Goal: Transaction & Acquisition: Purchase product/service

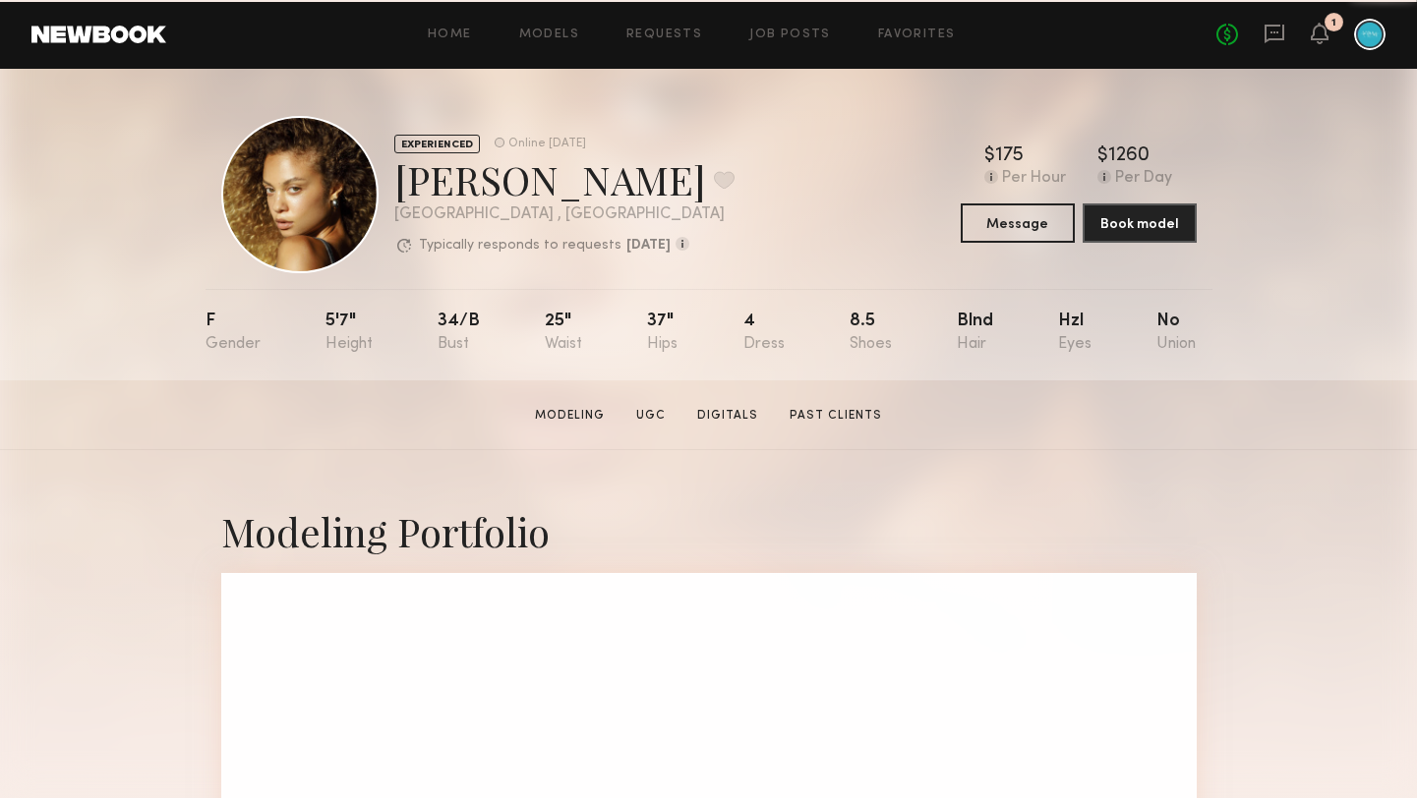
click at [71, 22] on header "Home Models Requests Job Posts Favorites Sign Out No fees up to $5,000 1" at bounding box center [708, 34] width 1417 height 69
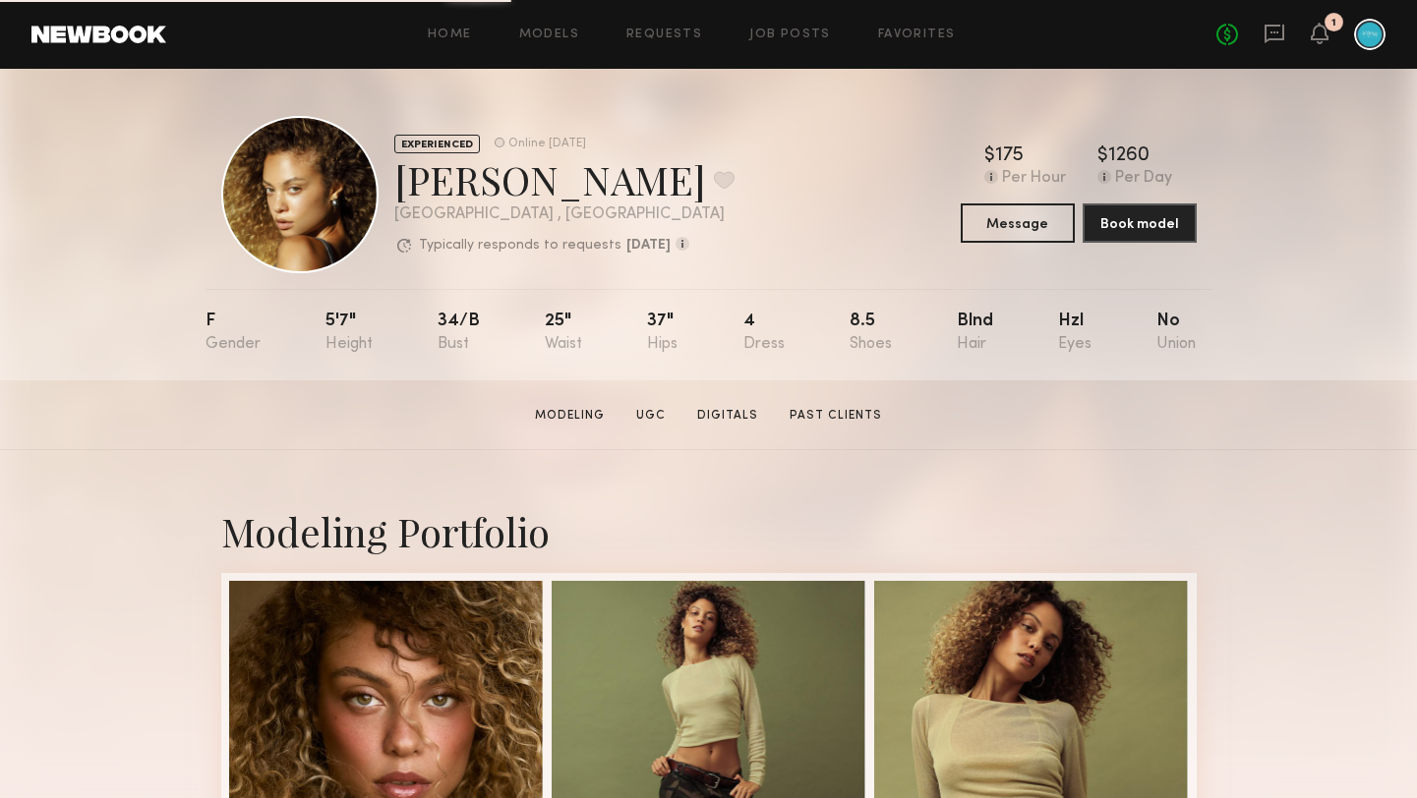
click at [123, 31] on link at bounding box center [98, 35] width 135 height 18
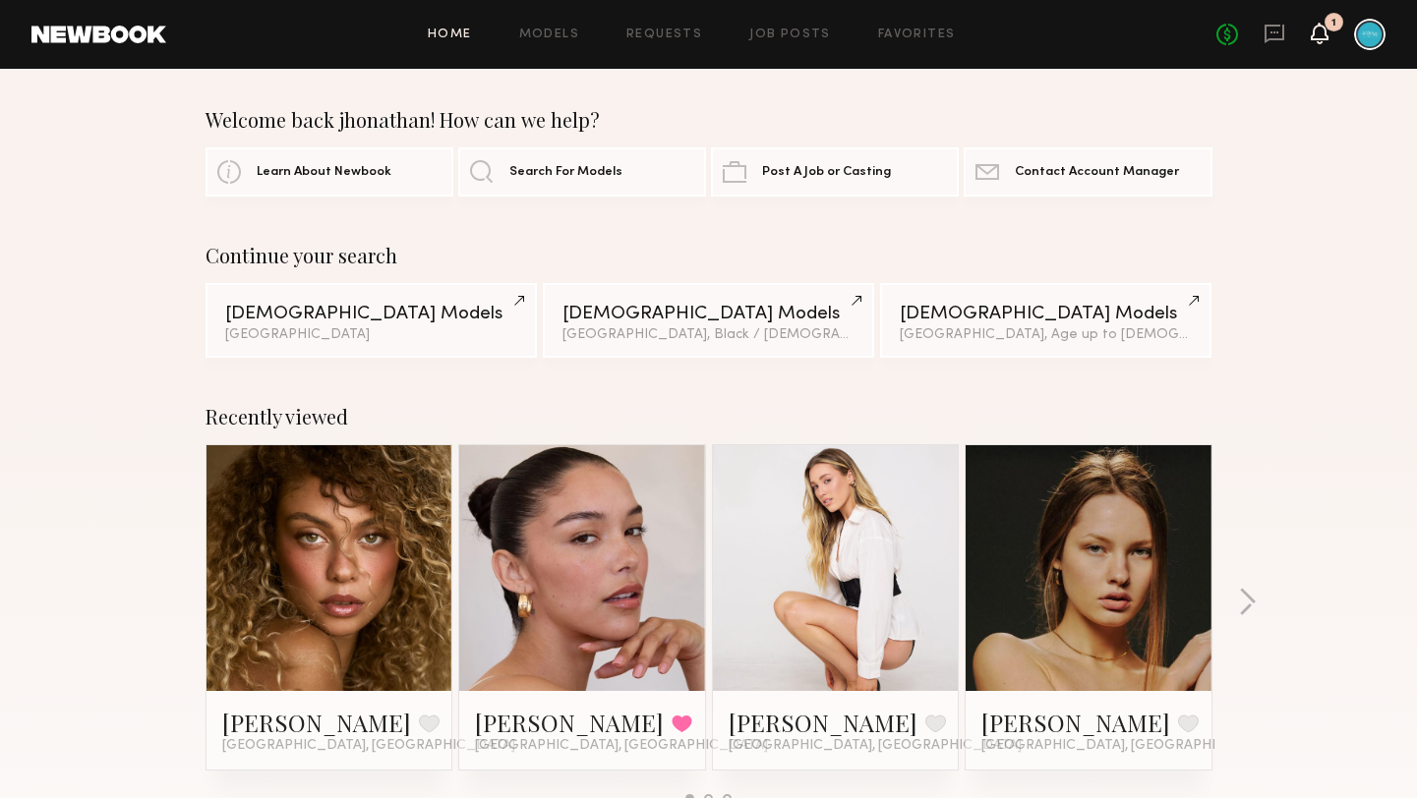
click at [1321, 30] on icon at bounding box center [1320, 33] width 16 height 14
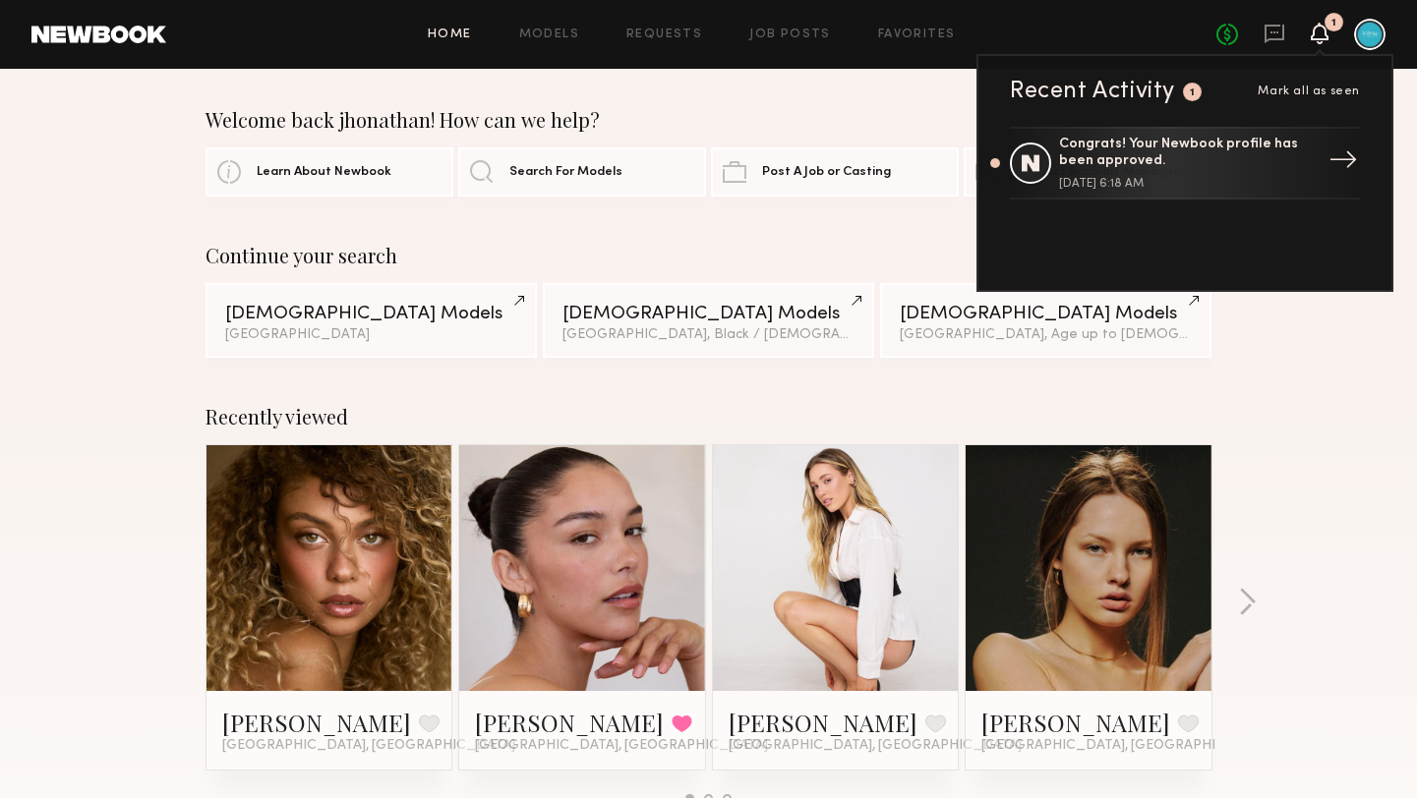
click at [1330, 158] on div "→" at bounding box center [1343, 163] width 45 height 51
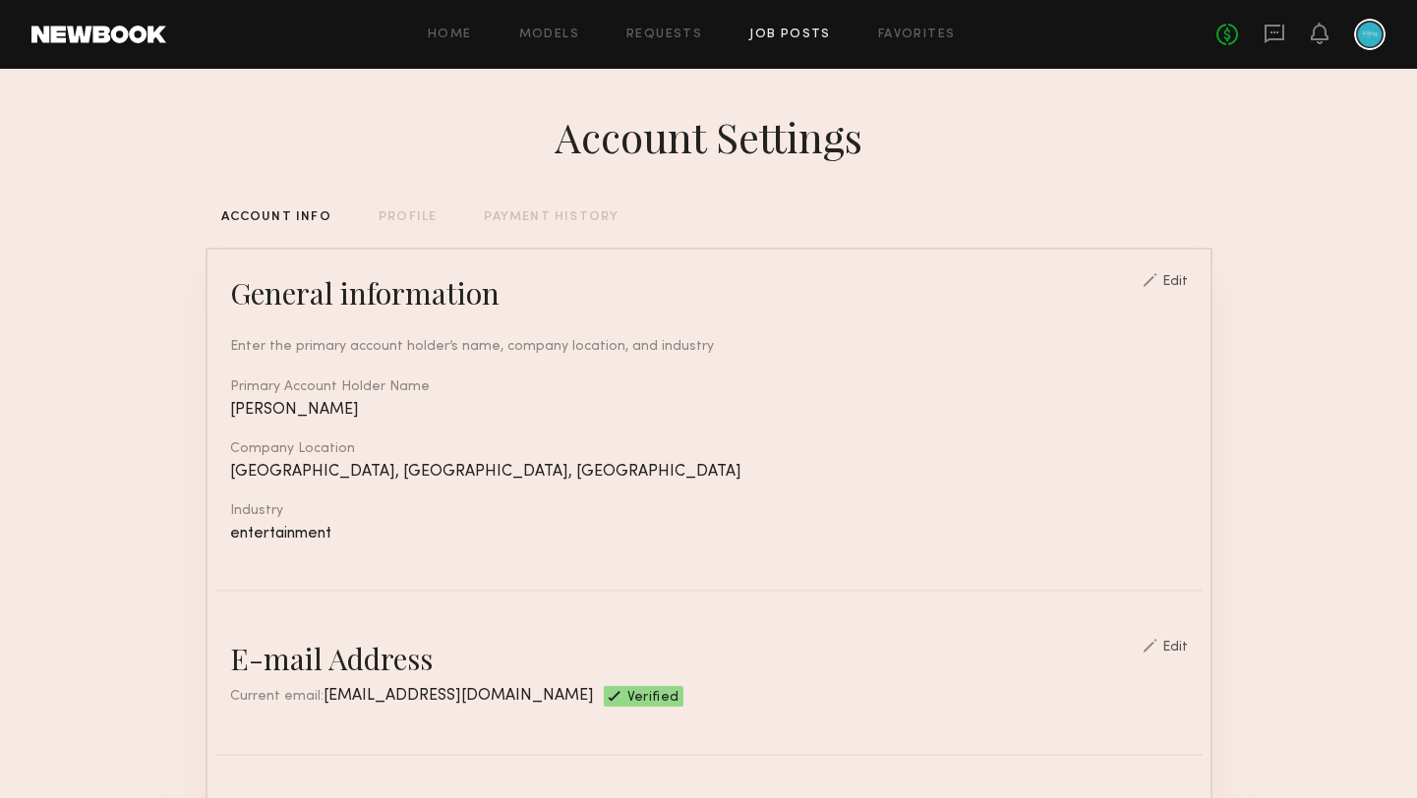
click at [812, 33] on link "Job Posts" at bounding box center [790, 35] width 82 height 13
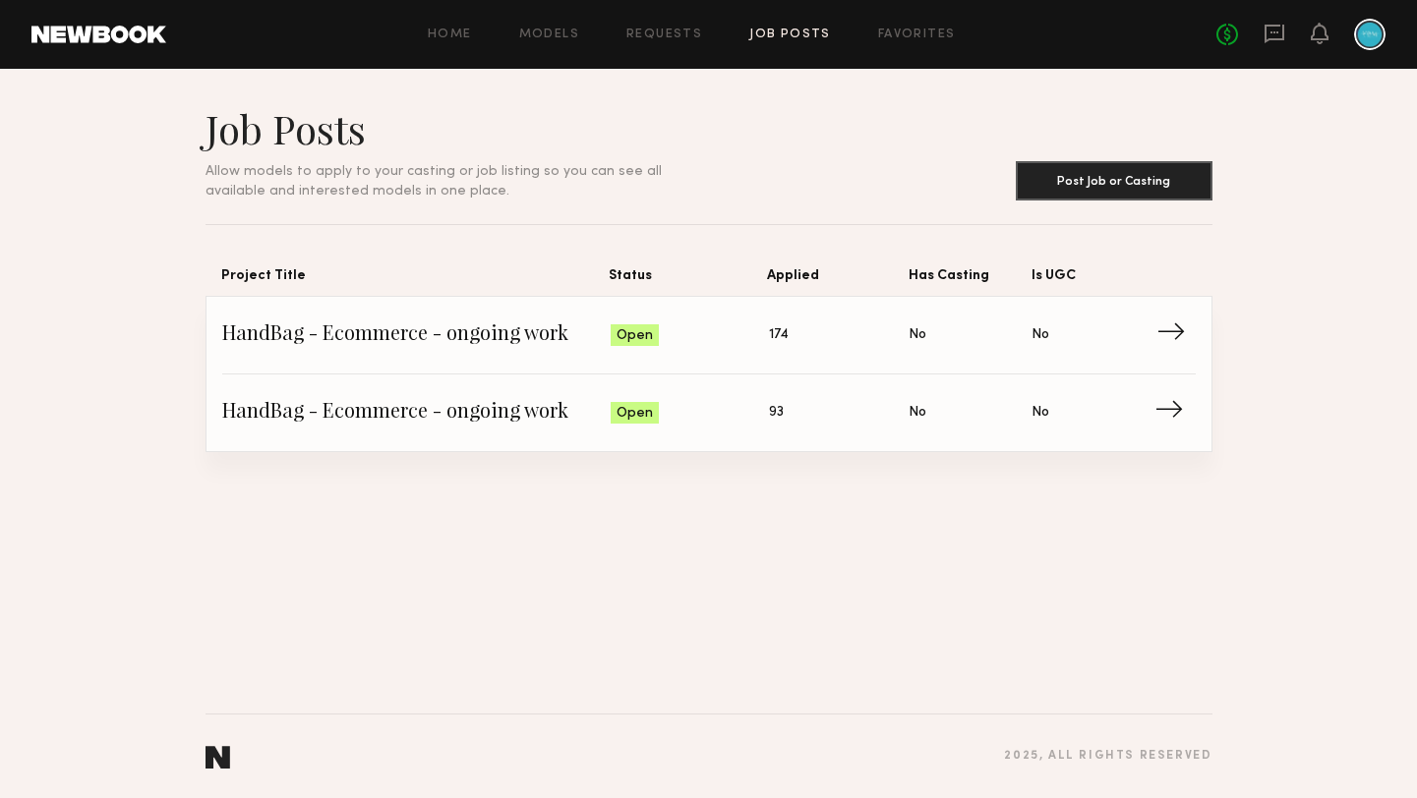
click at [1184, 332] on span "→" at bounding box center [1176, 335] width 40 height 29
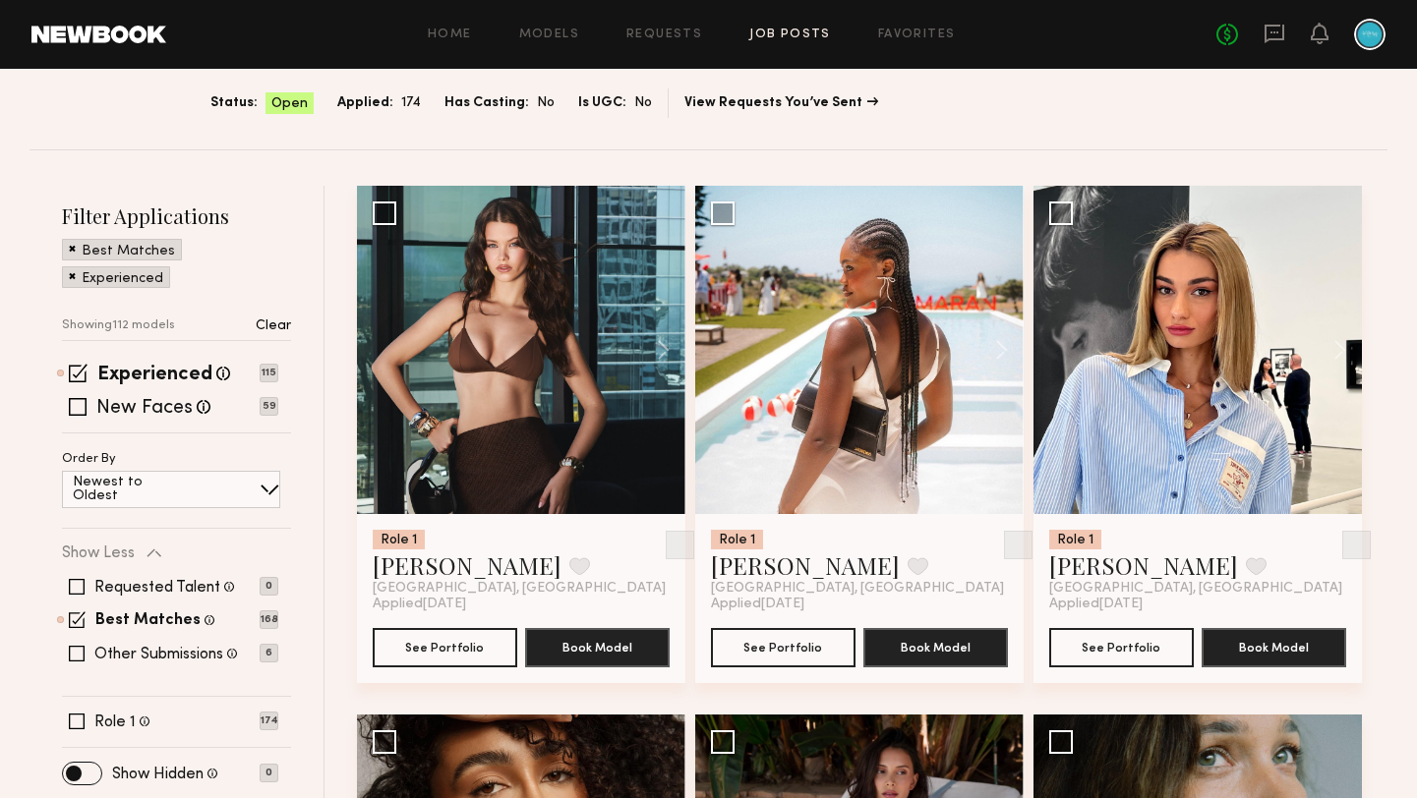
scroll to position [160, 0]
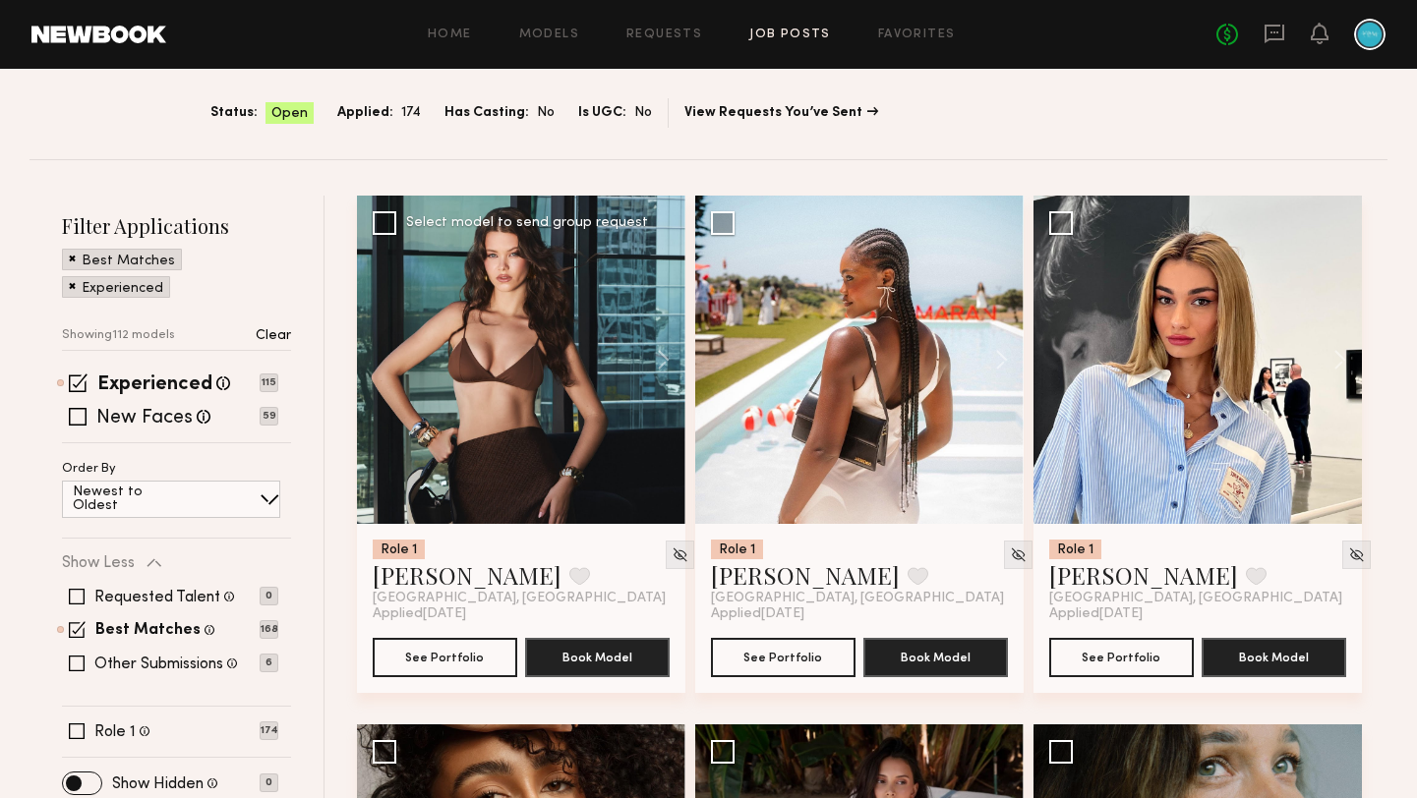
click at [522, 323] on div at bounding box center [521, 360] width 328 height 328
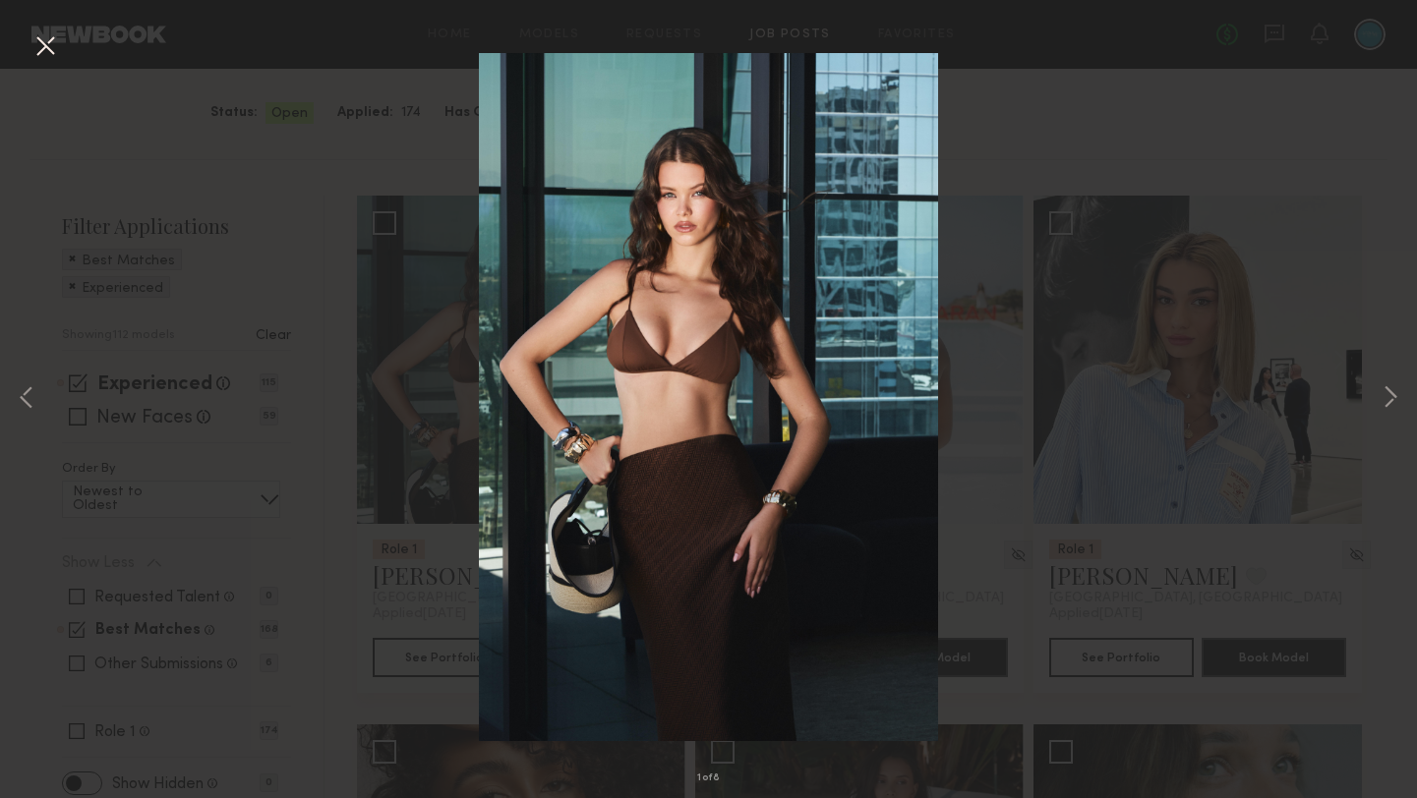
click at [53, 48] on button at bounding box center [44, 46] width 31 height 35
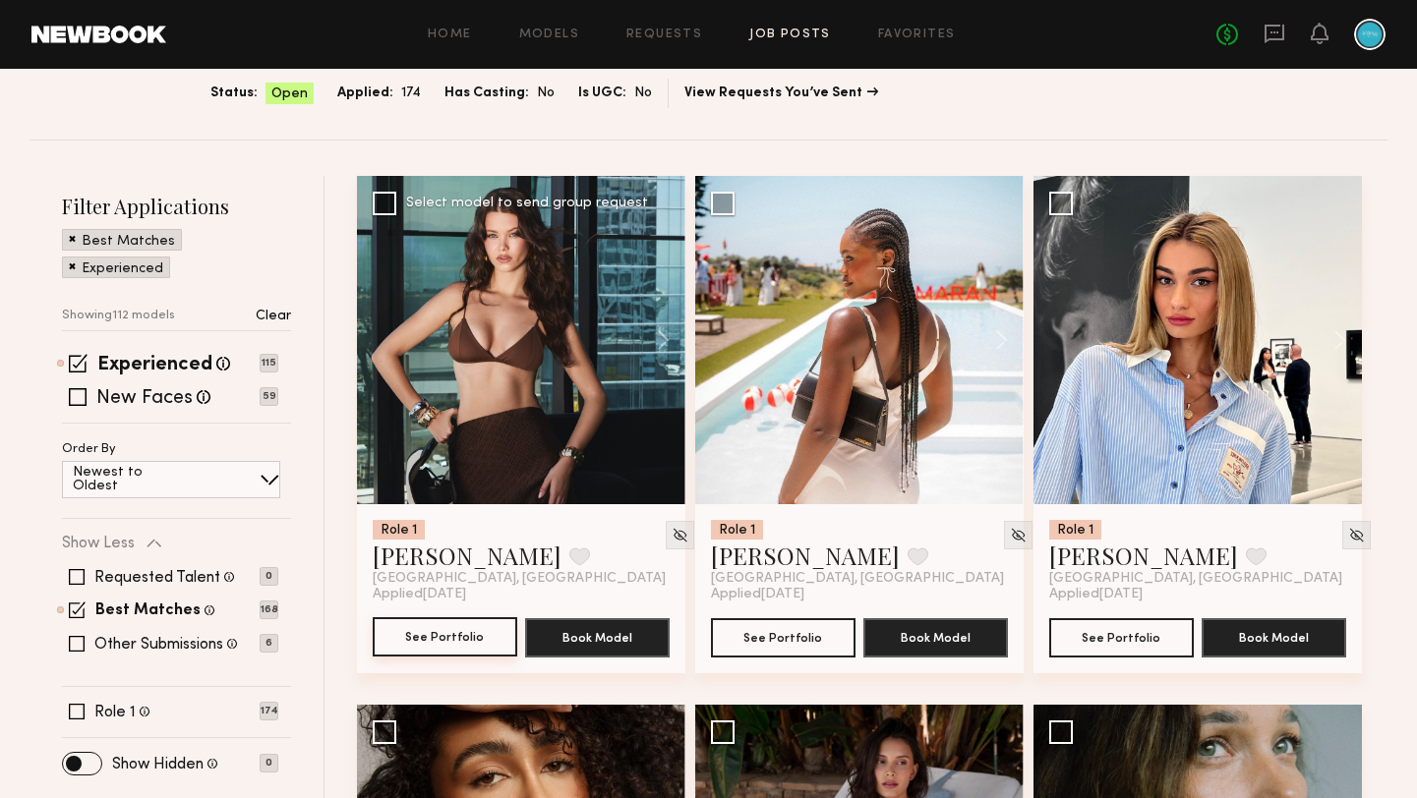
scroll to position [176, 0]
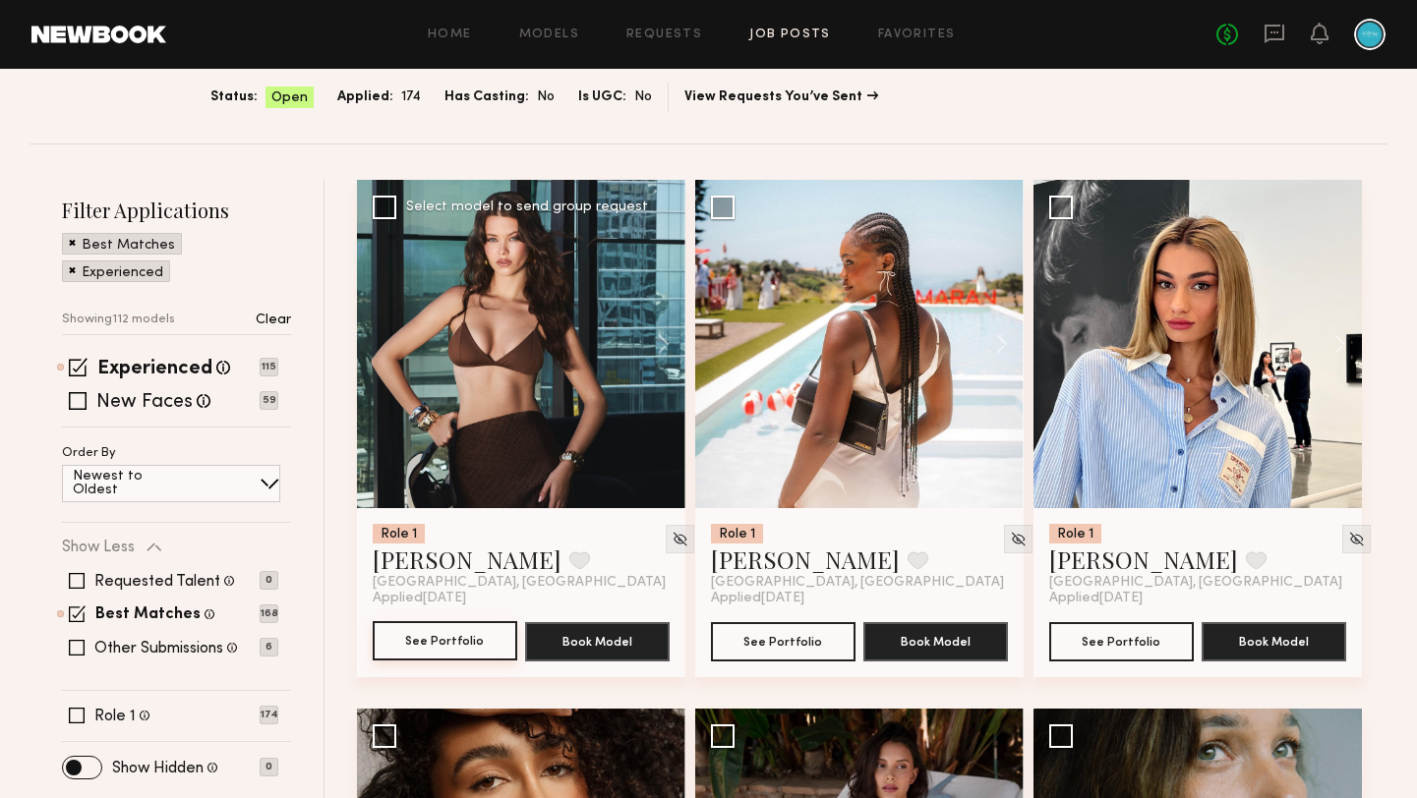
click at [467, 650] on button "See Portfolio" at bounding box center [445, 640] width 145 height 39
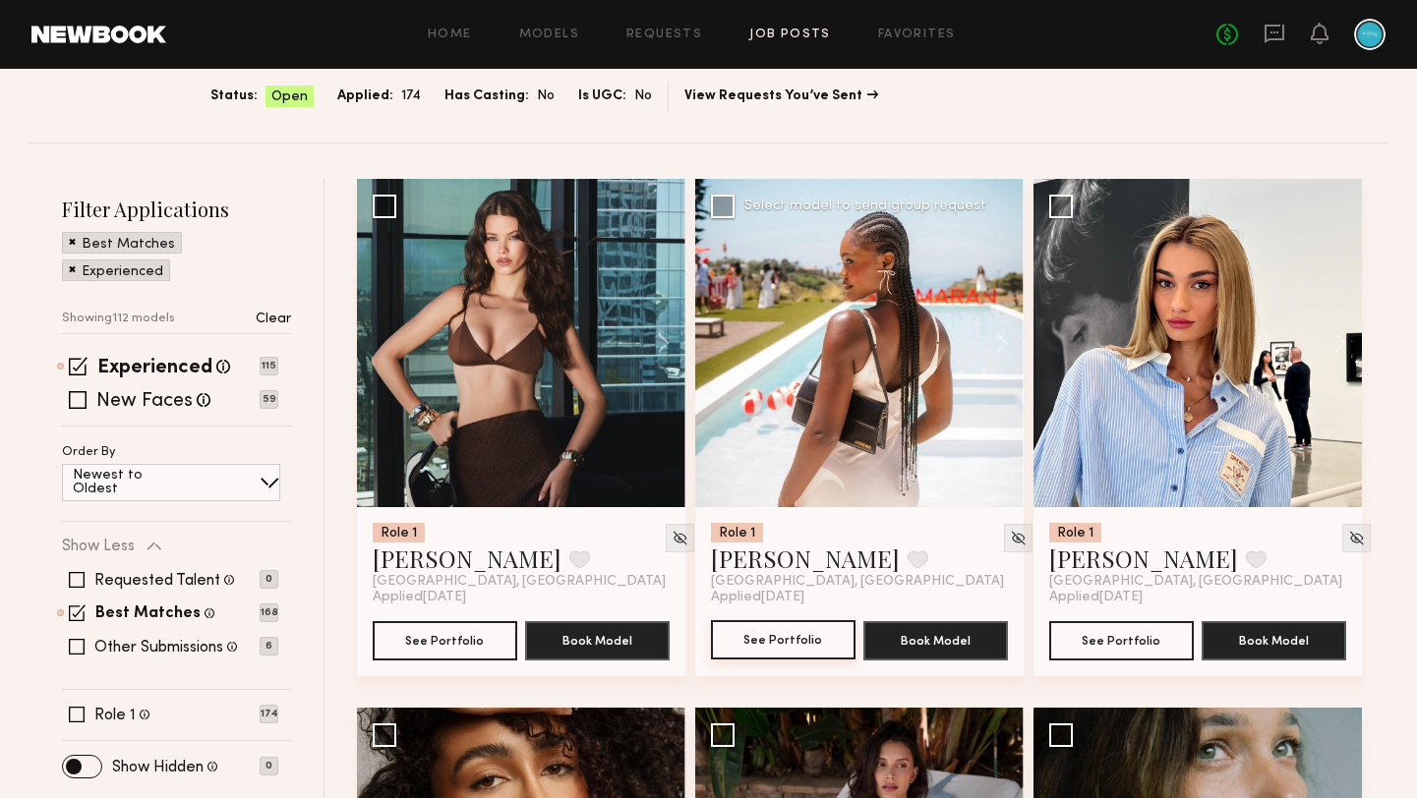
scroll to position [182, 0]
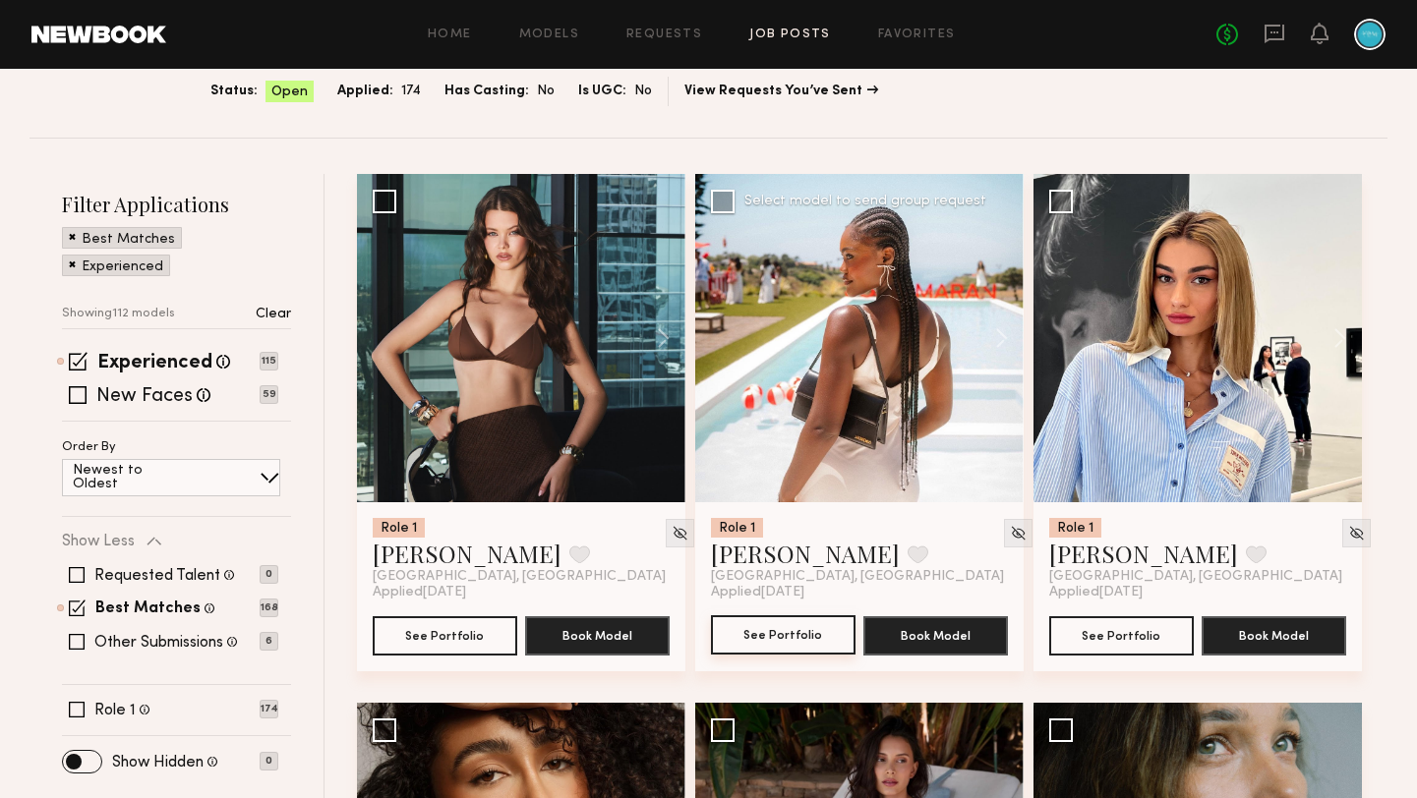
click at [786, 647] on button "See Portfolio" at bounding box center [783, 635] width 145 height 39
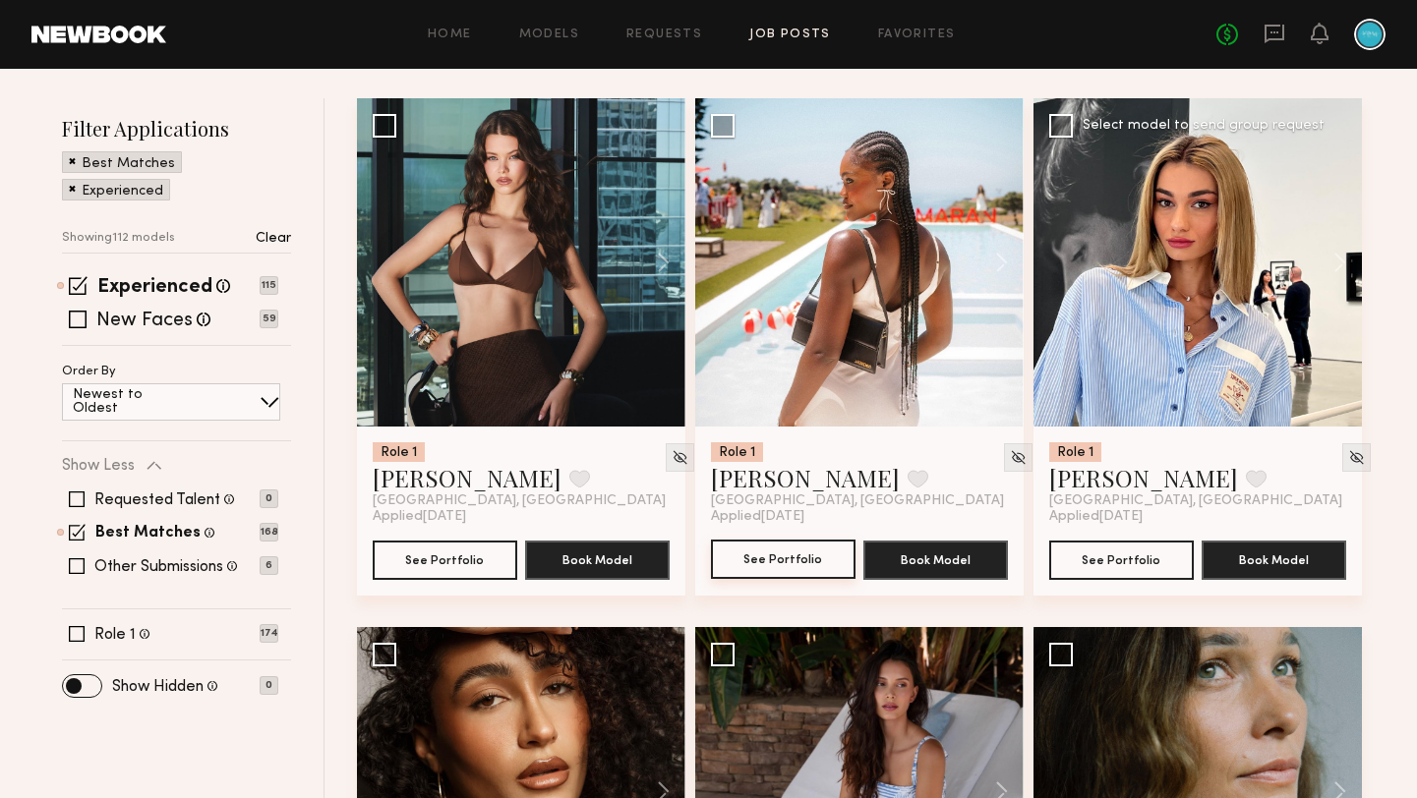
scroll to position [266, 0]
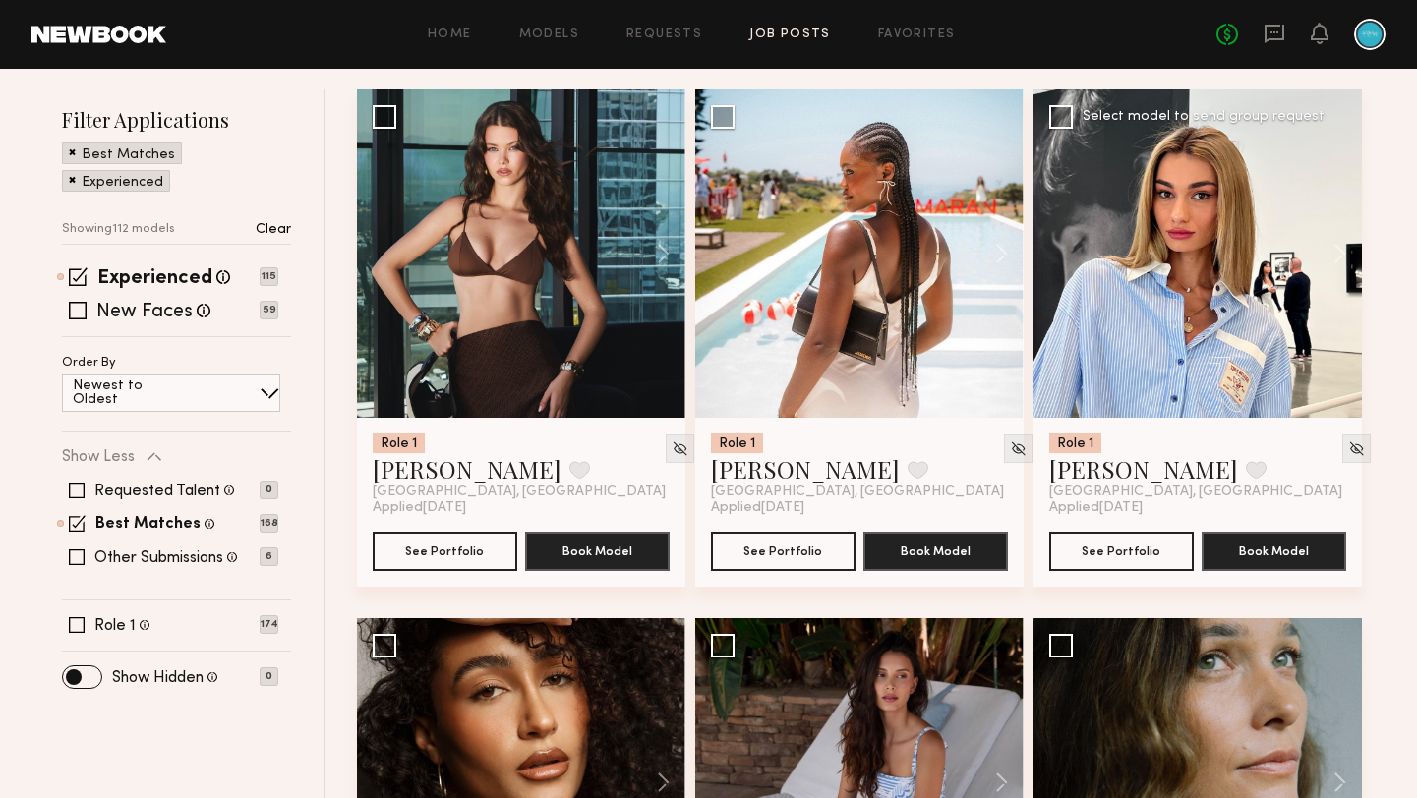
click at [1166, 361] on div at bounding box center [1197, 253] width 328 height 328
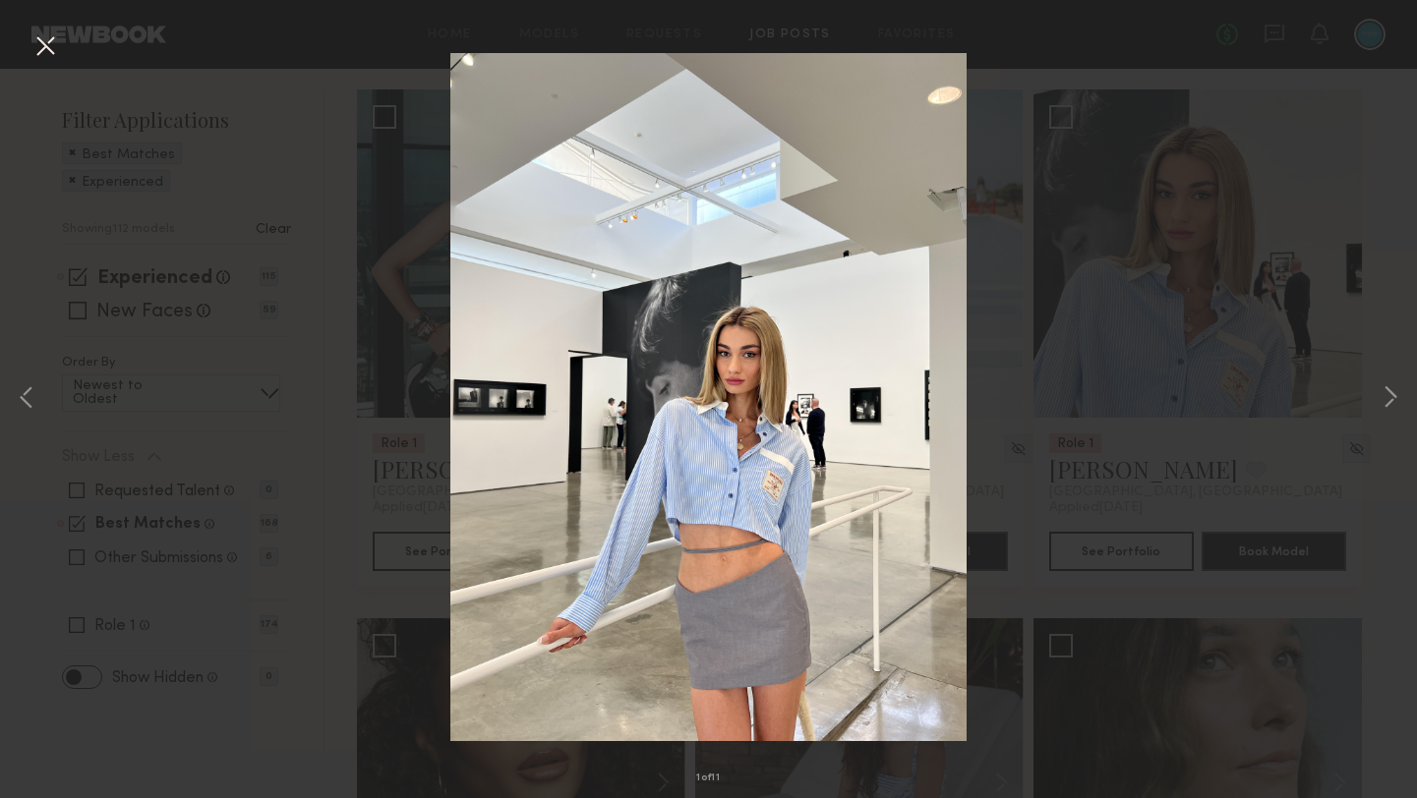
click at [46, 45] on button at bounding box center [44, 46] width 31 height 35
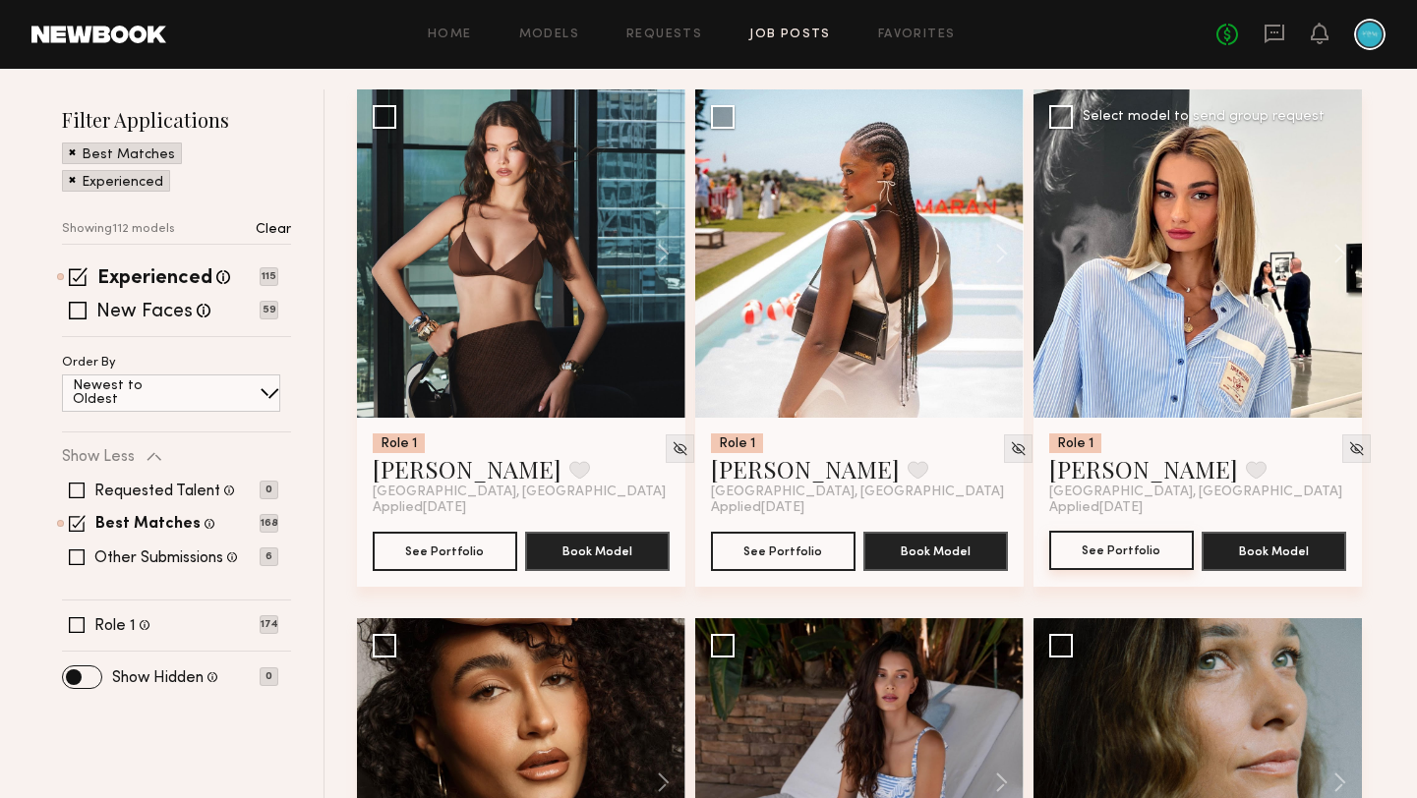
click at [1131, 543] on button "See Portfolio" at bounding box center [1121, 550] width 145 height 39
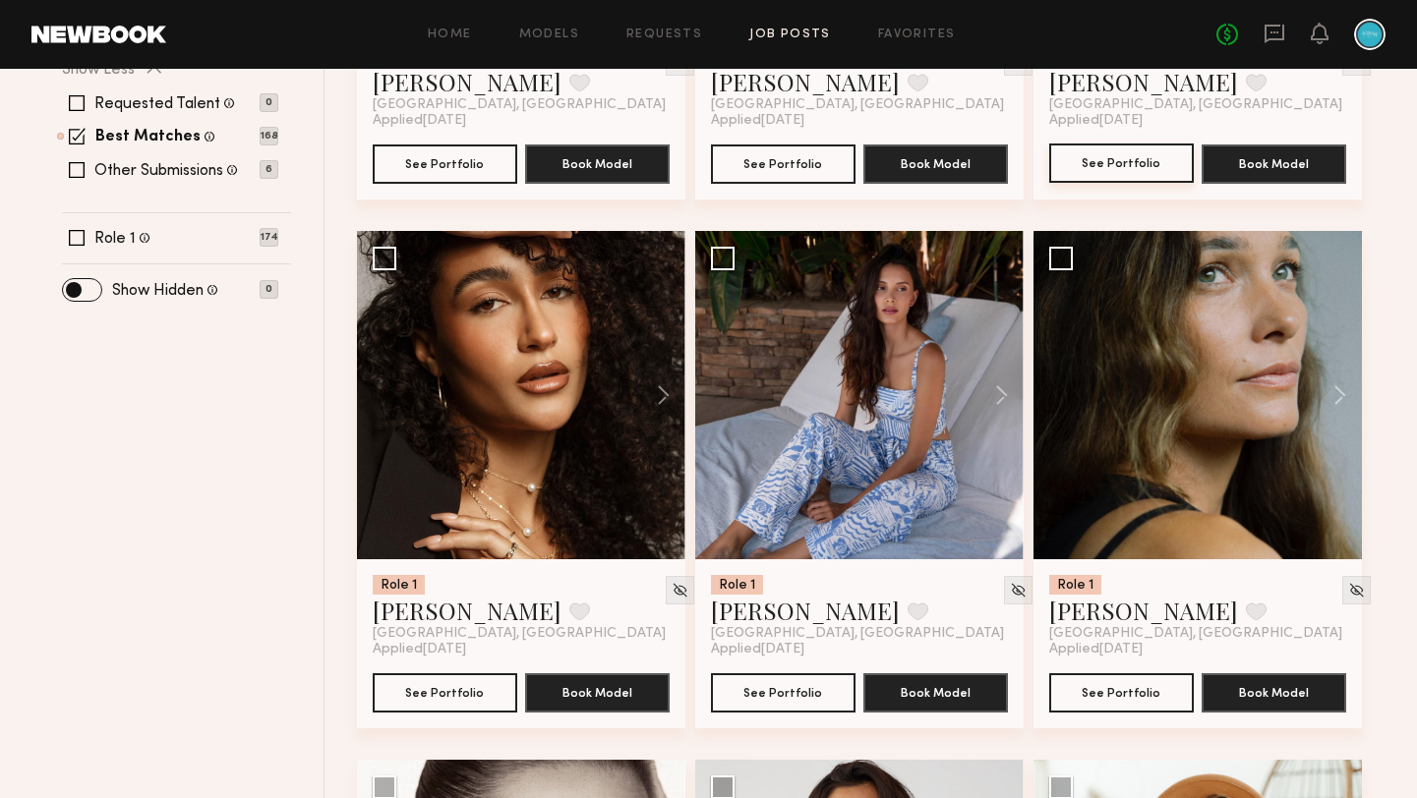
scroll to position [648, 0]
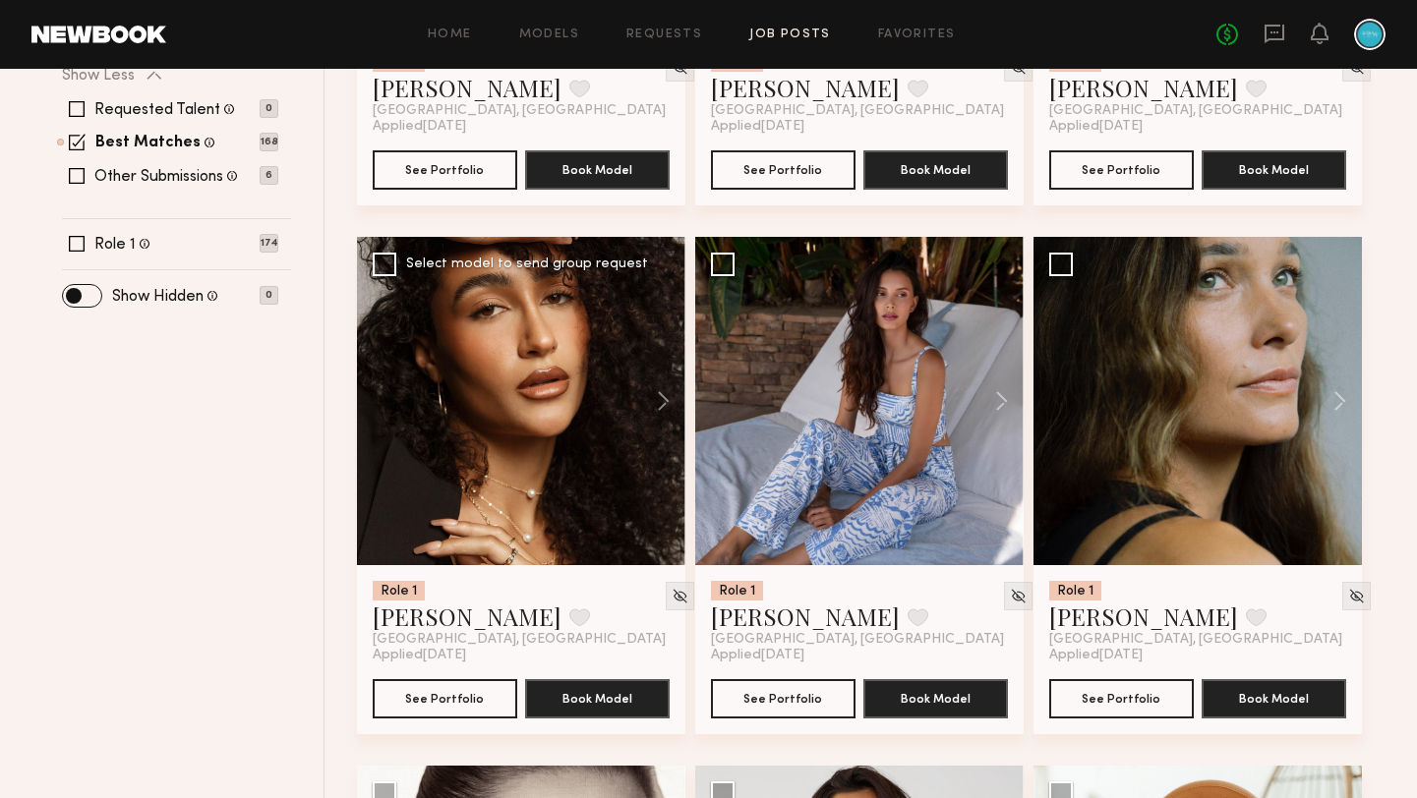
click at [537, 433] on div at bounding box center [521, 401] width 328 height 328
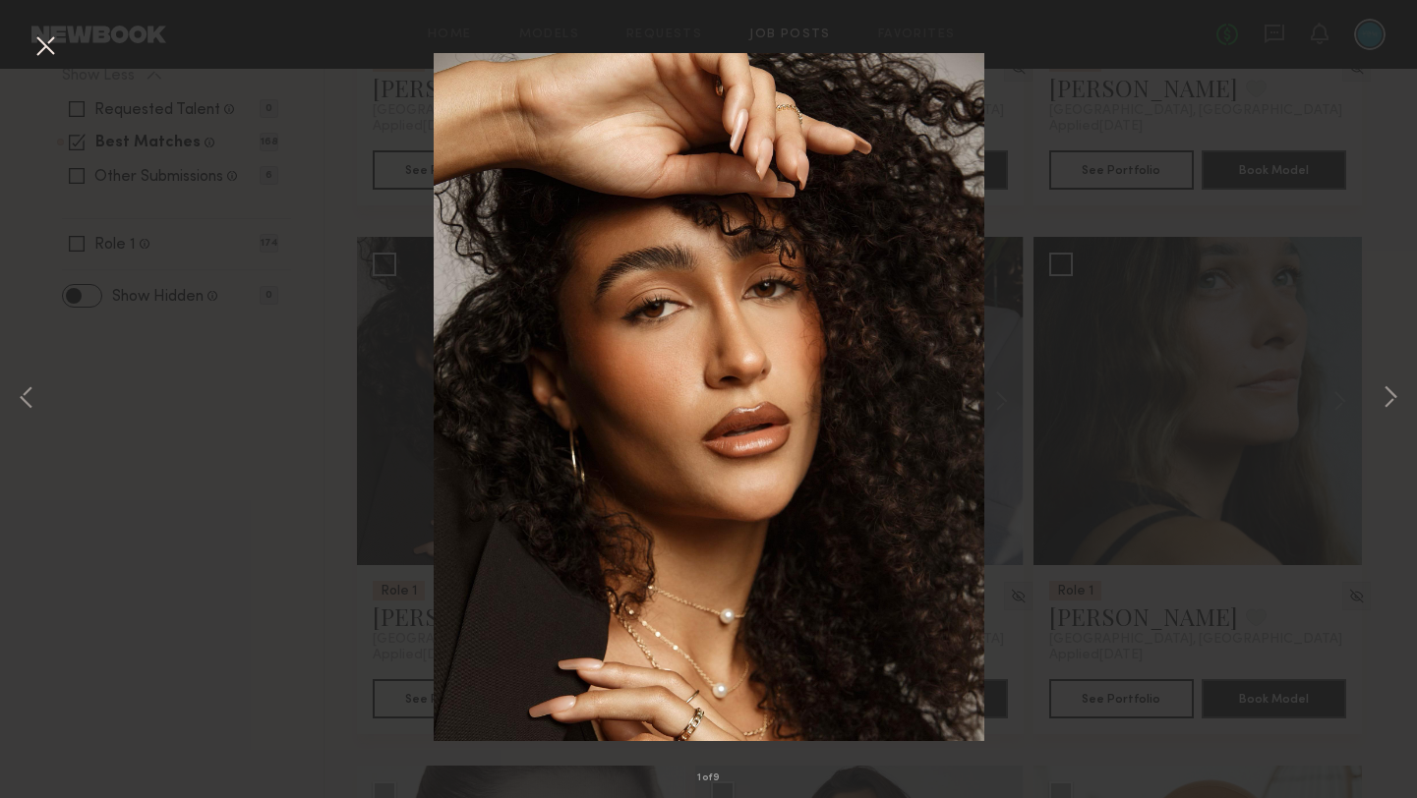
click at [57, 50] on button at bounding box center [44, 46] width 31 height 35
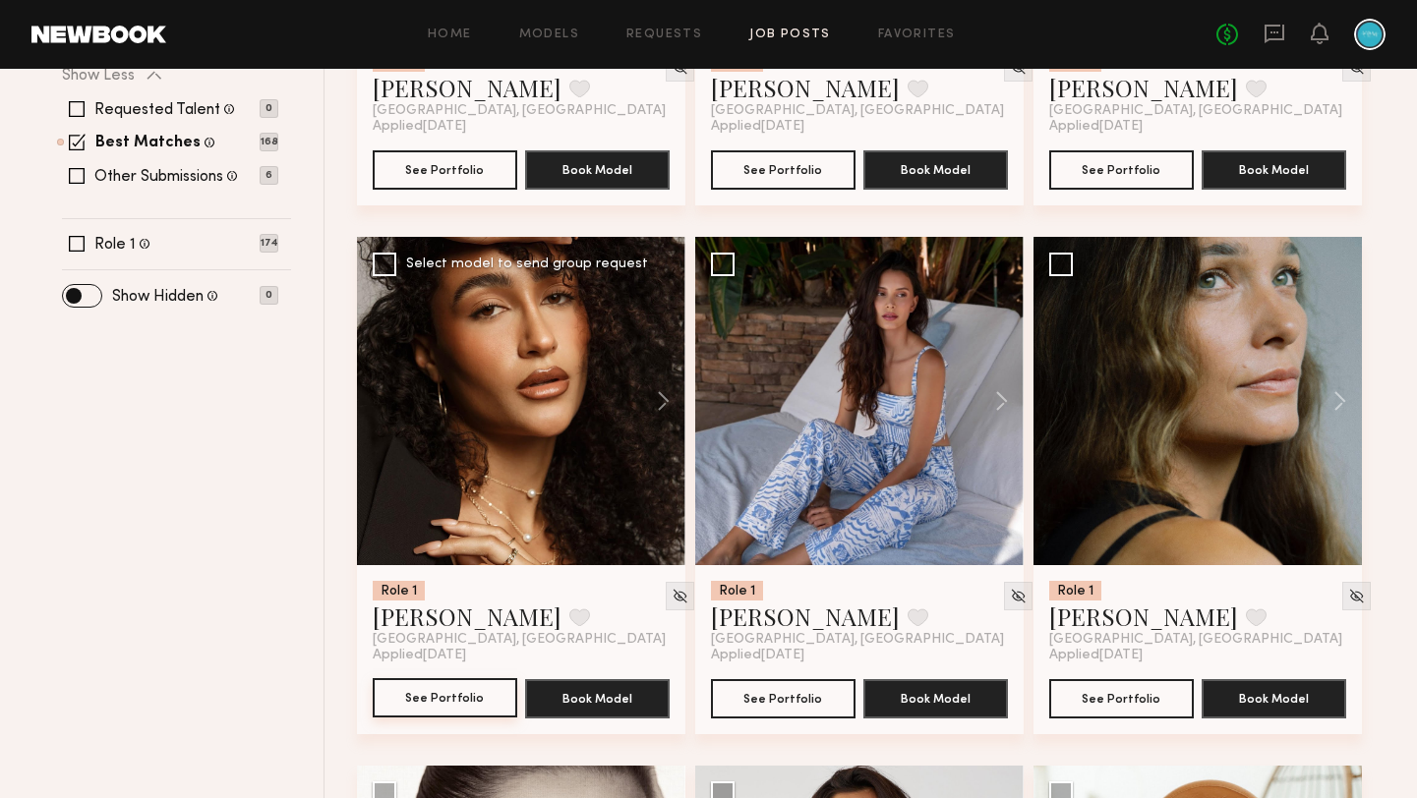
click at [456, 694] on button "See Portfolio" at bounding box center [445, 697] width 145 height 39
click at [829, 441] on div at bounding box center [859, 401] width 328 height 328
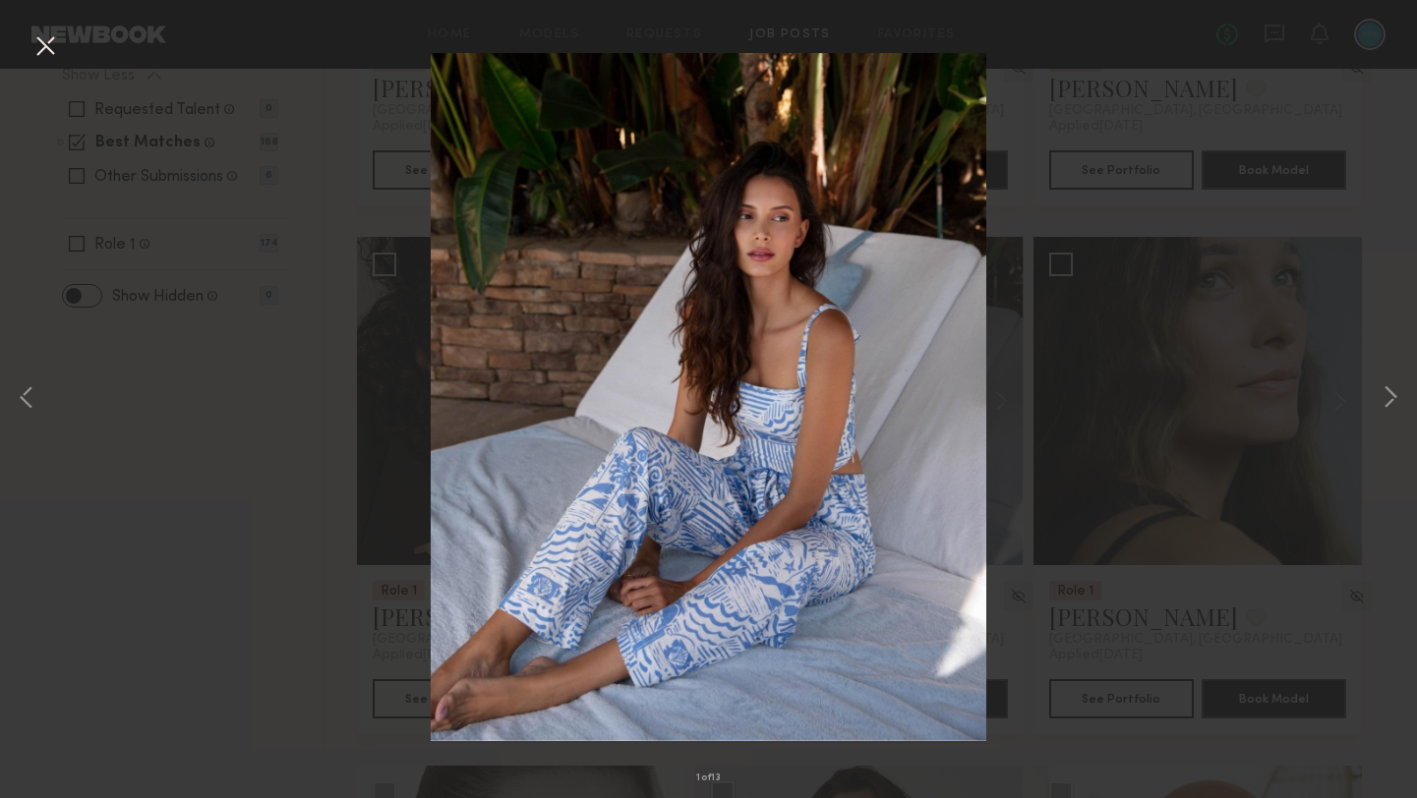
click at [58, 42] on button at bounding box center [44, 46] width 31 height 35
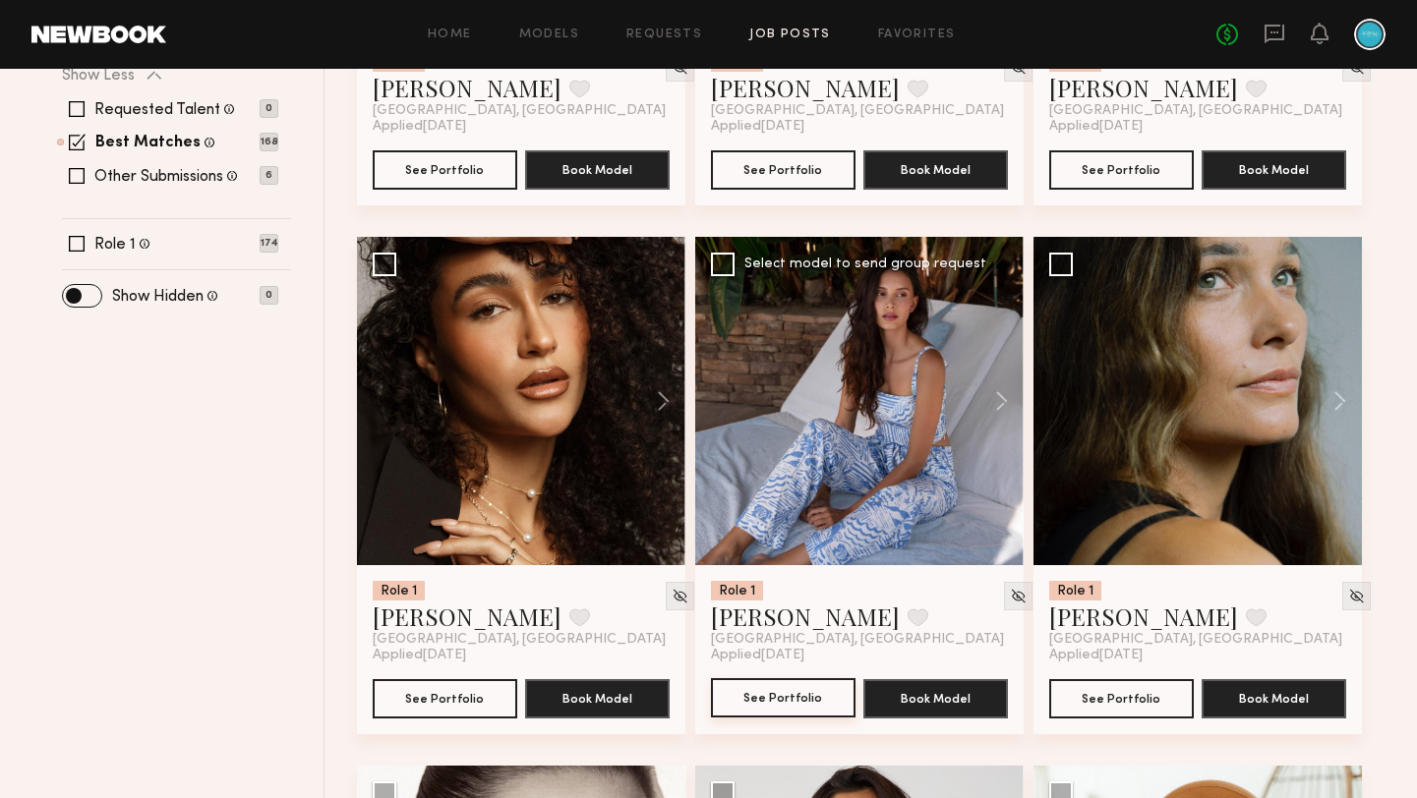
click at [765, 699] on button "See Portfolio" at bounding box center [783, 697] width 145 height 39
click at [803, 453] on div at bounding box center [859, 401] width 328 height 328
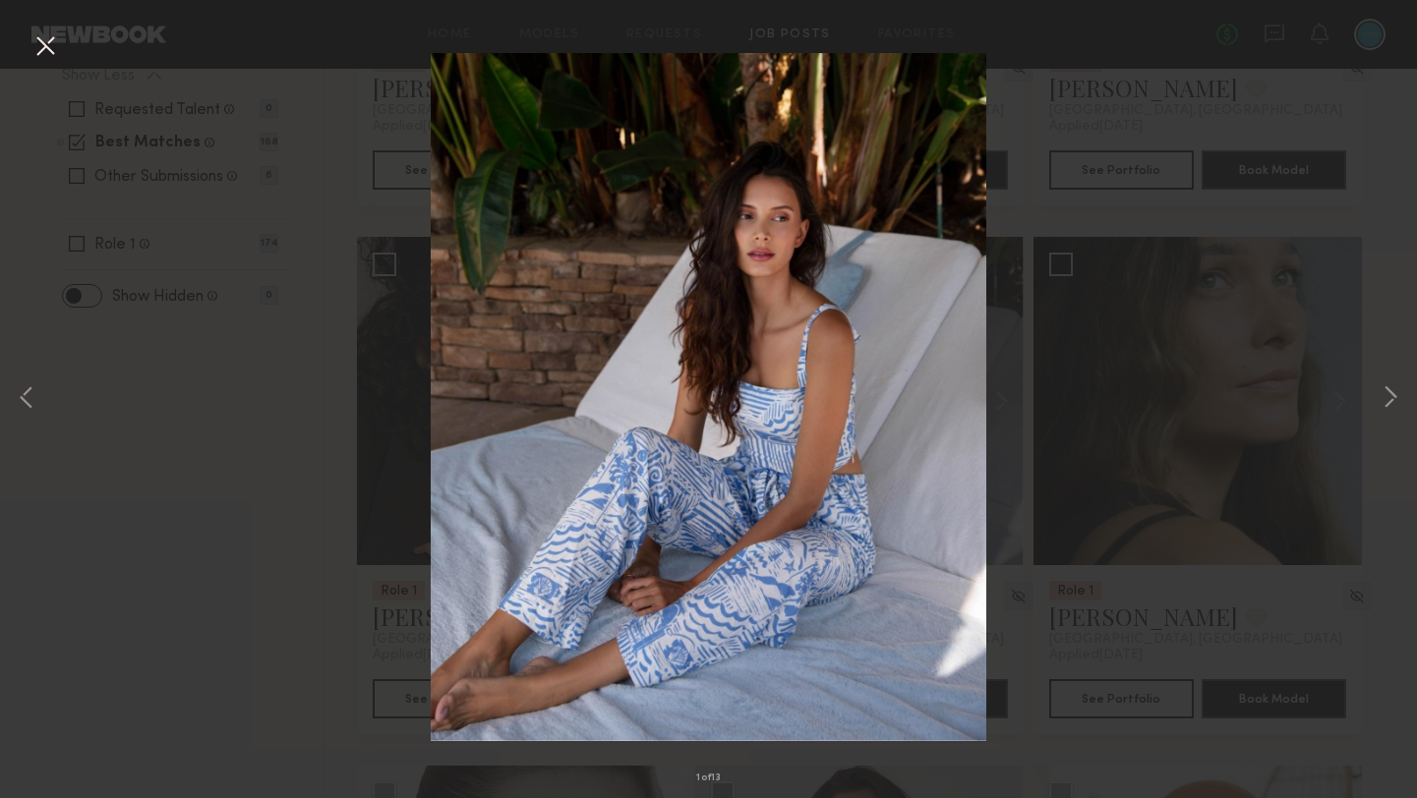
click at [47, 42] on button at bounding box center [44, 46] width 31 height 35
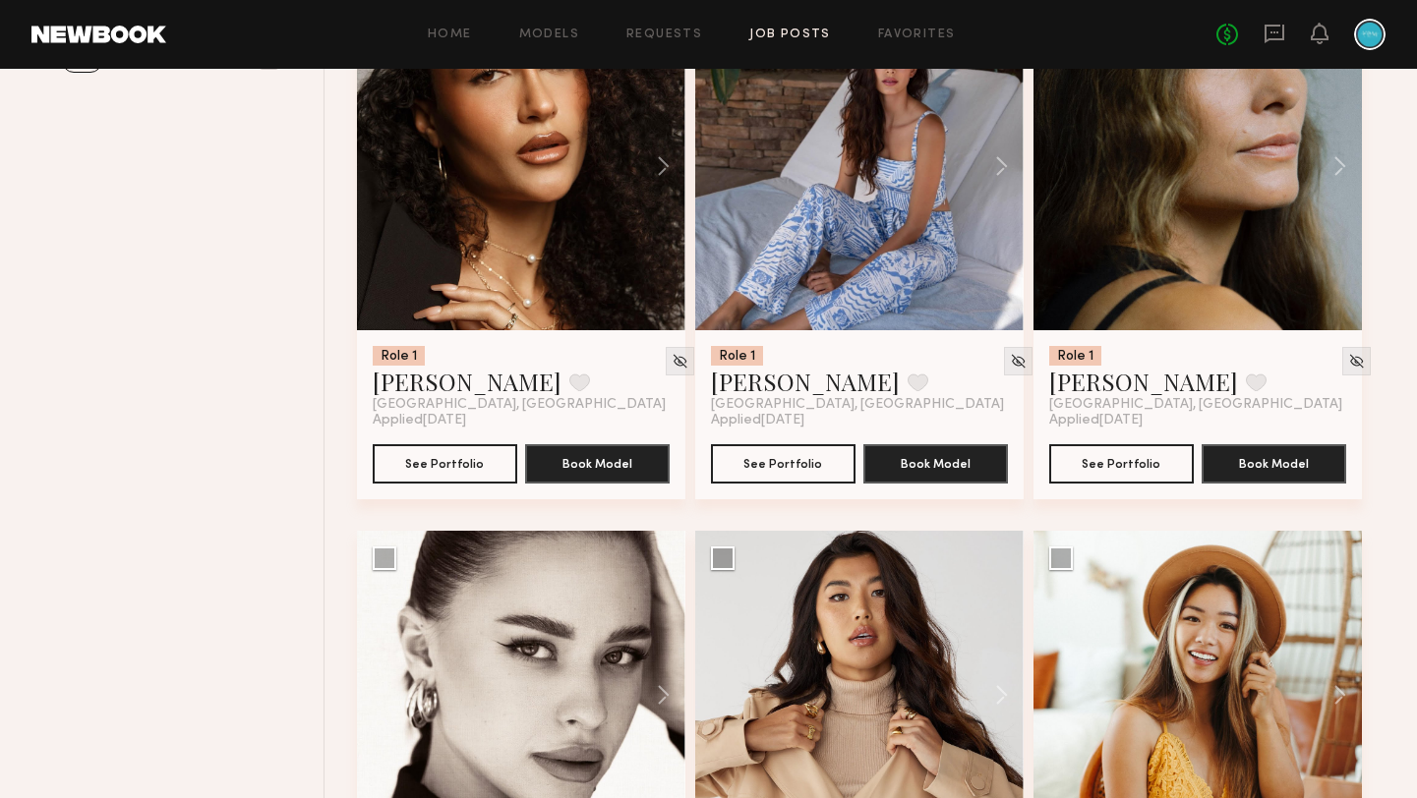
scroll to position [893, 0]
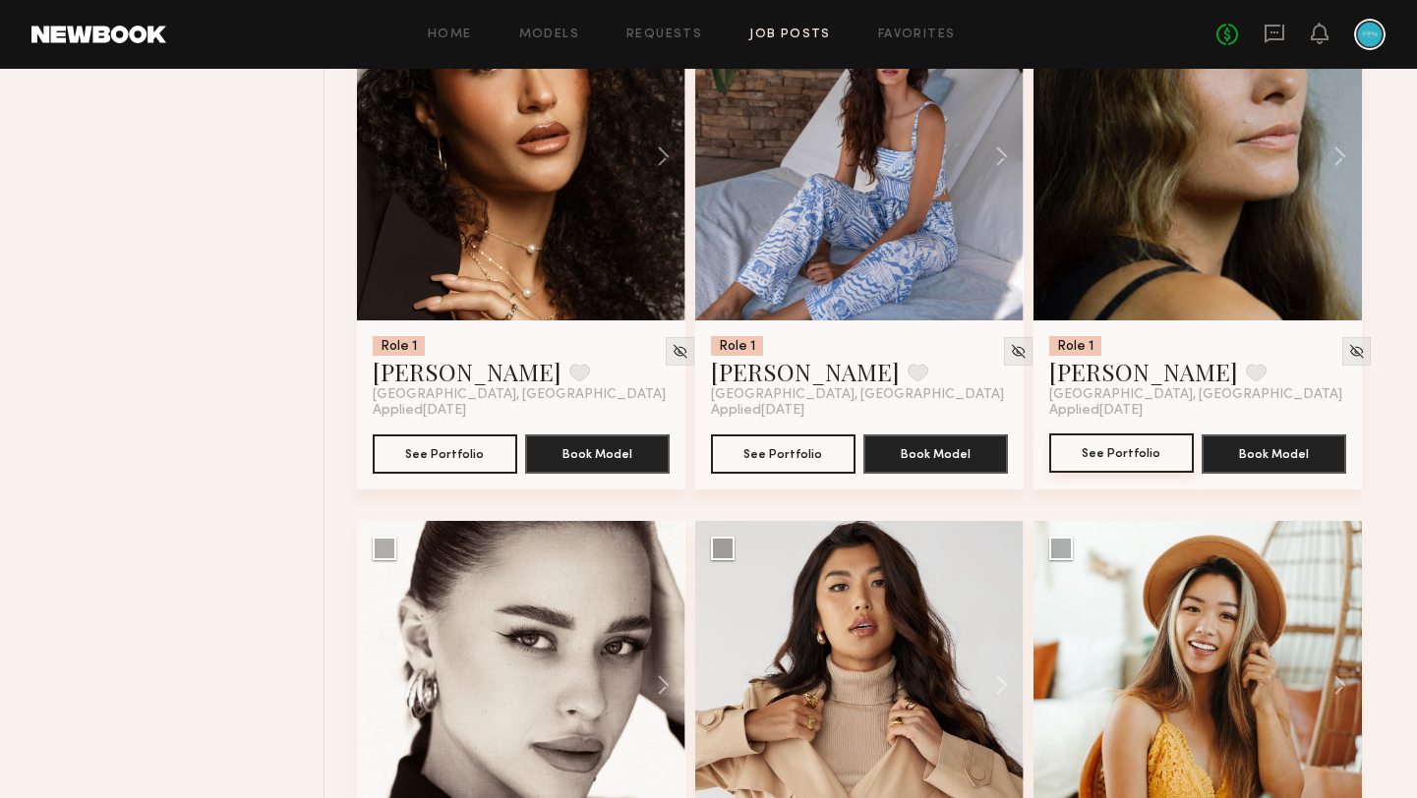
click at [1155, 462] on button "See Portfolio" at bounding box center [1121, 453] width 145 height 39
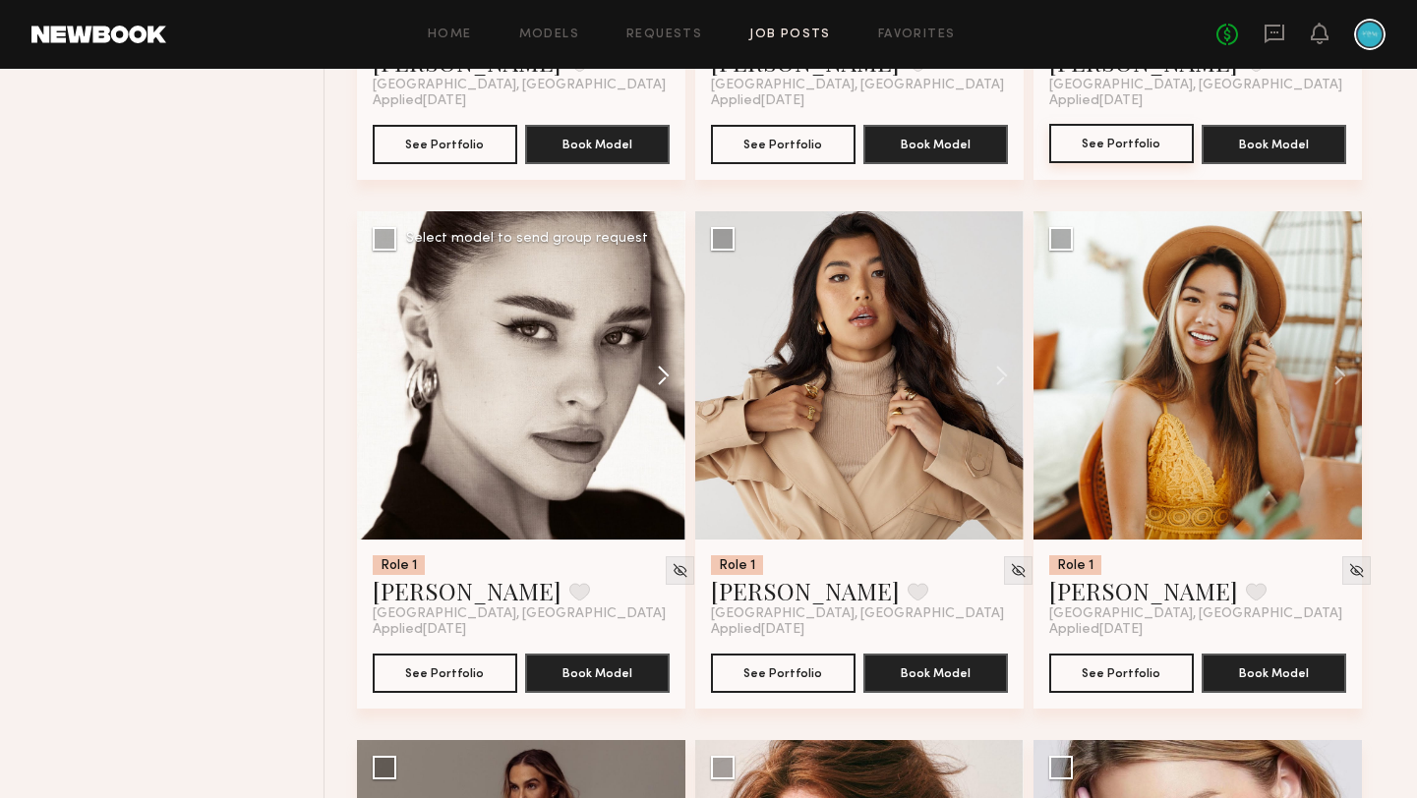
scroll to position [1211, 0]
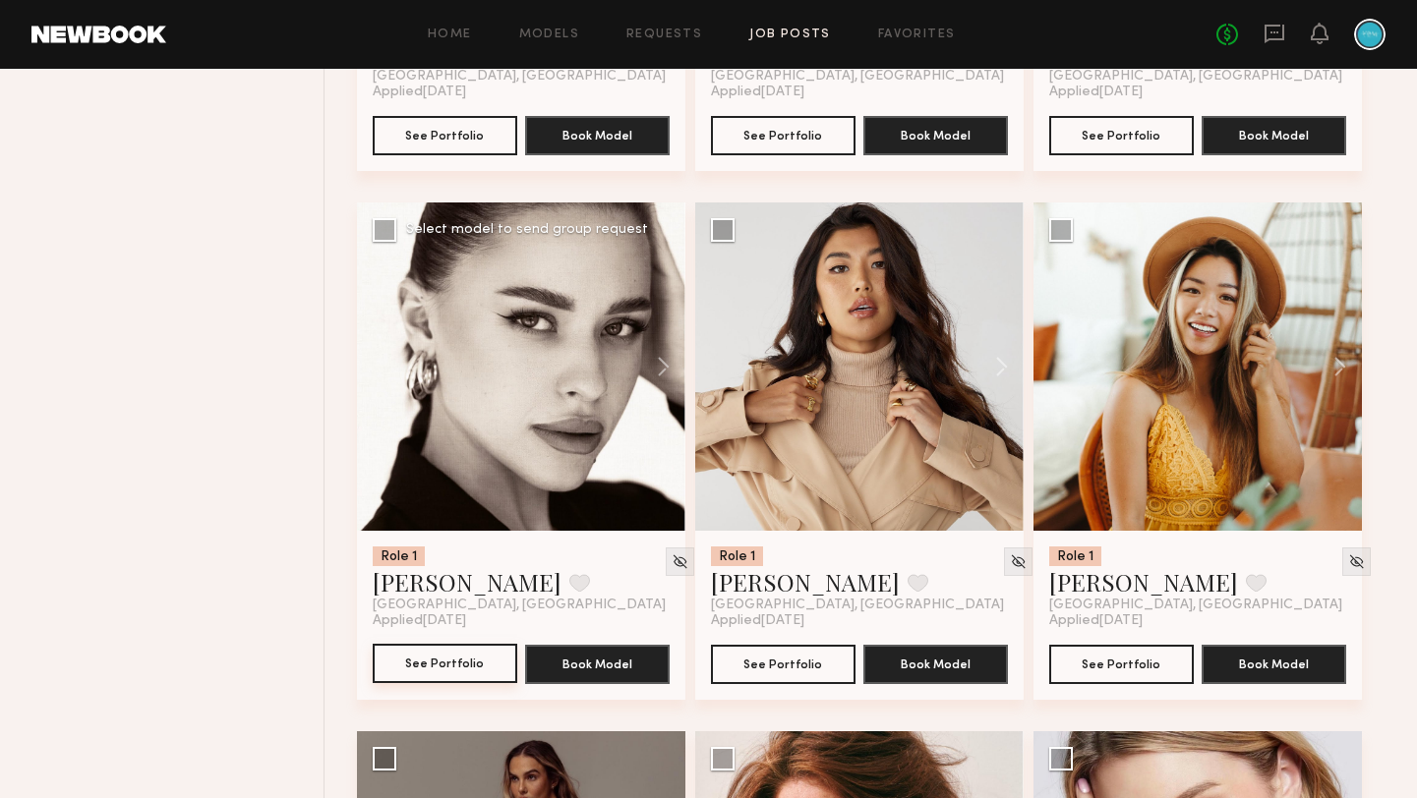
click at [469, 663] on button "See Portfolio" at bounding box center [445, 663] width 145 height 39
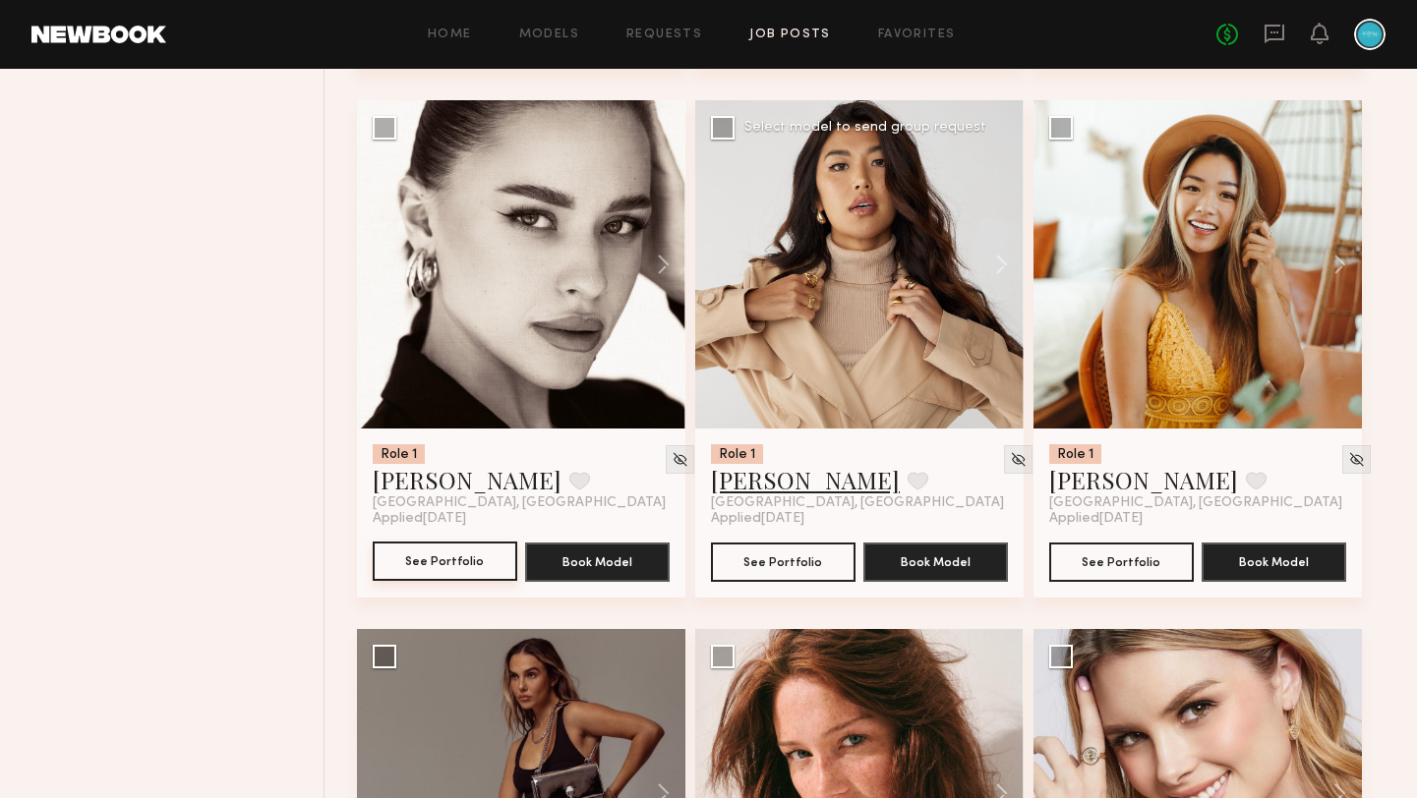
scroll to position [1312, 0]
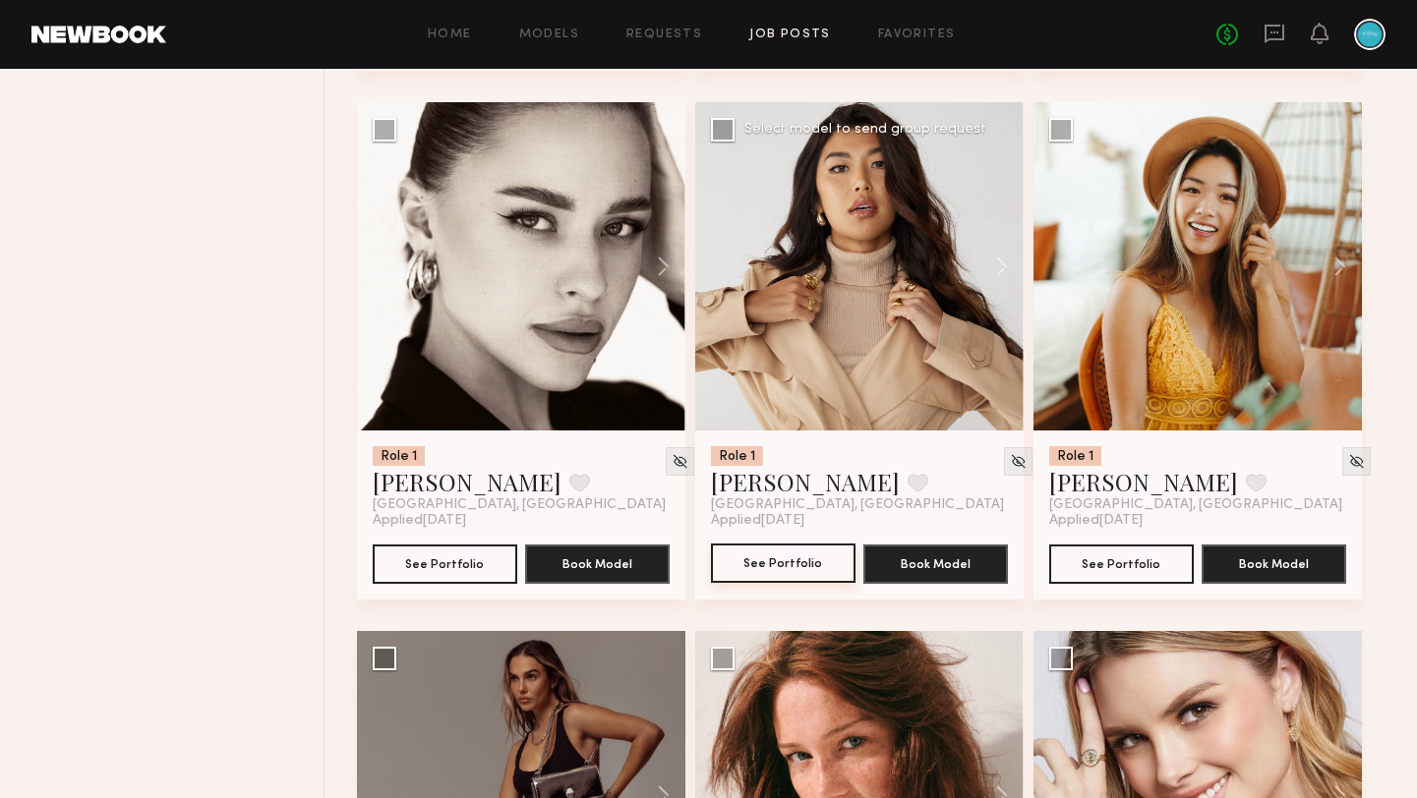
click at [789, 569] on button "See Portfolio" at bounding box center [783, 563] width 145 height 39
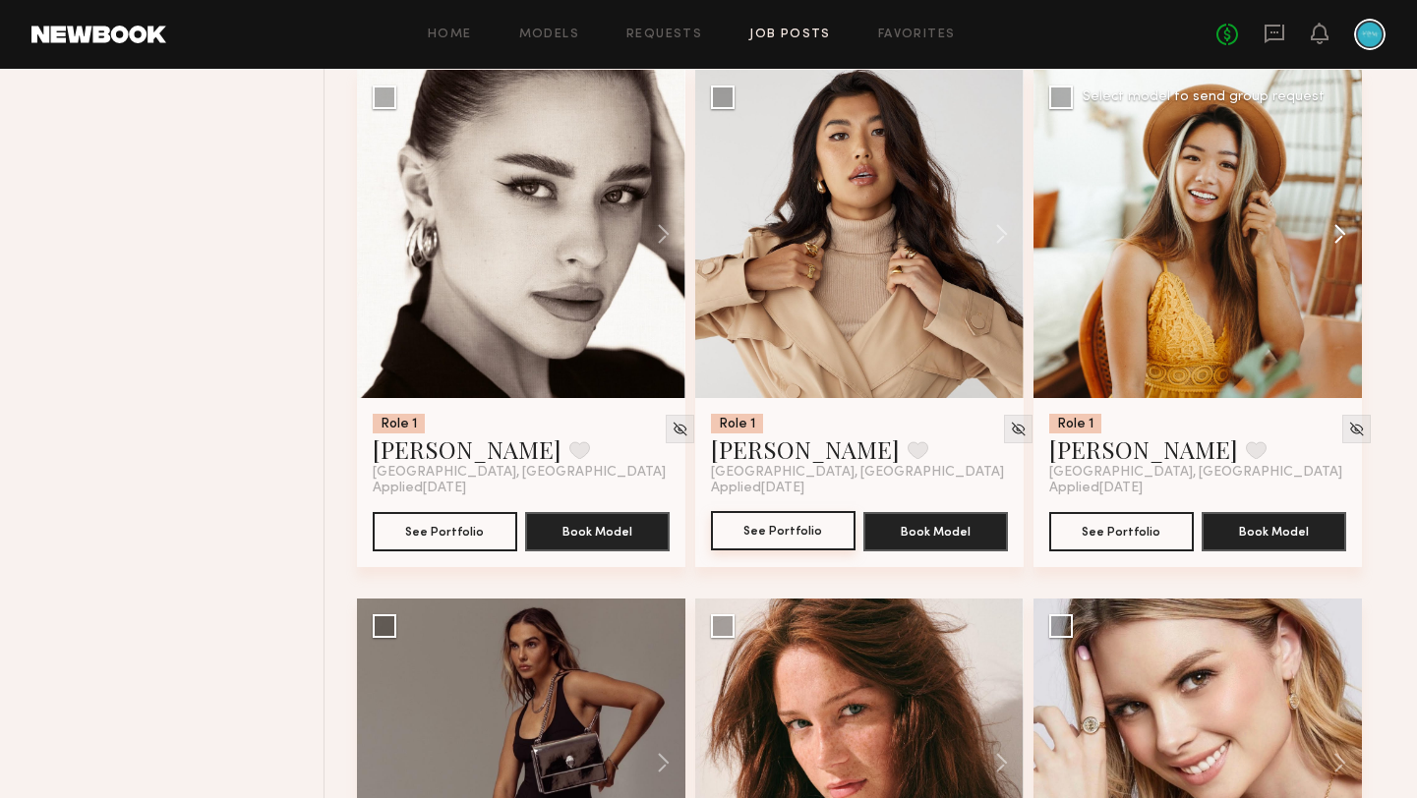
scroll to position [1348, 0]
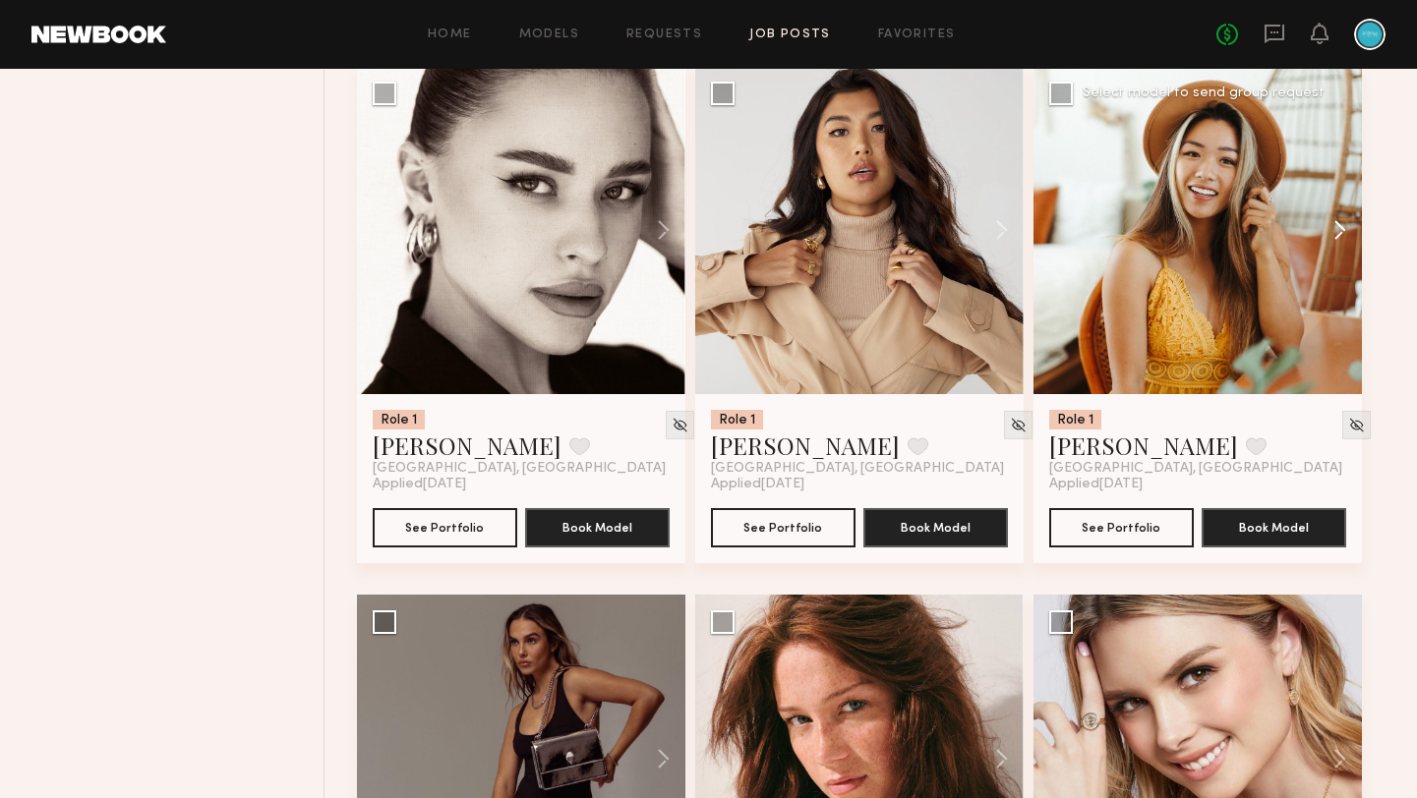
click at [1332, 230] on button at bounding box center [1330, 230] width 63 height 328
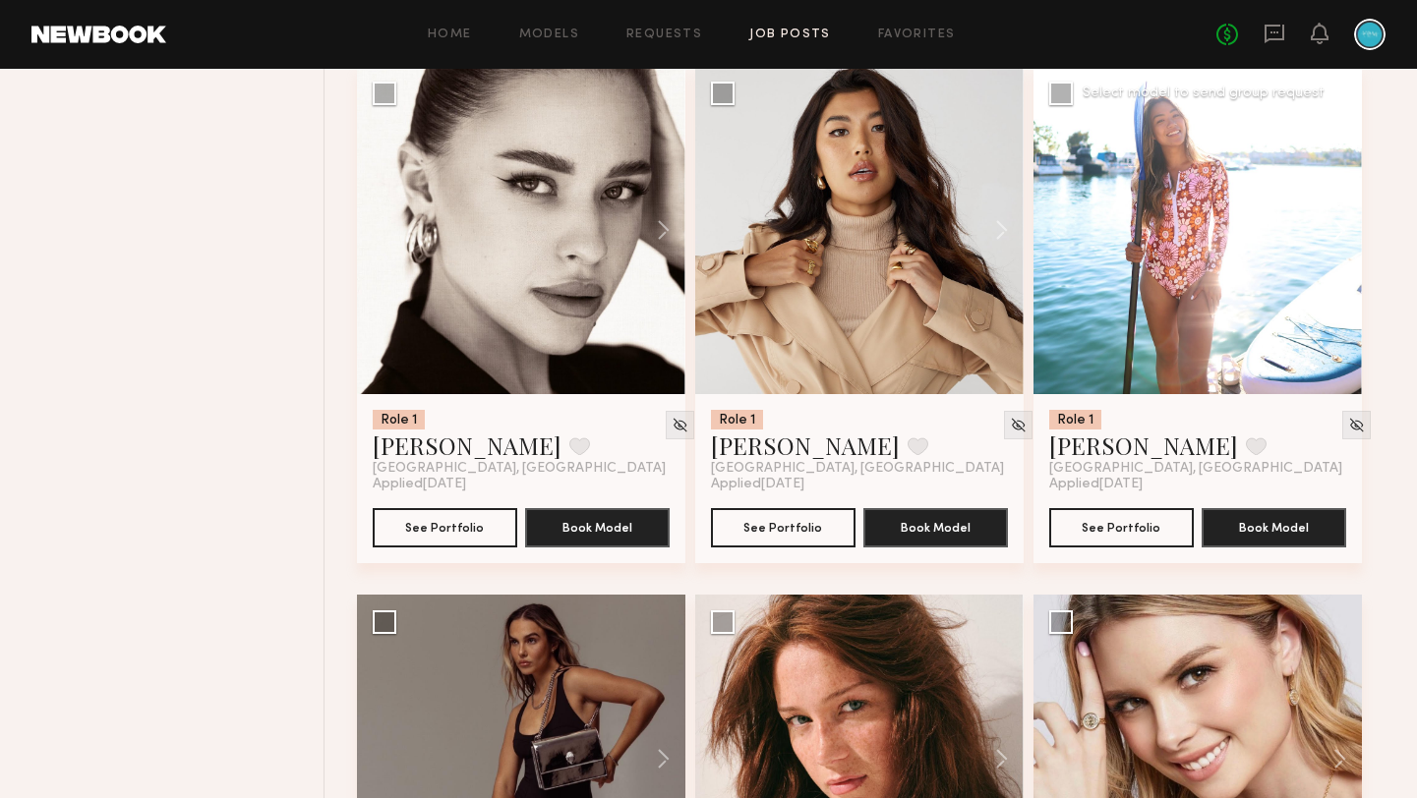
click at [1332, 230] on button at bounding box center [1330, 230] width 63 height 328
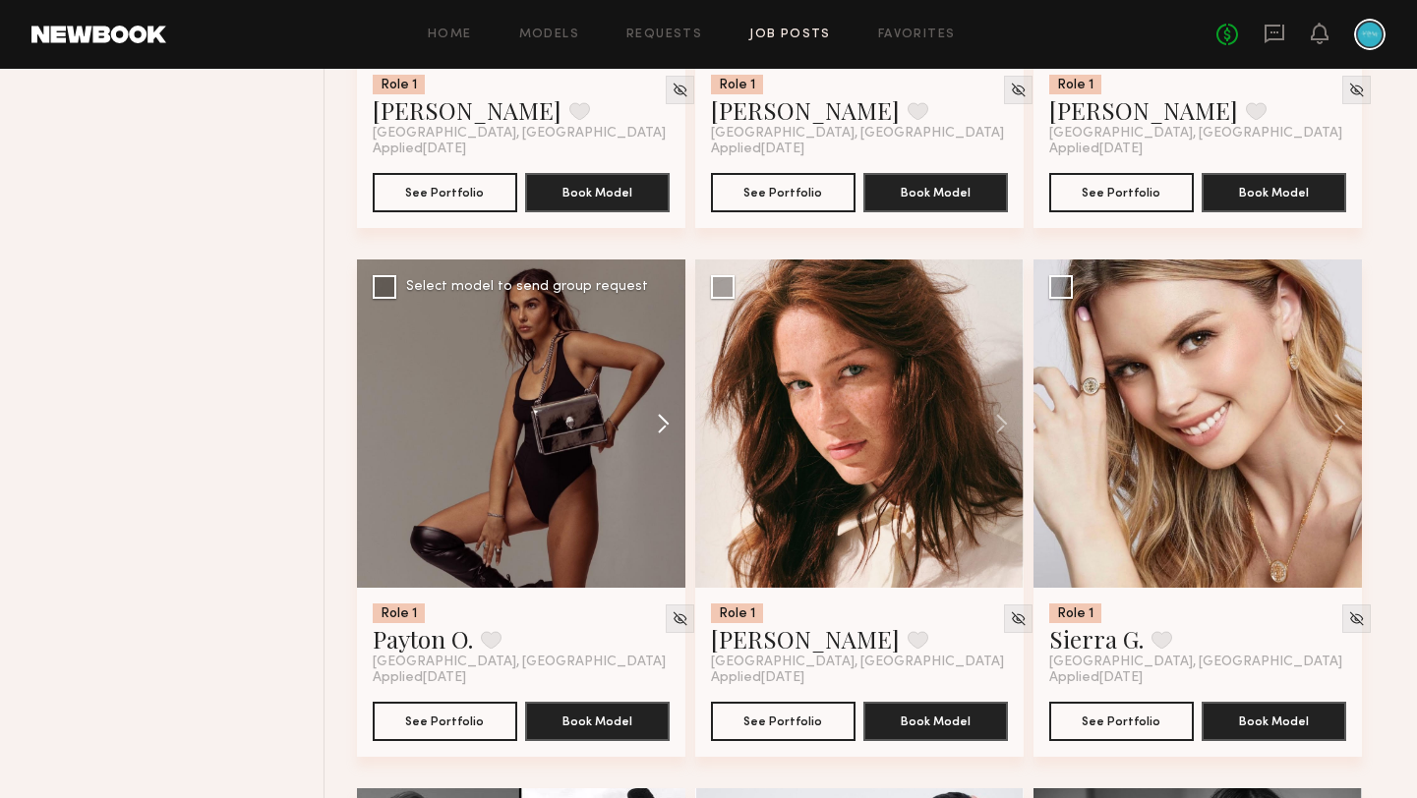
scroll to position [1692, 0]
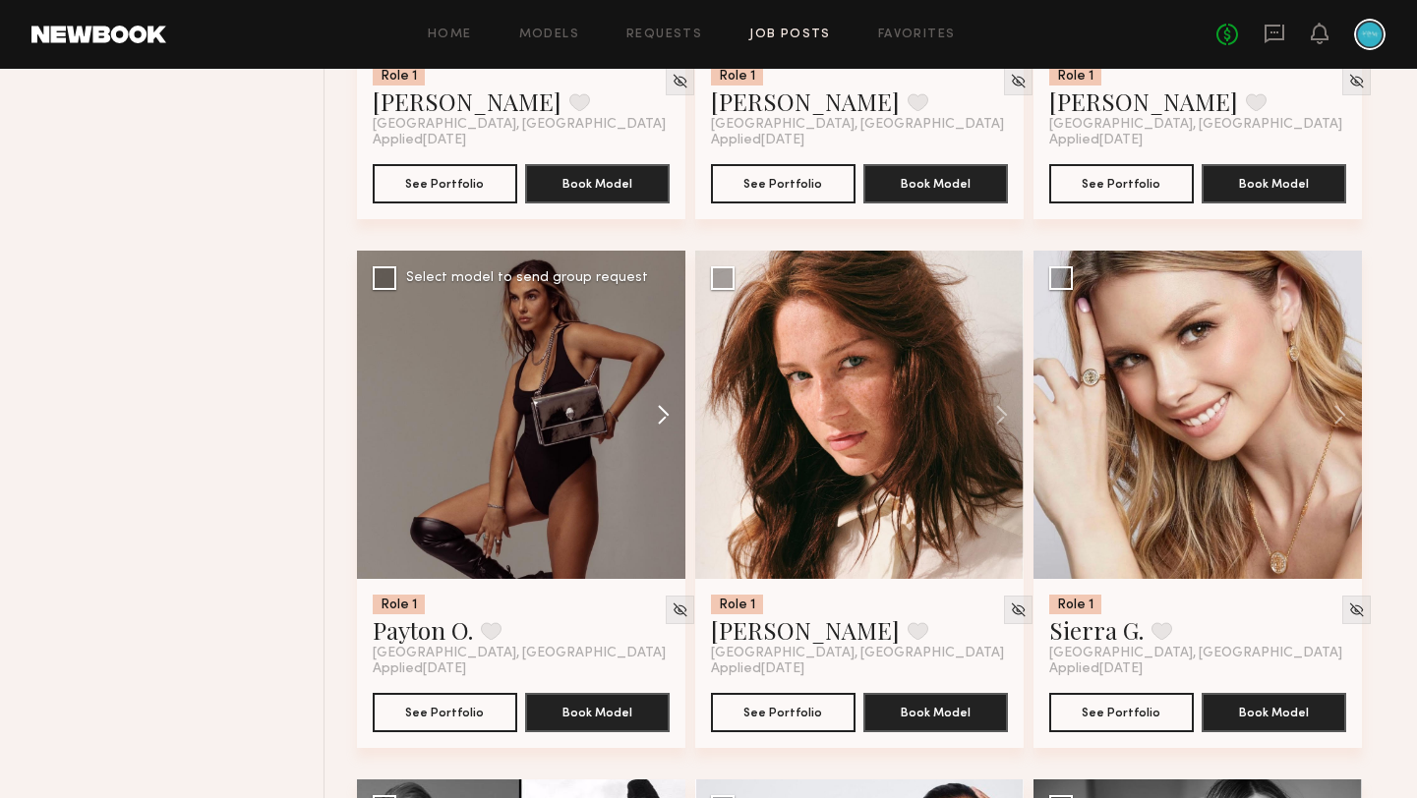
click at [668, 411] on button at bounding box center [653, 415] width 63 height 328
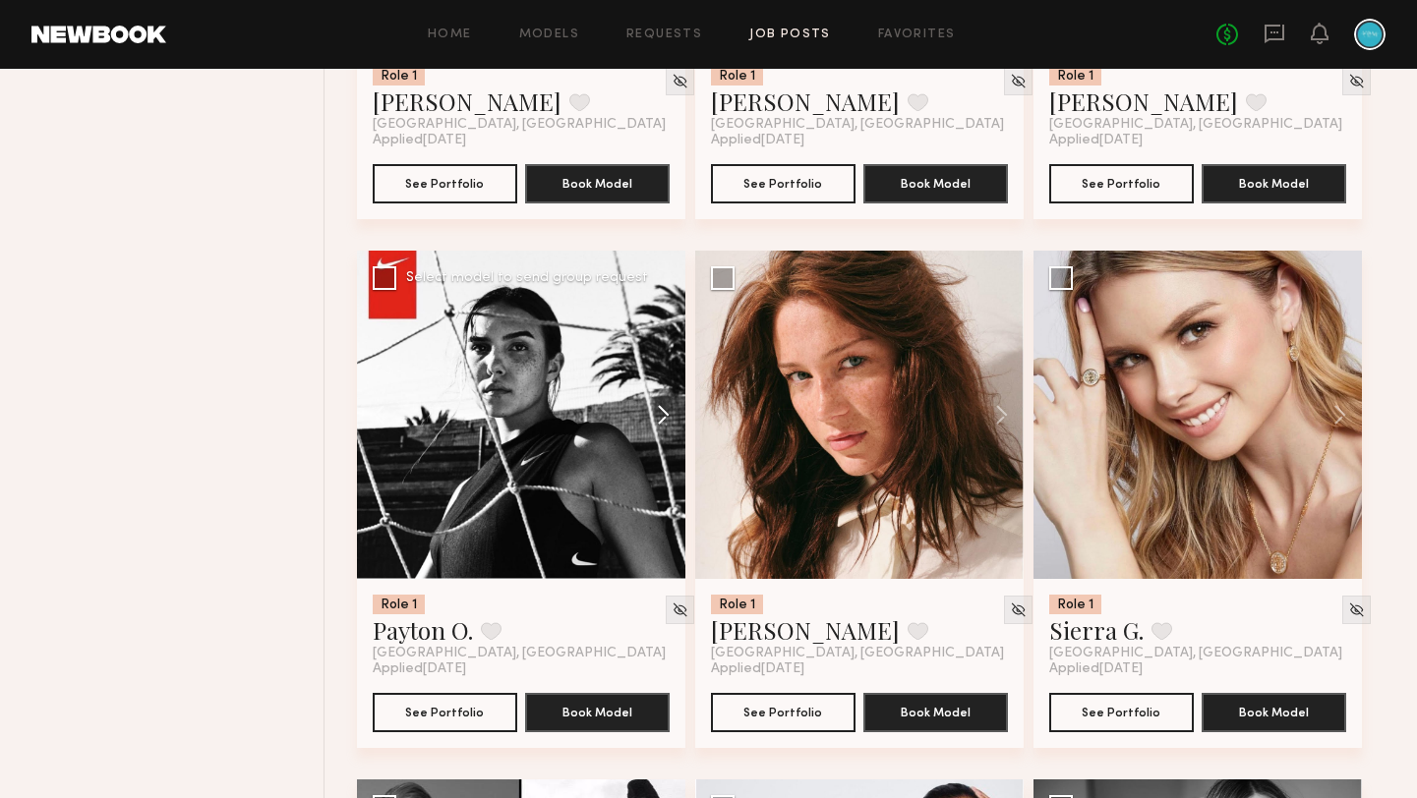
click at [668, 411] on button at bounding box center [653, 415] width 63 height 328
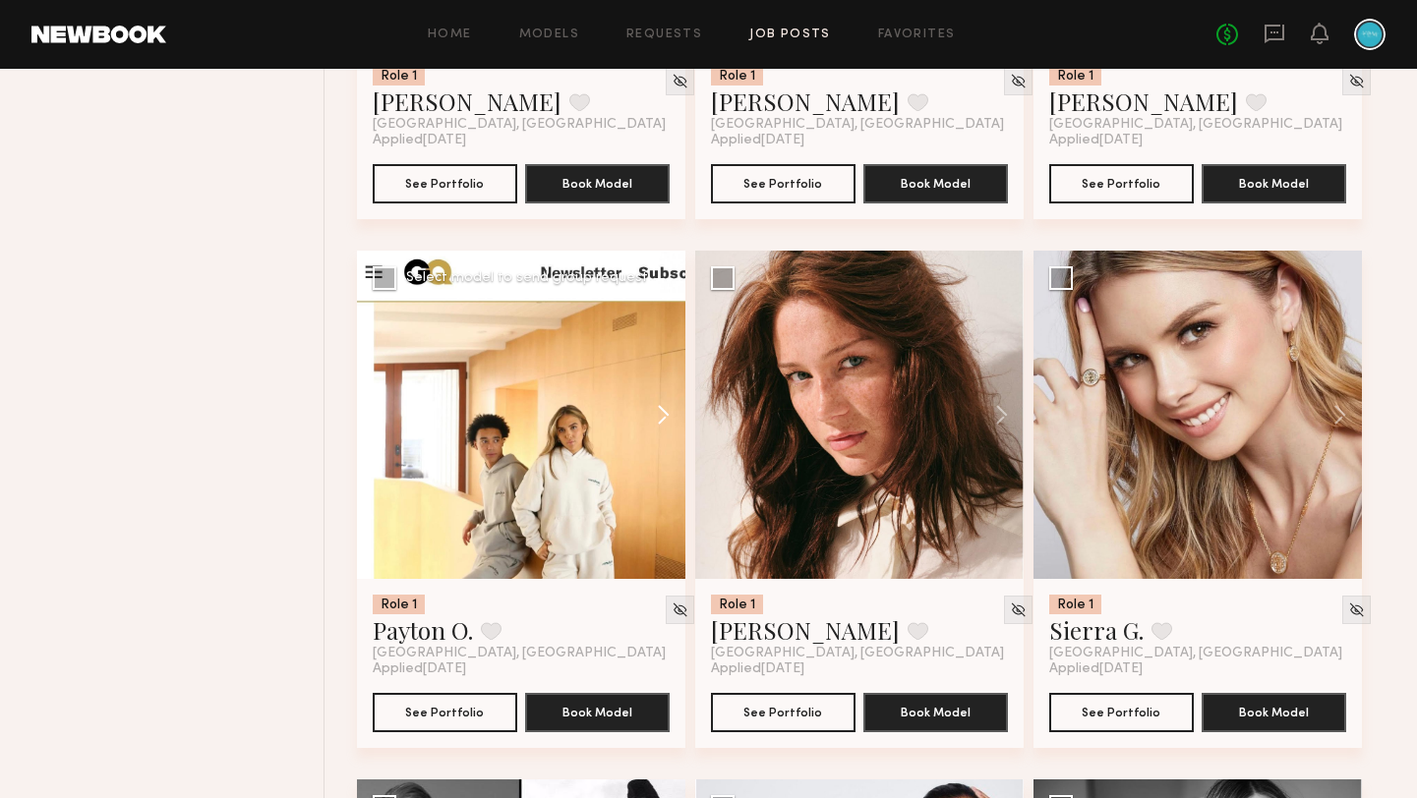
click at [668, 411] on button at bounding box center [653, 415] width 63 height 328
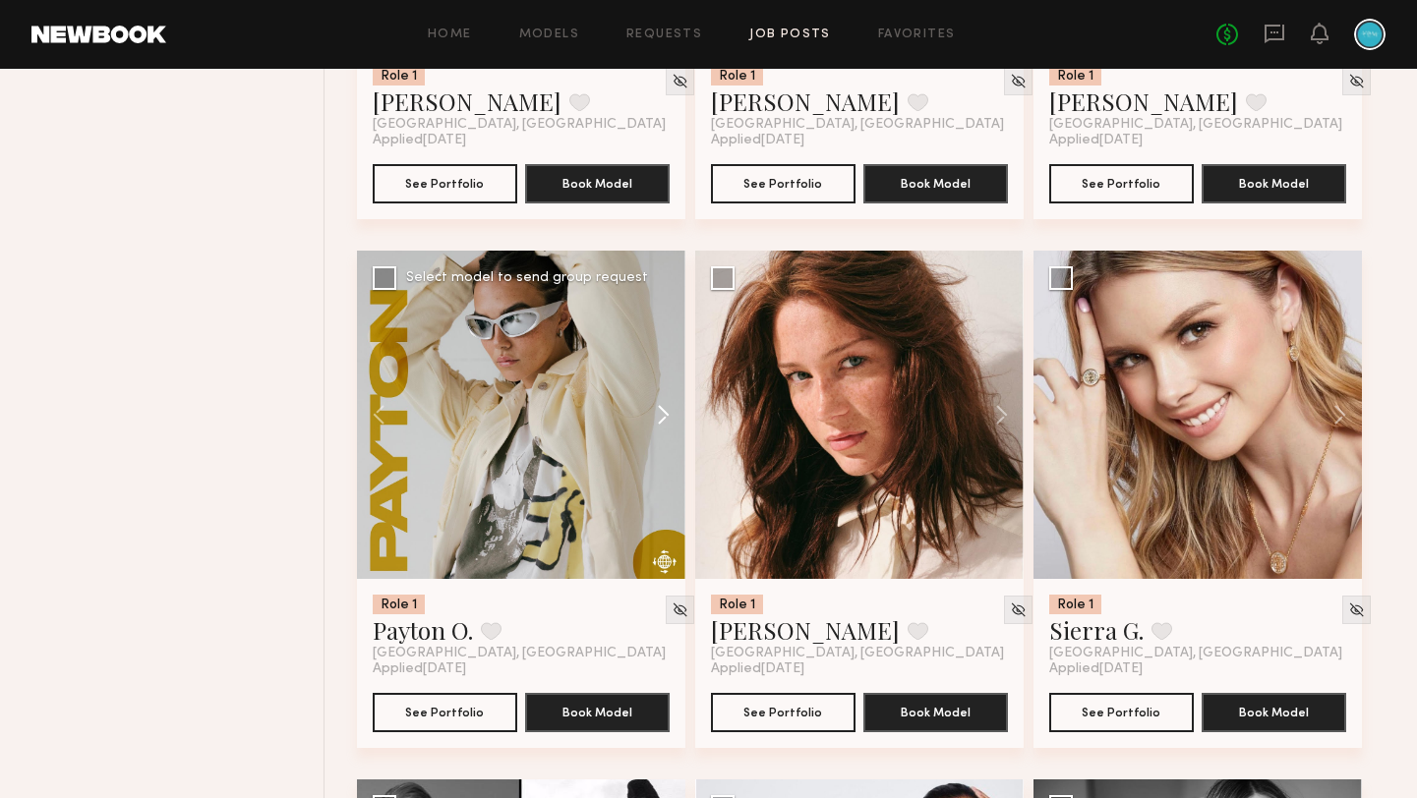
click at [668, 411] on button at bounding box center [653, 415] width 63 height 328
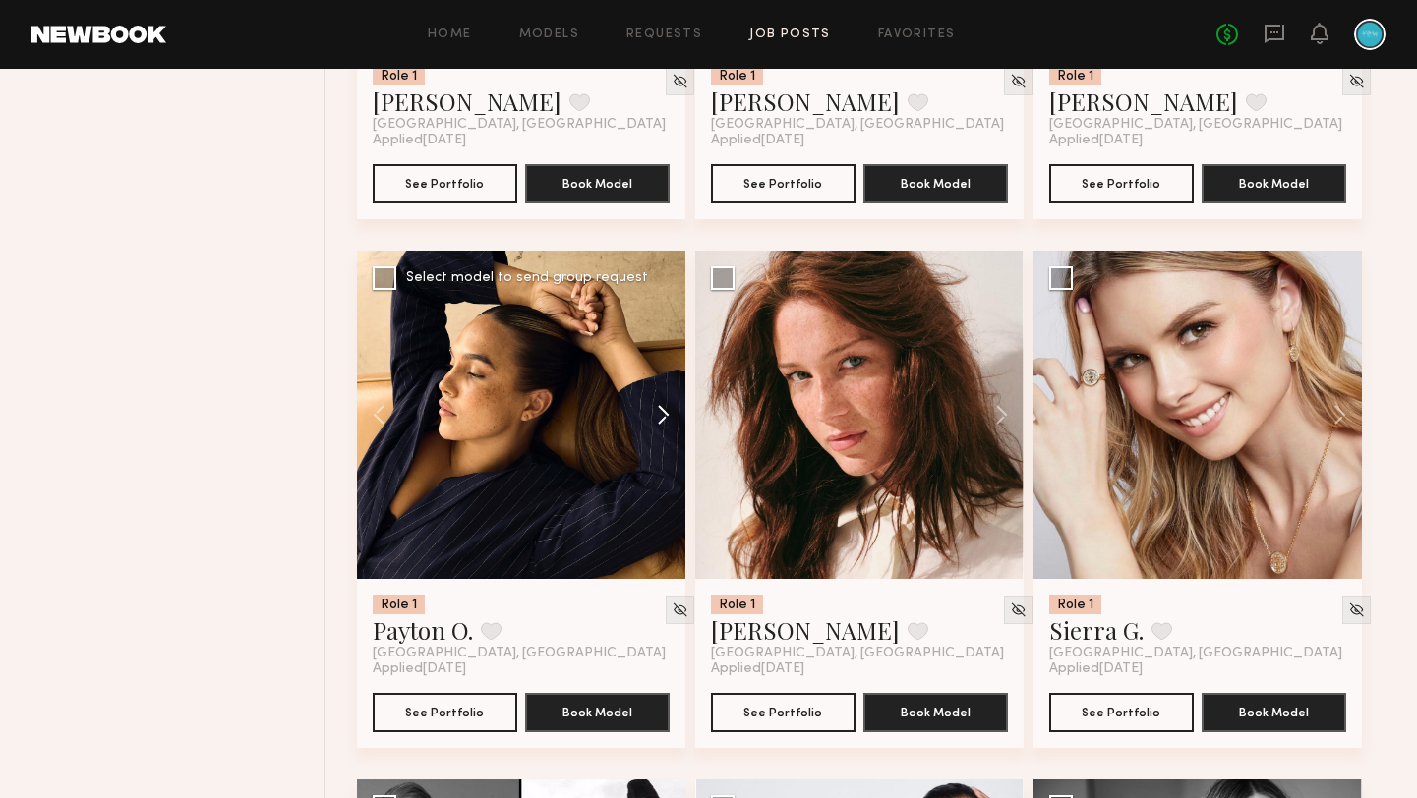
click at [668, 411] on button at bounding box center [653, 415] width 63 height 328
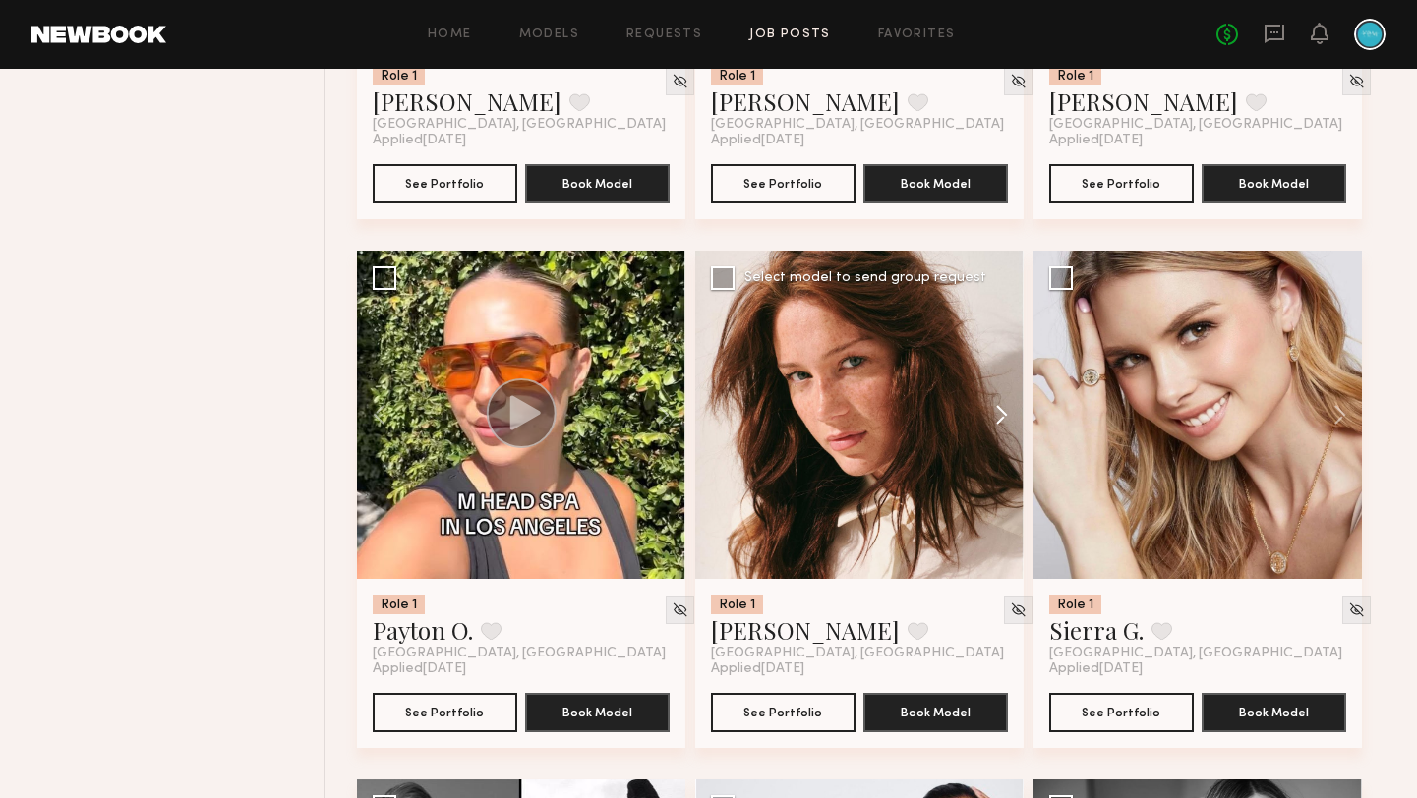
click at [998, 414] on button at bounding box center [992, 415] width 63 height 328
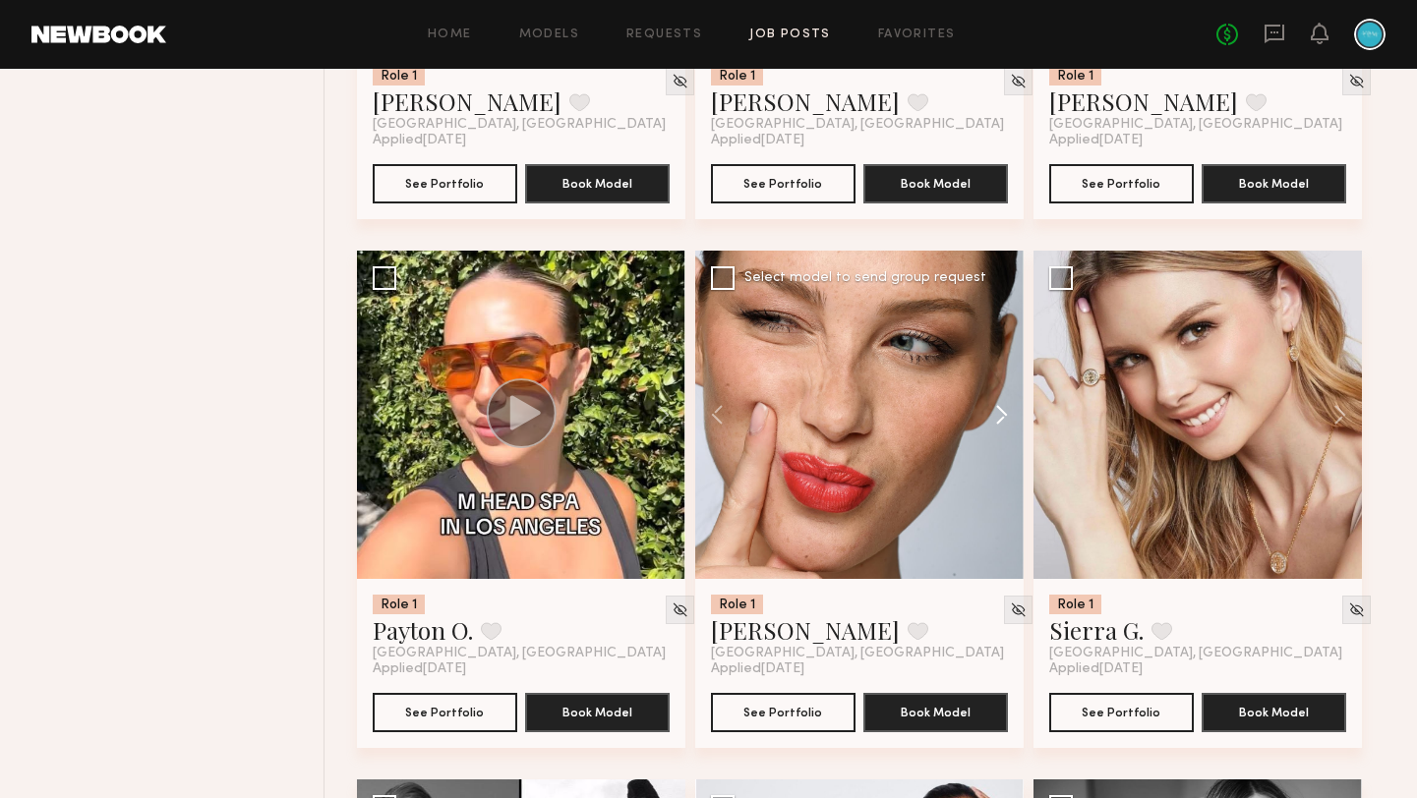
click at [998, 414] on button at bounding box center [992, 415] width 63 height 328
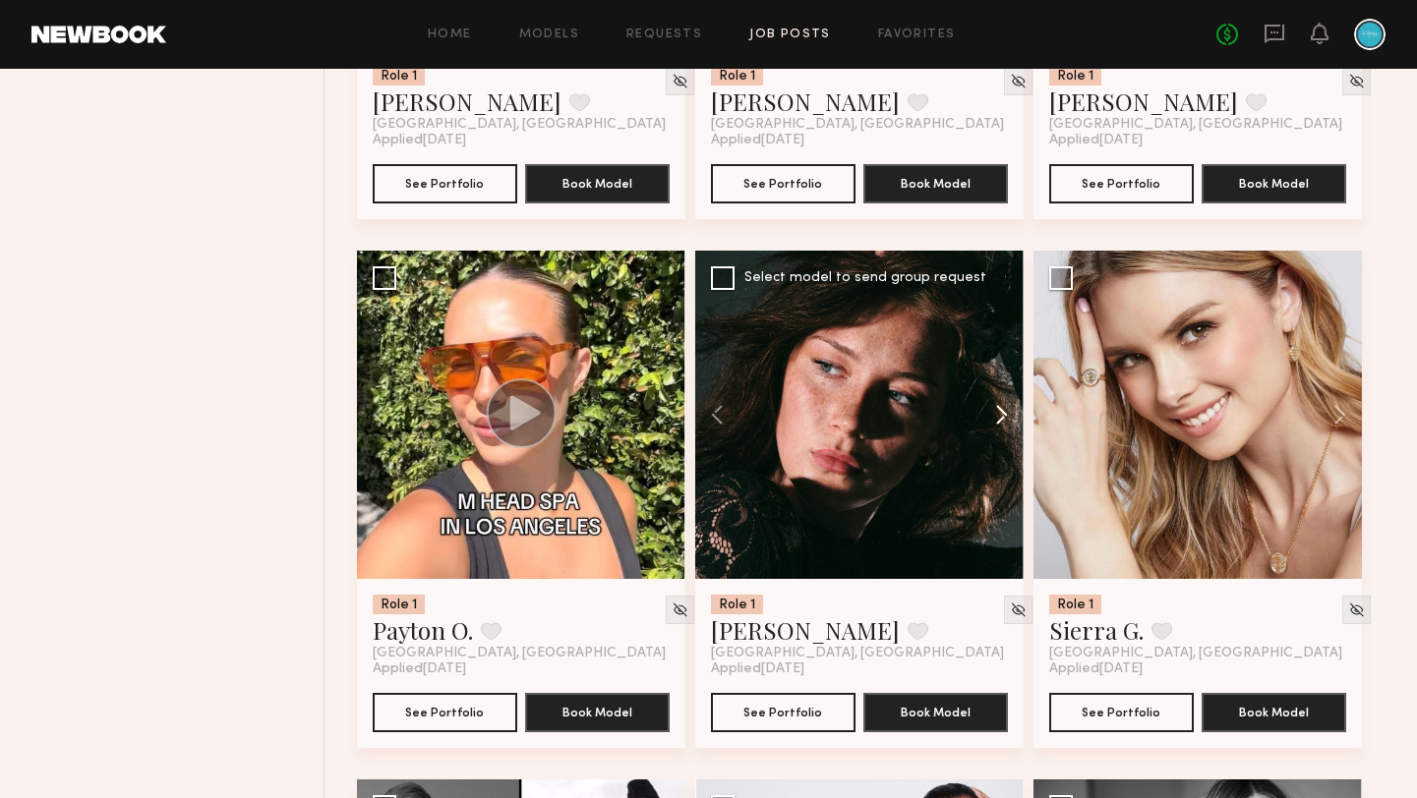
click at [998, 414] on button at bounding box center [992, 415] width 63 height 328
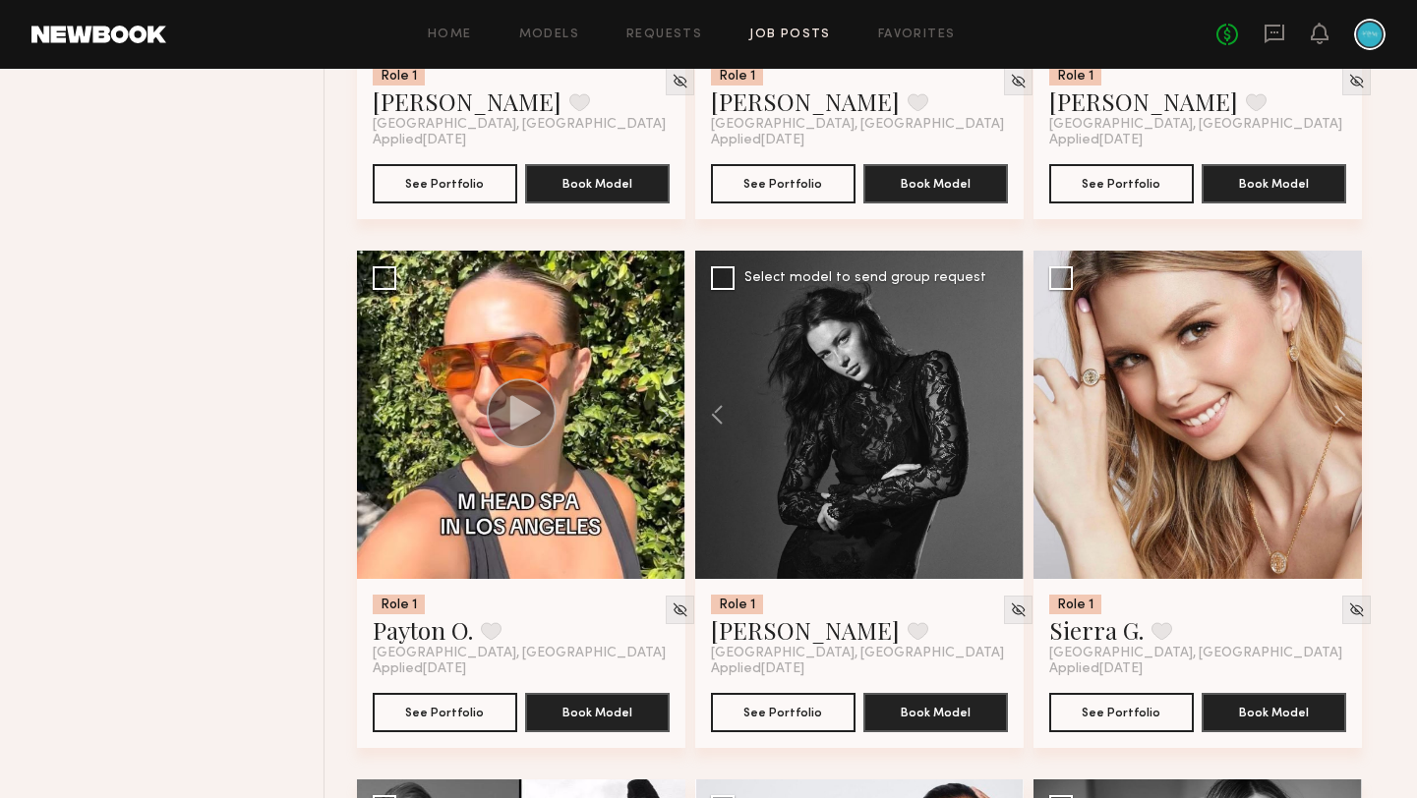
click at [998, 415] on div at bounding box center [859, 415] width 328 height 328
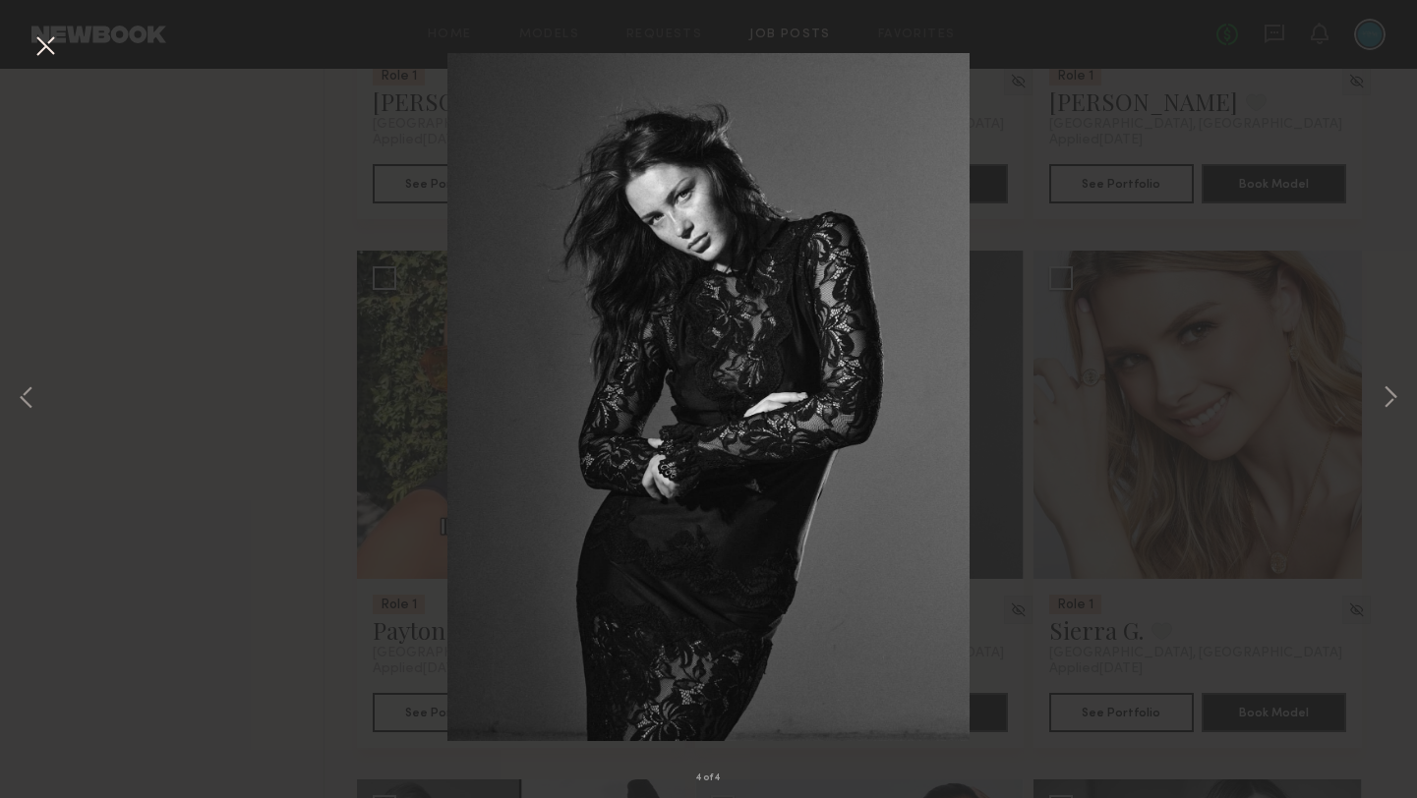
click at [45, 50] on button at bounding box center [44, 46] width 31 height 35
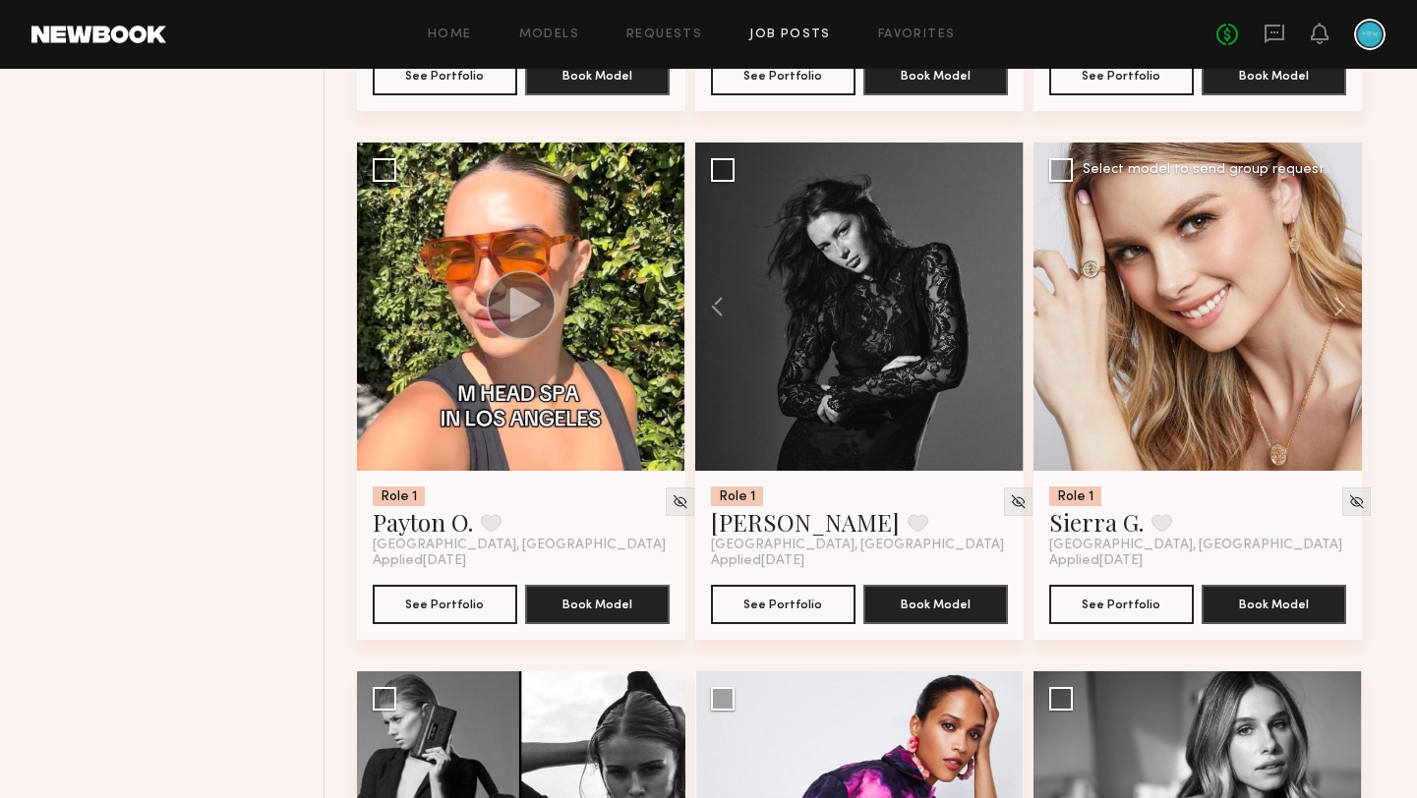
scroll to position [1798, 0]
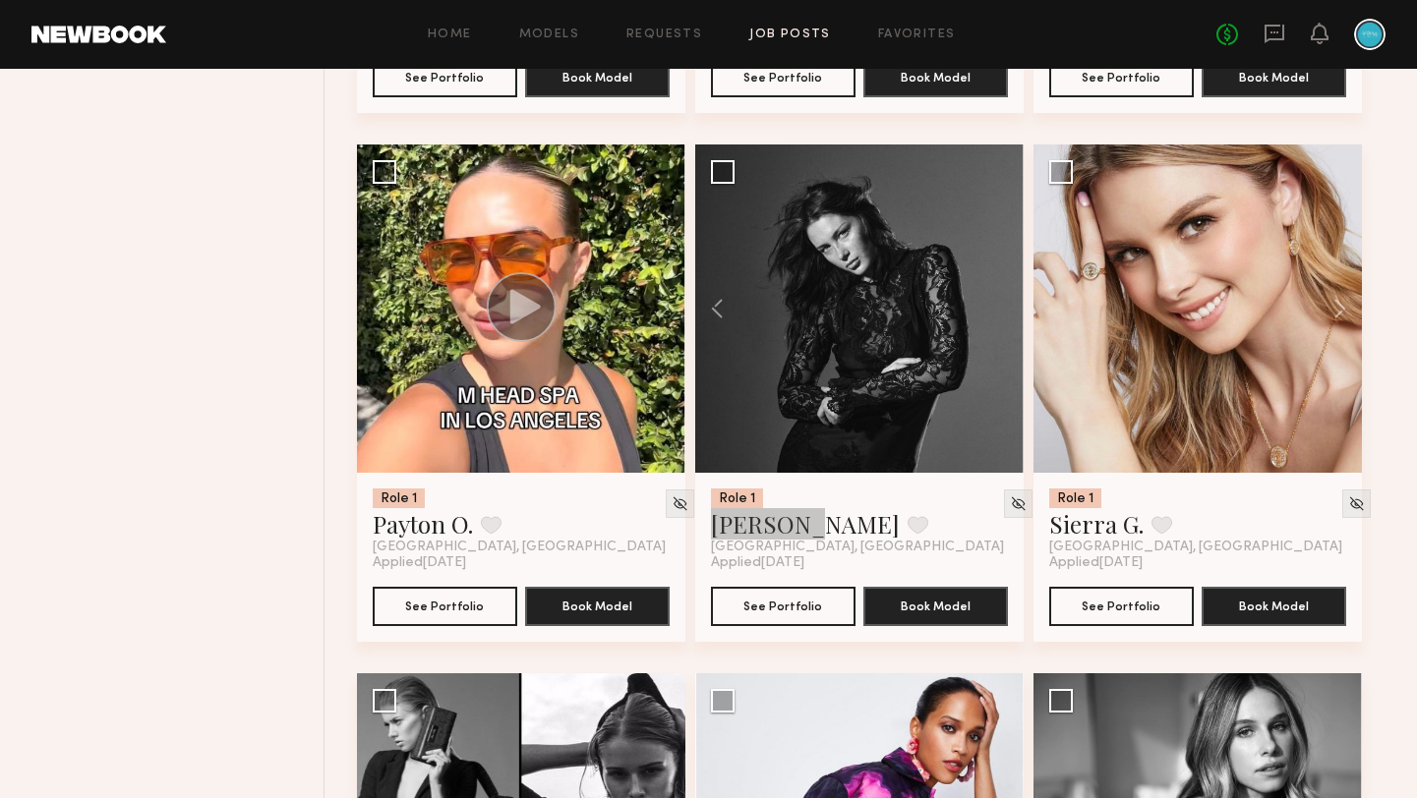
drag, startPoint x: 767, startPoint y: 538, endPoint x: 667, endPoint y: 18, distance: 529.7
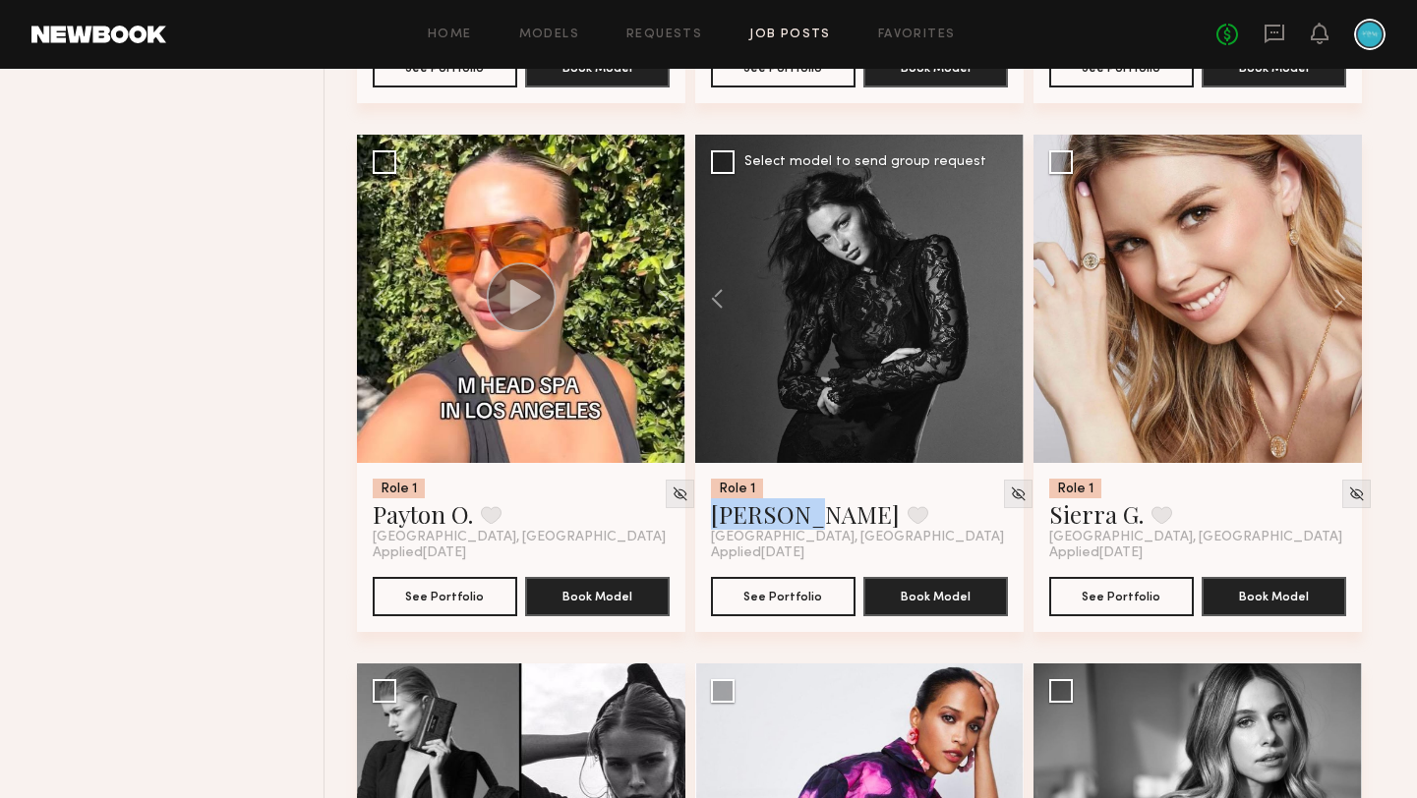
scroll to position [1803, 0]
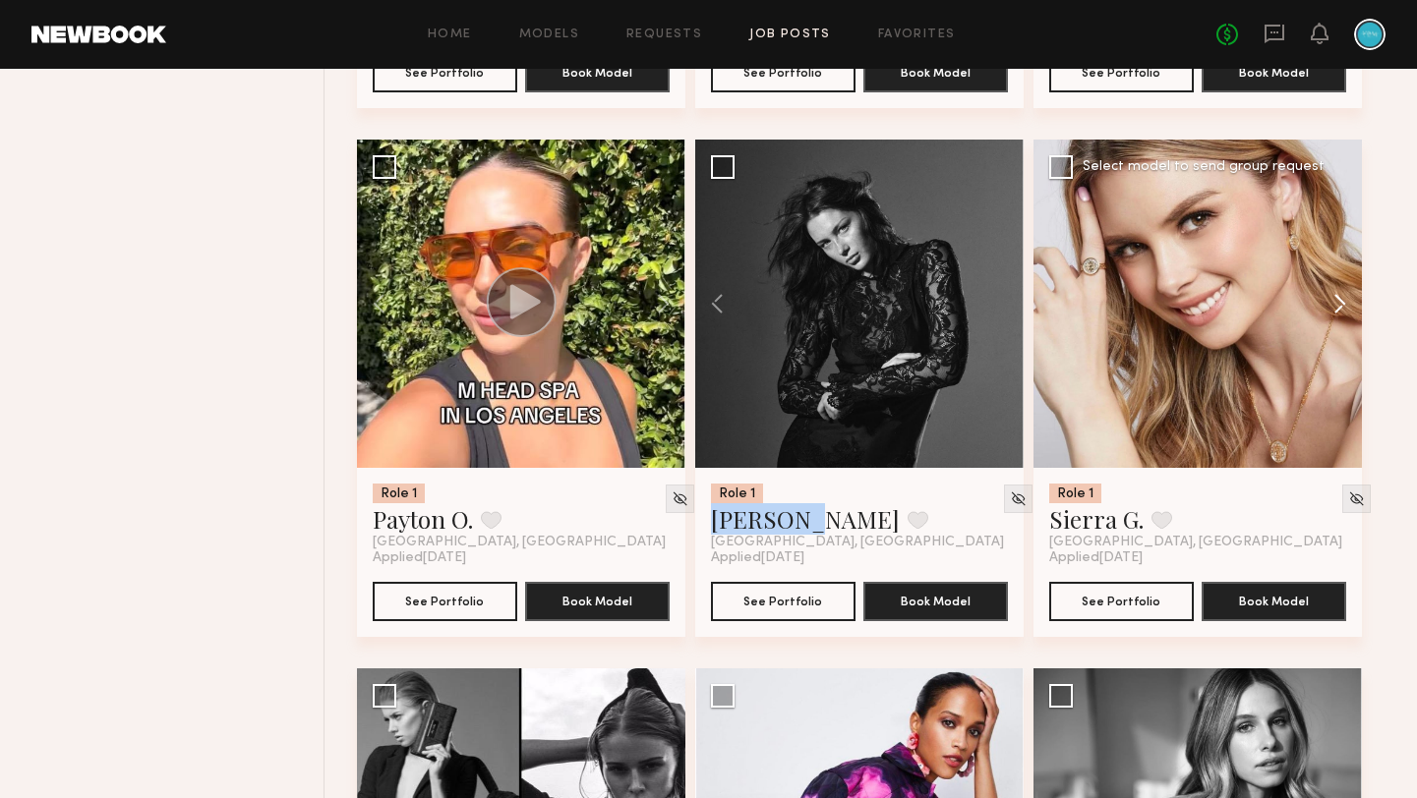
click at [1340, 299] on button at bounding box center [1330, 304] width 63 height 328
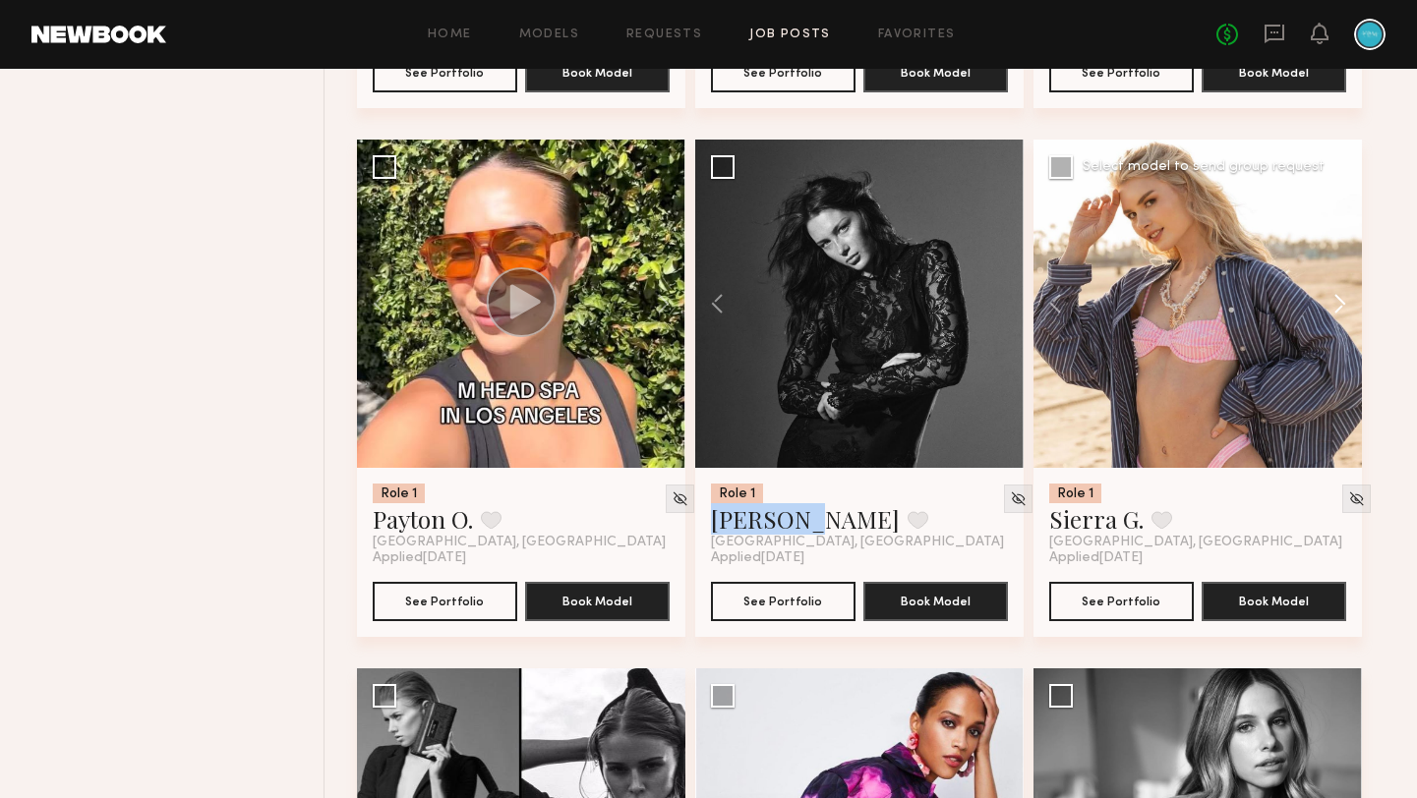
click at [1340, 308] on button at bounding box center [1330, 304] width 63 height 328
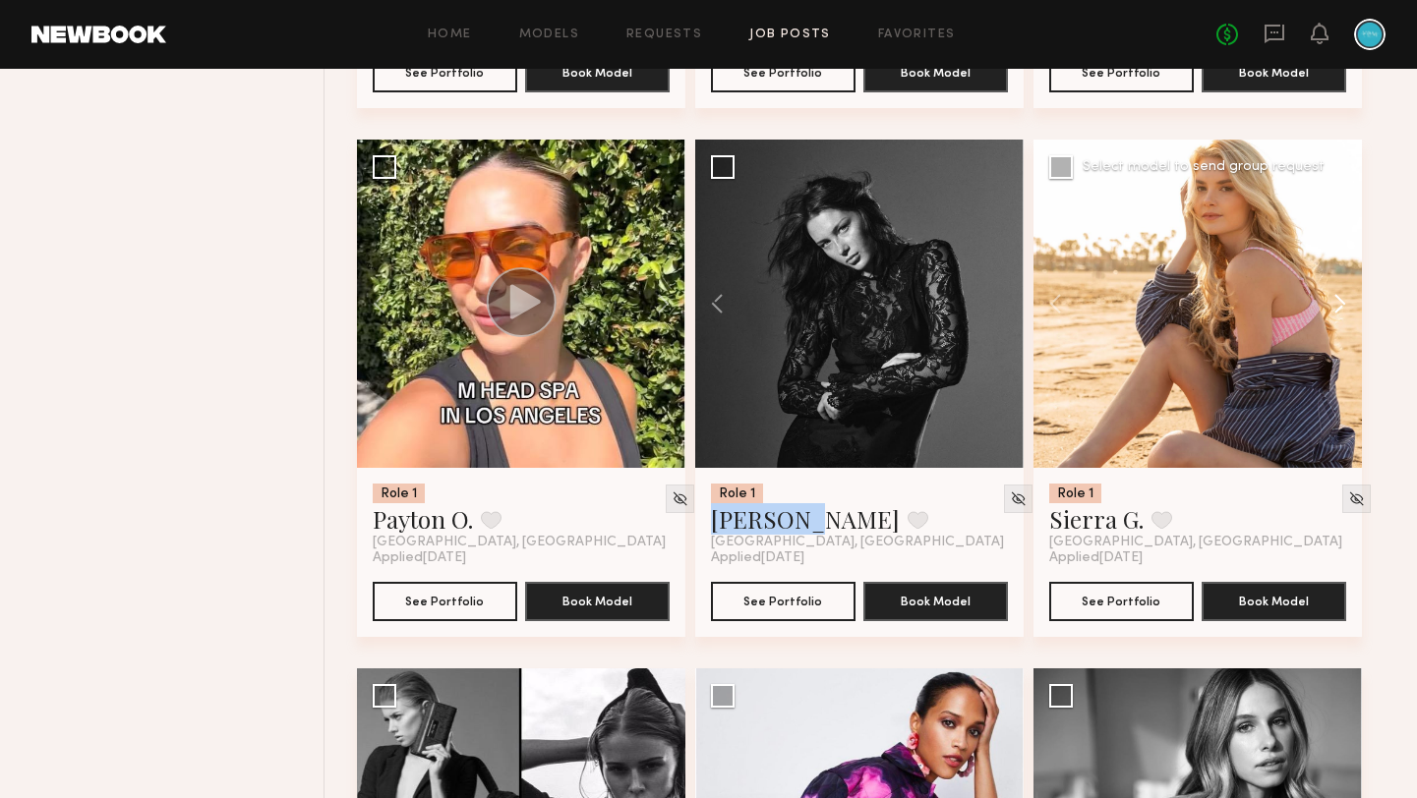
click at [1340, 308] on button at bounding box center [1330, 304] width 63 height 328
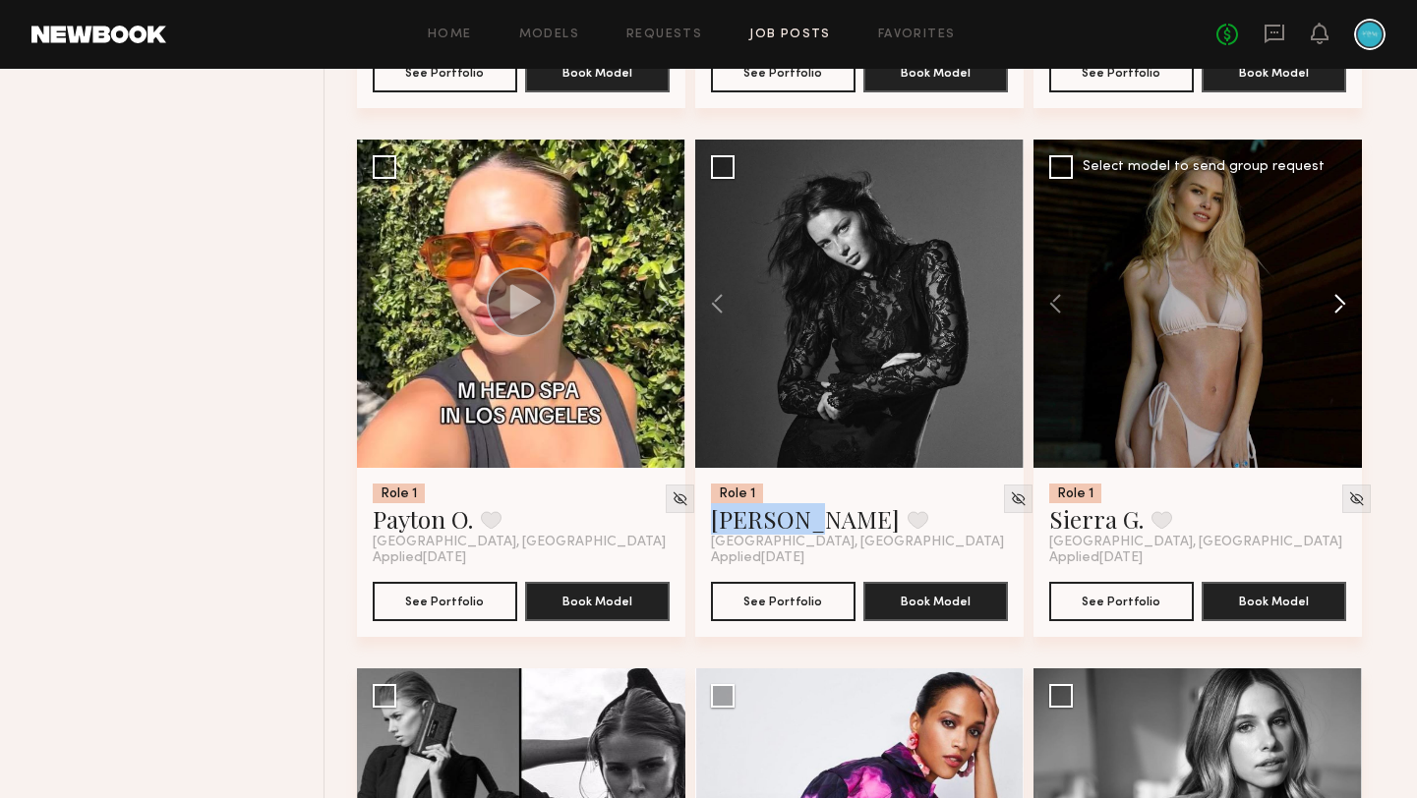
click at [1340, 308] on button at bounding box center [1330, 304] width 63 height 328
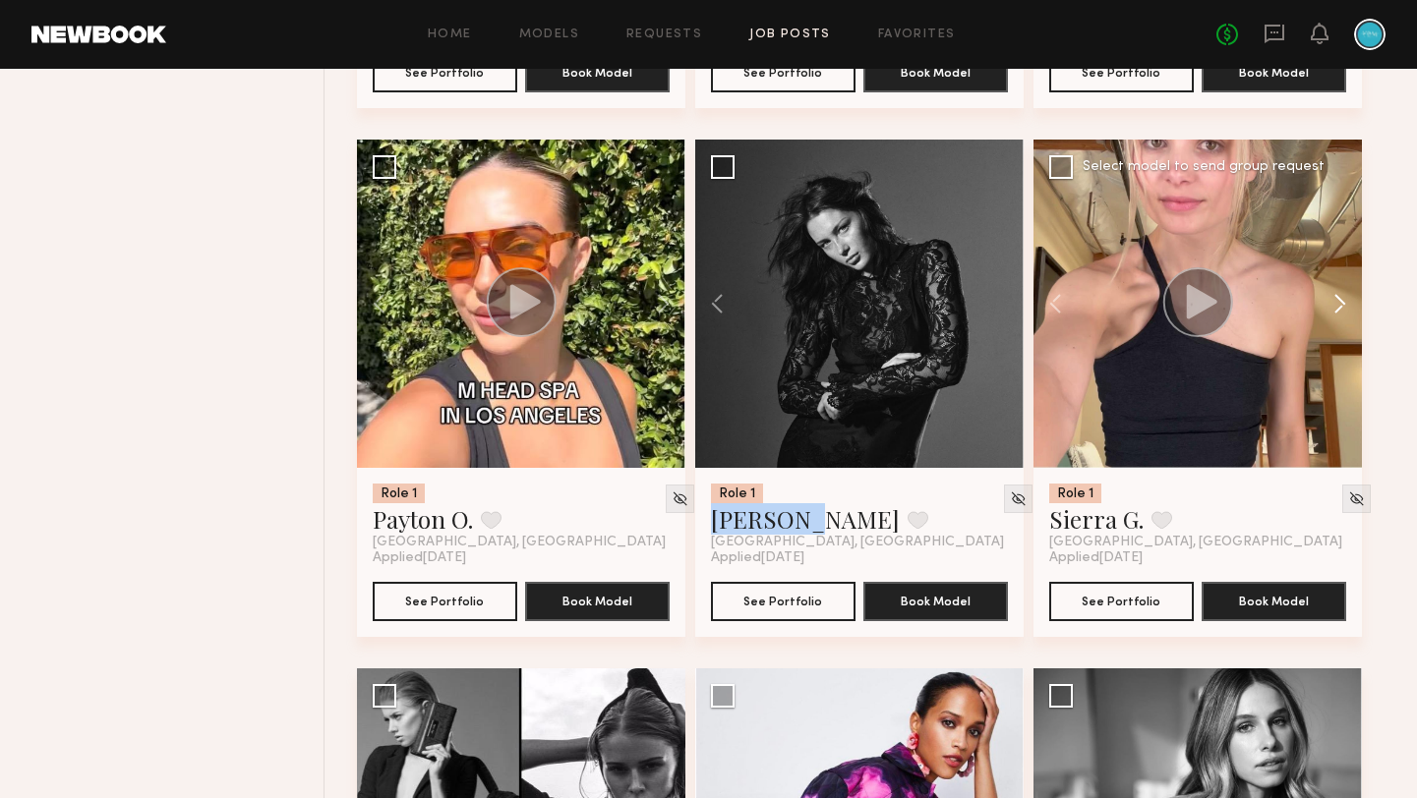
click at [1340, 308] on button at bounding box center [1330, 304] width 63 height 328
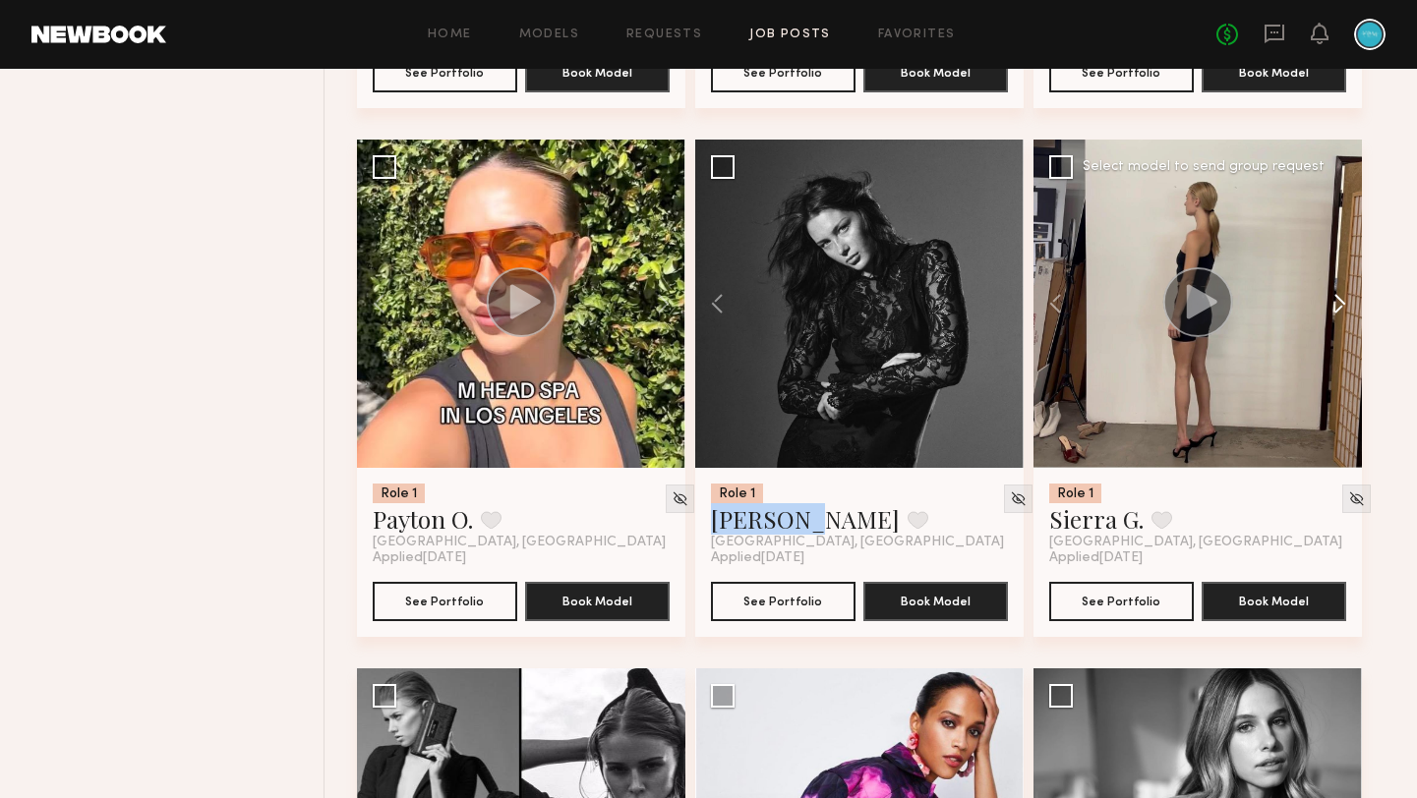
click at [1340, 308] on button at bounding box center [1330, 304] width 63 height 328
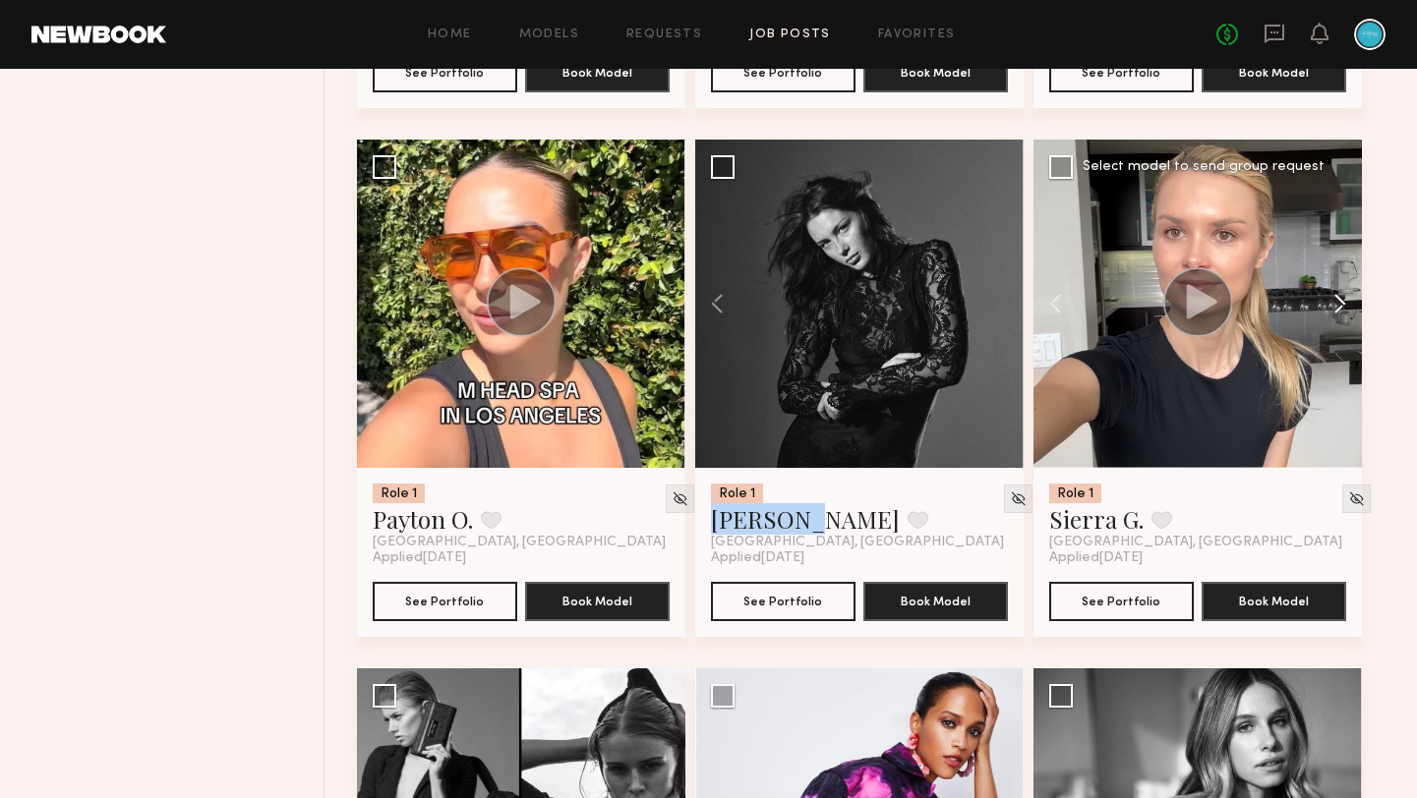
click at [1340, 308] on button at bounding box center [1330, 304] width 63 height 328
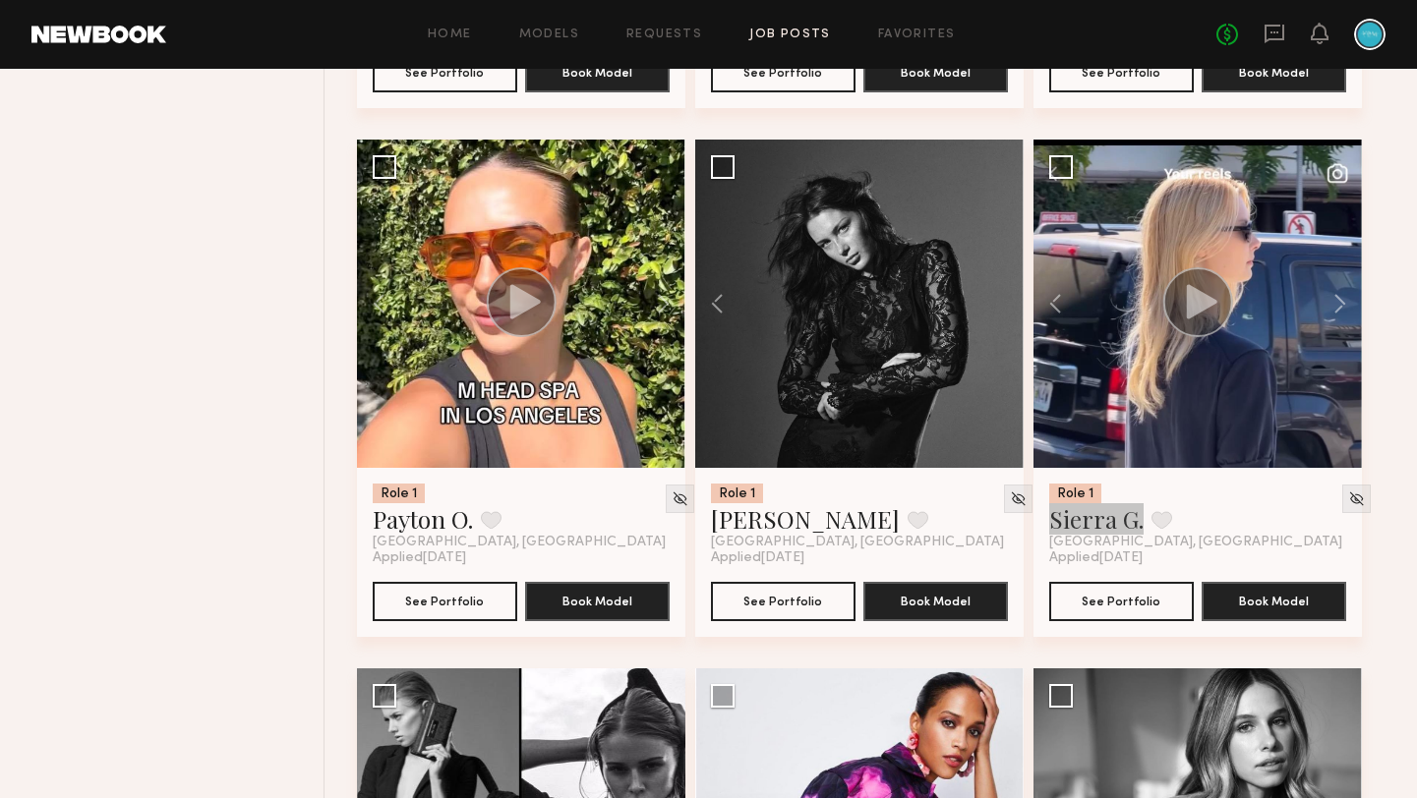
drag, startPoint x: 1090, startPoint y: 532, endPoint x: 588, endPoint y: 3, distance: 729.6
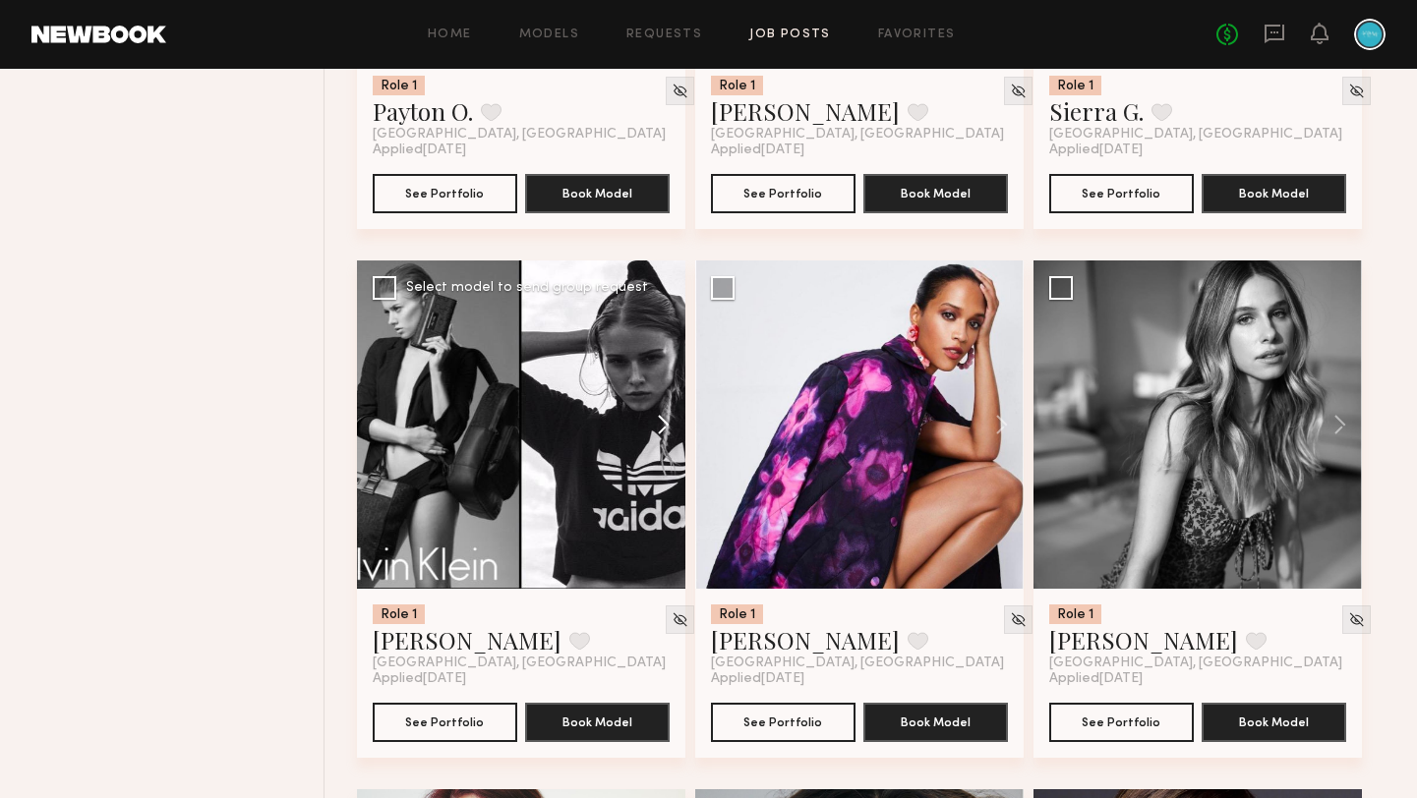
scroll to position [2260, 0]
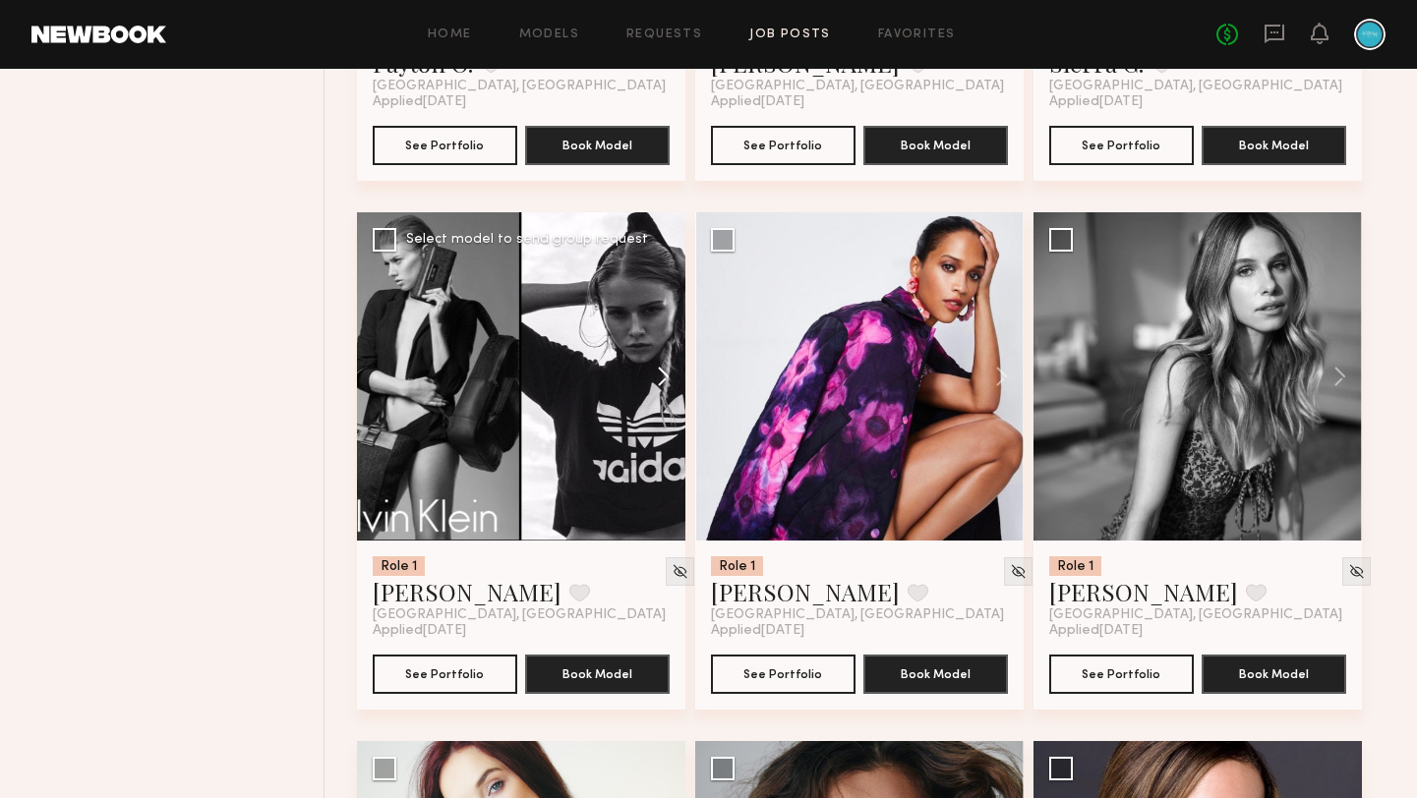
click at [659, 383] on button at bounding box center [653, 376] width 63 height 328
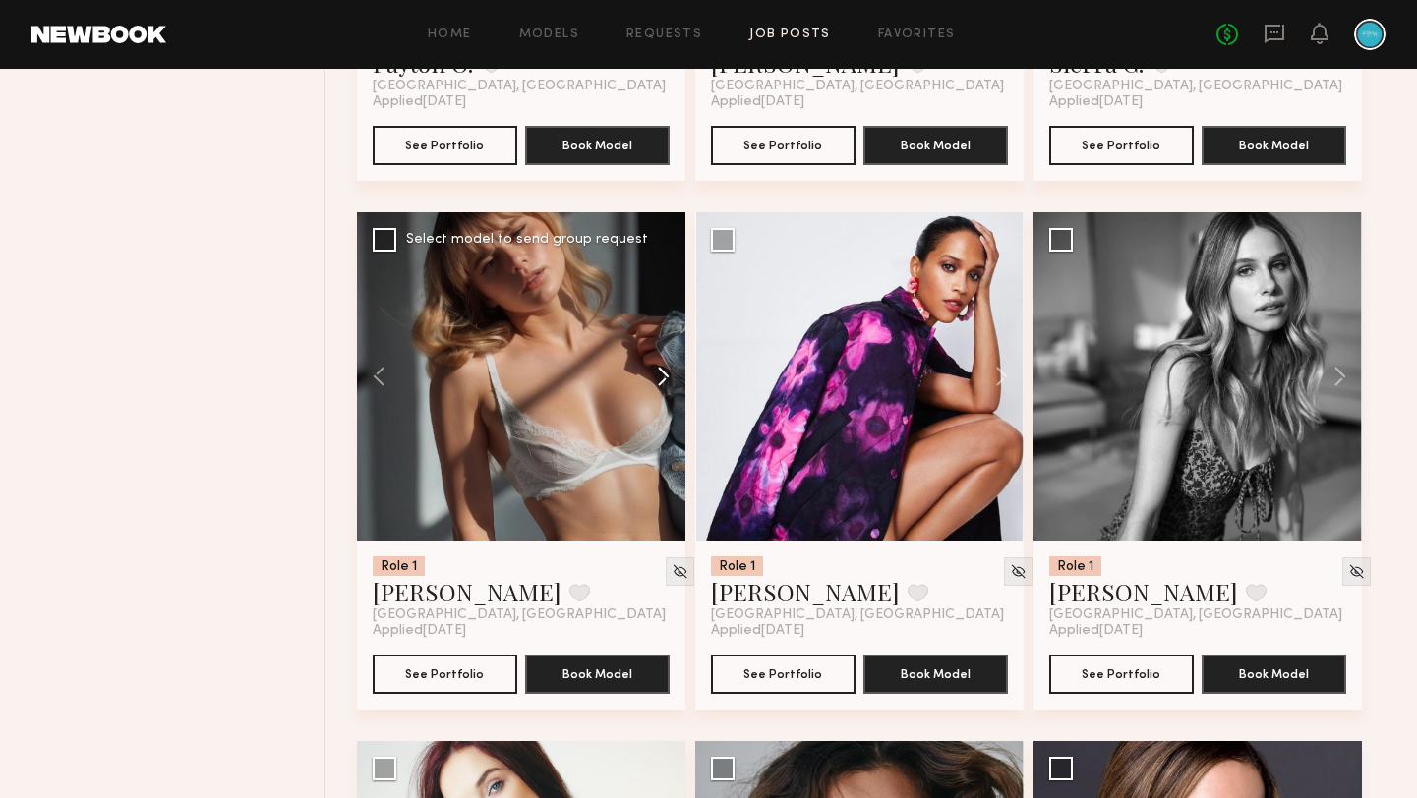
click at [661, 385] on button at bounding box center [653, 376] width 63 height 328
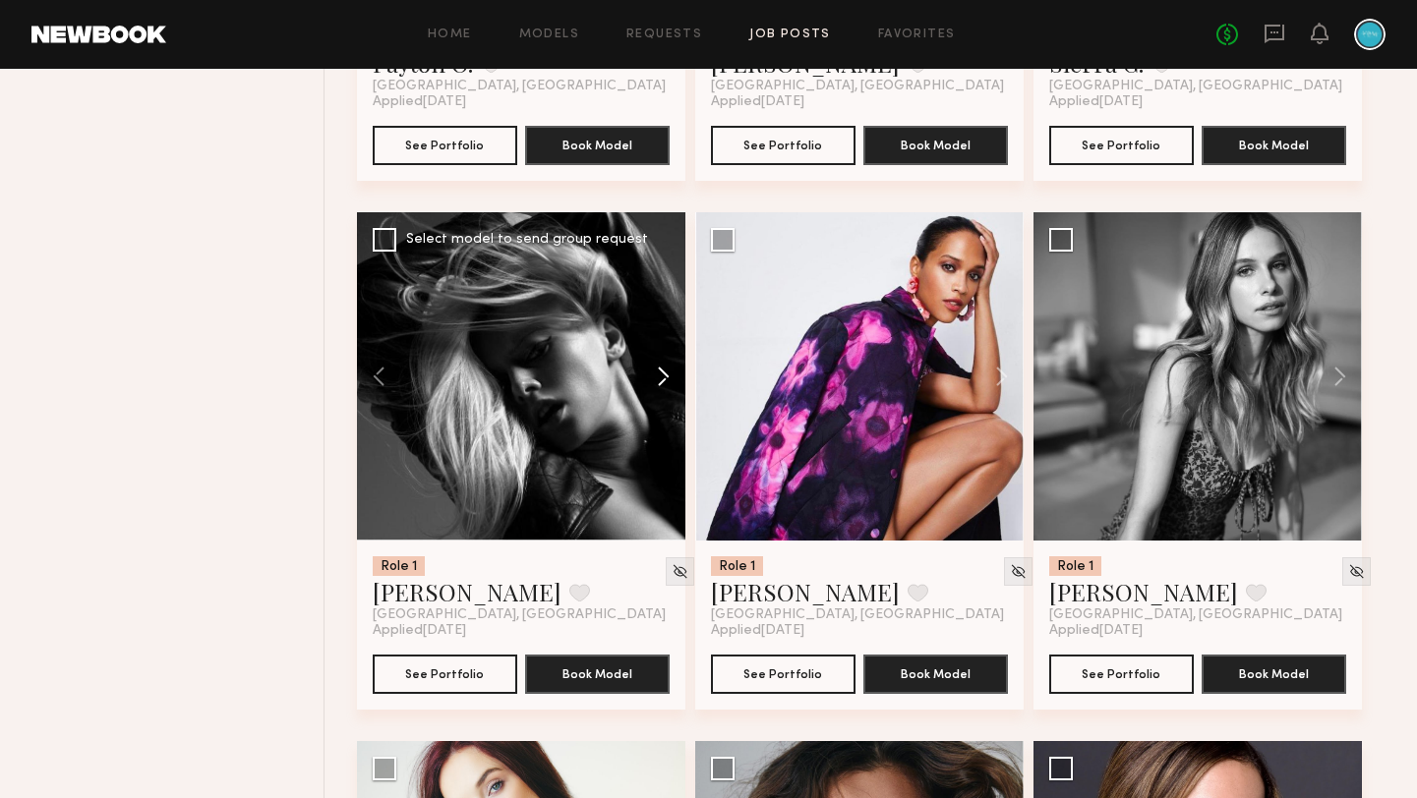
click at [661, 385] on button at bounding box center [653, 376] width 63 height 328
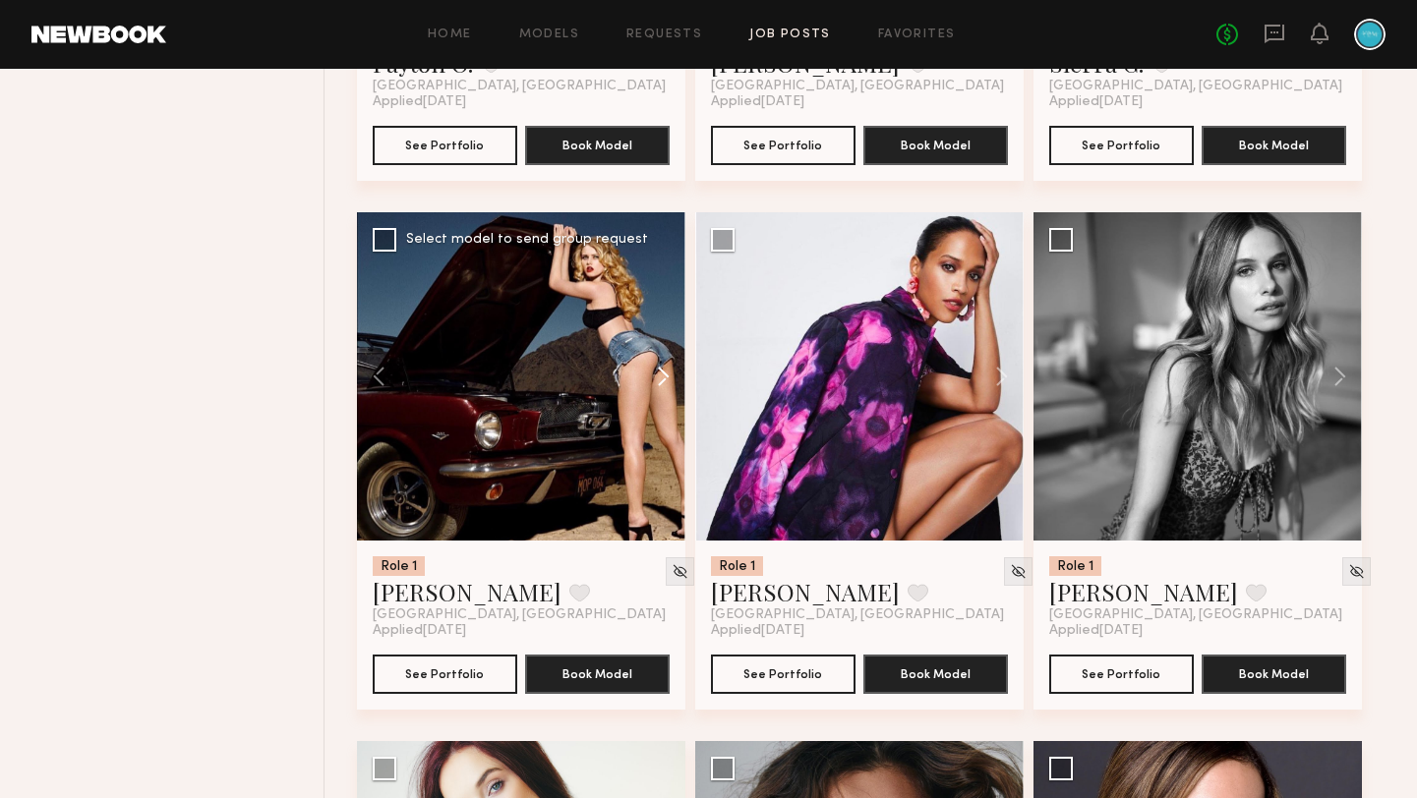
click at [661, 385] on button at bounding box center [653, 376] width 63 height 328
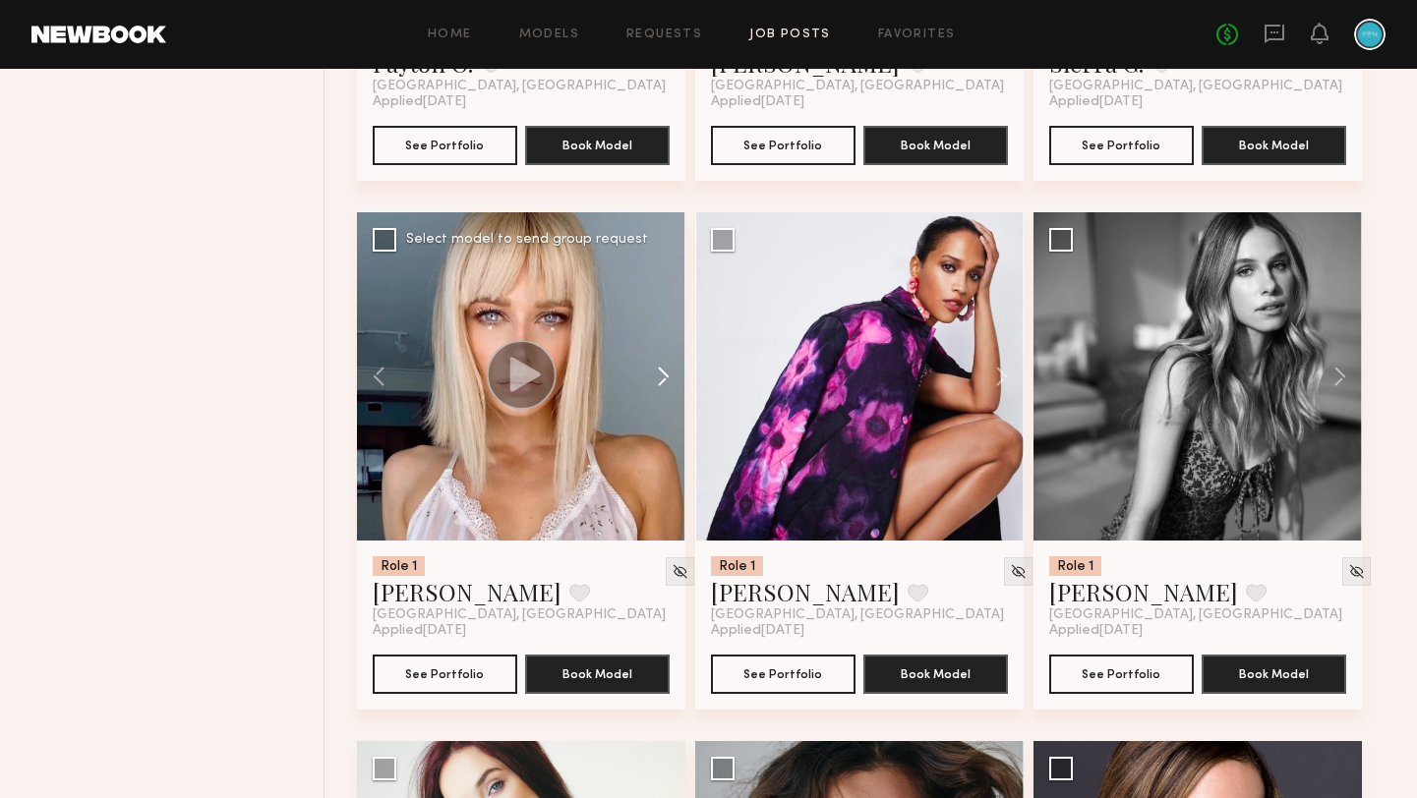
click at [661, 385] on button at bounding box center [653, 376] width 63 height 328
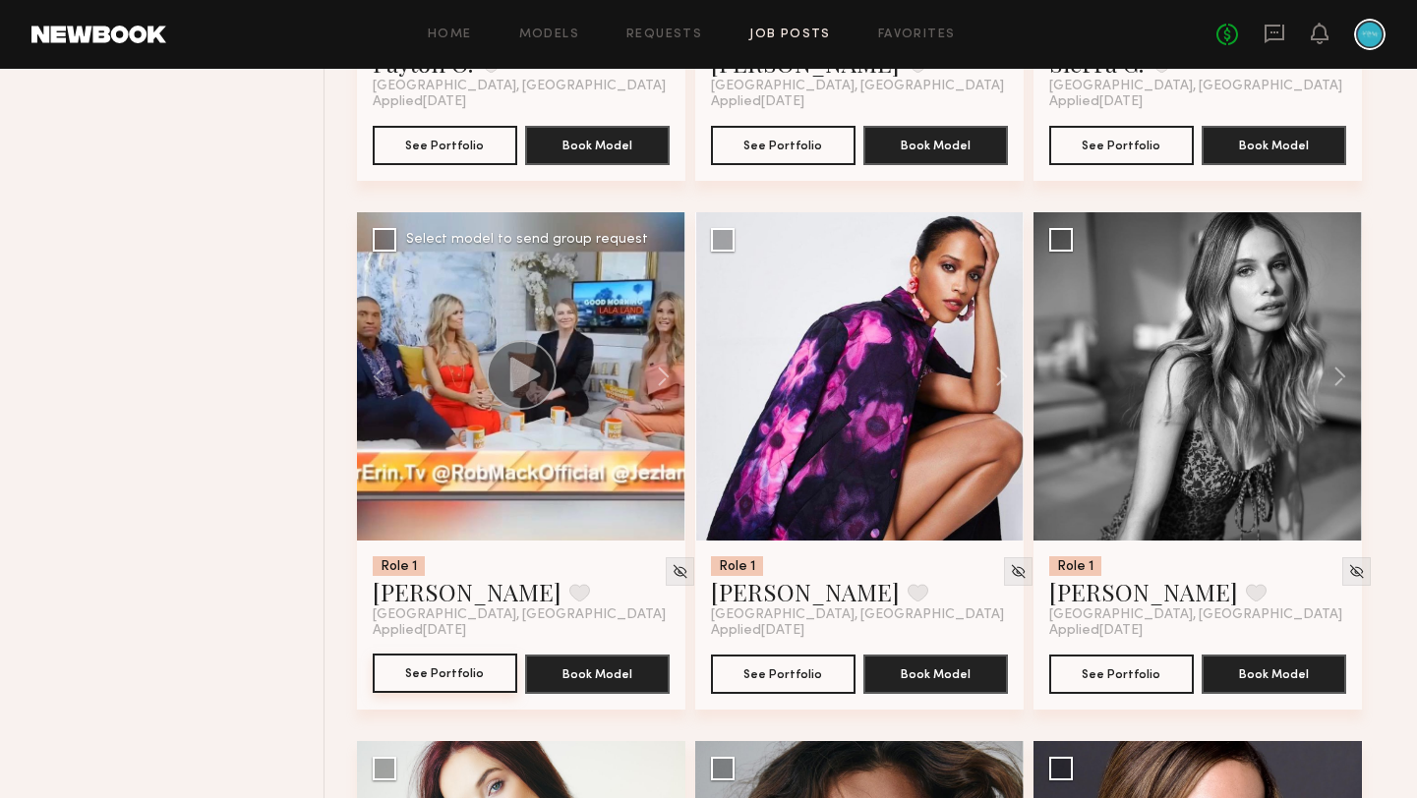
click at [448, 681] on button "See Portfolio" at bounding box center [445, 673] width 145 height 39
click at [1005, 377] on button at bounding box center [992, 376] width 63 height 328
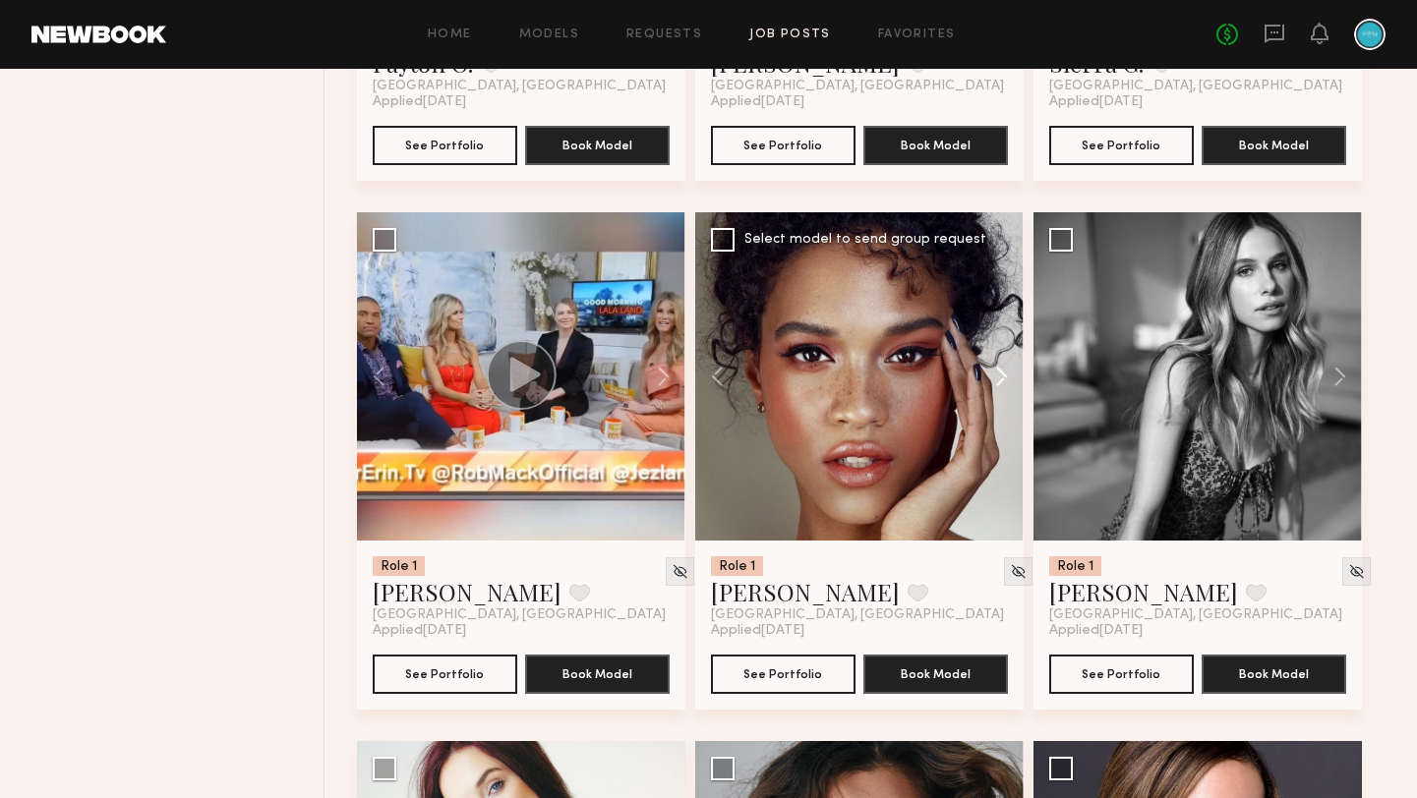
click at [1001, 384] on button at bounding box center [992, 376] width 63 height 328
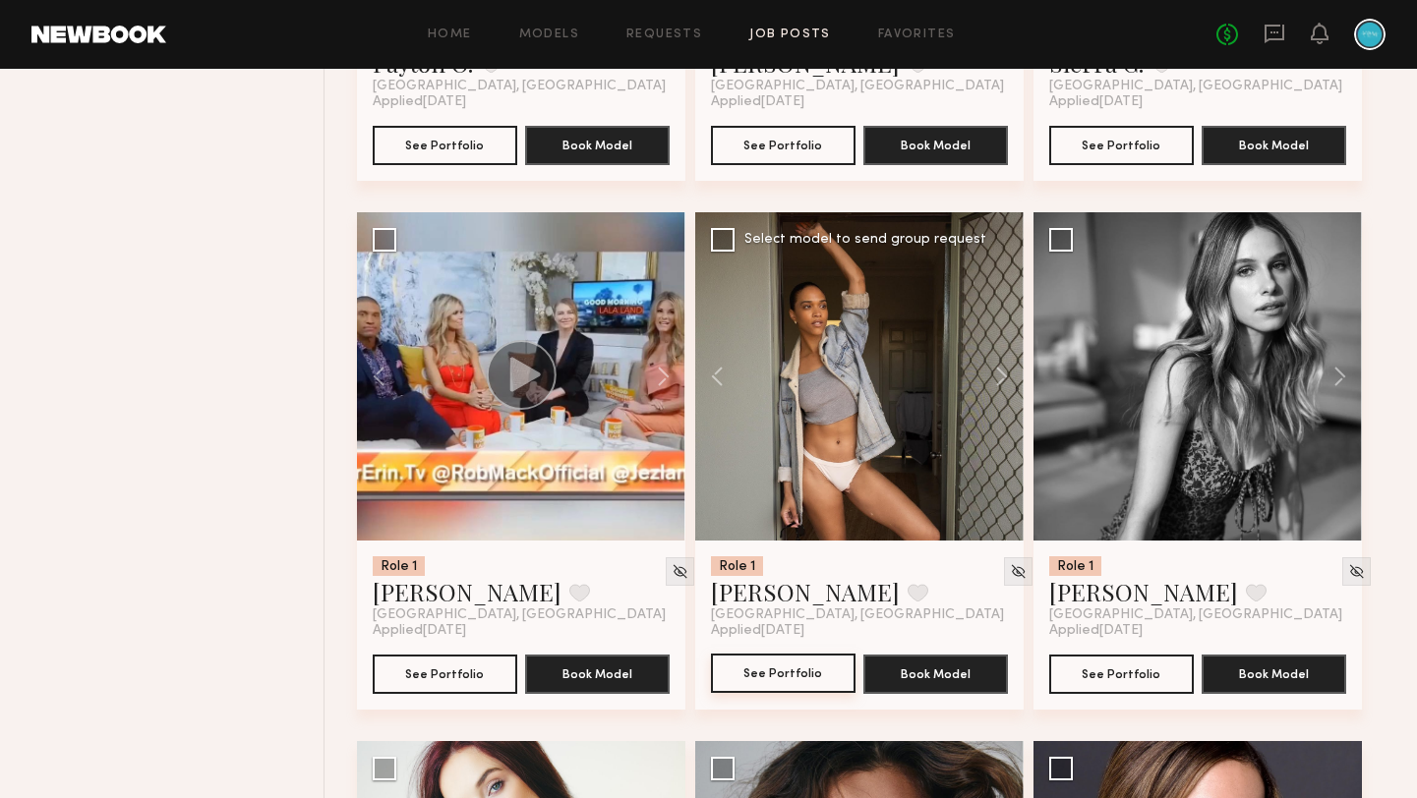
click at [794, 685] on button "See Portfolio" at bounding box center [783, 673] width 145 height 39
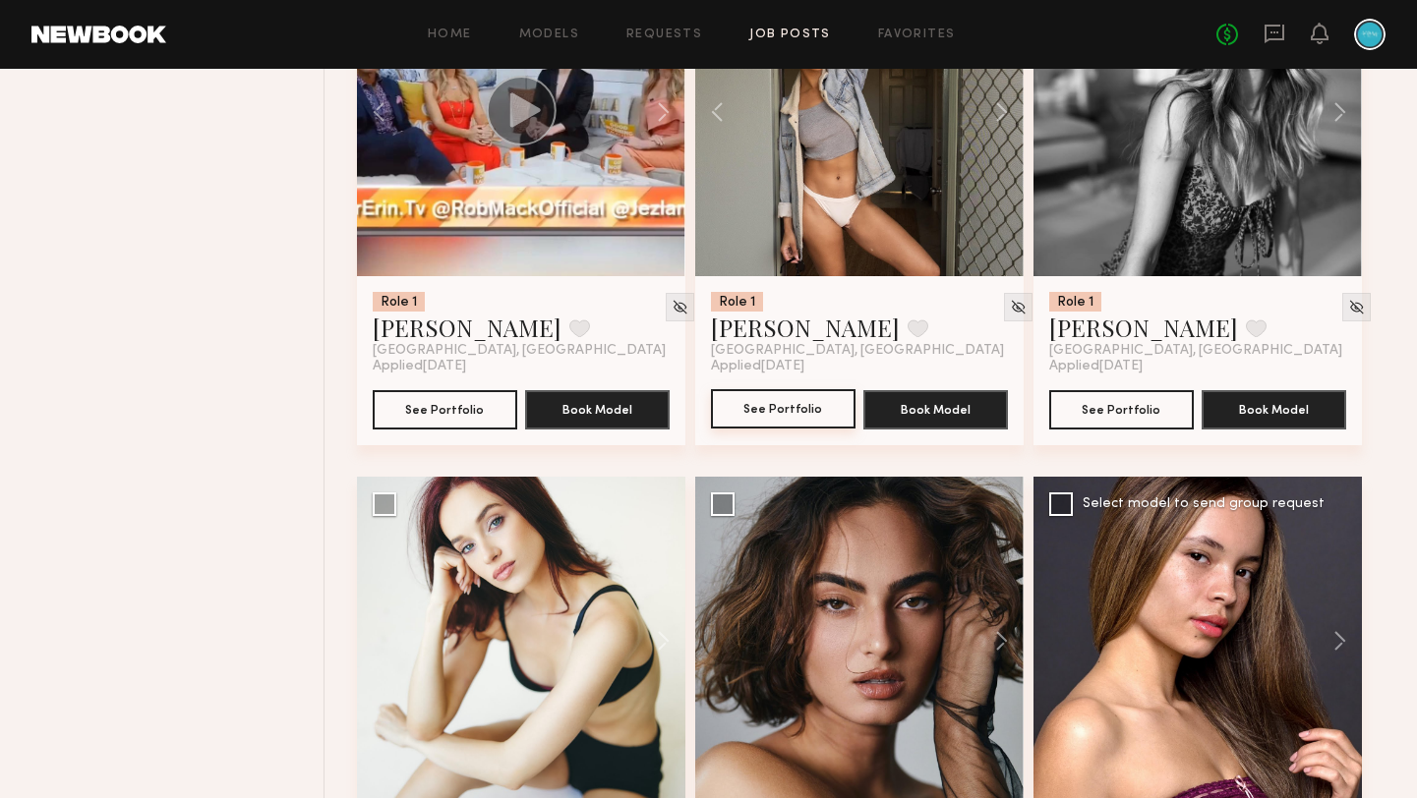
scroll to position [2550, 0]
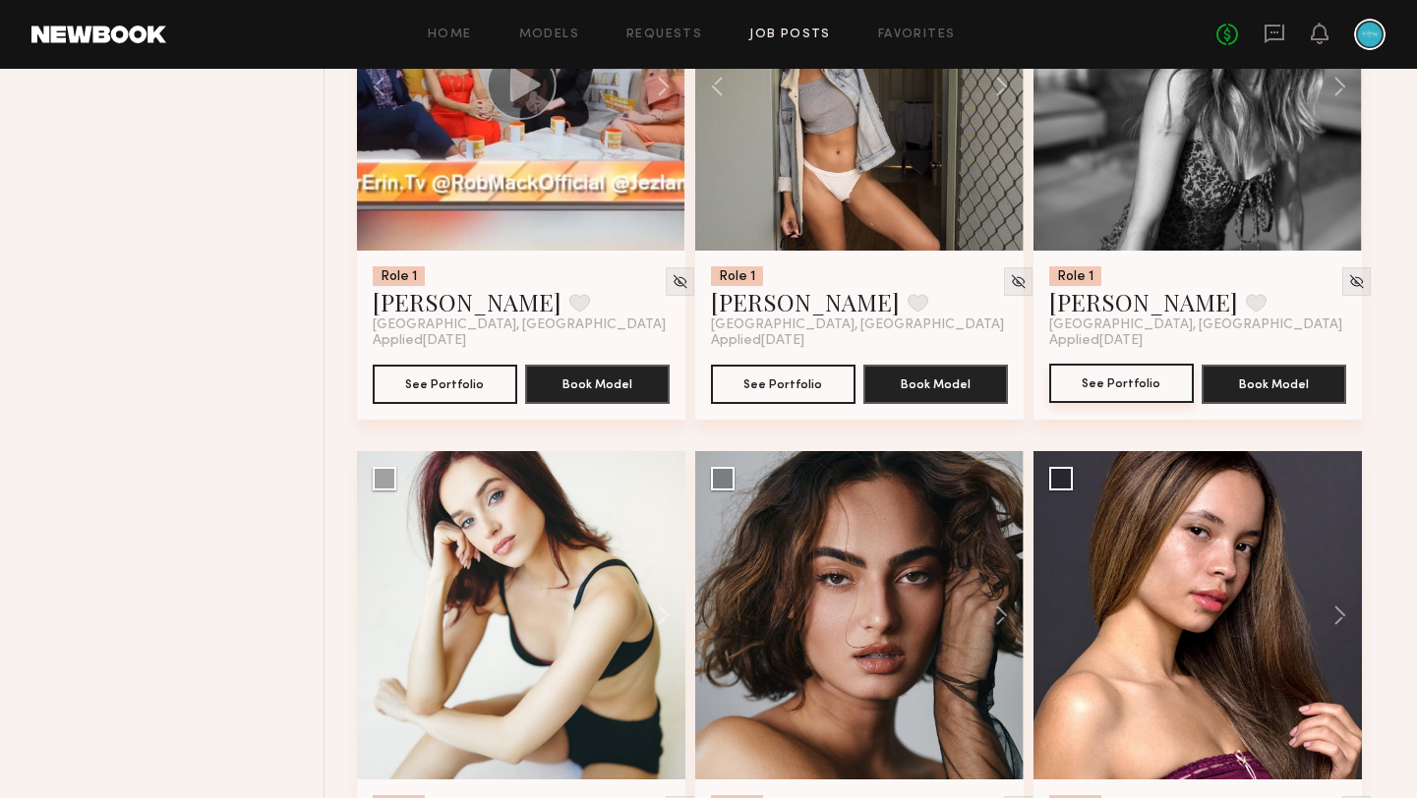
click at [1149, 404] on link "See Portfolio" at bounding box center [1121, 384] width 145 height 39
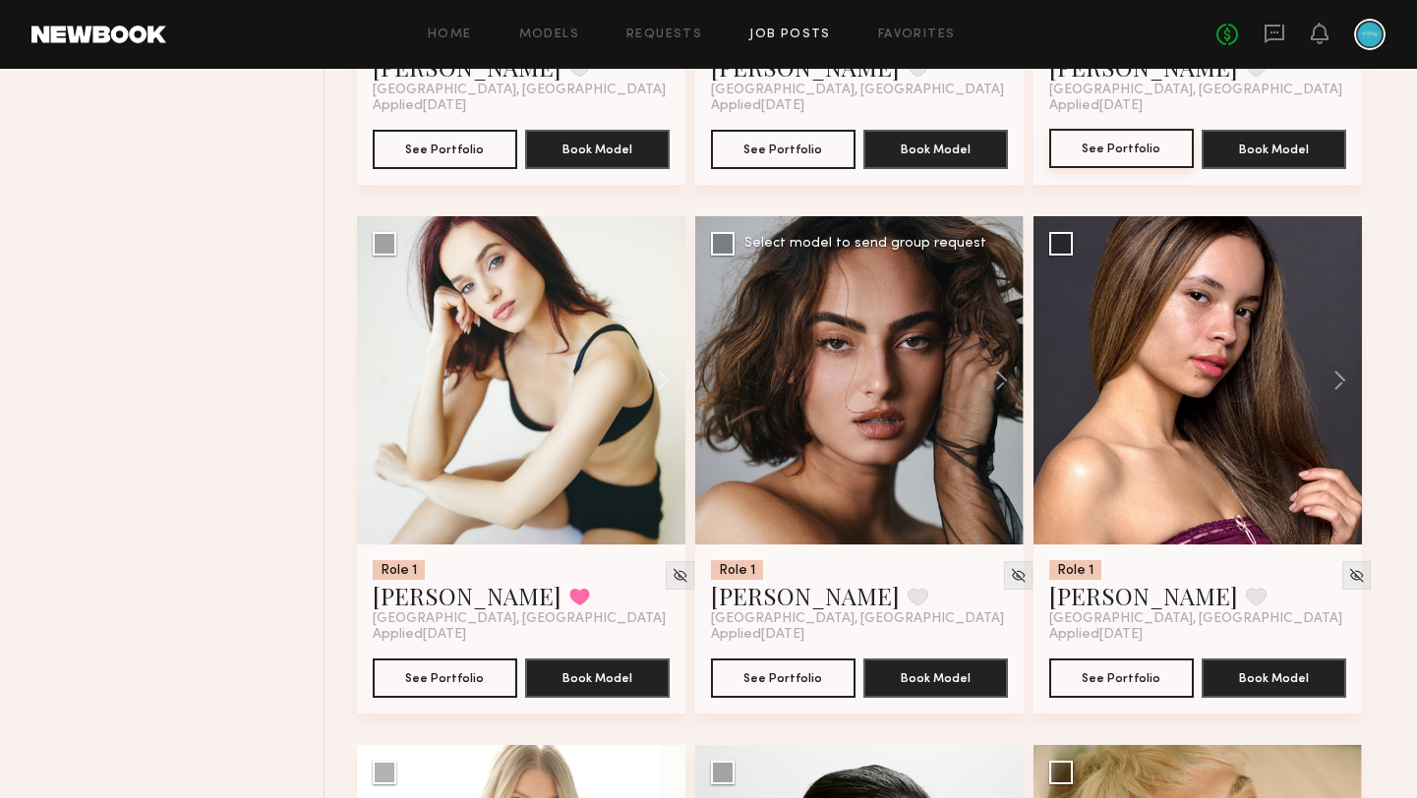
scroll to position [2783, 0]
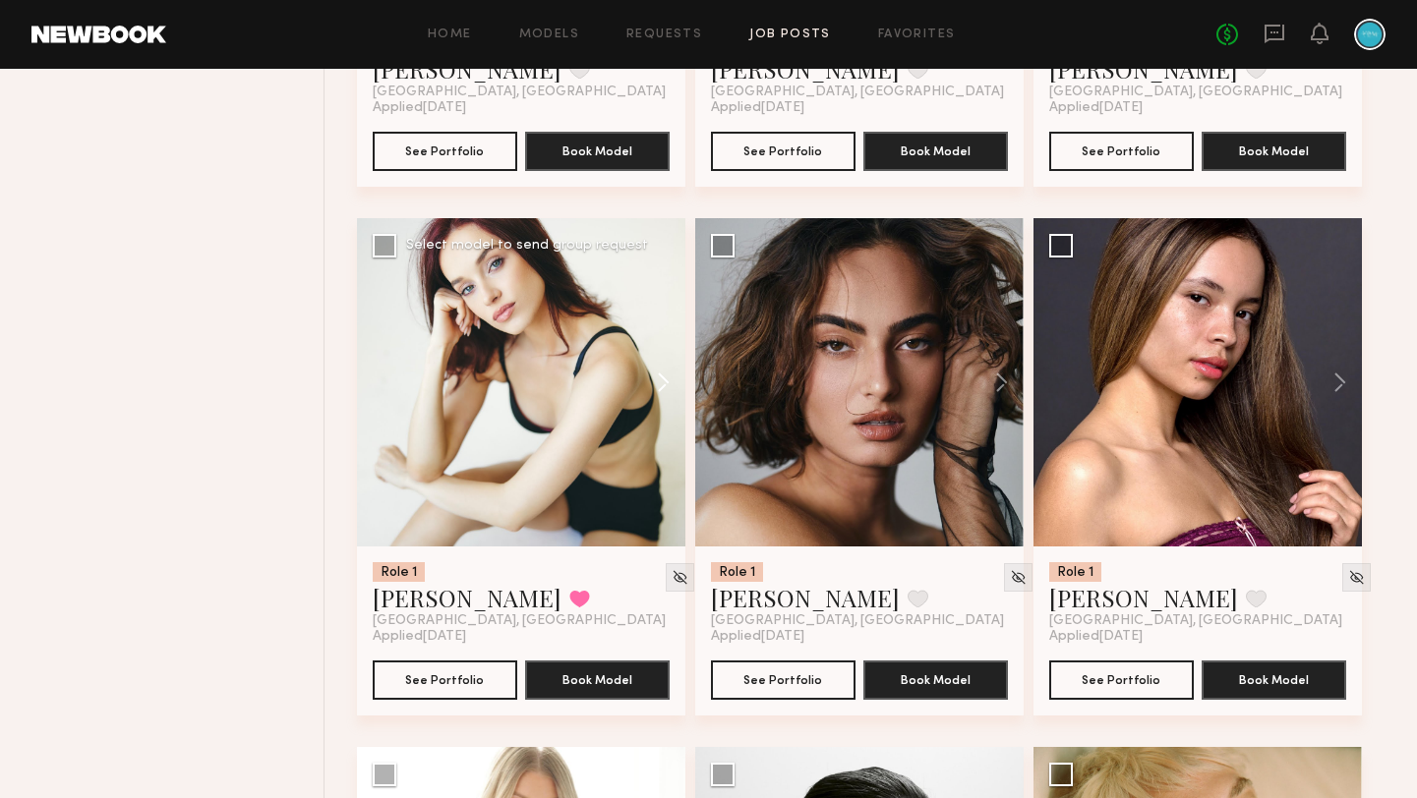
click at [666, 386] on button at bounding box center [653, 382] width 63 height 328
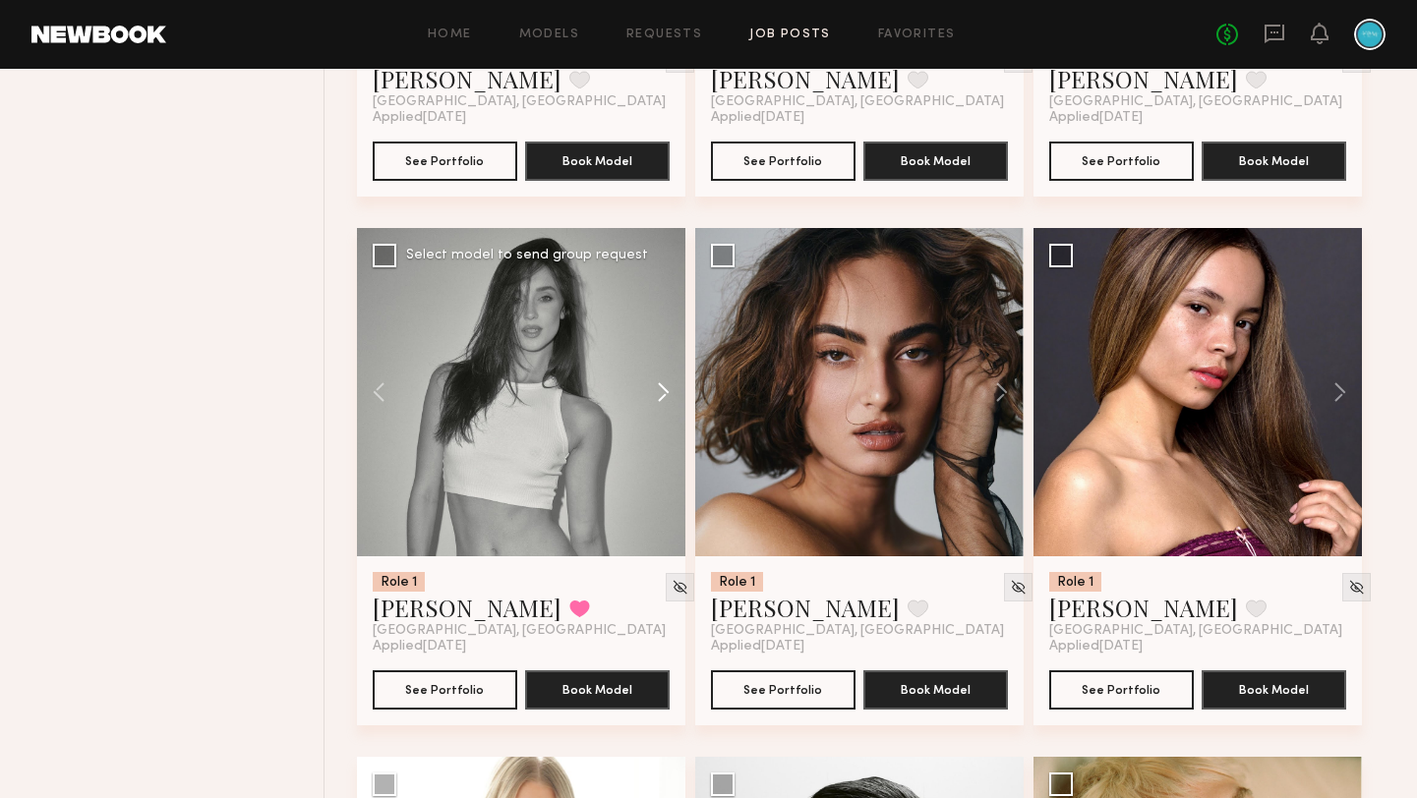
scroll to position [2771, 0]
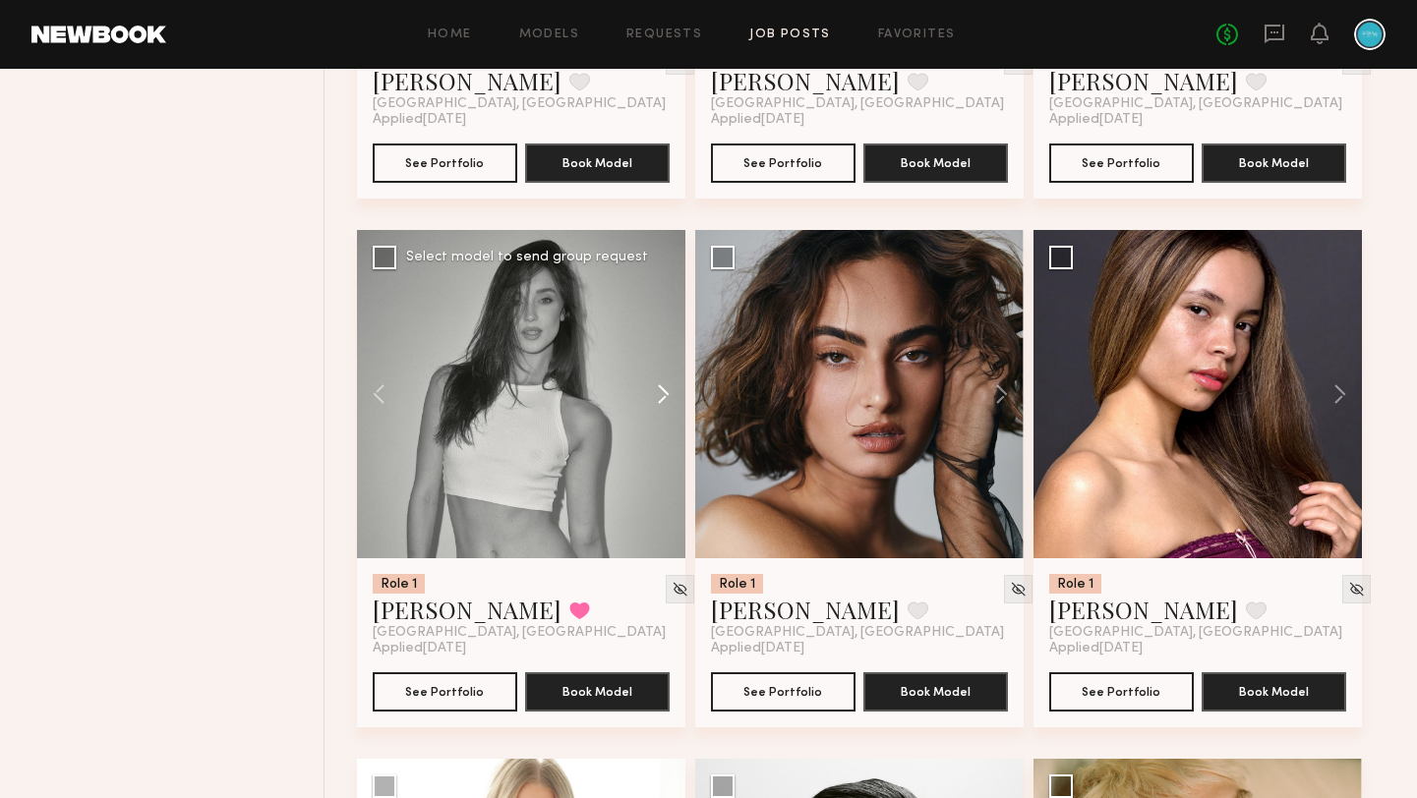
click at [666, 386] on button at bounding box center [653, 394] width 63 height 328
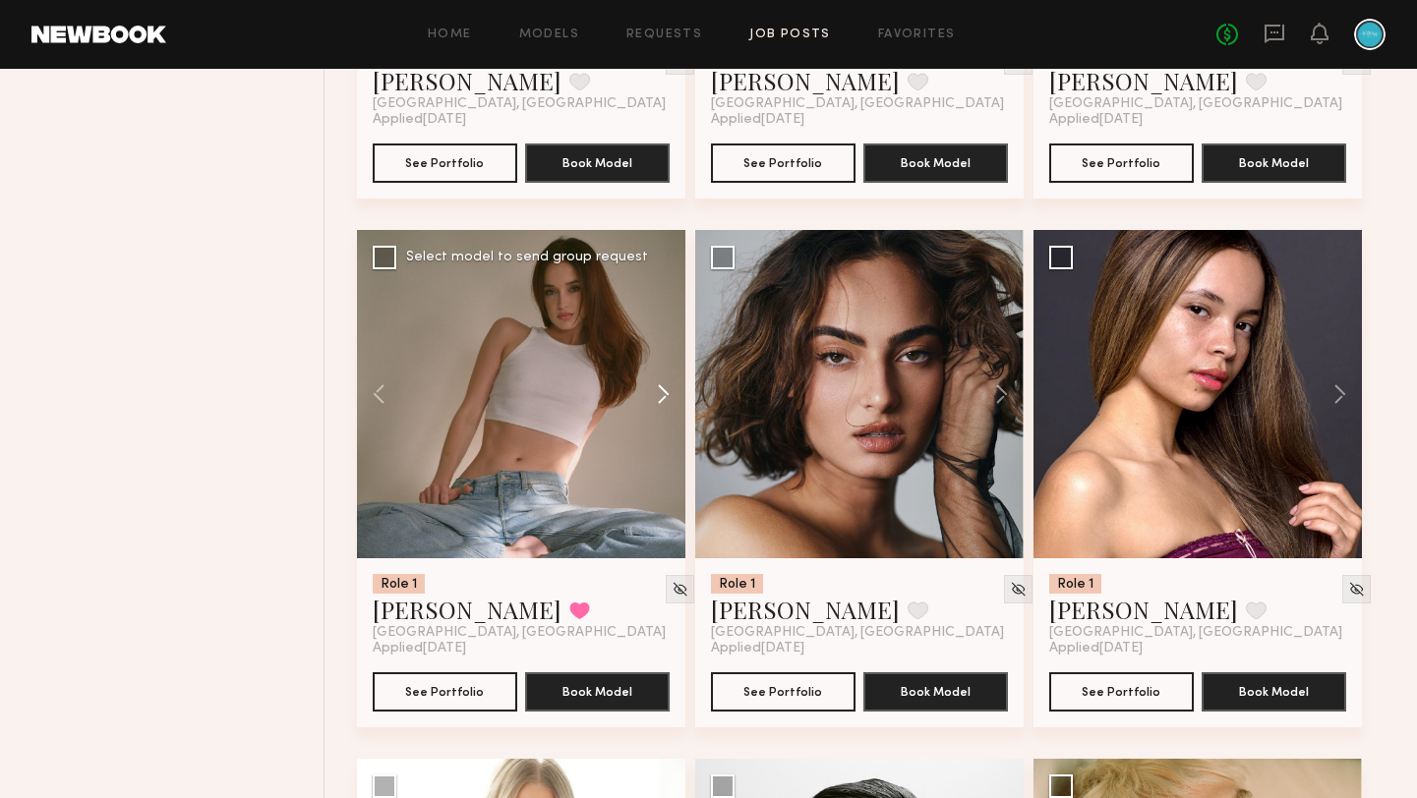
scroll to position [2769, 0]
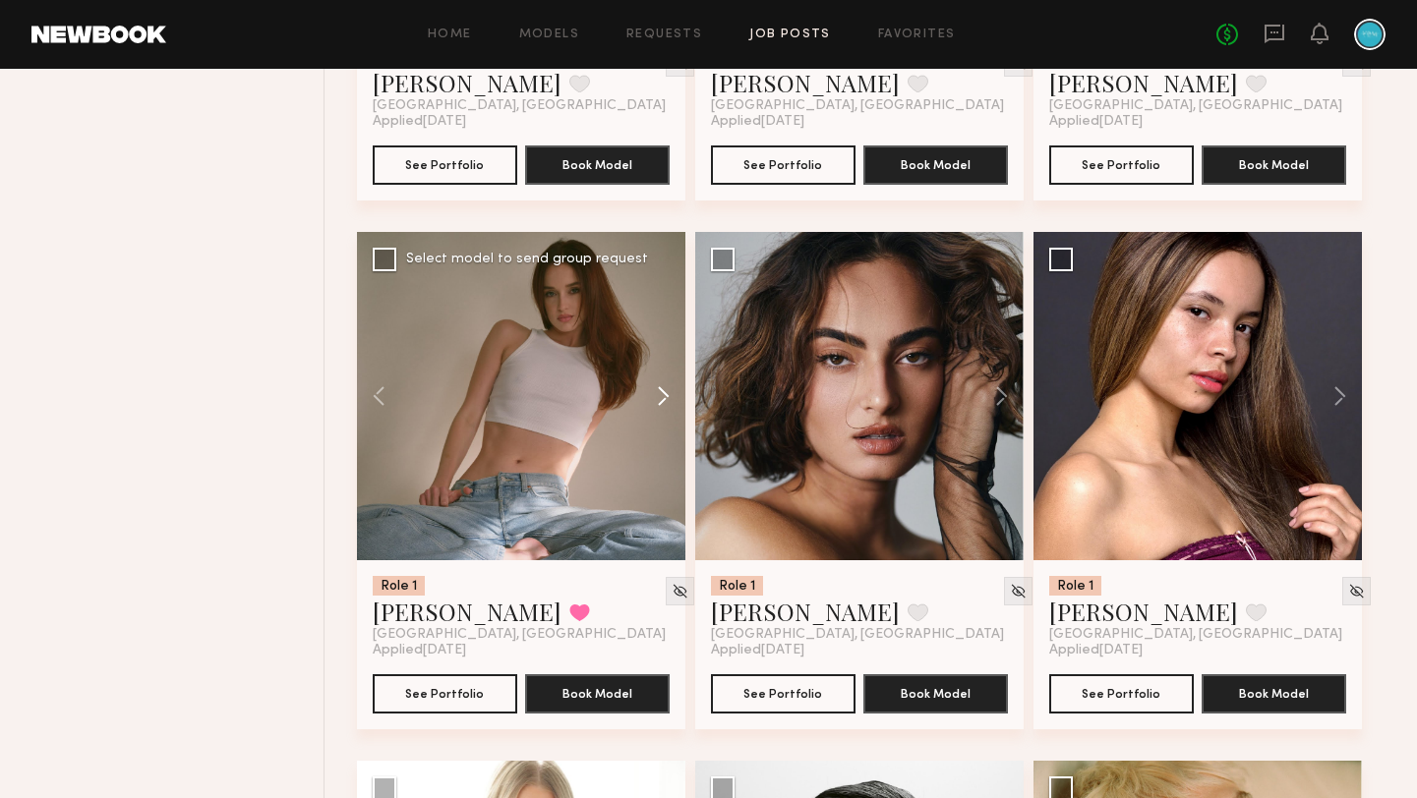
click at [666, 386] on button at bounding box center [653, 396] width 63 height 328
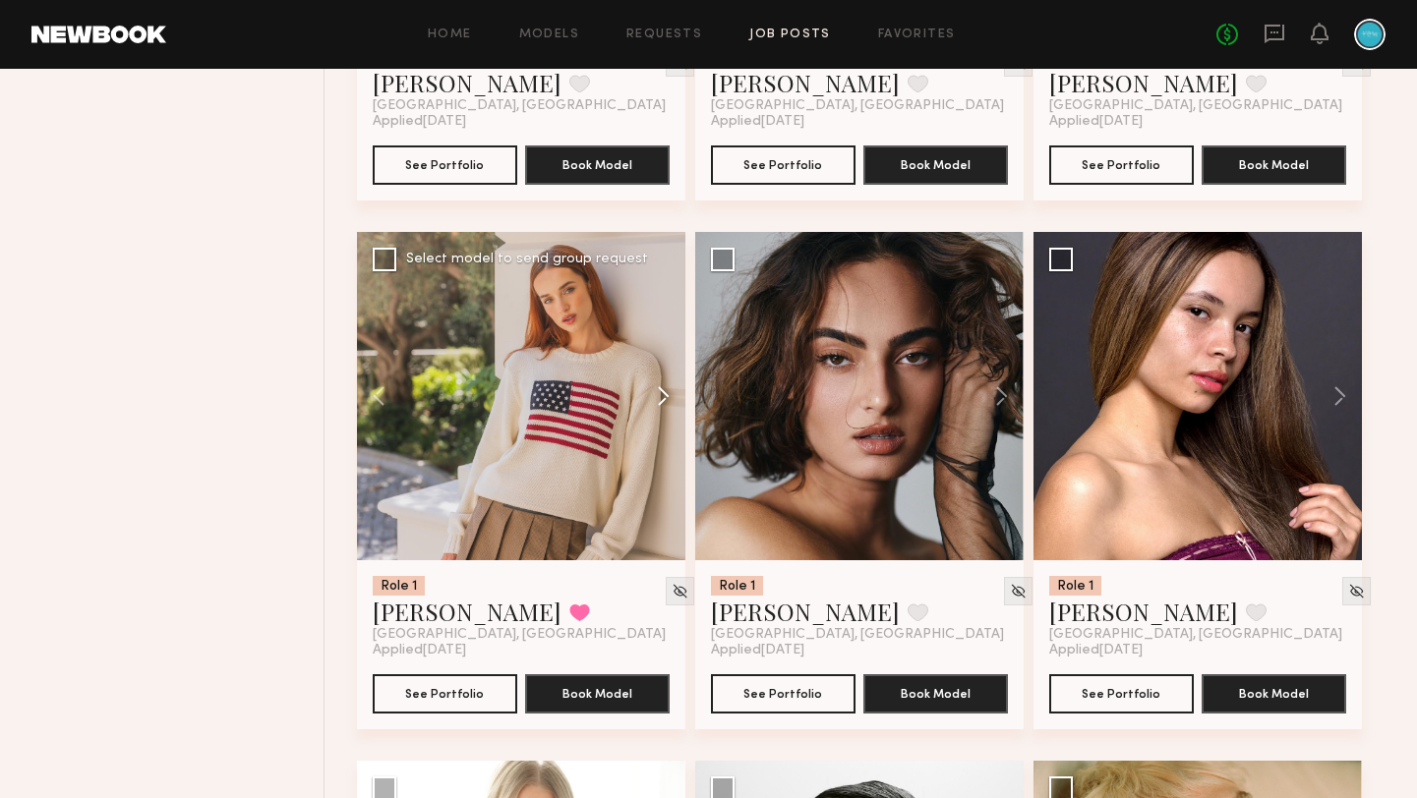
click at [666, 386] on button at bounding box center [653, 396] width 63 height 328
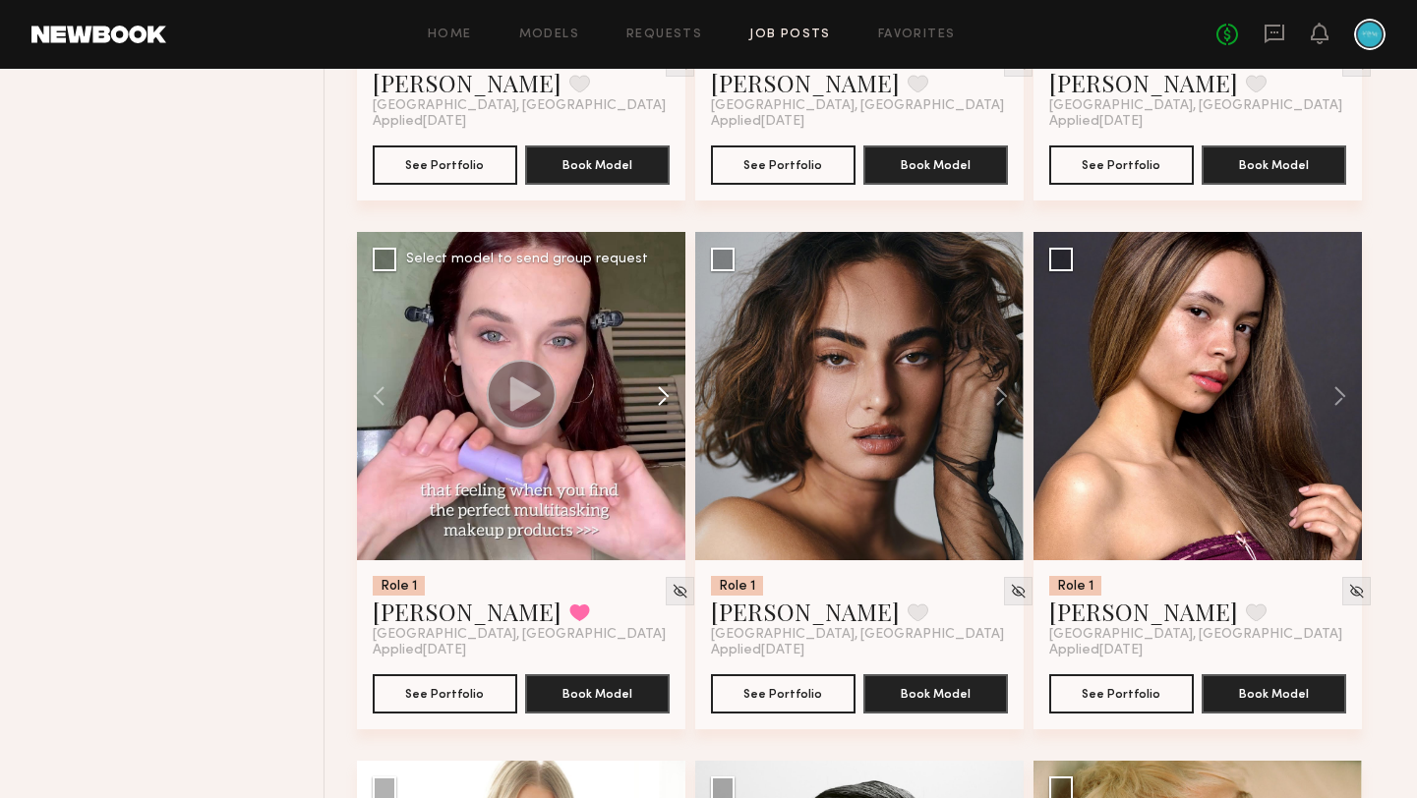
click at [666, 386] on button at bounding box center [653, 396] width 63 height 328
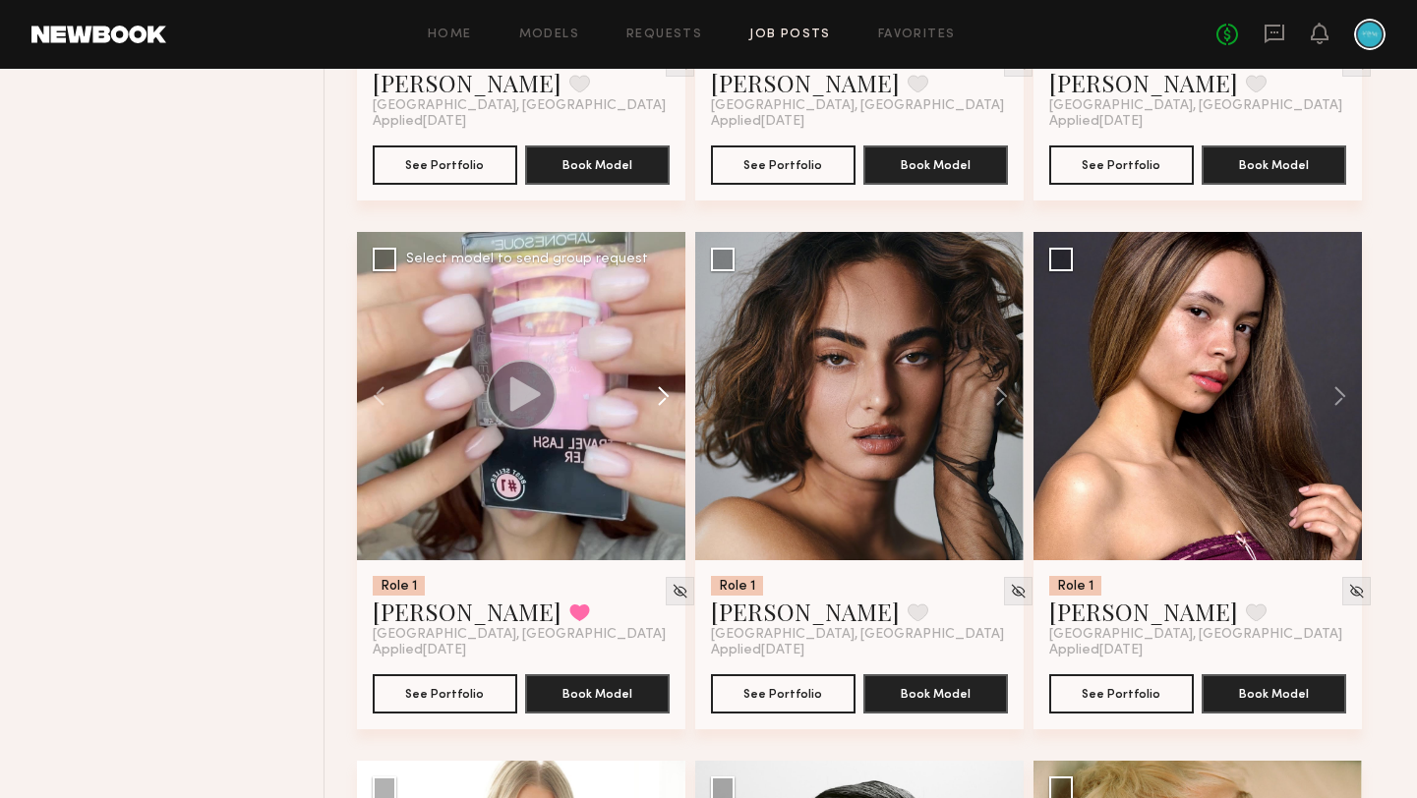
click at [666, 386] on button at bounding box center [653, 396] width 63 height 328
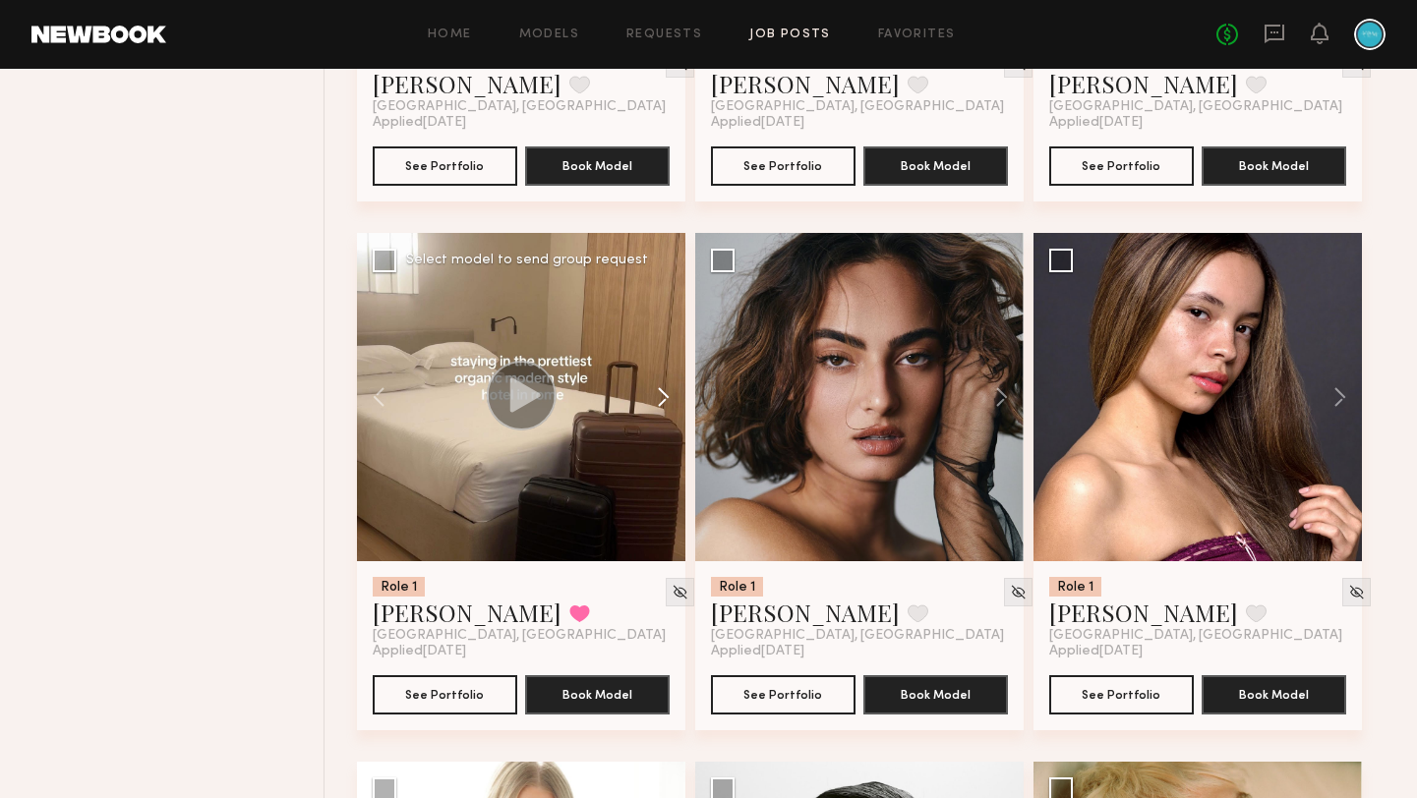
click at [666, 386] on button at bounding box center [653, 397] width 63 height 328
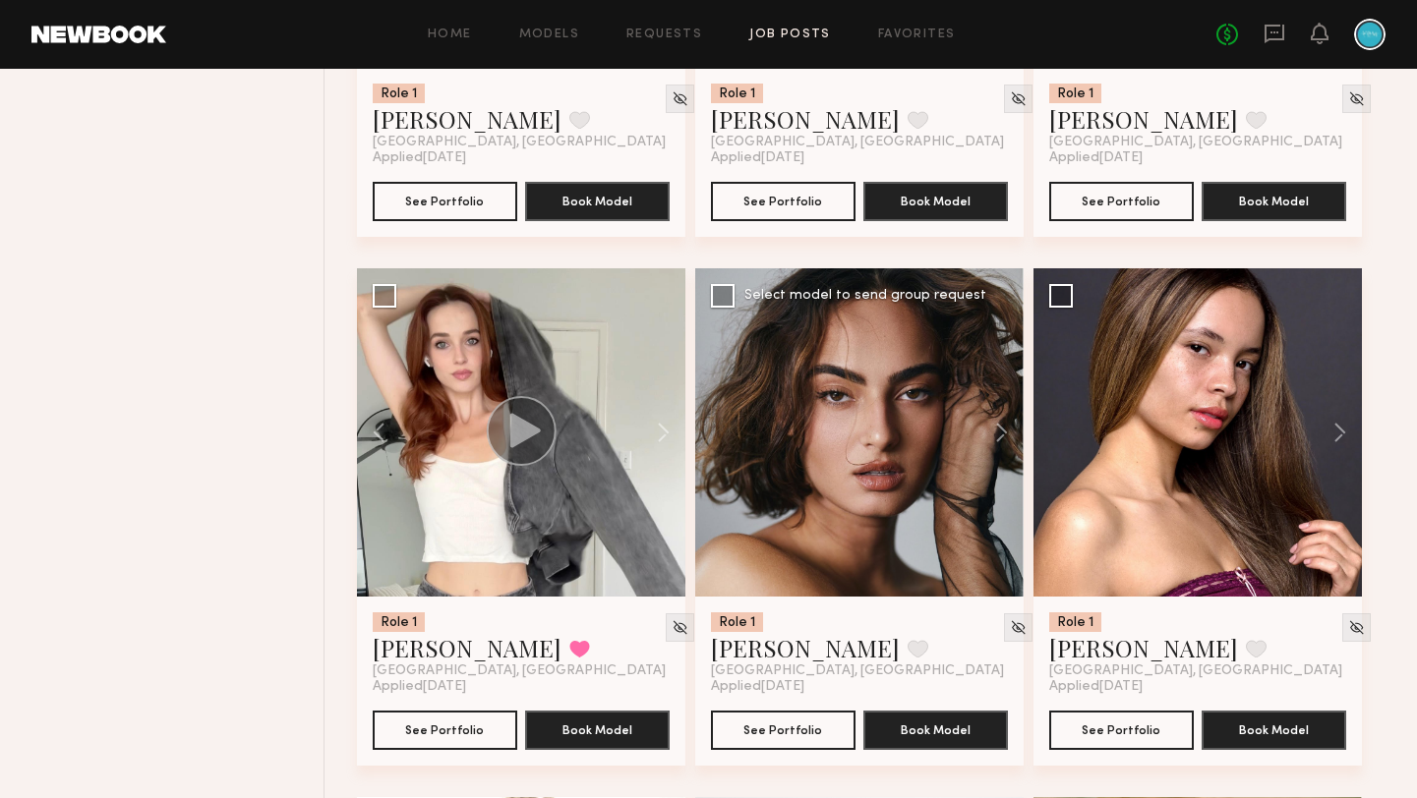
scroll to position [2721, 0]
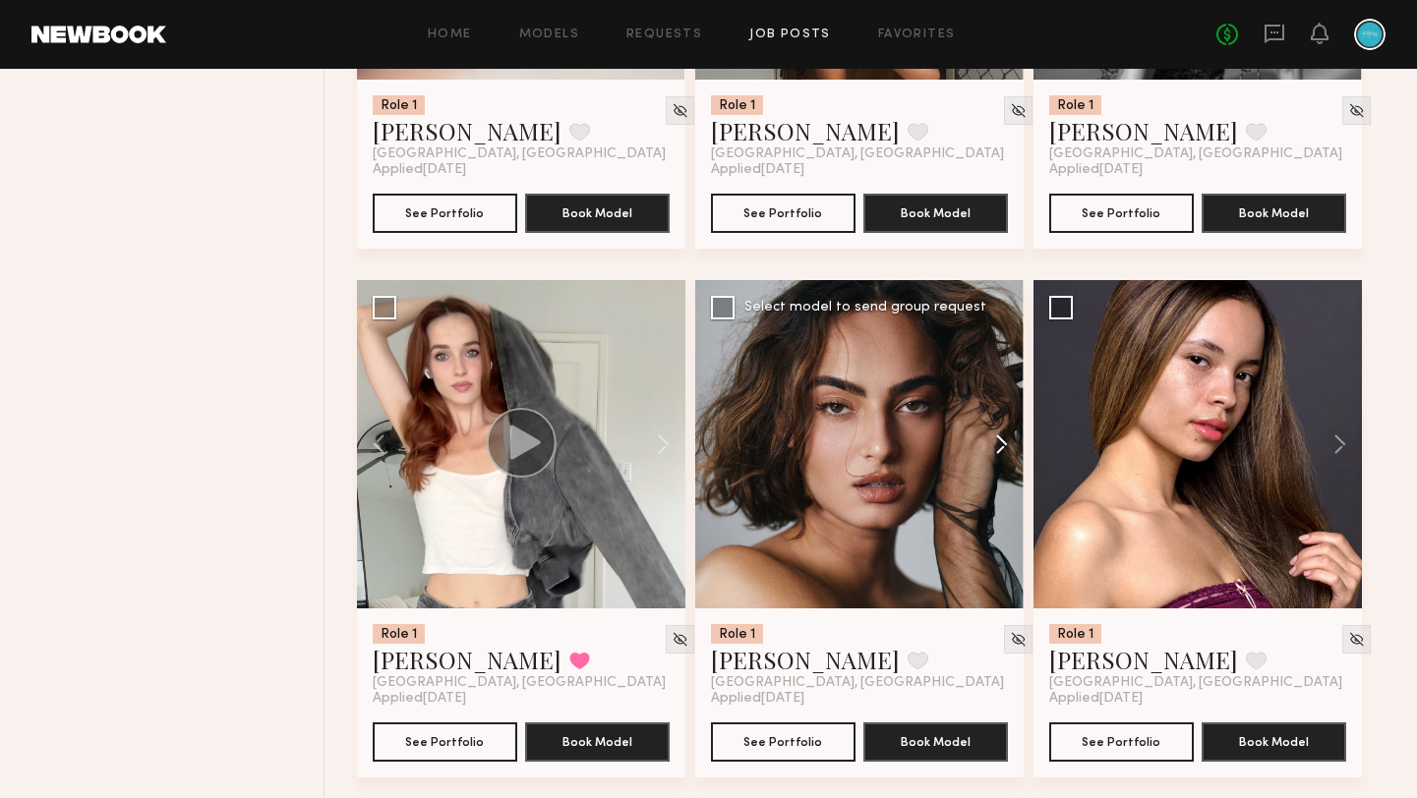
click at [995, 457] on button at bounding box center [992, 444] width 63 height 328
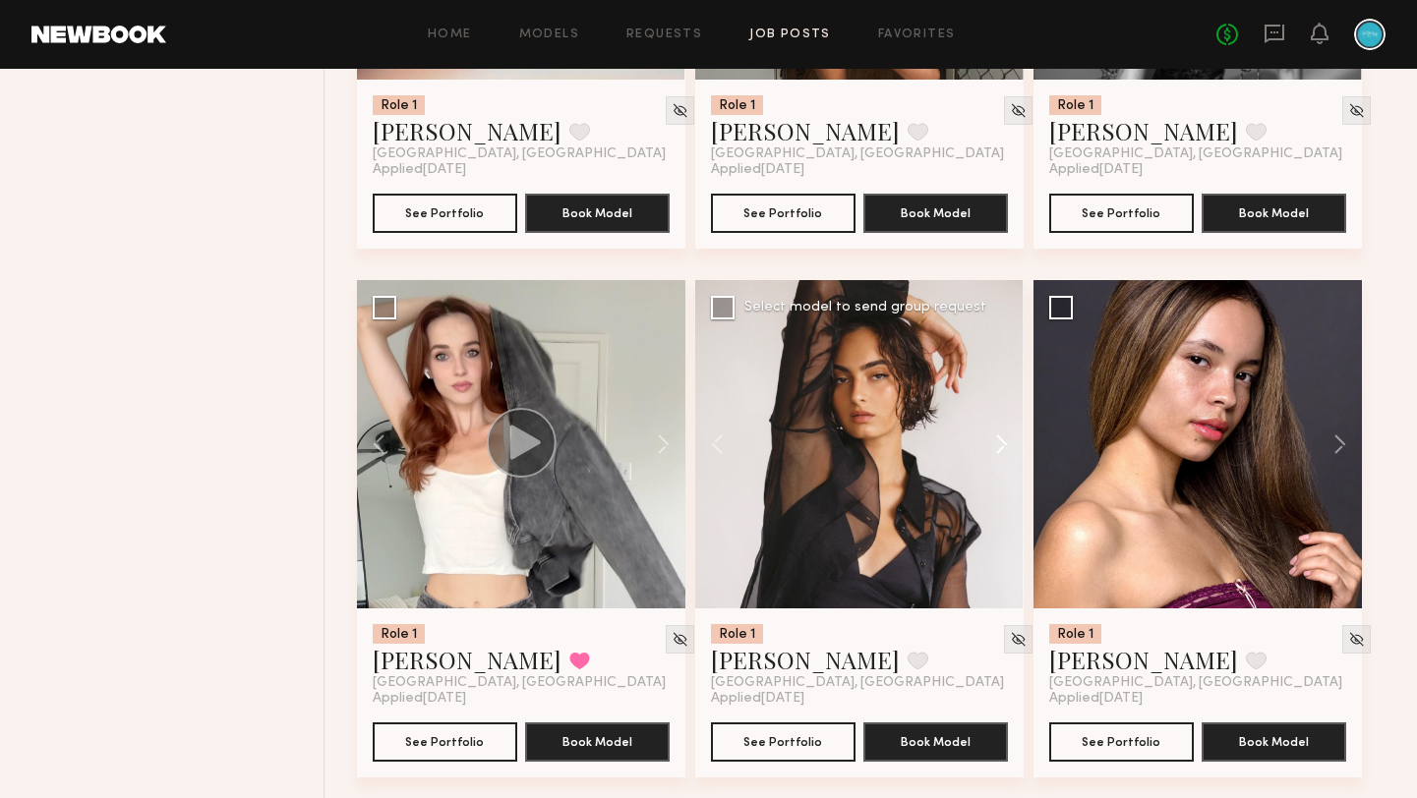
click at [995, 457] on button at bounding box center [992, 444] width 63 height 328
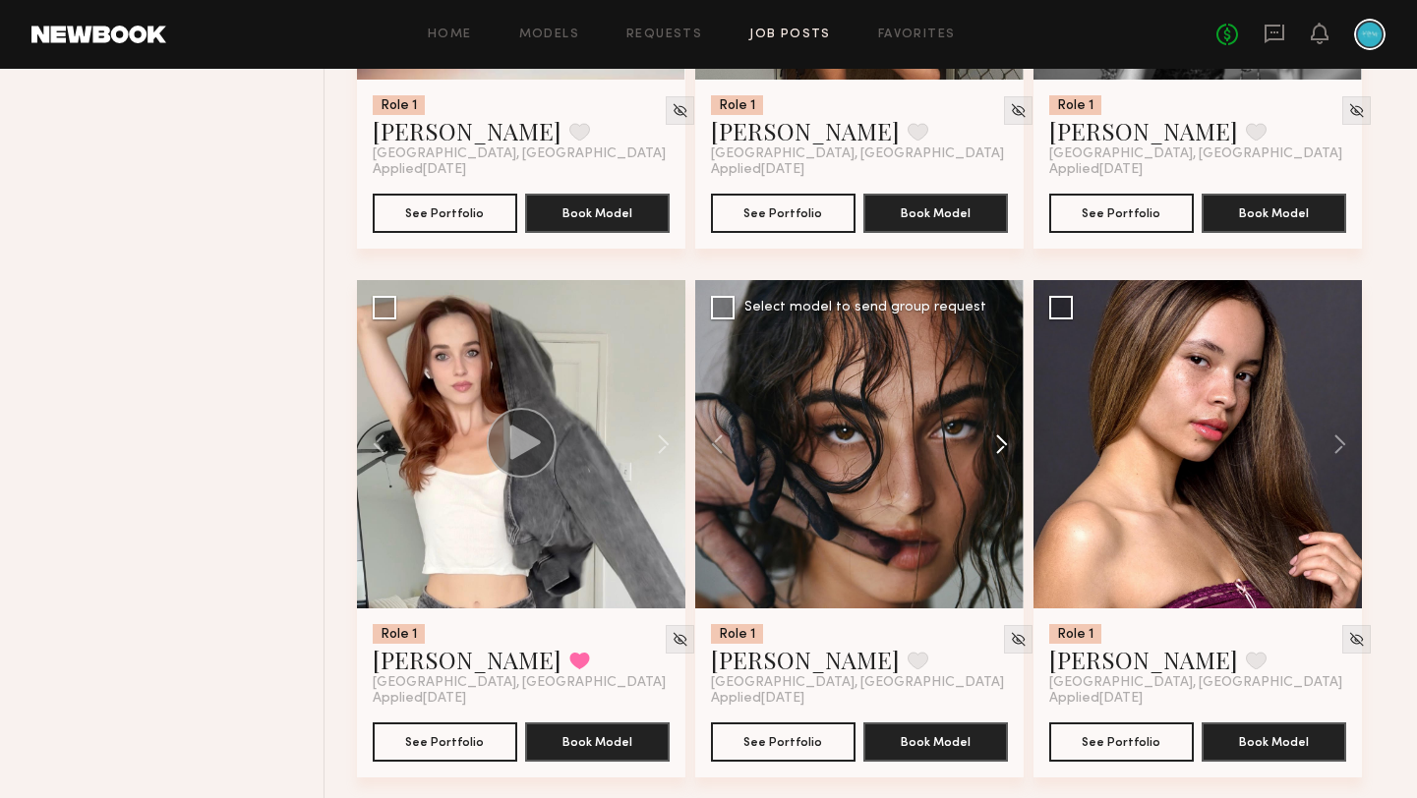
click at [995, 457] on button at bounding box center [992, 444] width 63 height 328
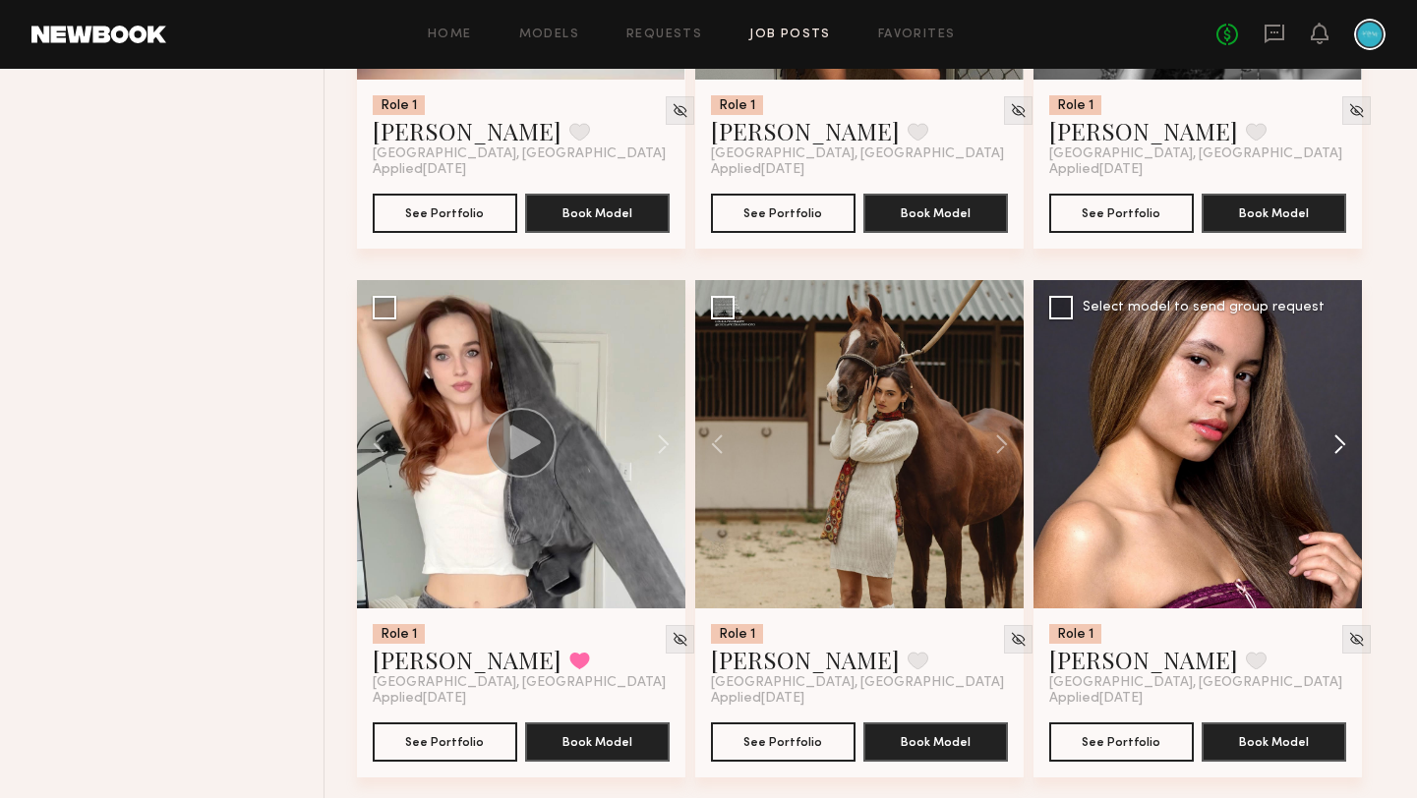
click at [1339, 457] on button at bounding box center [1330, 444] width 63 height 328
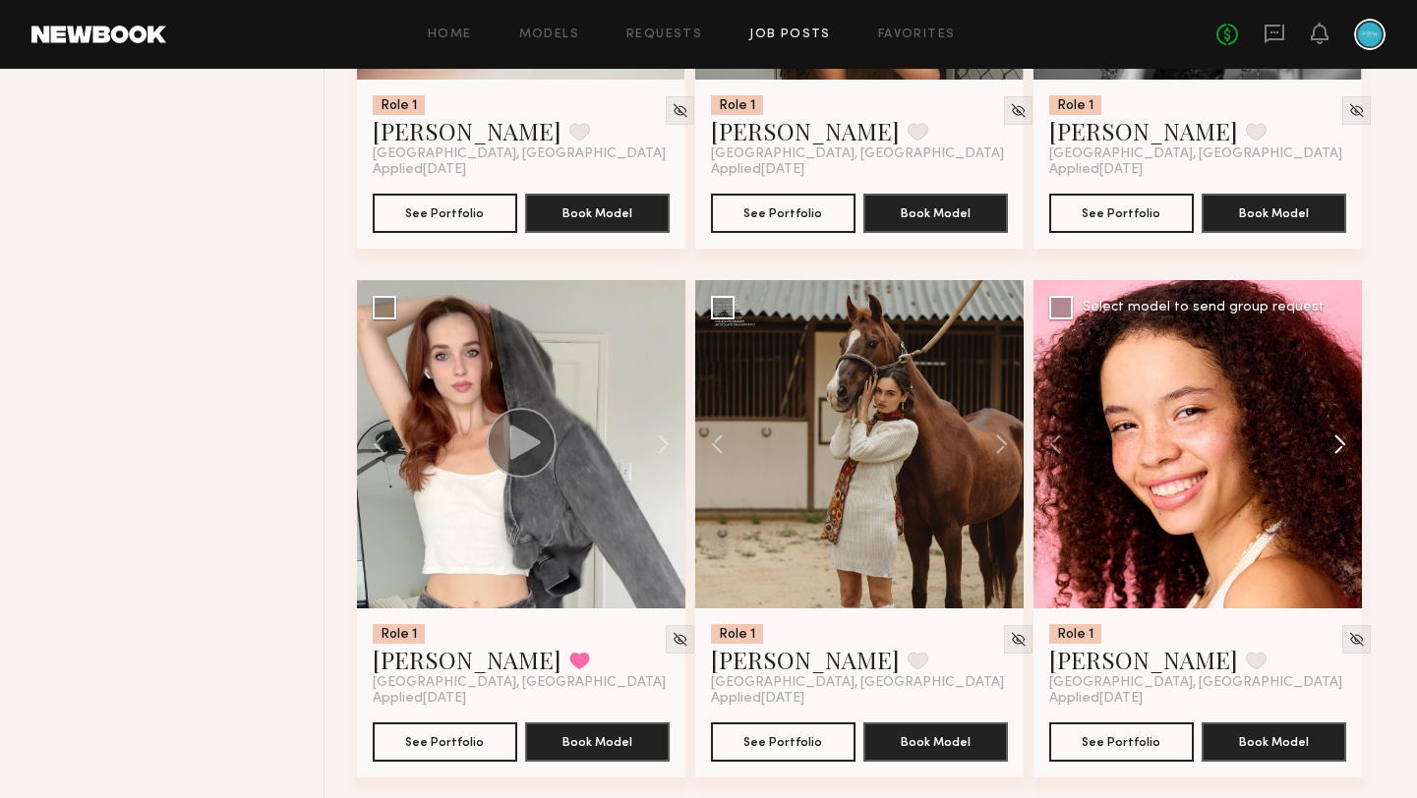
click at [1339, 457] on button at bounding box center [1330, 444] width 63 height 328
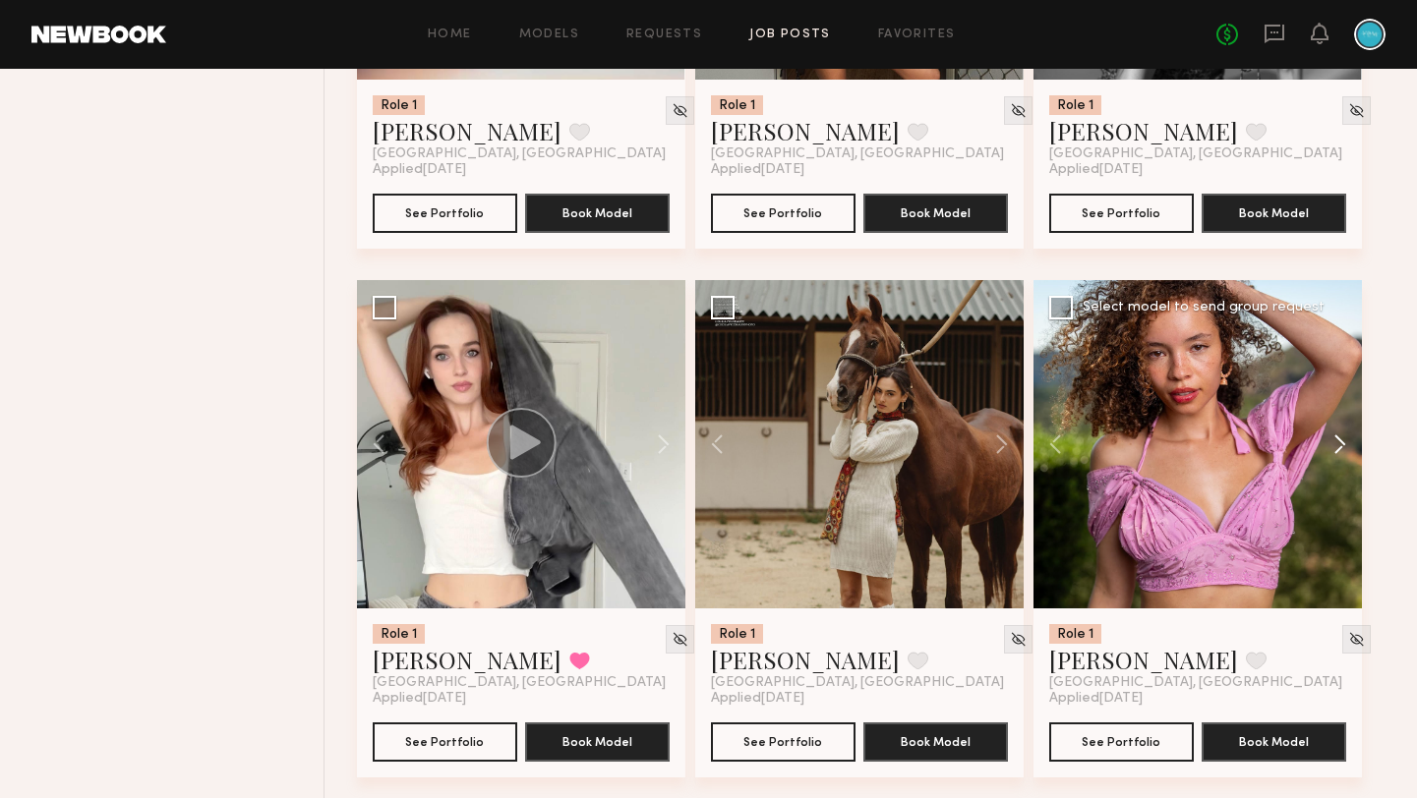
click at [1339, 457] on button at bounding box center [1330, 444] width 63 height 328
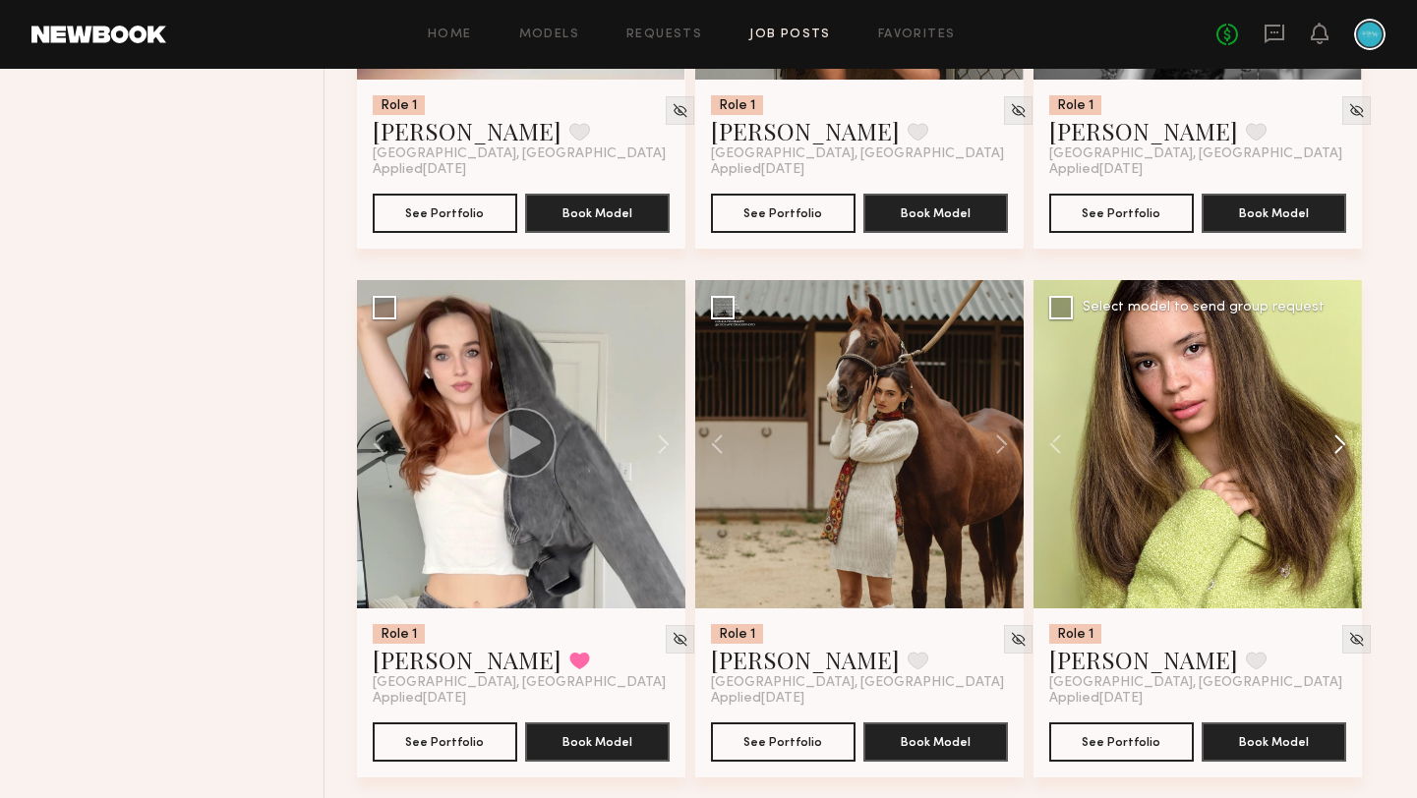
click at [1339, 457] on button at bounding box center [1330, 444] width 63 height 328
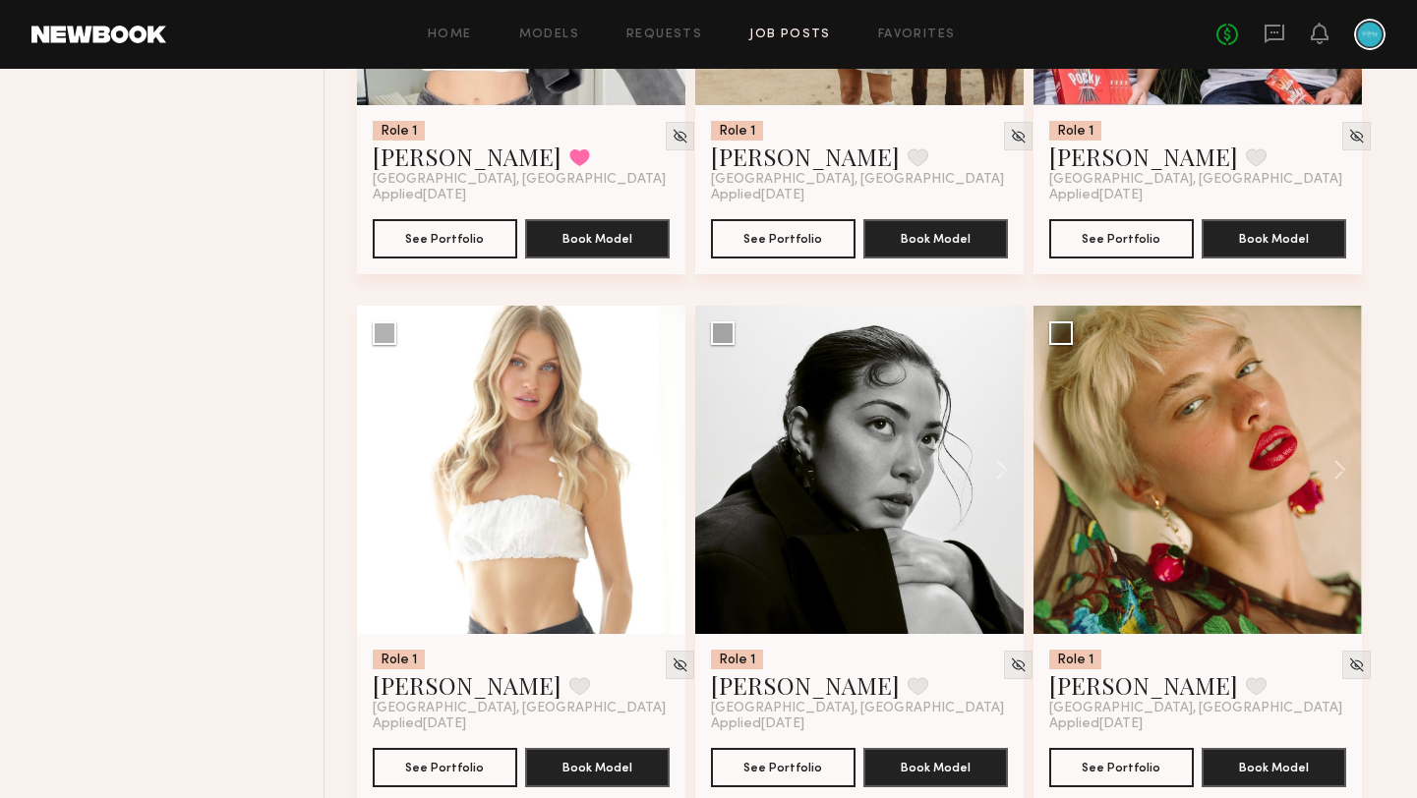
scroll to position [3229, 0]
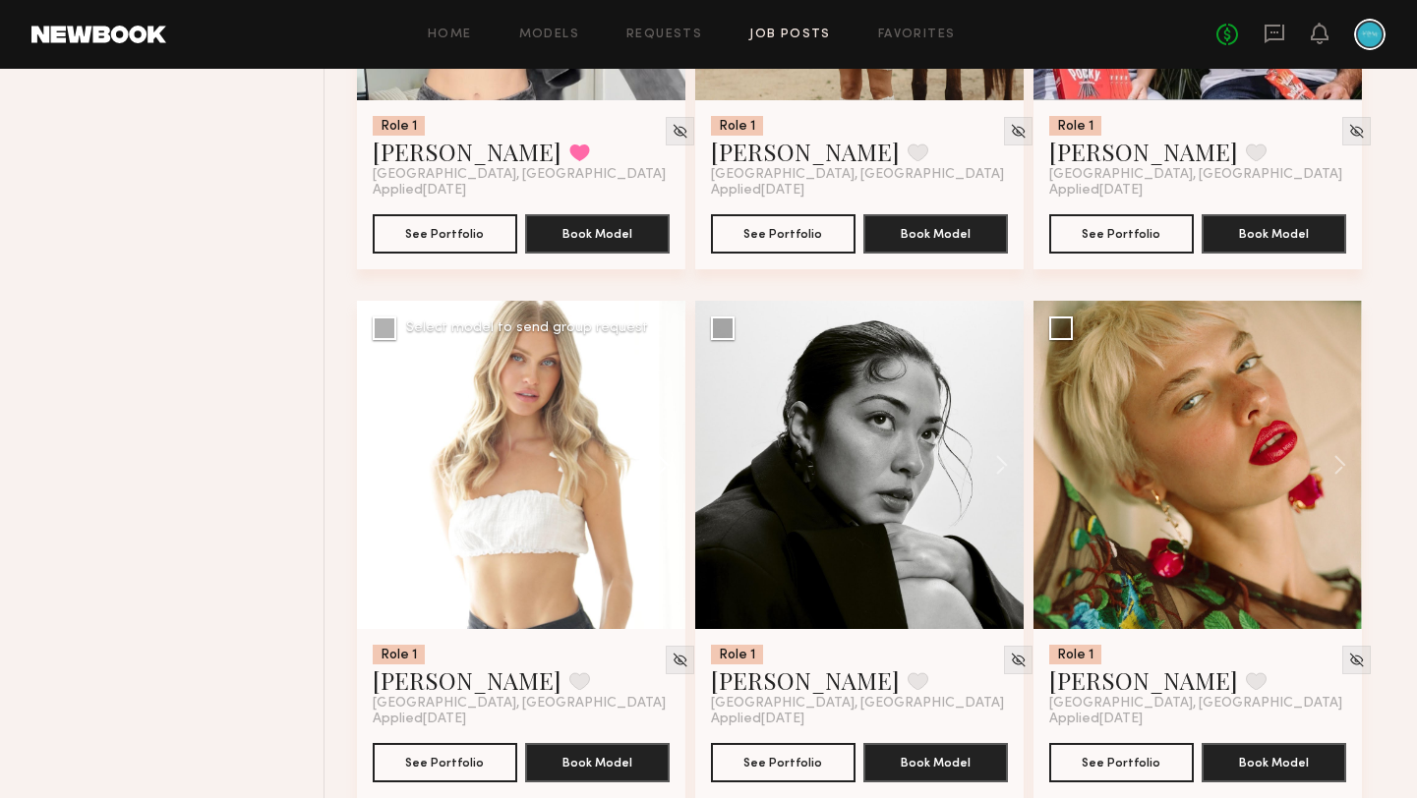
click at [659, 482] on button at bounding box center [653, 465] width 63 height 328
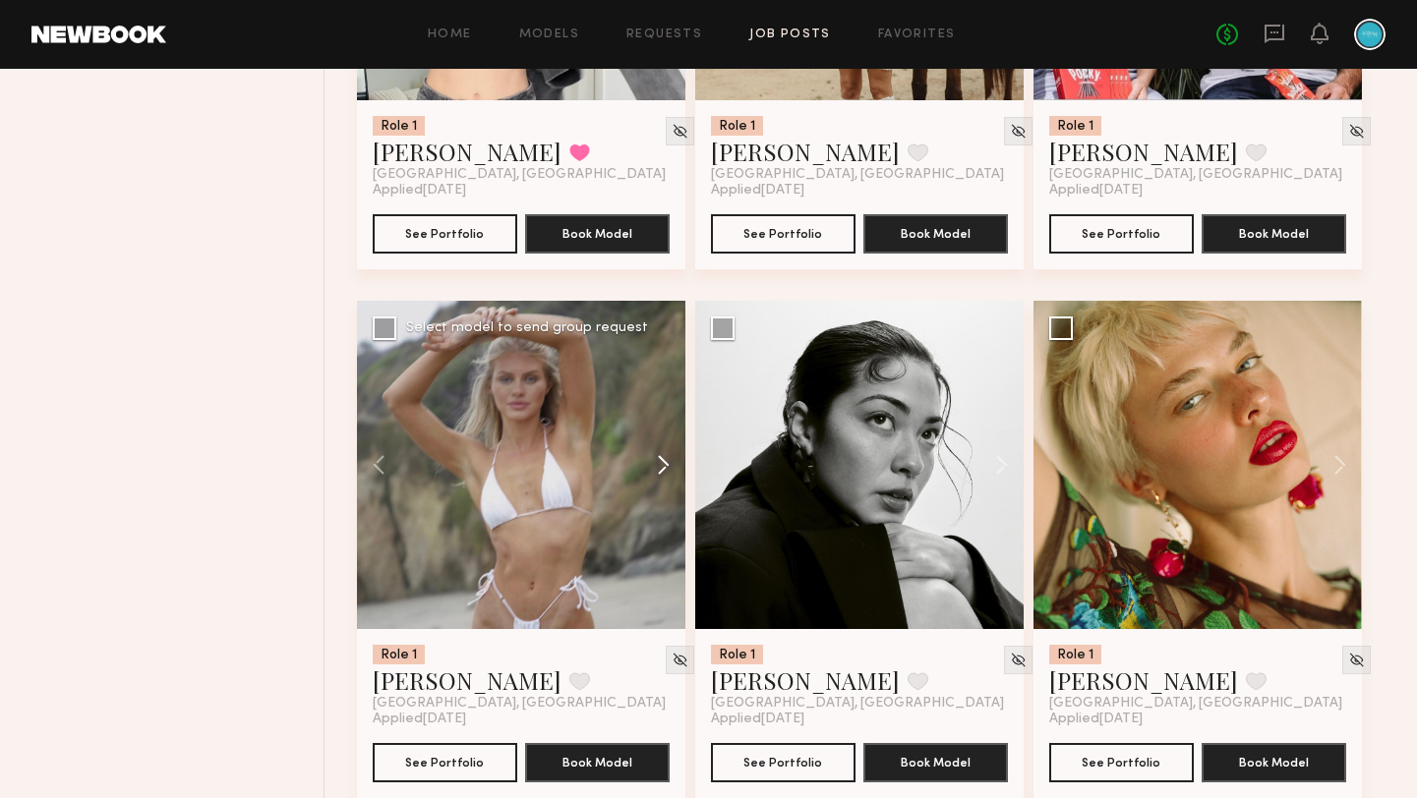
click at [659, 482] on button at bounding box center [653, 465] width 63 height 328
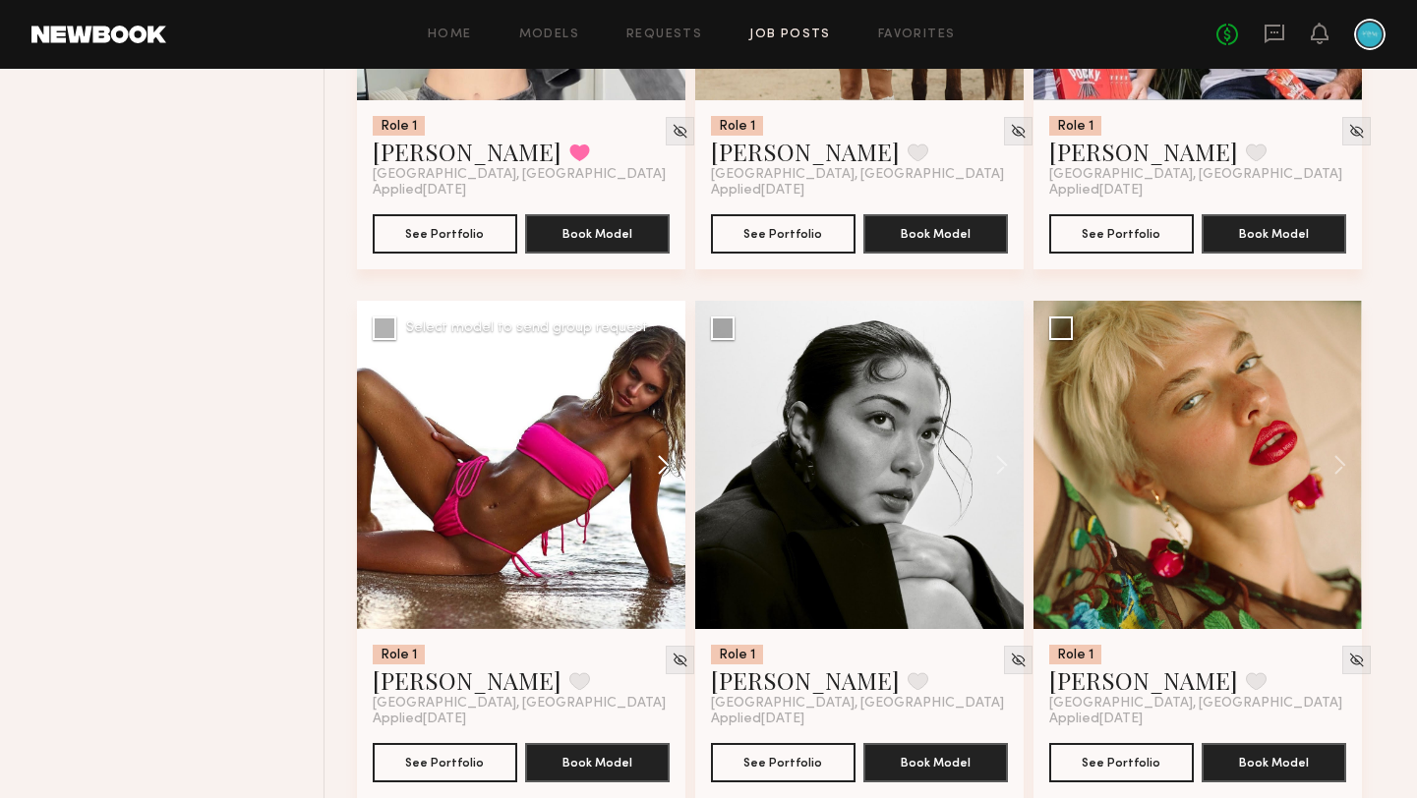
click at [659, 482] on button at bounding box center [653, 465] width 63 height 328
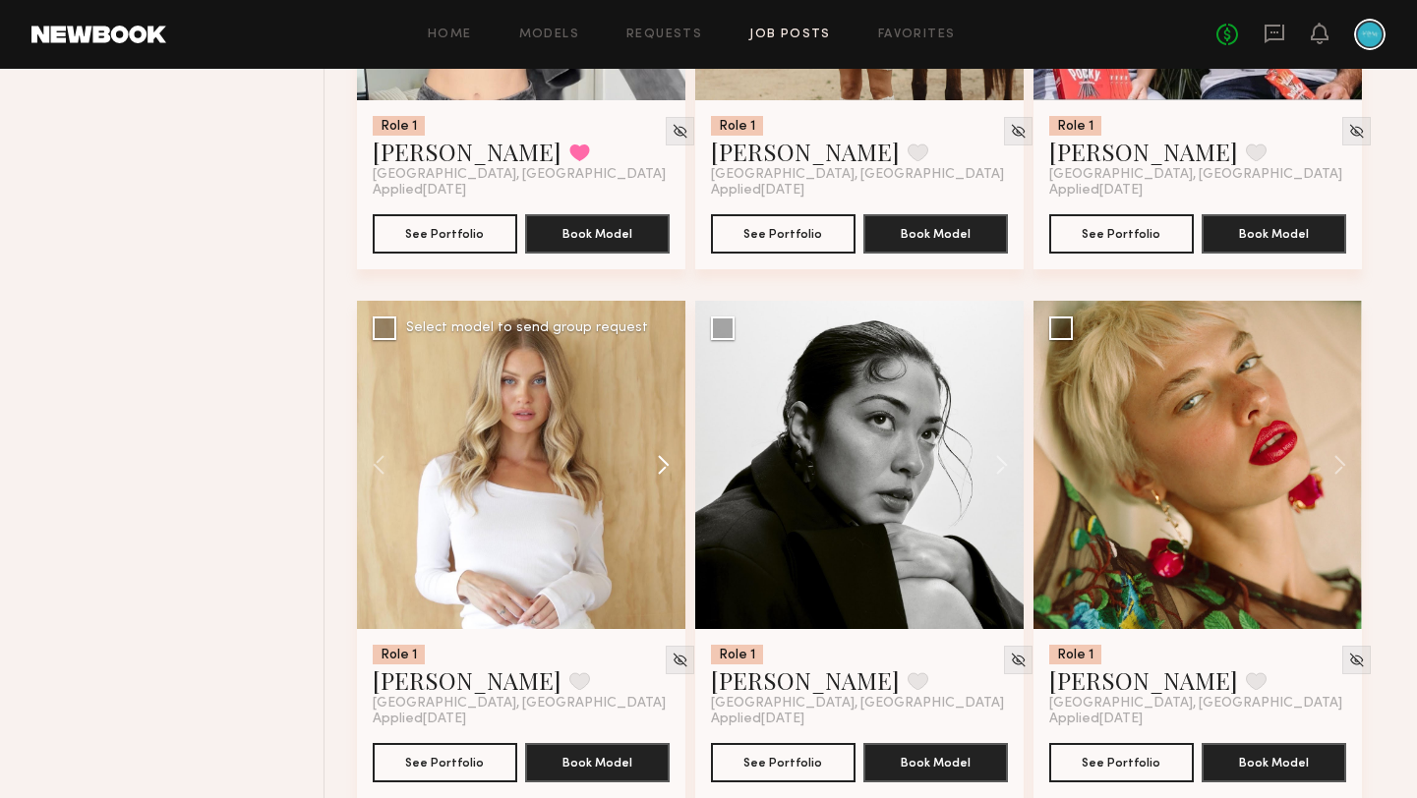
click at [659, 482] on button at bounding box center [653, 465] width 63 height 328
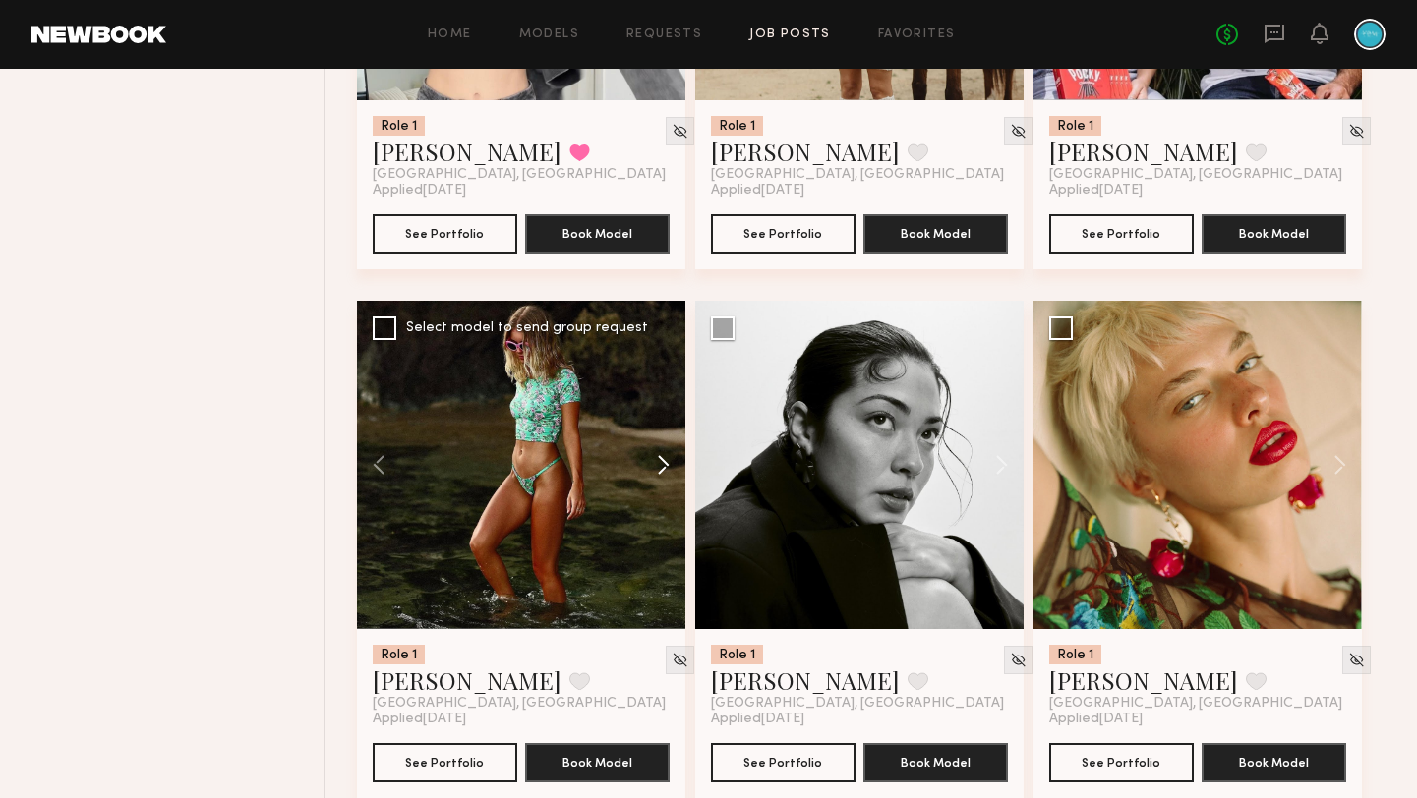
click at [659, 482] on button at bounding box center [653, 465] width 63 height 328
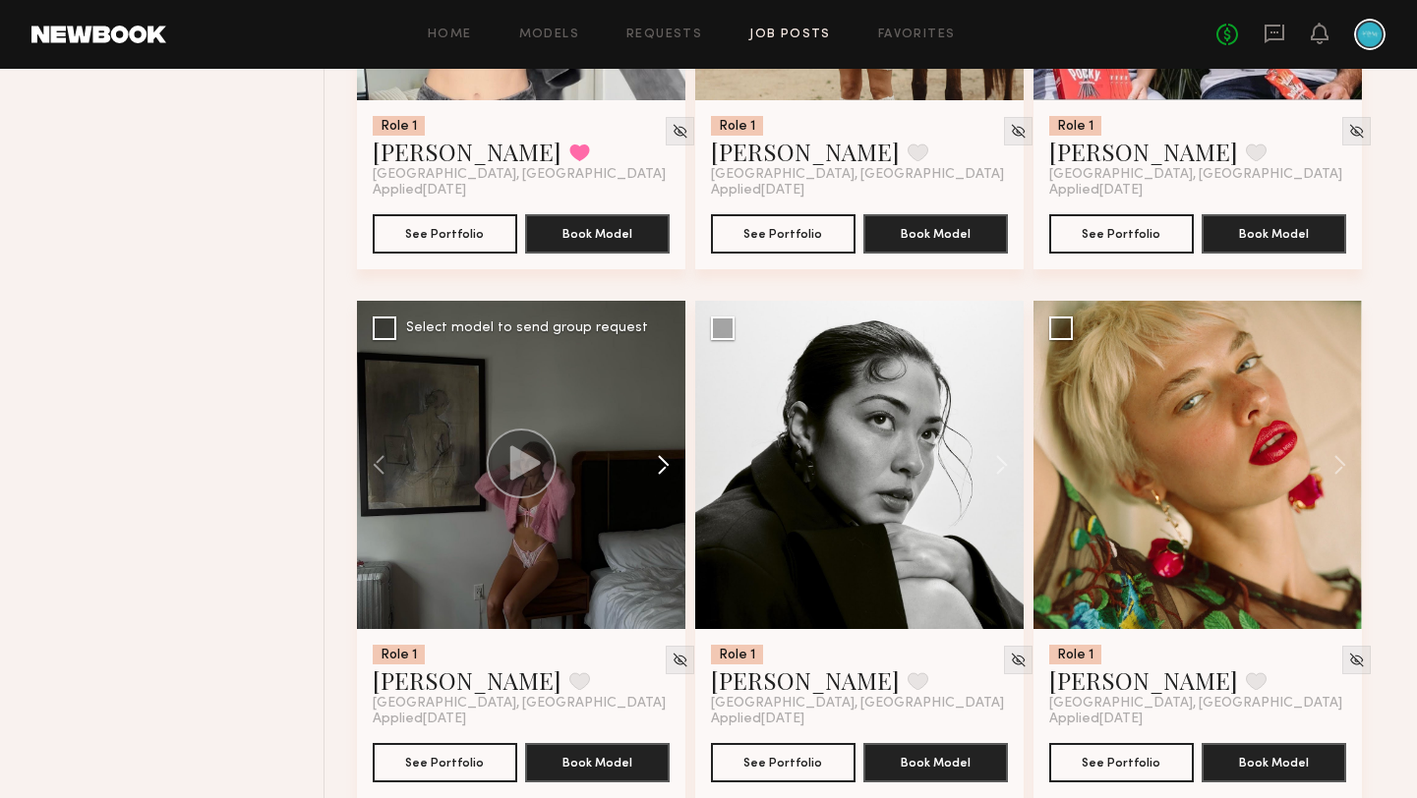
click at [659, 482] on button at bounding box center [653, 465] width 63 height 328
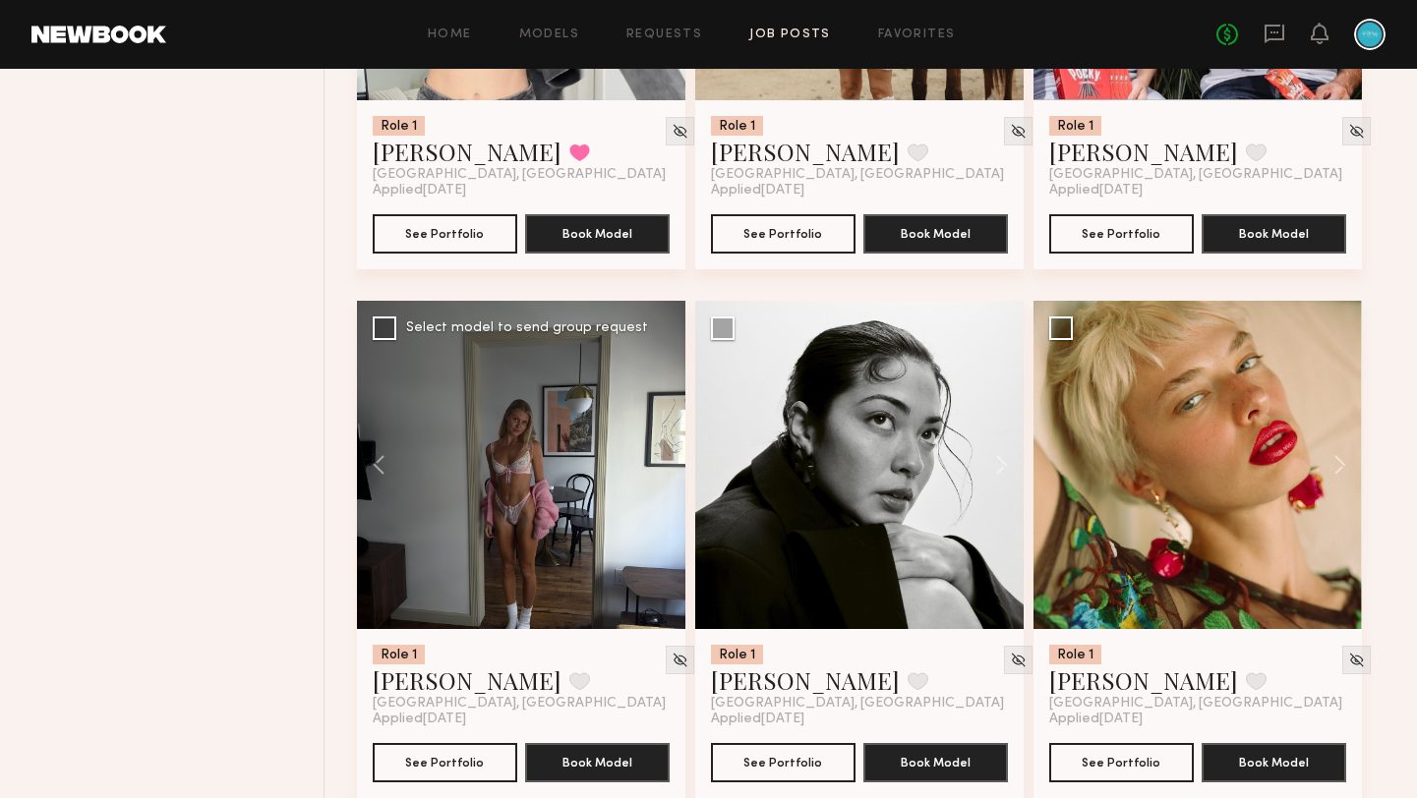
click at [659, 482] on div at bounding box center [521, 465] width 328 height 328
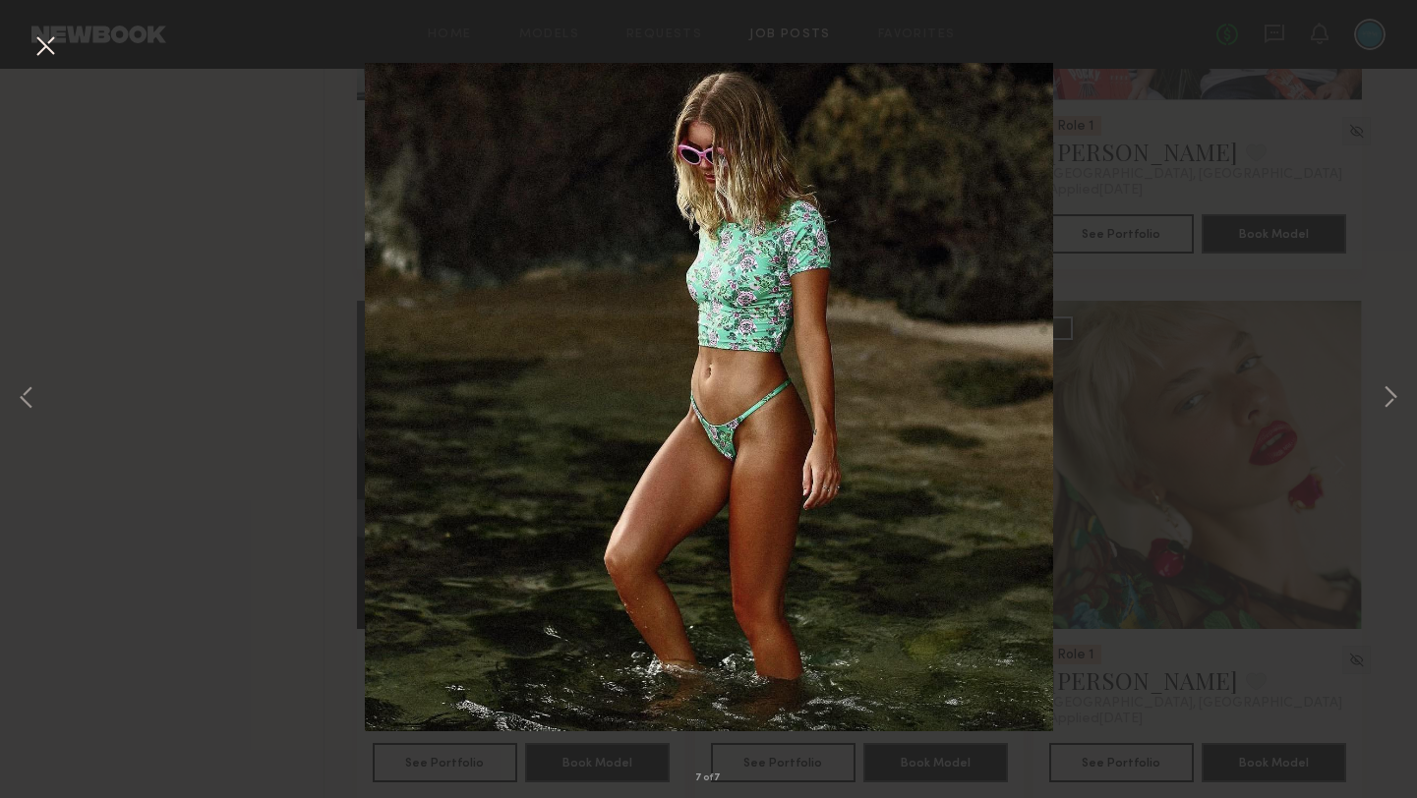
click at [53, 52] on button at bounding box center [44, 46] width 31 height 35
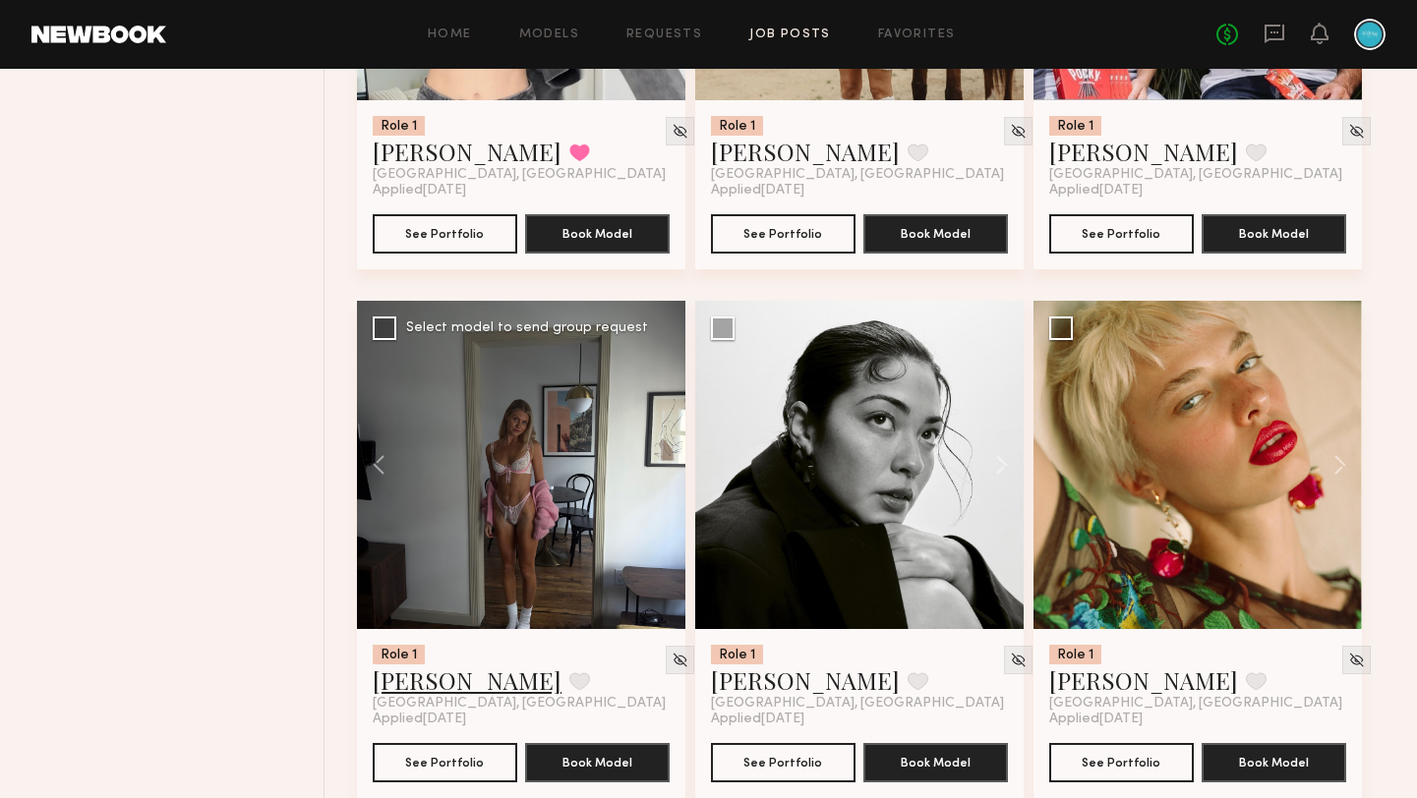
click at [442, 696] on link "Shannon U." at bounding box center [467, 680] width 189 height 31
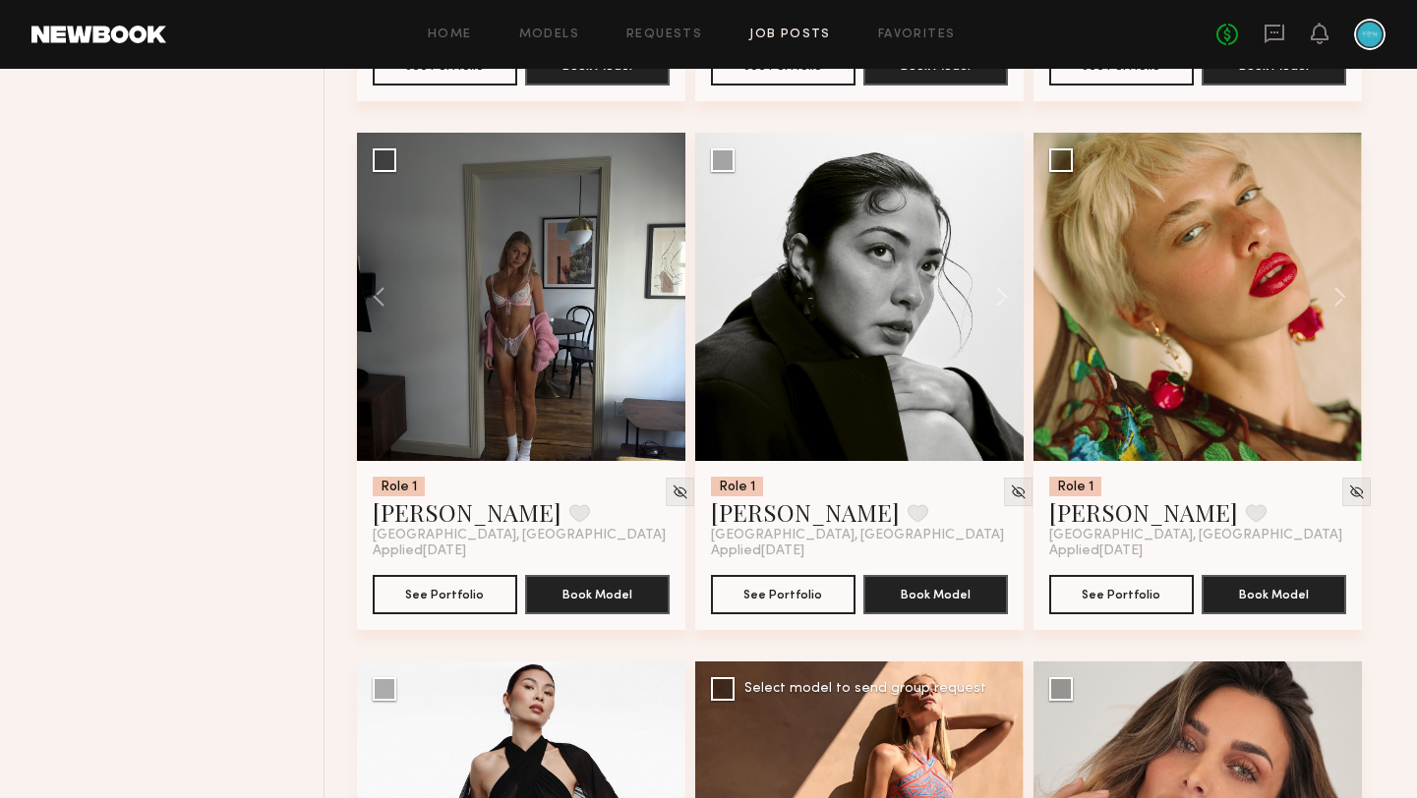
scroll to position [3396, 0]
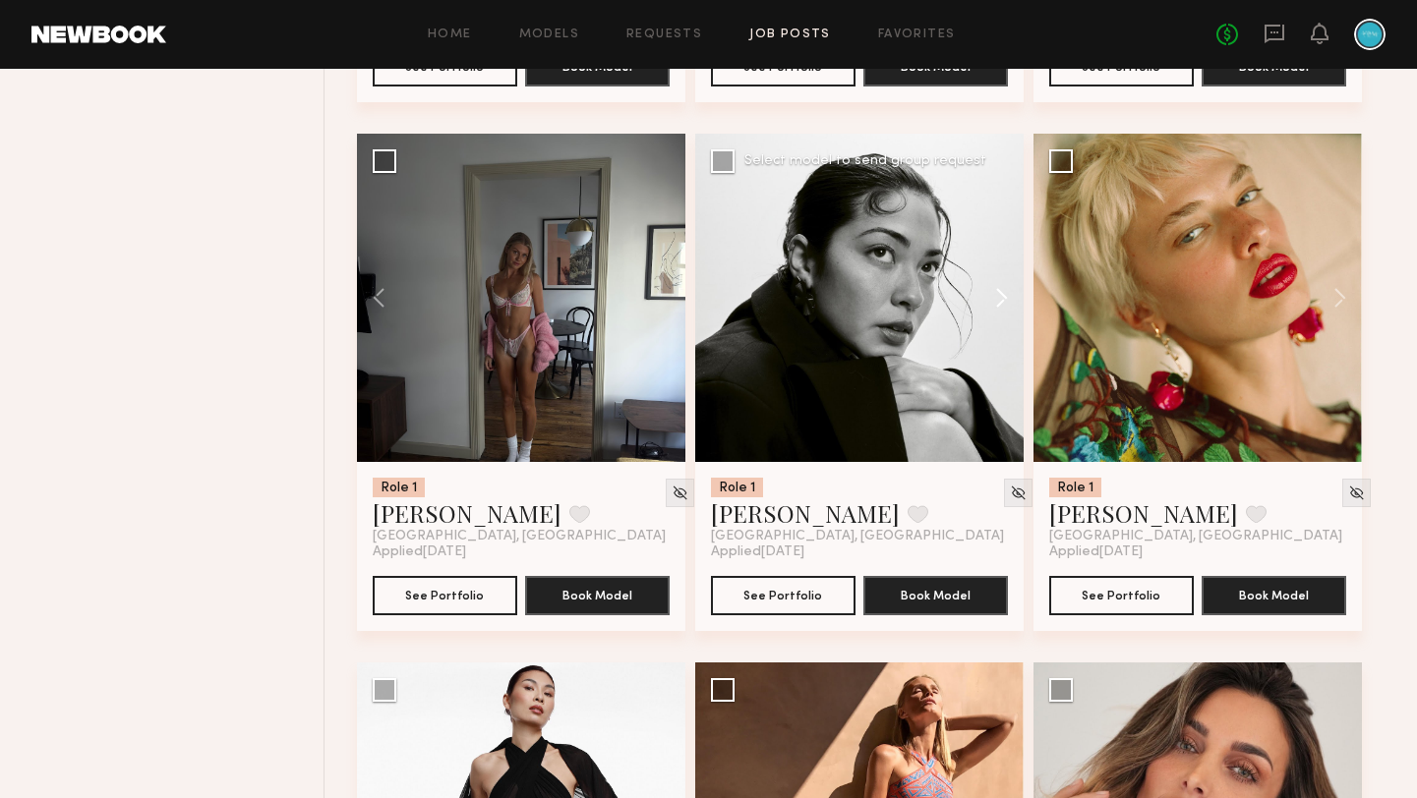
click at [1015, 319] on button at bounding box center [992, 298] width 63 height 328
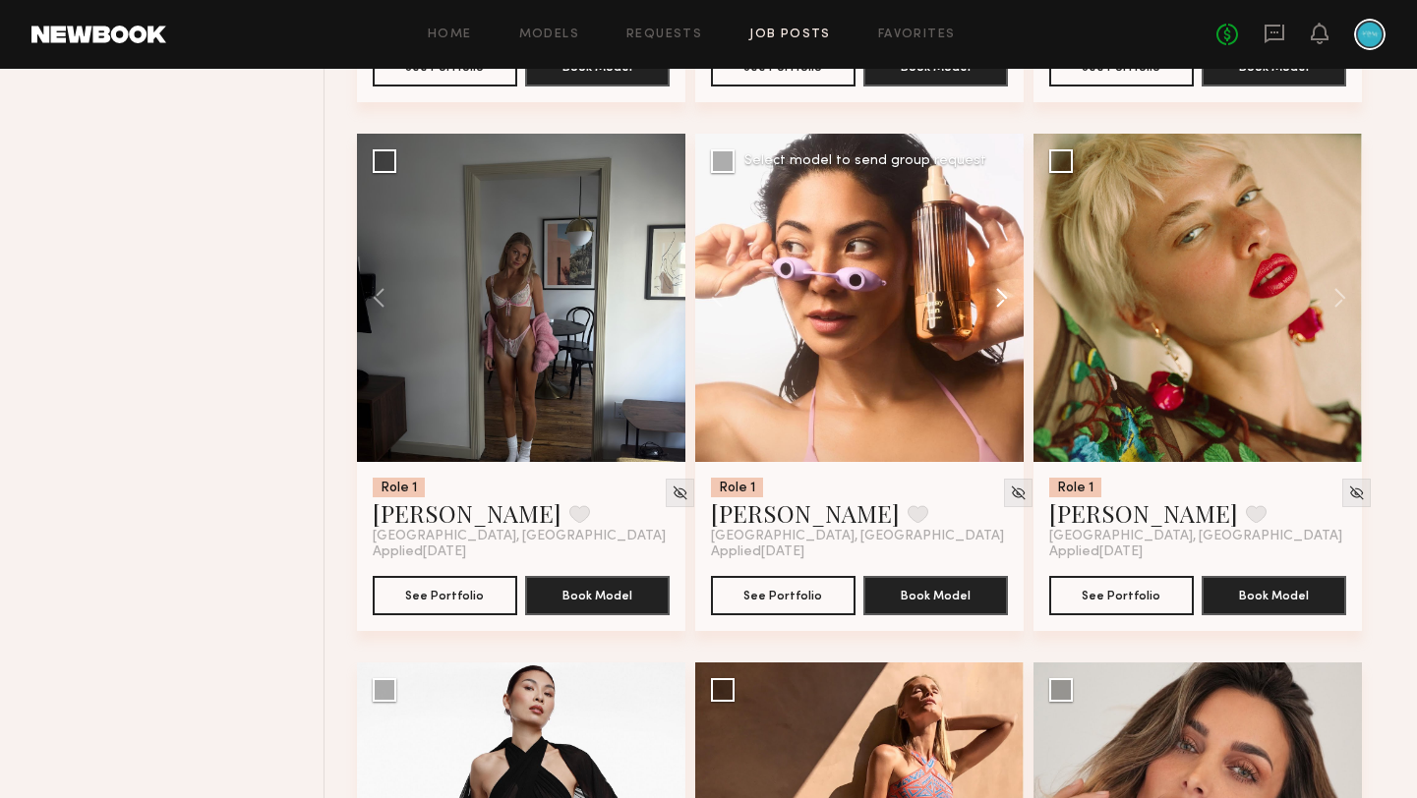
click at [1012, 319] on button at bounding box center [992, 298] width 63 height 328
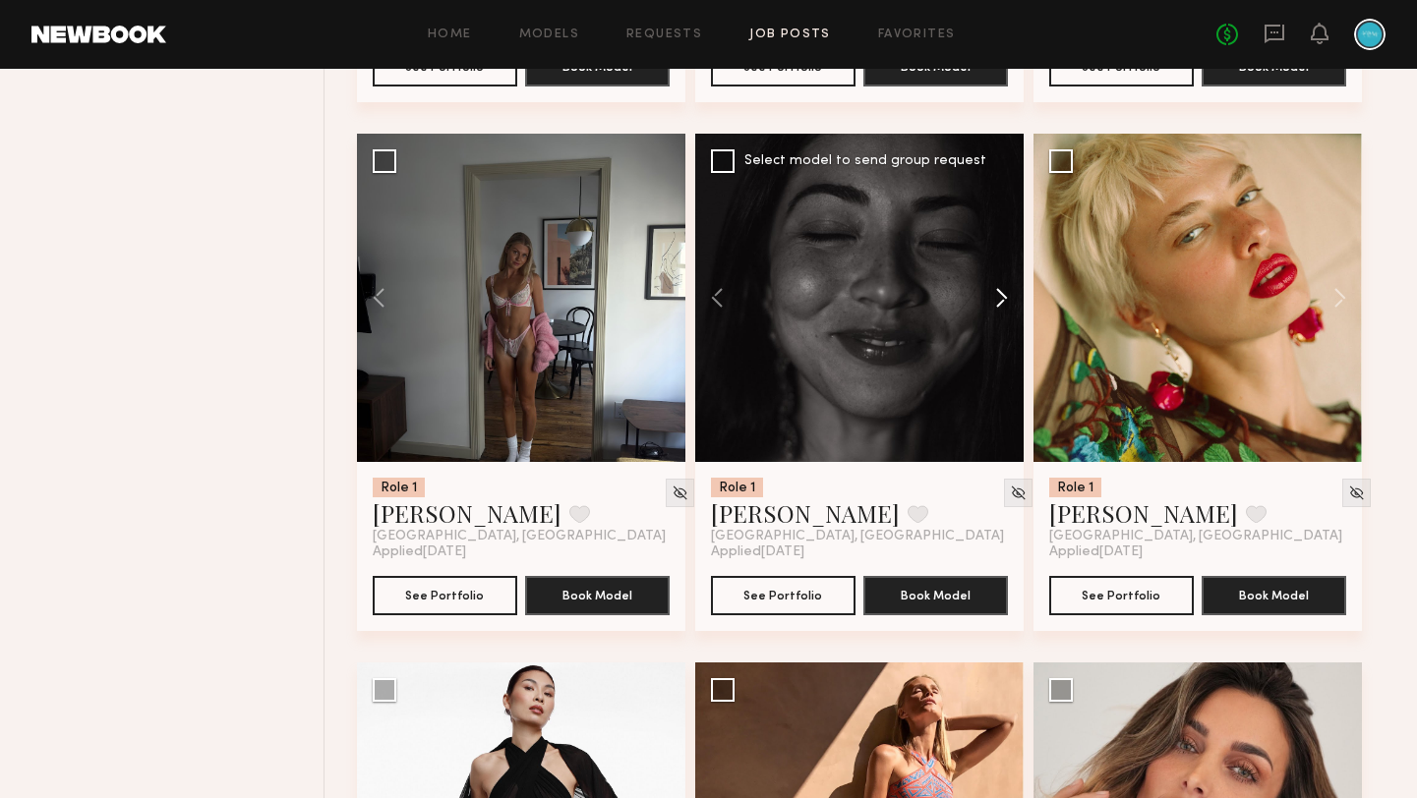
click at [1012, 319] on button at bounding box center [992, 298] width 63 height 328
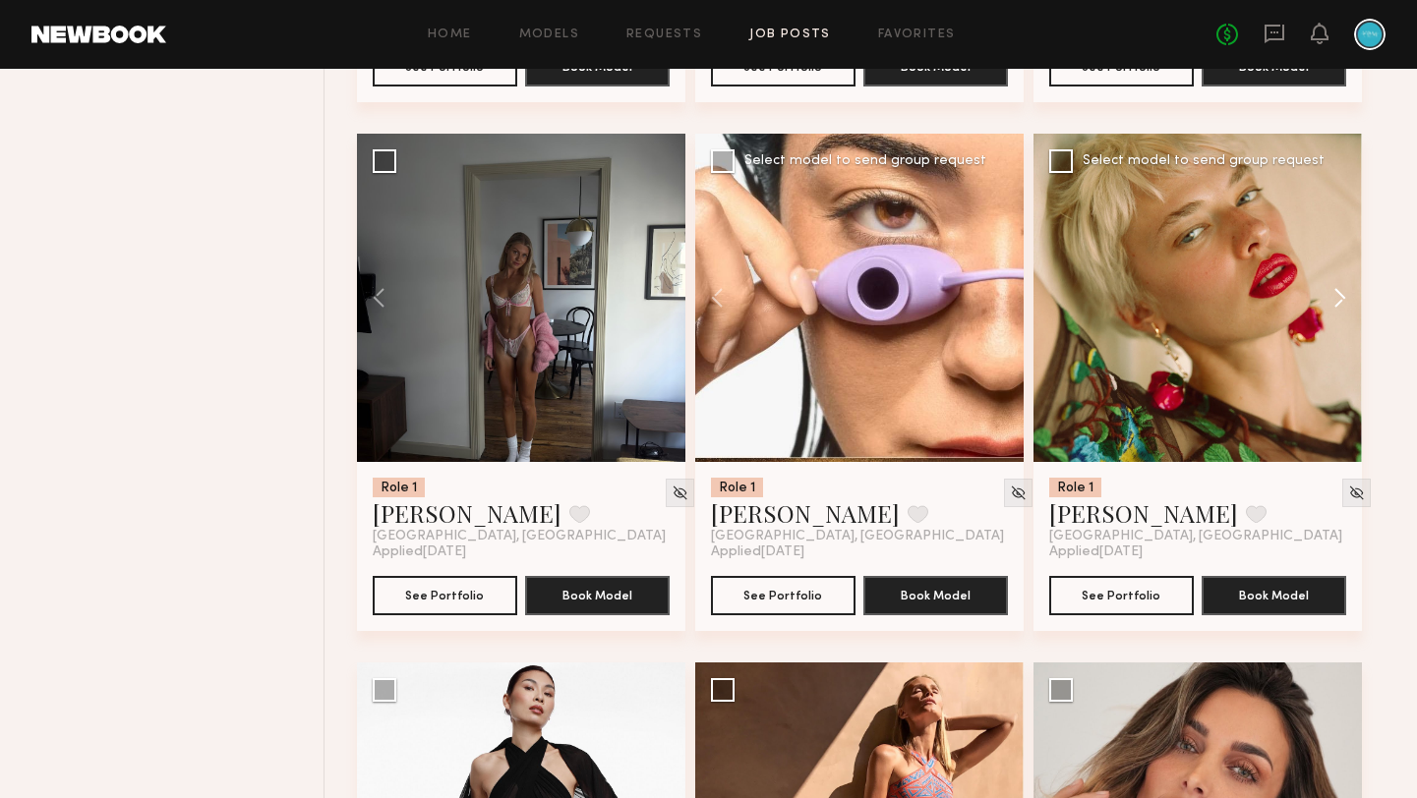
click at [1336, 304] on button at bounding box center [1330, 298] width 63 height 328
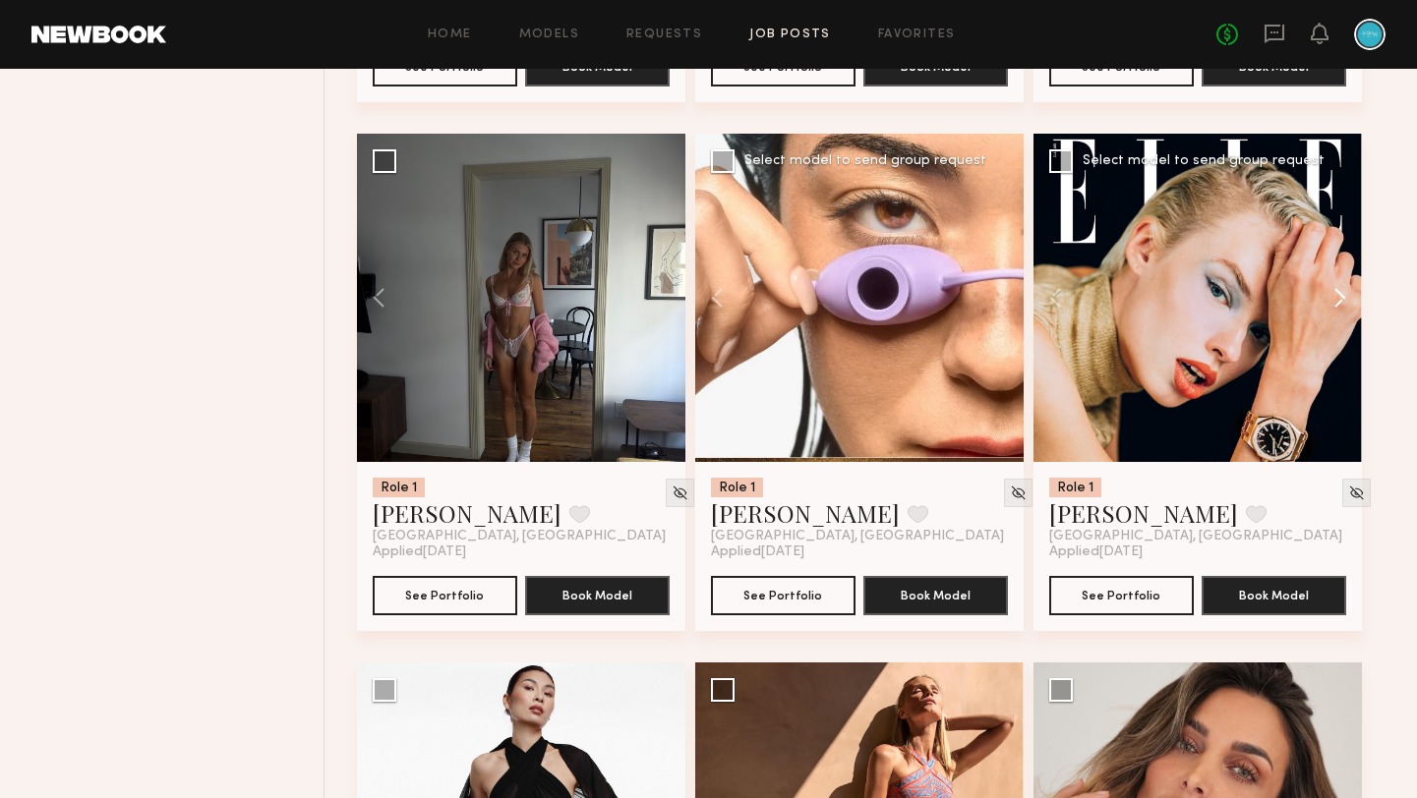
click at [1336, 308] on button at bounding box center [1330, 298] width 63 height 328
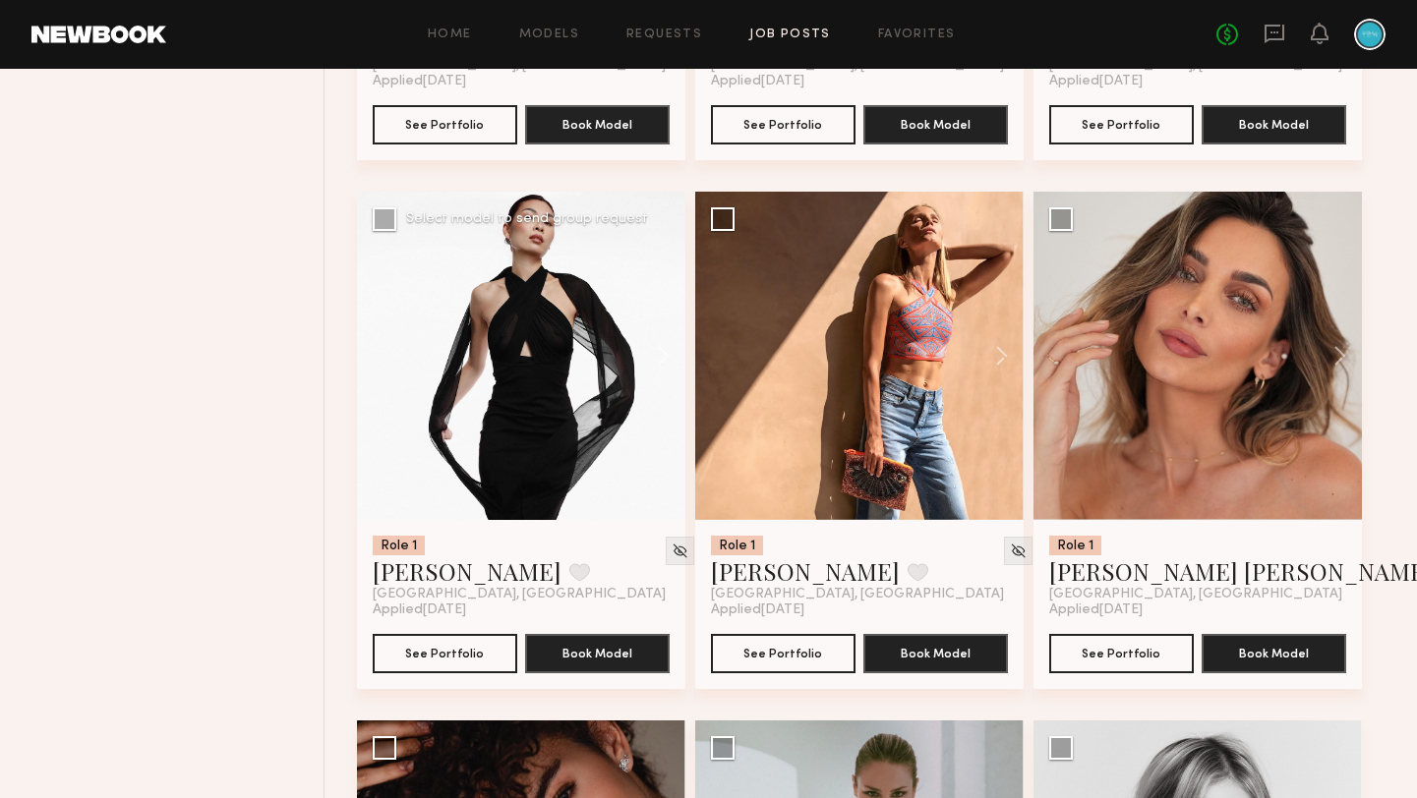
scroll to position [3926, 0]
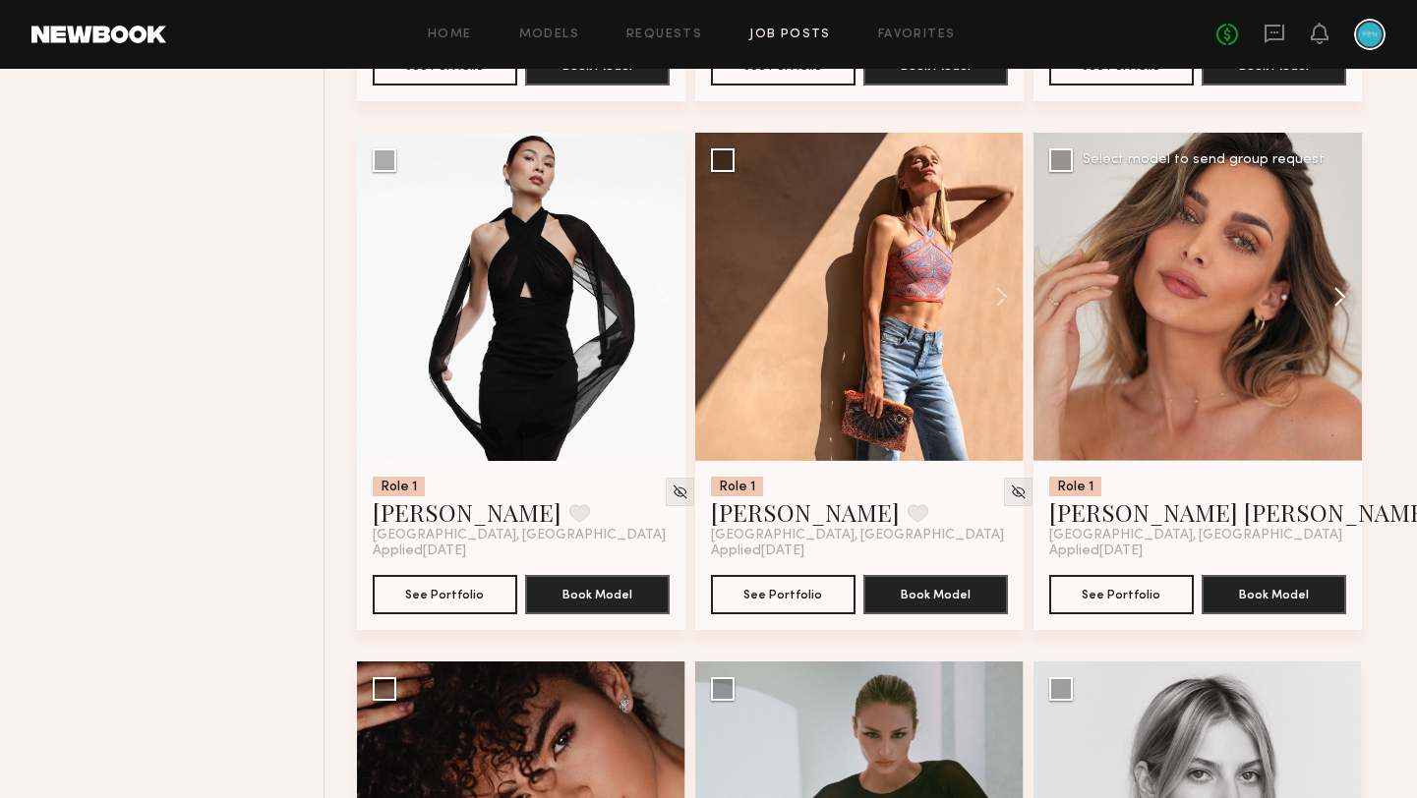
click at [1334, 309] on button at bounding box center [1330, 297] width 63 height 328
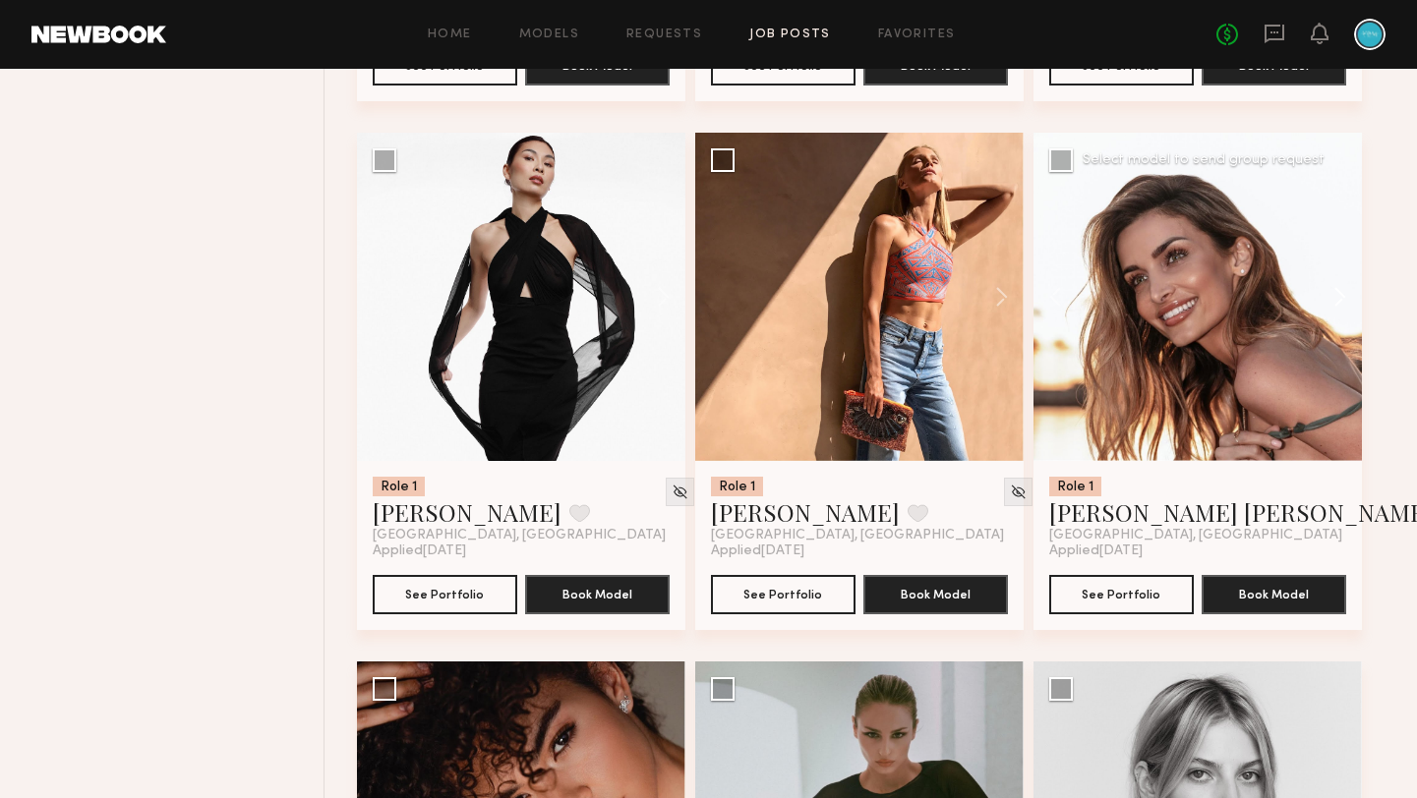
click at [1334, 309] on button at bounding box center [1330, 297] width 63 height 328
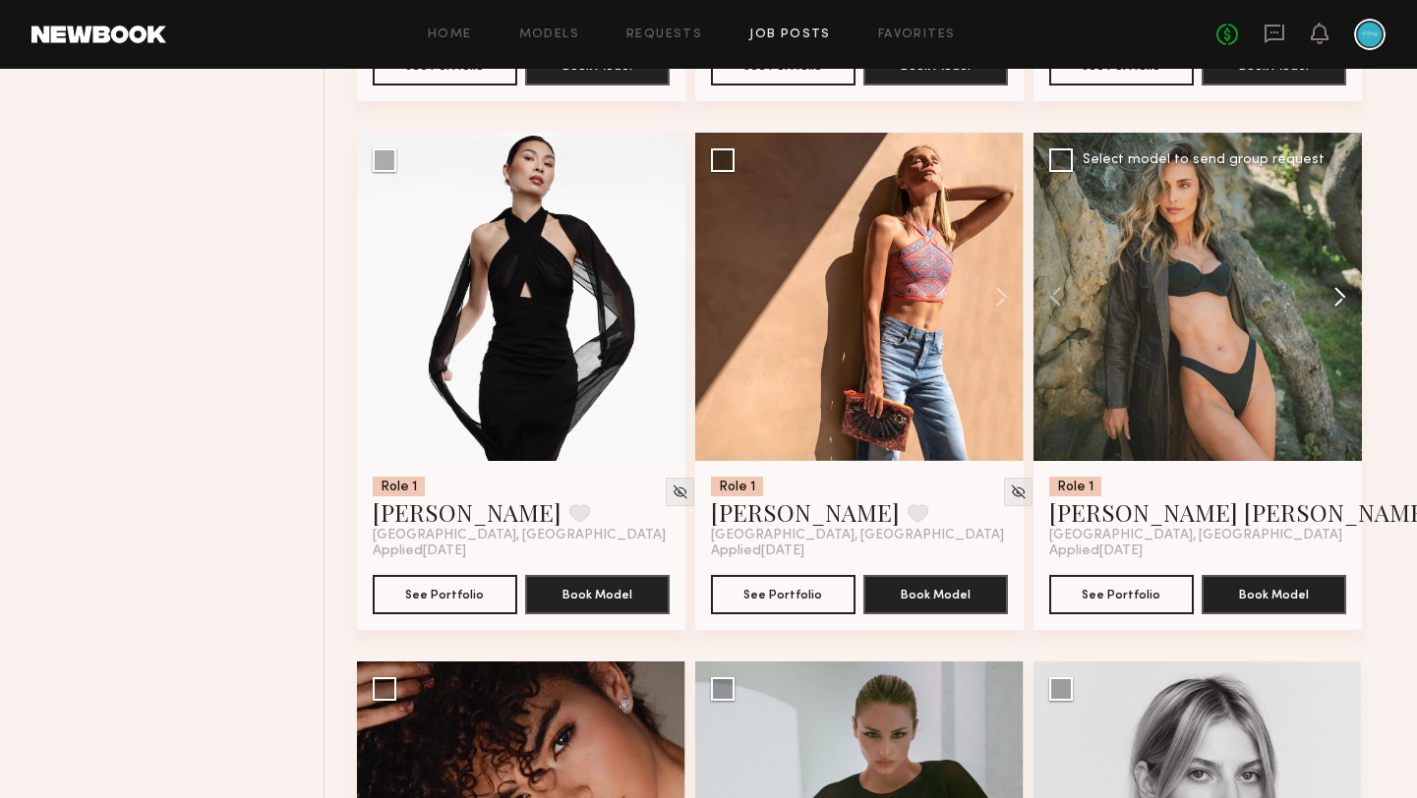
click at [1334, 309] on button at bounding box center [1330, 297] width 63 height 328
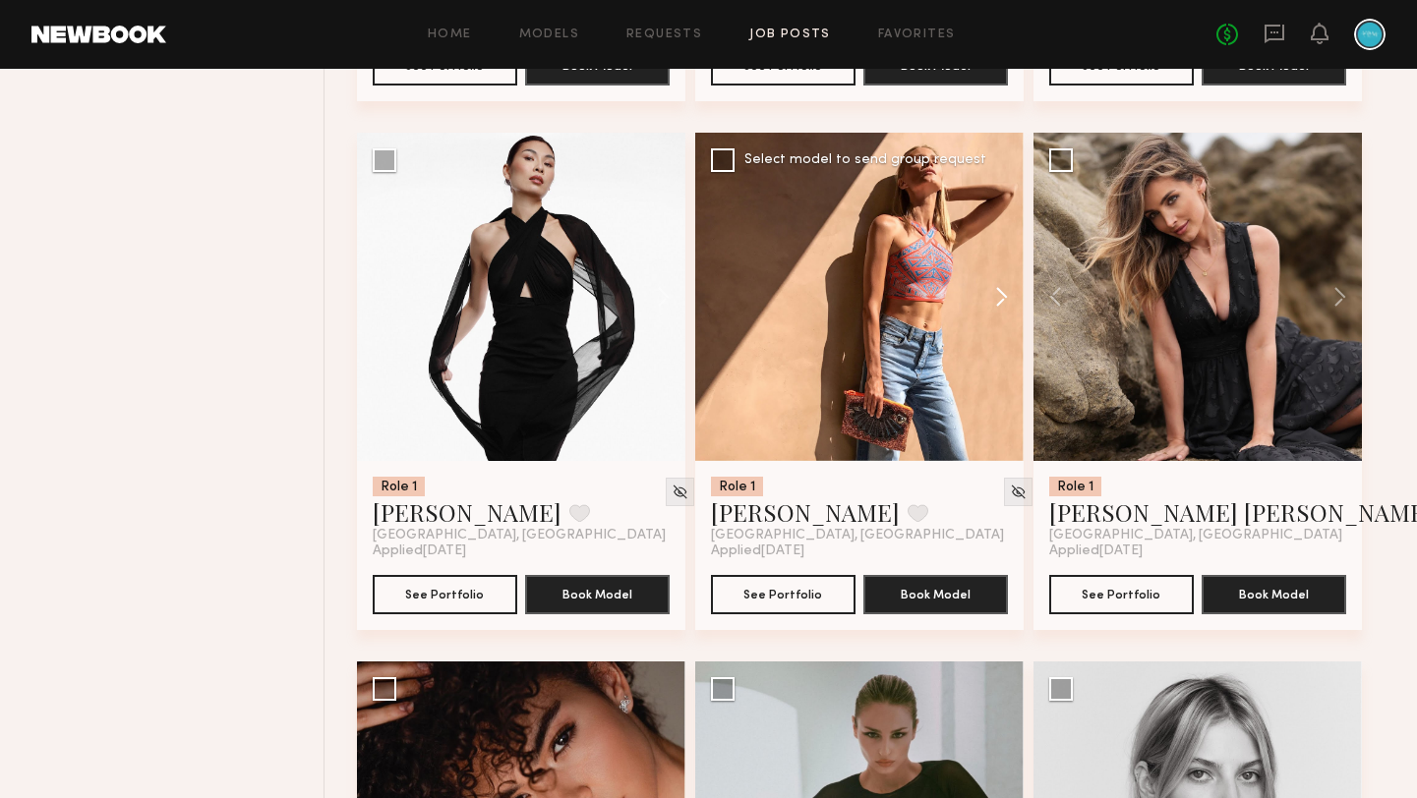
click at [998, 313] on button at bounding box center [992, 297] width 63 height 328
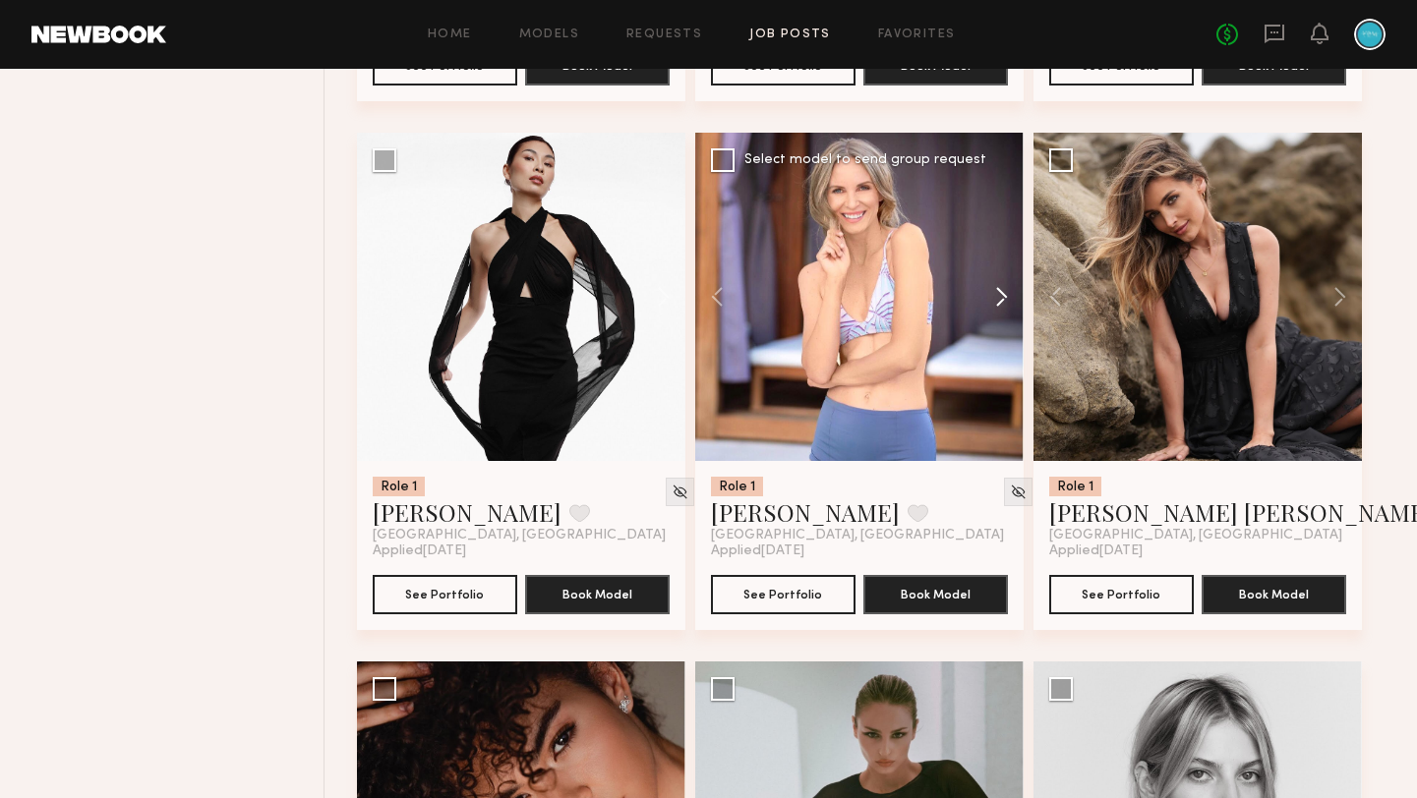
click at [998, 313] on button at bounding box center [992, 297] width 63 height 328
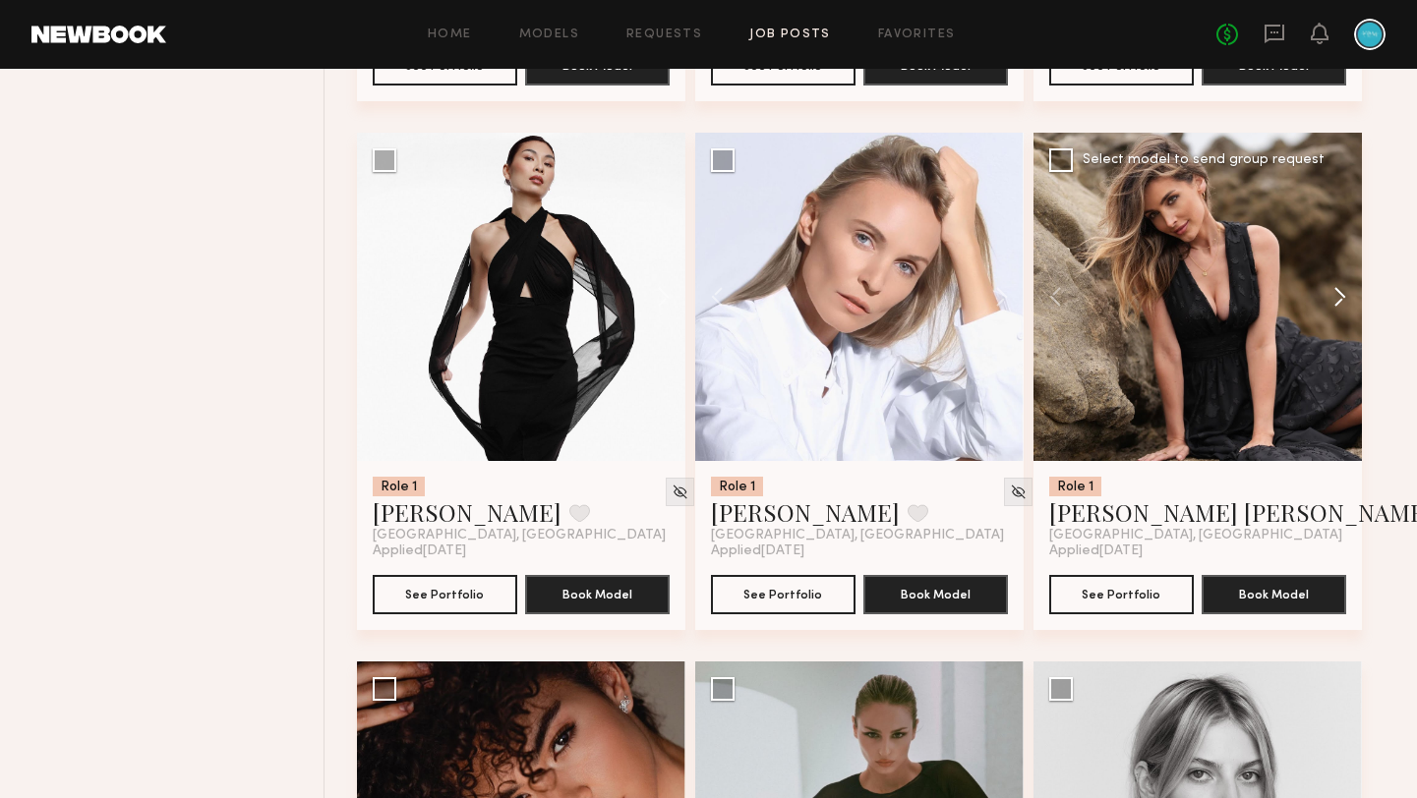
click at [1342, 301] on button at bounding box center [1330, 297] width 63 height 328
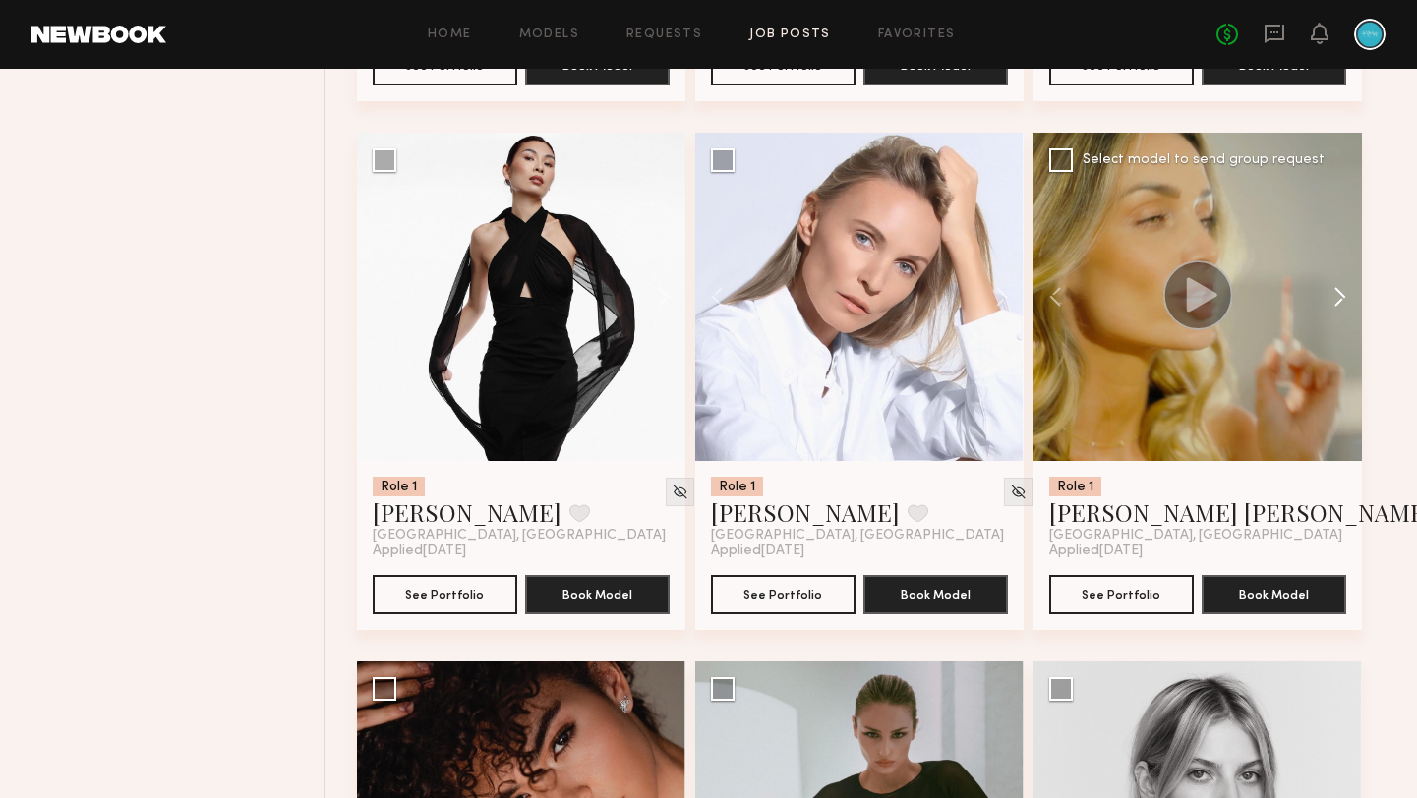
click at [1342, 301] on button at bounding box center [1330, 297] width 63 height 328
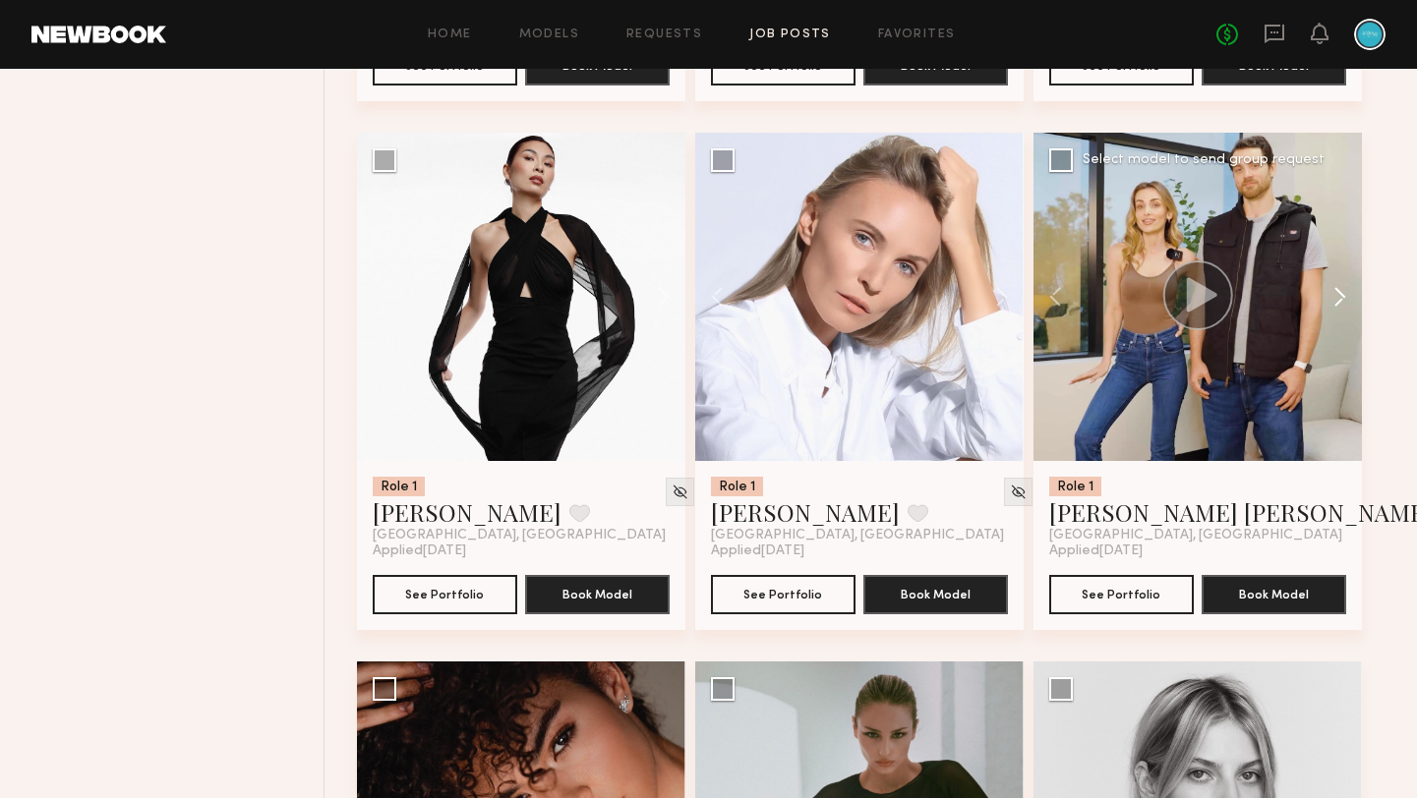
click at [1342, 301] on button at bounding box center [1330, 297] width 63 height 328
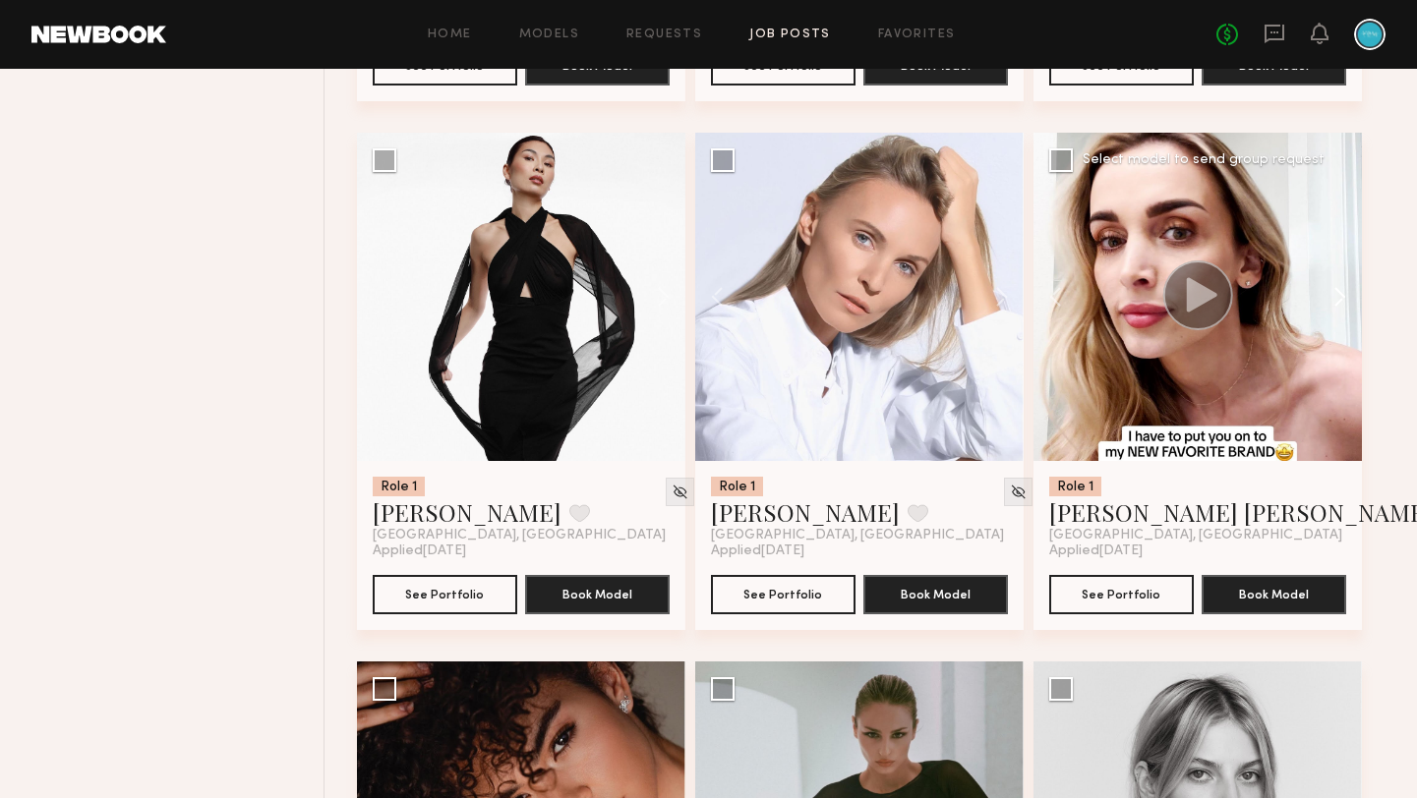
click at [1342, 301] on button at bounding box center [1330, 297] width 63 height 328
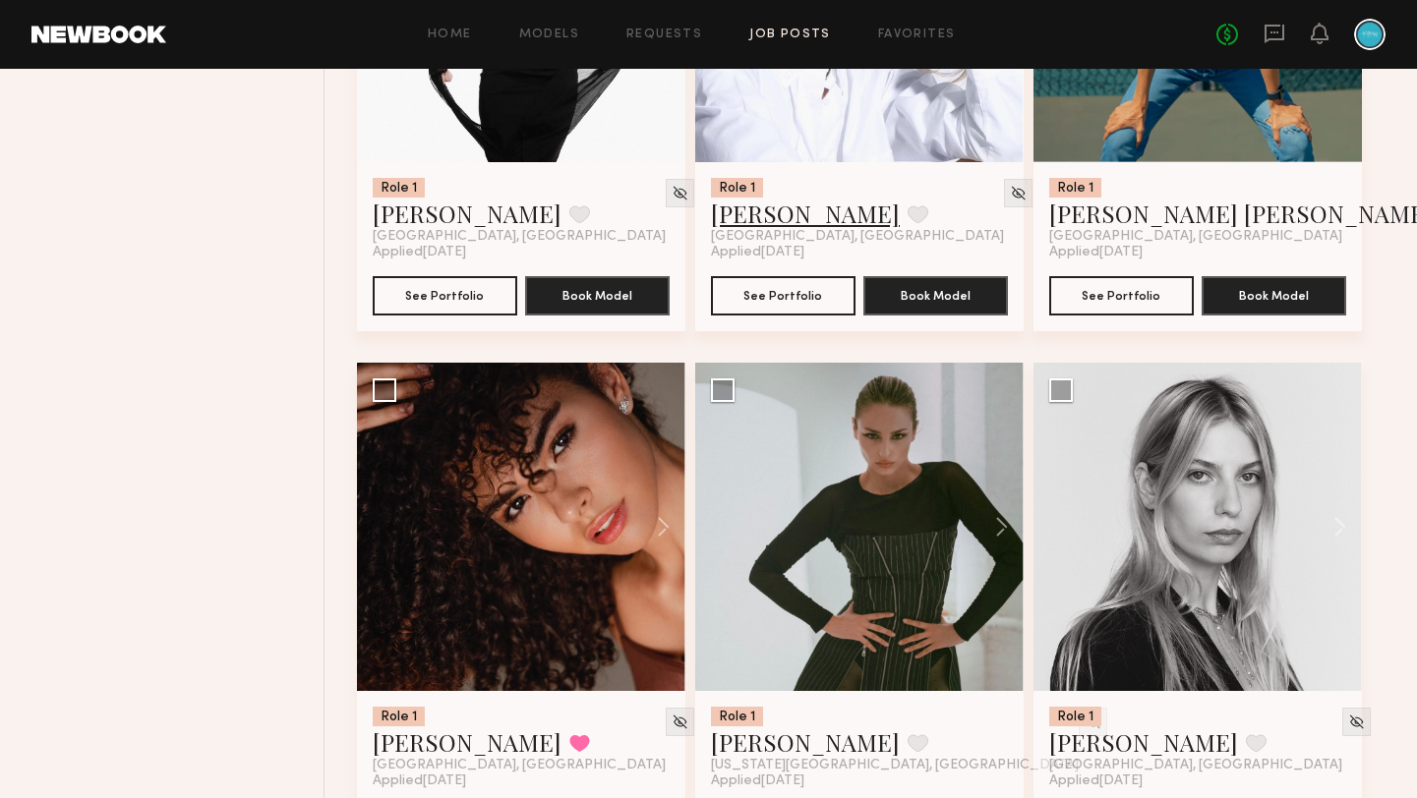
scroll to position [4305, 0]
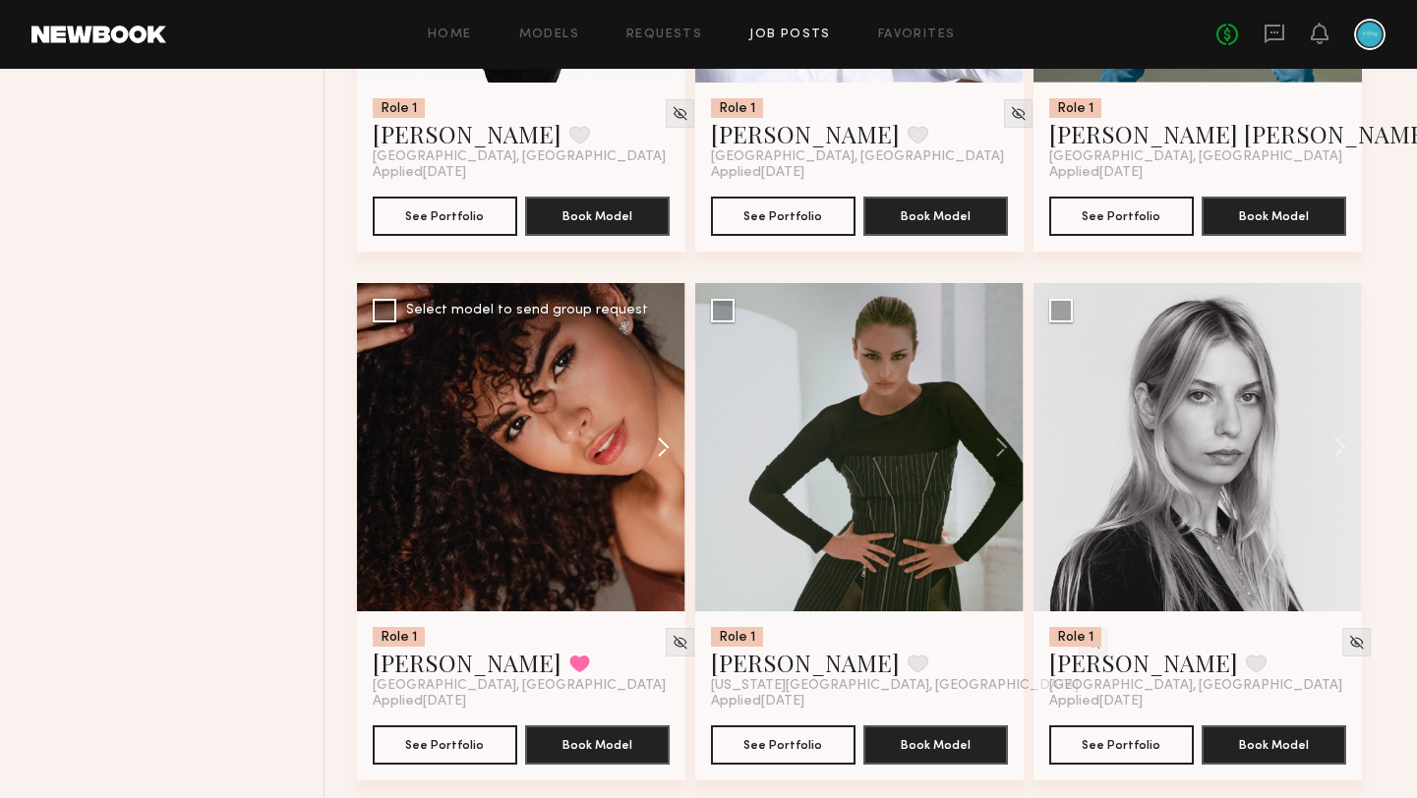
click at [659, 468] on button at bounding box center [653, 447] width 63 height 328
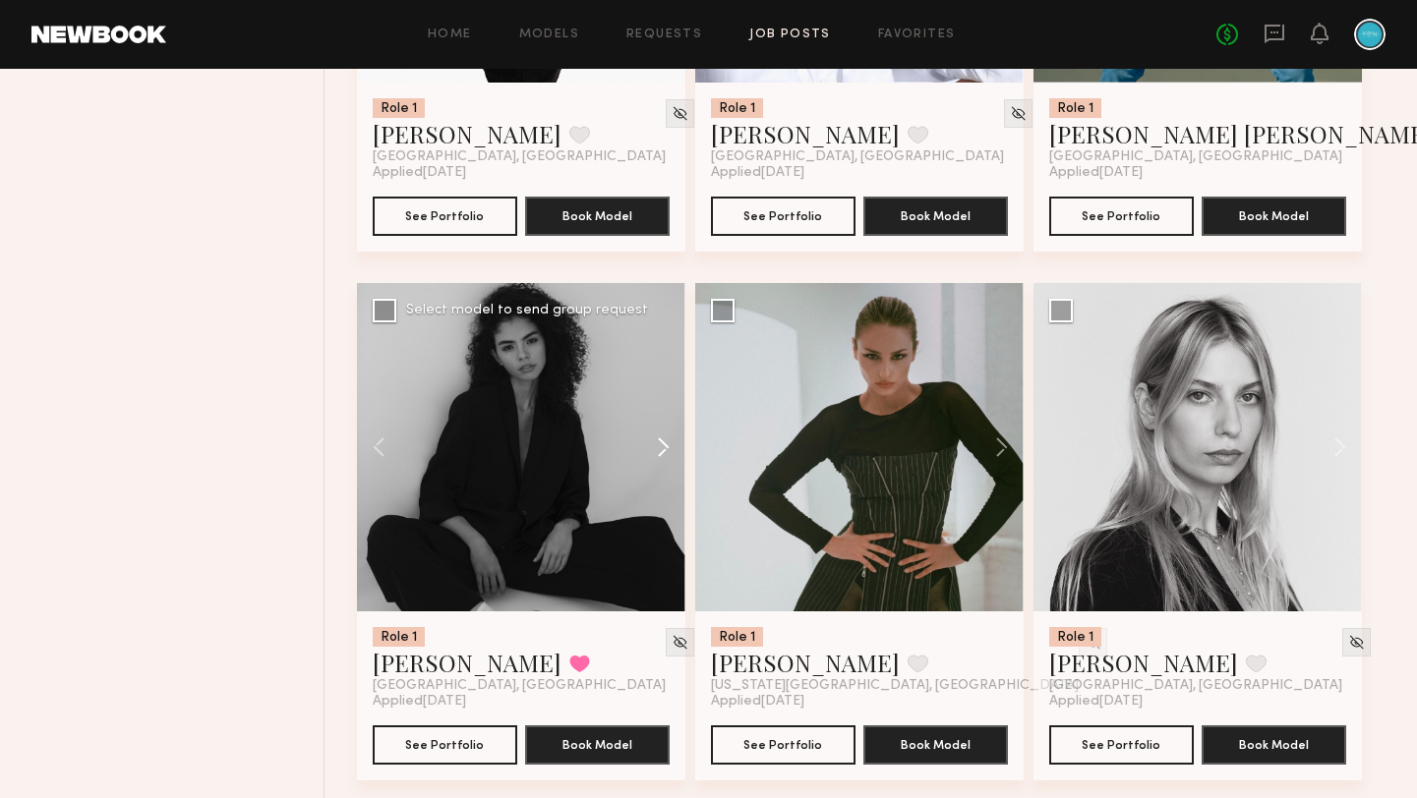
click at [659, 468] on button at bounding box center [653, 447] width 63 height 328
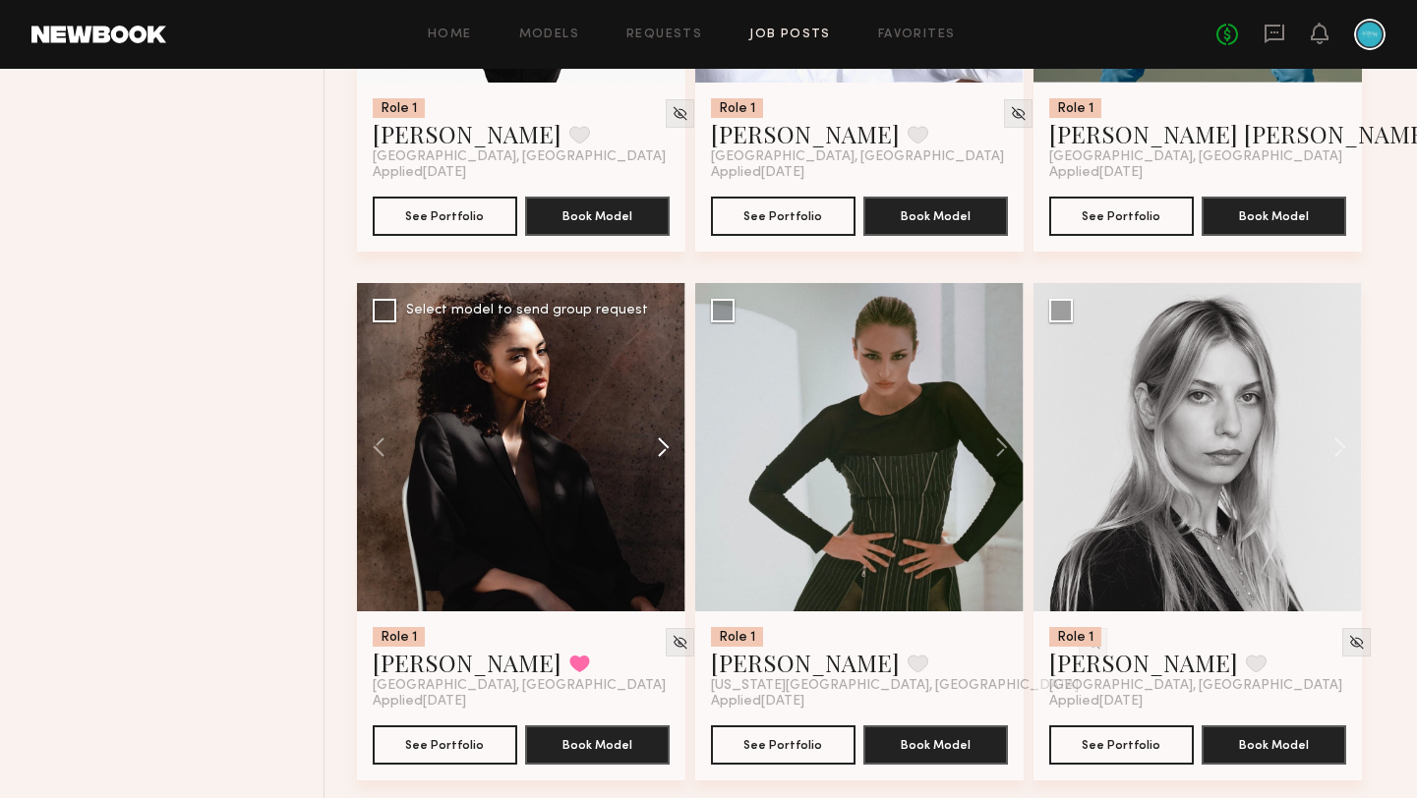
click at [659, 468] on button at bounding box center [653, 447] width 63 height 328
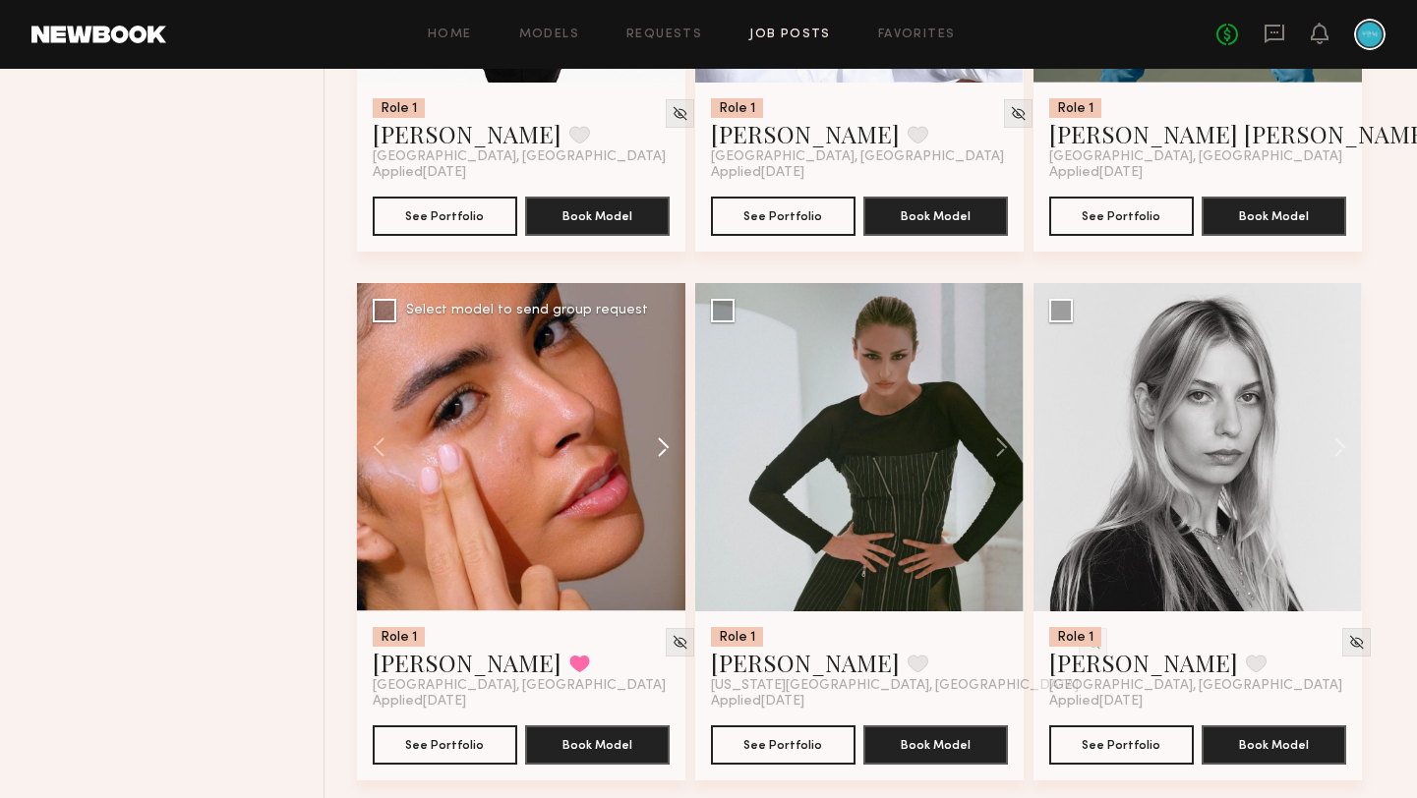
click at [659, 468] on button at bounding box center [653, 447] width 63 height 328
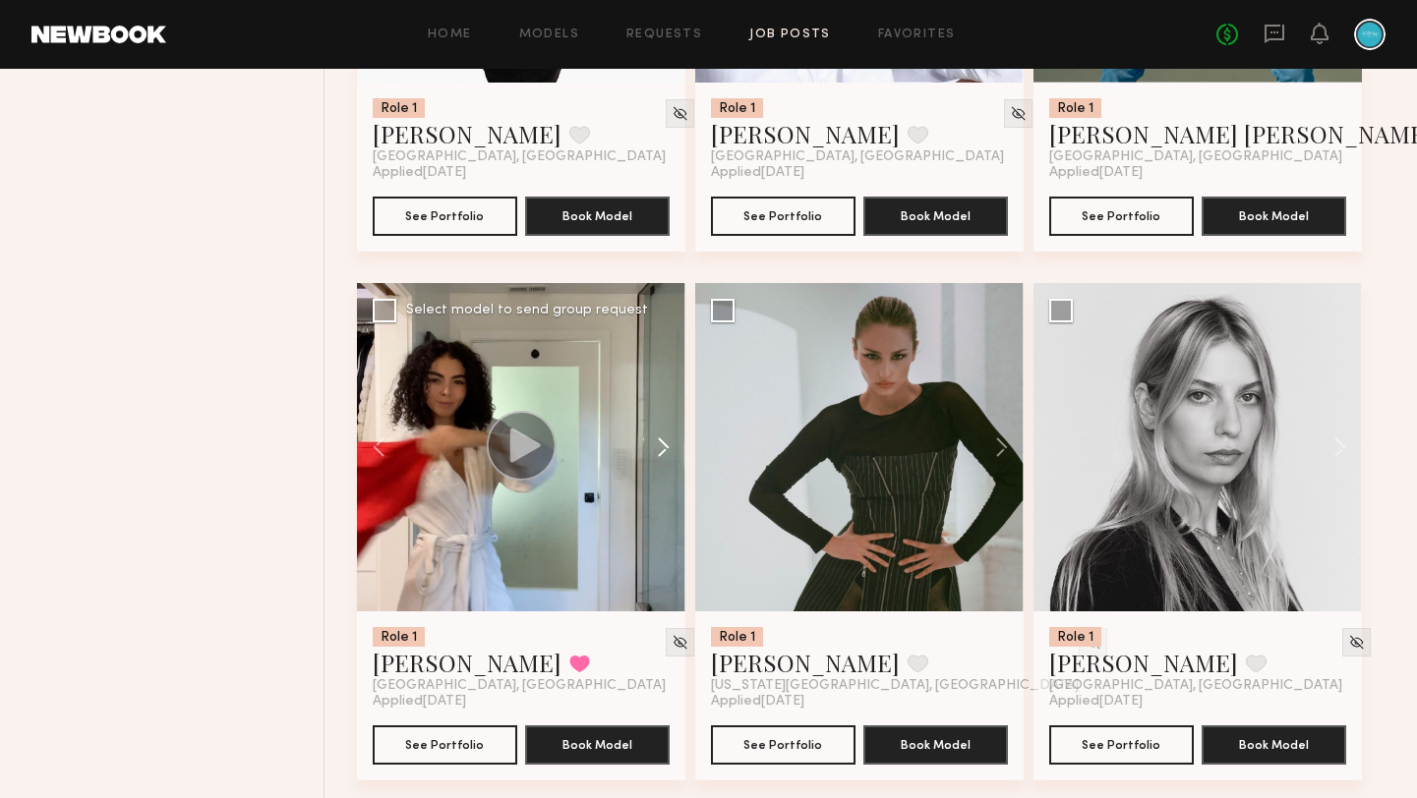
click at [659, 468] on button at bounding box center [653, 447] width 63 height 328
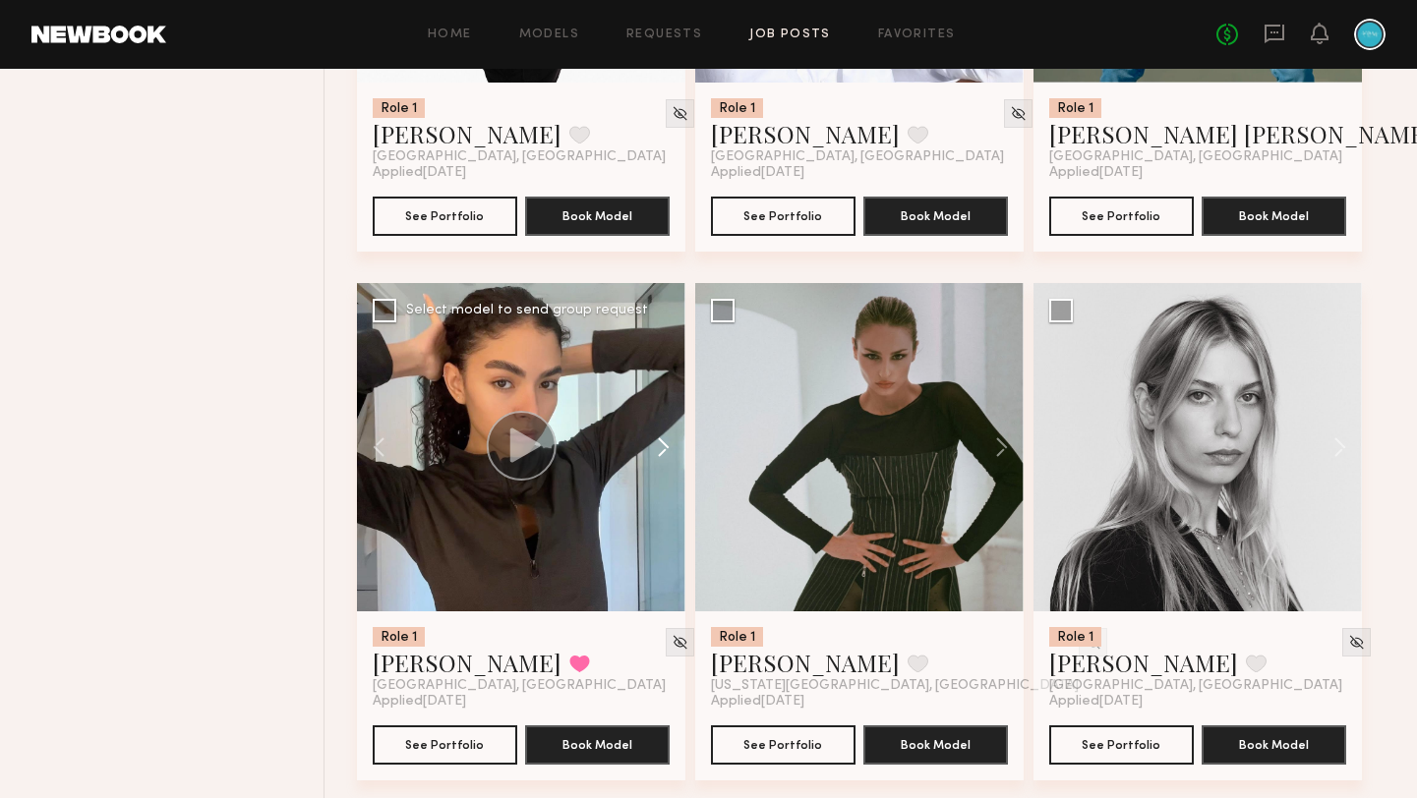
click at [659, 468] on button at bounding box center [653, 447] width 63 height 328
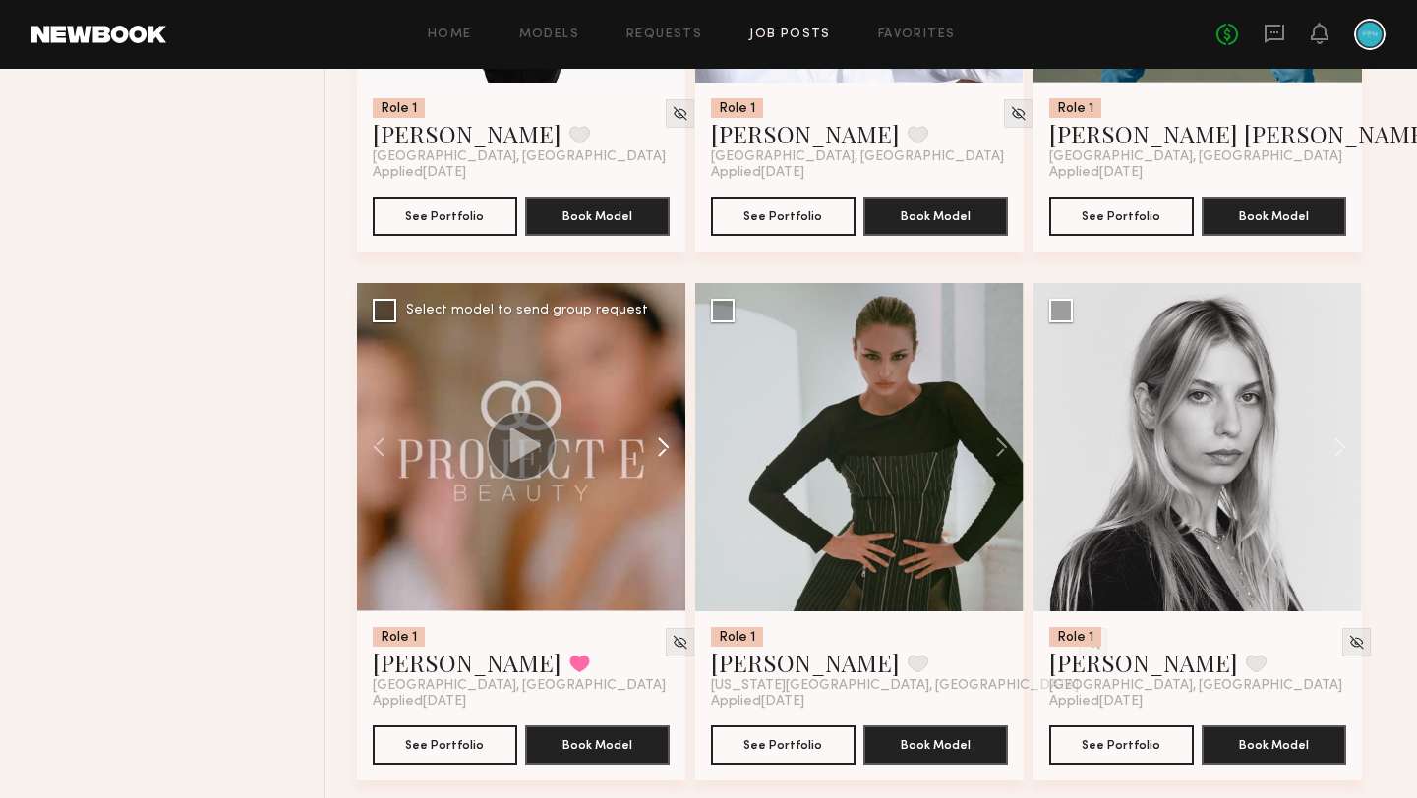
click at [659, 468] on button at bounding box center [653, 447] width 63 height 328
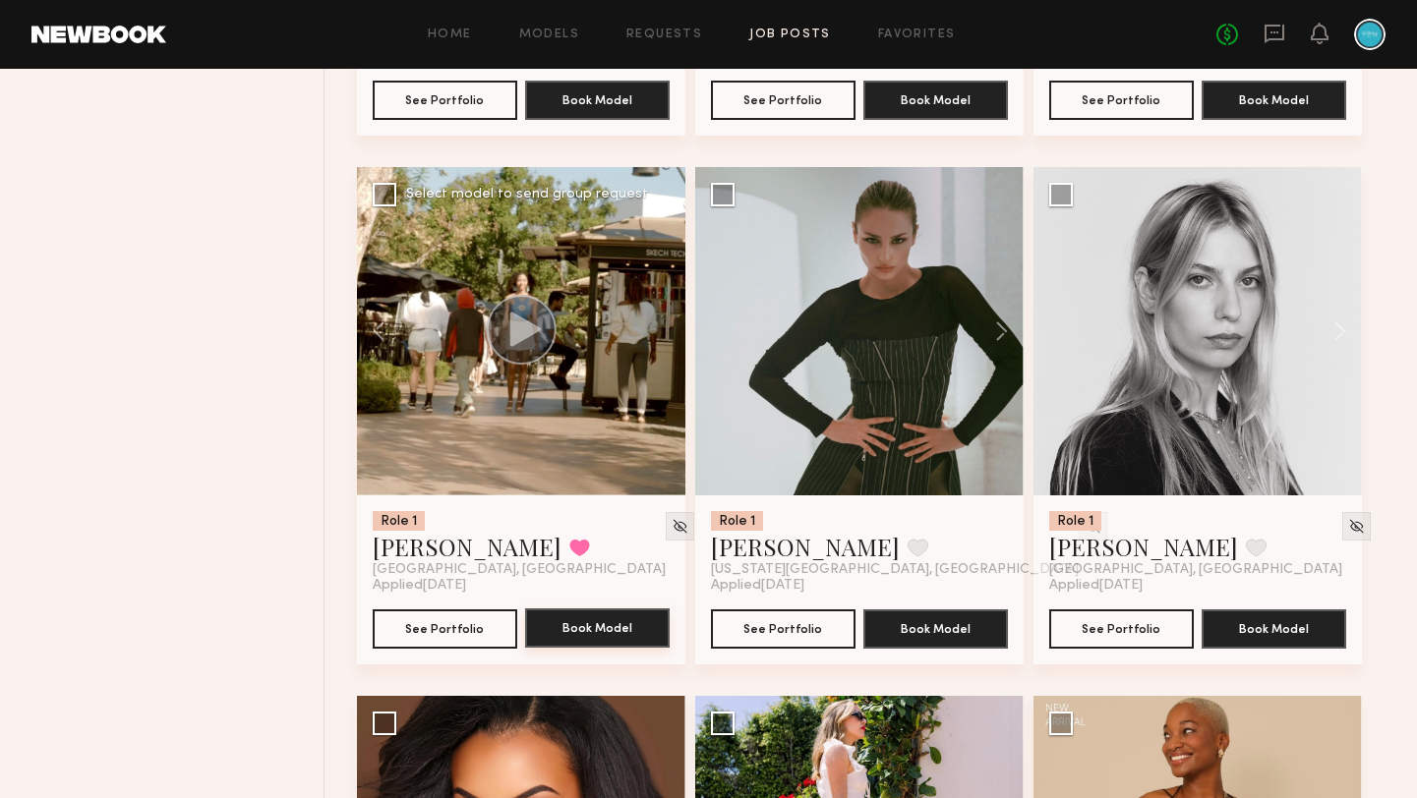
scroll to position [4462, 0]
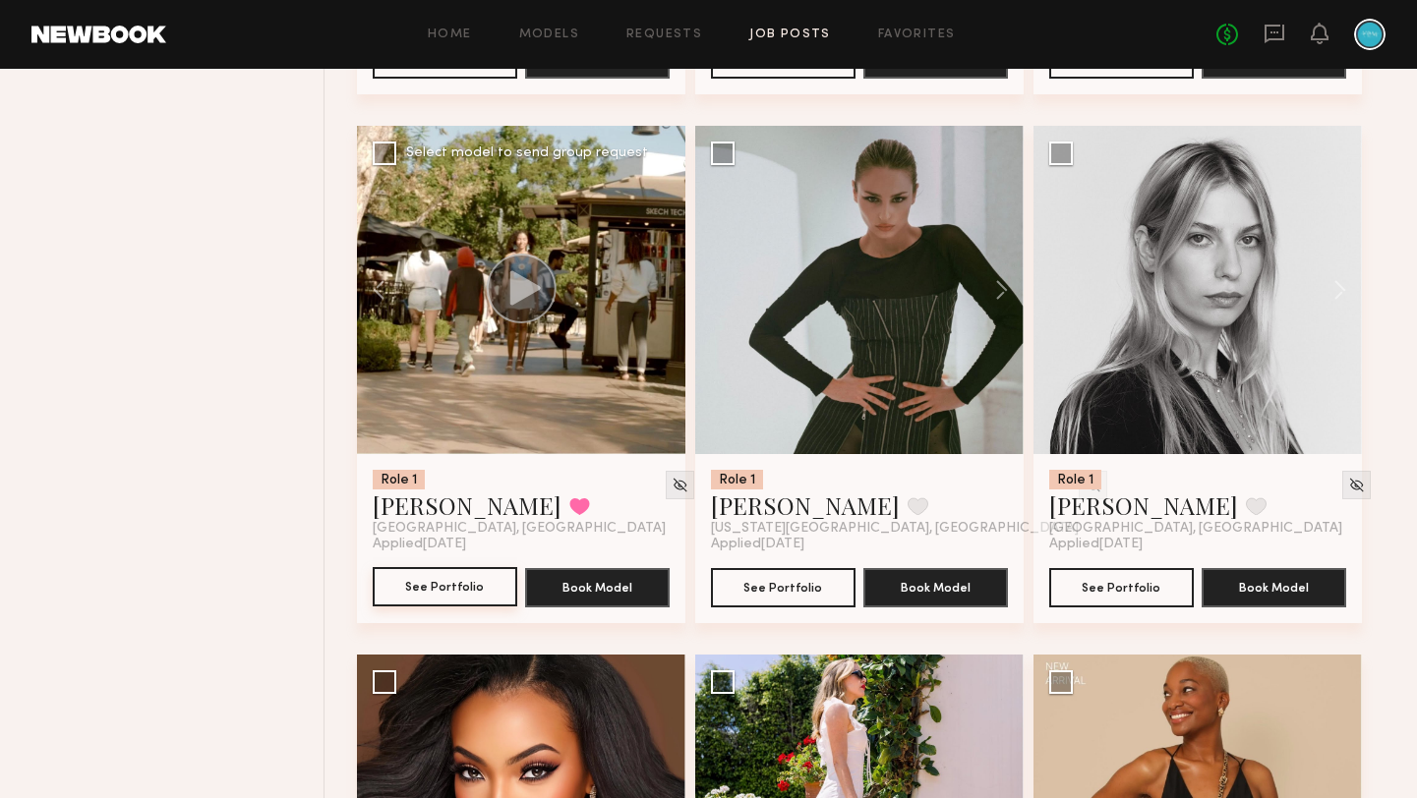
click at [463, 607] on button "See Portfolio" at bounding box center [445, 586] width 145 height 39
click at [871, 441] on div at bounding box center [859, 290] width 328 height 328
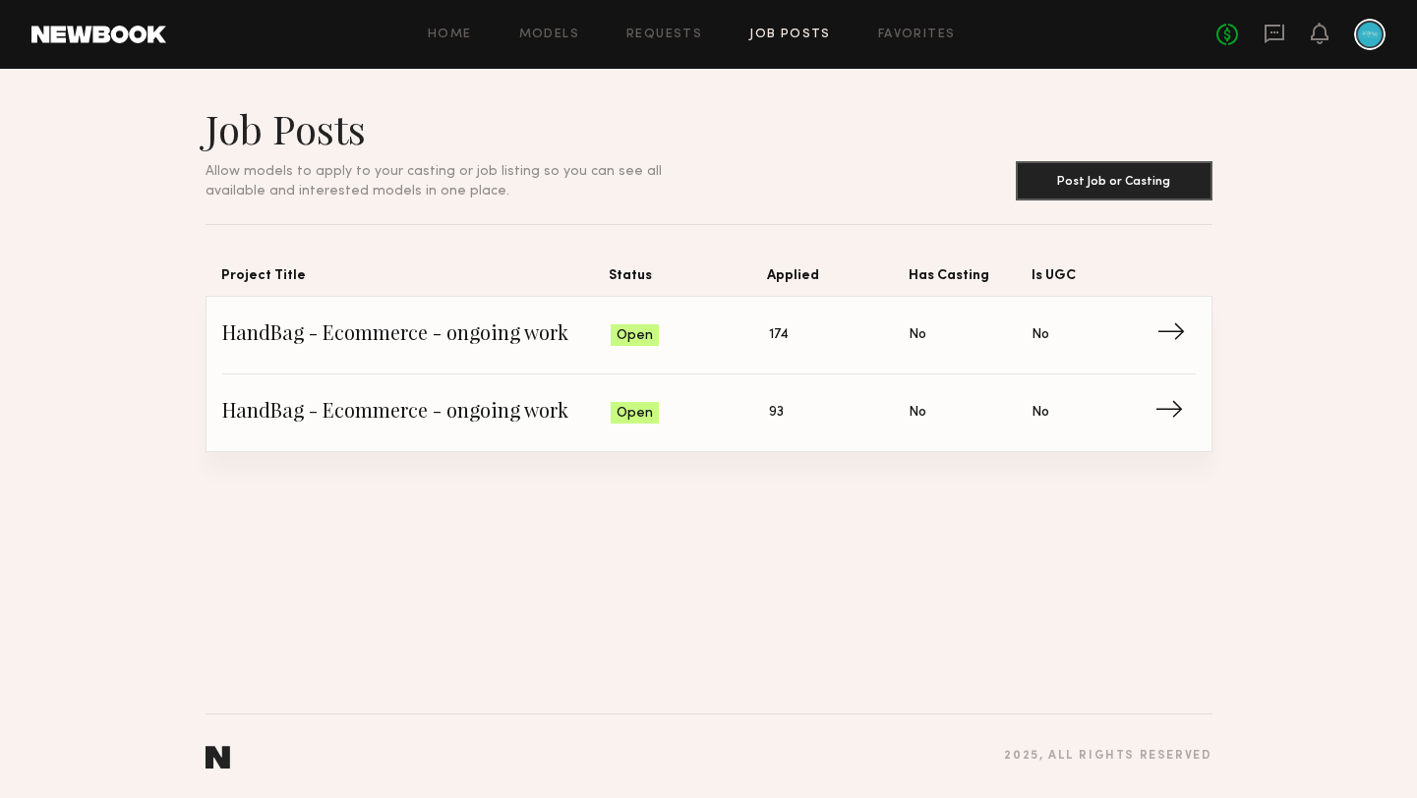
click at [1180, 337] on span "→" at bounding box center [1176, 335] width 40 height 29
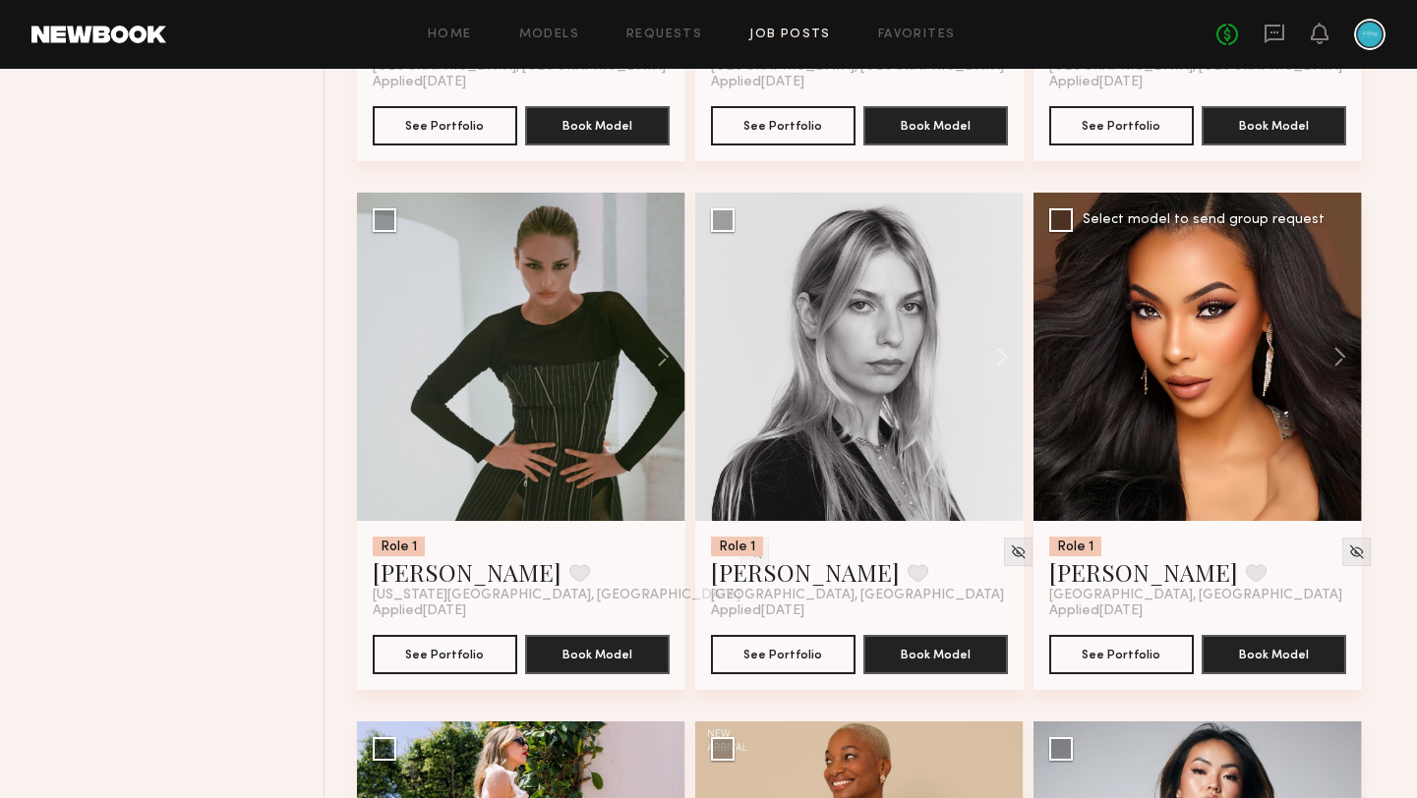
scroll to position [4398, 0]
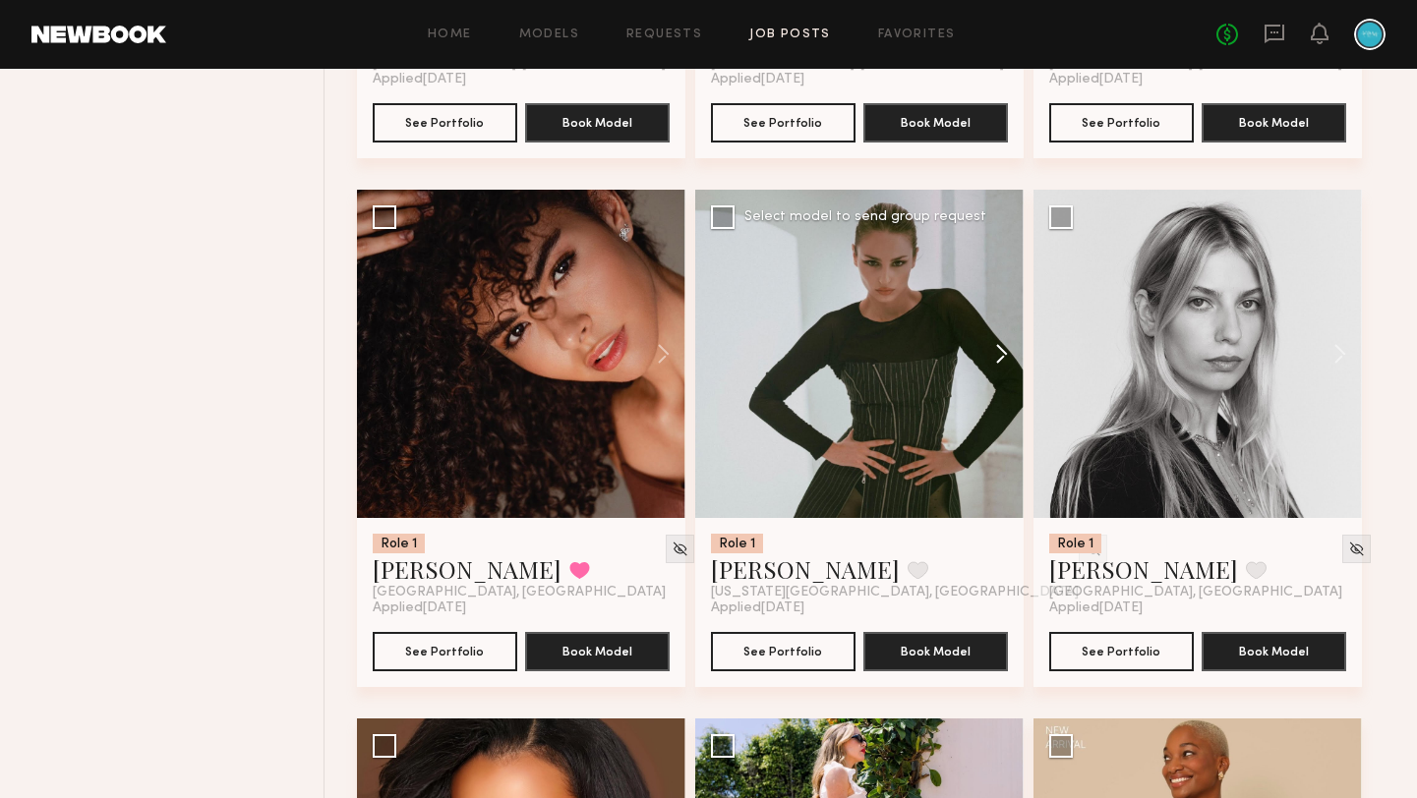
click at [1007, 374] on button at bounding box center [992, 354] width 63 height 328
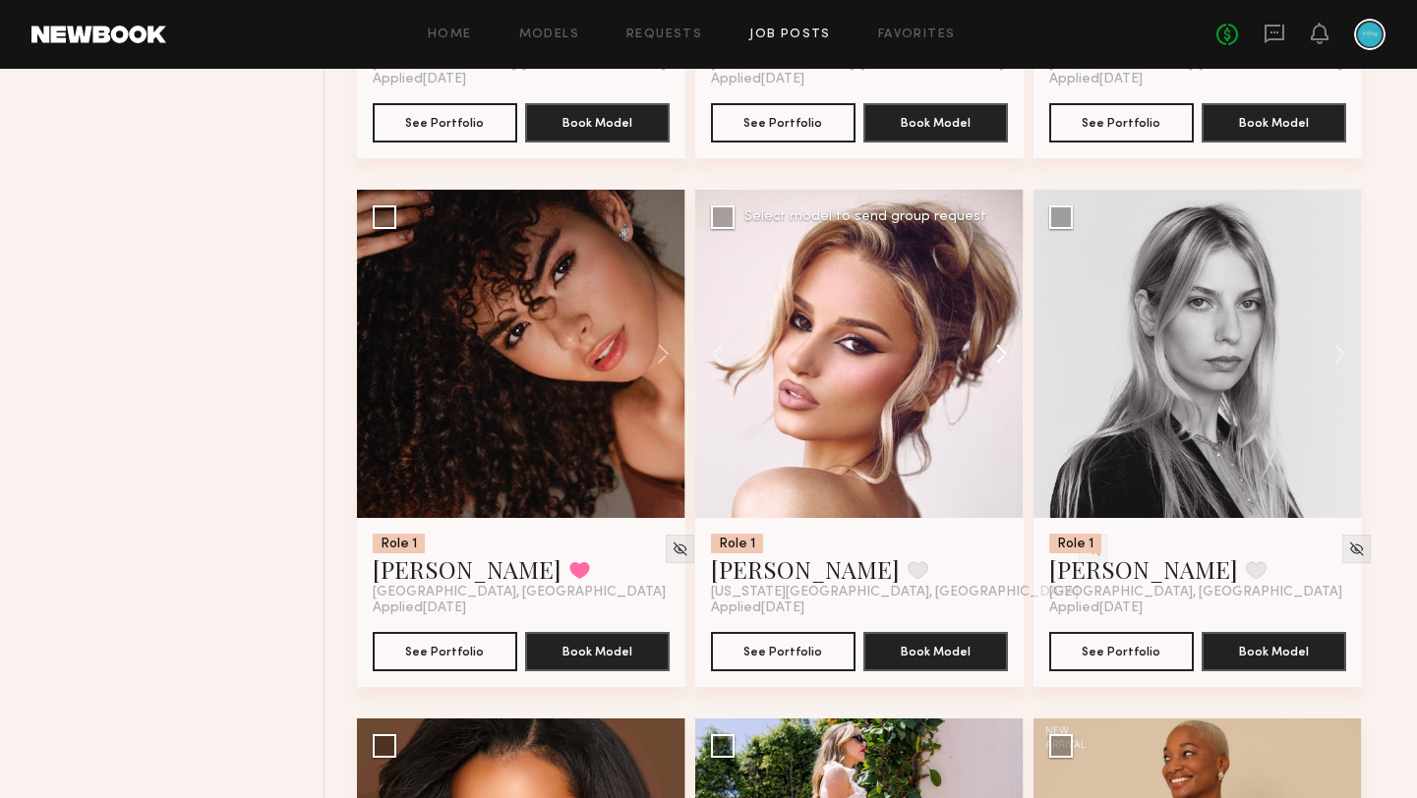
click at [1007, 374] on button at bounding box center [992, 354] width 63 height 328
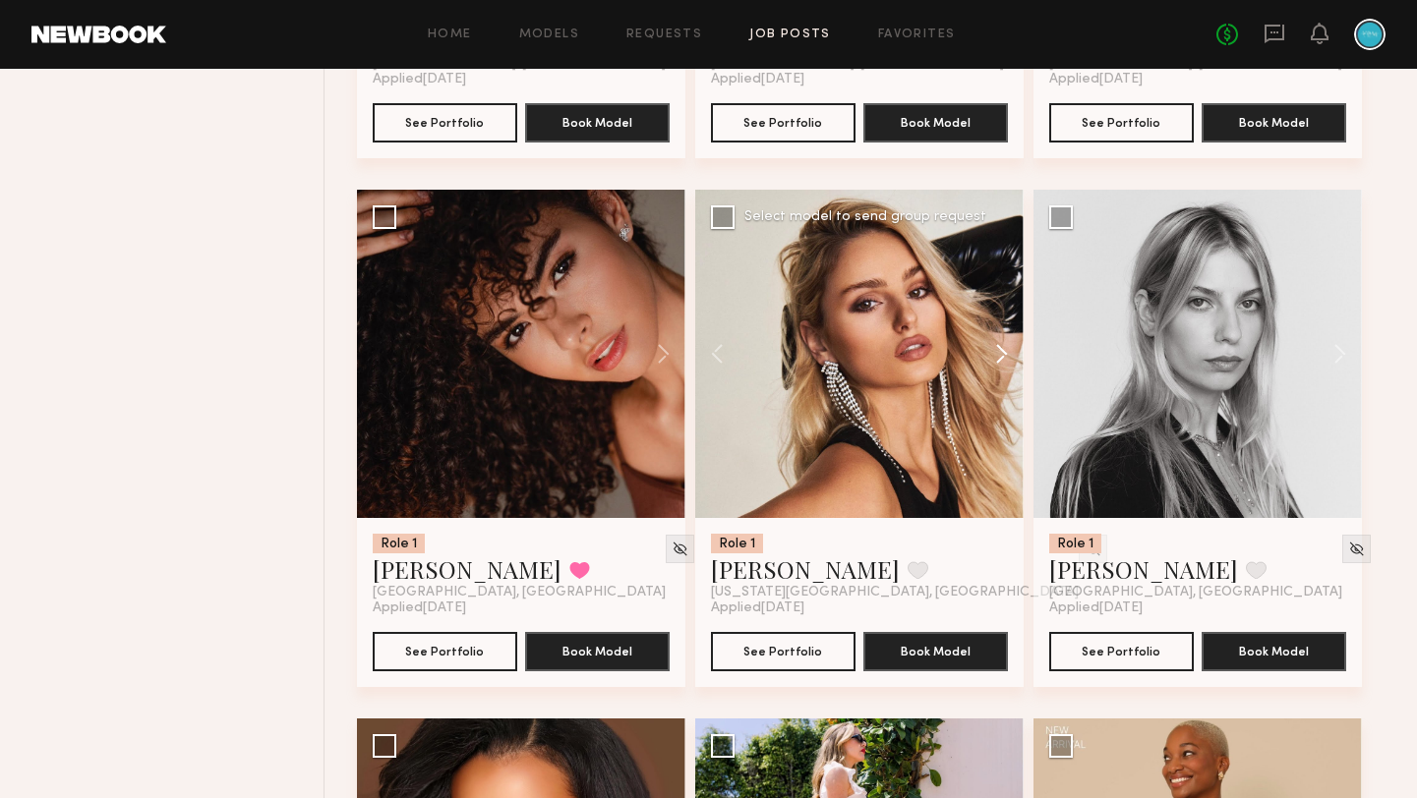
click at [1007, 374] on button at bounding box center [992, 354] width 63 height 328
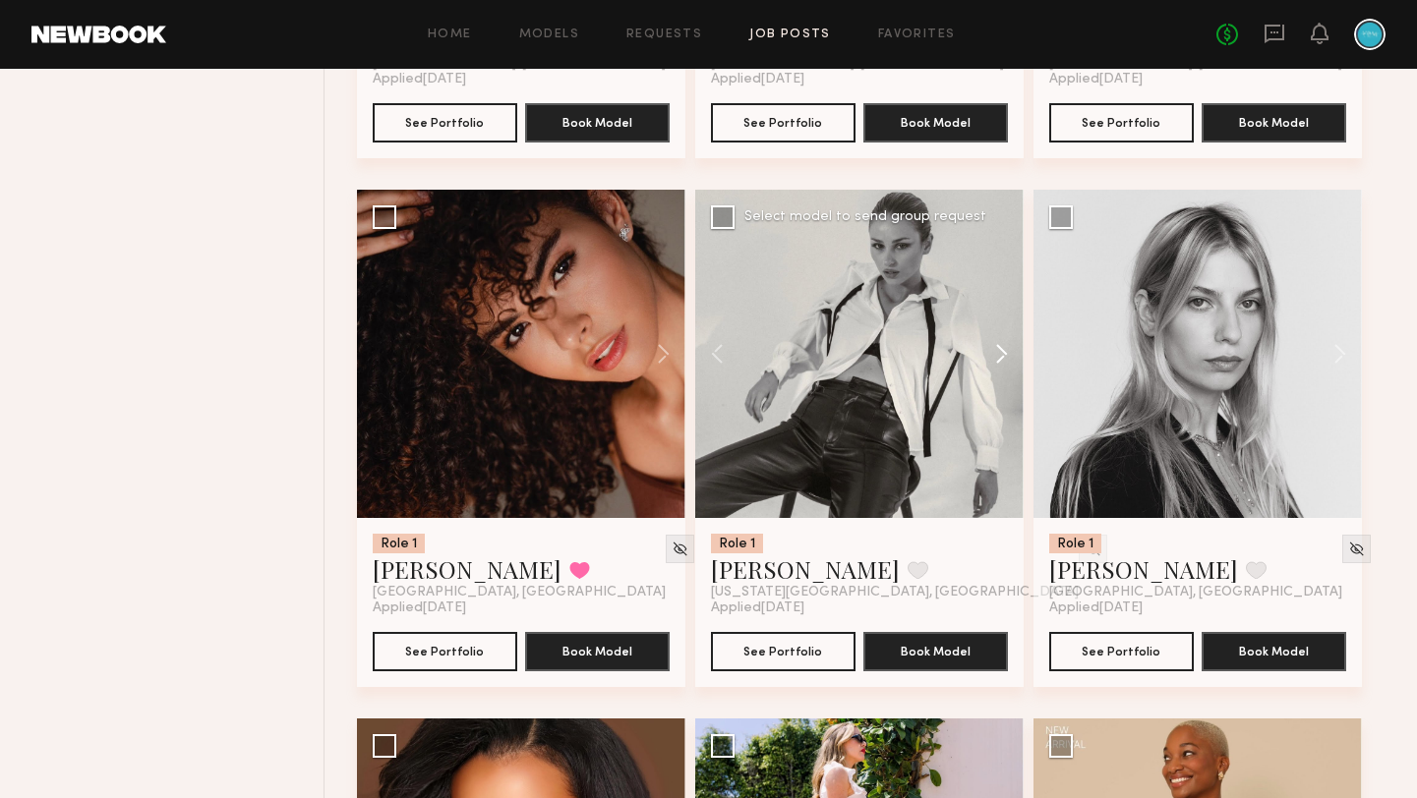
click at [1007, 374] on button at bounding box center [992, 354] width 63 height 328
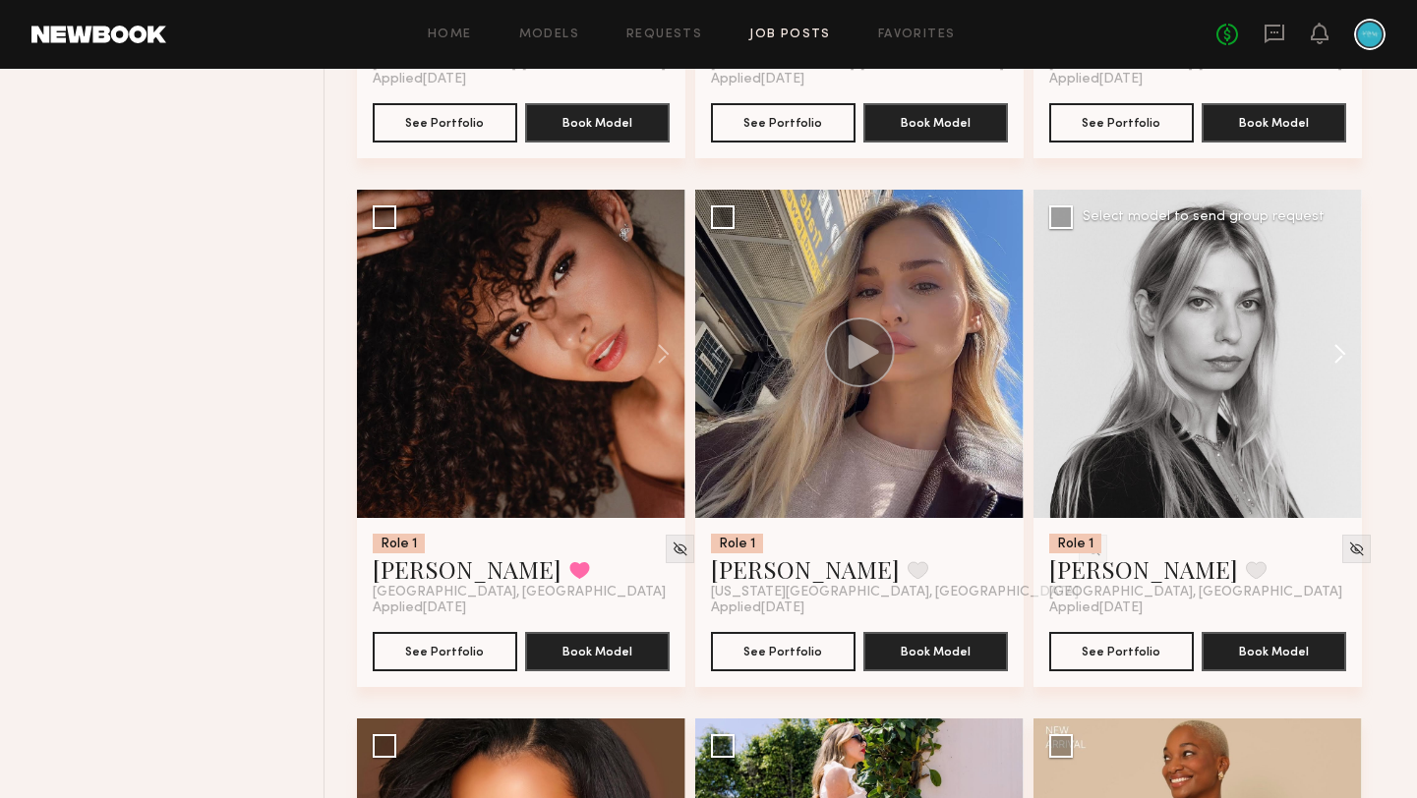
click at [1339, 360] on button at bounding box center [1330, 354] width 63 height 328
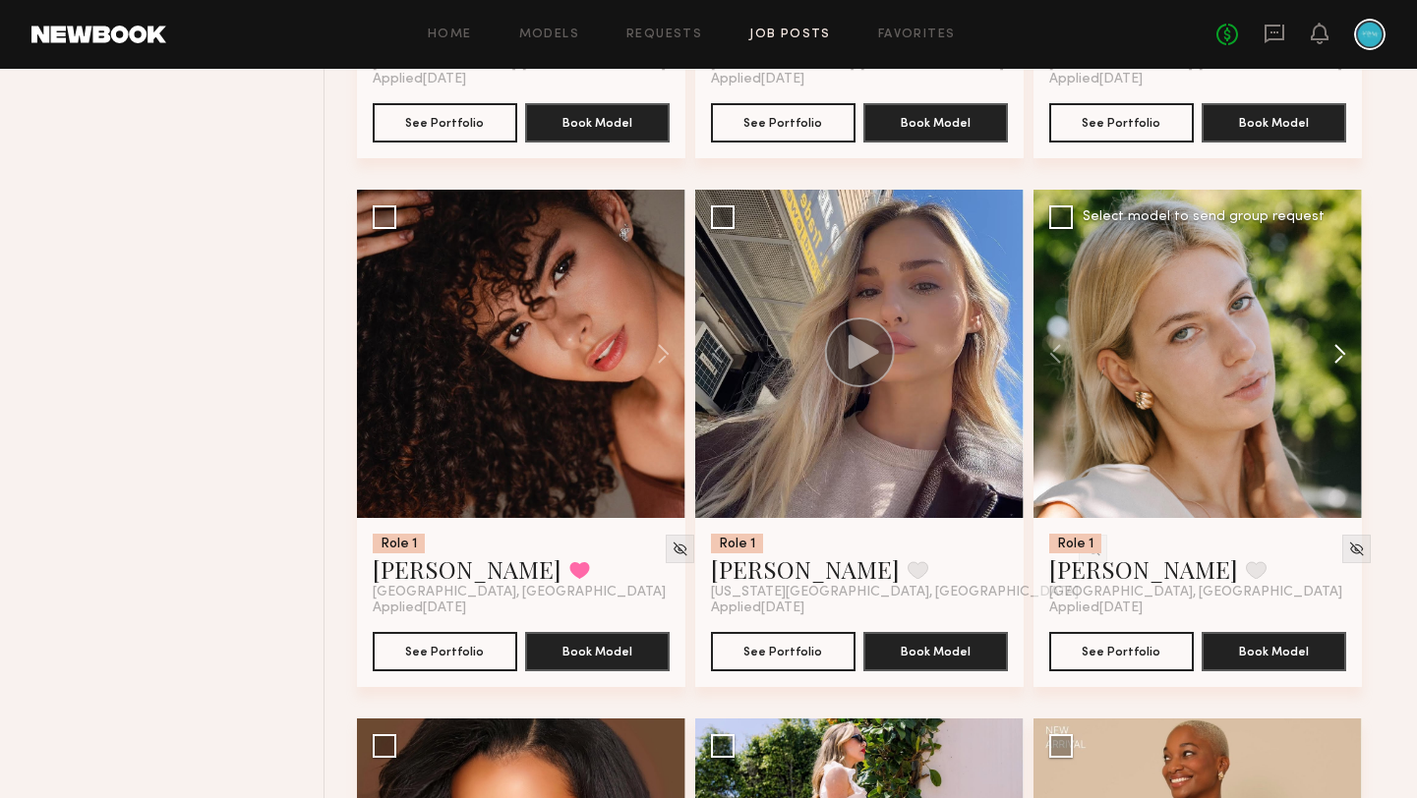
click at [1339, 360] on button at bounding box center [1330, 354] width 63 height 328
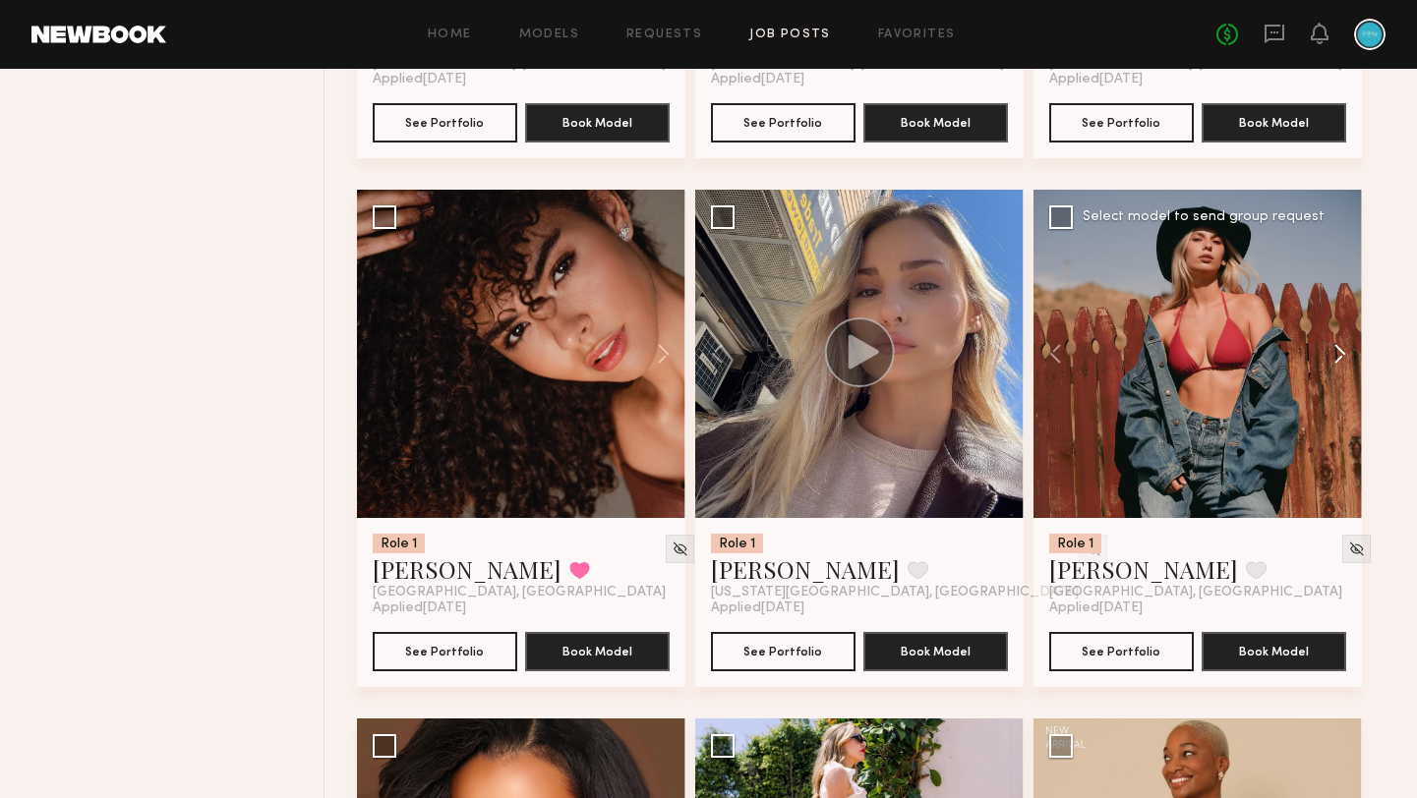
click at [1339, 360] on button at bounding box center [1330, 354] width 63 height 328
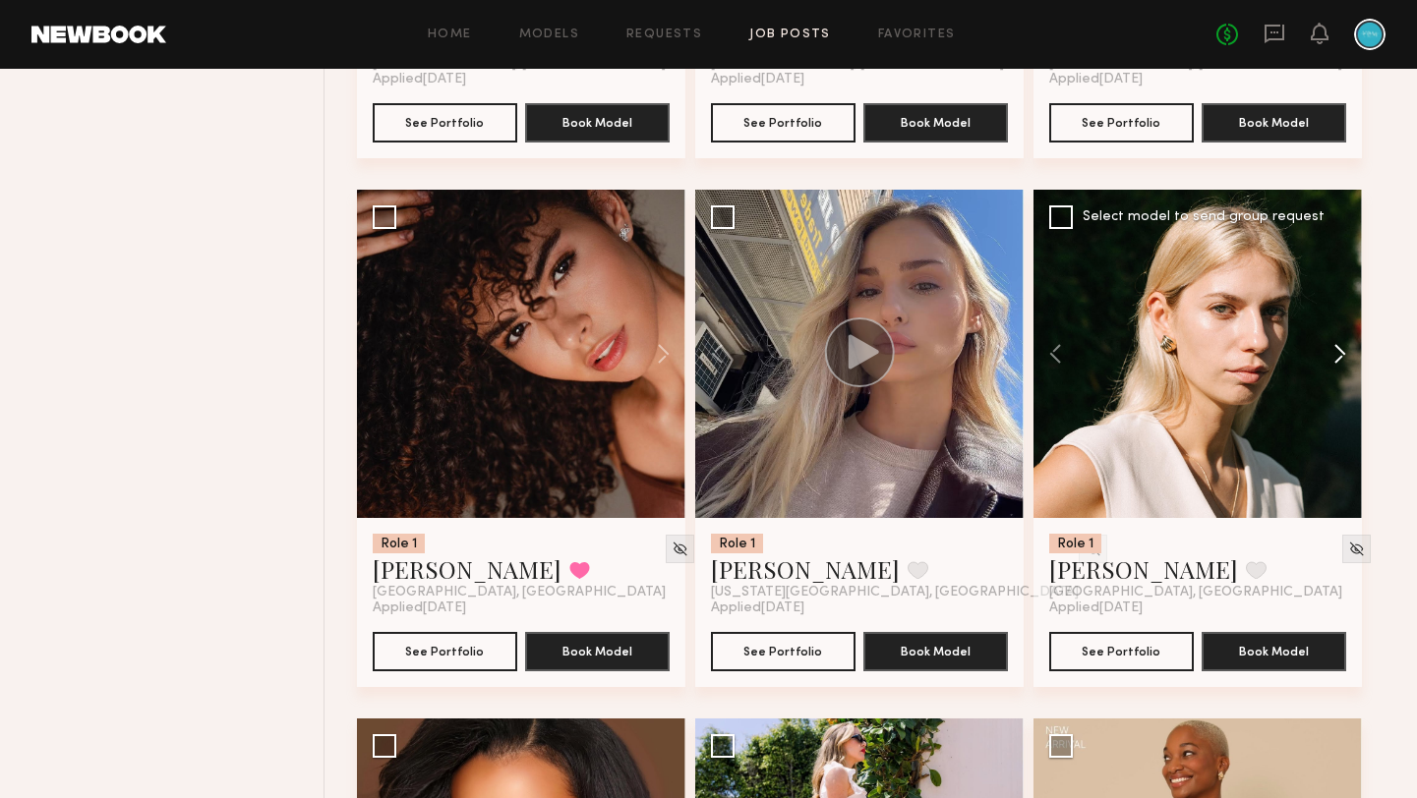
click at [1339, 360] on button at bounding box center [1330, 354] width 63 height 328
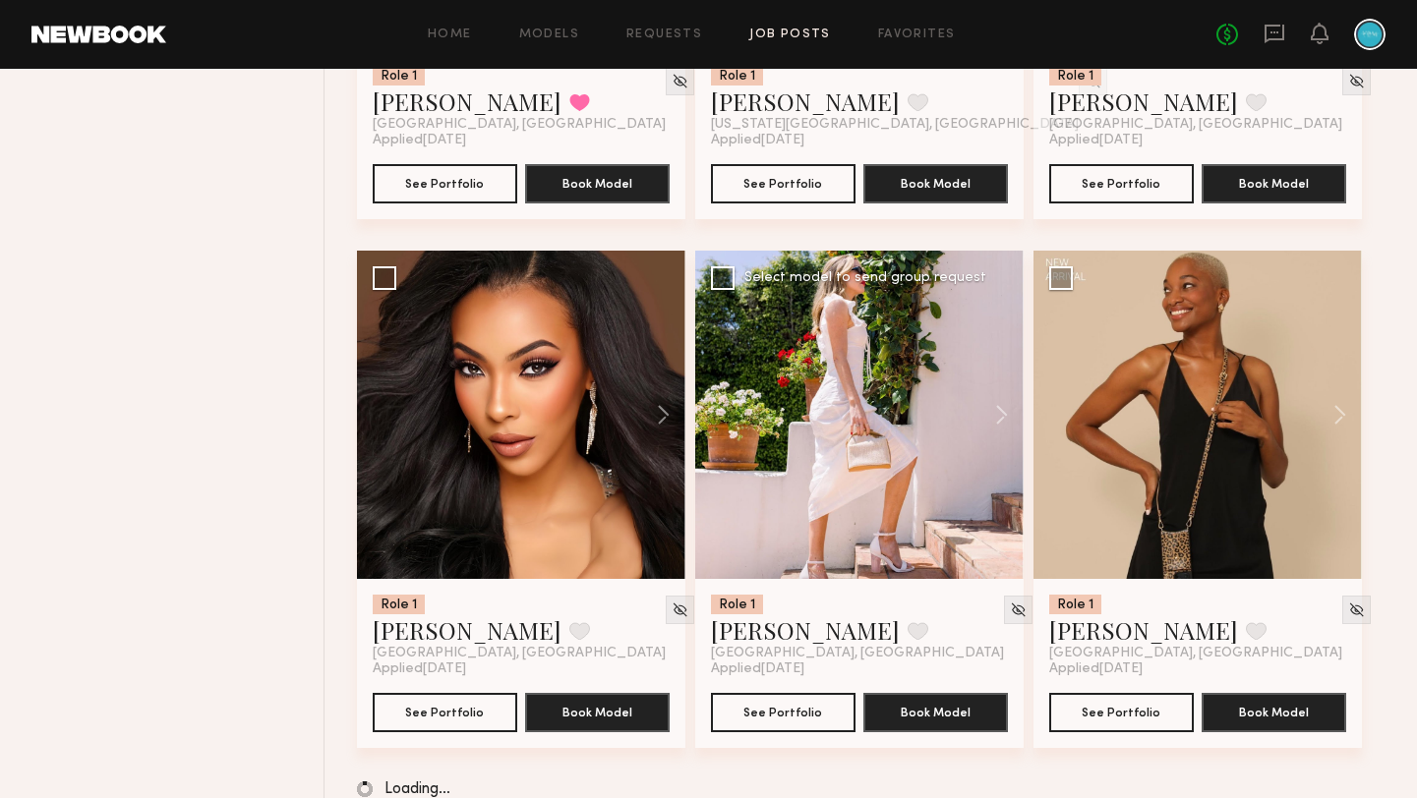
scroll to position [4892, 0]
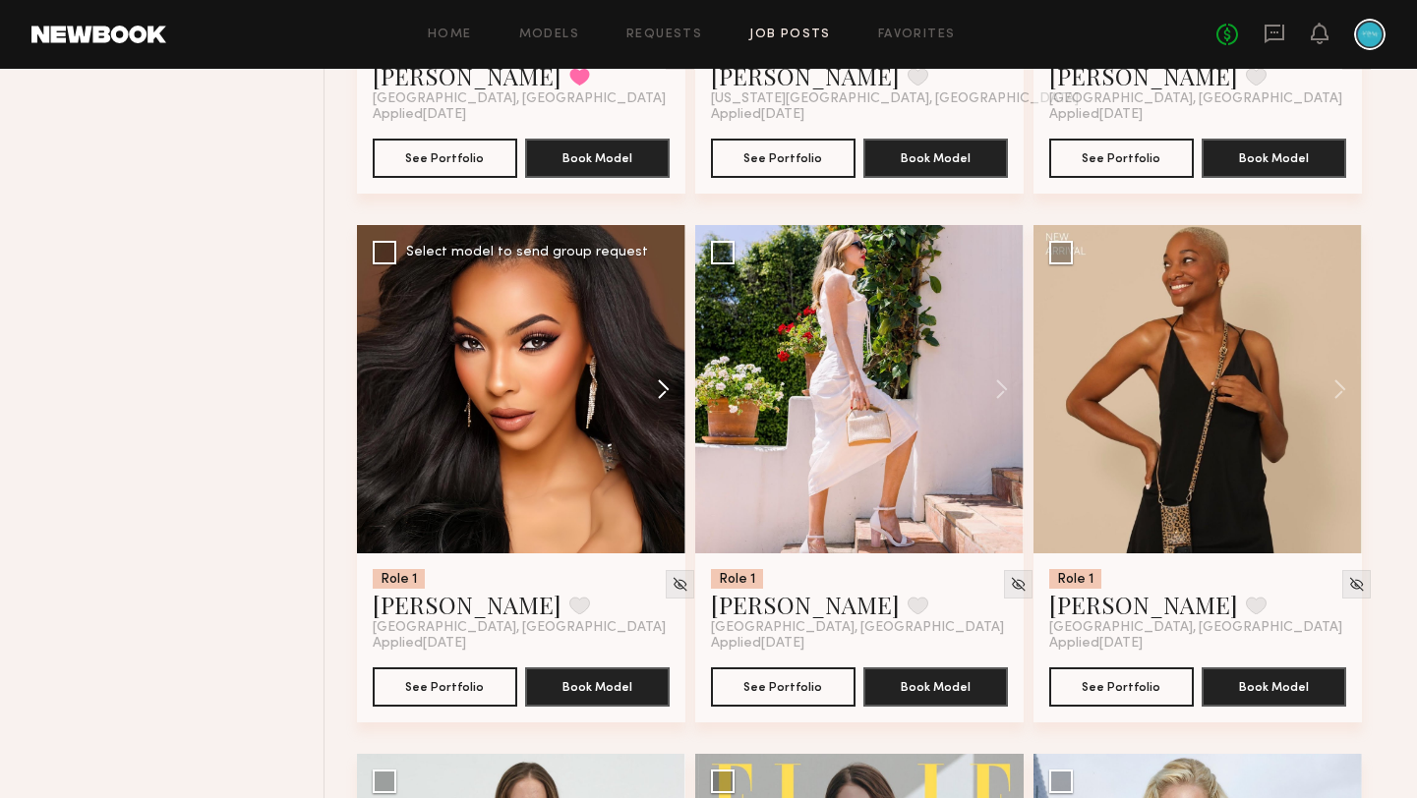
click at [660, 410] on button at bounding box center [653, 389] width 63 height 328
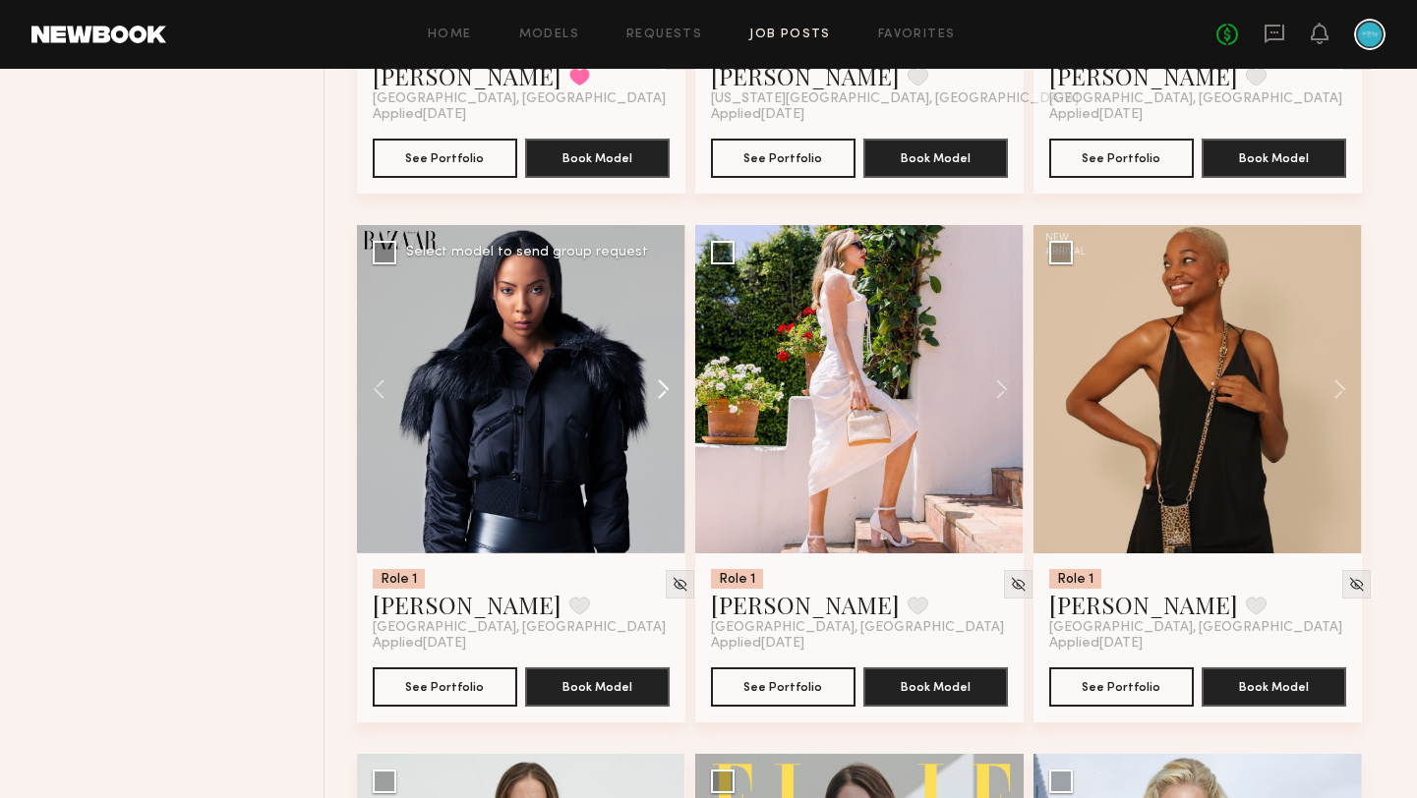
click at [660, 410] on button at bounding box center [653, 389] width 63 height 328
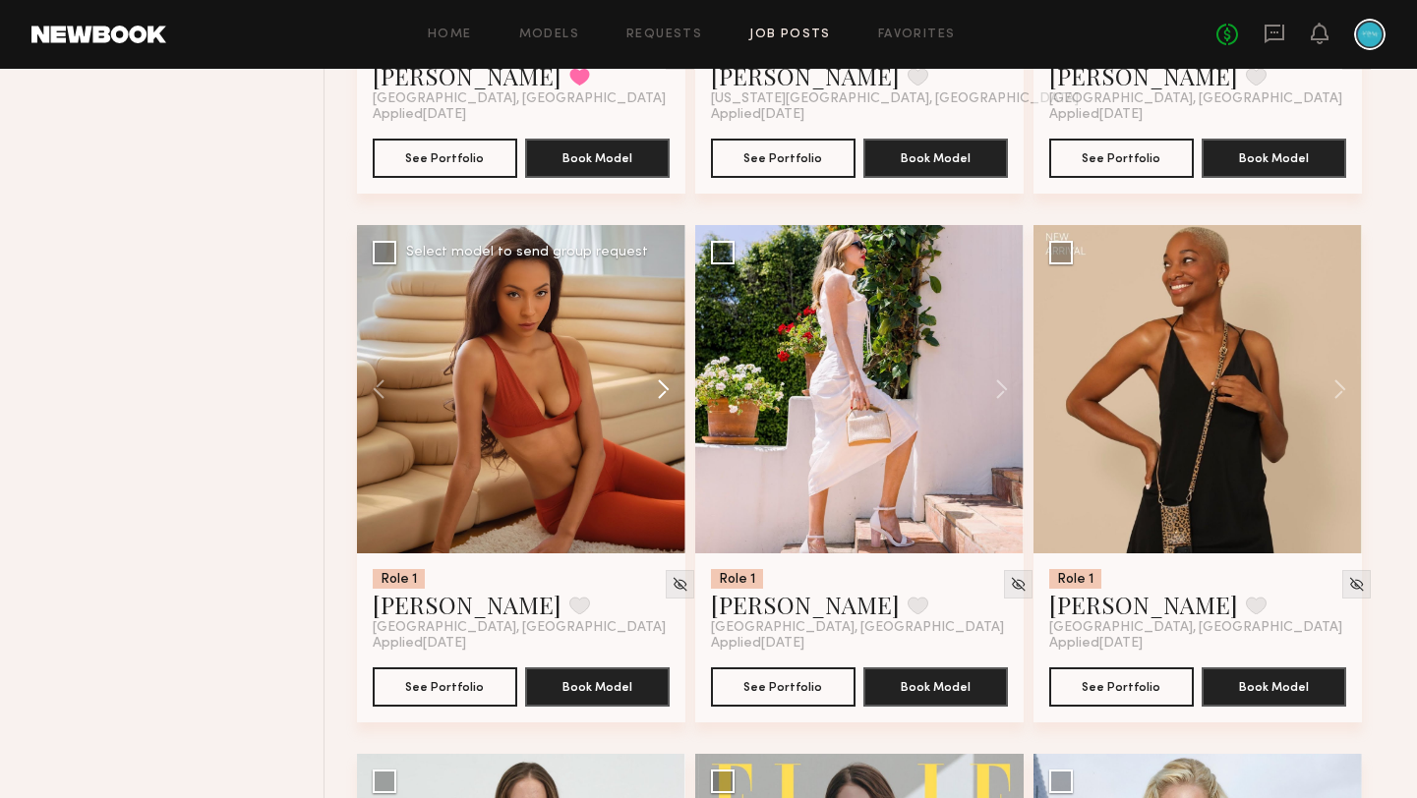
click at [660, 410] on button at bounding box center [653, 389] width 63 height 328
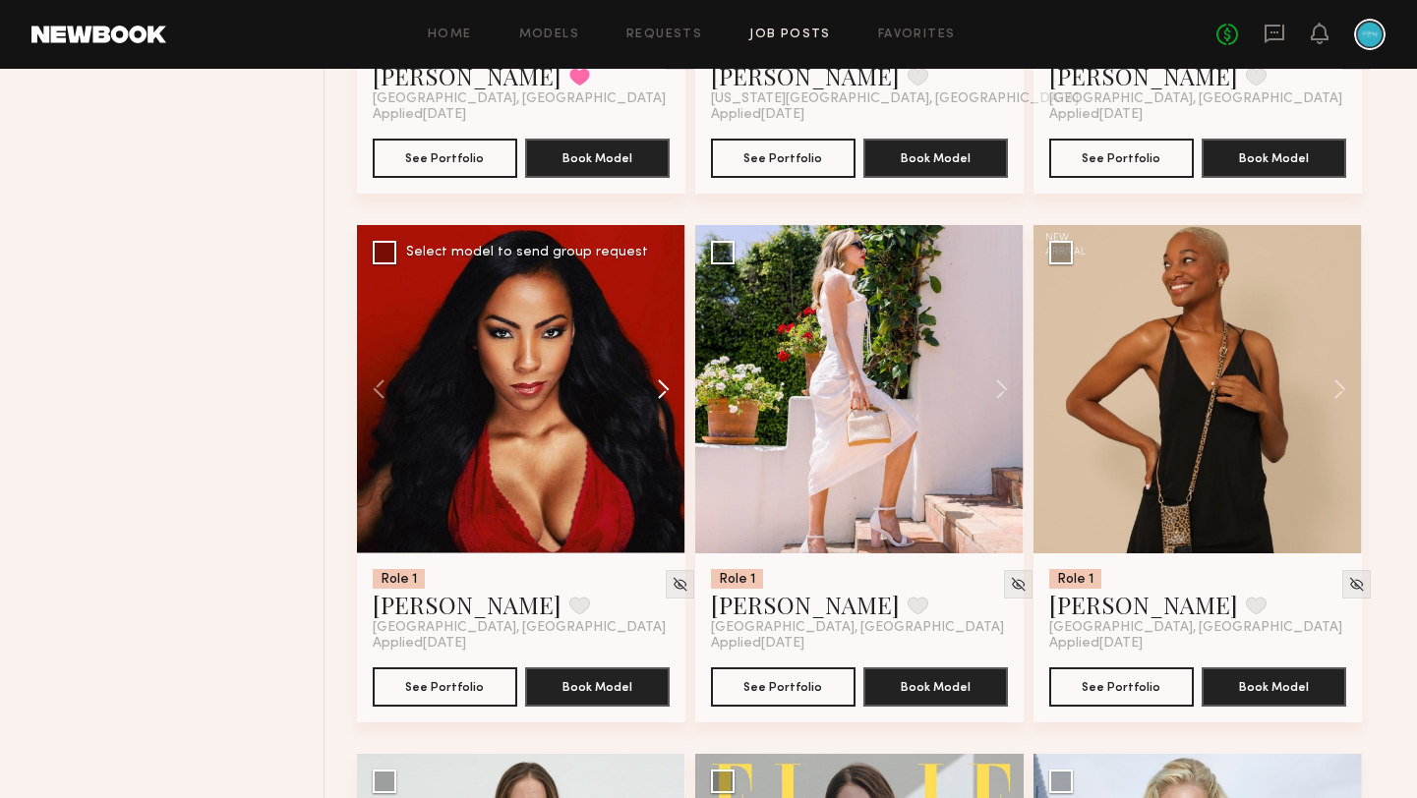
click at [660, 410] on button at bounding box center [653, 389] width 63 height 328
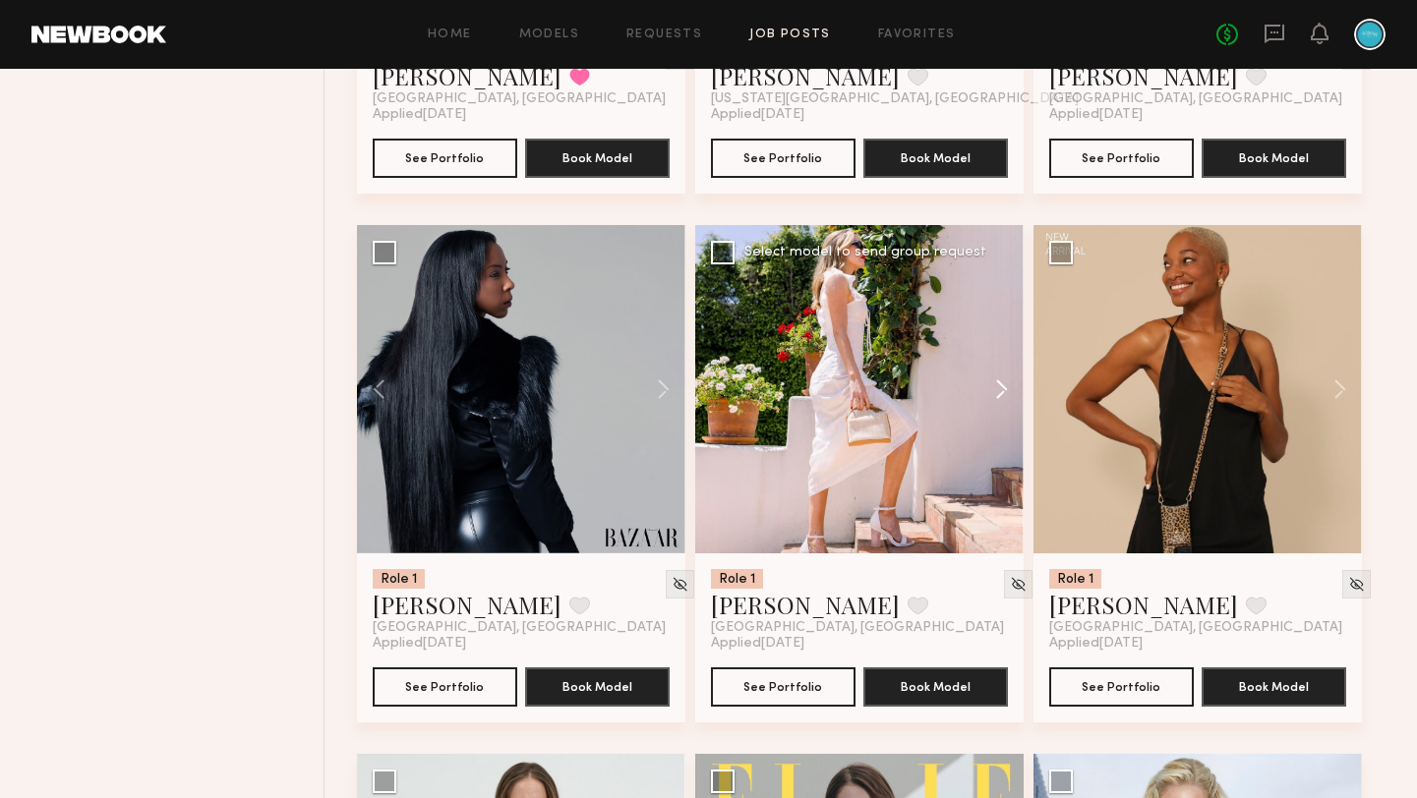
click at [1002, 410] on button at bounding box center [992, 389] width 63 height 328
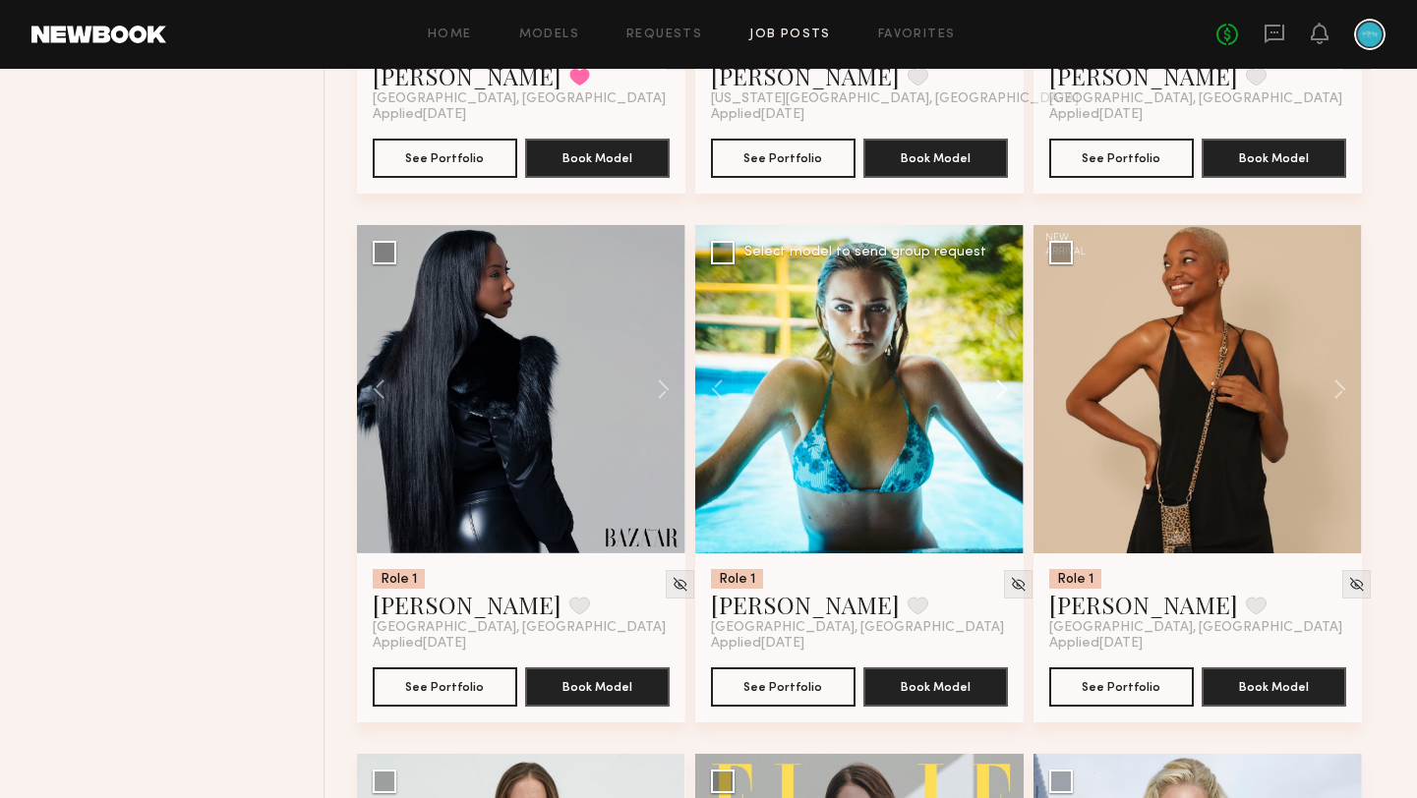
click at [1002, 410] on button at bounding box center [992, 389] width 63 height 328
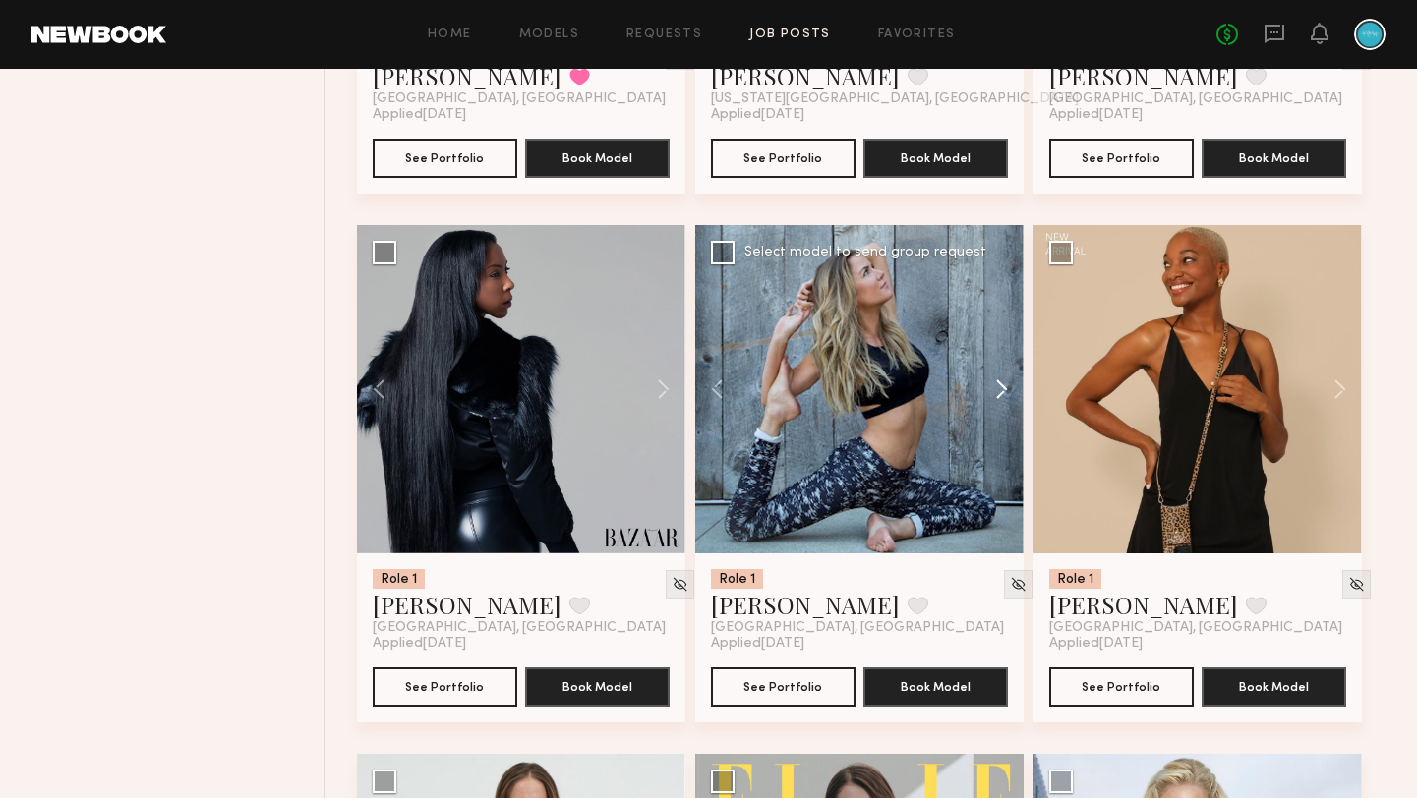
click at [1002, 410] on button at bounding box center [992, 389] width 63 height 328
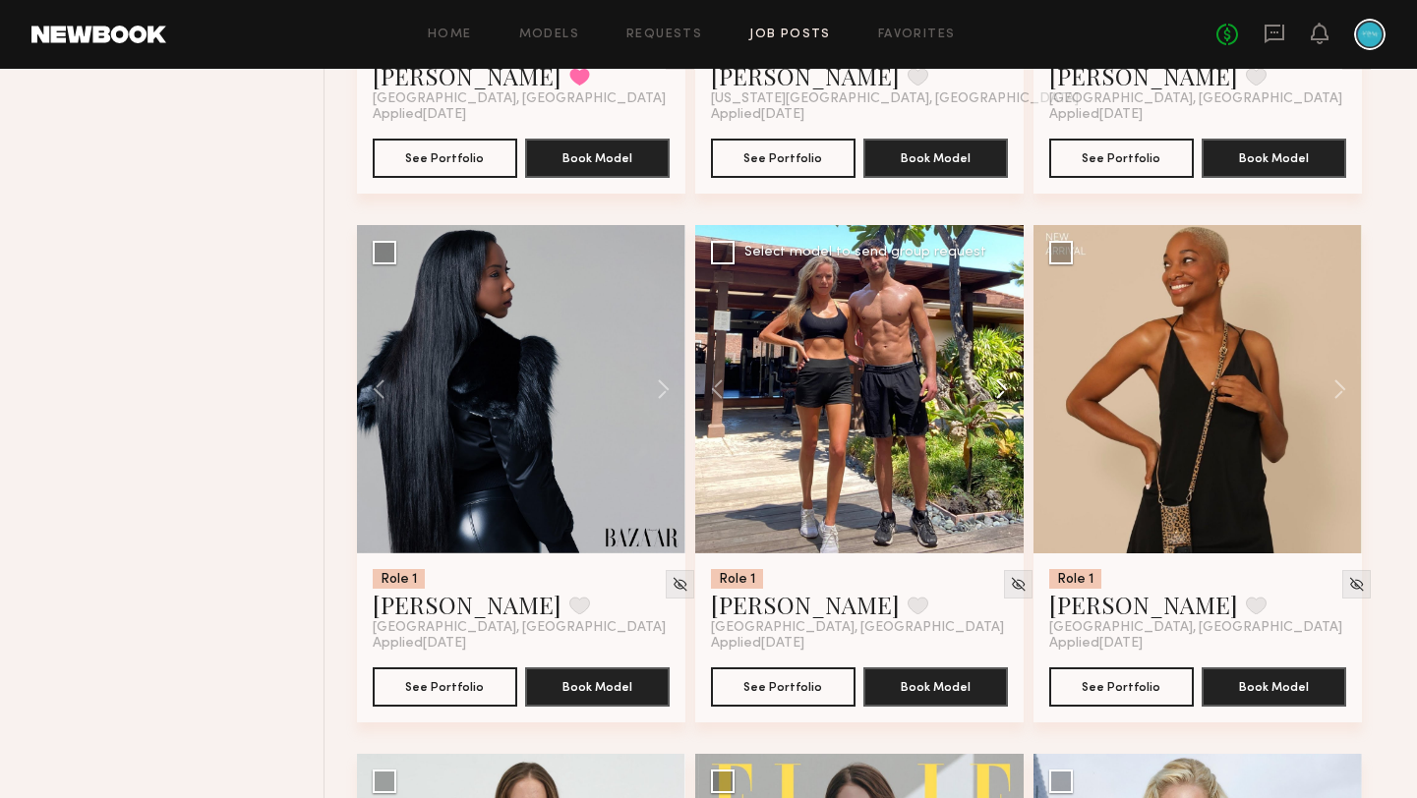
click at [1002, 410] on button at bounding box center [992, 389] width 63 height 328
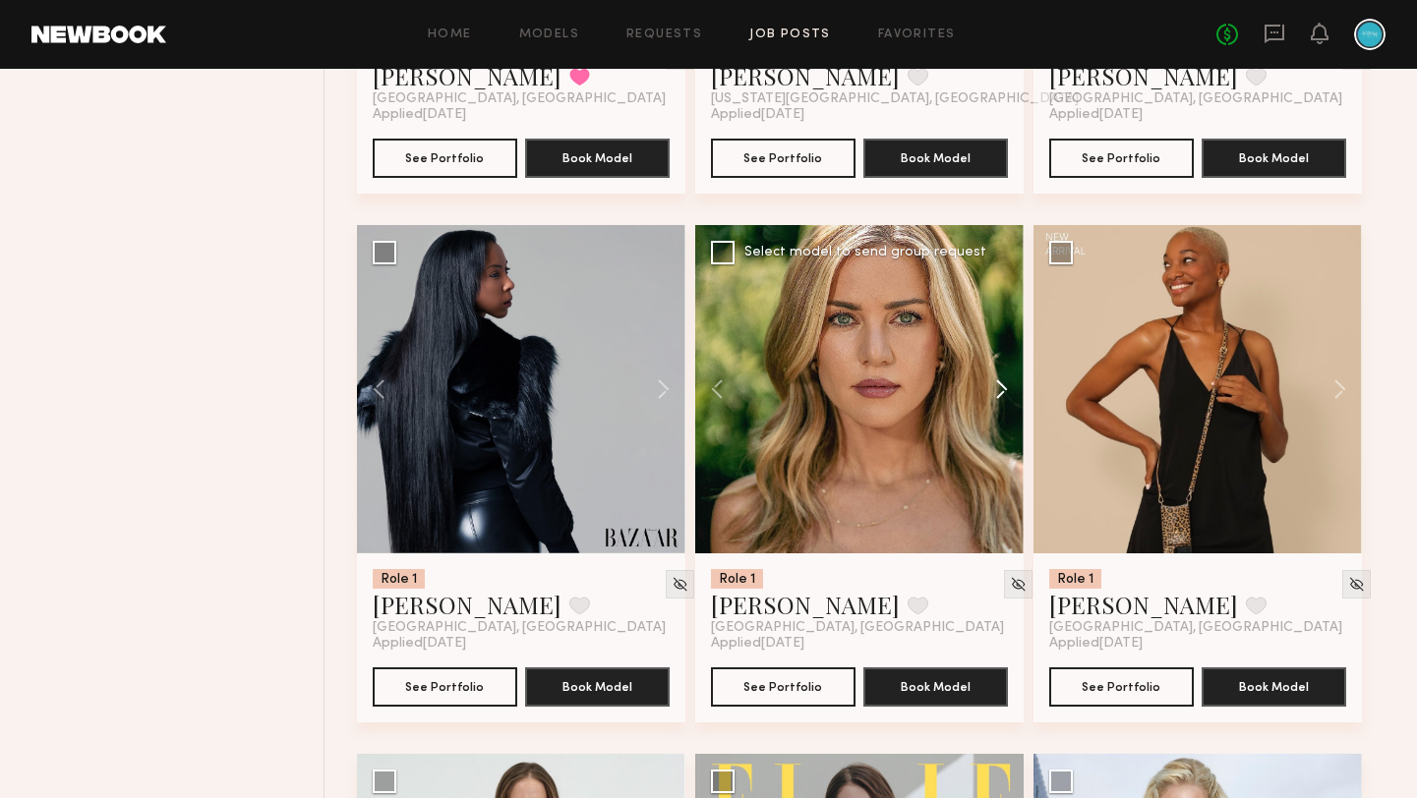
click at [1002, 410] on button at bounding box center [992, 389] width 63 height 328
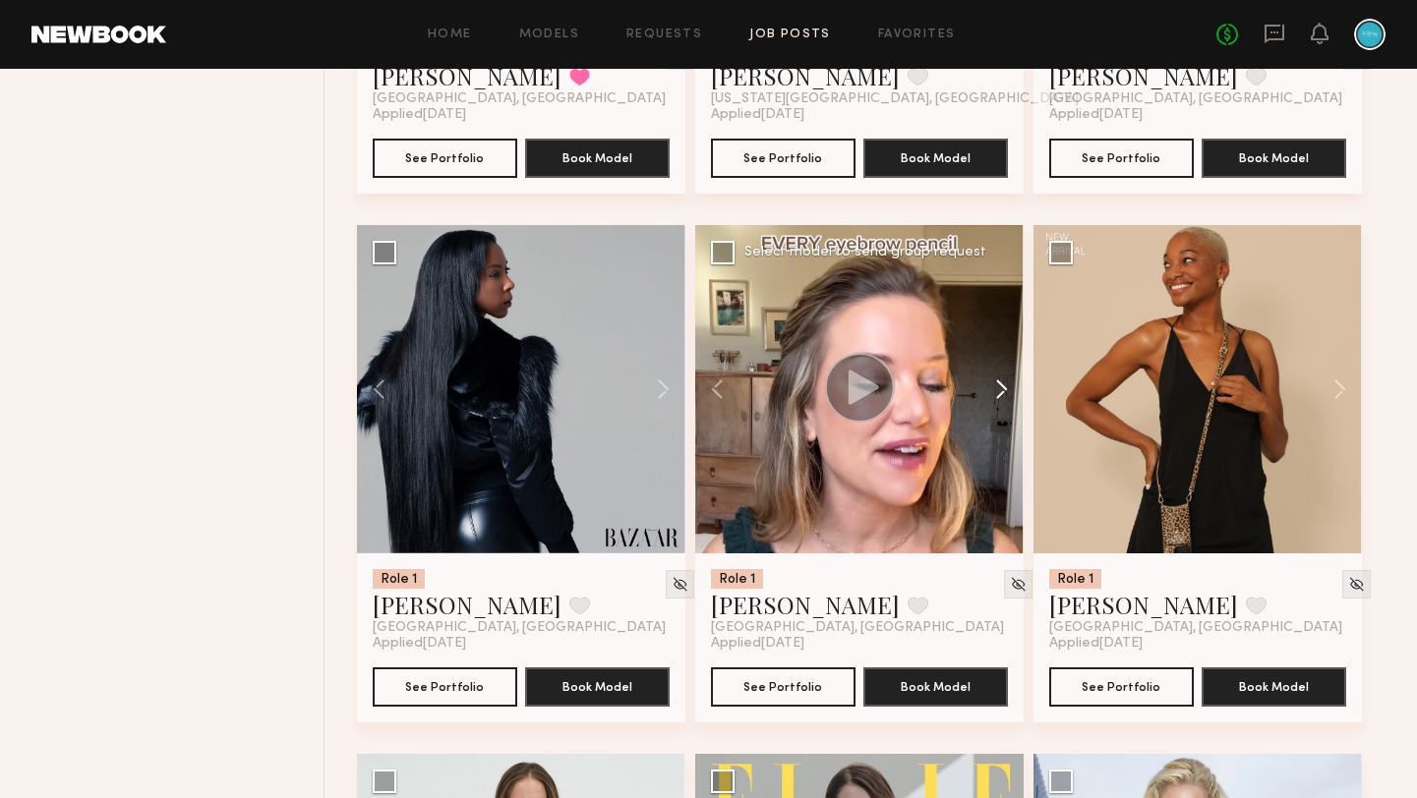
click at [1002, 410] on button at bounding box center [992, 389] width 63 height 328
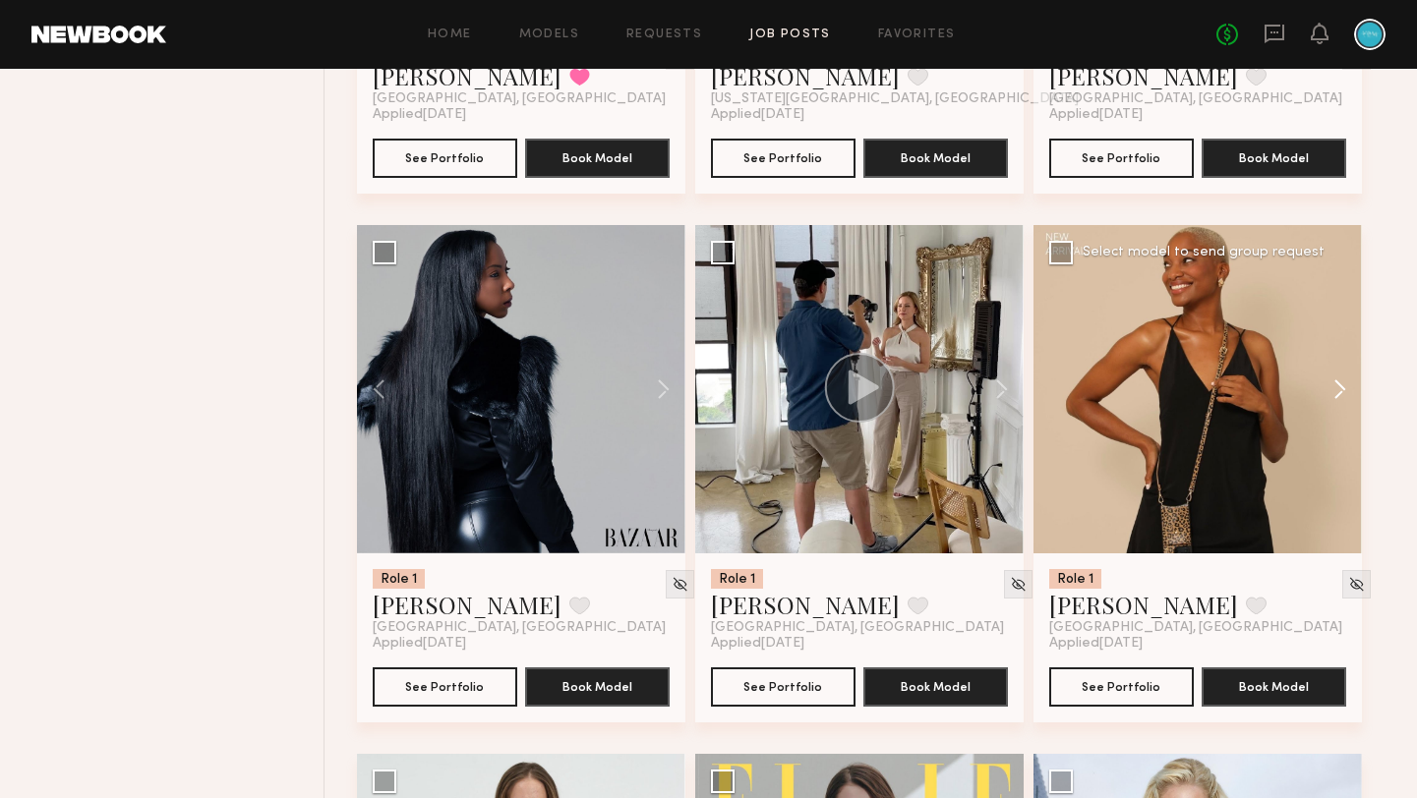
click at [1348, 410] on button at bounding box center [1330, 389] width 63 height 328
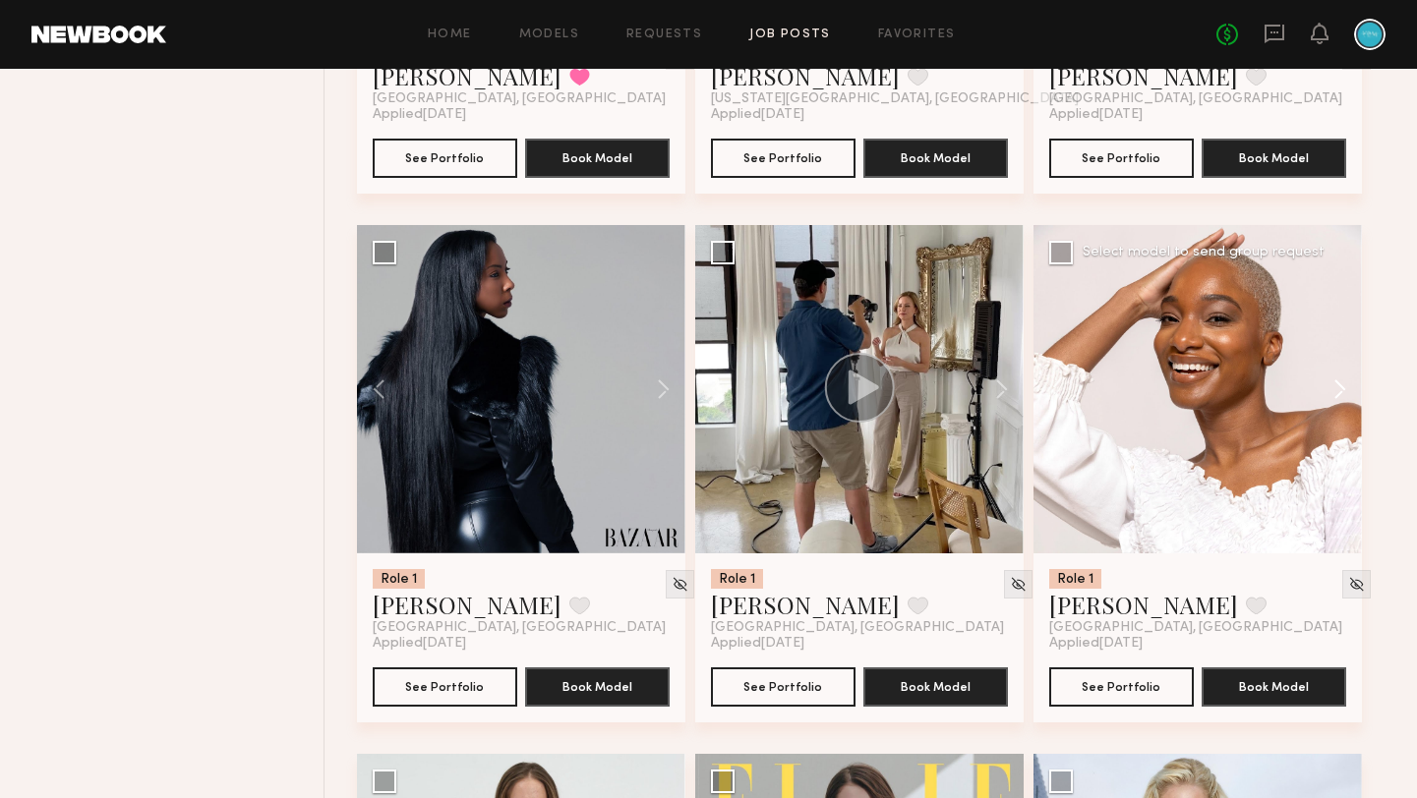
click at [1345, 412] on button at bounding box center [1330, 389] width 63 height 328
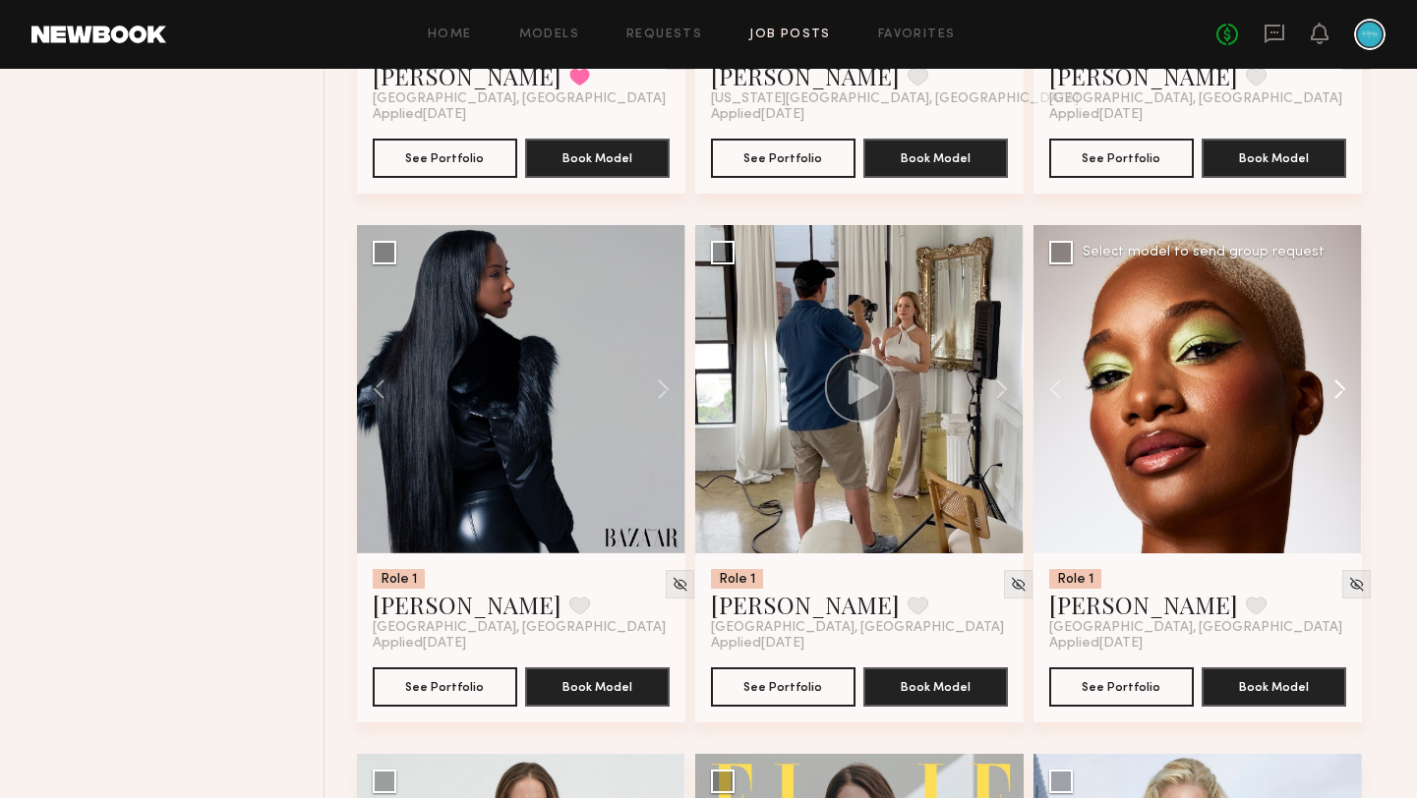
click at [1345, 412] on button at bounding box center [1330, 389] width 63 height 328
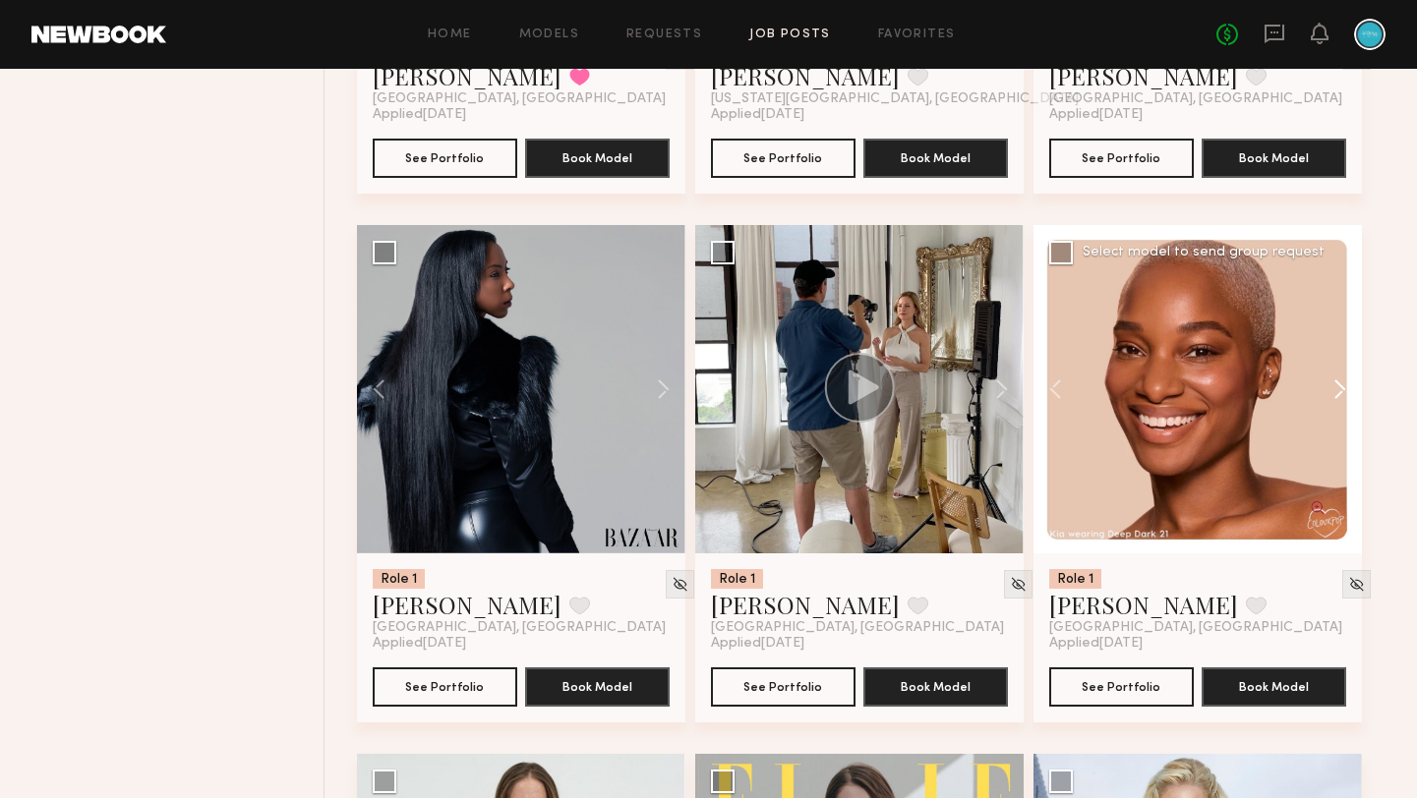
click at [1345, 412] on button at bounding box center [1330, 389] width 63 height 328
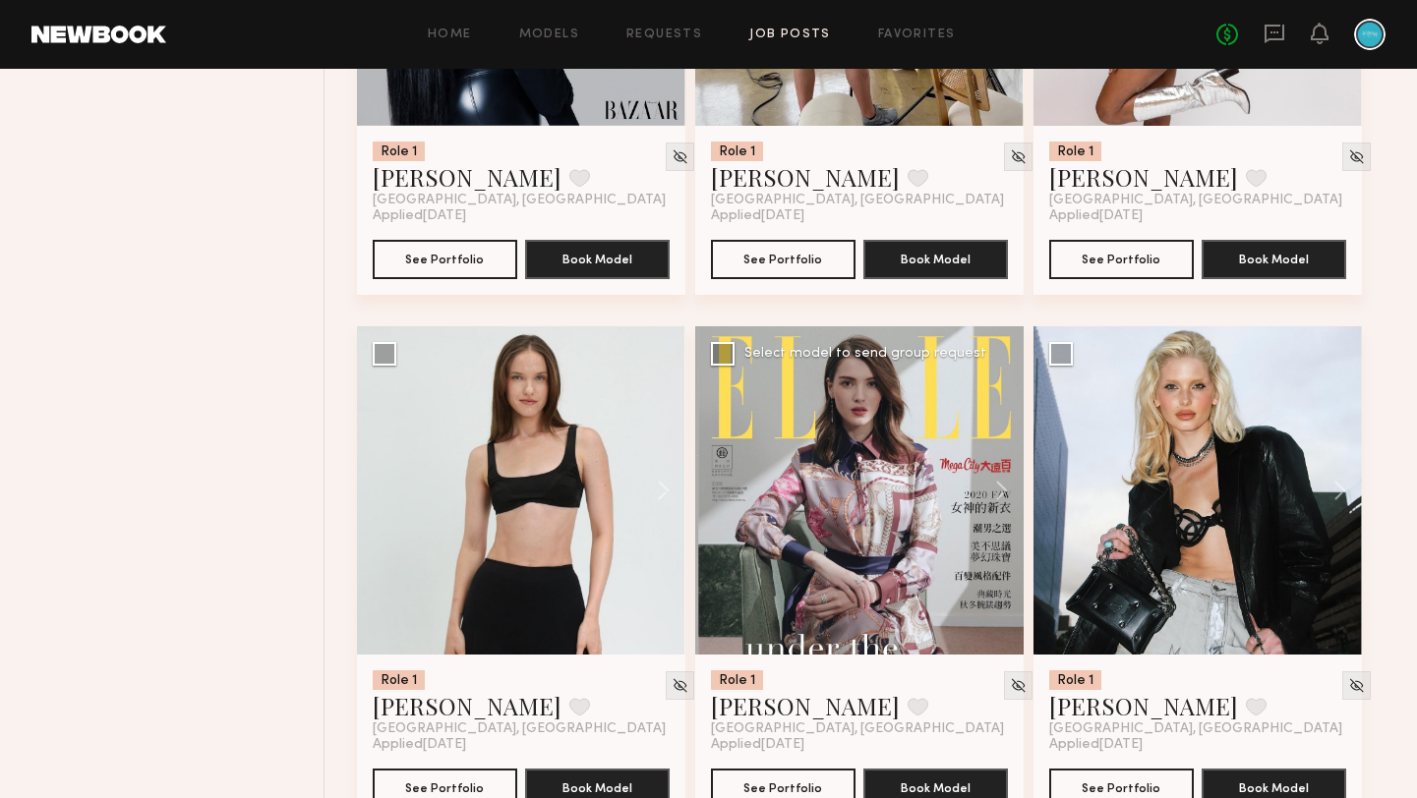
scroll to position [5363, 0]
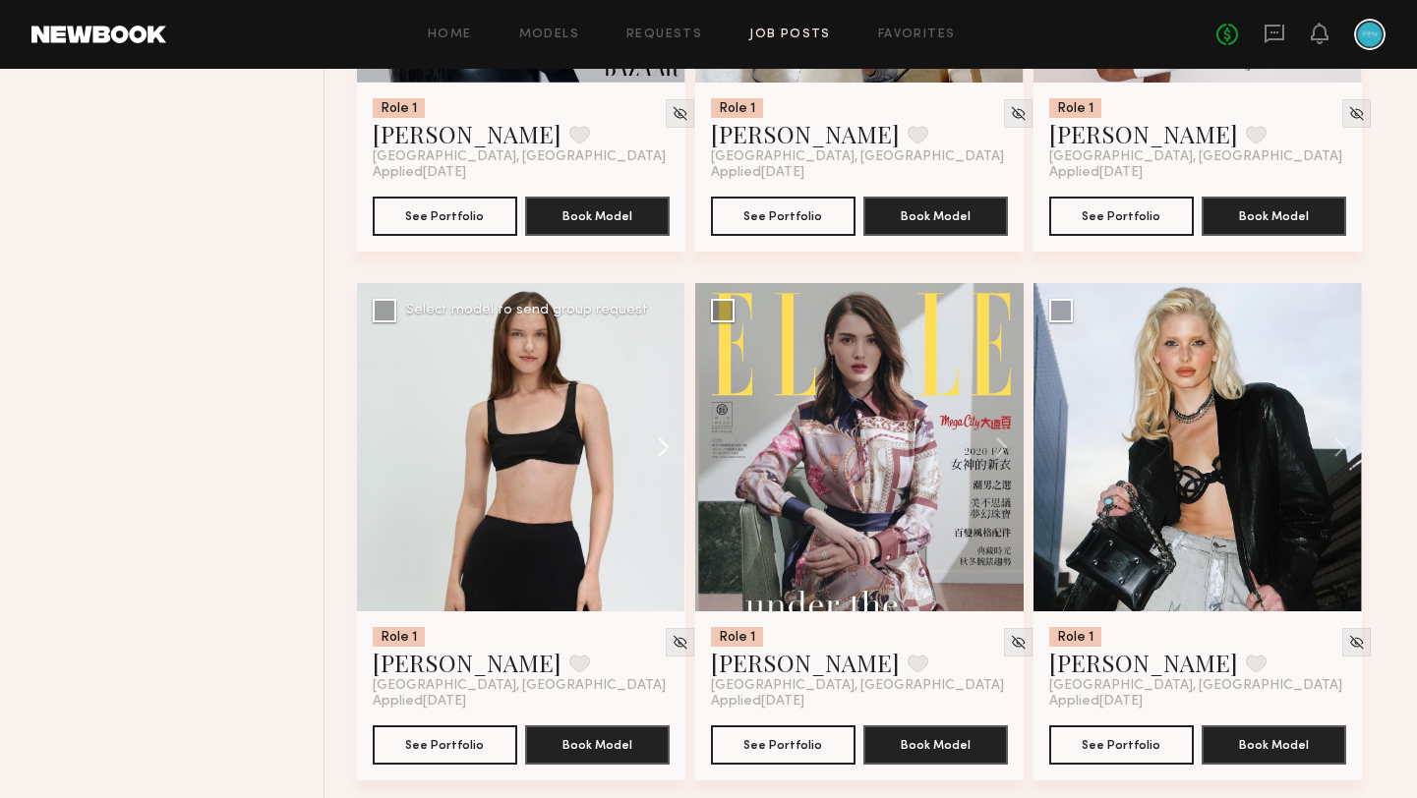
click at [663, 466] on button at bounding box center [653, 447] width 63 height 328
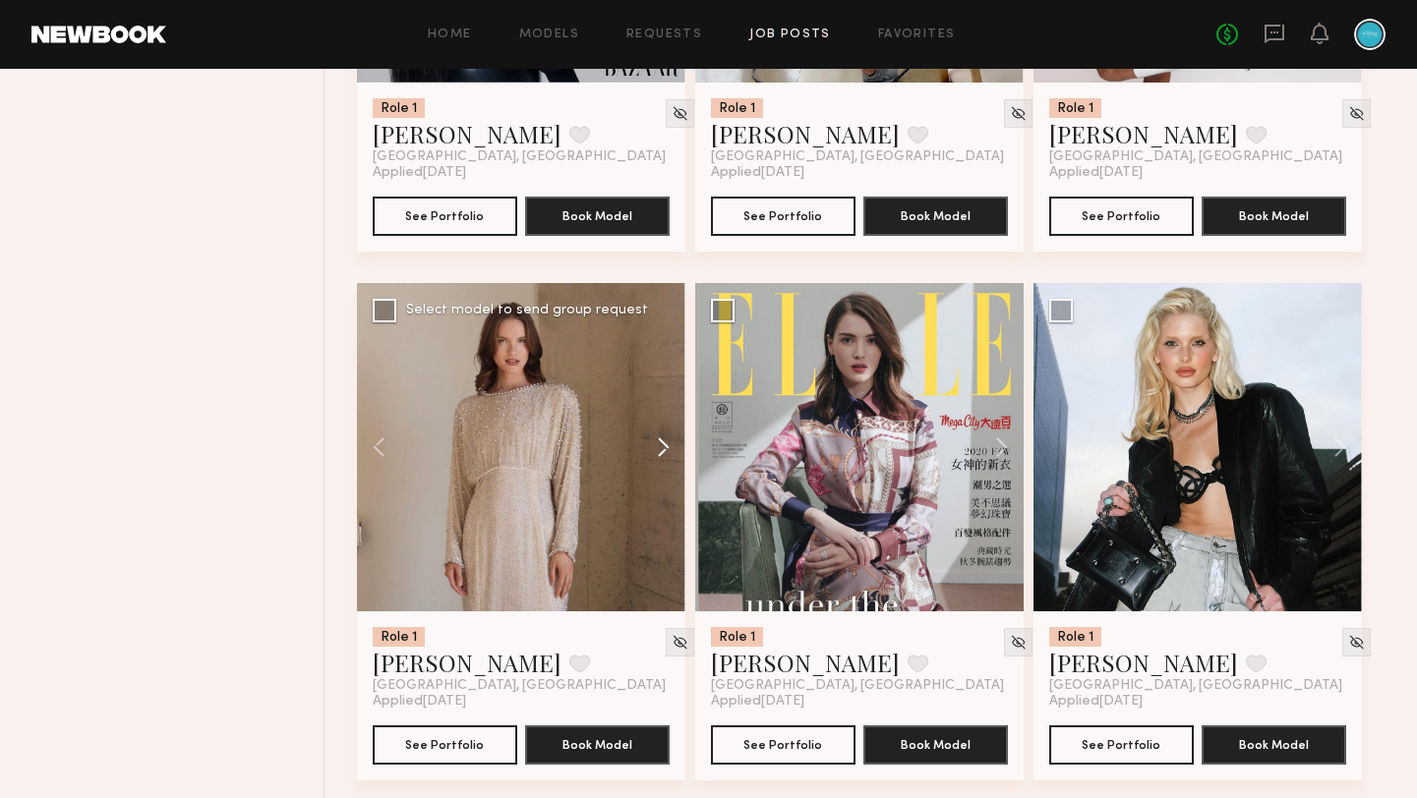
click at [664, 466] on button at bounding box center [653, 447] width 63 height 328
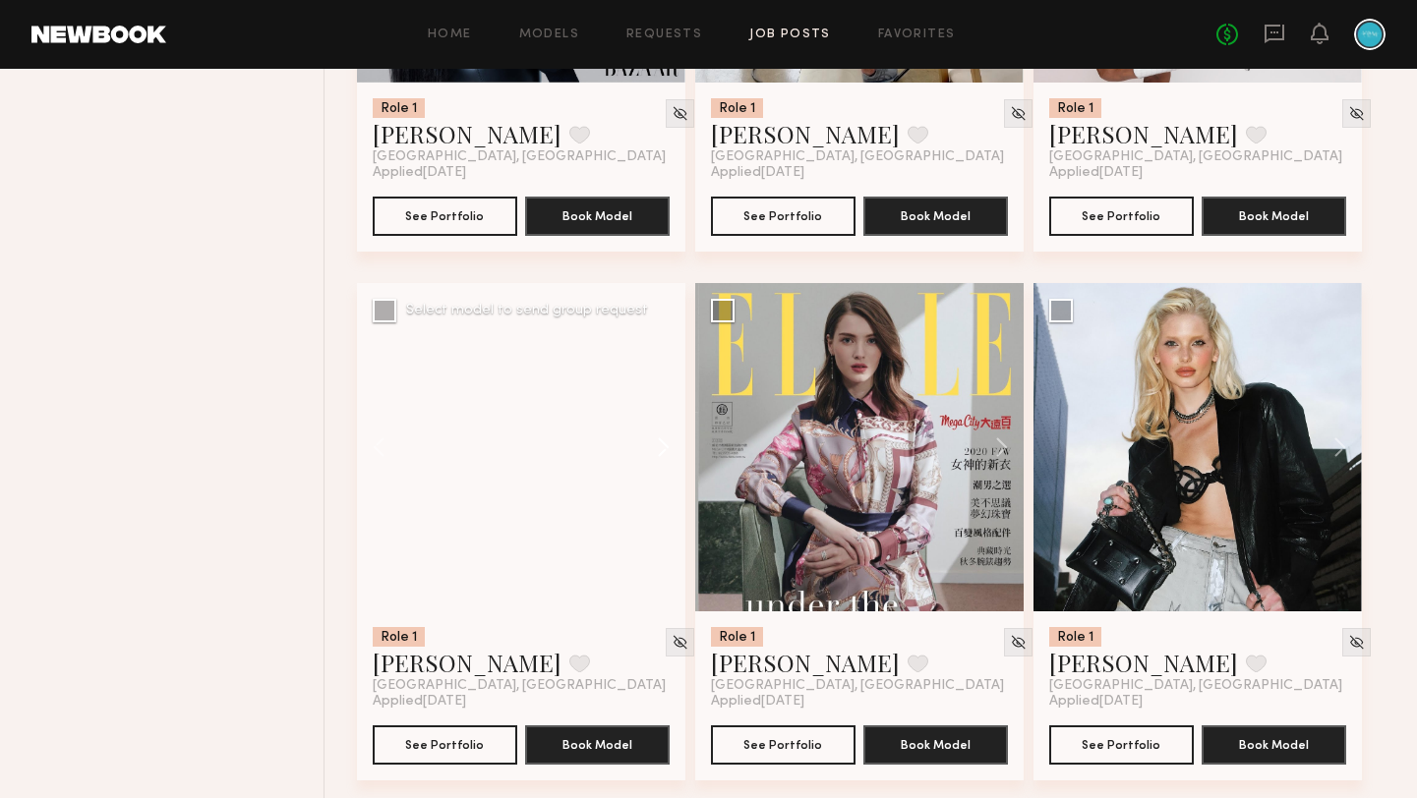
click at [663, 466] on button at bounding box center [653, 447] width 63 height 328
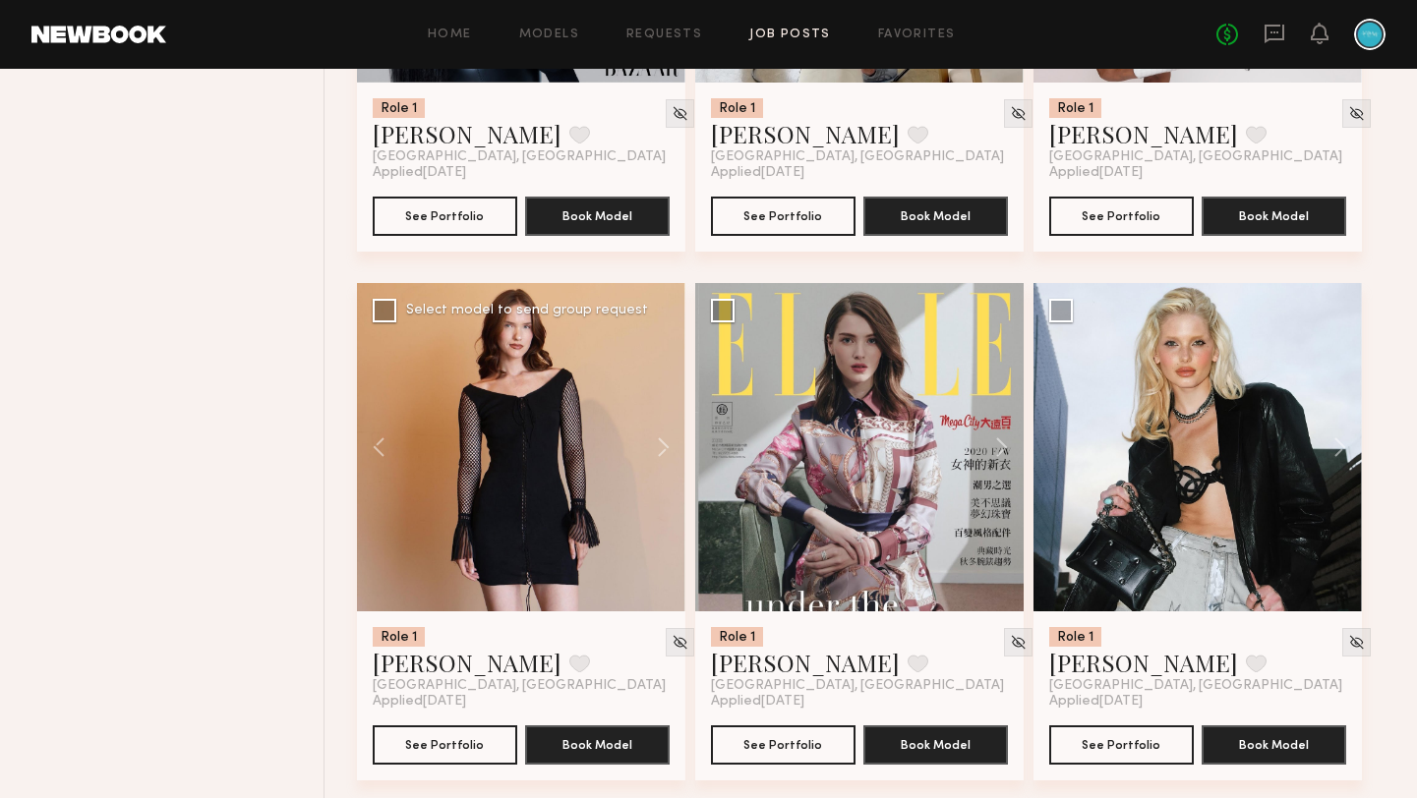
click at [663, 466] on div at bounding box center [521, 447] width 328 height 328
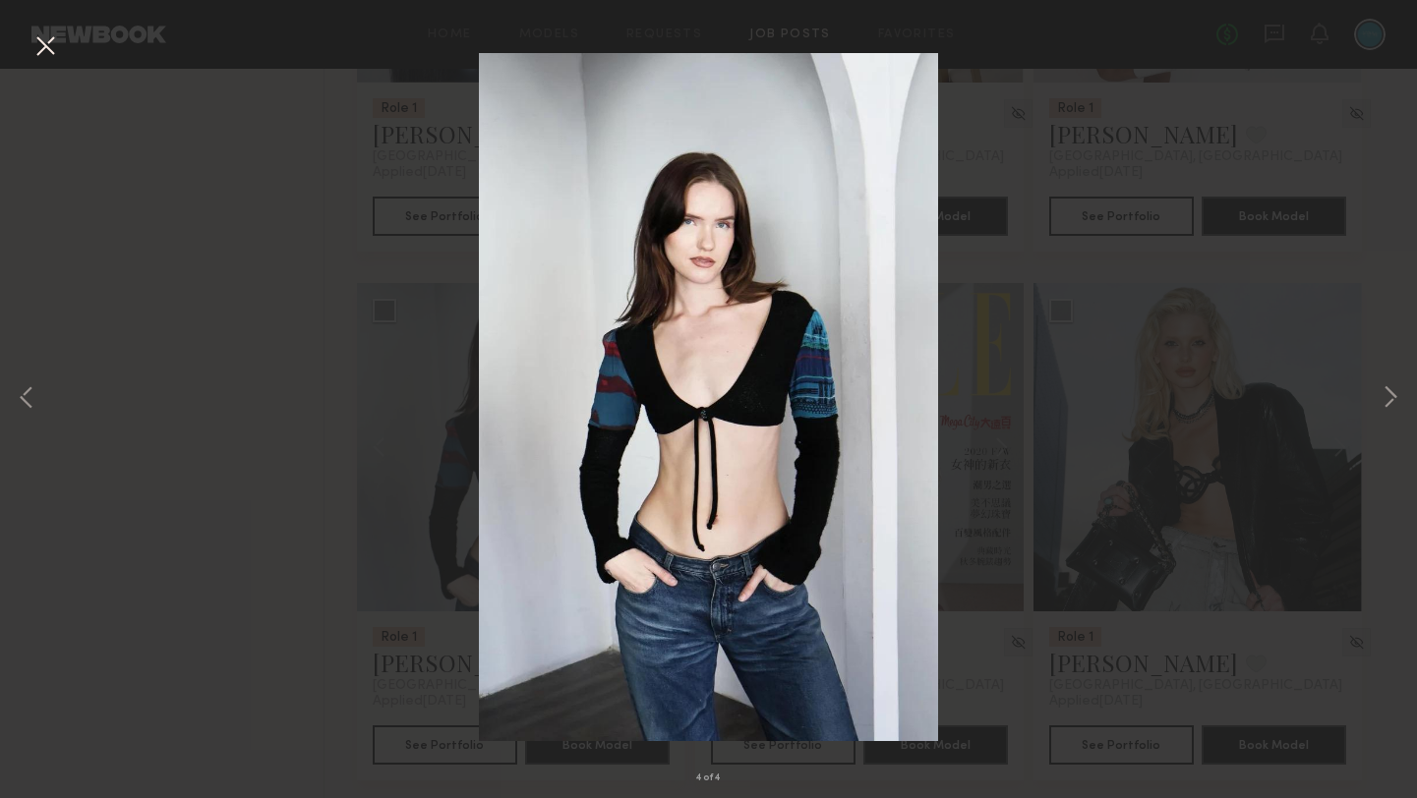
click at [663, 466] on nb-app "Home Models Requests Job Posts Favorites Sign Out No fees up to $5,000 Filter A…" at bounding box center [708, 105] width 1417 height 10936
click at [664, 466] on img at bounding box center [708, 397] width 459 height 688
click at [63, 37] on div "4 of 4" at bounding box center [708, 399] width 1417 height 798
click at [46, 40] on button at bounding box center [44, 46] width 31 height 35
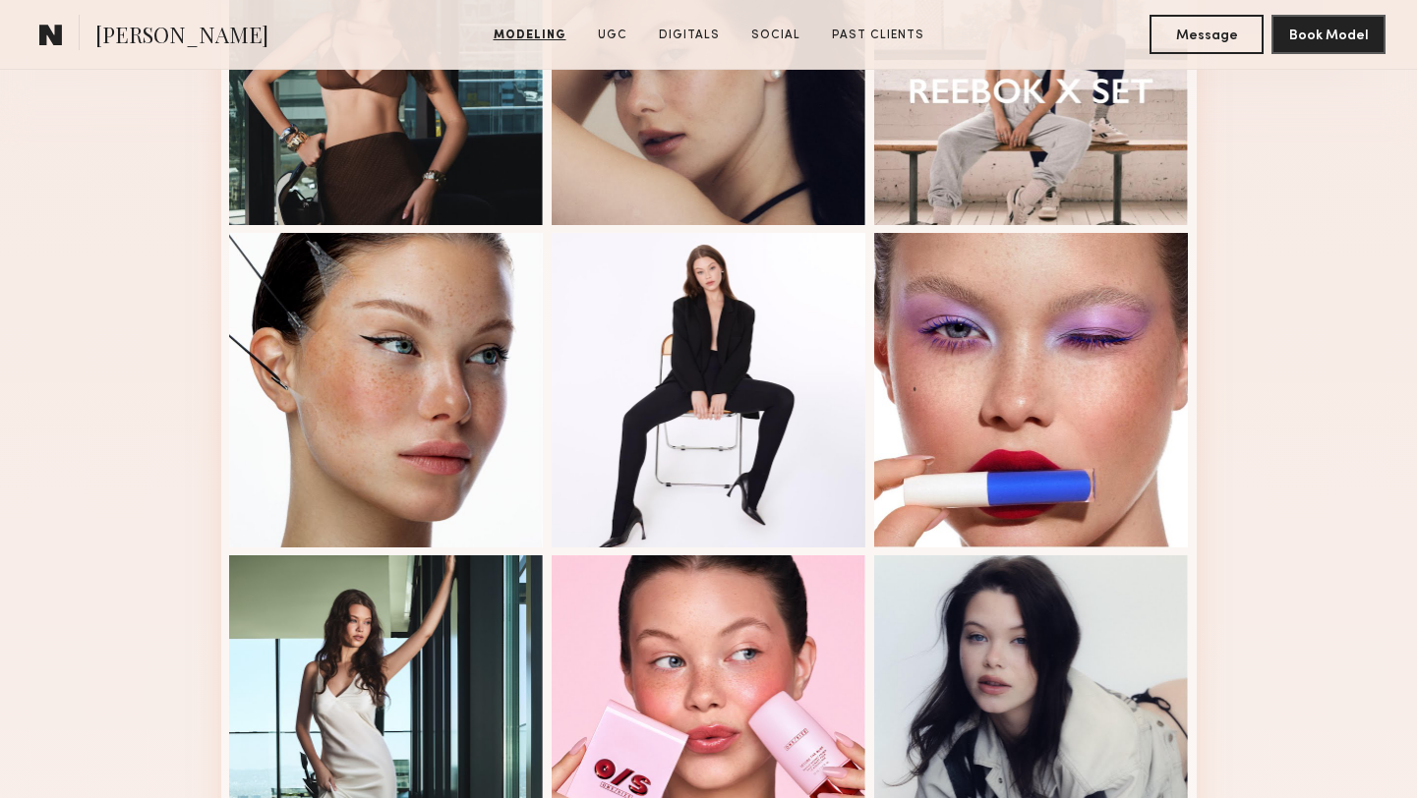
scroll to position [439, 0]
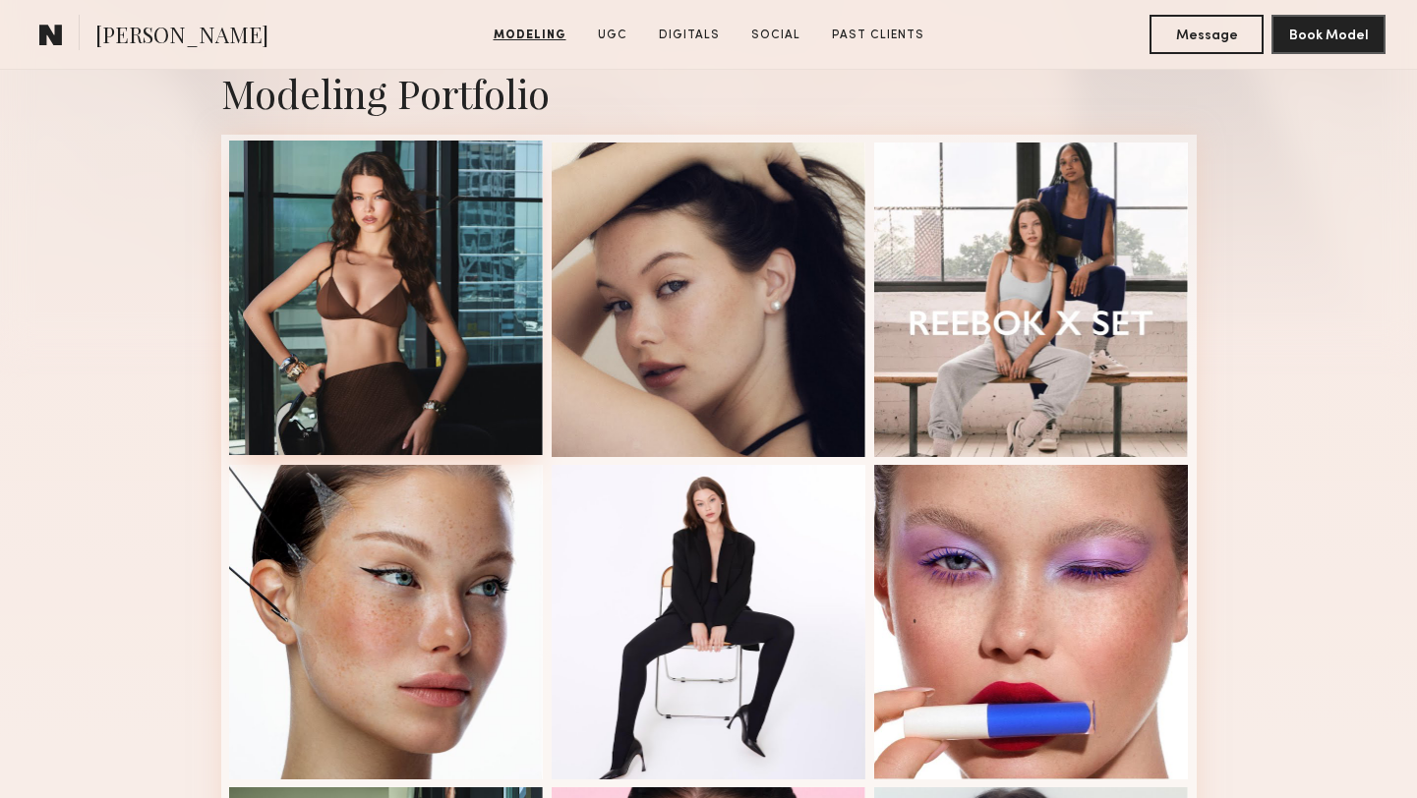
click at [358, 398] on div at bounding box center [386, 298] width 315 height 315
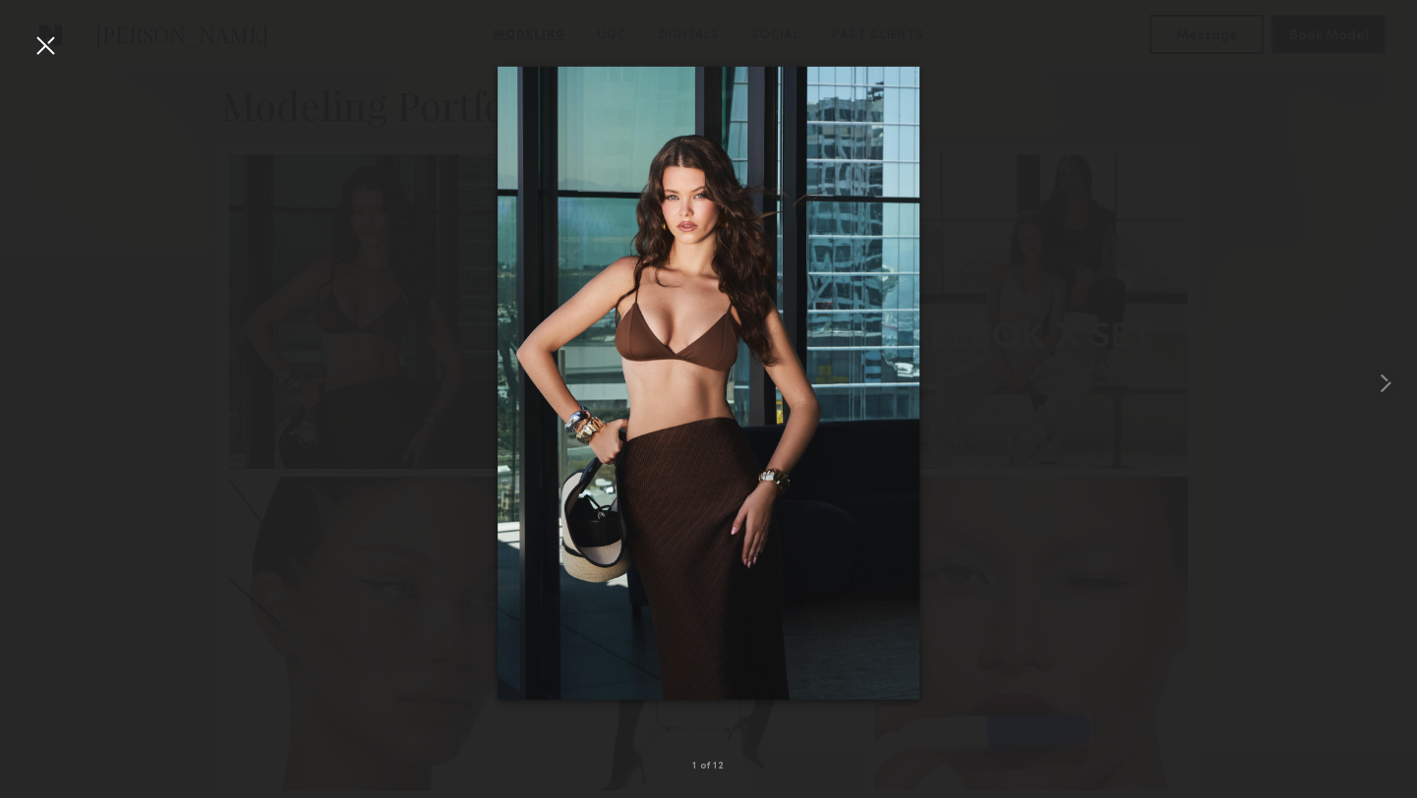
scroll to position [424, 0]
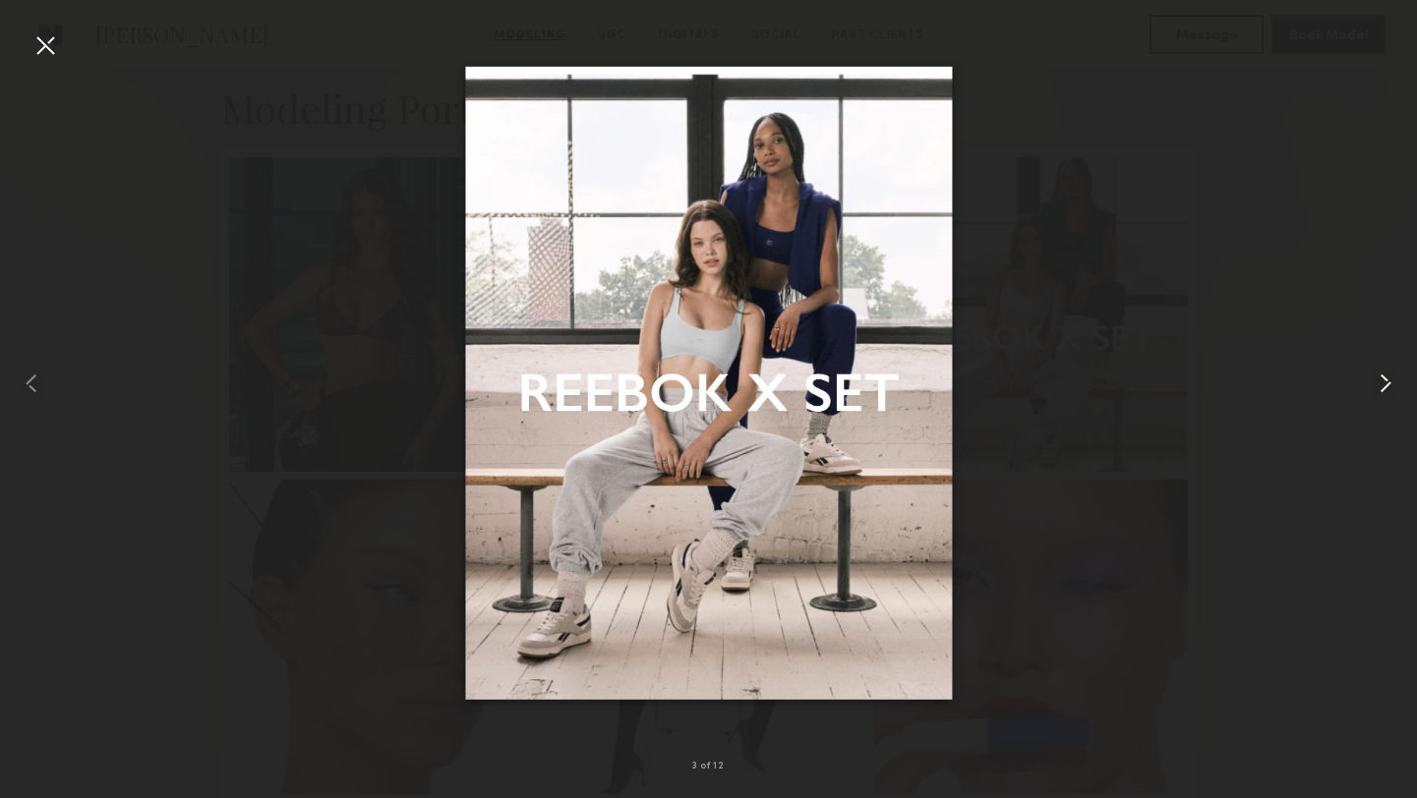
click at [1386, 386] on common-icon at bounding box center [1385, 383] width 31 height 31
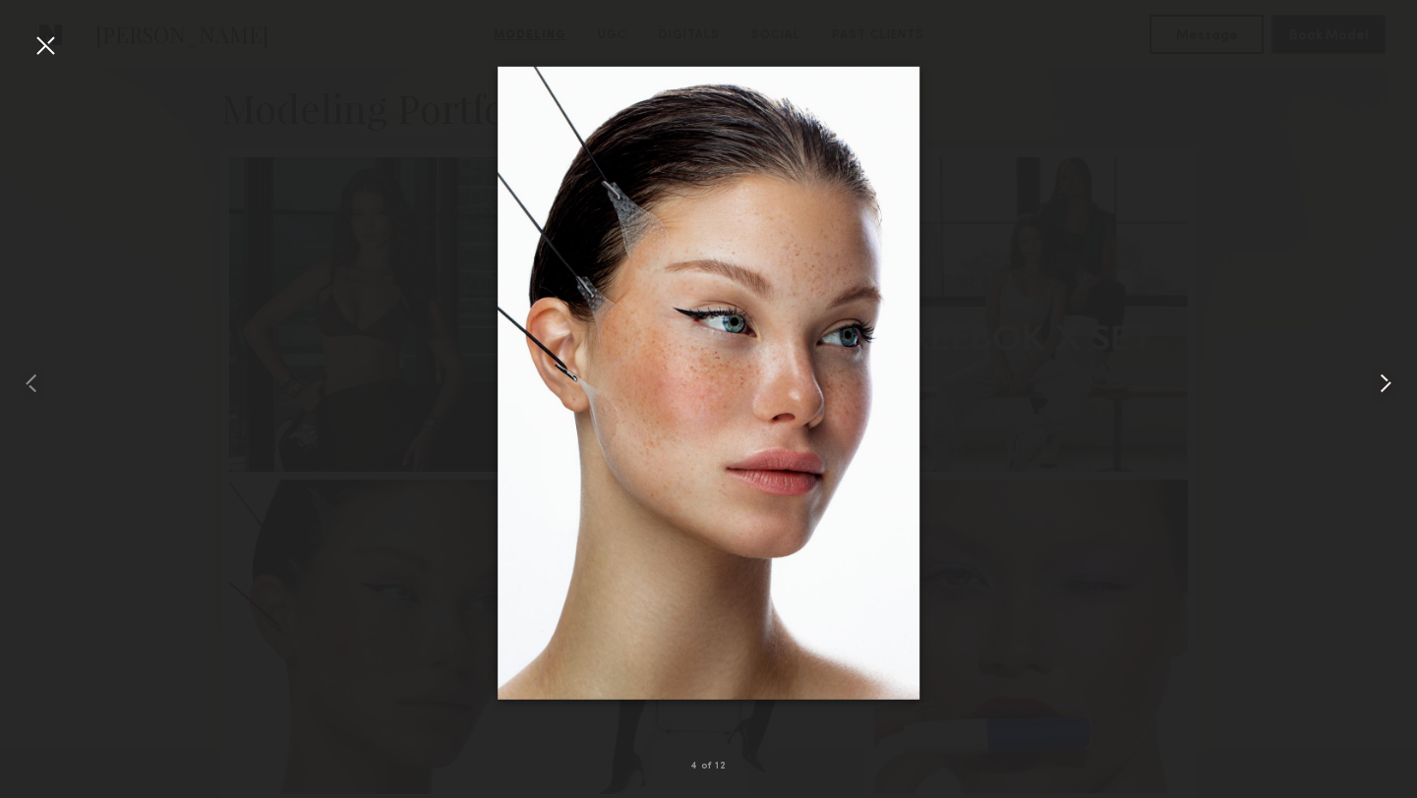
click at [1386, 386] on common-icon at bounding box center [1385, 383] width 31 height 31
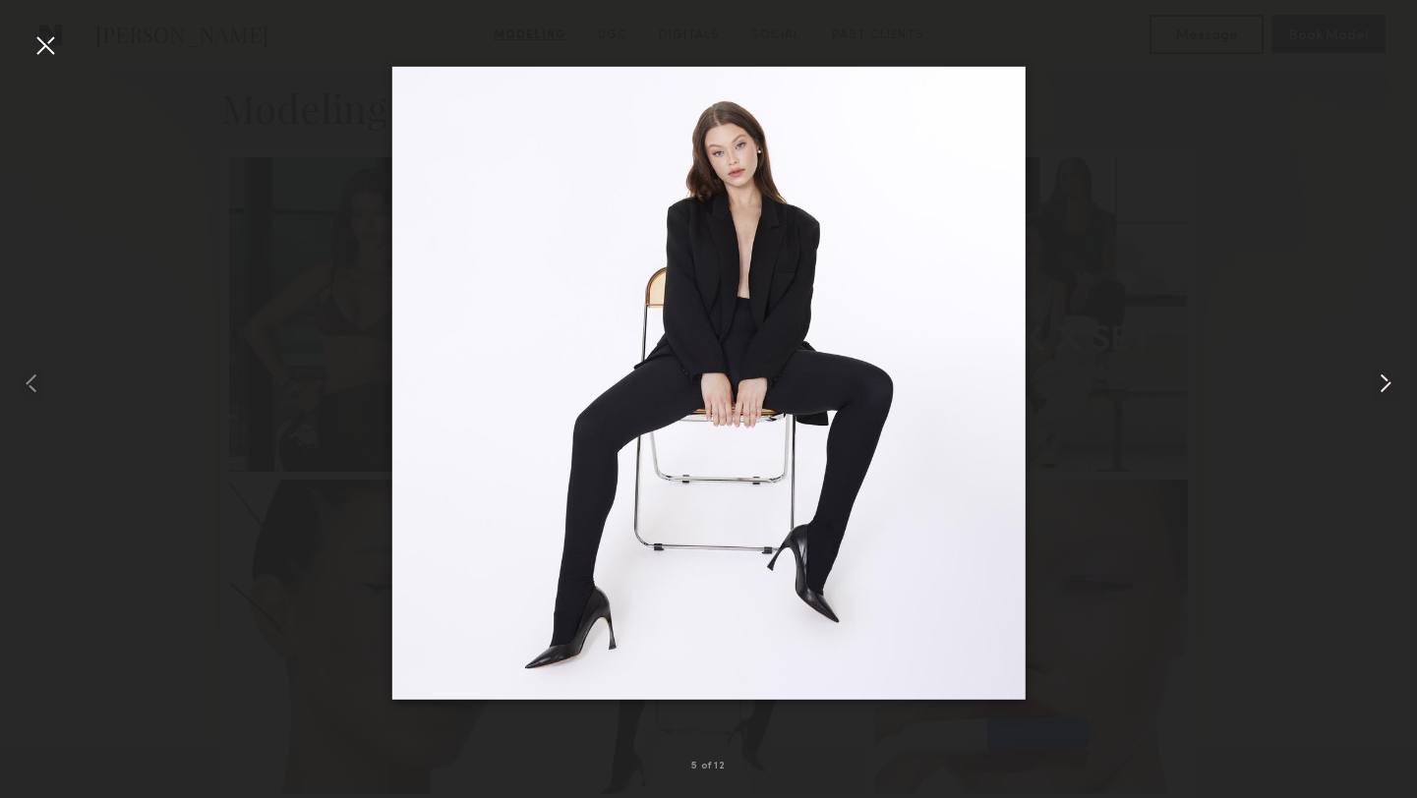
click at [1386, 386] on common-icon at bounding box center [1385, 383] width 31 height 31
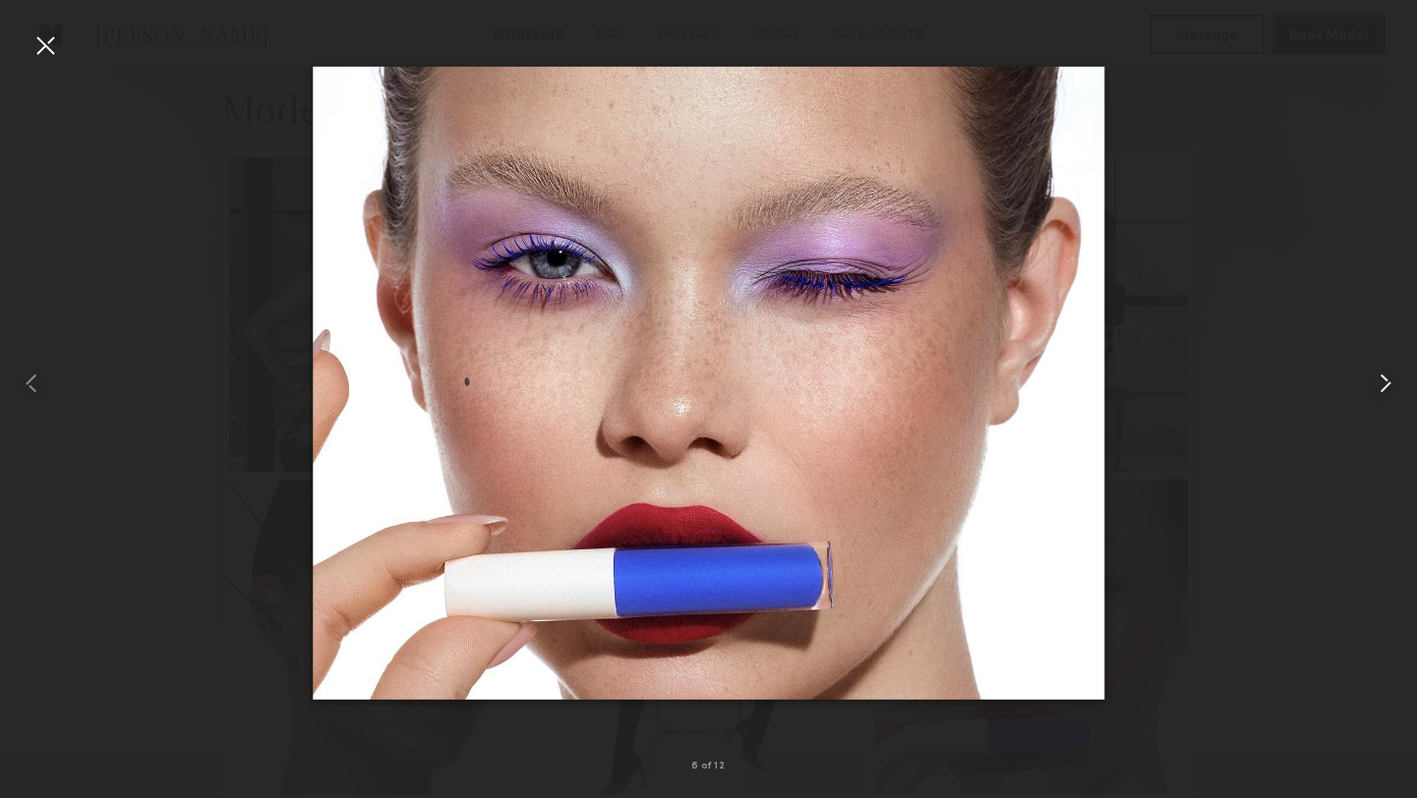
click at [1386, 386] on common-icon at bounding box center [1385, 383] width 31 height 31
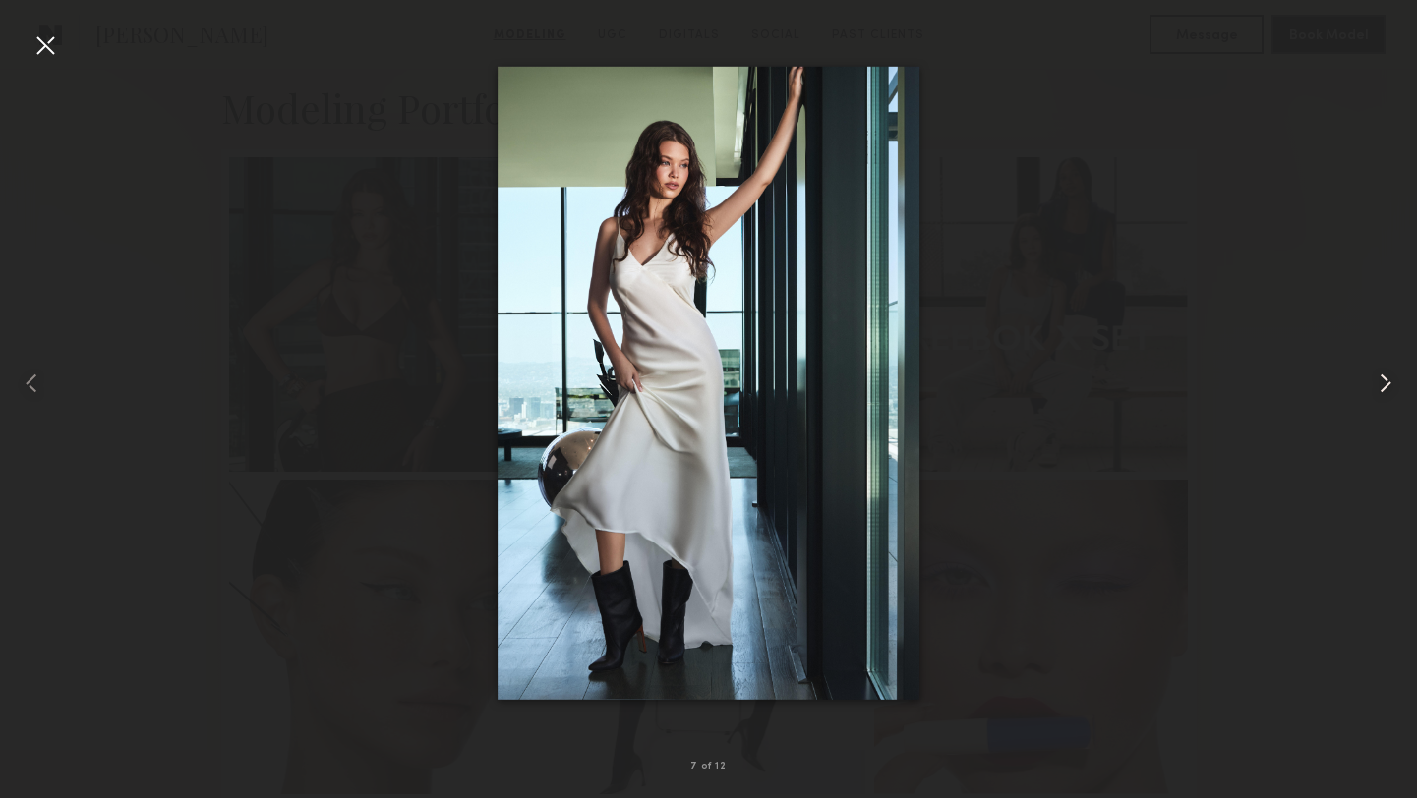
click at [1386, 386] on common-icon at bounding box center [1385, 383] width 31 height 31
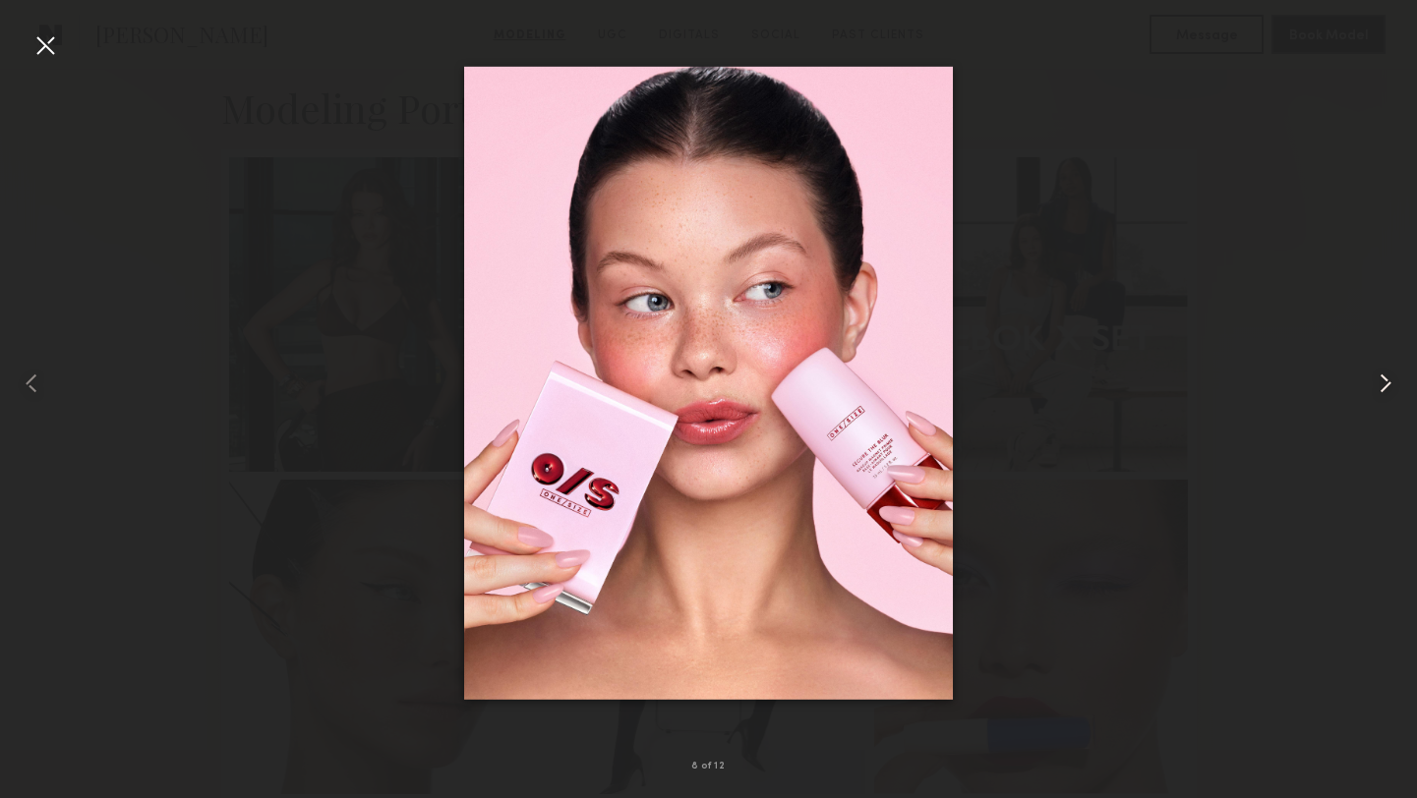
click at [1386, 386] on common-icon at bounding box center [1385, 383] width 31 height 31
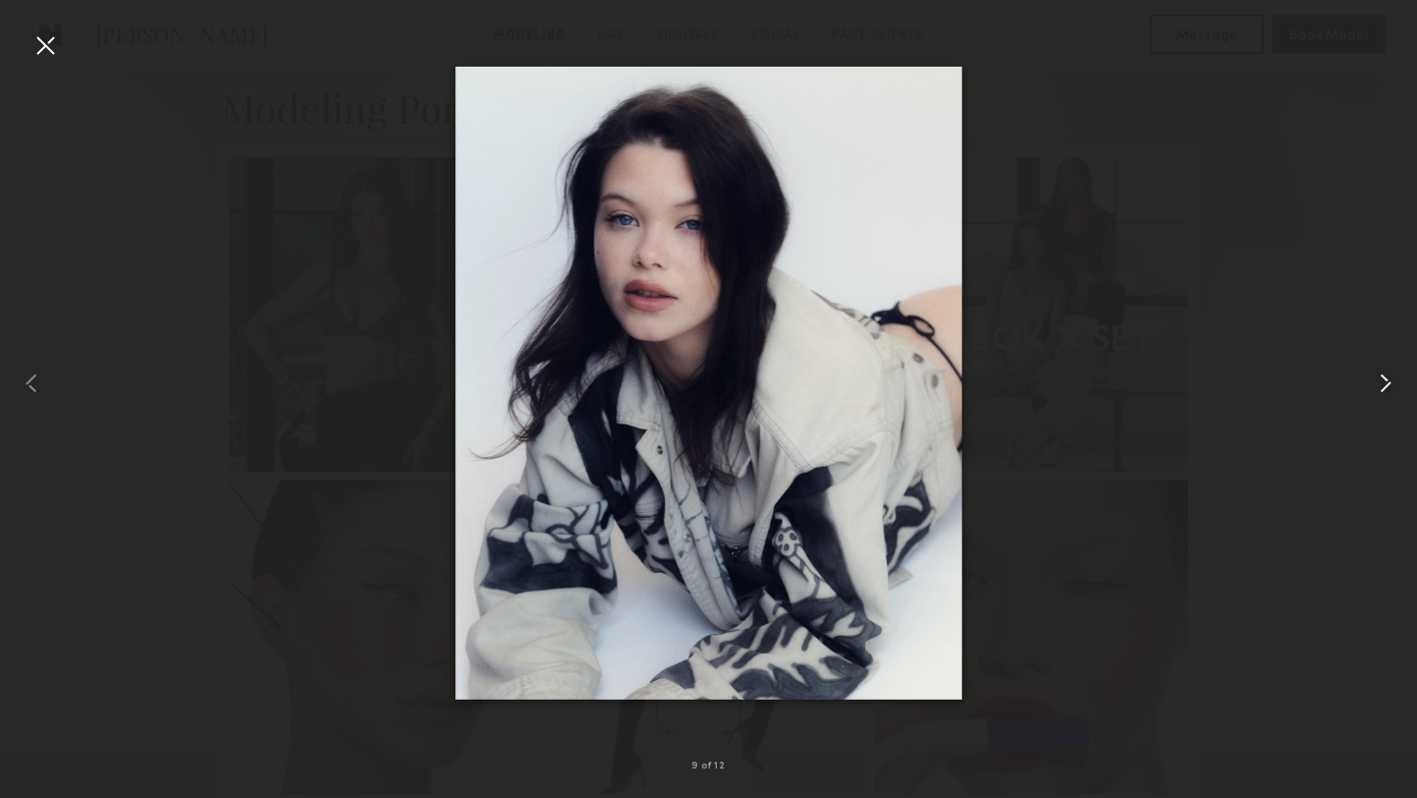
click at [1382, 382] on common-icon at bounding box center [1385, 383] width 31 height 31
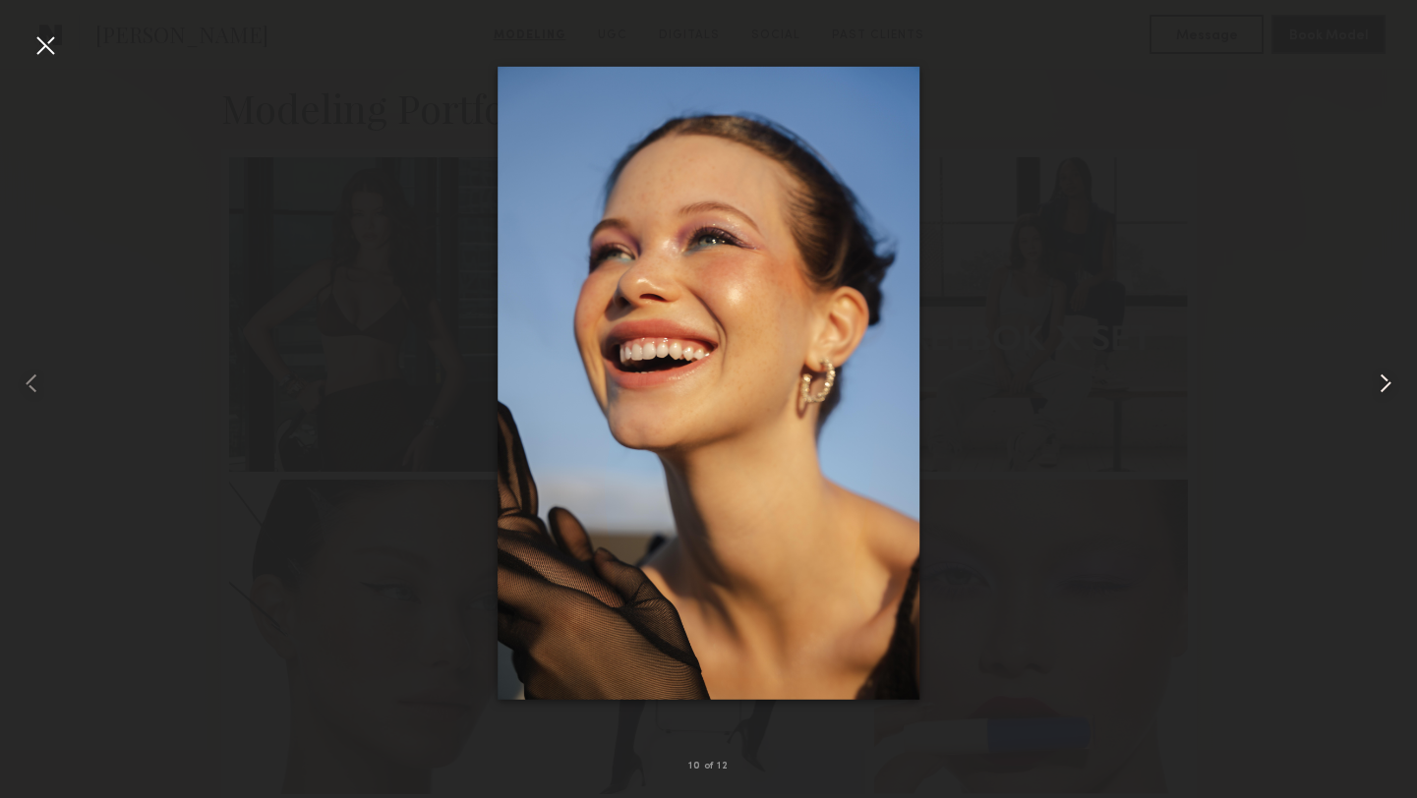
click at [1382, 382] on common-icon at bounding box center [1385, 383] width 31 height 31
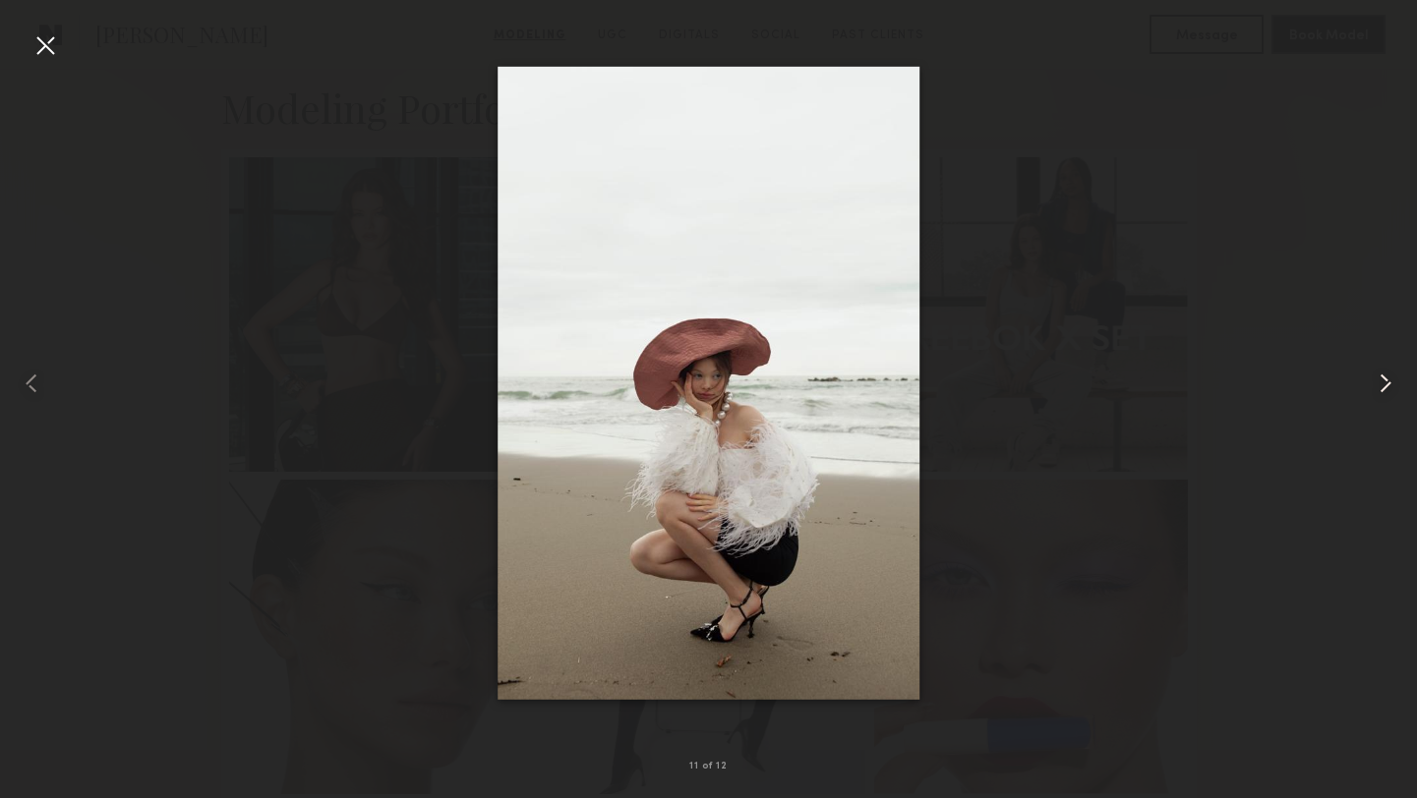
click at [1382, 382] on common-icon at bounding box center [1385, 383] width 31 height 31
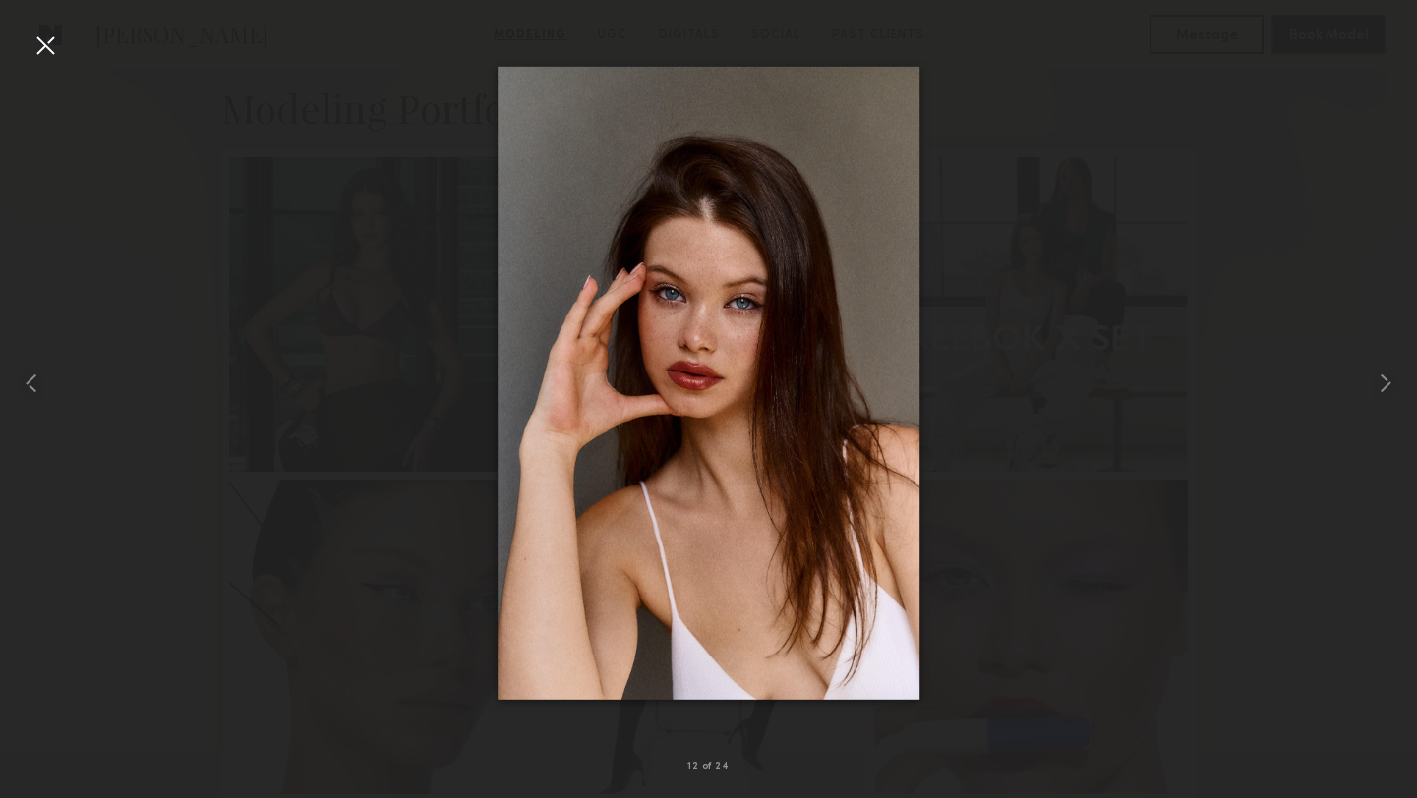
click at [55, 52] on div at bounding box center [44, 44] width 31 height 31
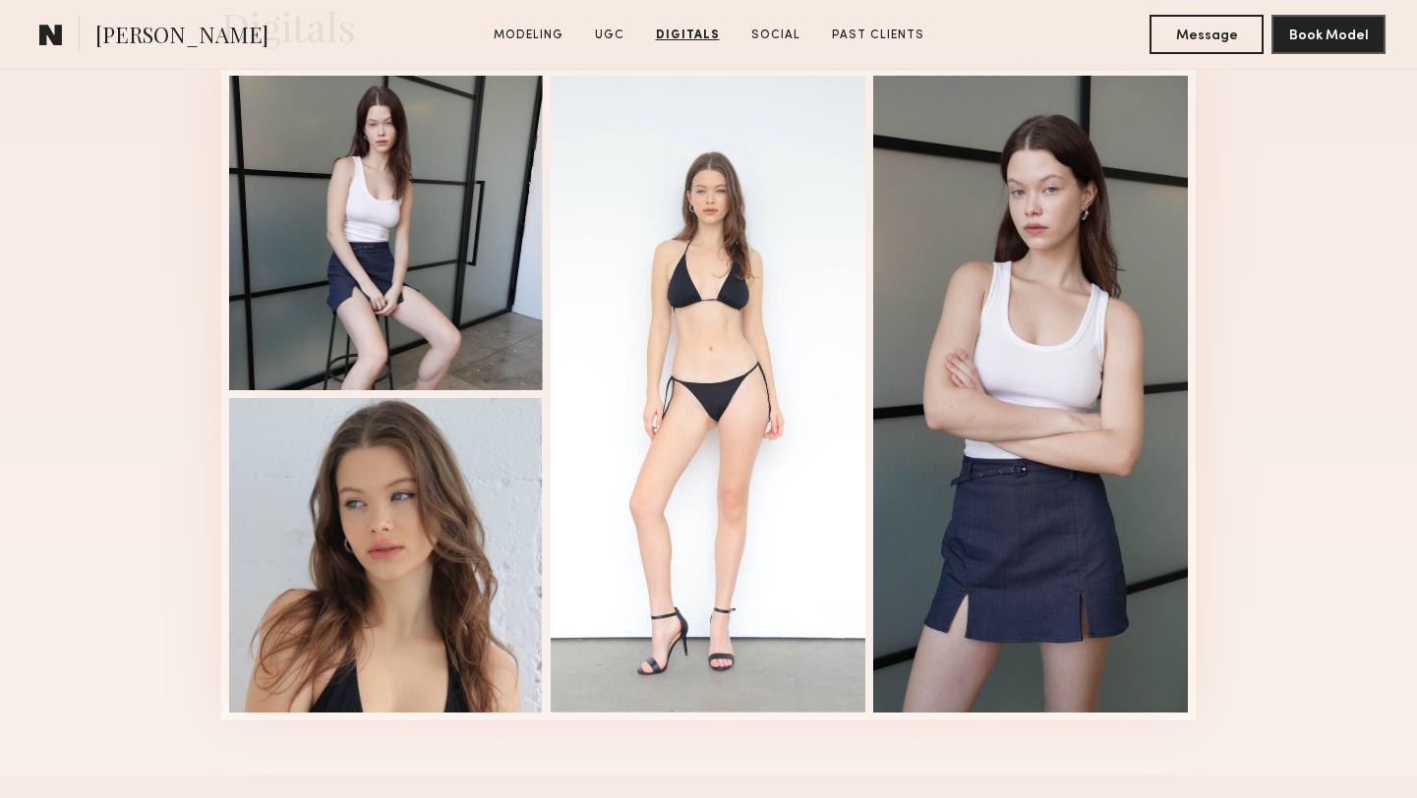
scroll to position [4488, 0]
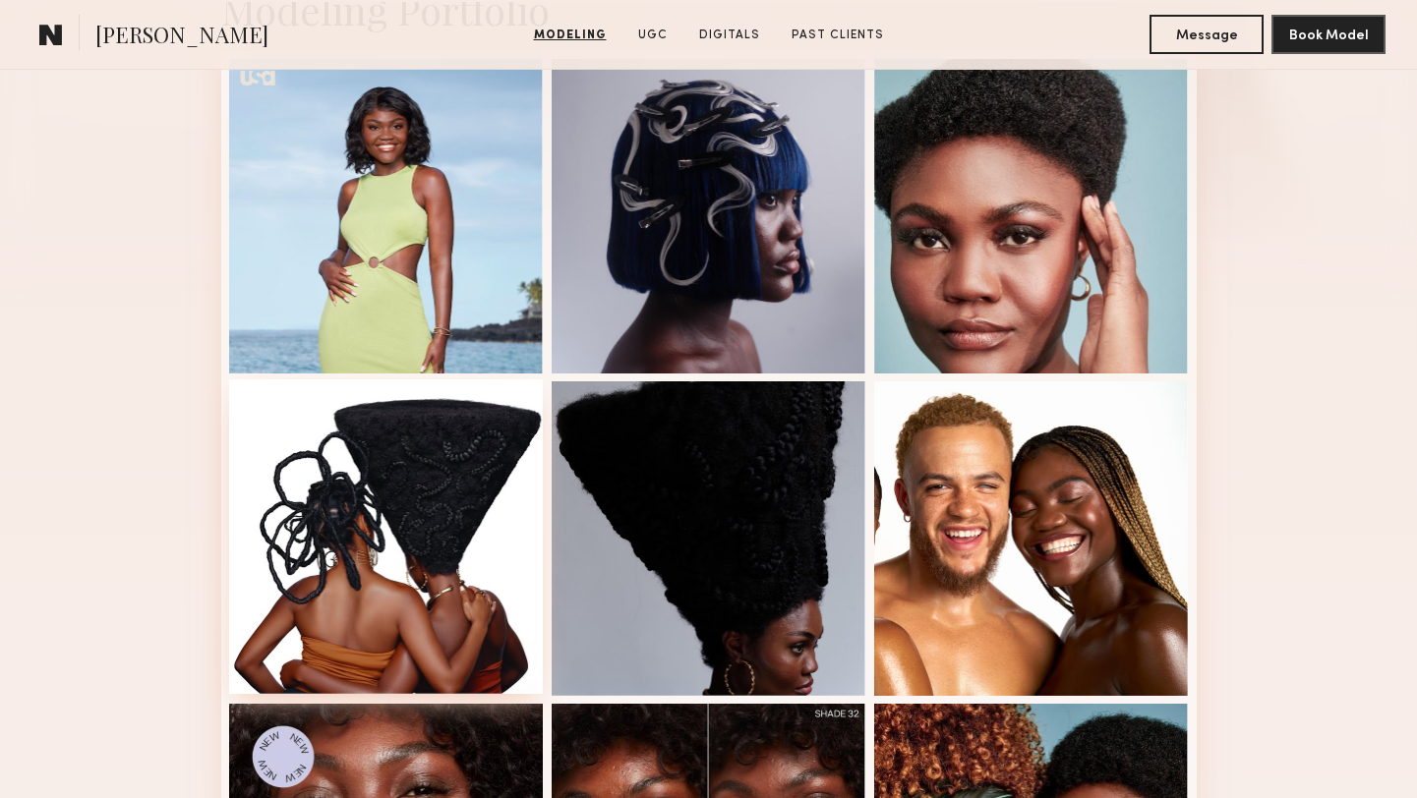
scroll to position [521, 0]
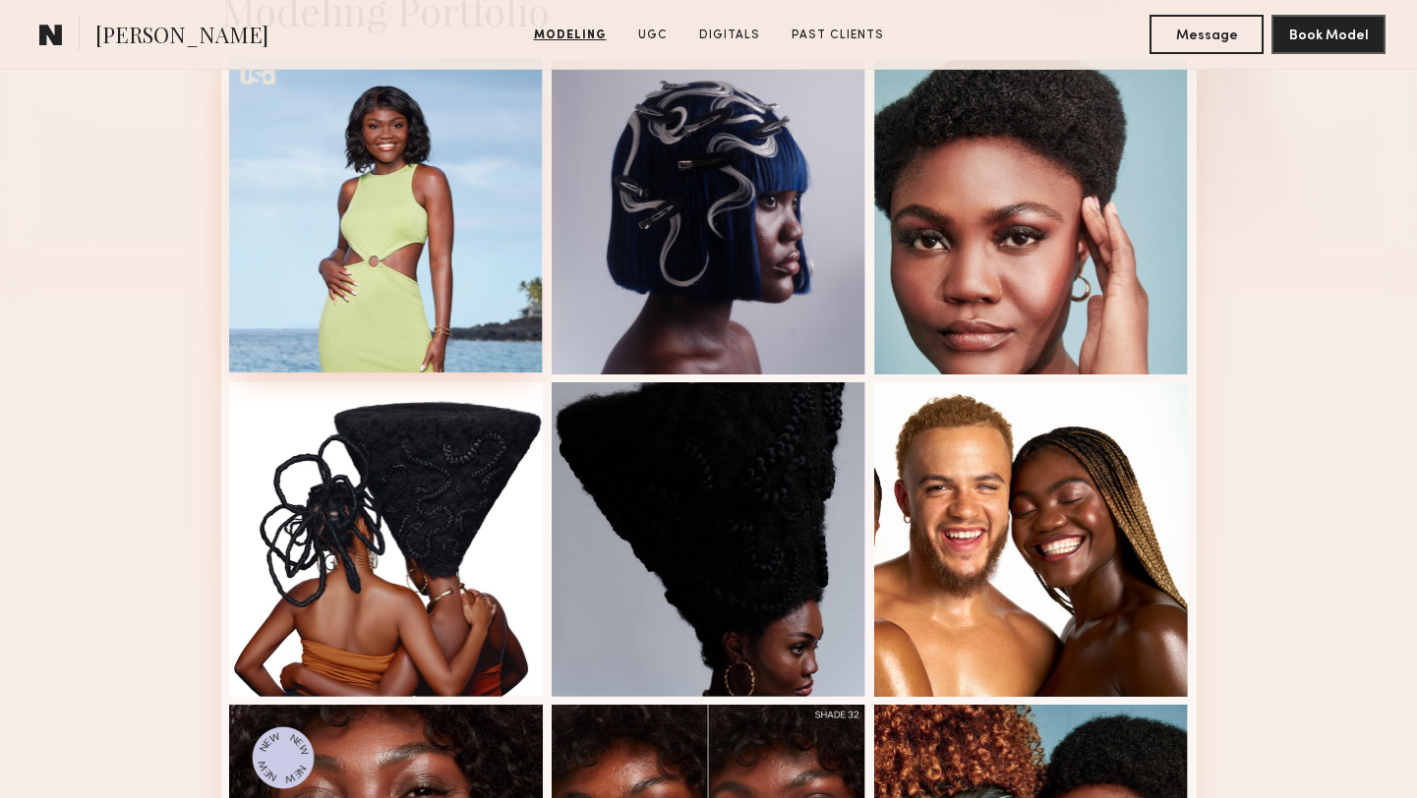
click at [395, 268] on div at bounding box center [386, 215] width 315 height 315
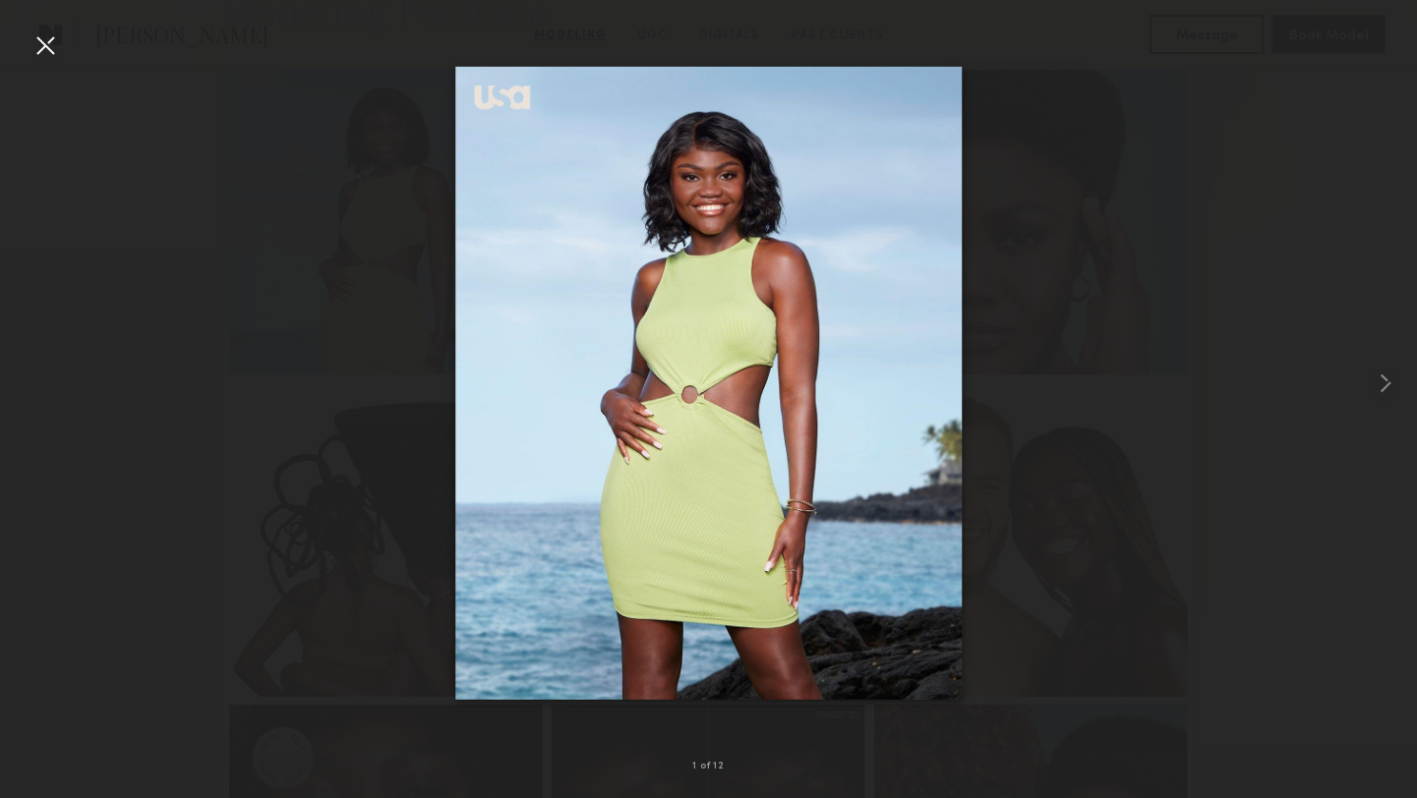
scroll to position [520, 0]
click at [56, 45] on div at bounding box center [44, 44] width 31 height 31
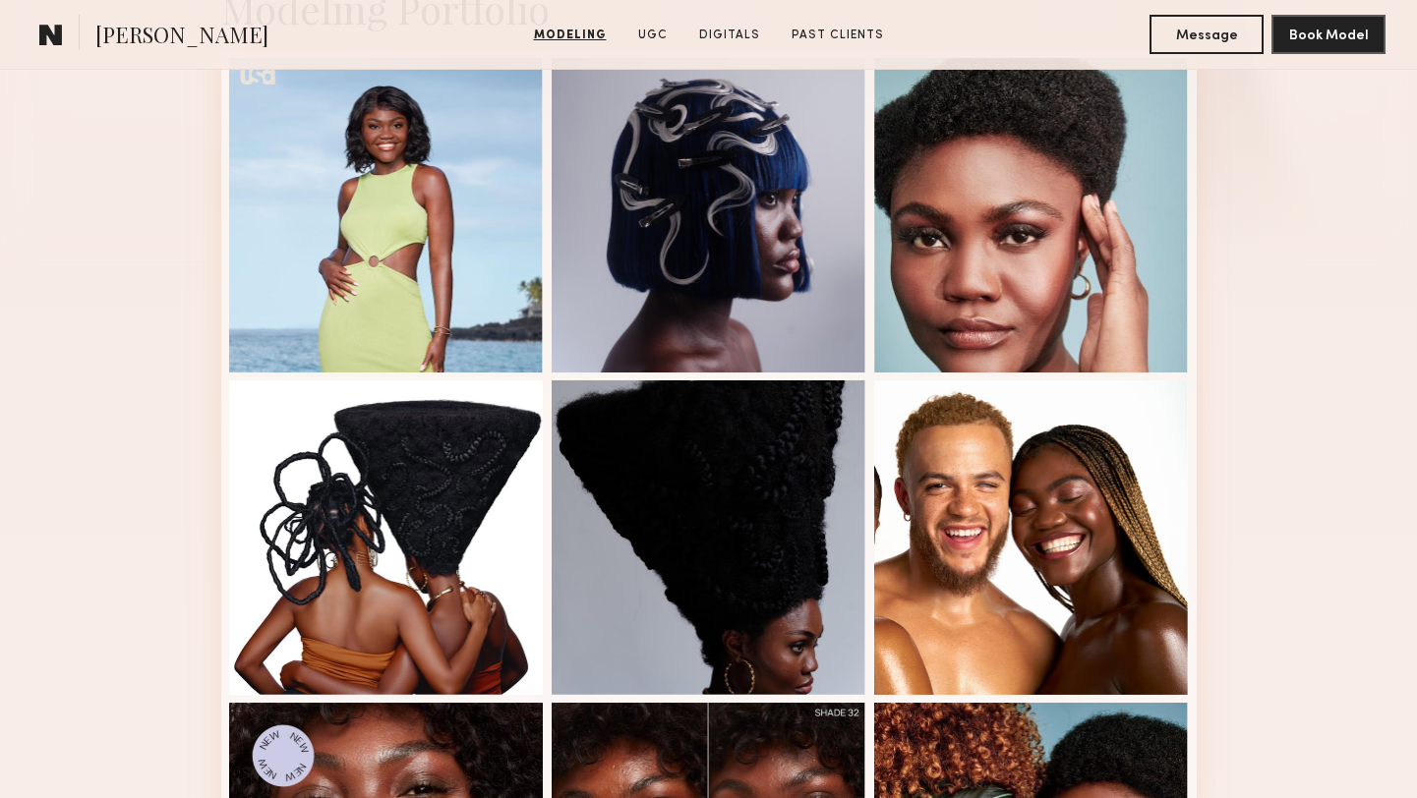
scroll to position [521, 0]
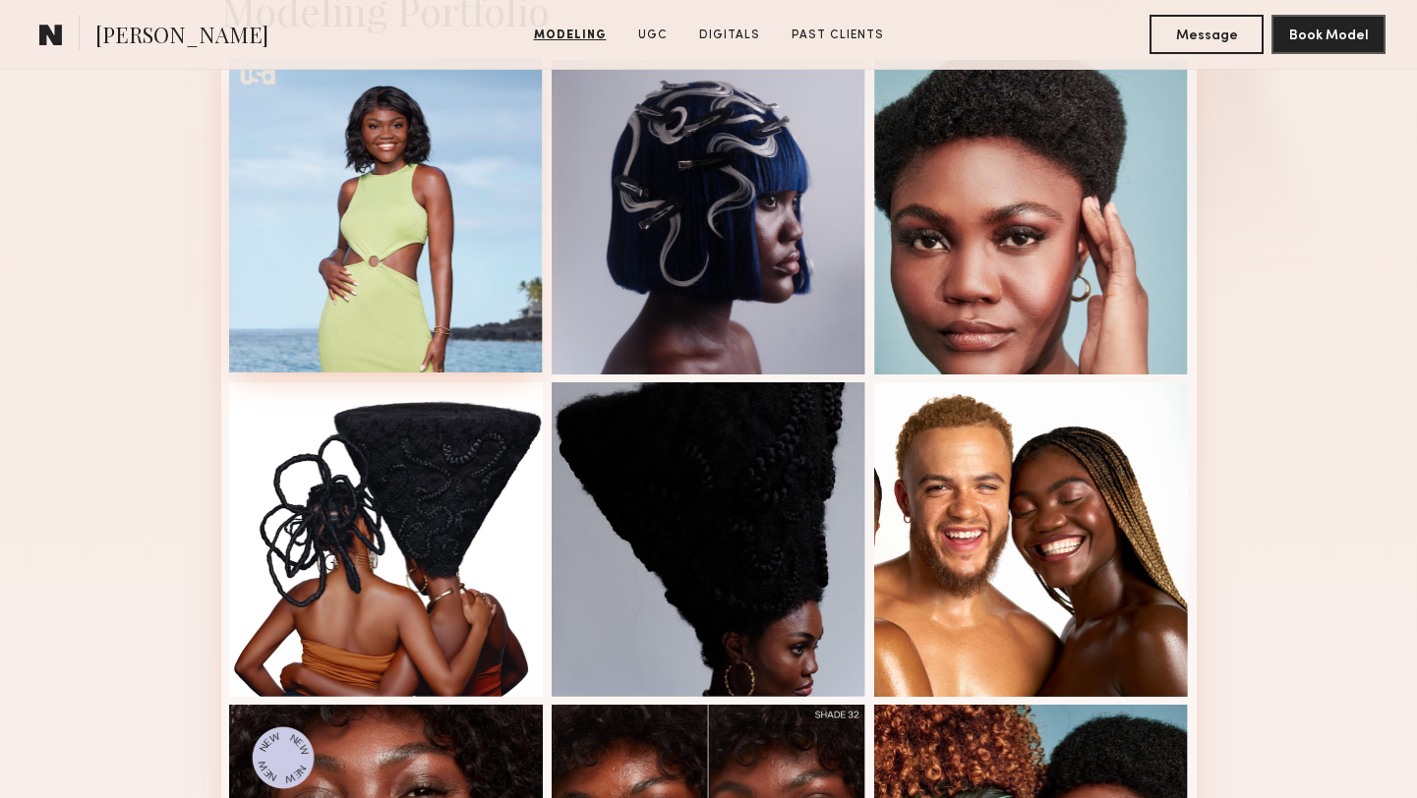
click at [319, 162] on div at bounding box center [386, 215] width 315 height 315
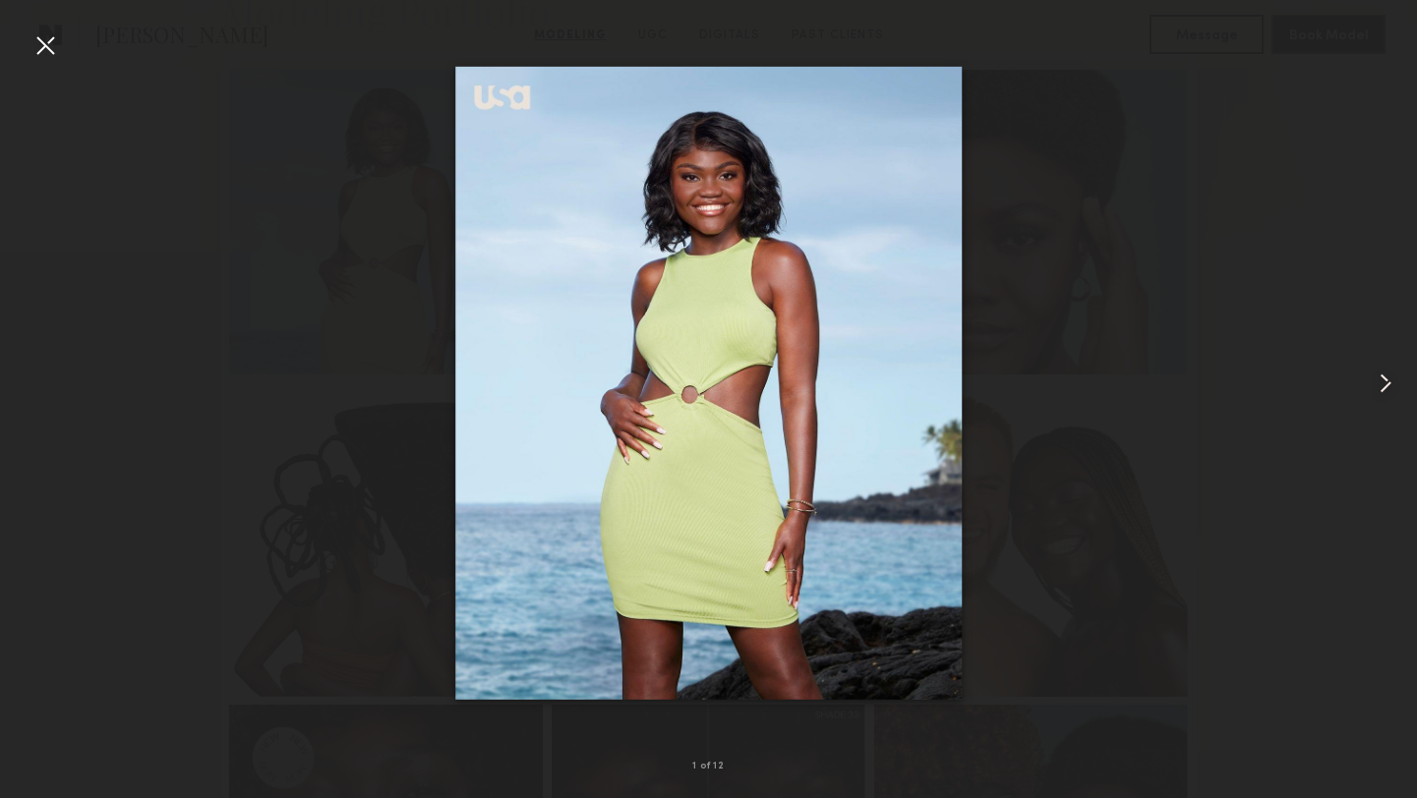
click at [1384, 383] on common-icon at bounding box center [1385, 383] width 31 height 31
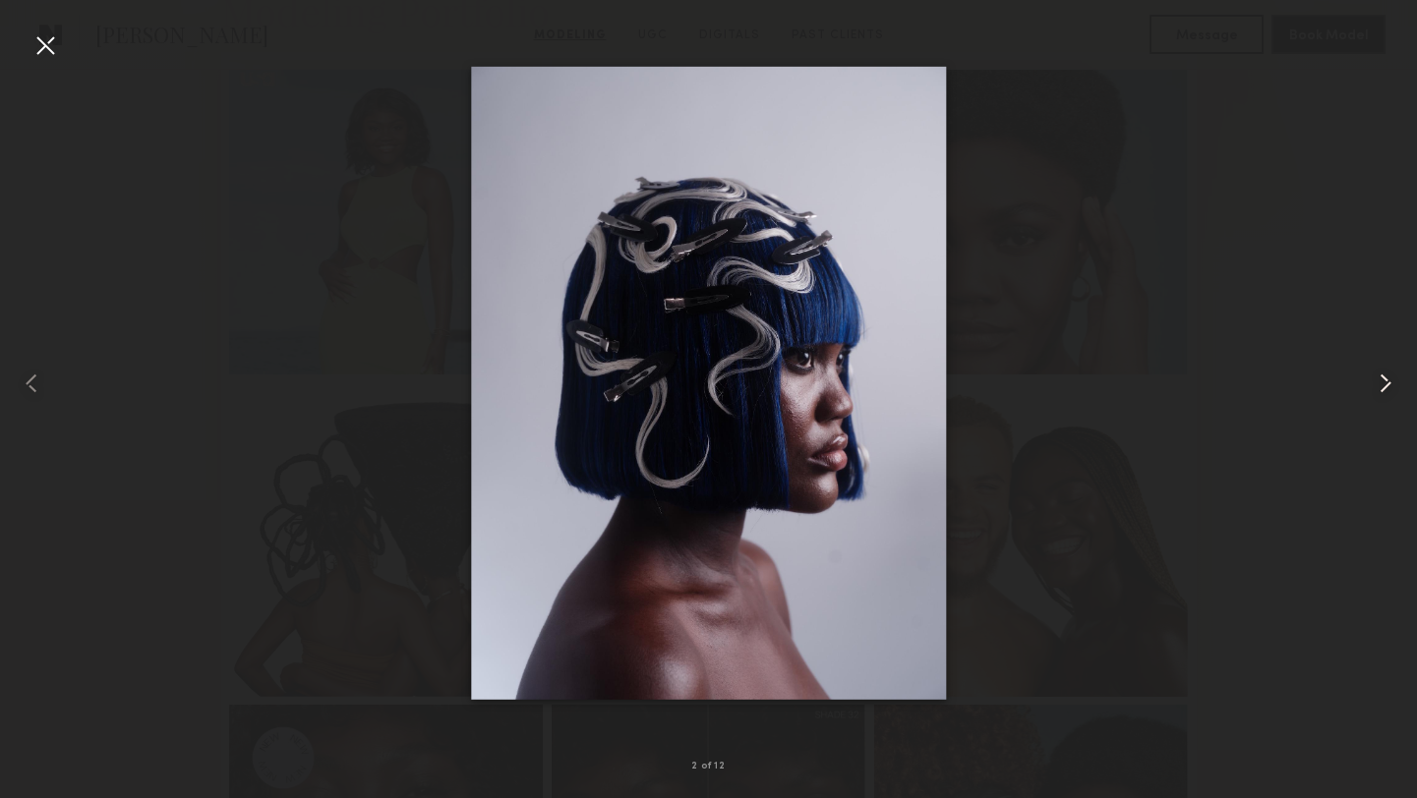
click at [1384, 383] on common-icon at bounding box center [1385, 383] width 31 height 31
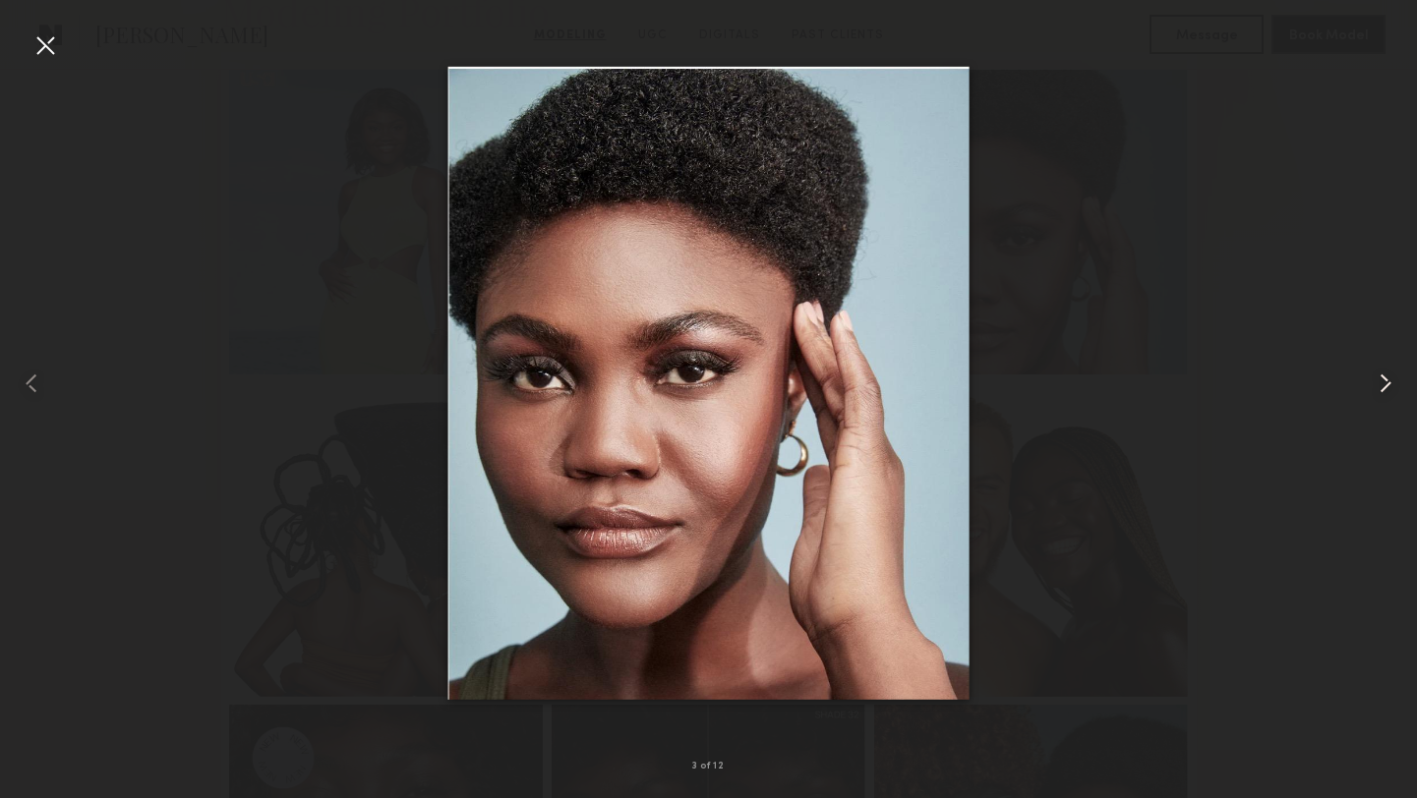
click at [1384, 383] on common-icon at bounding box center [1385, 383] width 31 height 31
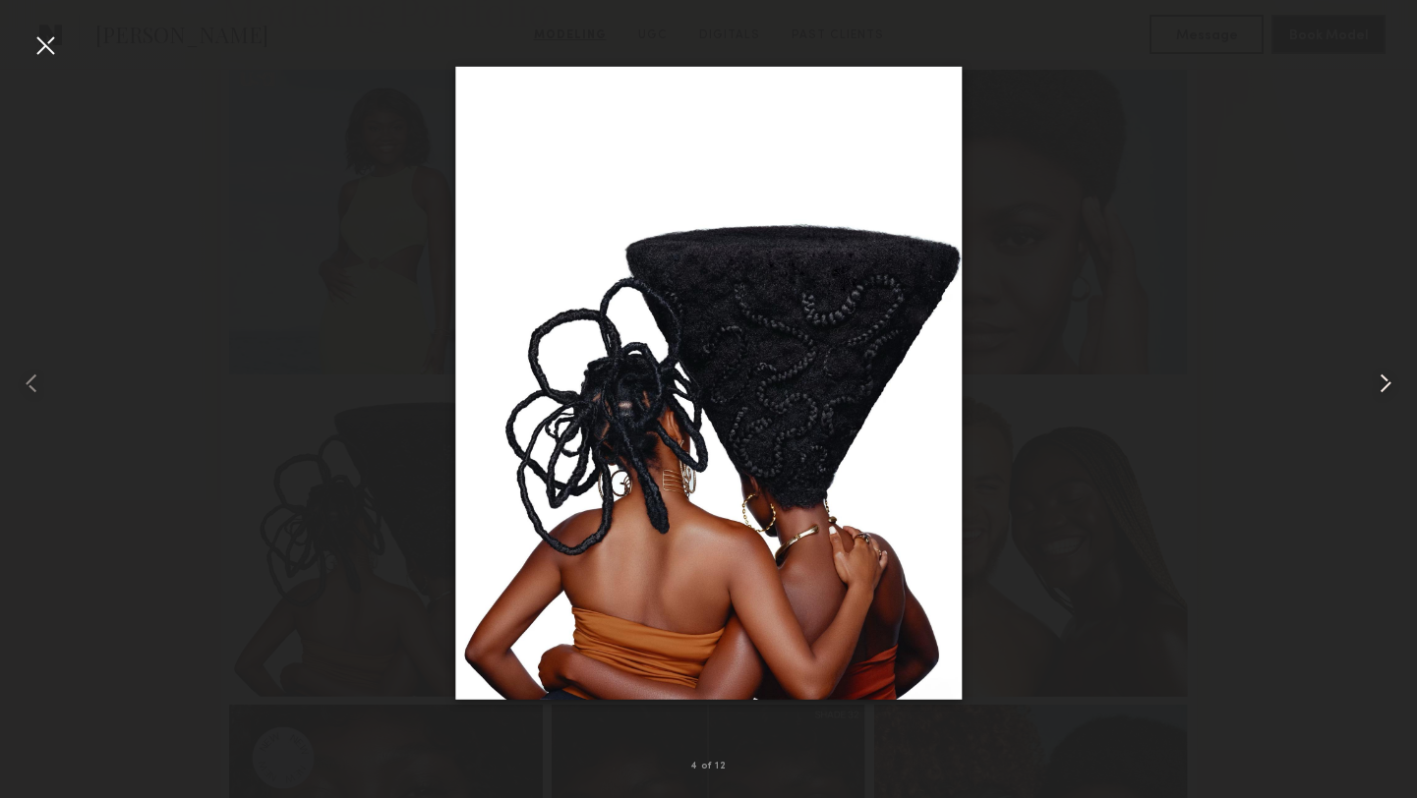
click at [1384, 383] on common-icon at bounding box center [1385, 383] width 31 height 31
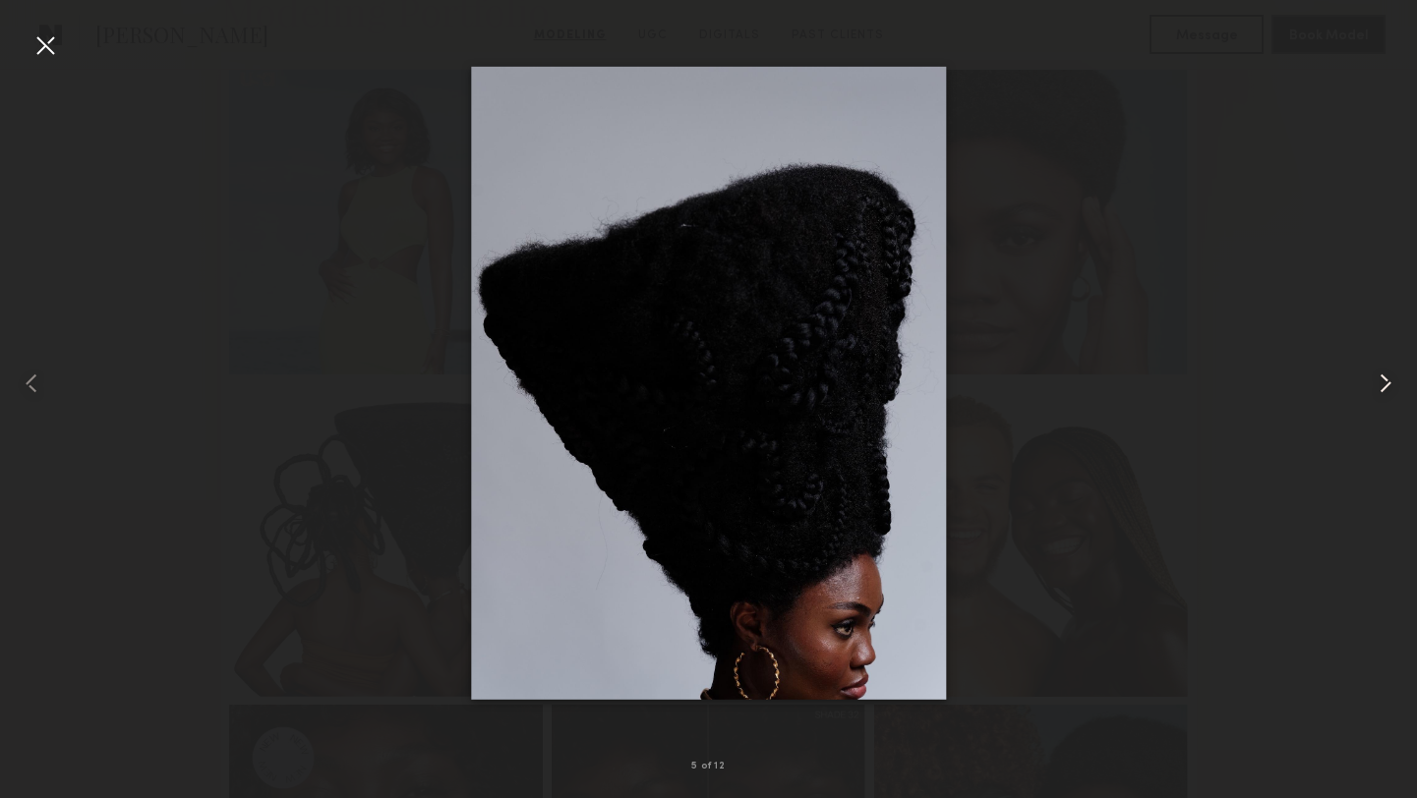
click at [1384, 383] on common-icon at bounding box center [1385, 383] width 31 height 31
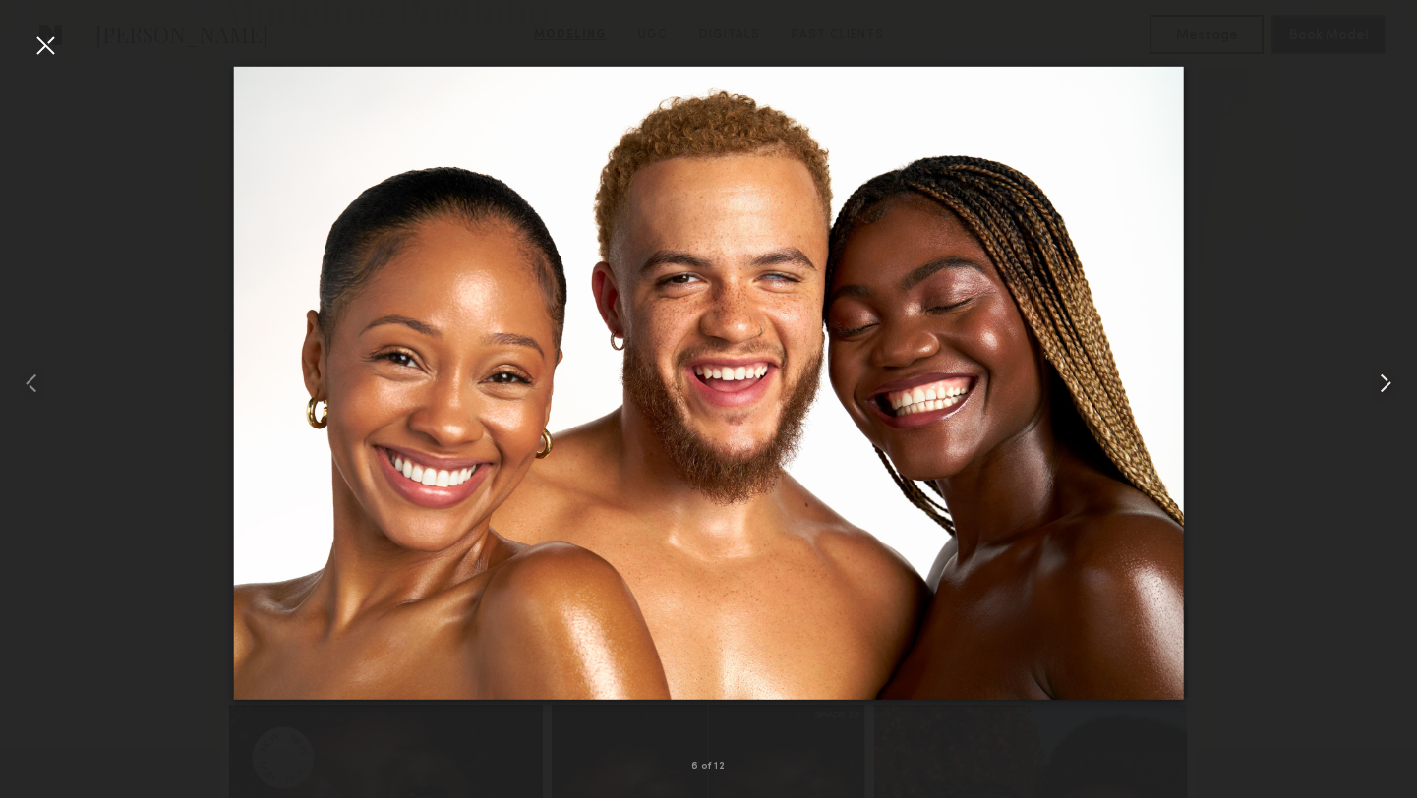
click at [1383, 383] on common-icon at bounding box center [1385, 383] width 31 height 31
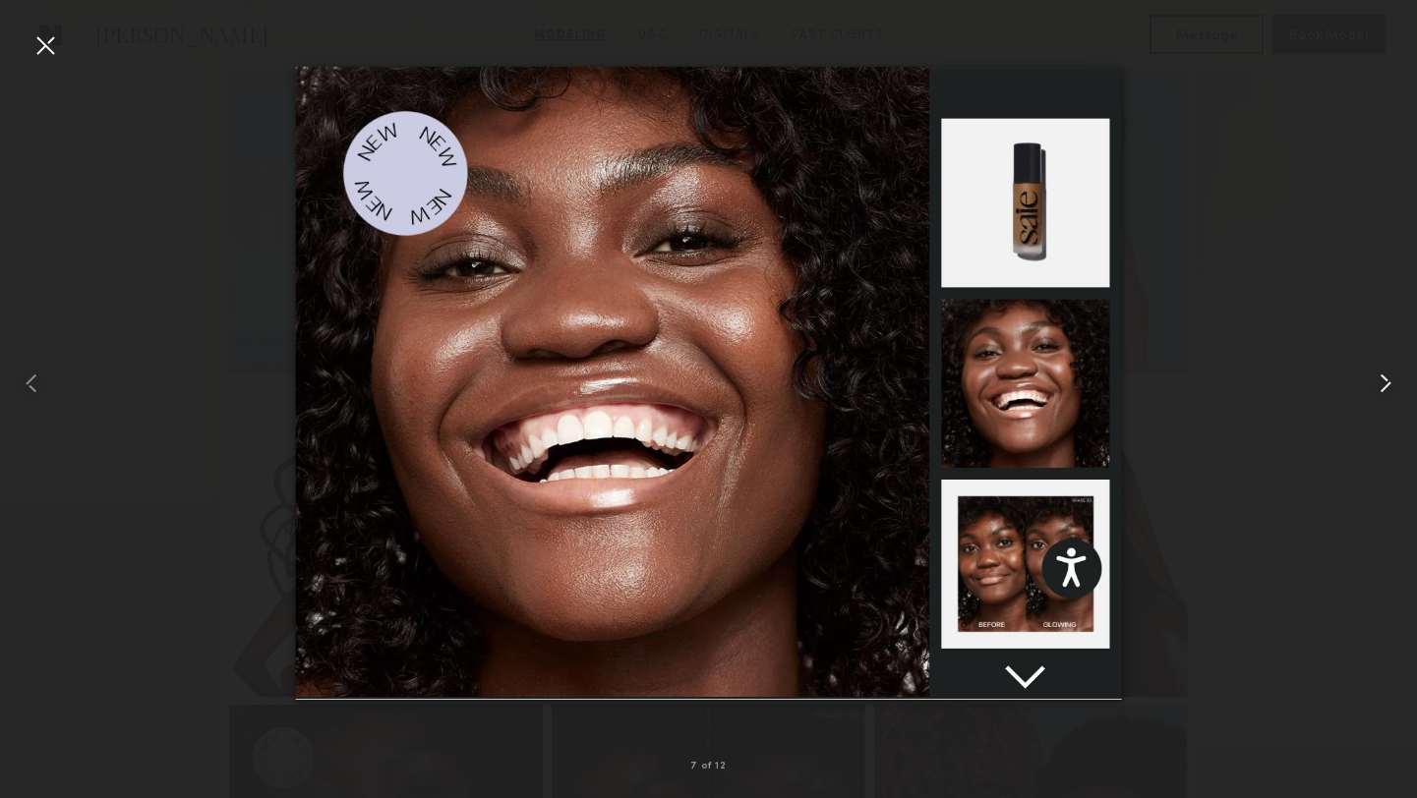
click at [1383, 383] on common-icon at bounding box center [1385, 383] width 31 height 31
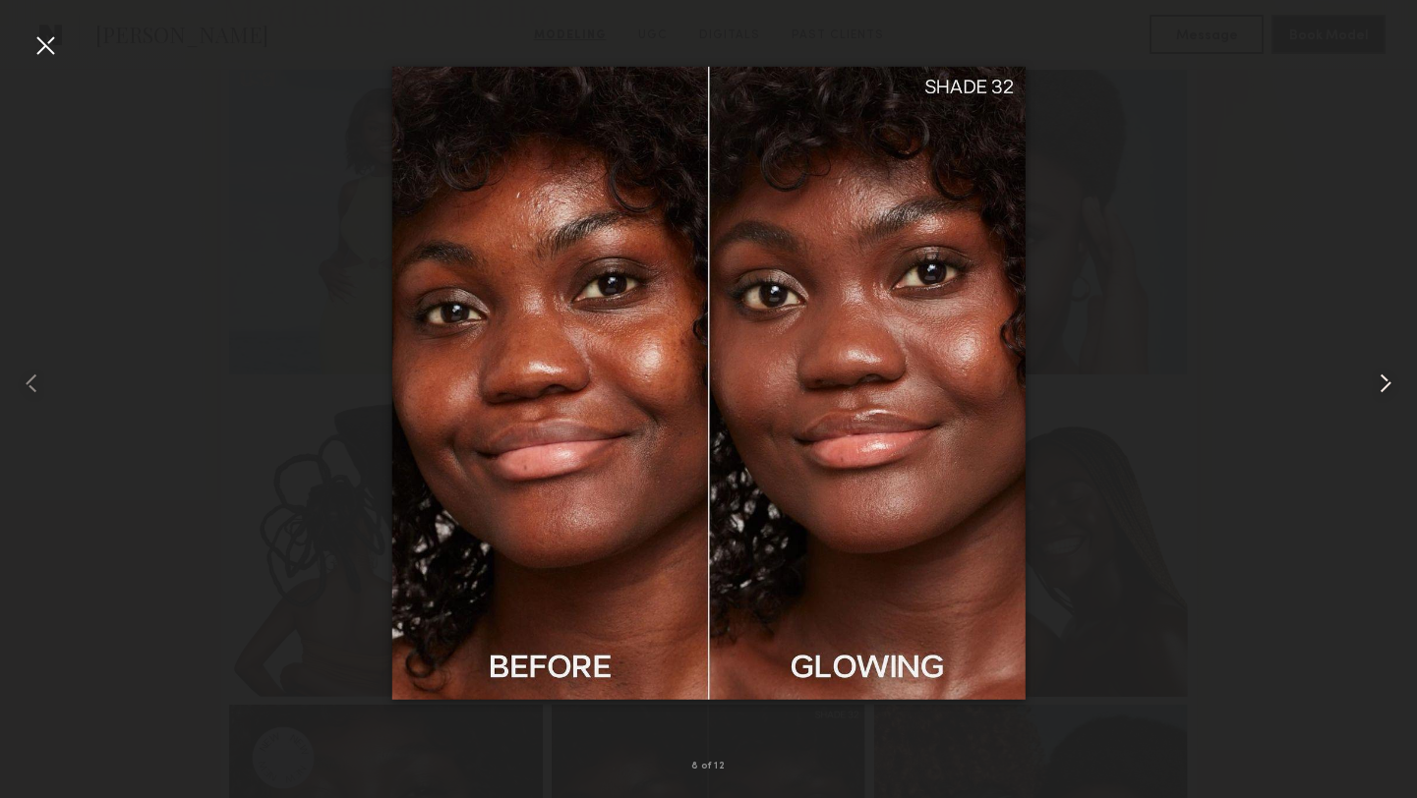
click at [1383, 383] on common-icon at bounding box center [1385, 383] width 31 height 31
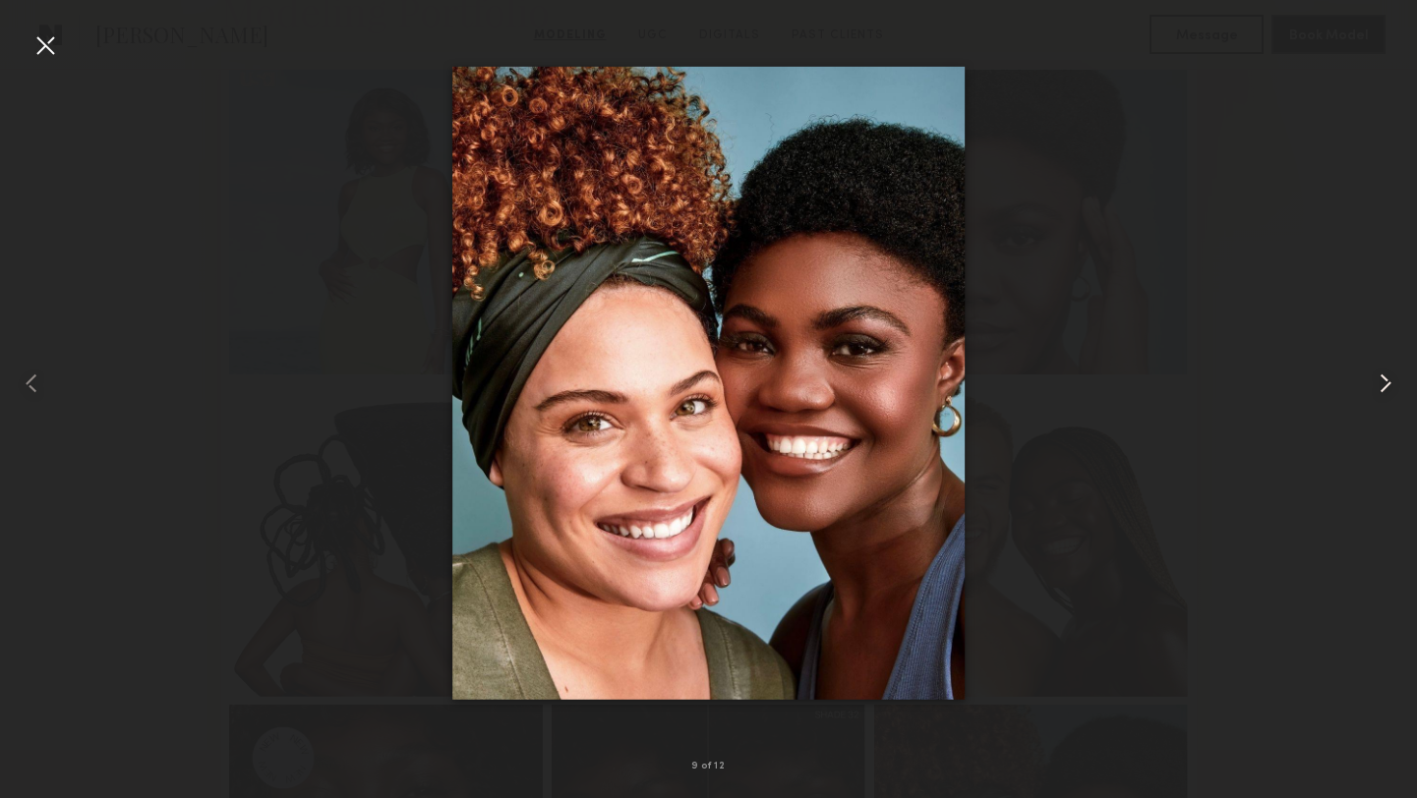
click at [1383, 383] on common-icon at bounding box center [1385, 383] width 31 height 31
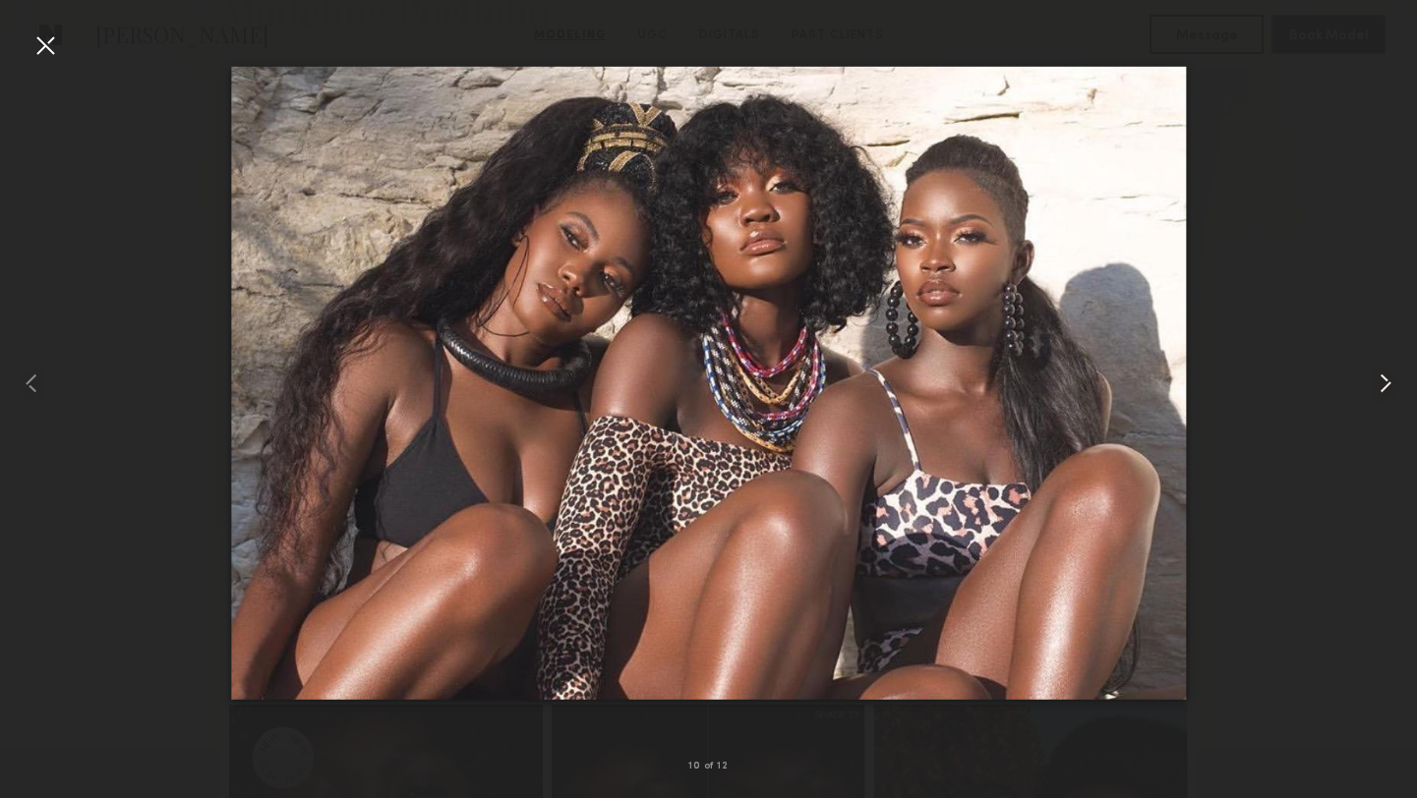
click at [1383, 383] on common-icon at bounding box center [1385, 383] width 31 height 31
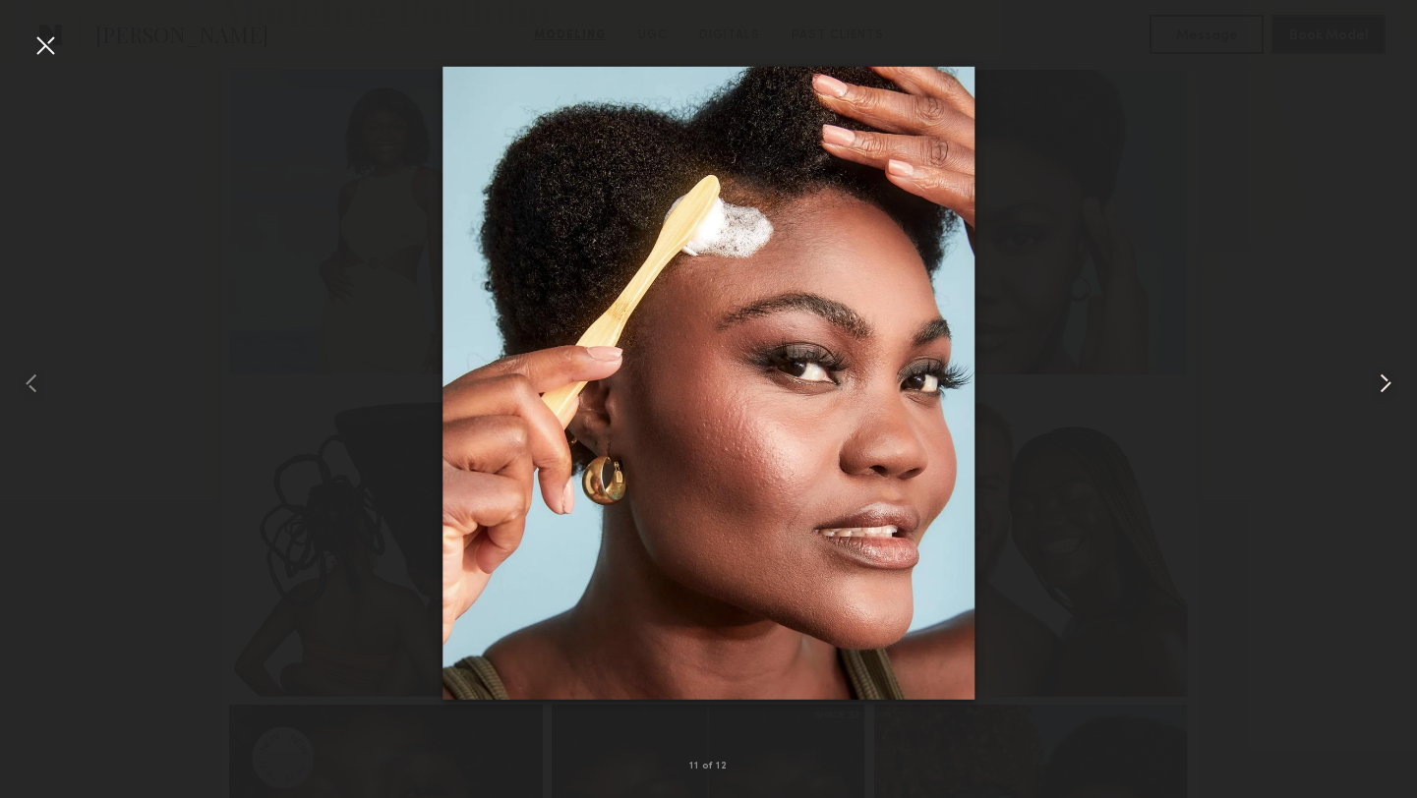
click at [1383, 383] on common-icon at bounding box center [1385, 383] width 31 height 31
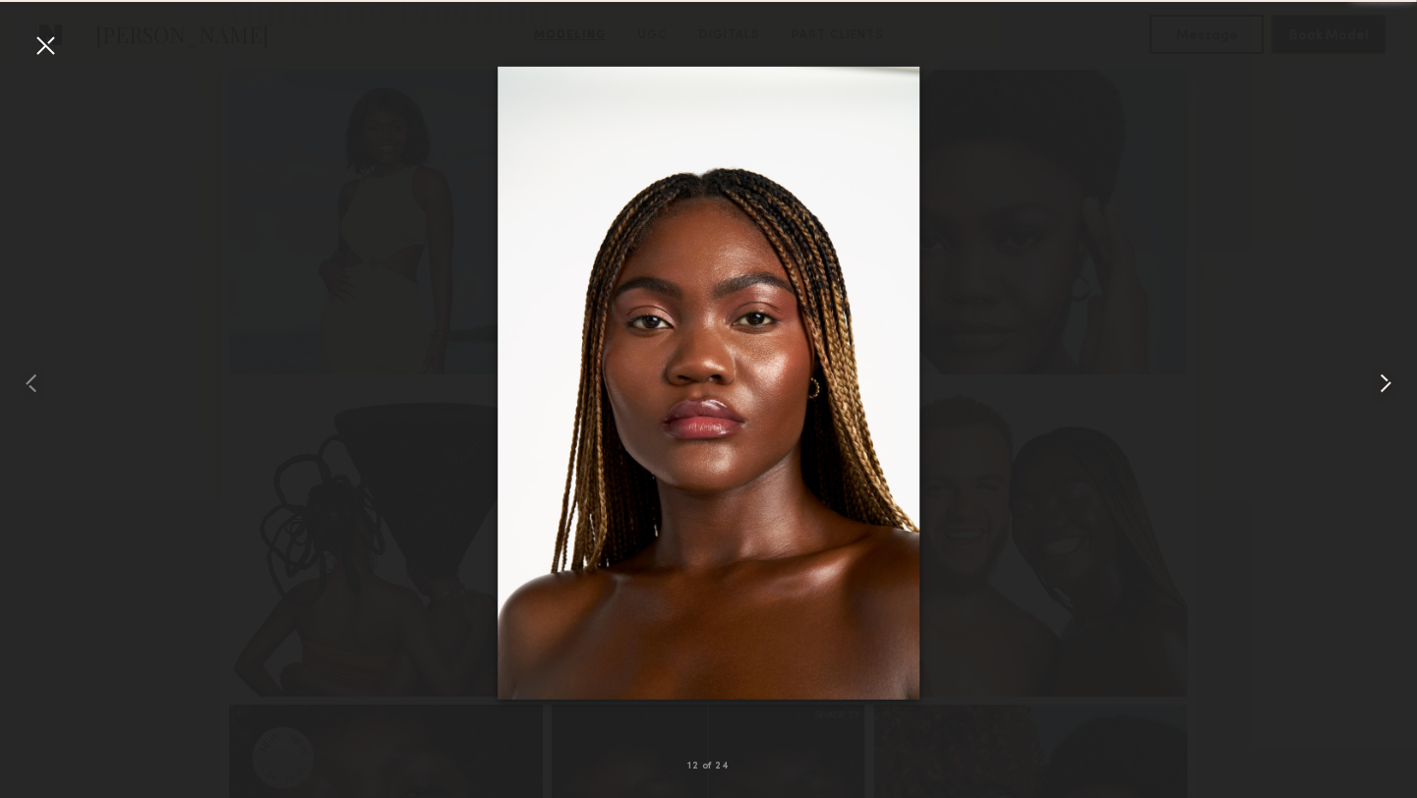
click at [1383, 383] on common-icon at bounding box center [1385, 383] width 31 height 31
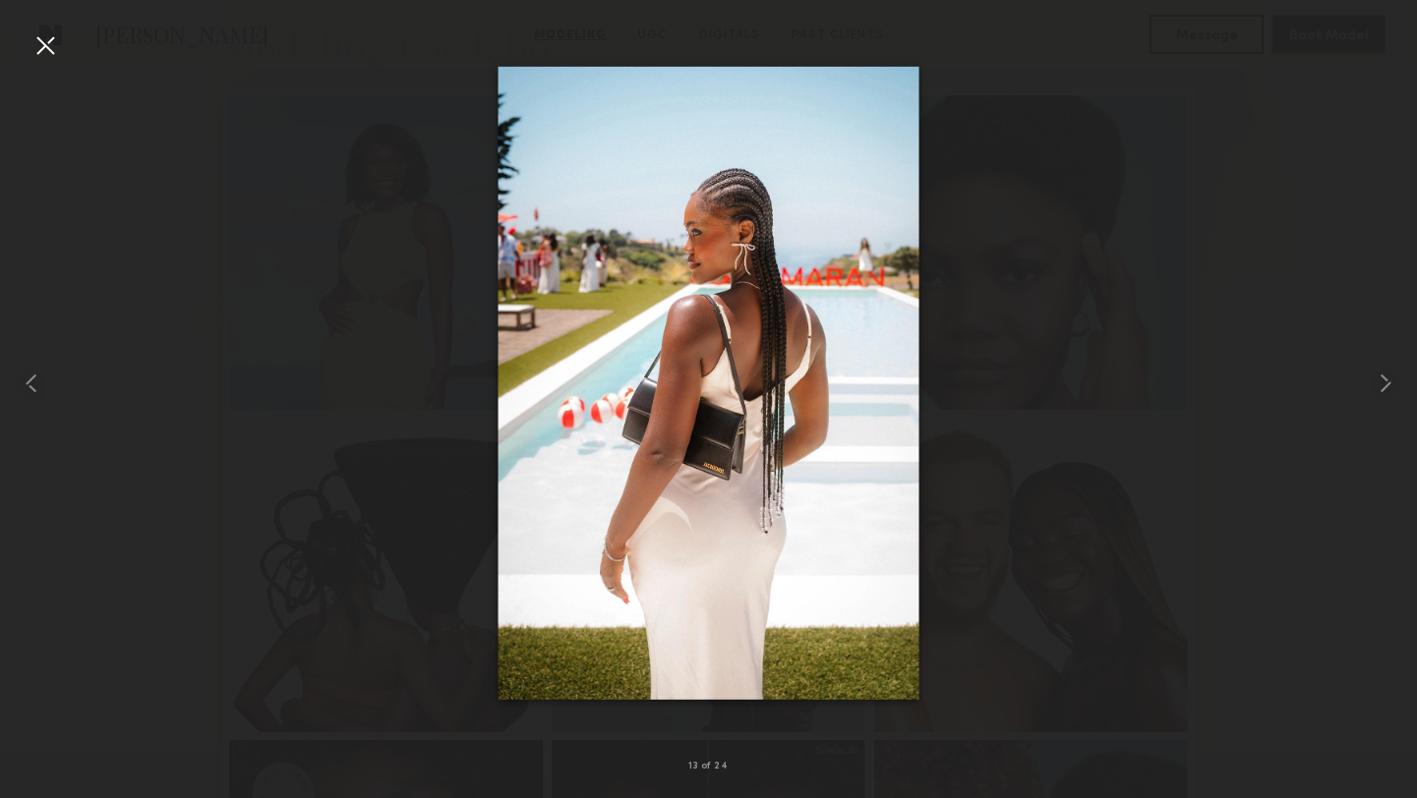
scroll to position [476, 0]
click at [1368, 381] on div at bounding box center [1388, 383] width 57 height 704
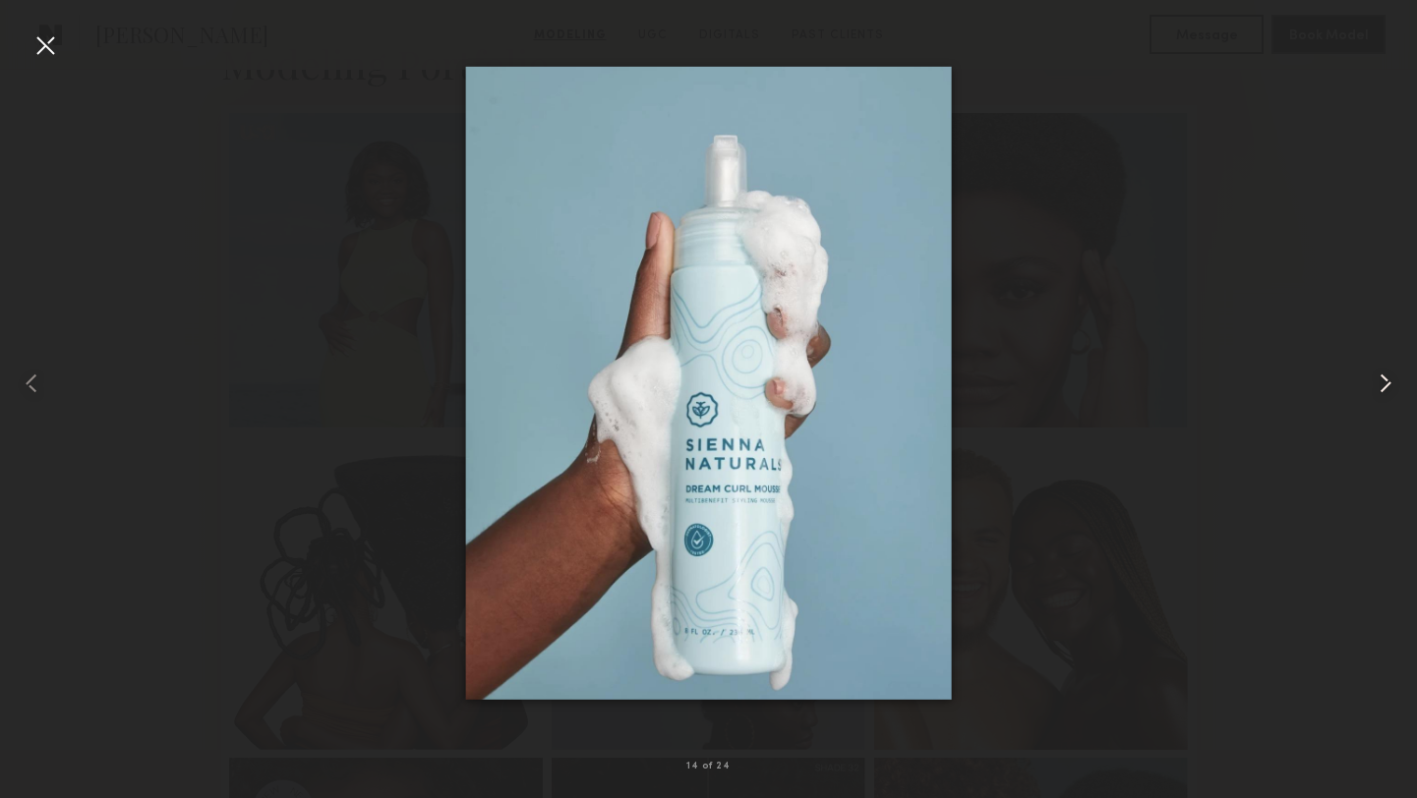
scroll to position [457, 0]
click at [1379, 378] on common-icon at bounding box center [1385, 383] width 31 height 31
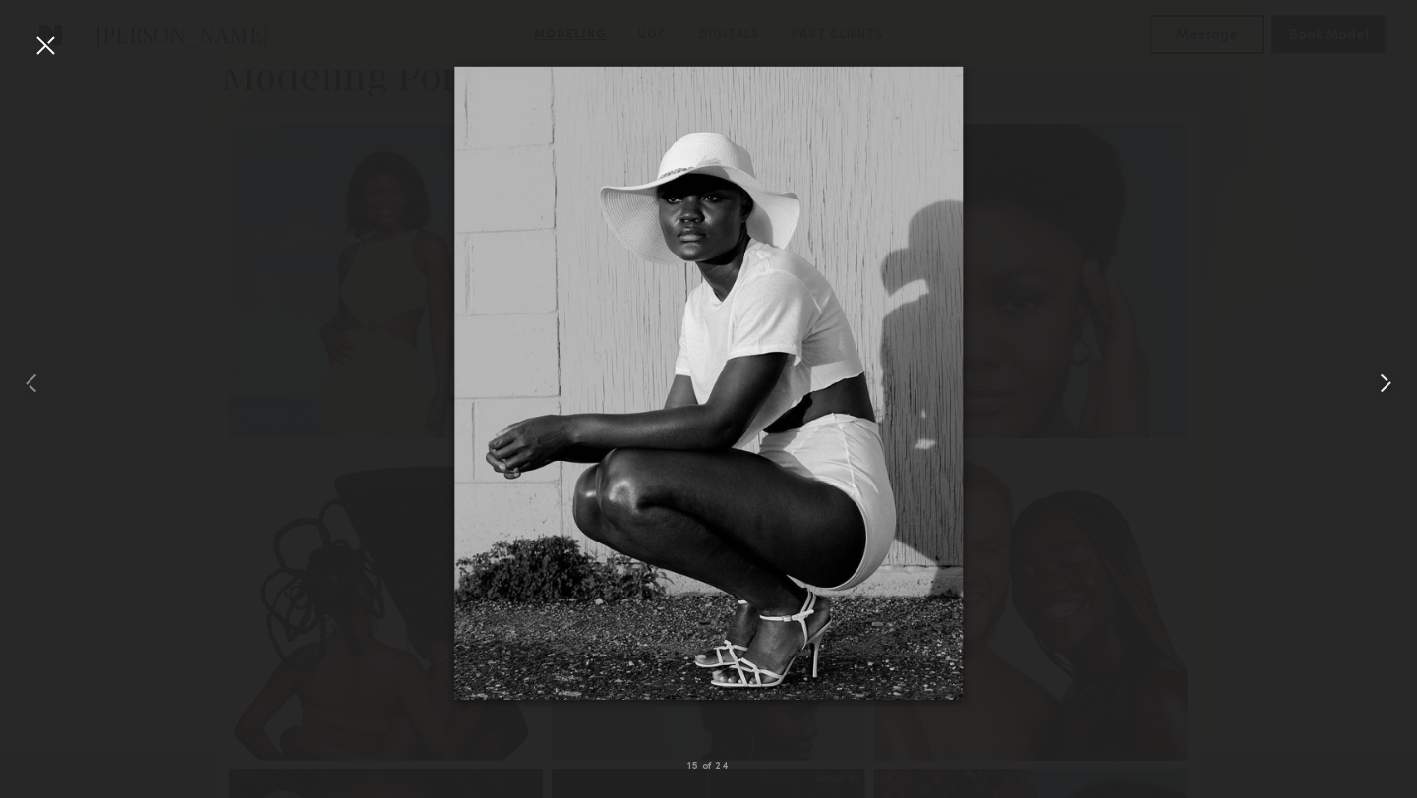
click at [1377, 378] on common-icon at bounding box center [1385, 383] width 31 height 31
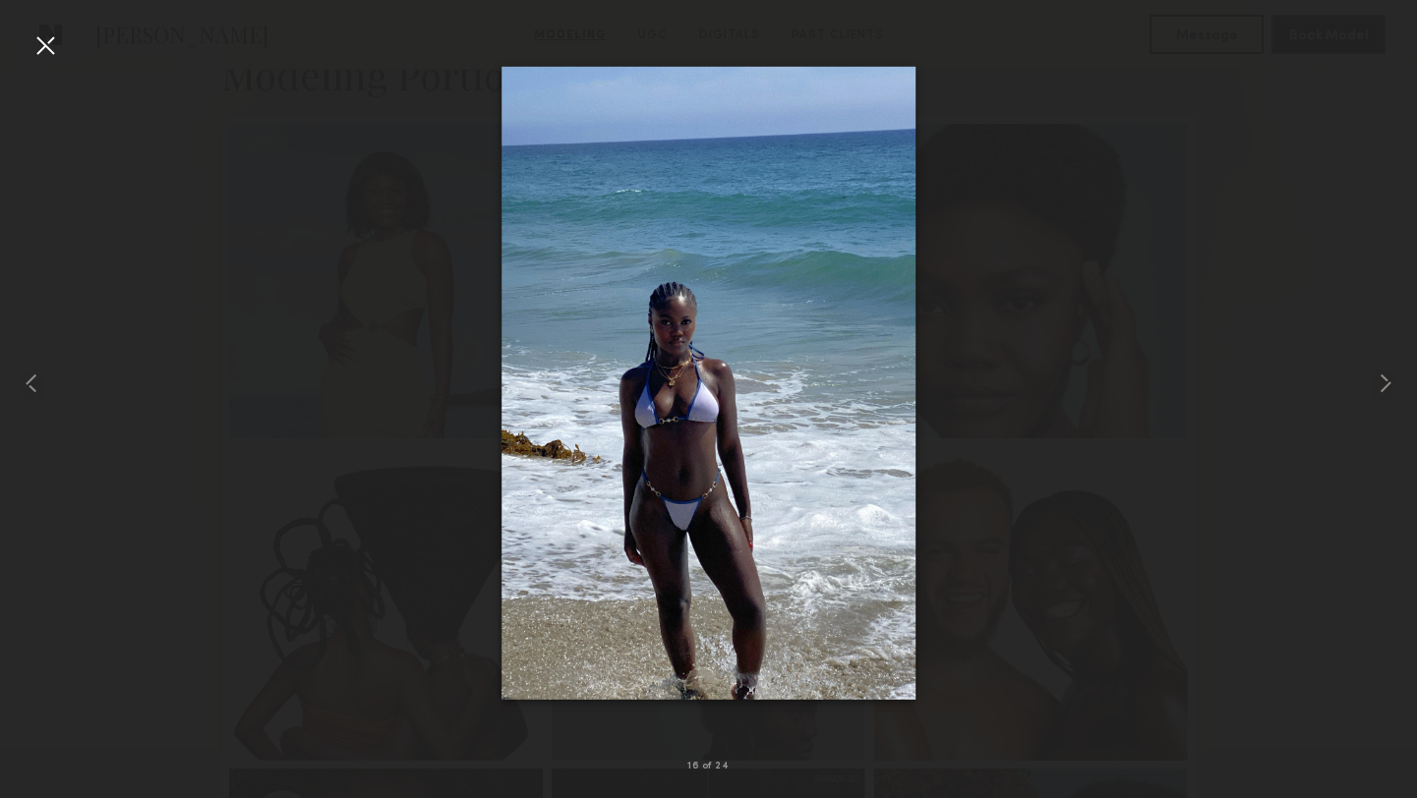
click at [49, 49] on div at bounding box center [44, 44] width 31 height 31
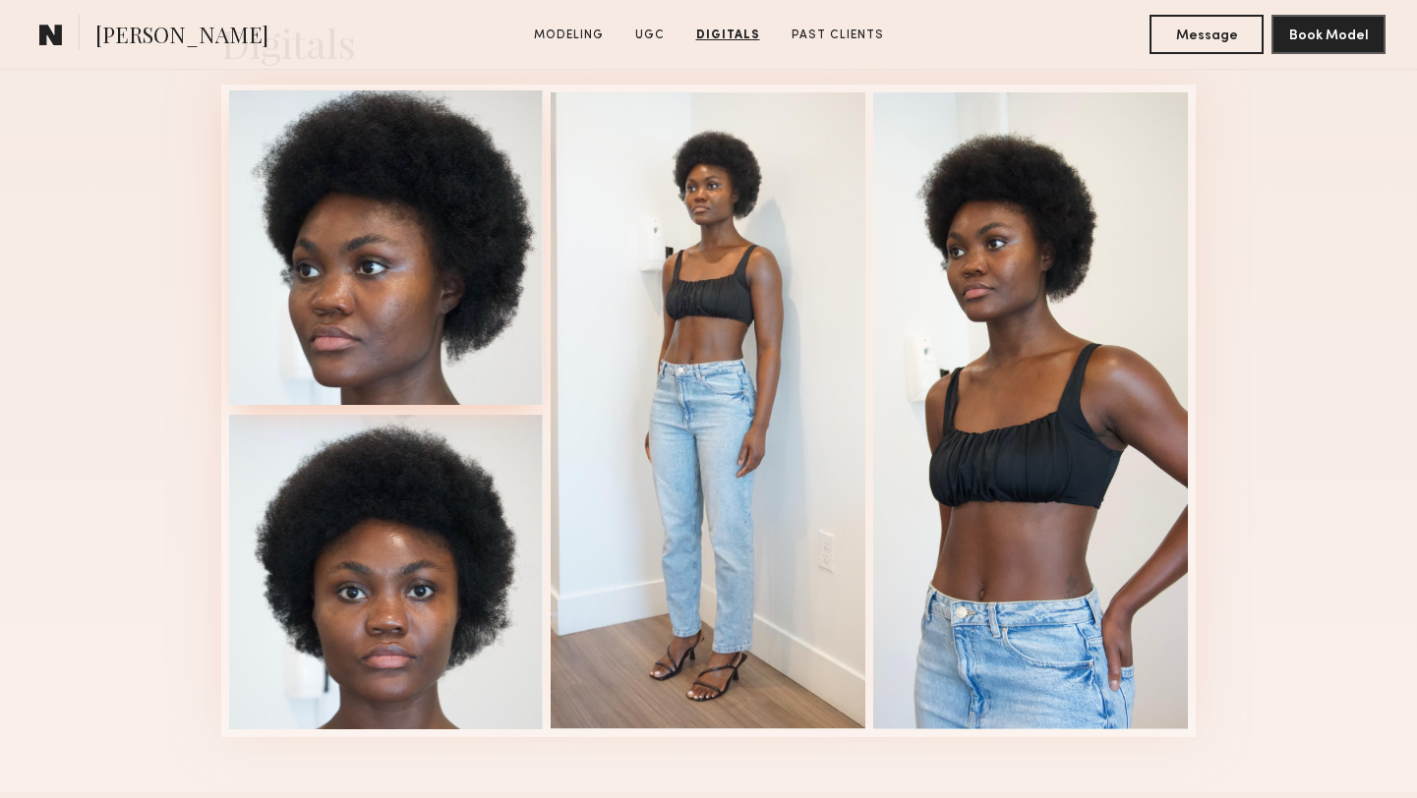
scroll to position [4544, 0]
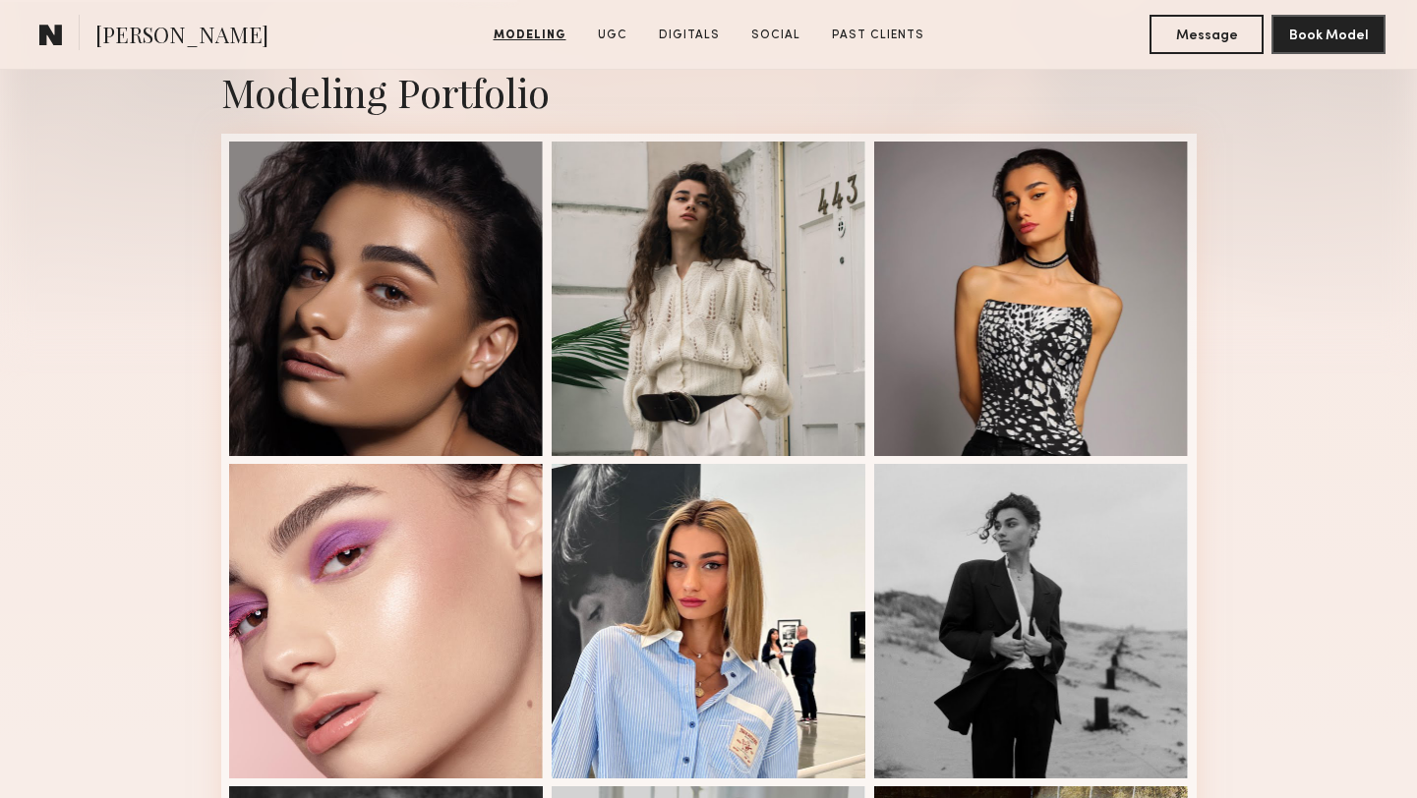
scroll to position [389, 0]
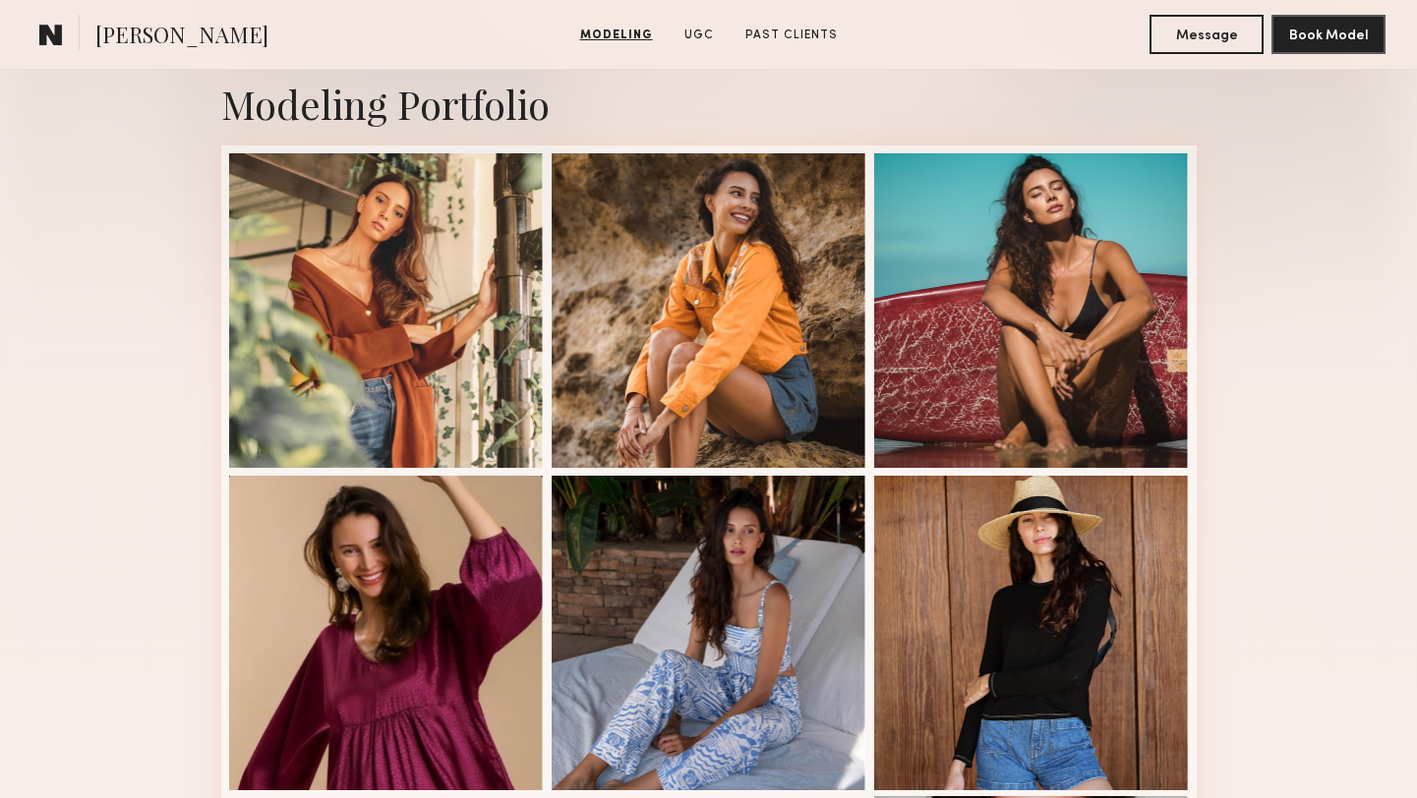
scroll to position [423, 0]
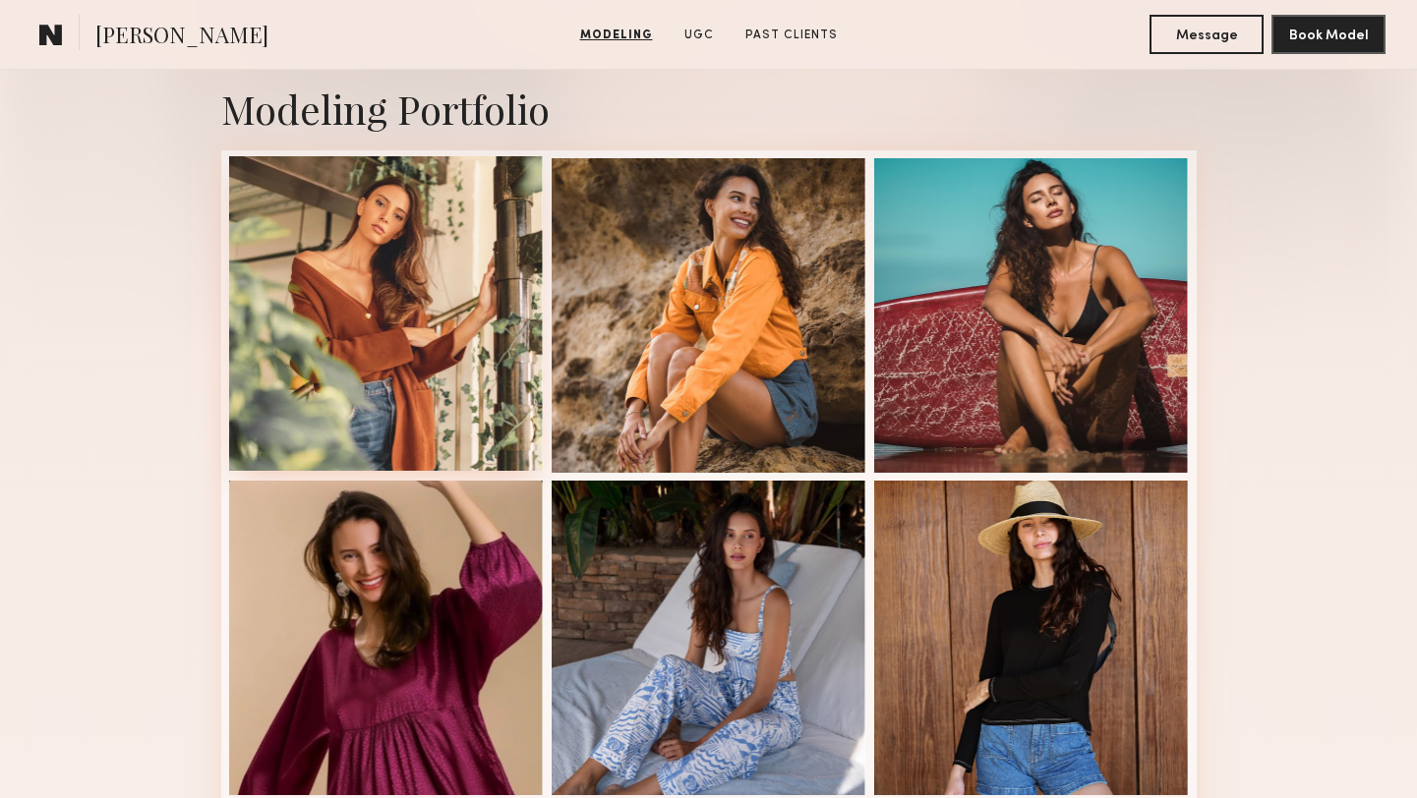
click at [313, 266] on div at bounding box center [386, 313] width 315 height 315
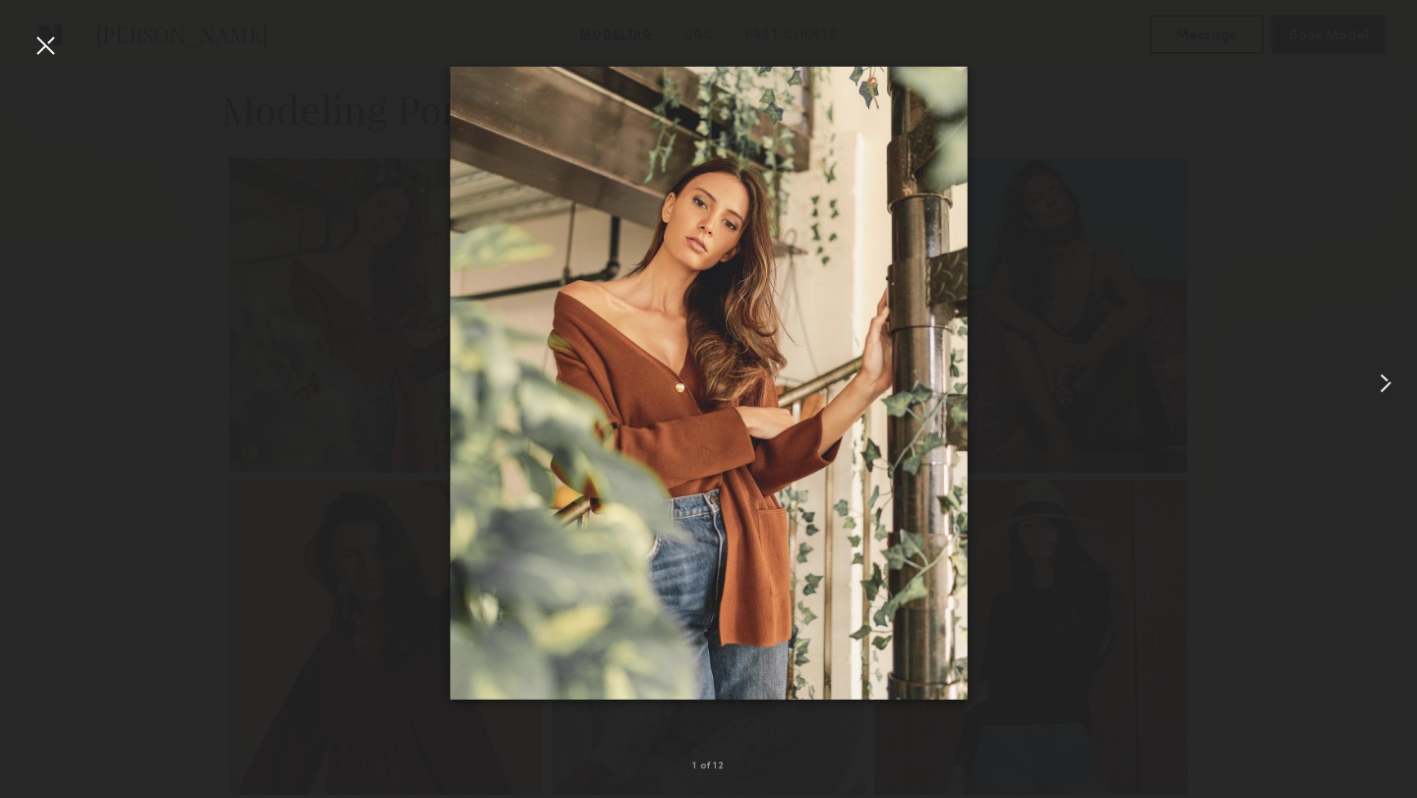
click at [1375, 391] on common-icon at bounding box center [1385, 383] width 31 height 31
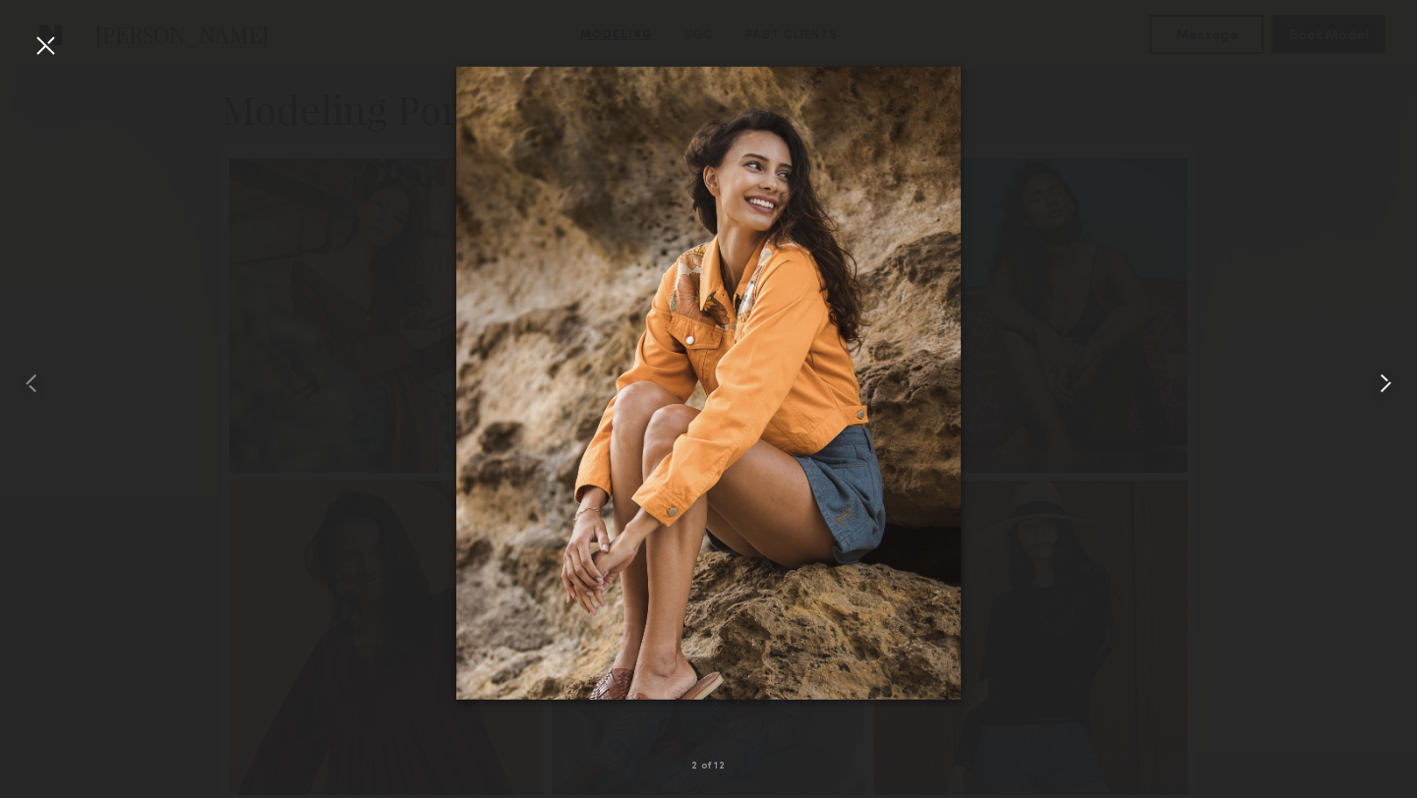
click at [1379, 390] on common-icon at bounding box center [1385, 383] width 31 height 31
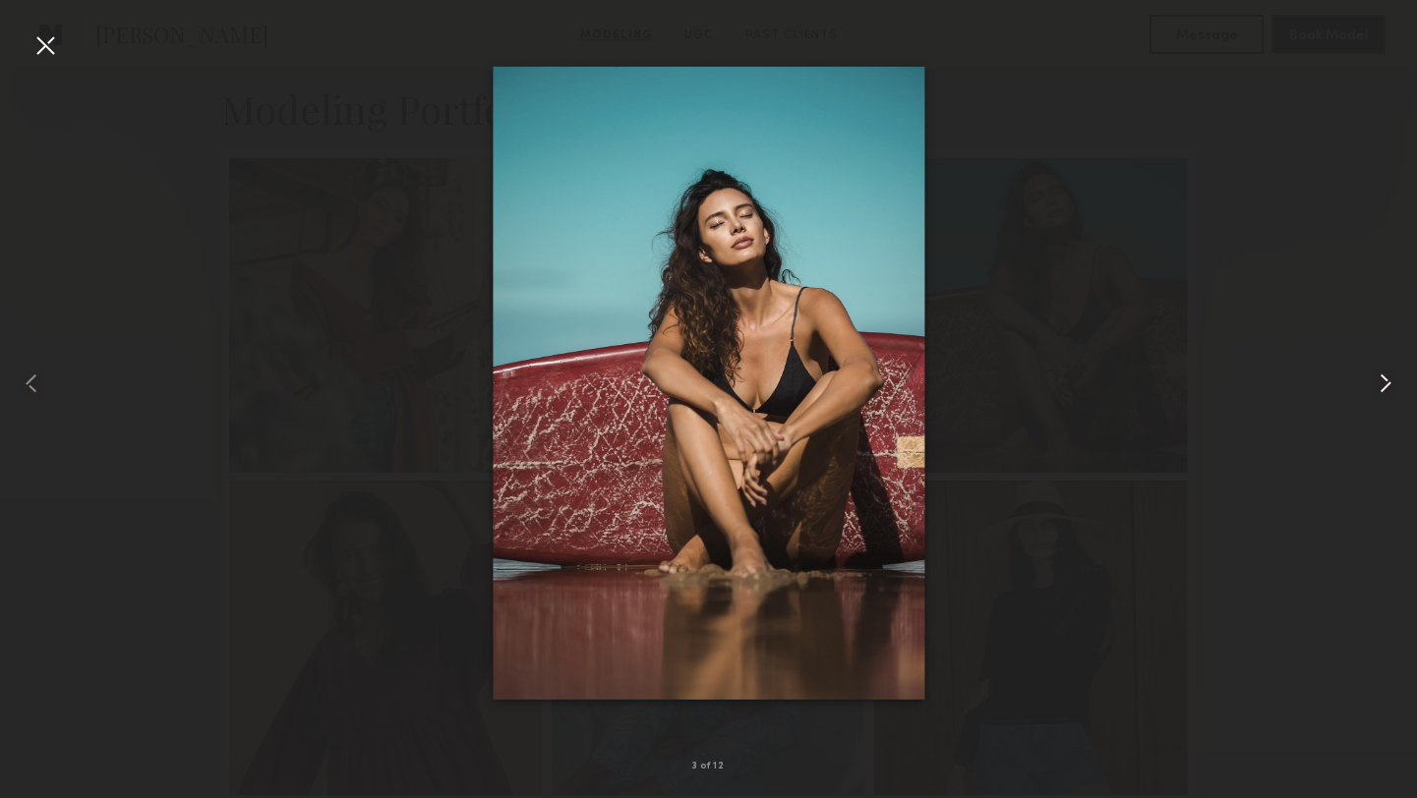
click at [1379, 390] on common-icon at bounding box center [1385, 383] width 31 height 31
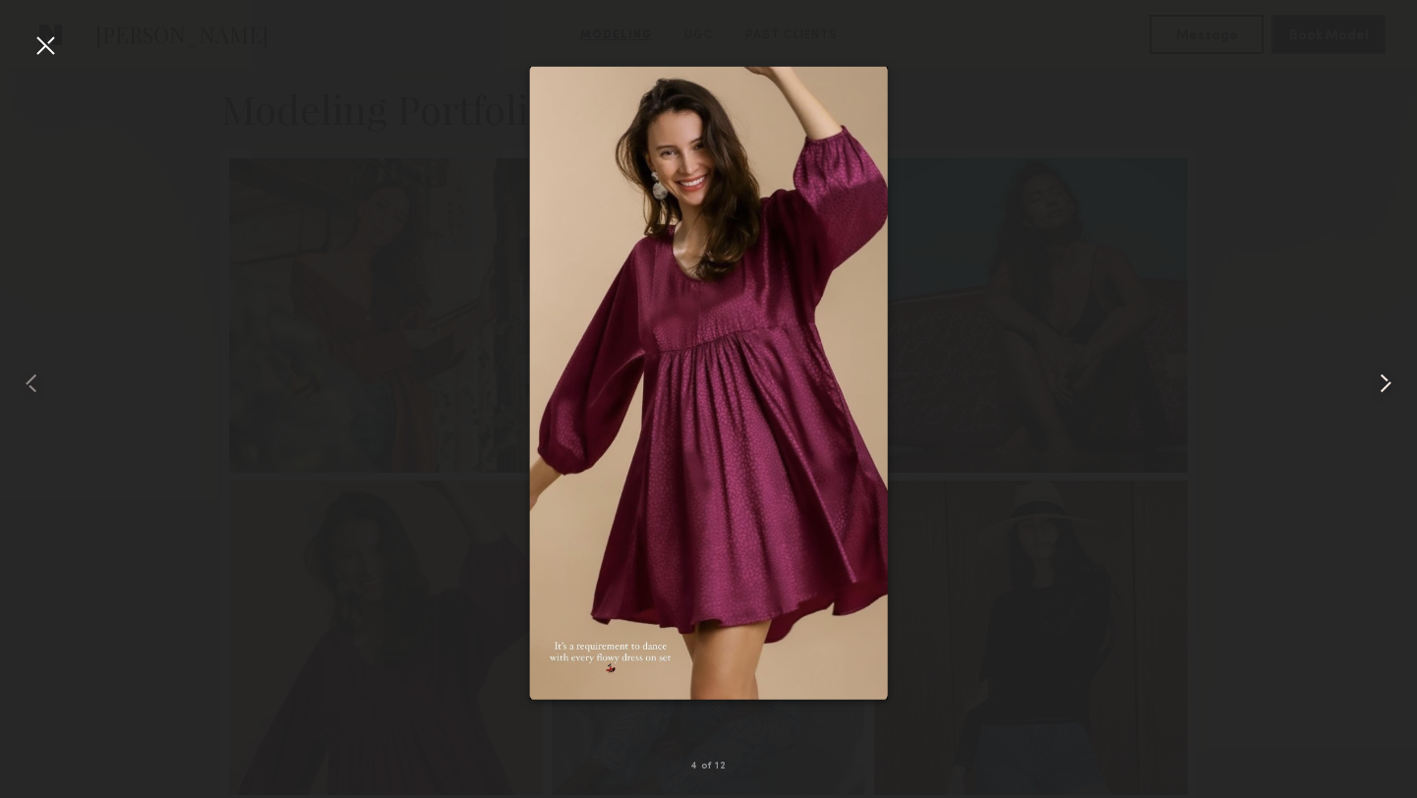
click at [1379, 390] on common-icon at bounding box center [1385, 383] width 31 height 31
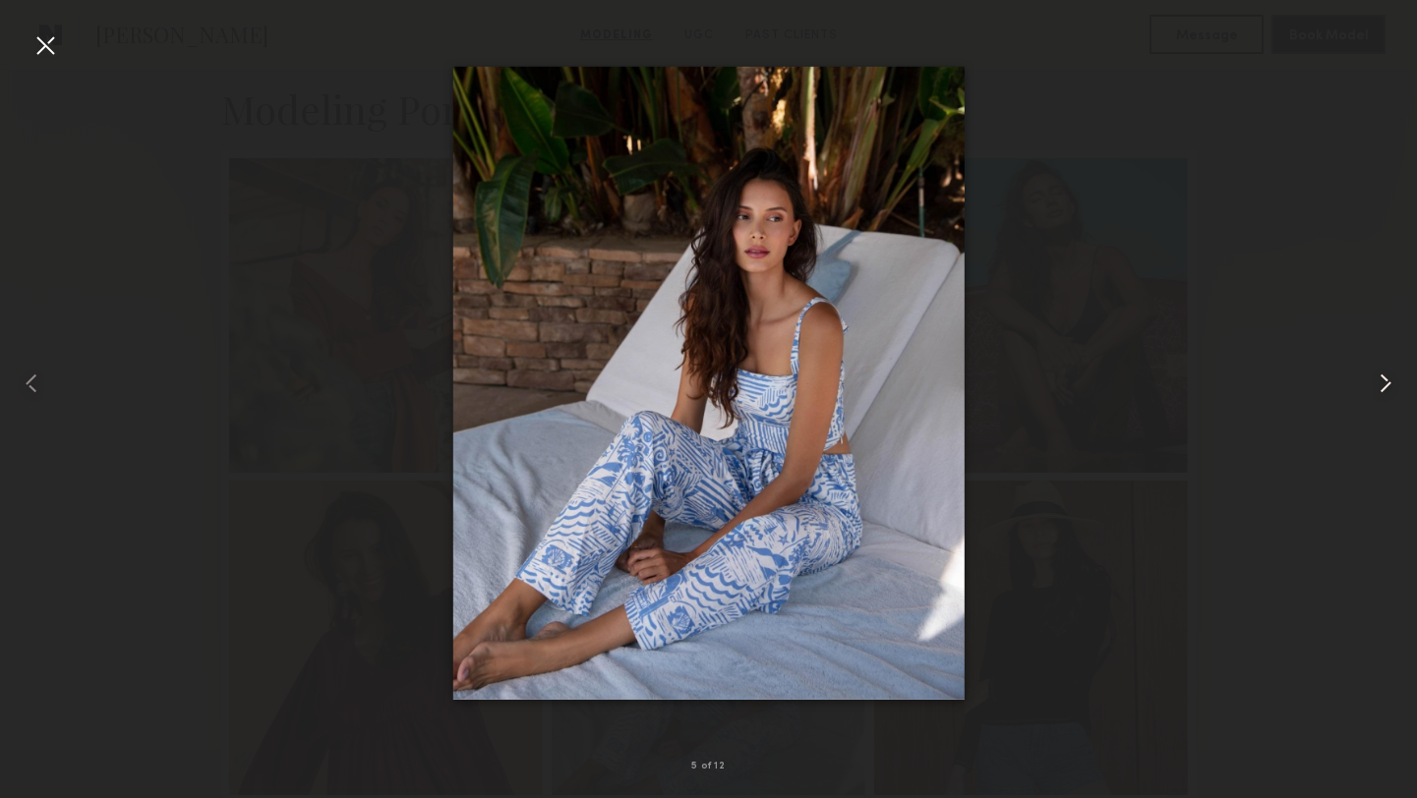
click at [1379, 390] on common-icon at bounding box center [1385, 383] width 31 height 31
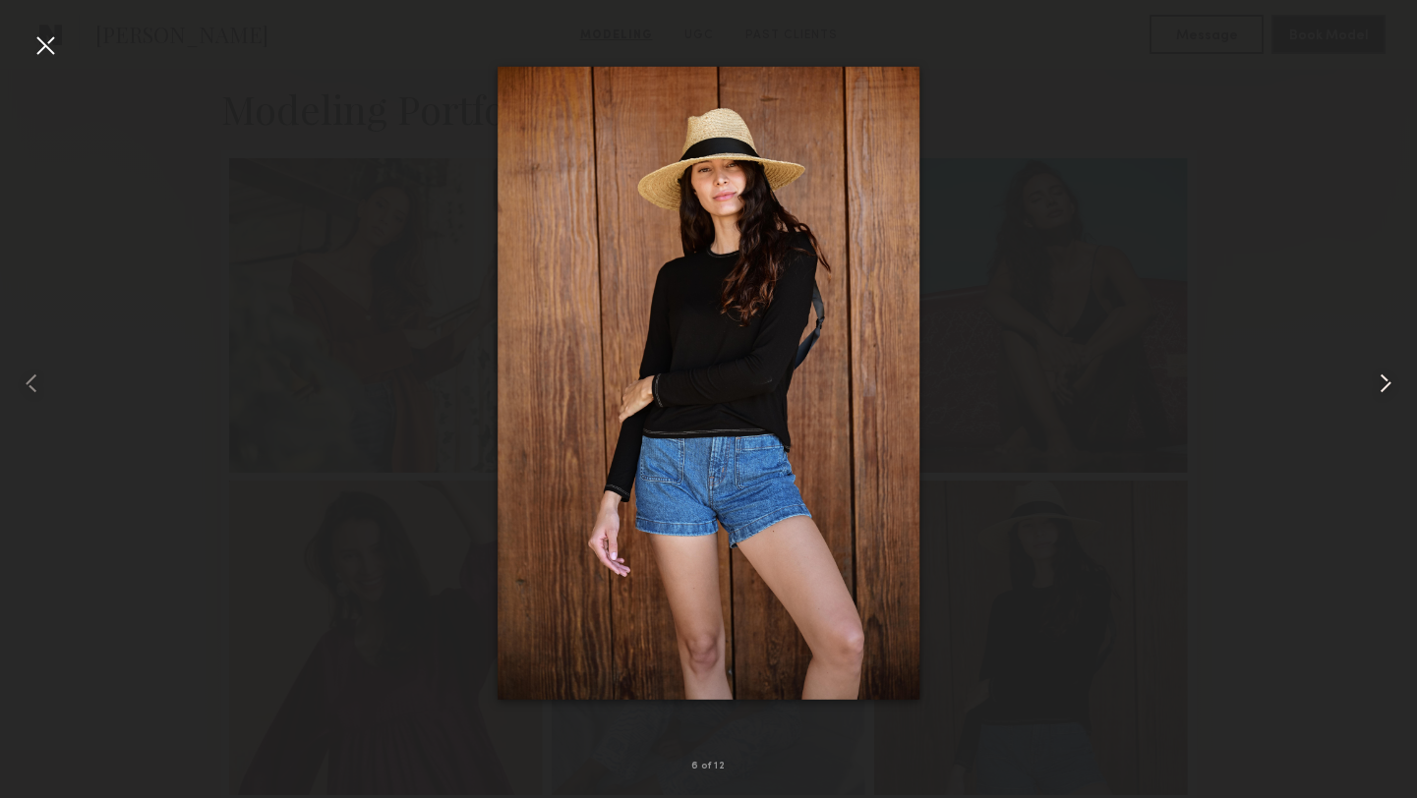
click at [1377, 382] on common-icon at bounding box center [1385, 383] width 31 height 31
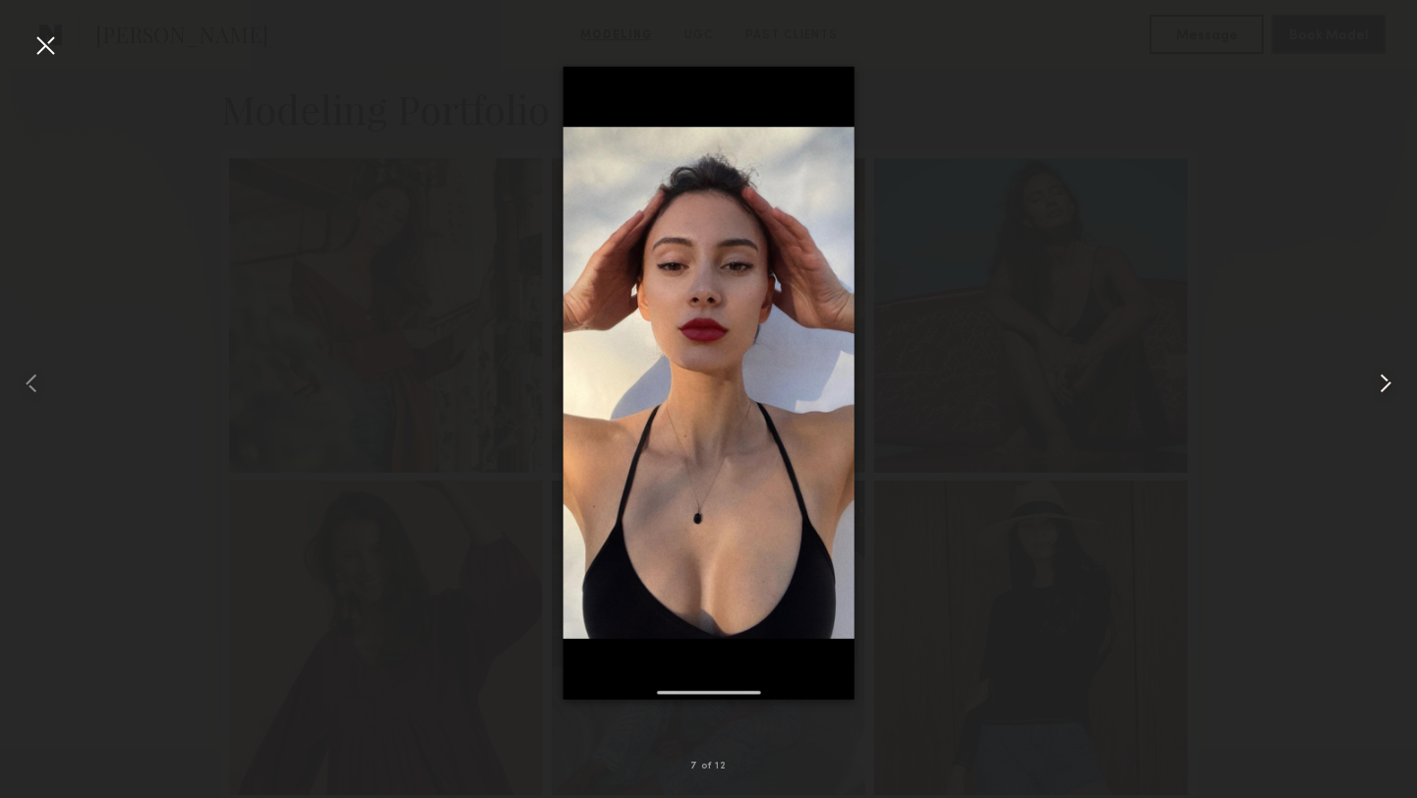
click at [1377, 382] on common-icon at bounding box center [1385, 383] width 31 height 31
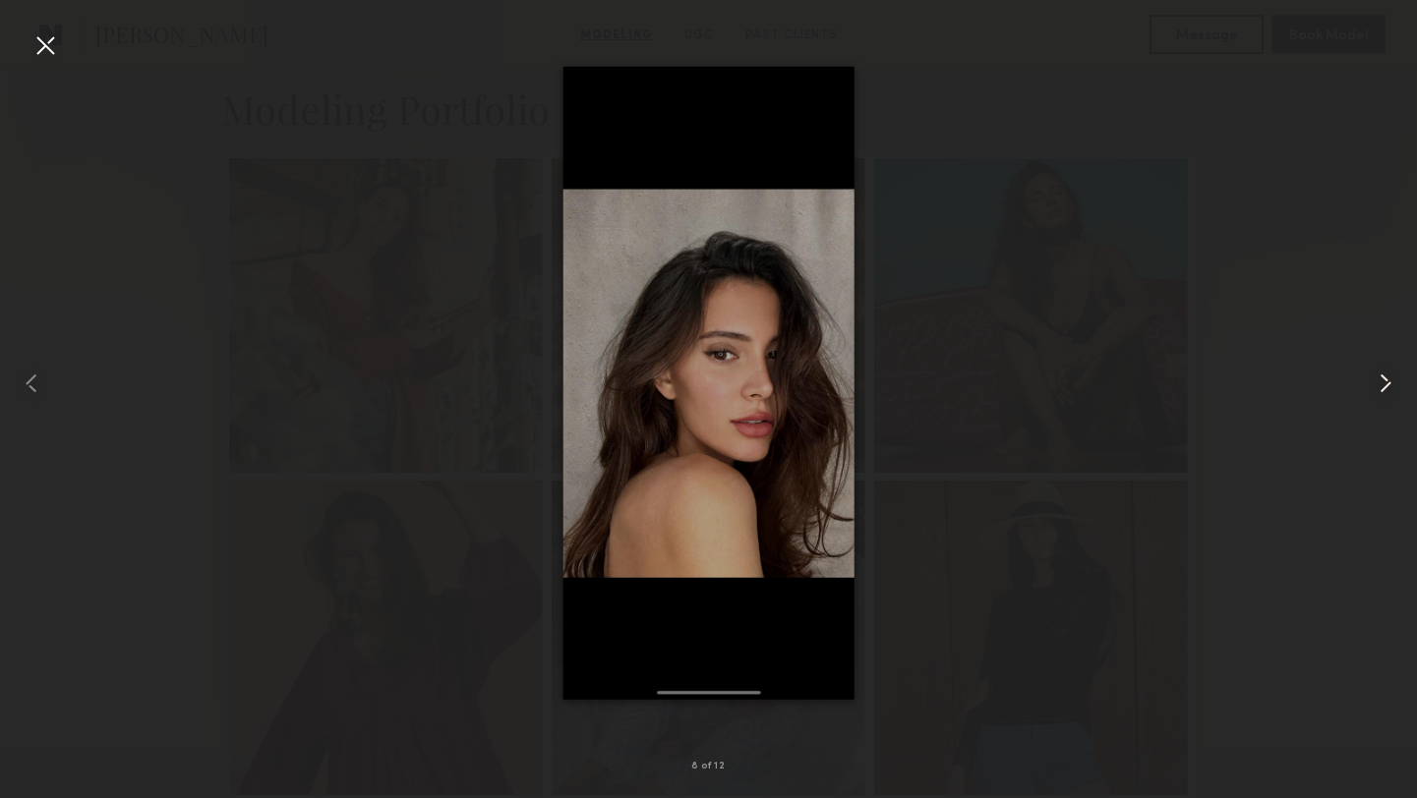
click at [1377, 382] on common-icon at bounding box center [1385, 383] width 31 height 31
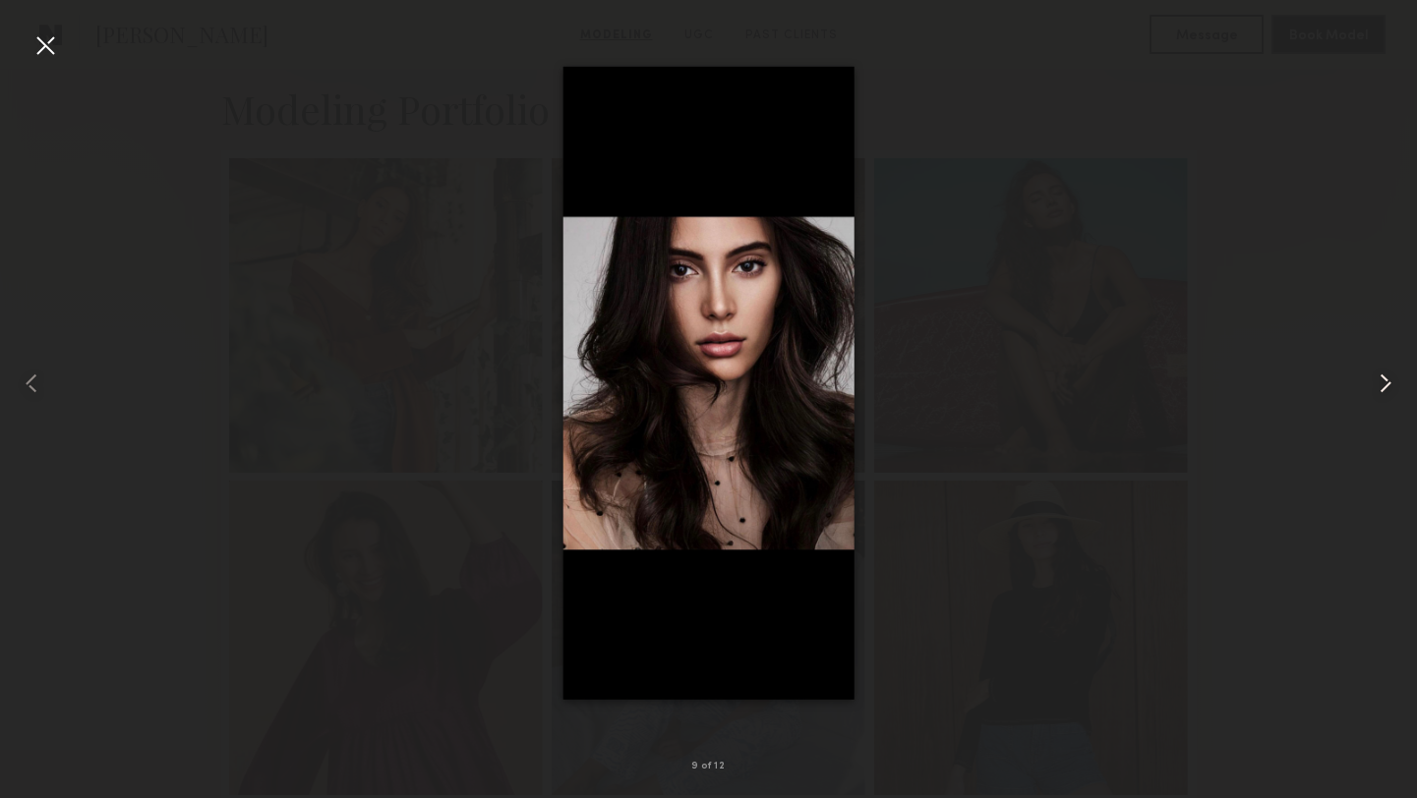
click at [1377, 382] on common-icon at bounding box center [1385, 383] width 31 height 31
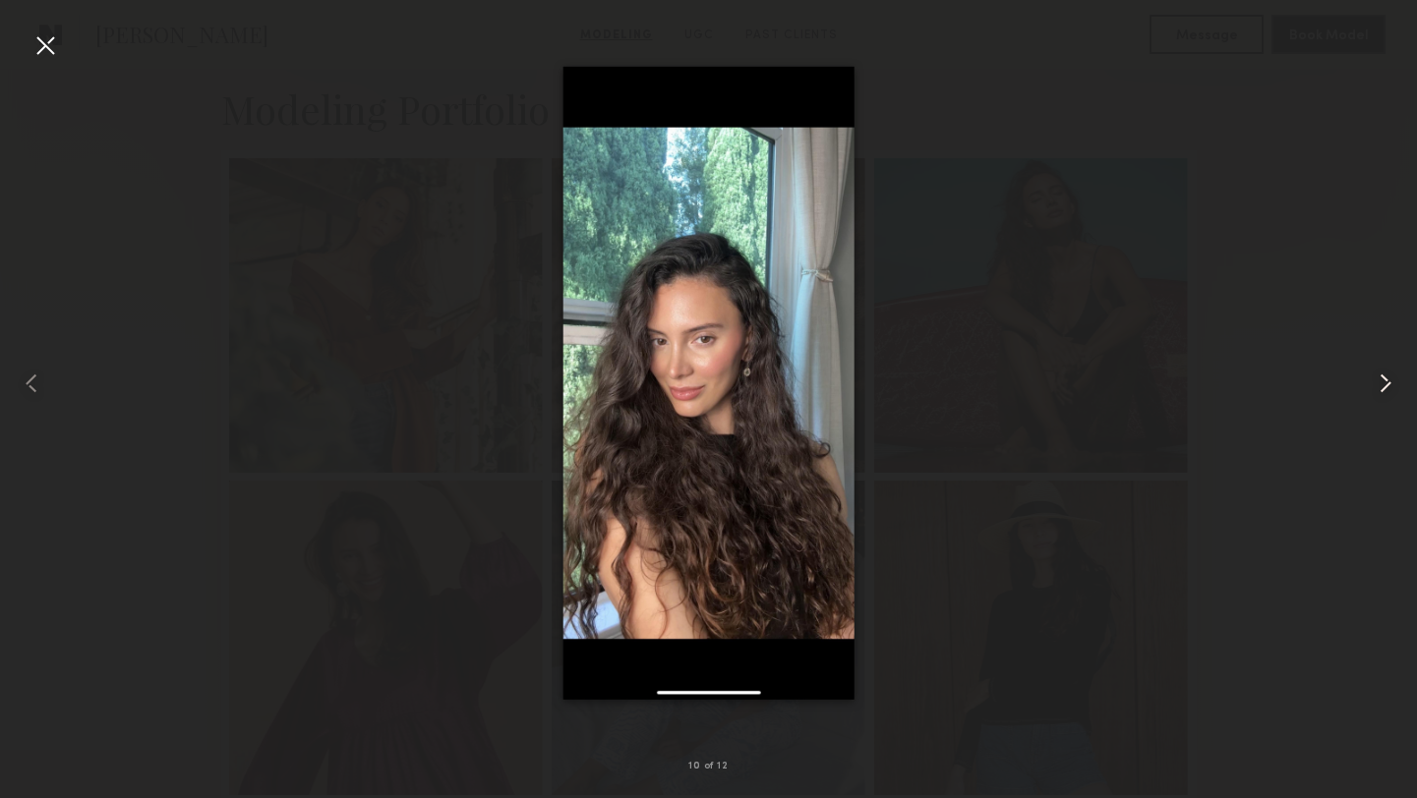
click at [1382, 383] on common-icon at bounding box center [1385, 383] width 31 height 31
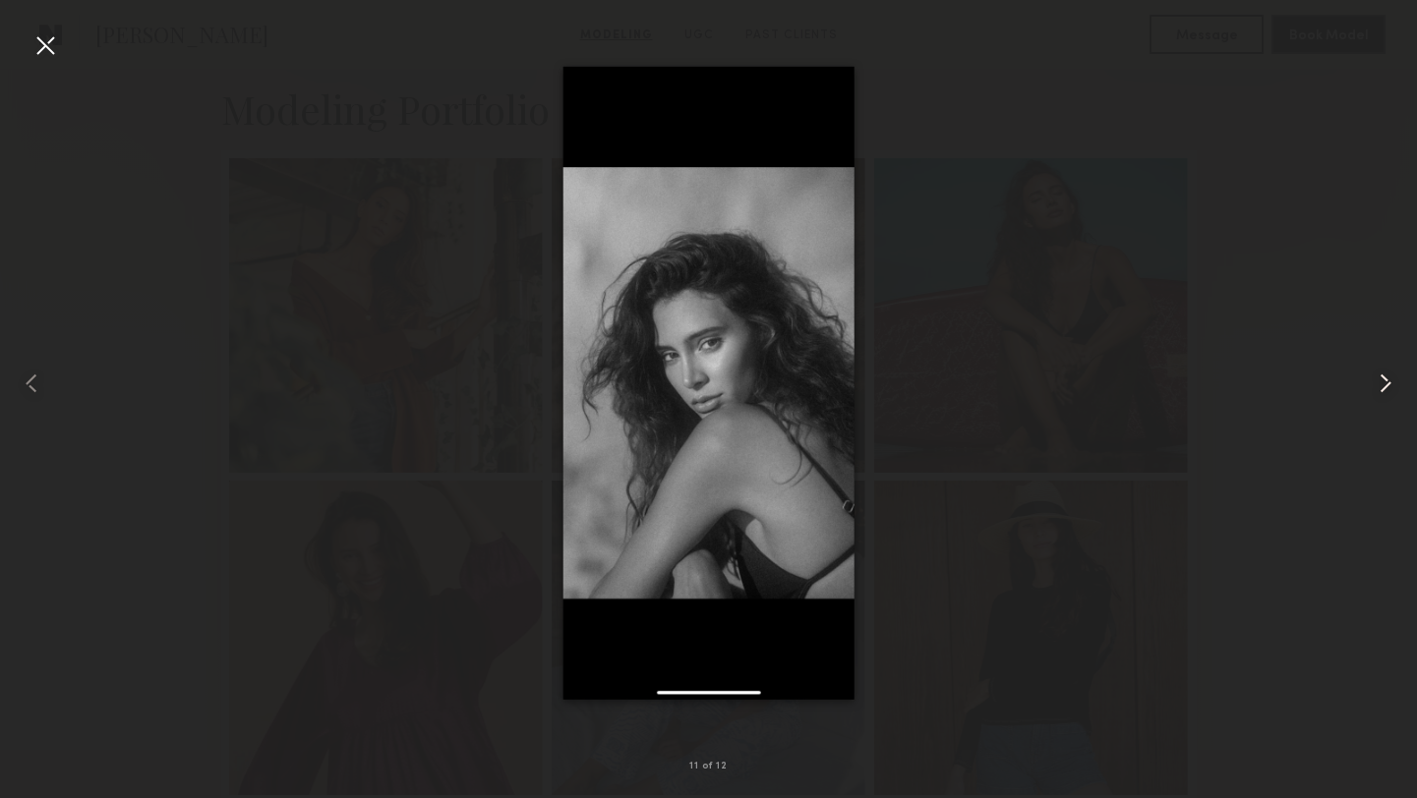
click at [1383, 383] on common-icon at bounding box center [1385, 383] width 31 height 31
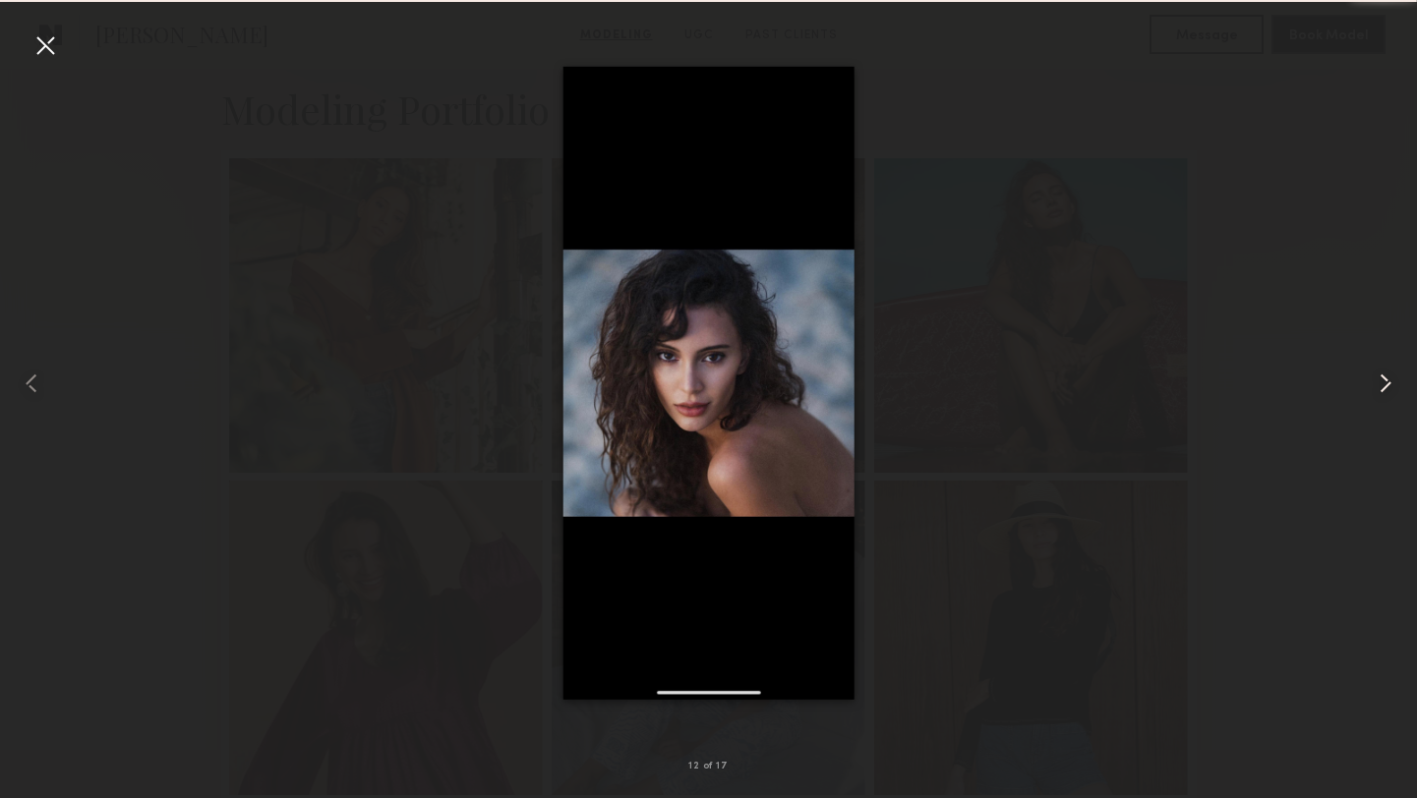
click at [1383, 383] on common-icon at bounding box center [1385, 383] width 31 height 31
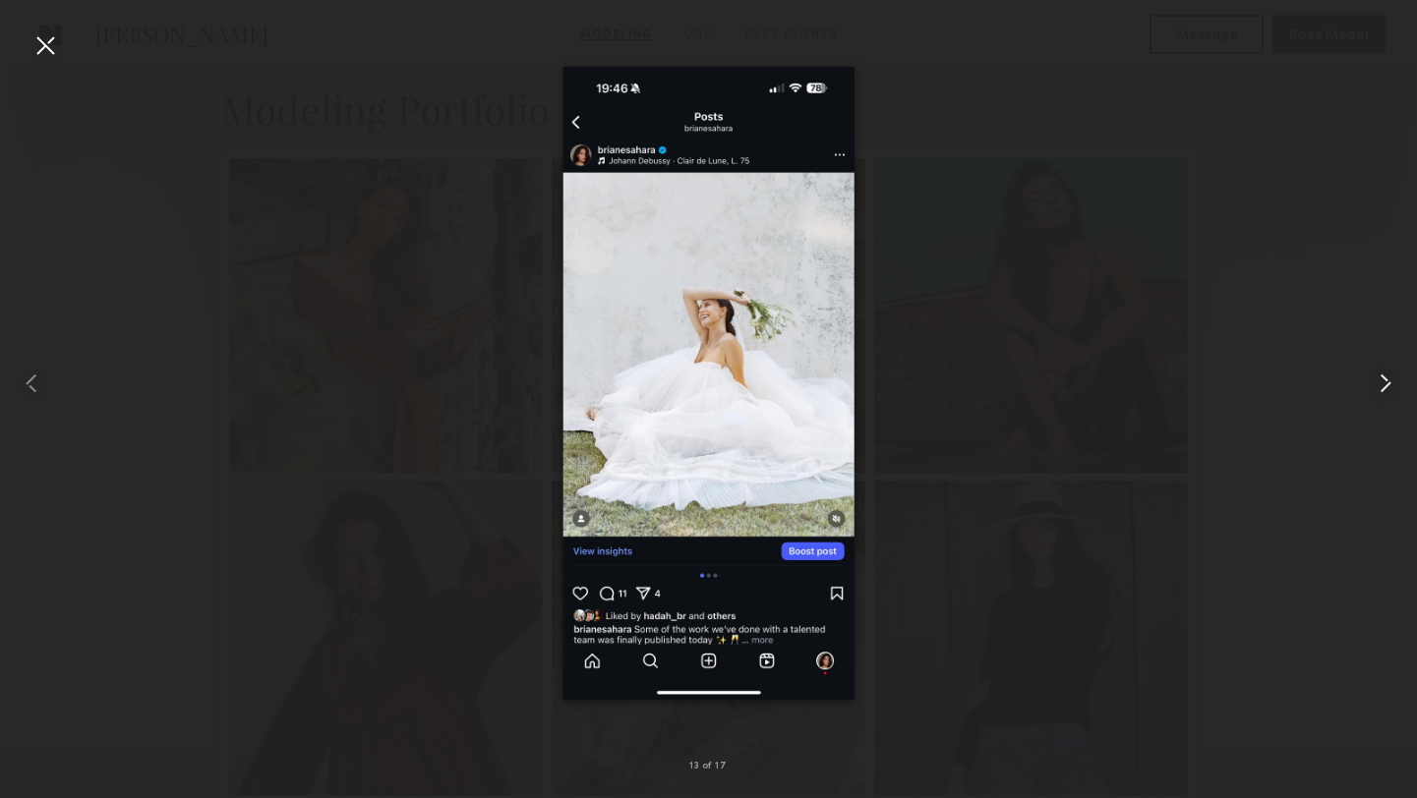
click at [1383, 383] on common-icon at bounding box center [1385, 383] width 31 height 31
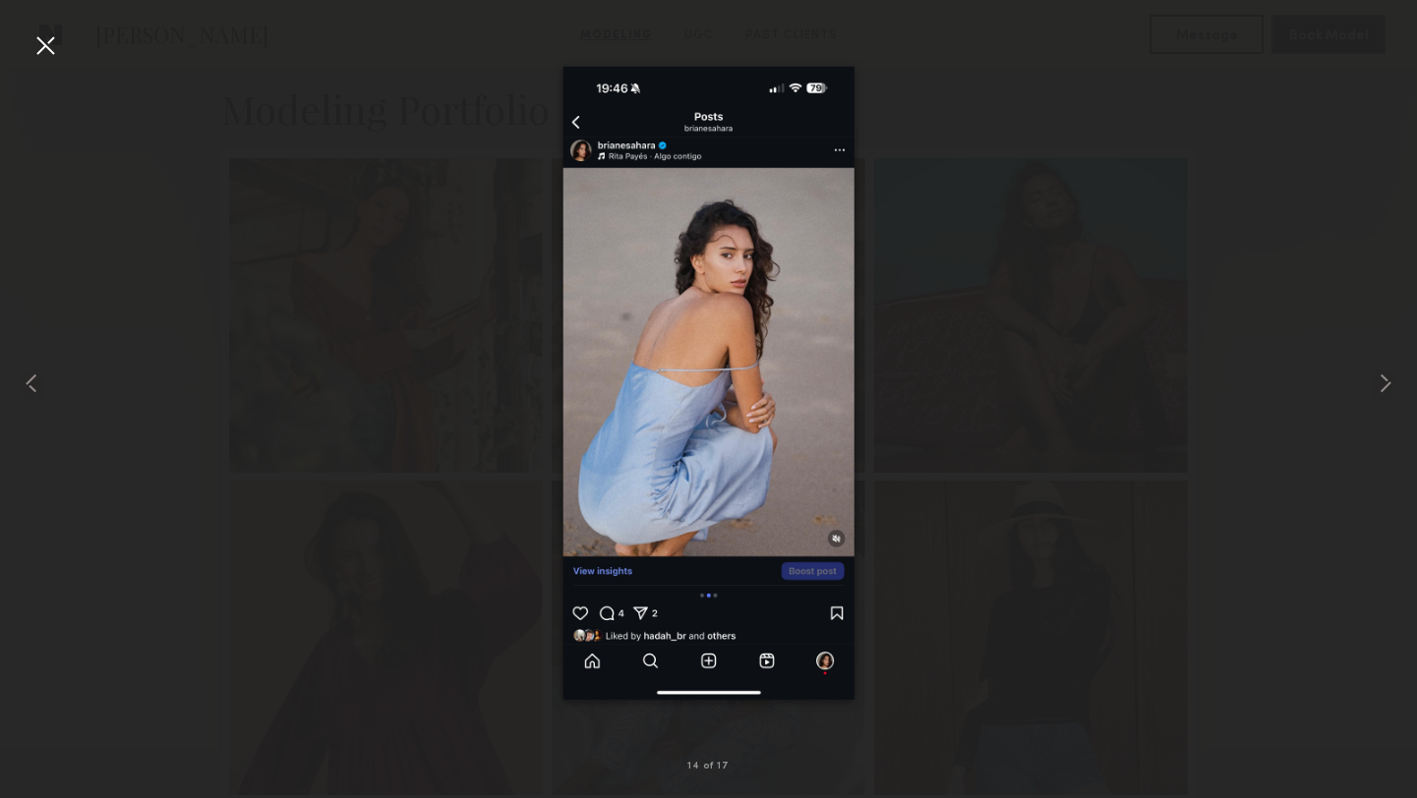
click at [60, 50] on div at bounding box center [44, 44] width 31 height 31
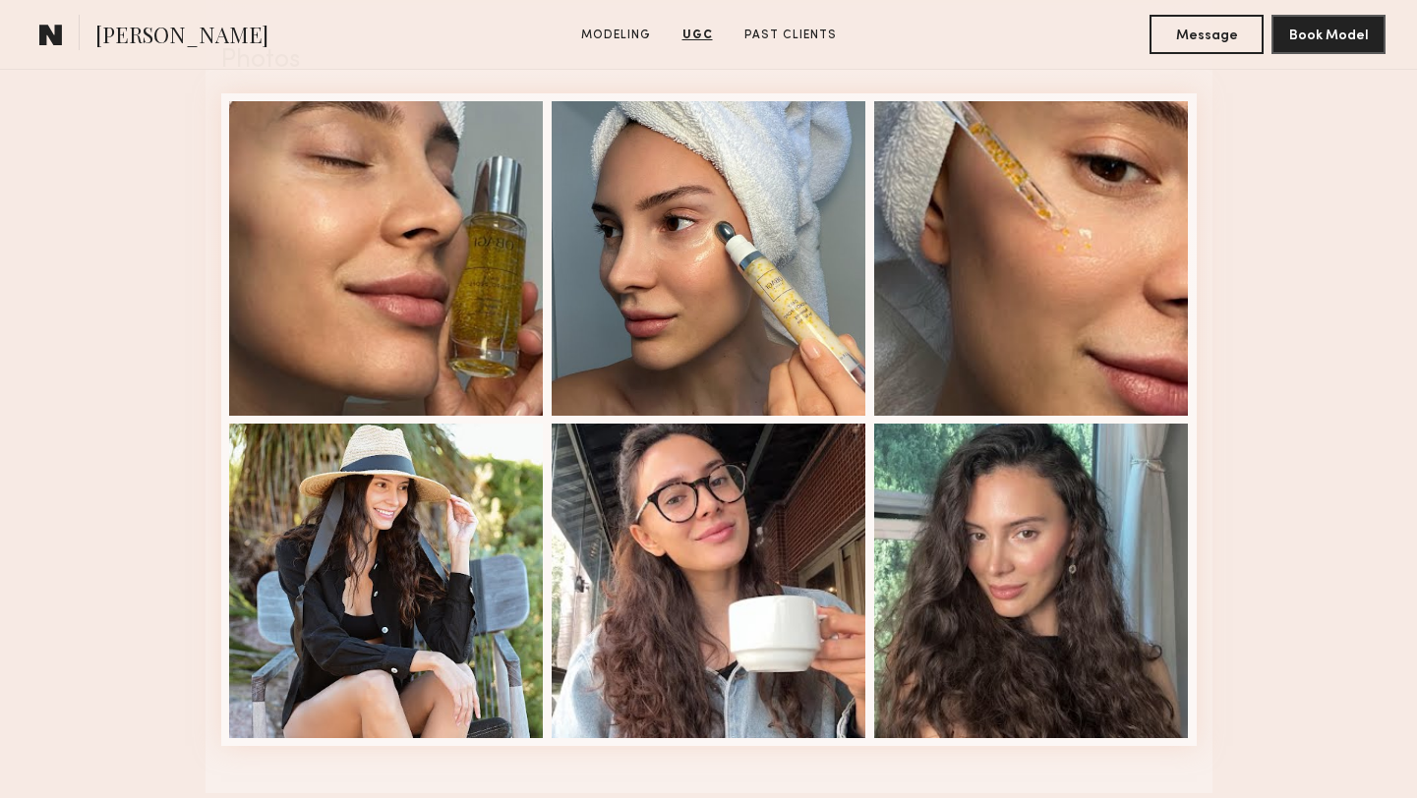
scroll to position [3716, 0]
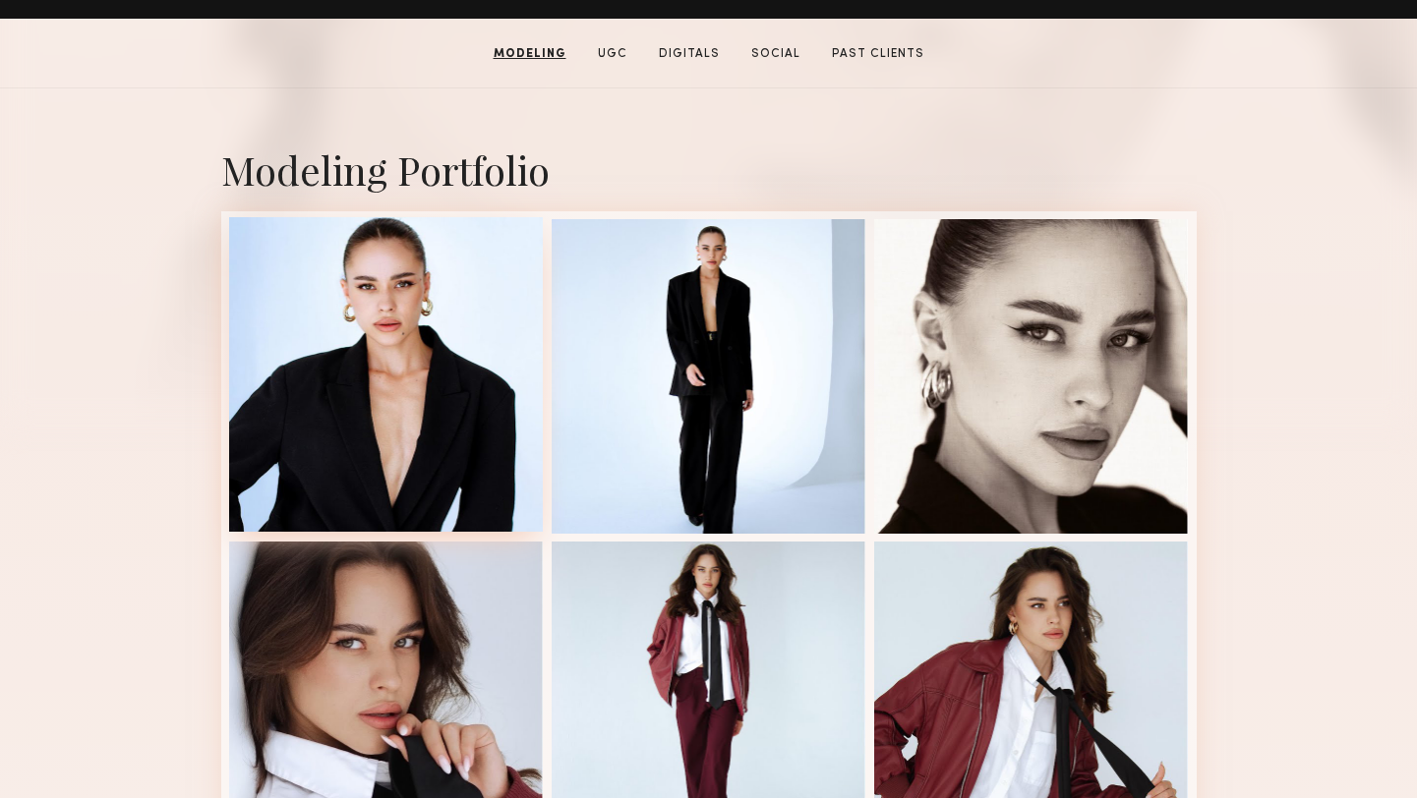
scroll to position [360, 0]
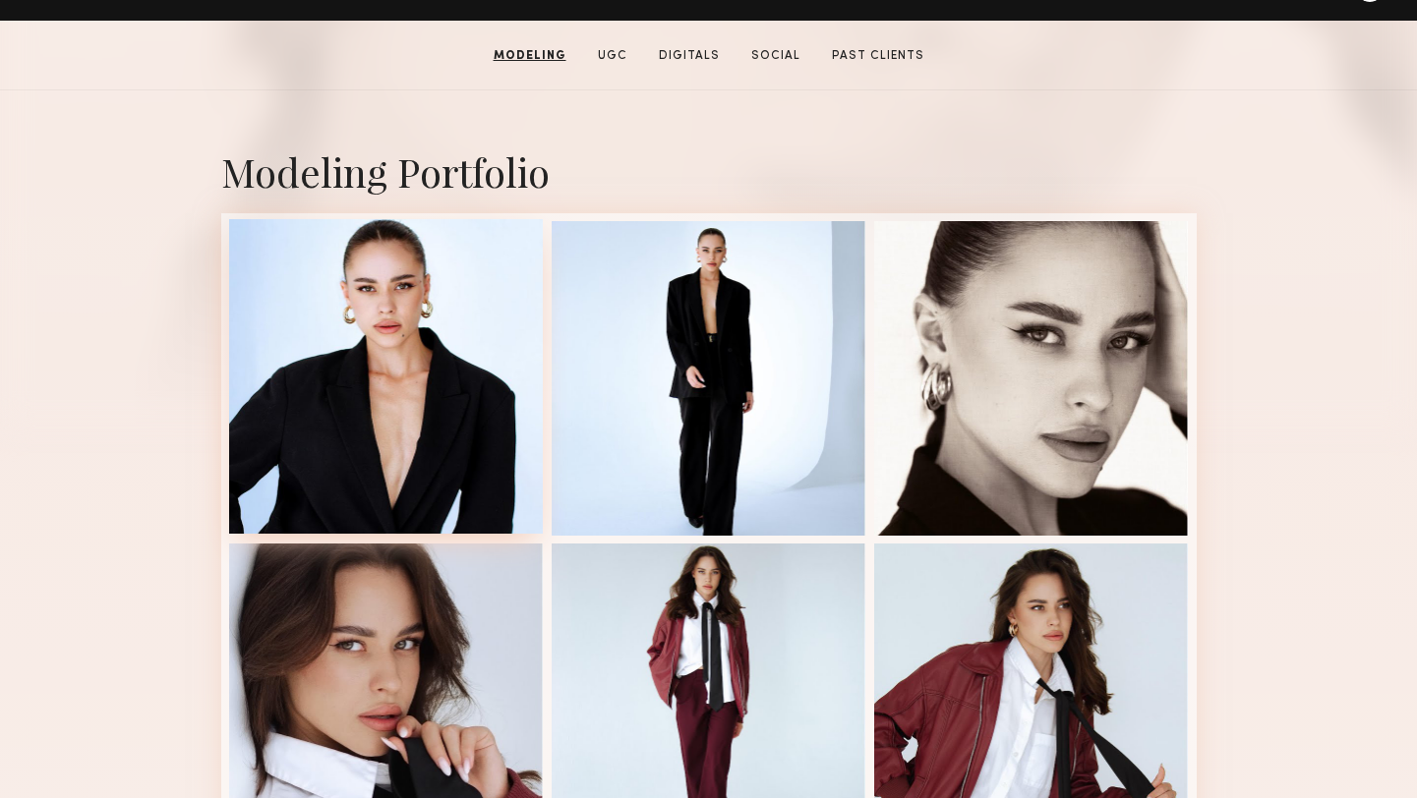
click at [397, 367] on div at bounding box center [386, 376] width 315 height 315
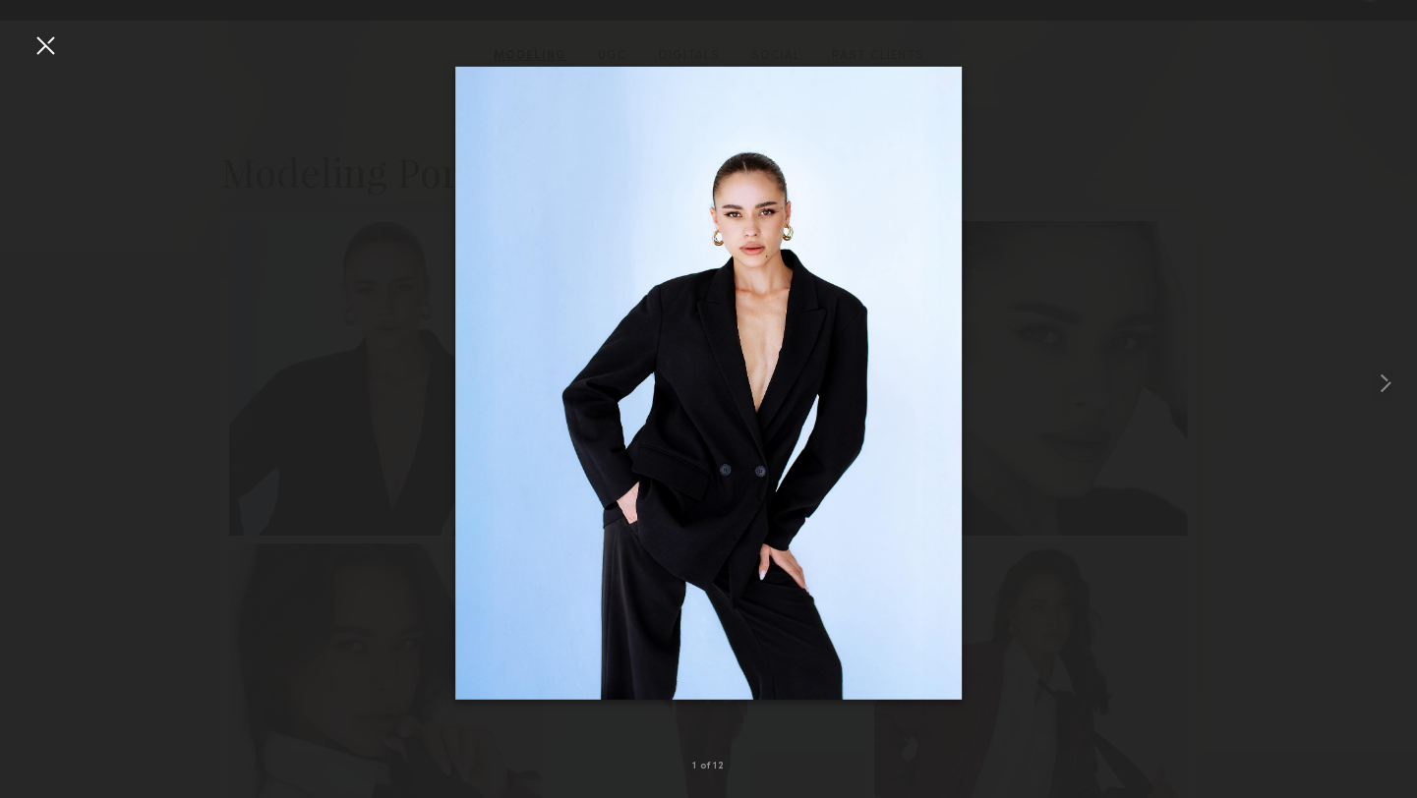
scroll to position [355, 0]
click at [58, 43] on div at bounding box center [44, 44] width 31 height 31
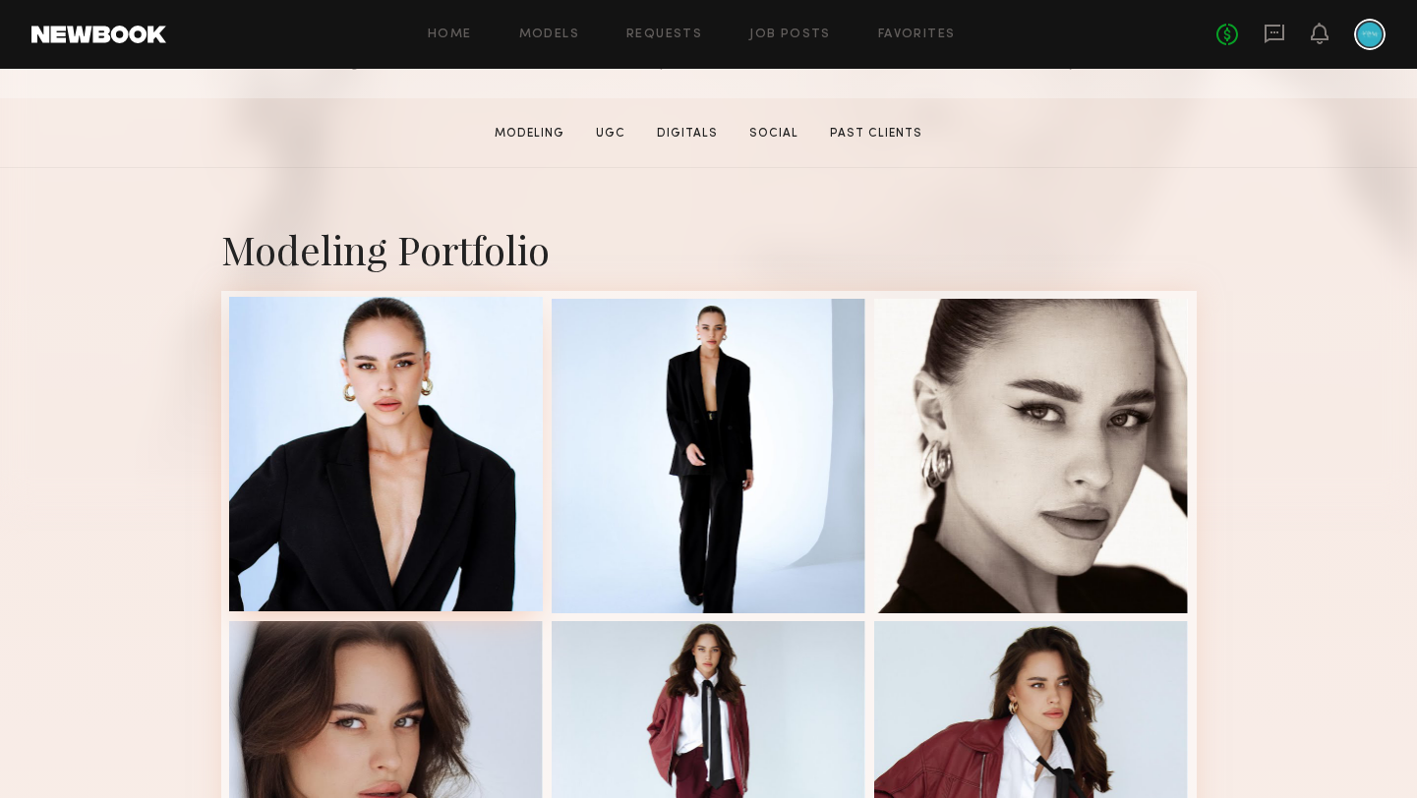
scroll to position [283, 0]
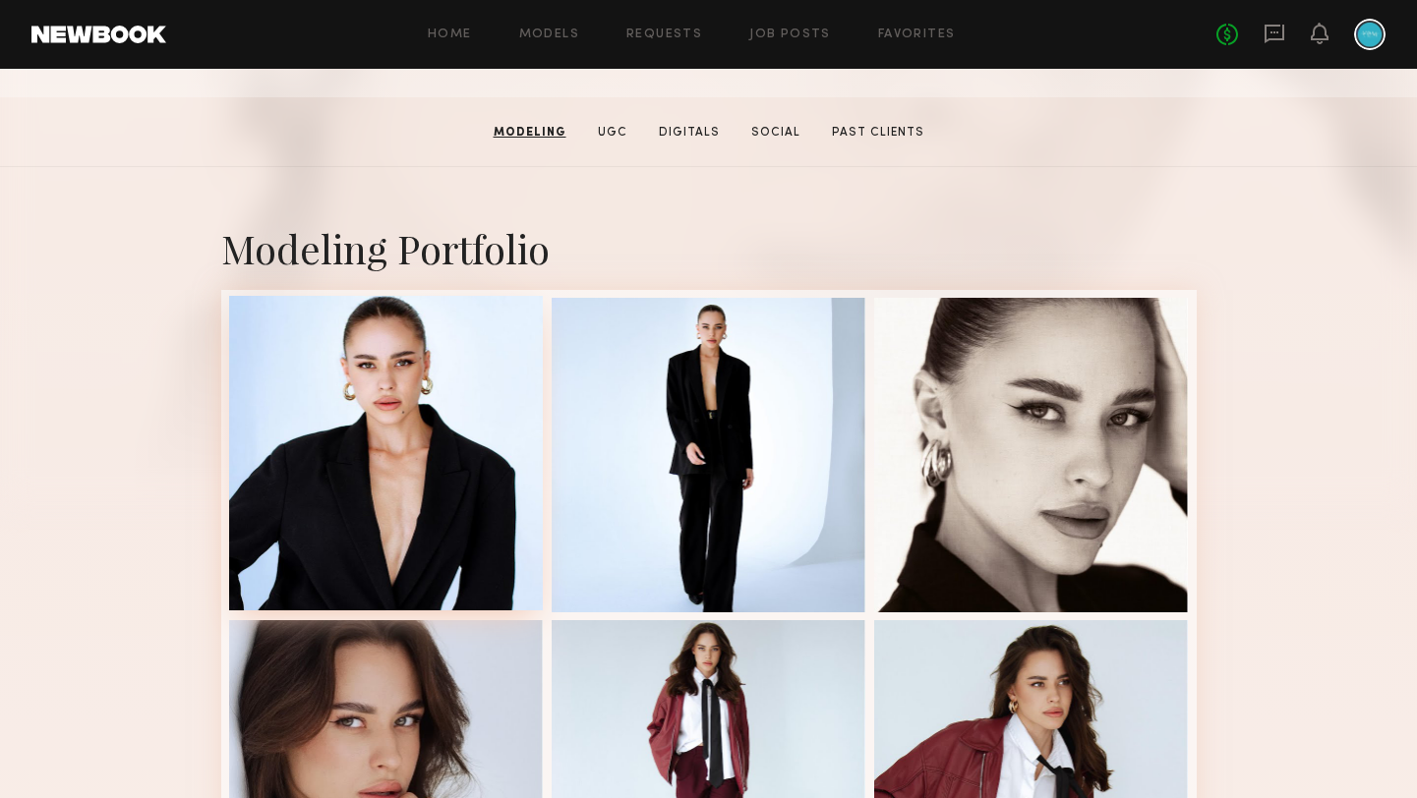
click at [479, 409] on div at bounding box center [386, 453] width 315 height 315
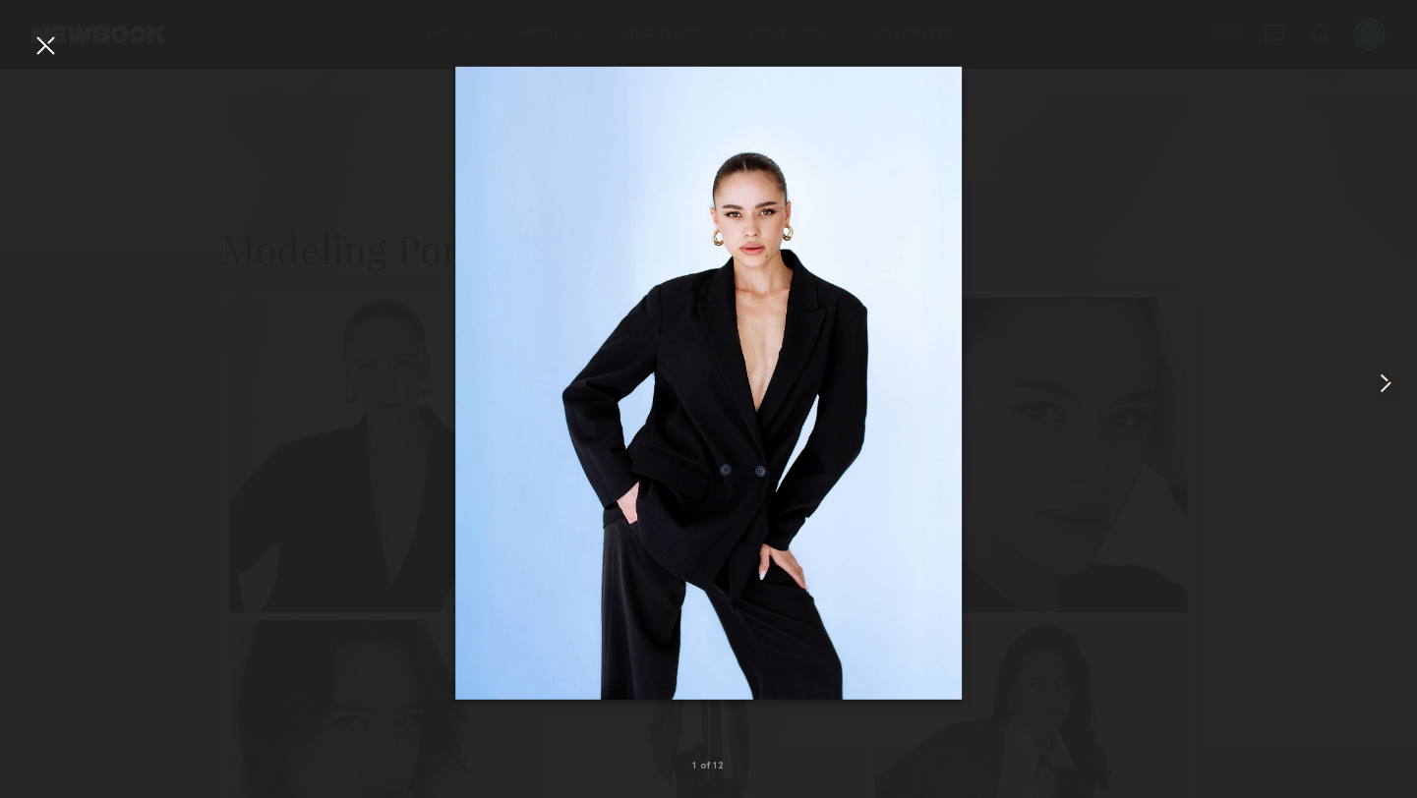
click at [1386, 381] on common-icon at bounding box center [1385, 383] width 31 height 31
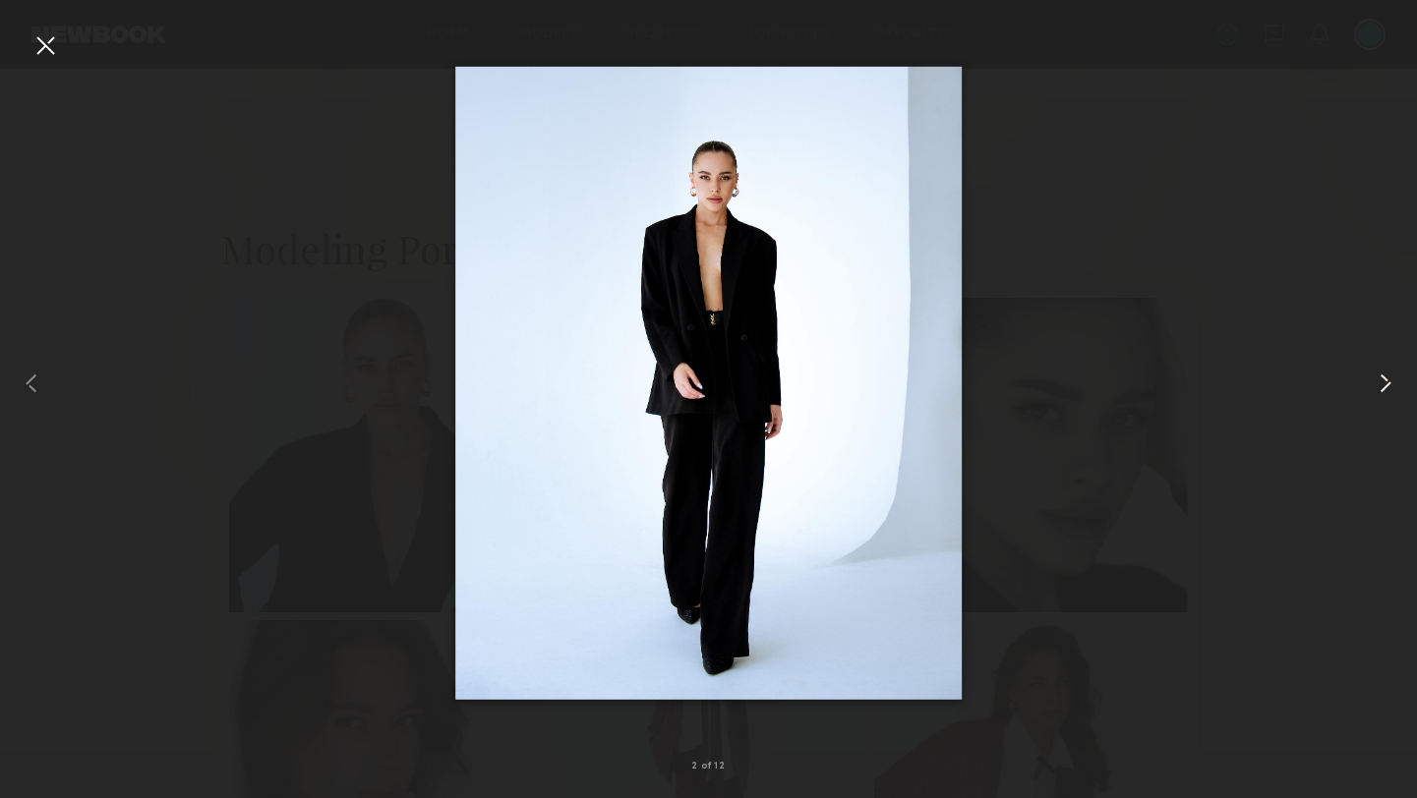
click at [1381, 381] on common-icon at bounding box center [1385, 383] width 31 height 31
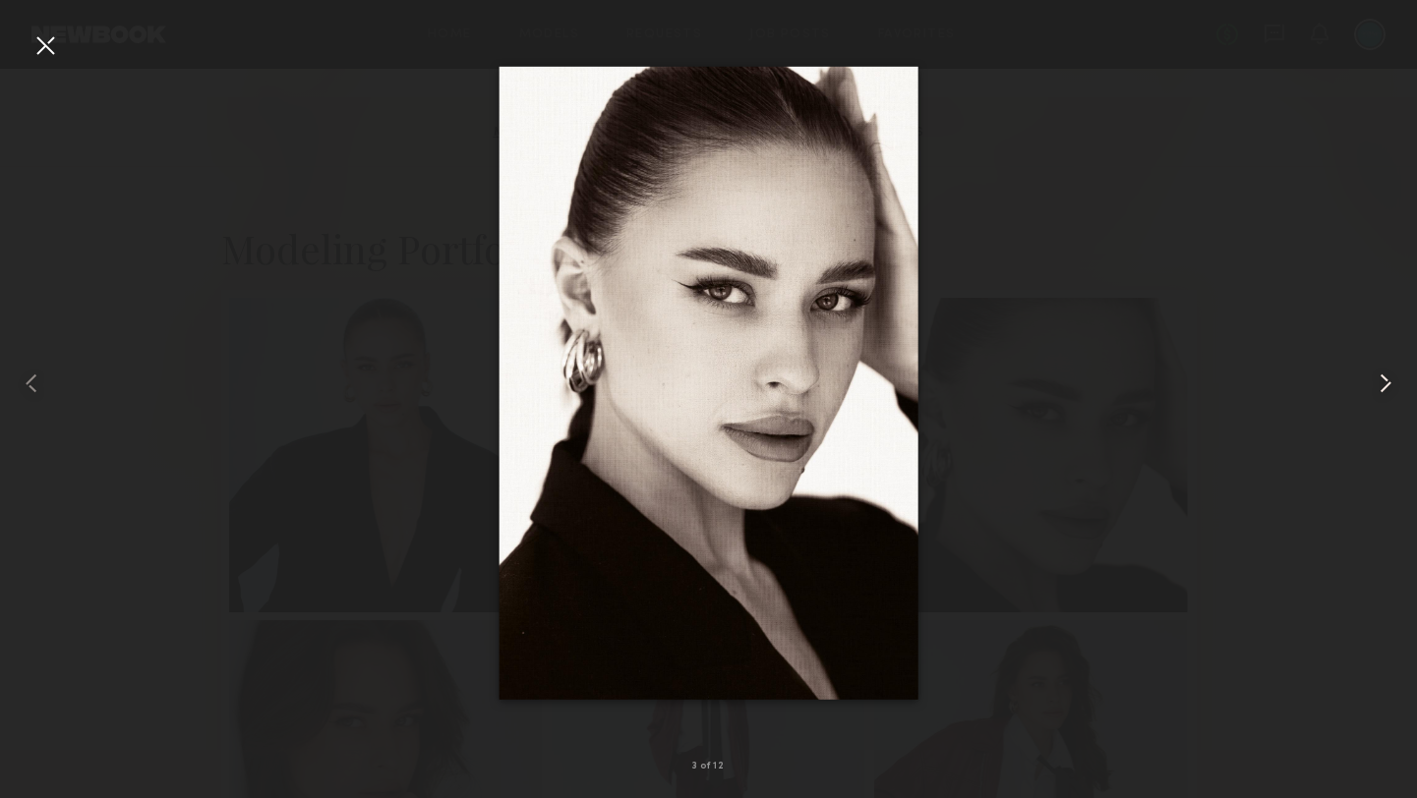
click at [1381, 381] on common-icon at bounding box center [1385, 383] width 31 height 31
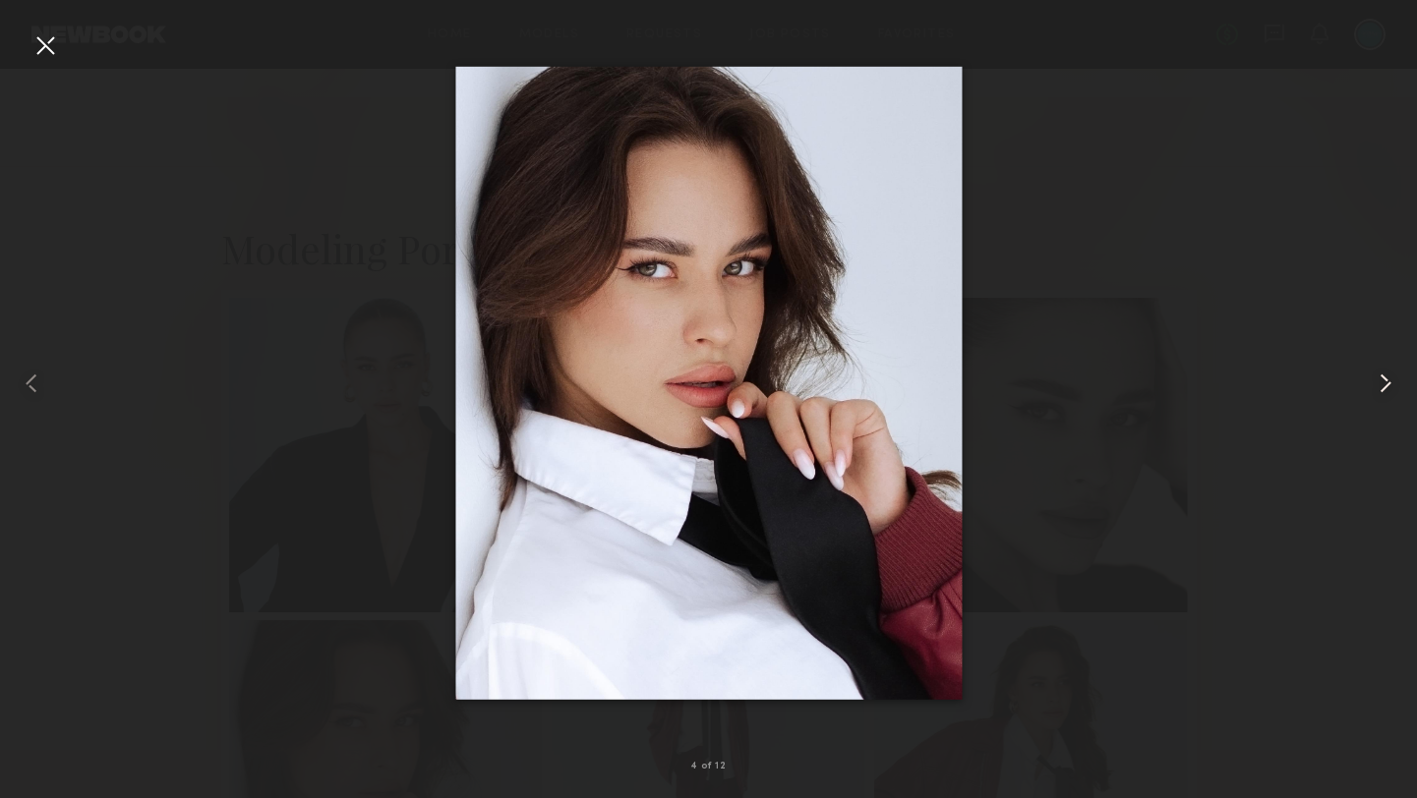
click at [1381, 381] on common-icon at bounding box center [1385, 383] width 31 height 31
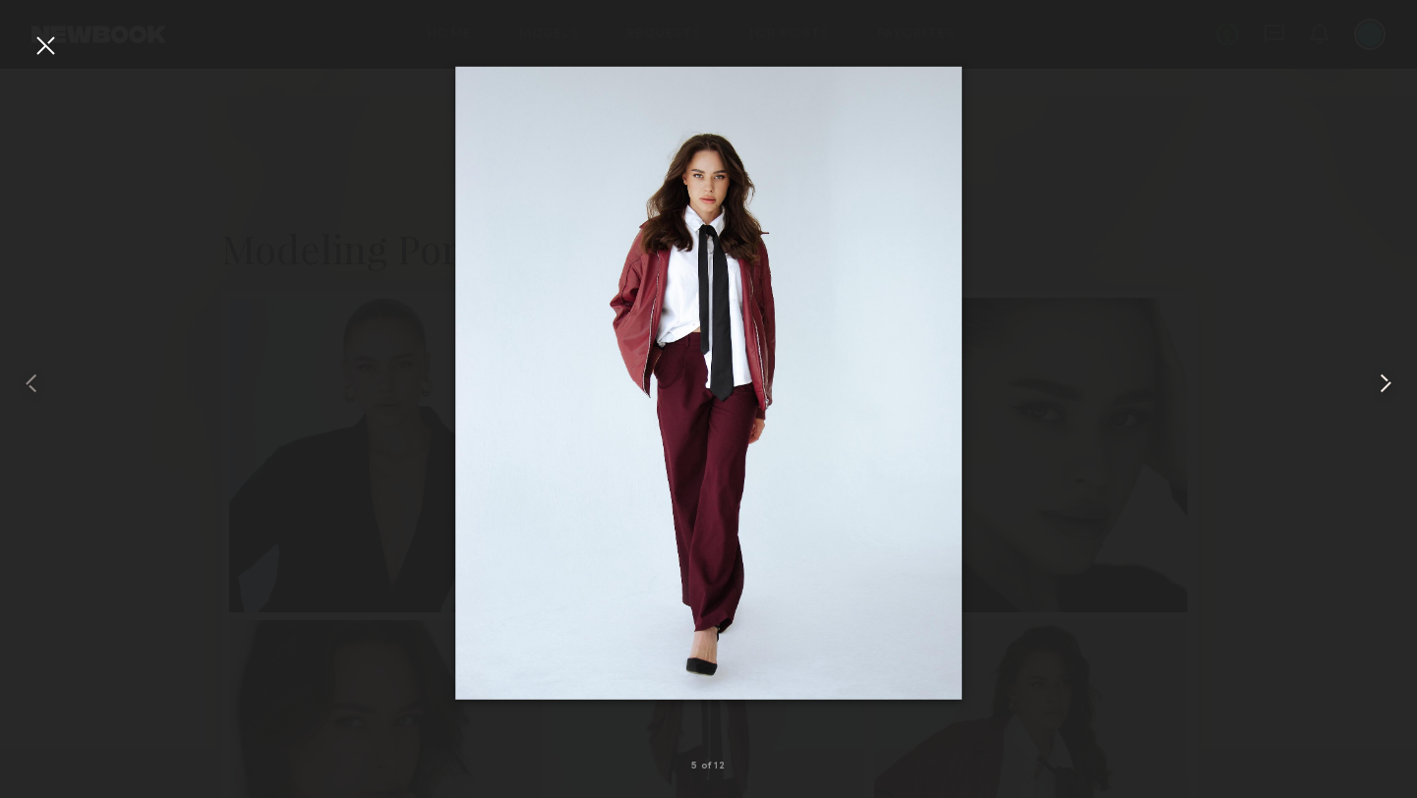
click at [1381, 381] on common-icon at bounding box center [1385, 383] width 31 height 31
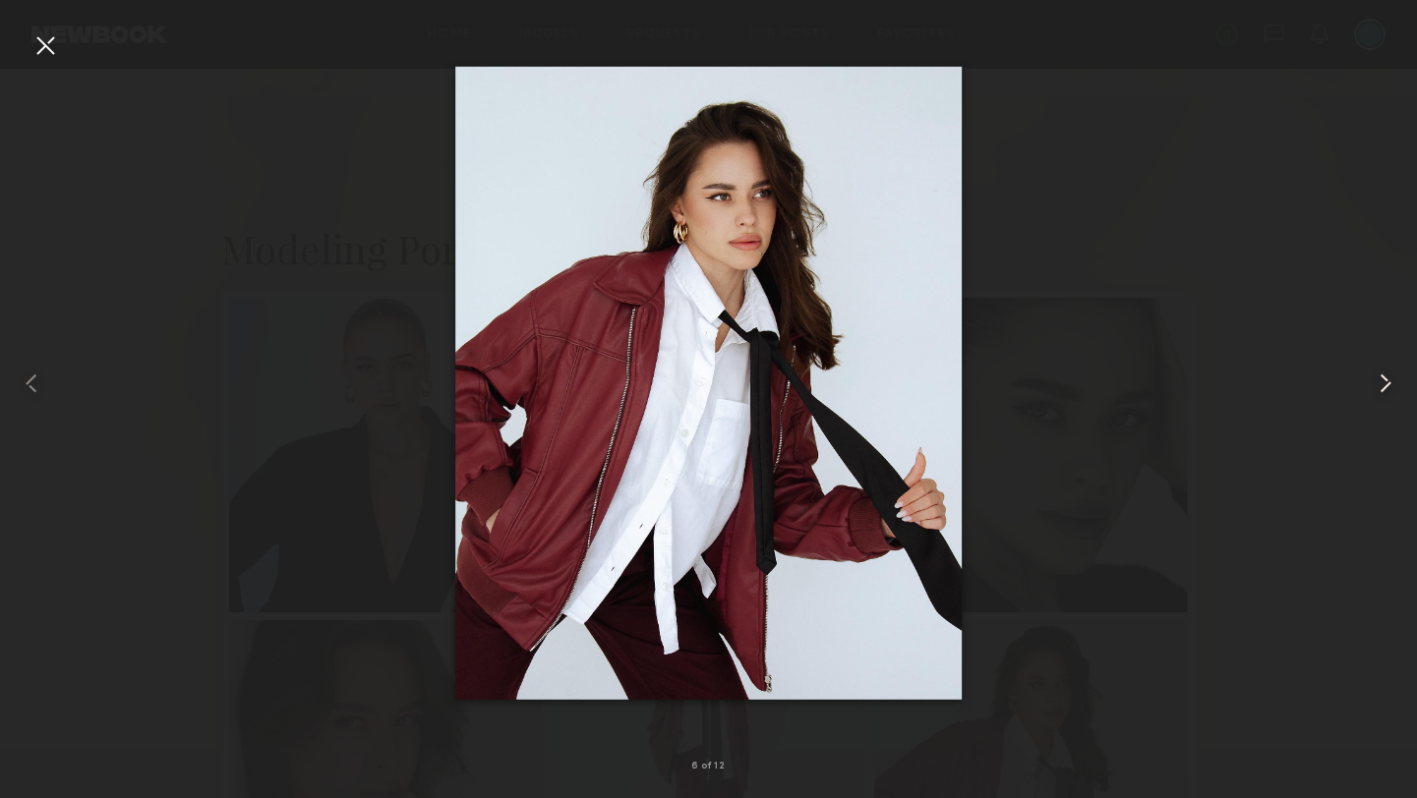
click at [1381, 381] on common-icon at bounding box center [1385, 383] width 31 height 31
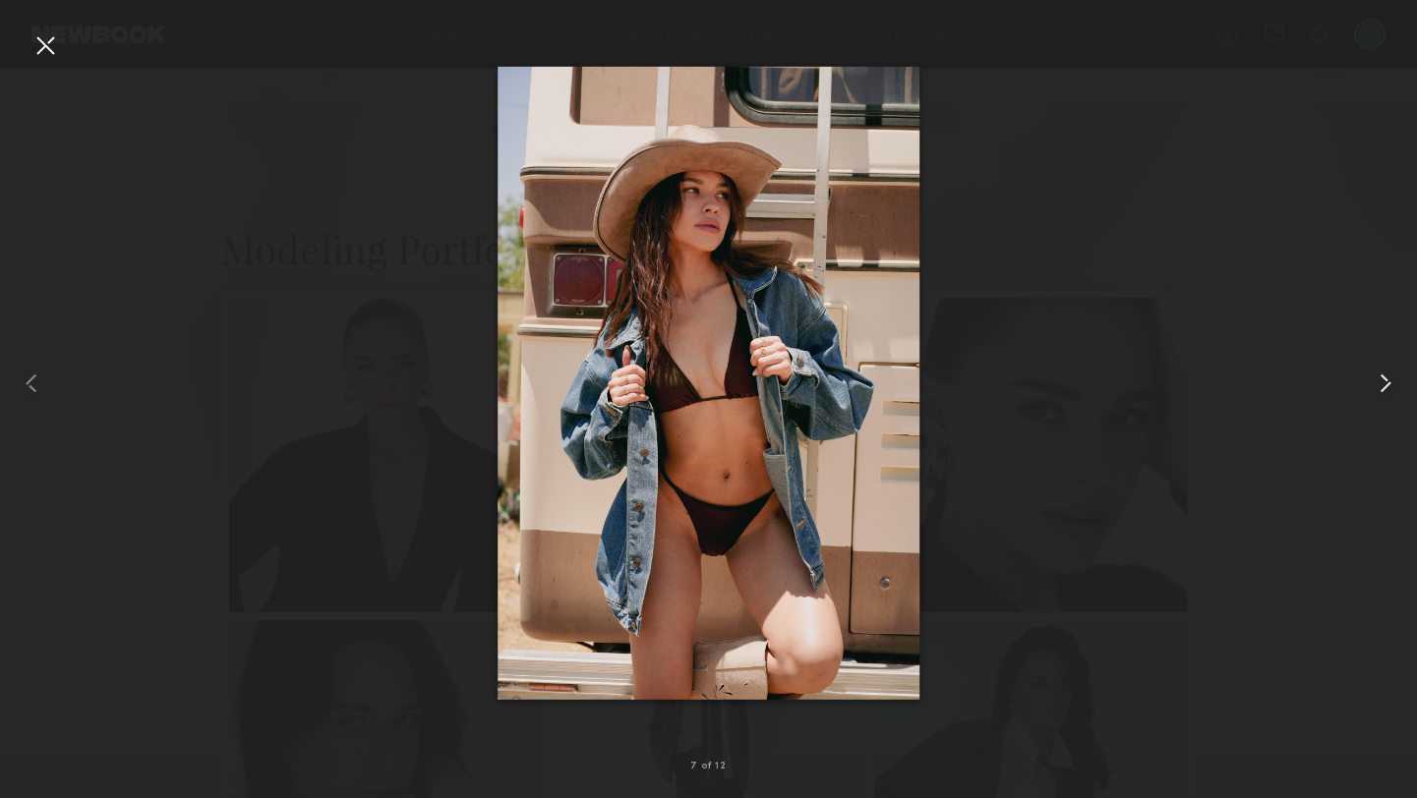
click at [1381, 382] on common-icon at bounding box center [1385, 383] width 31 height 31
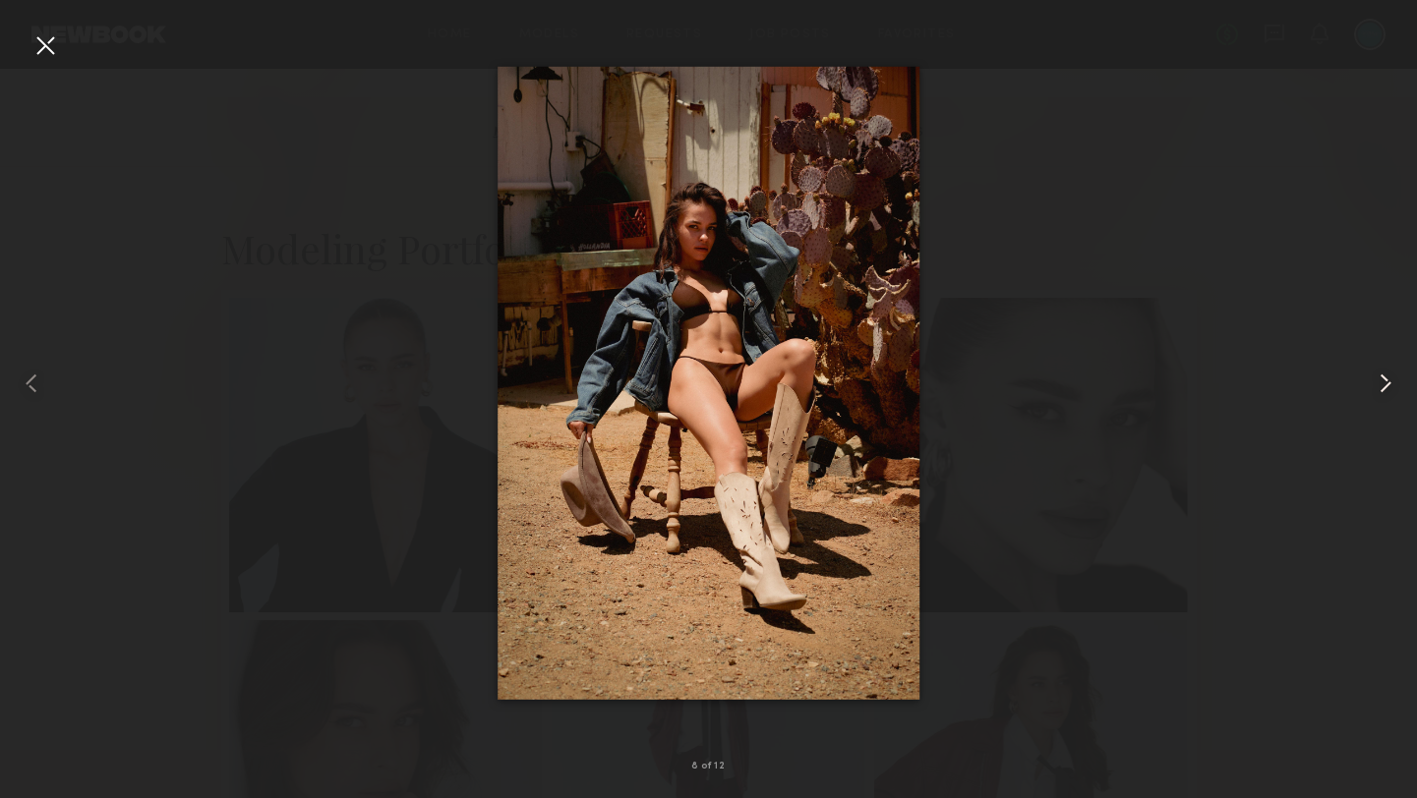
click at [1381, 382] on common-icon at bounding box center [1385, 383] width 31 height 31
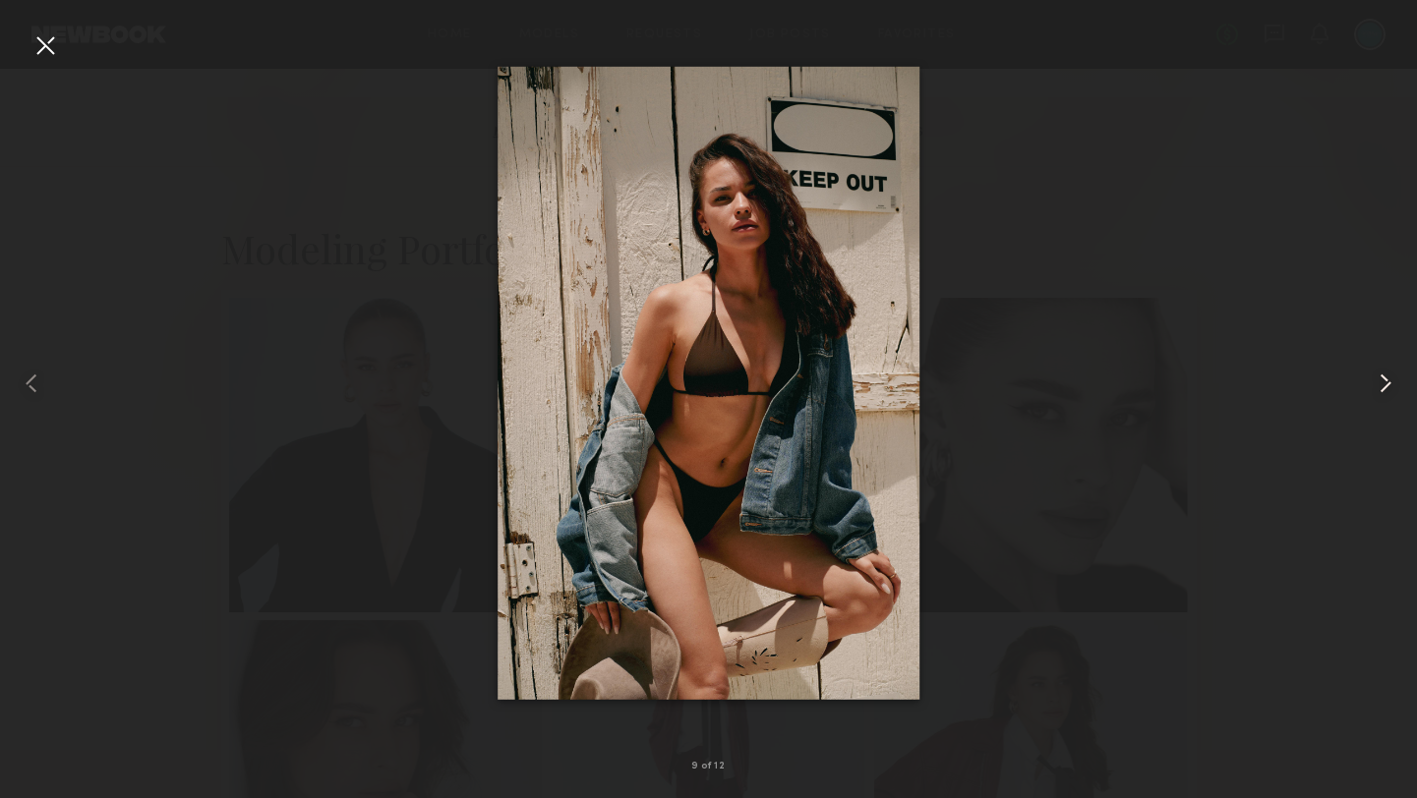
click at [1381, 382] on common-icon at bounding box center [1385, 383] width 31 height 31
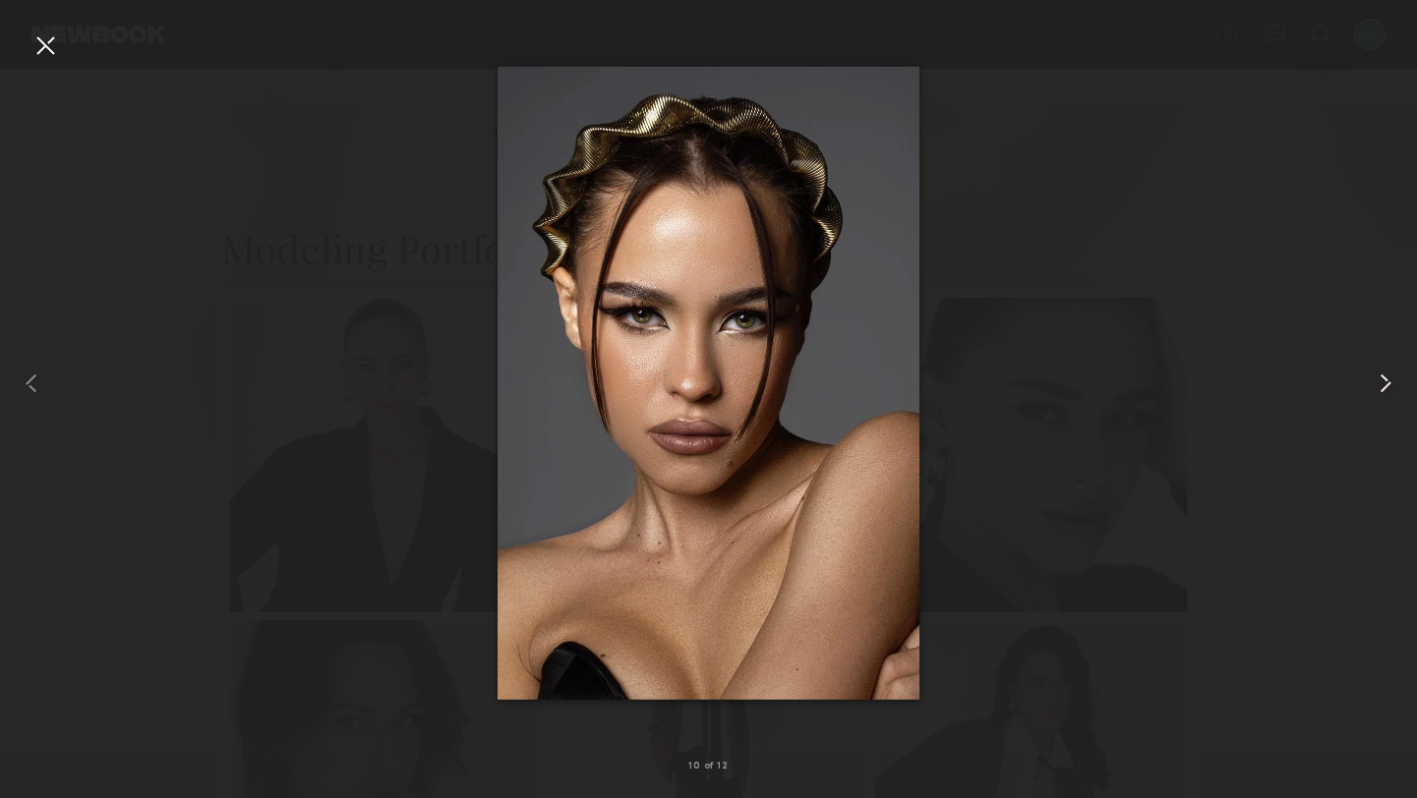
click at [1381, 382] on common-icon at bounding box center [1385, 383] width 31 height 31
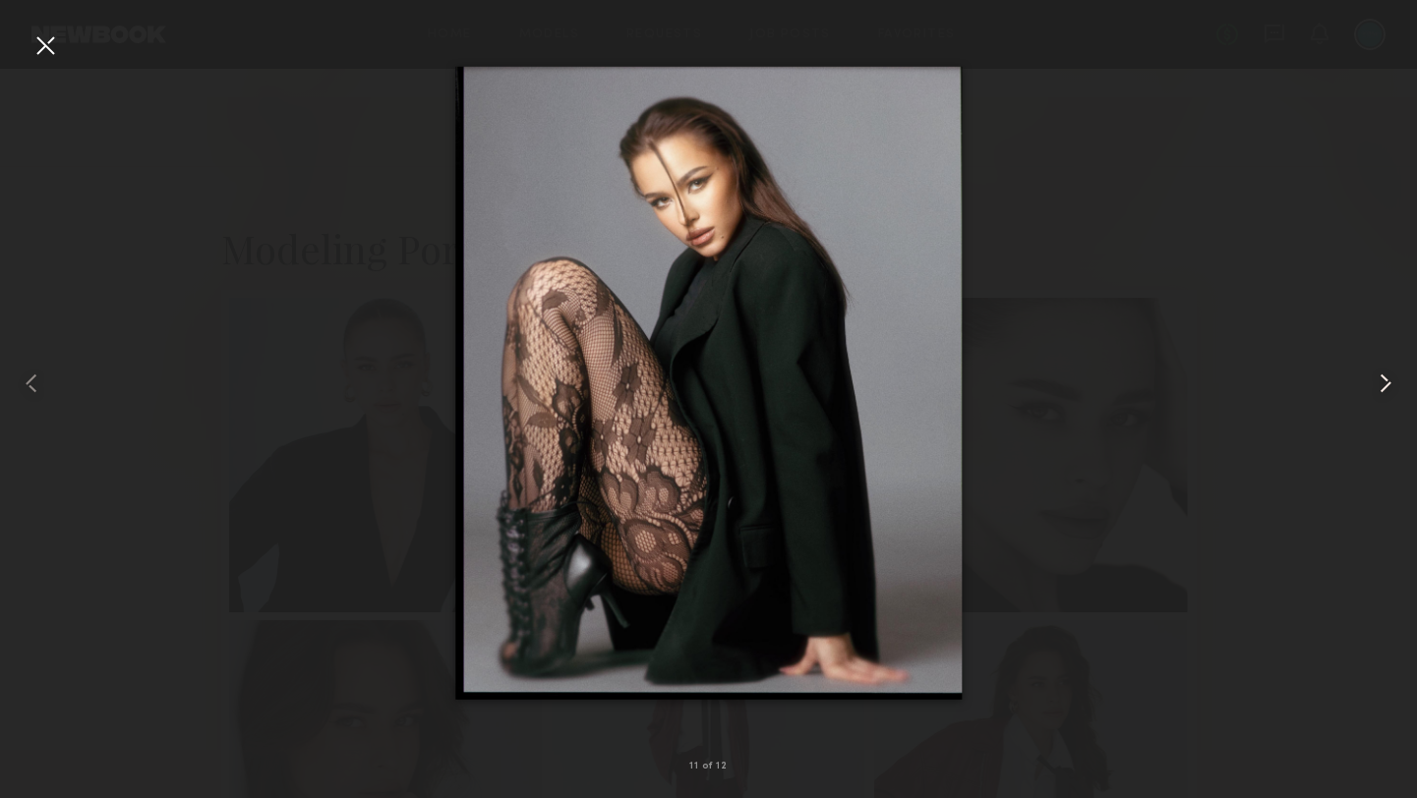
click at [1381, 382] on common-icon at bounding box center [1385, 383] width 31 height 31
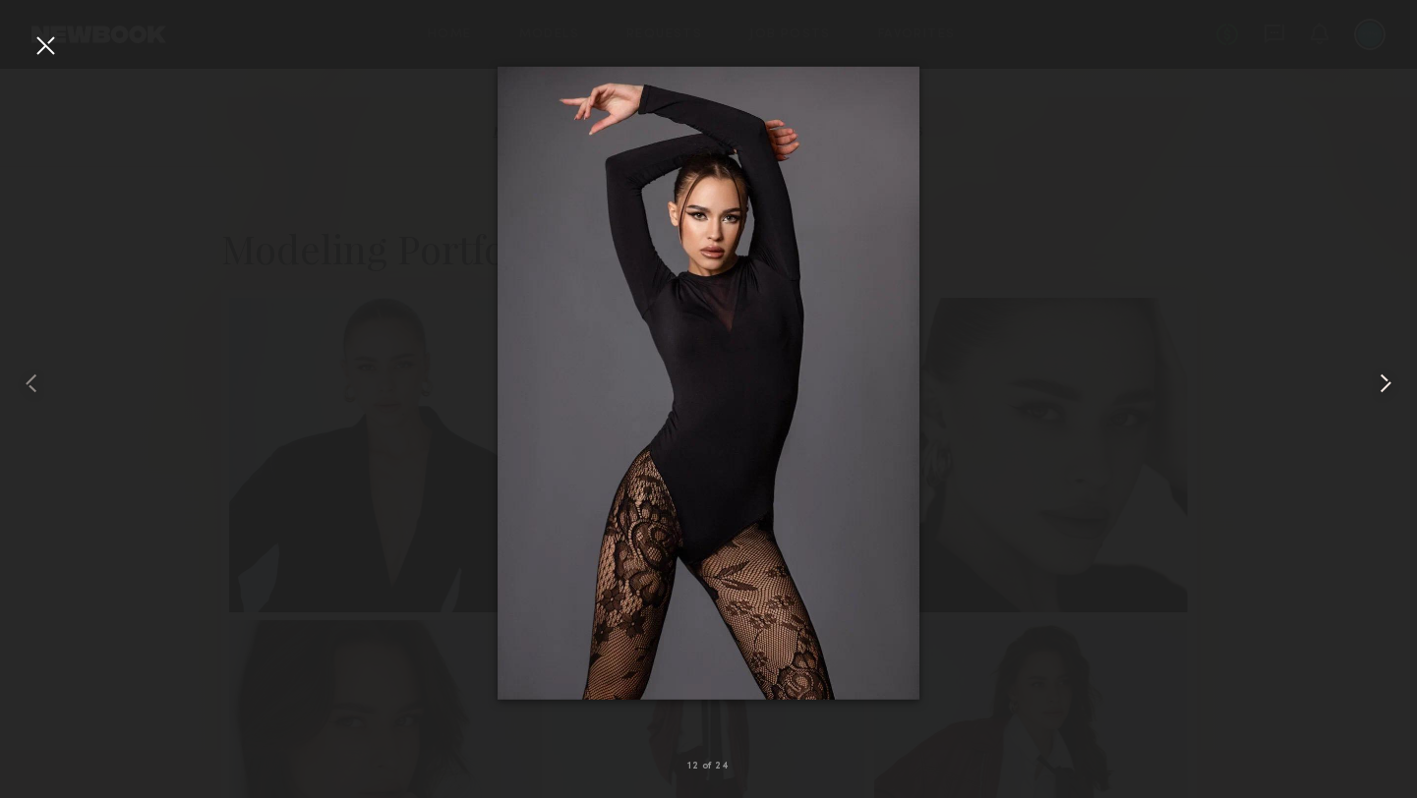
click at [1381, 382] on common-icon at bounding box center [1385, 383] width 31 height 31
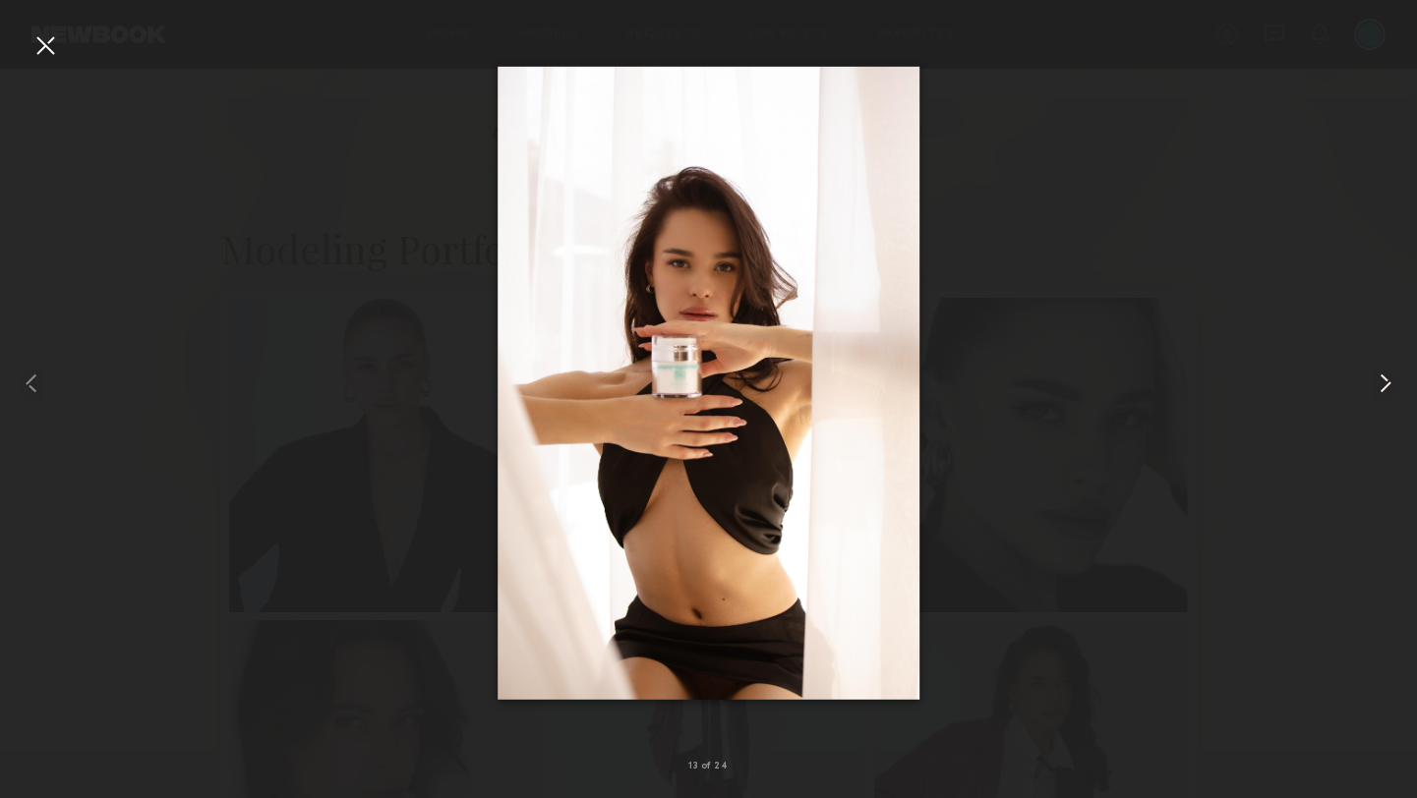
click at [1381, 384] on common-icon at bounding box center [1385, 383] width 31 height 31
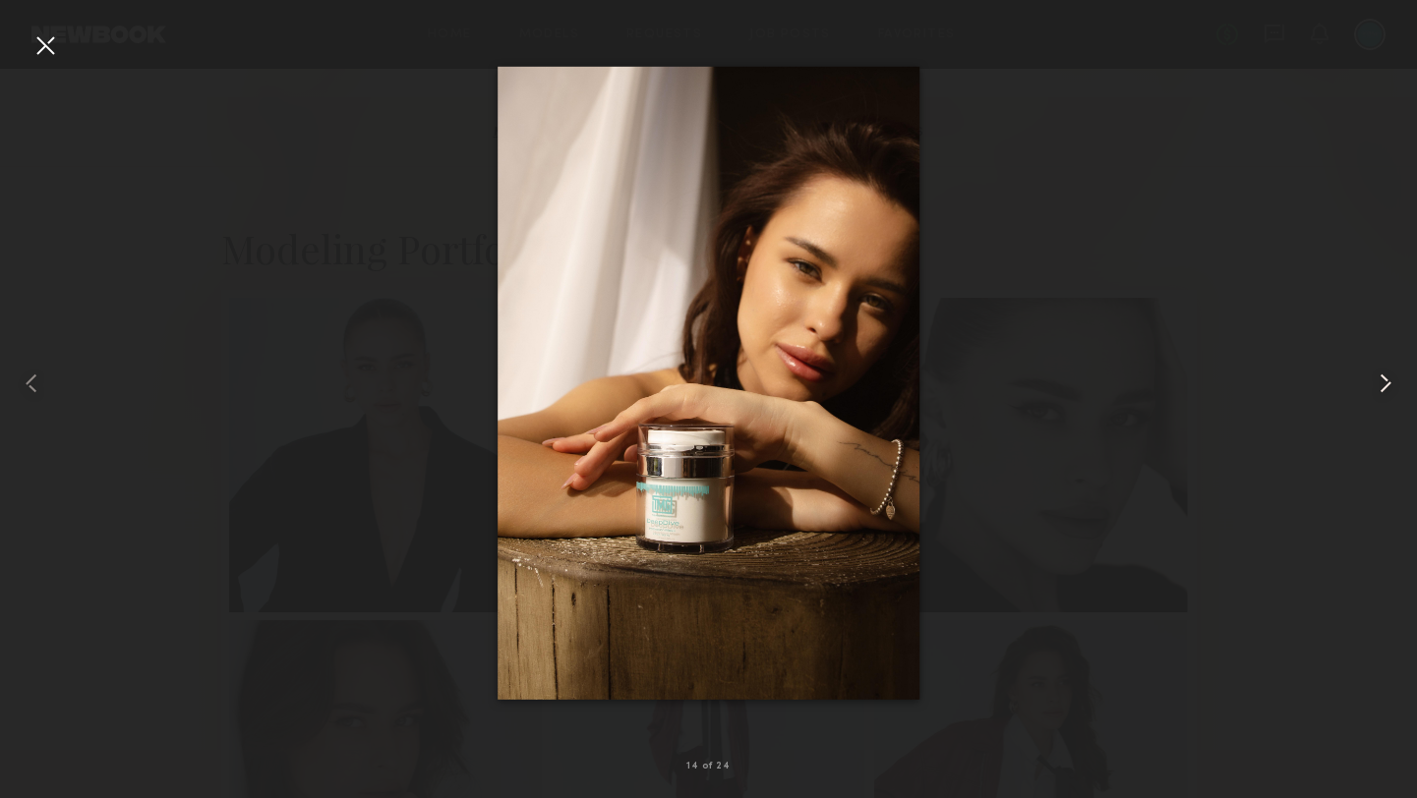
click at [1380, 384] on common-icon at bounding box center [1385, 383] width 31 height 31
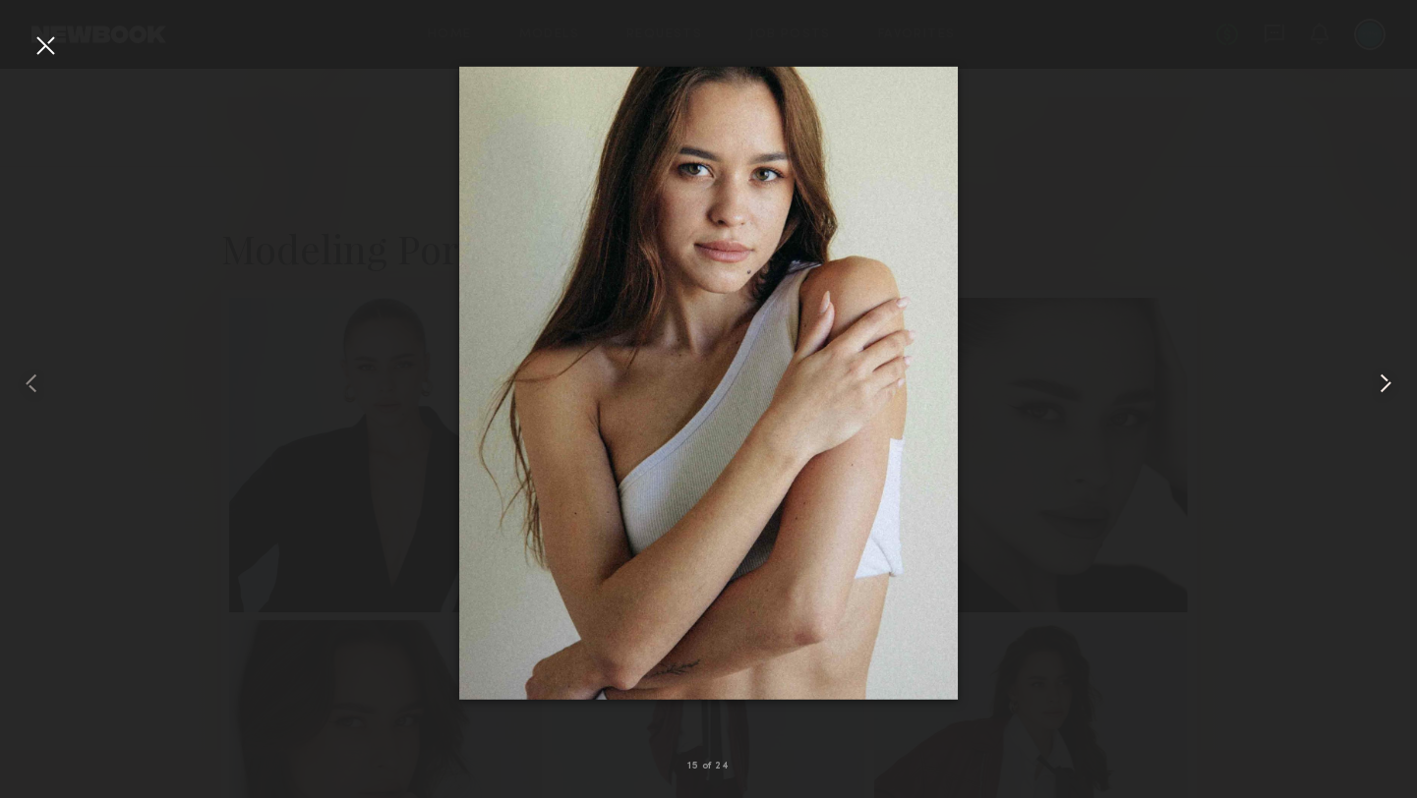
click at [1380, 384] on common-icon at bounding box center [1385, 383] width 31 height 31
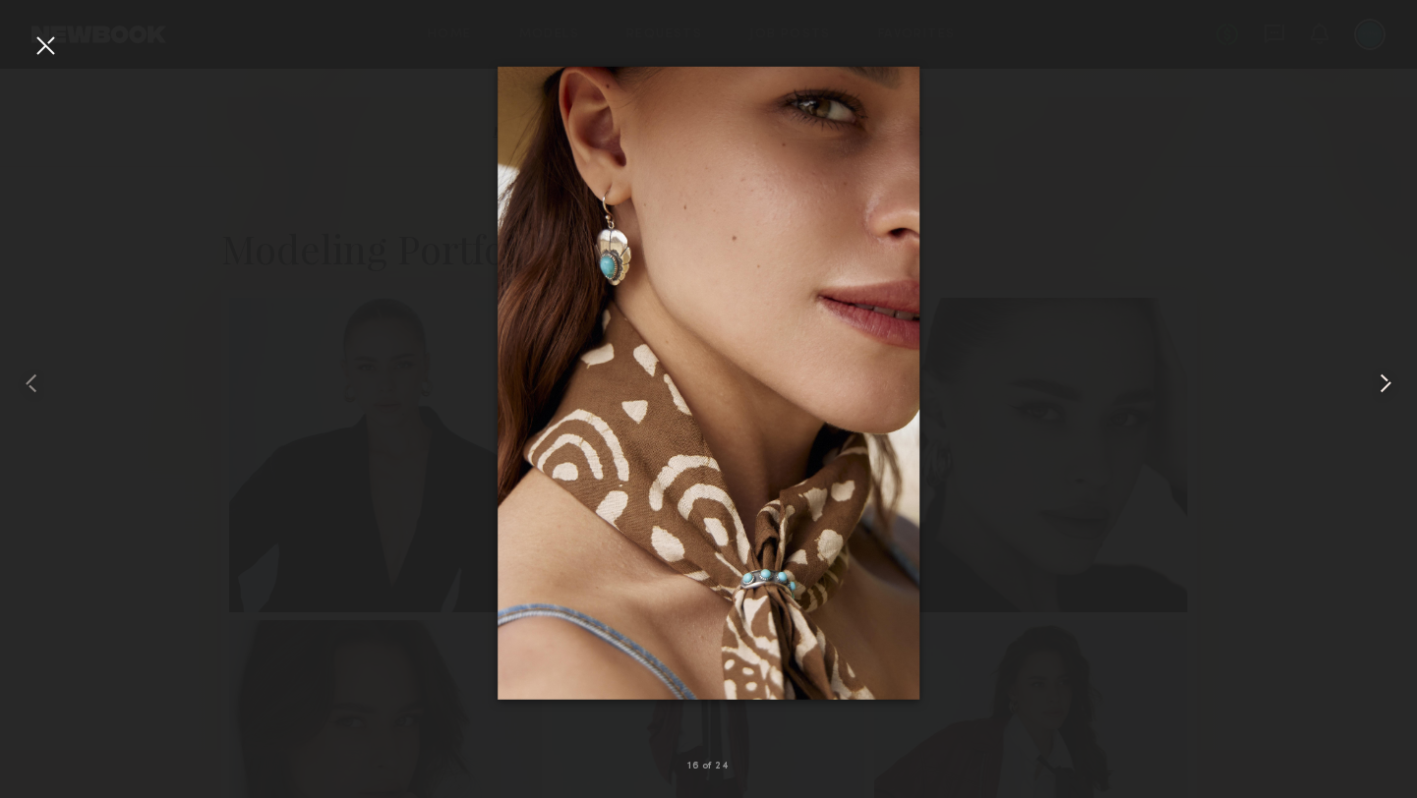
click at [1380, 384] on common-icon at bounding box center [1385, 383] width 31 height 31
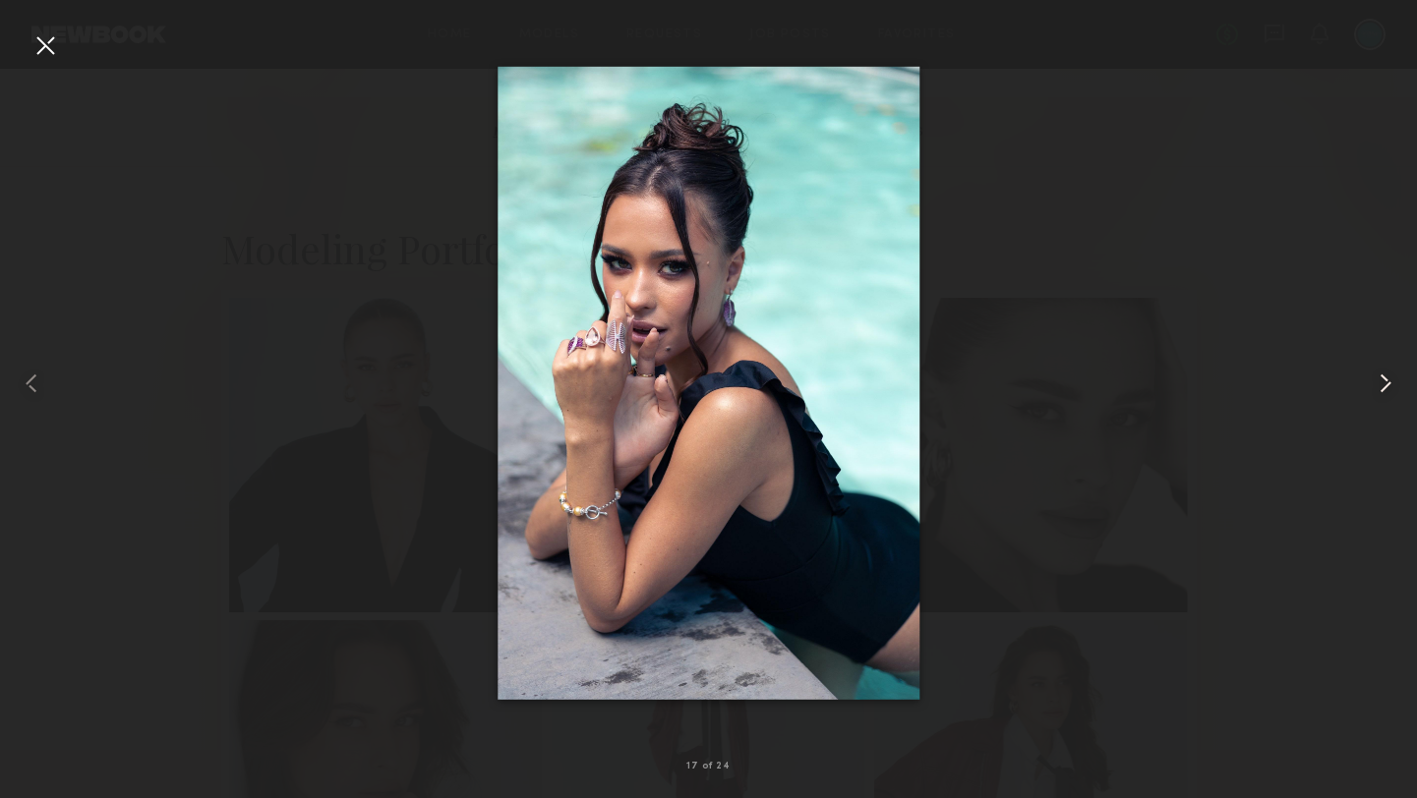
click at [1380, 384] on common-icon at bounding box center [1385, 383] width 31 height 31
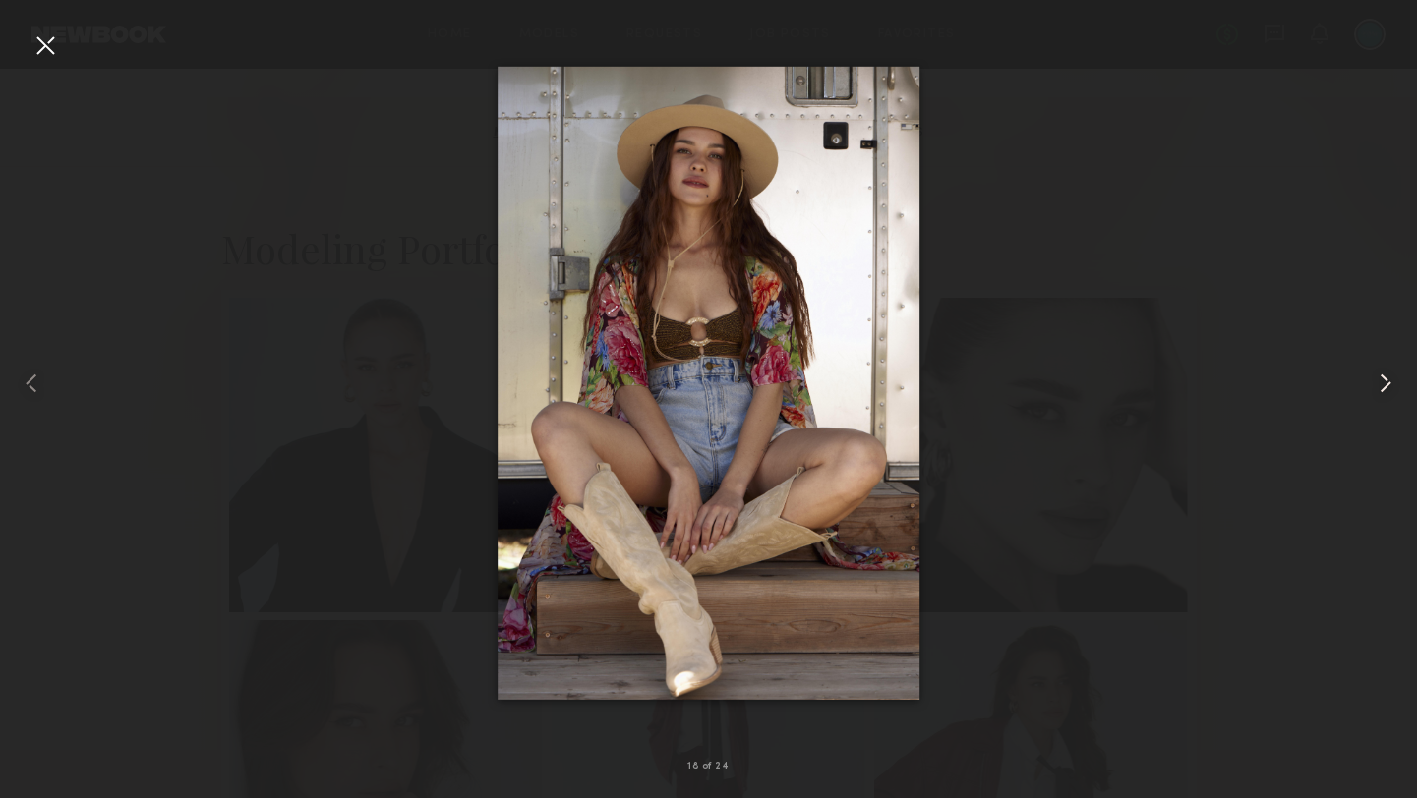
click at [1380, 384] on common-icon at bounding box center [1385, 383] width 31 height 31
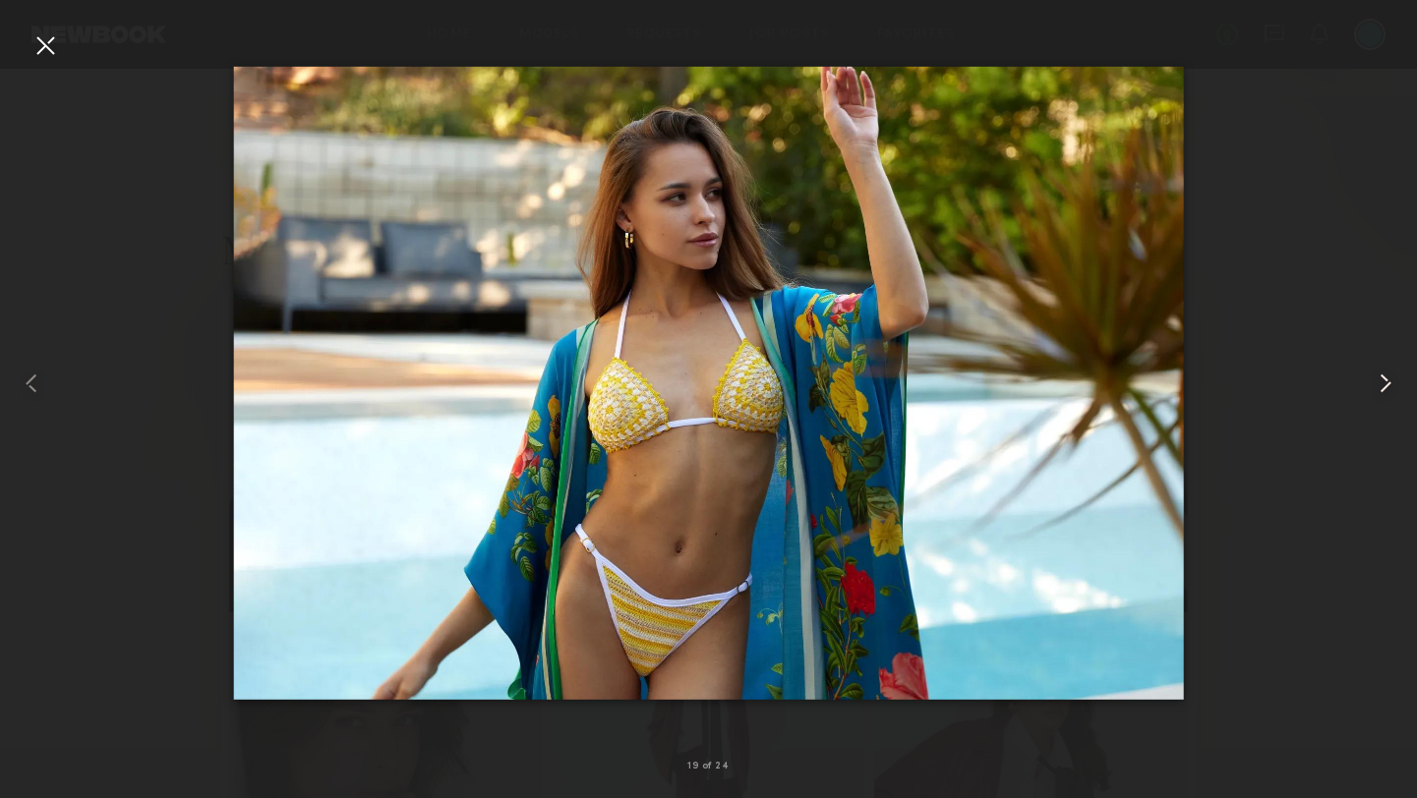
click at [1380, 384] on common-icon at bounding box center [1385, 383] width 31 height 31
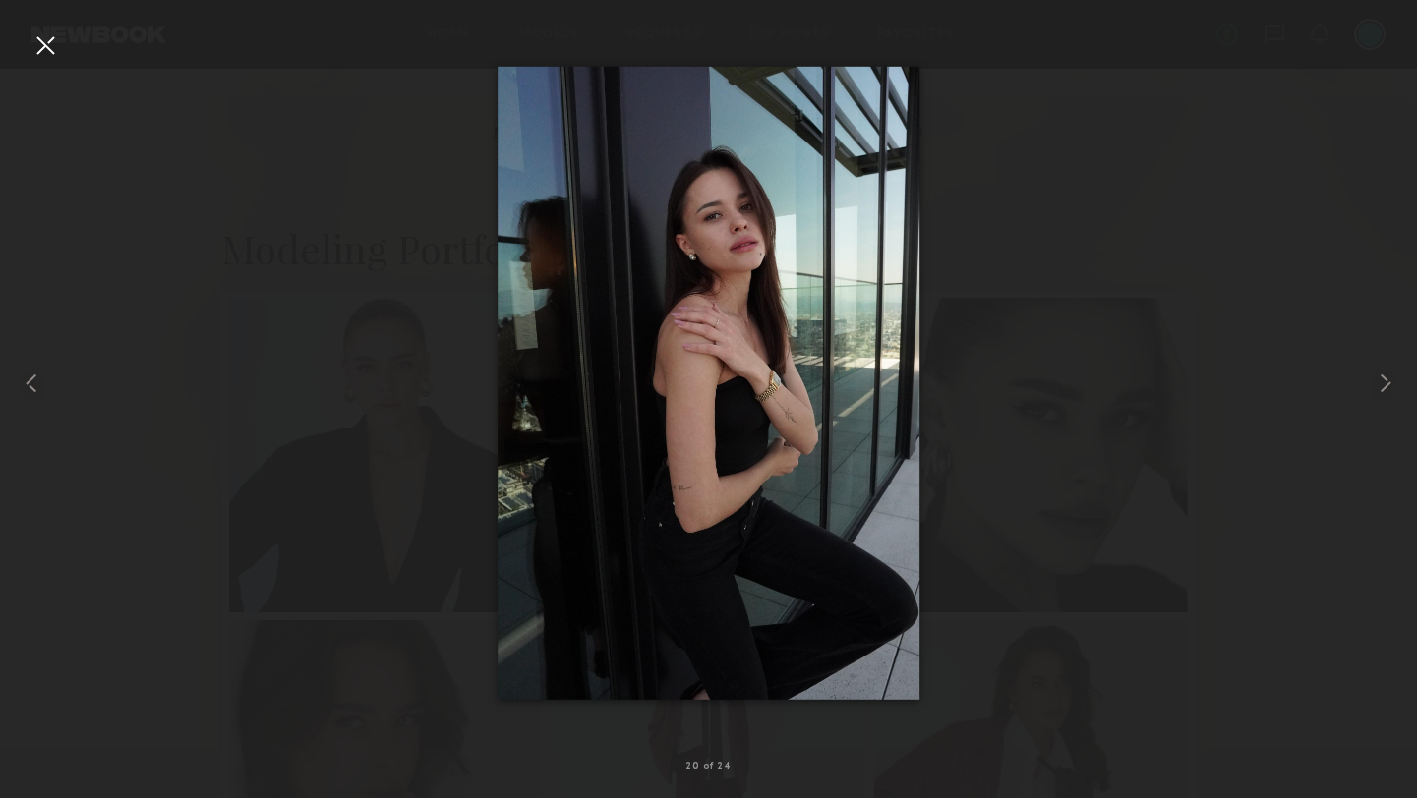
click at [67, 54] on div at bounding box center [708, 383] width 1417 height 704
click at [47, 52] on div at bounding box center [44, 44] width 31 height 31
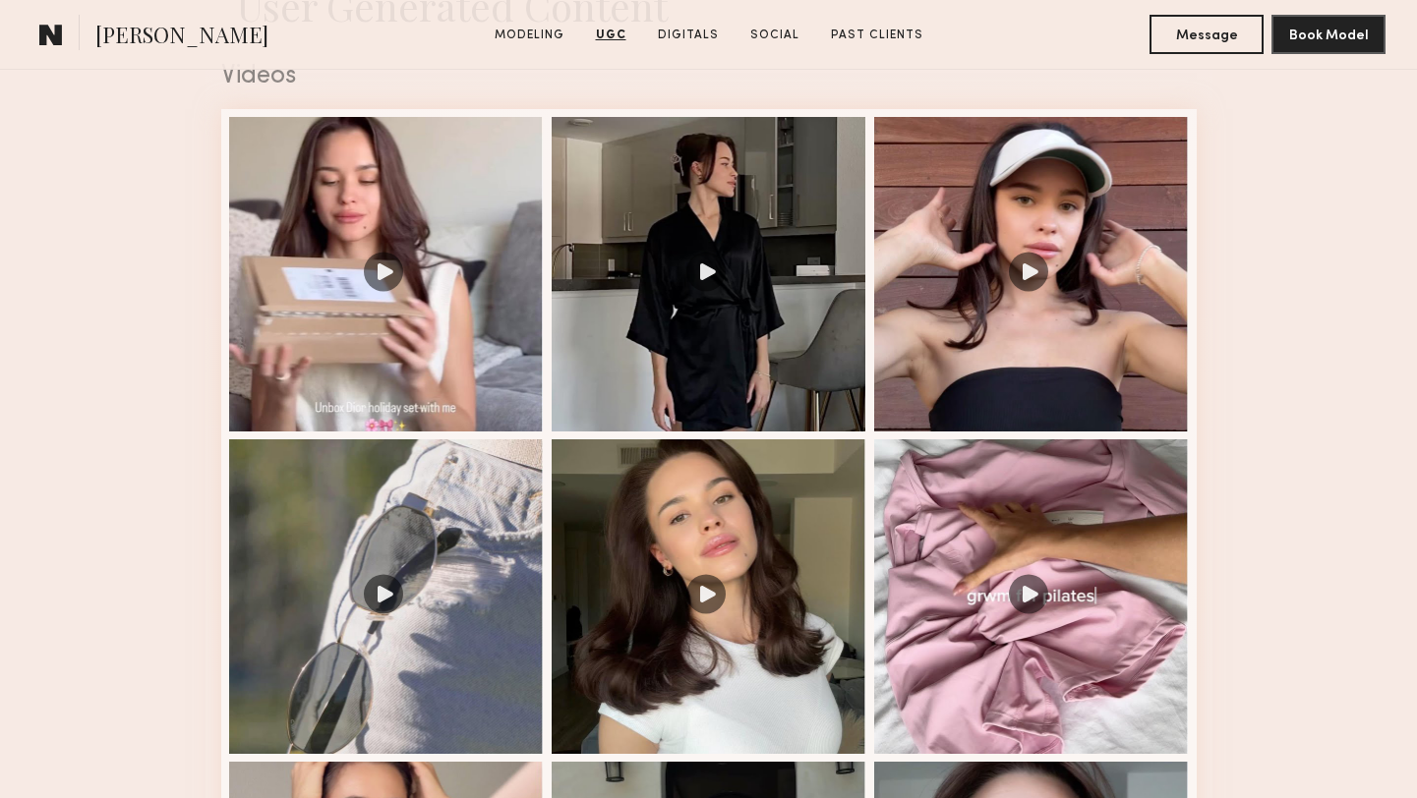
scroll to position [3262, 0]
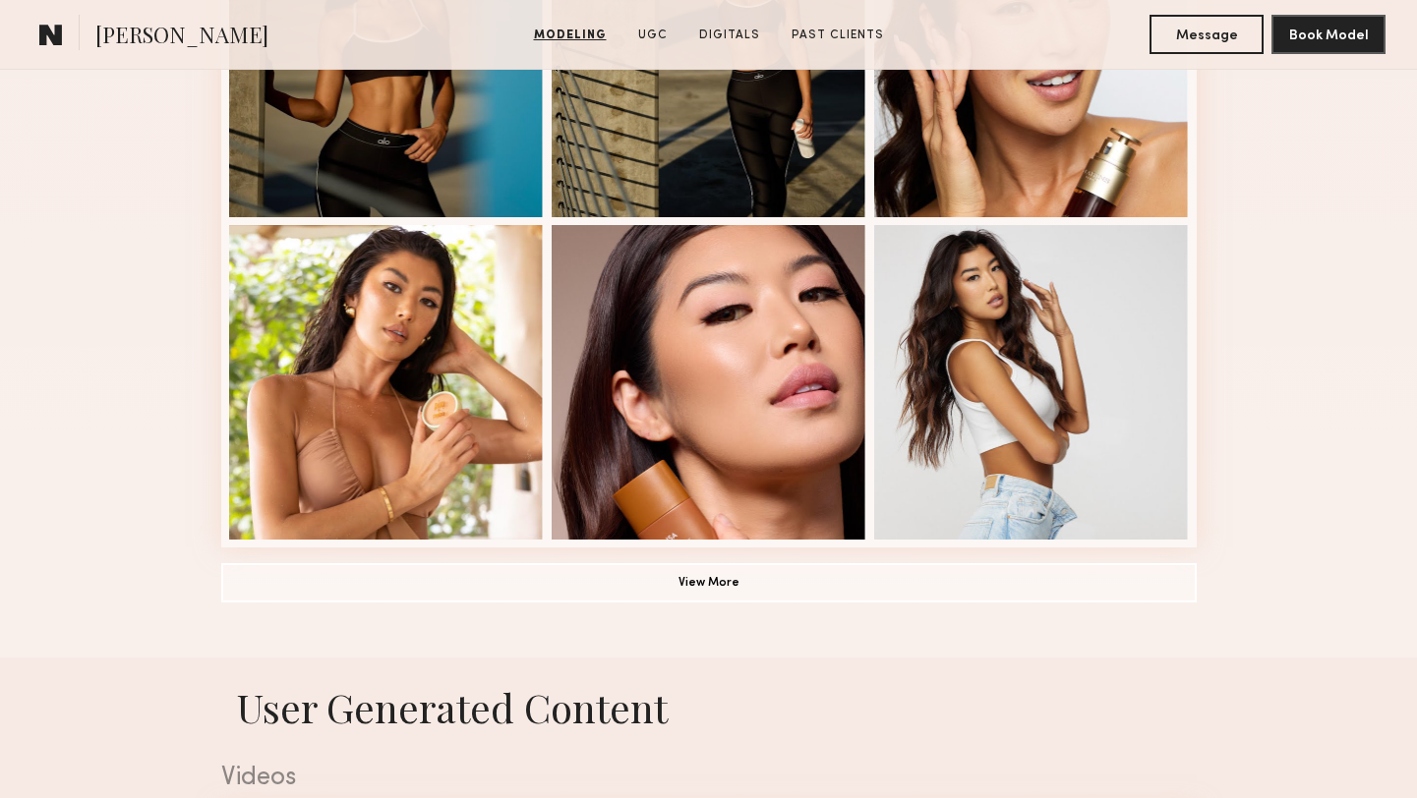
scroll to position [1336, 0]
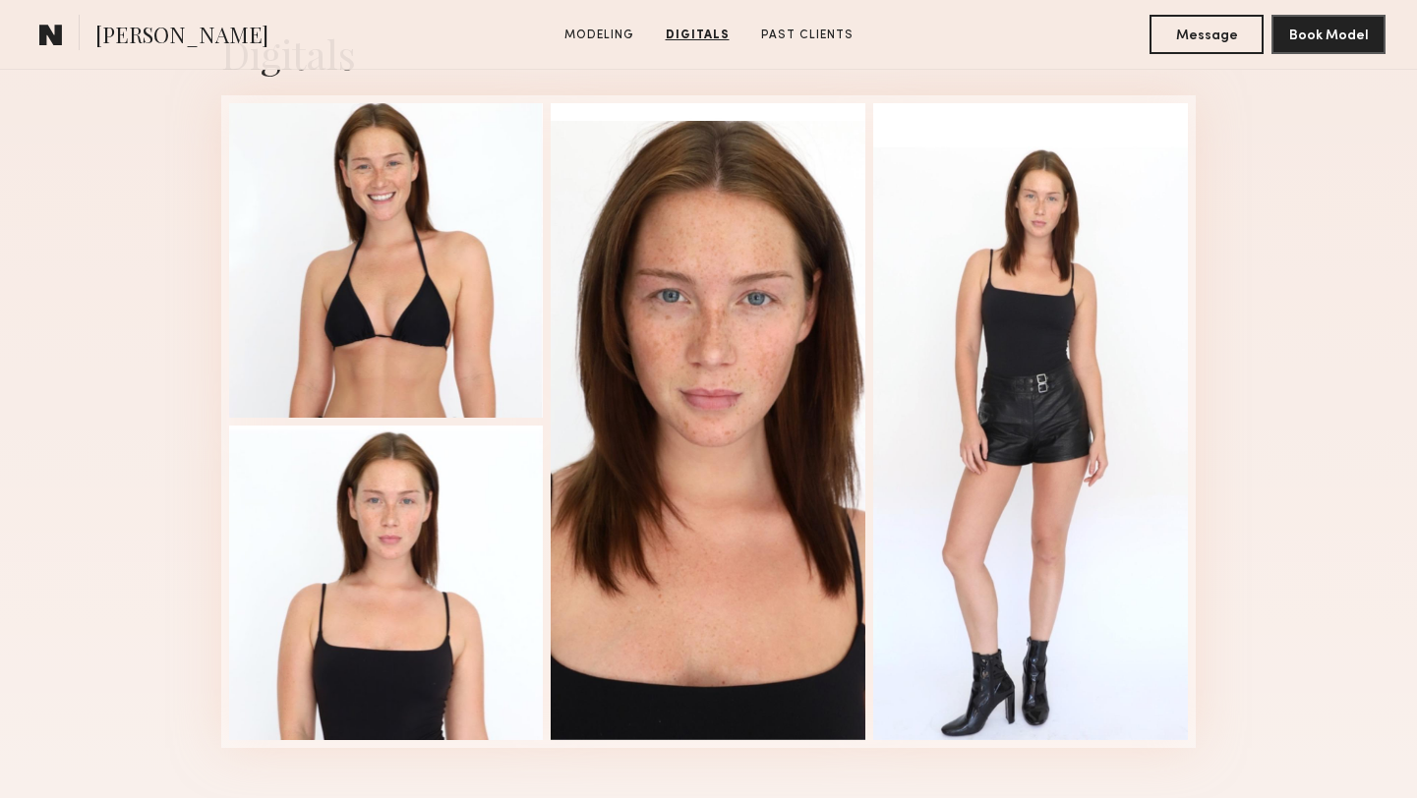
scroll to position [2008, 0]
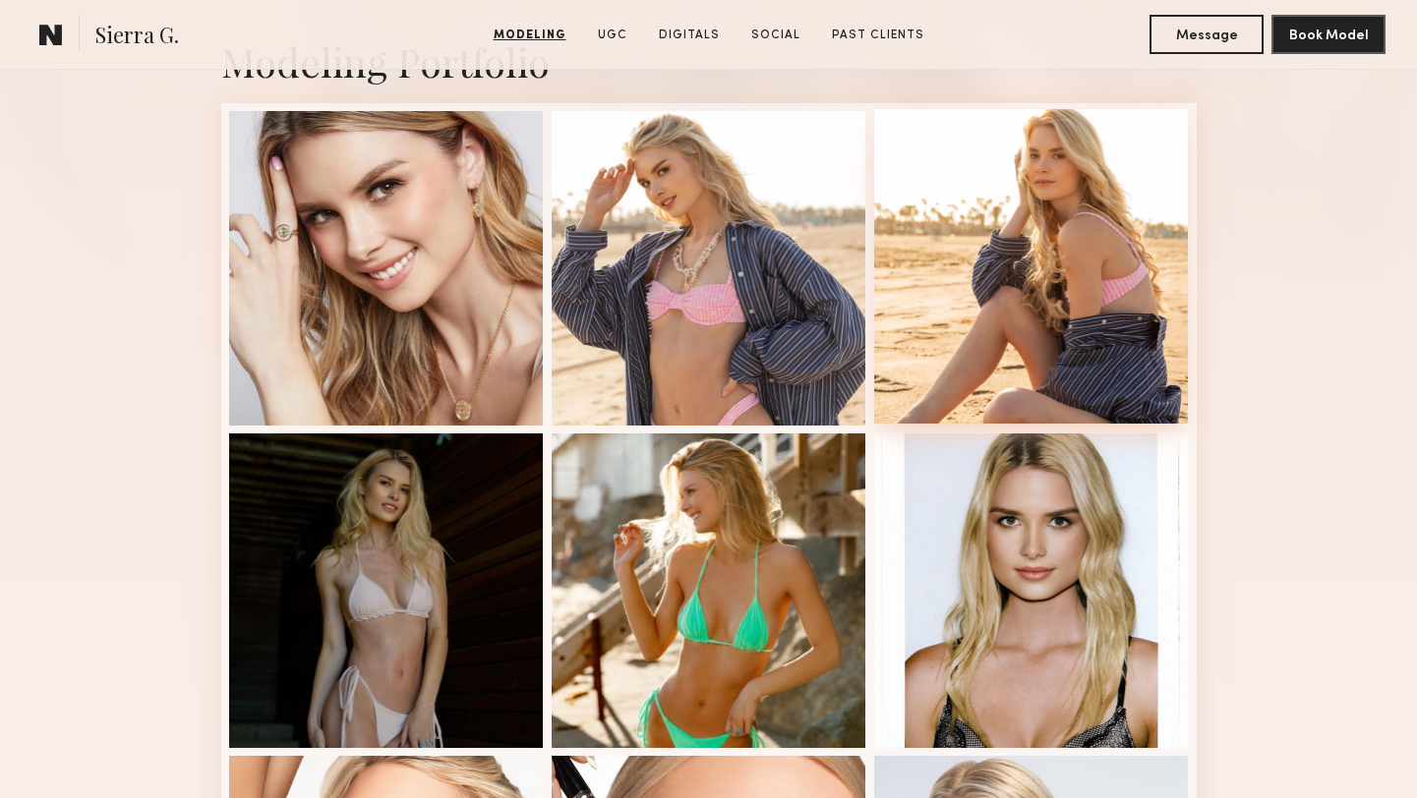
scroll to position [472, 0]
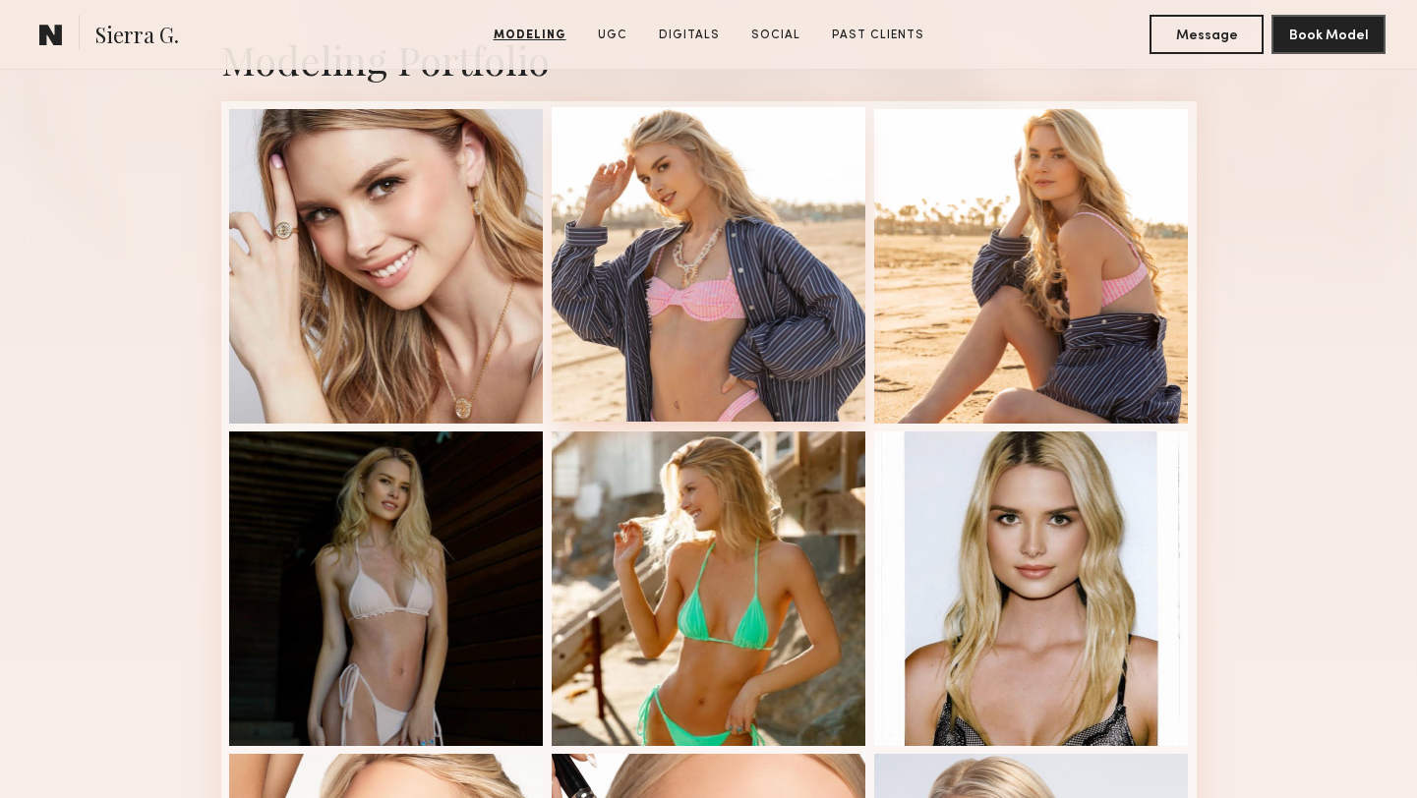
click at [635, 257] on div at bounding box center [709, 264] width 315 height 315
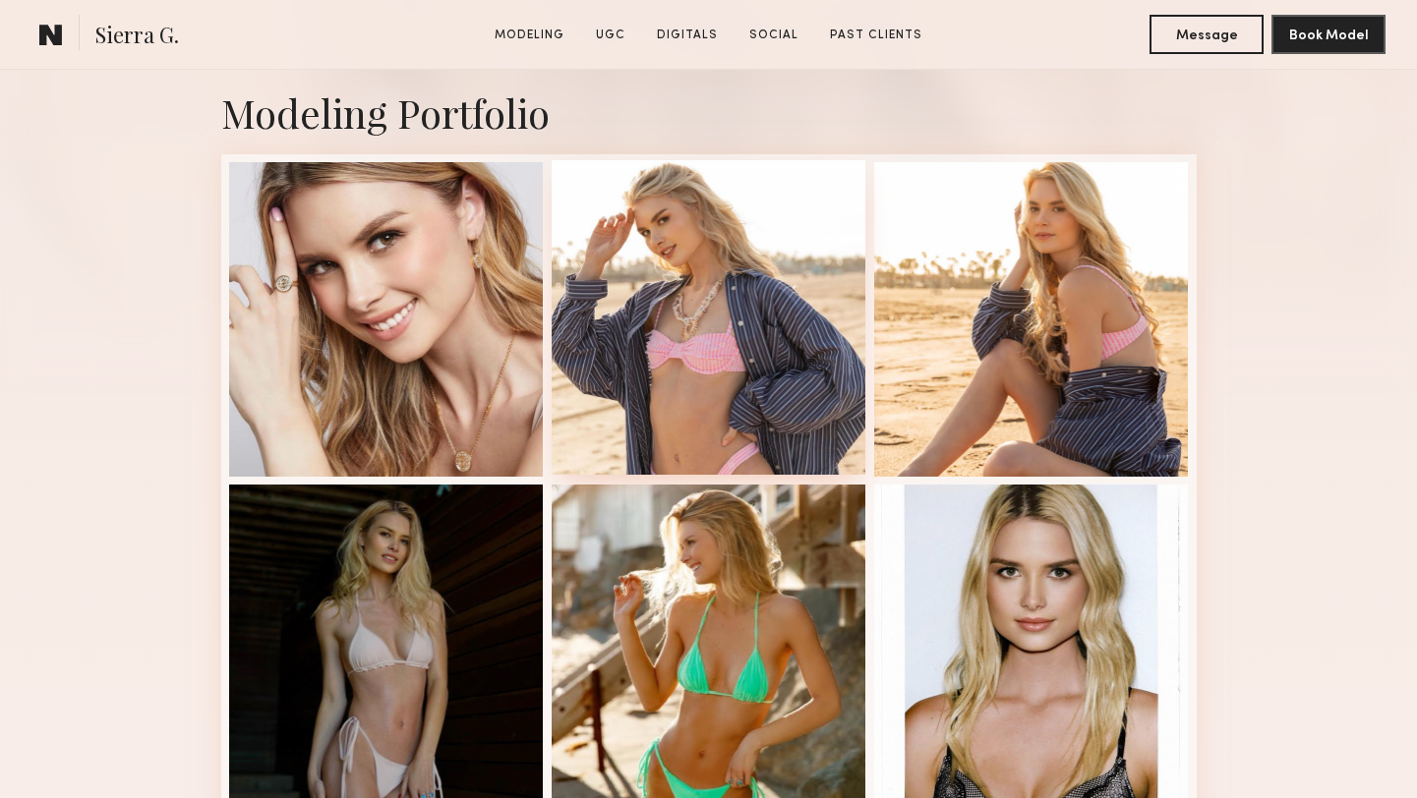
scroll to position [422, 0]
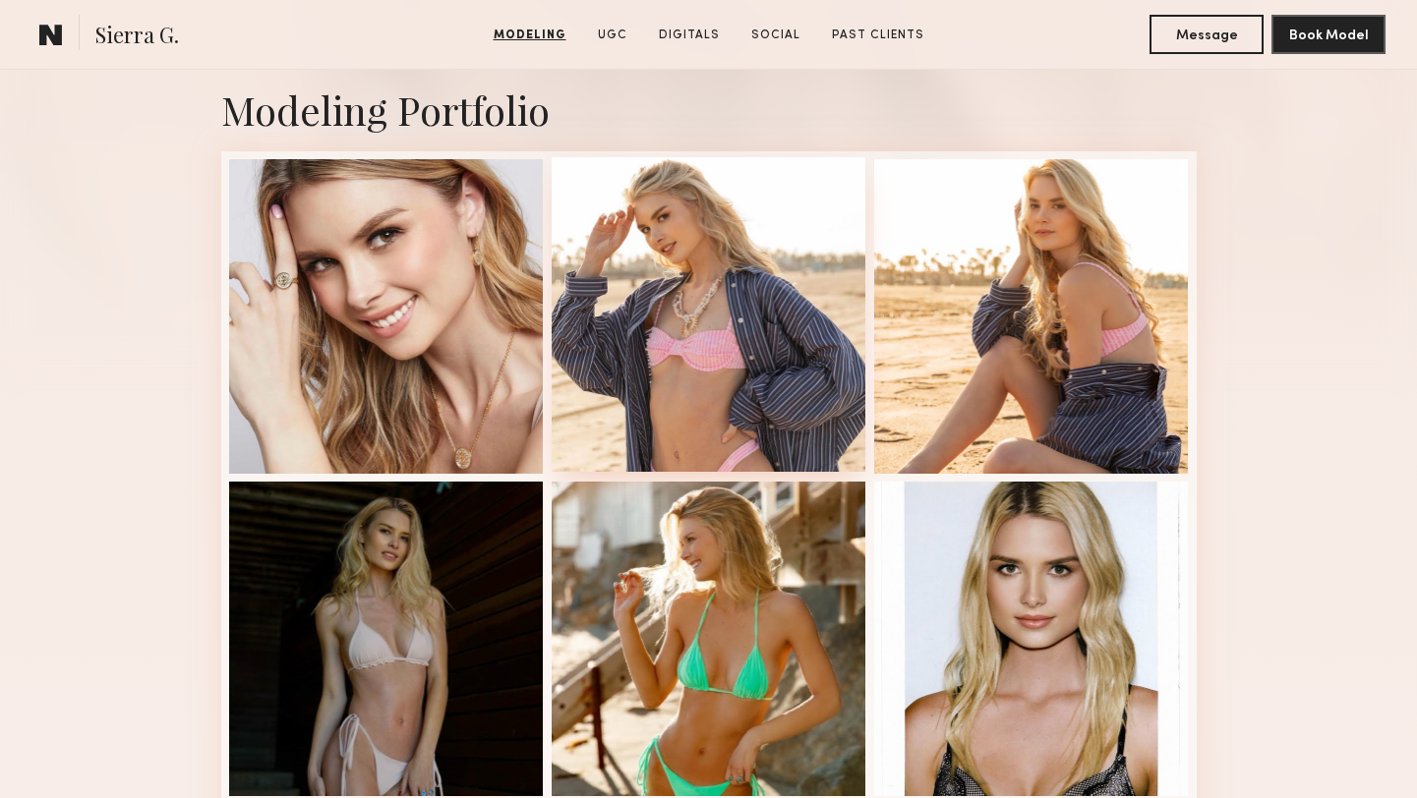
click at [737, 335] on div at bounding box center [709, 314] width 315 height 315
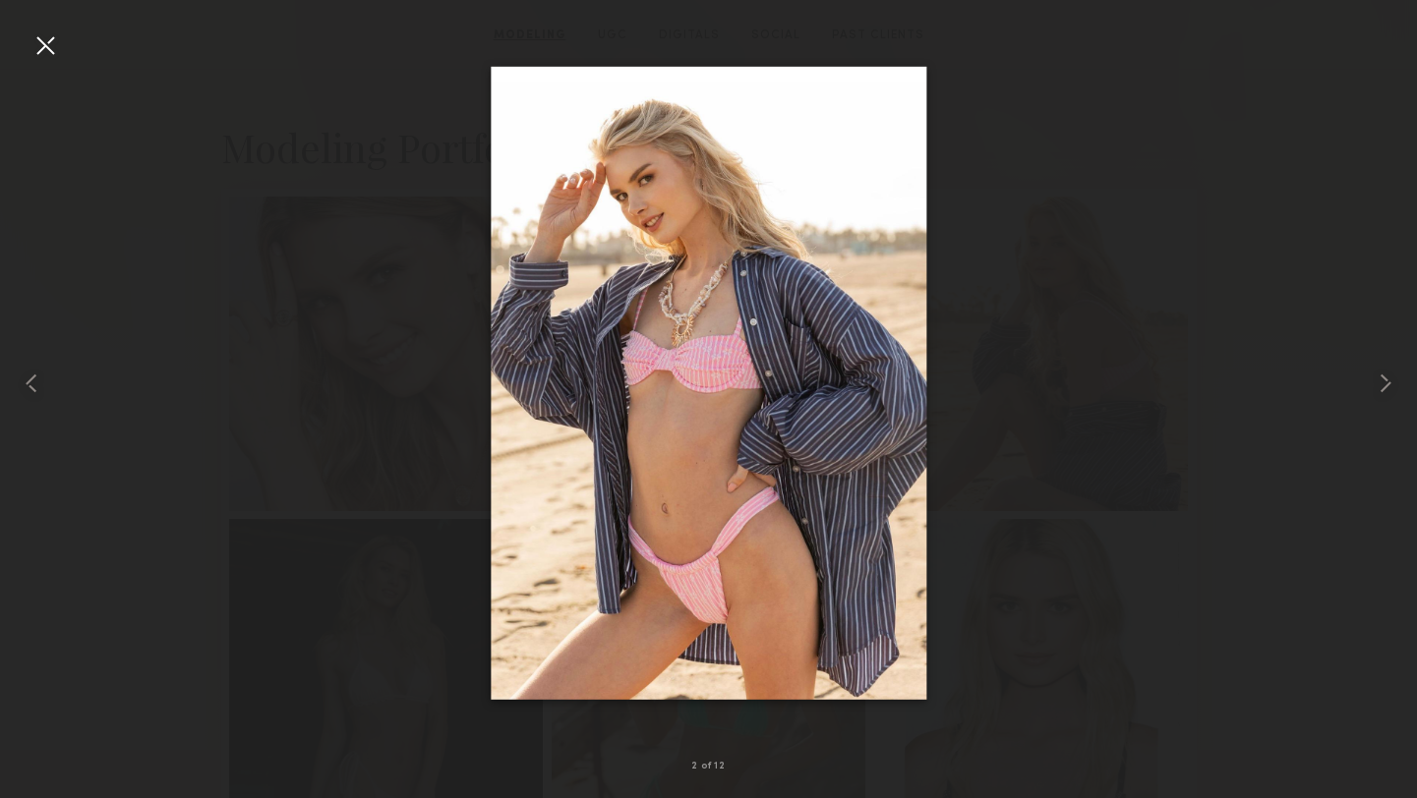
scroll to position [388, 0]
click at [56, 40] on div at bounding box center [44, 44] width 31 height 31
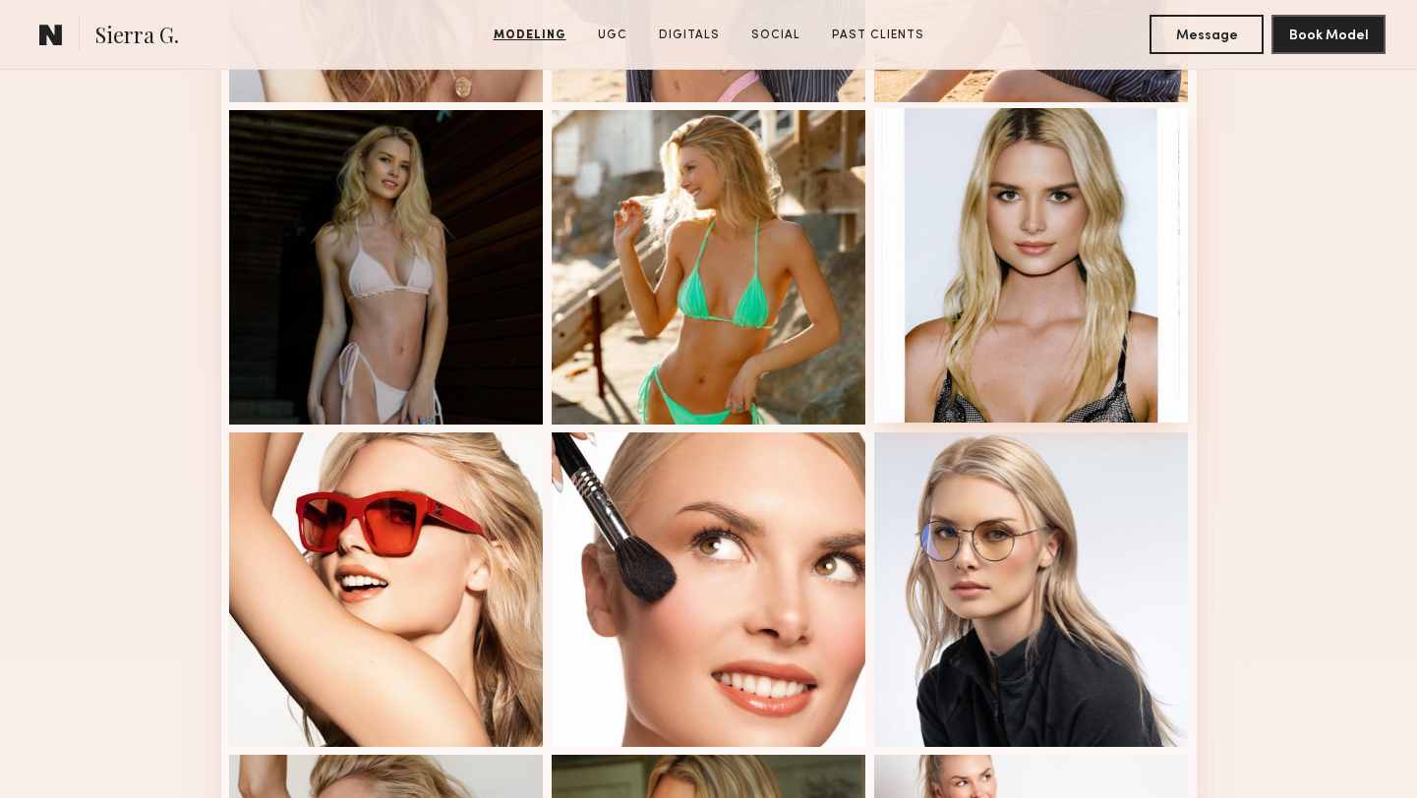
scroll to position [795, 0]
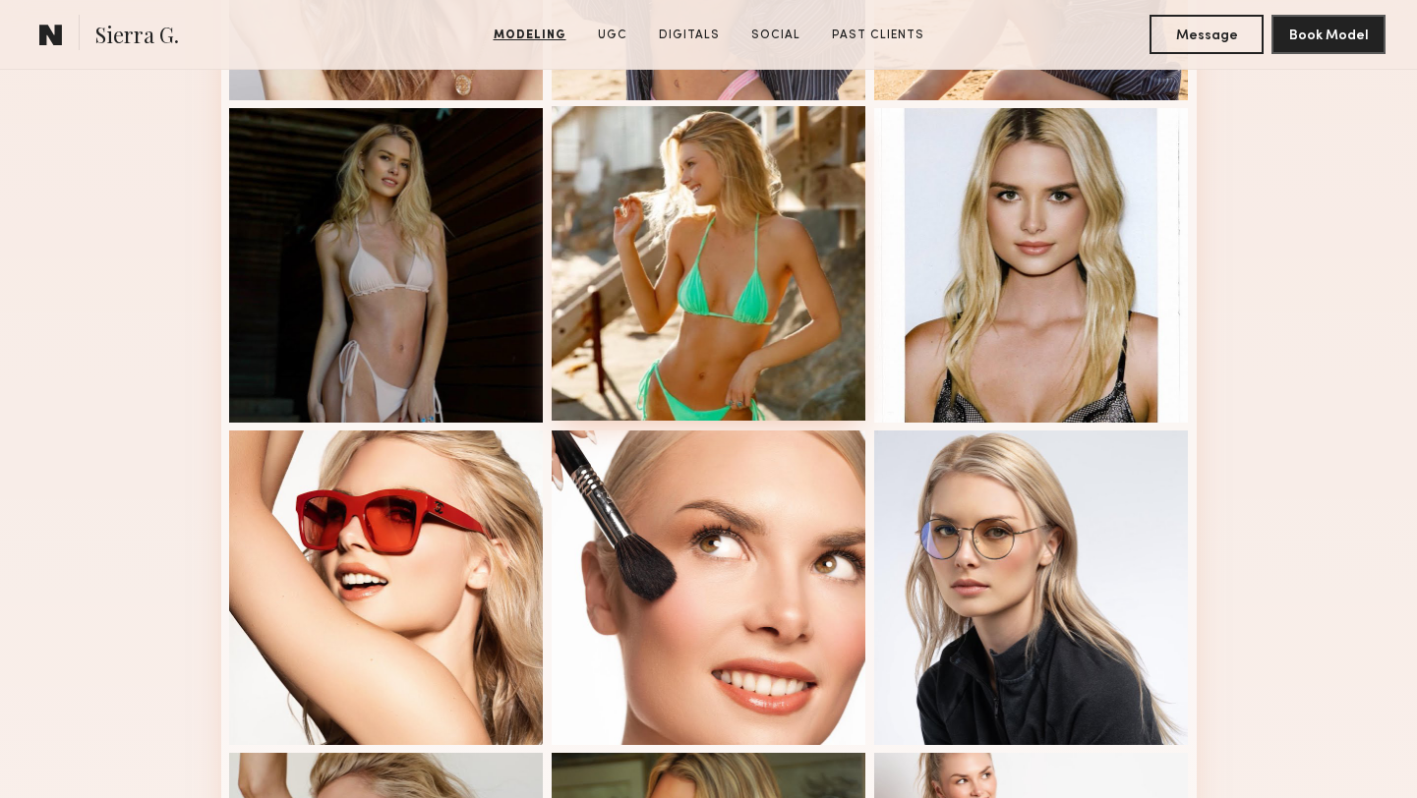
click at [810, 271] on div at bounding box center [709, 263] width 315 height 315
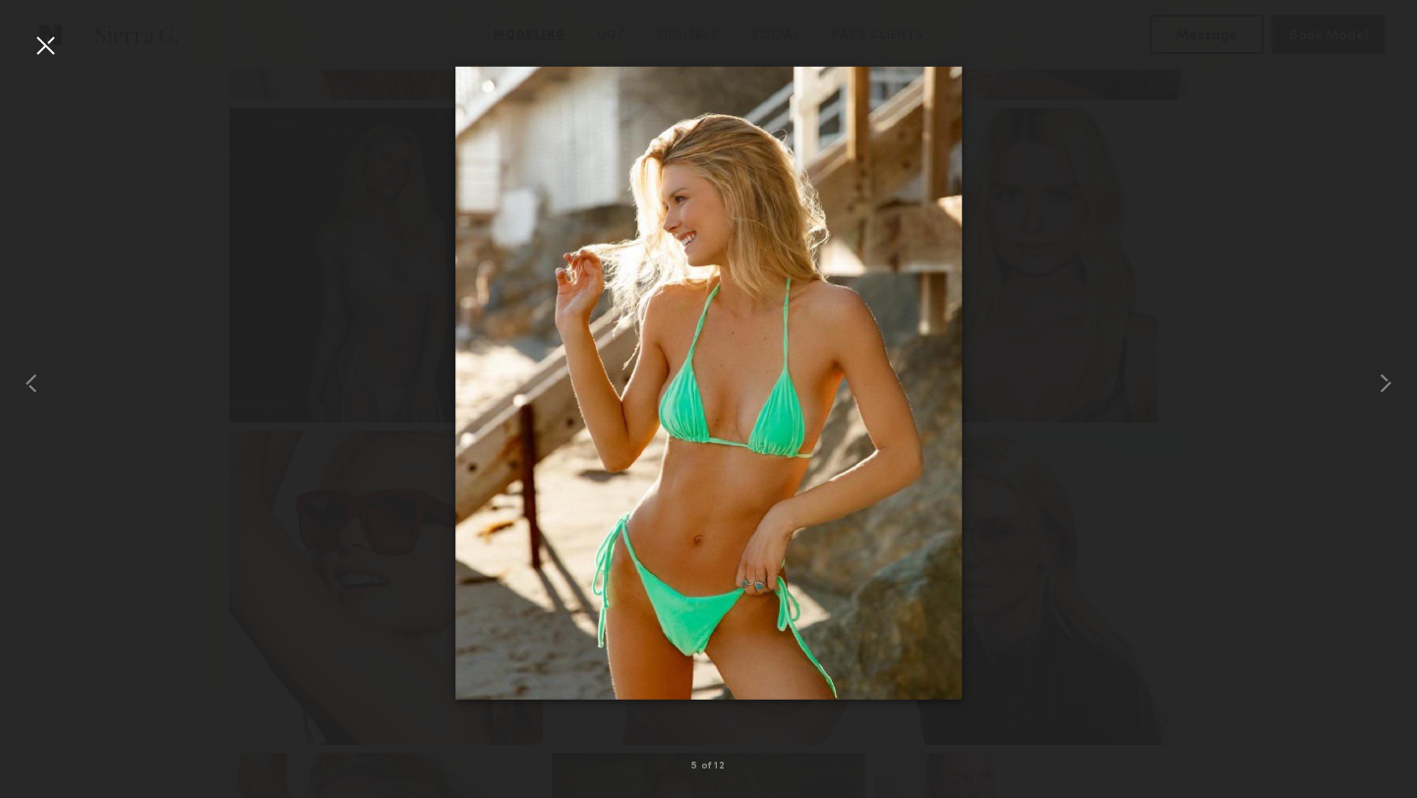
drag, startPoint x: 36, startPoint y: 37, endPoint x: 74, endPoint y: 67, distance: 47.6
click at [37, 37] on div at bounding box center [44, 44] width 31 height 31
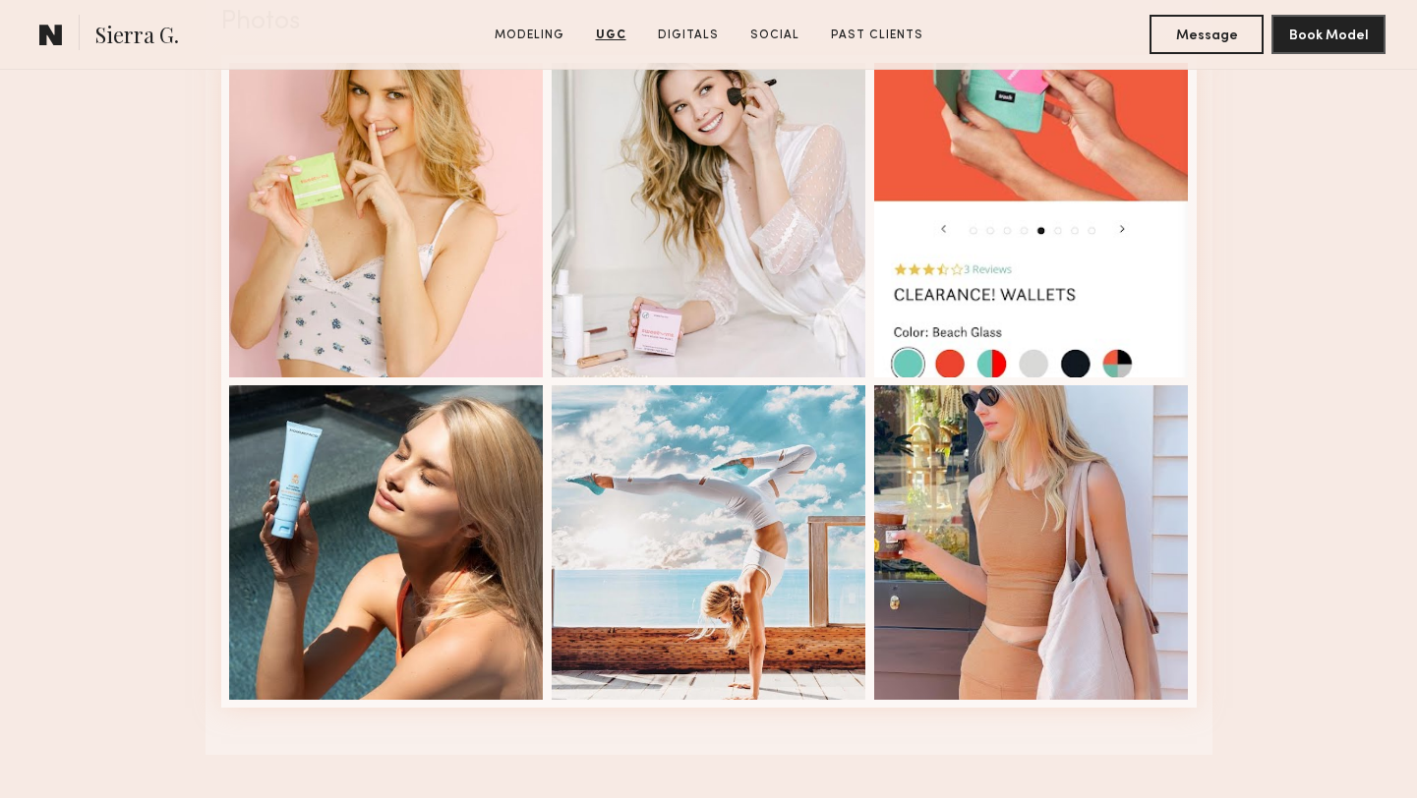
scroll to position [2841, 0]
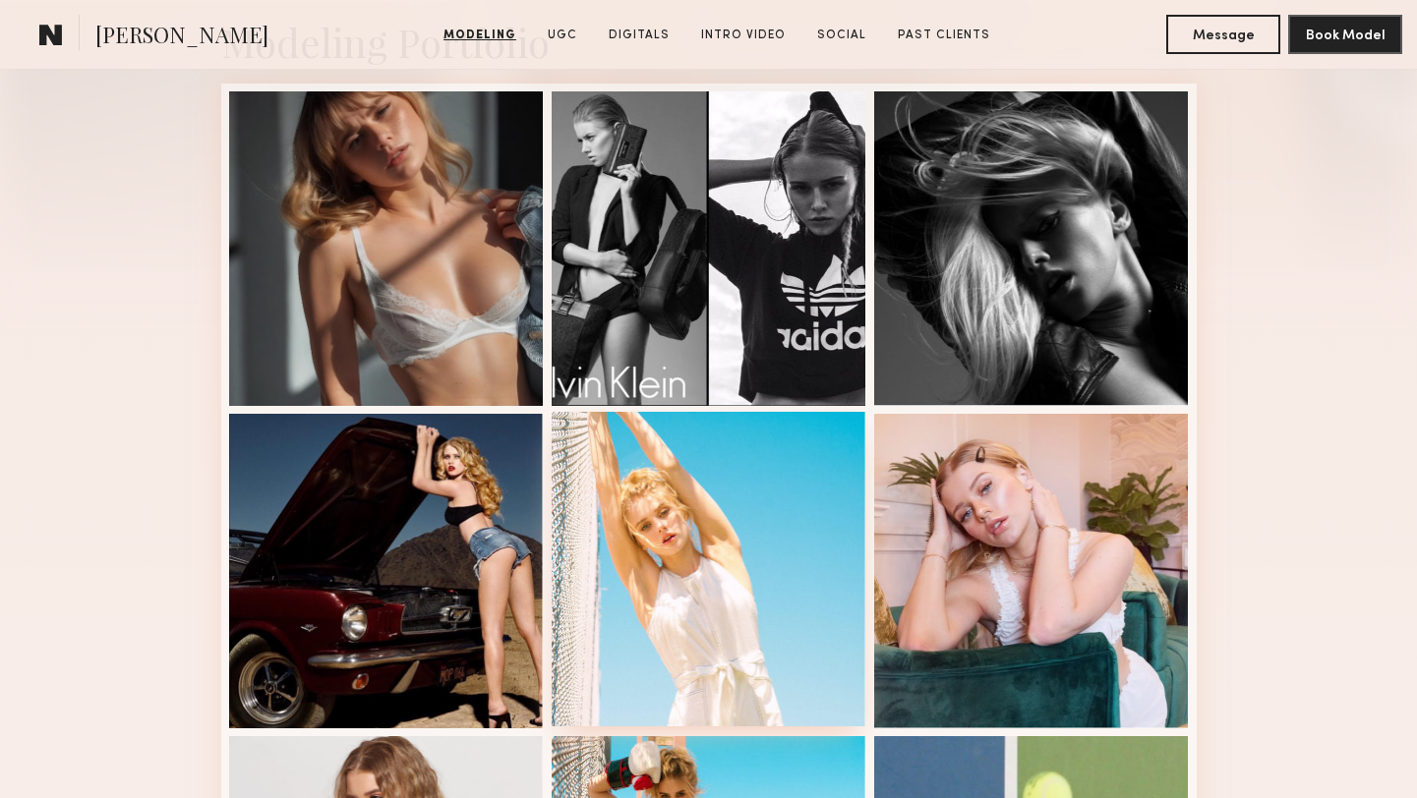
scroll to position [487, 0]
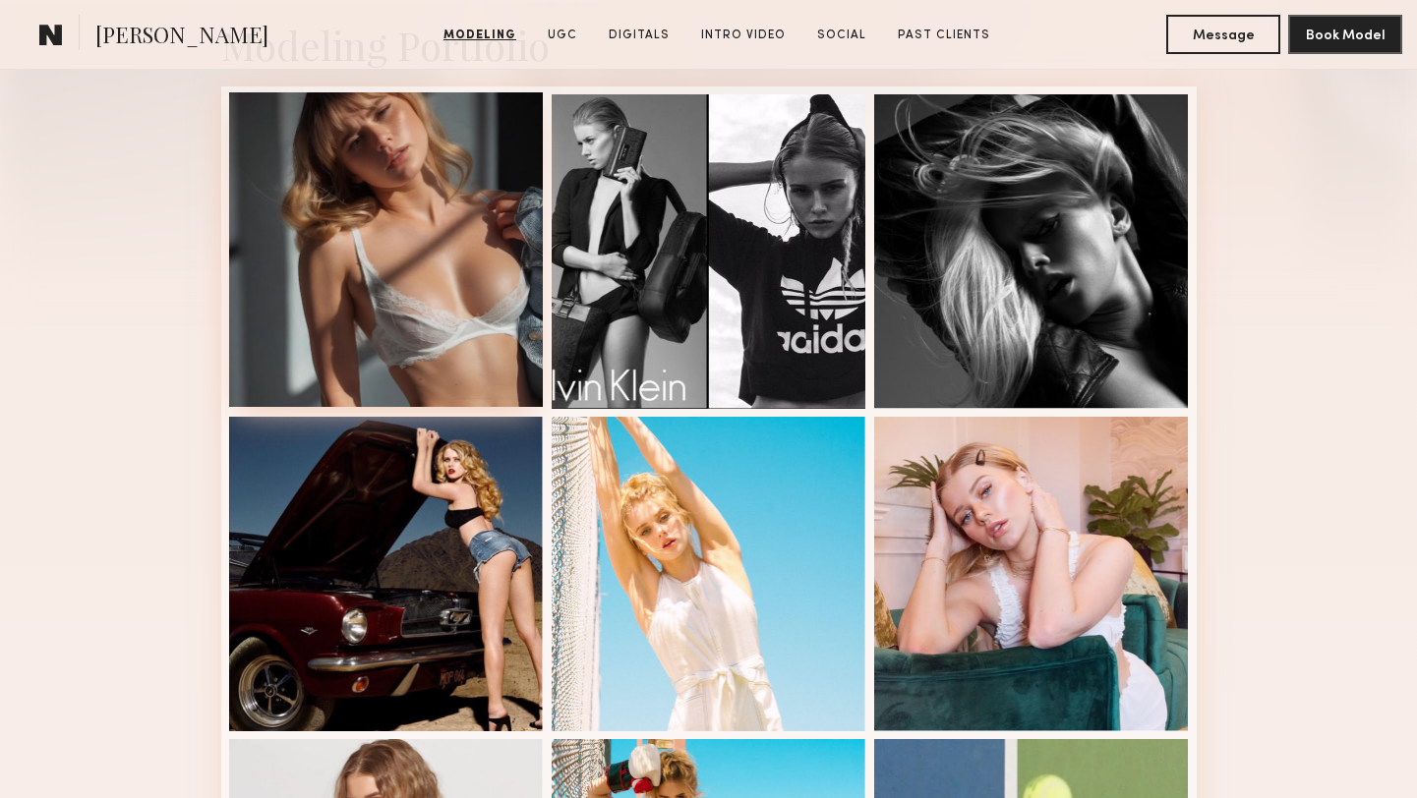
click at [467, 312] on div at bounding box center [386, 249] width 315 height 315
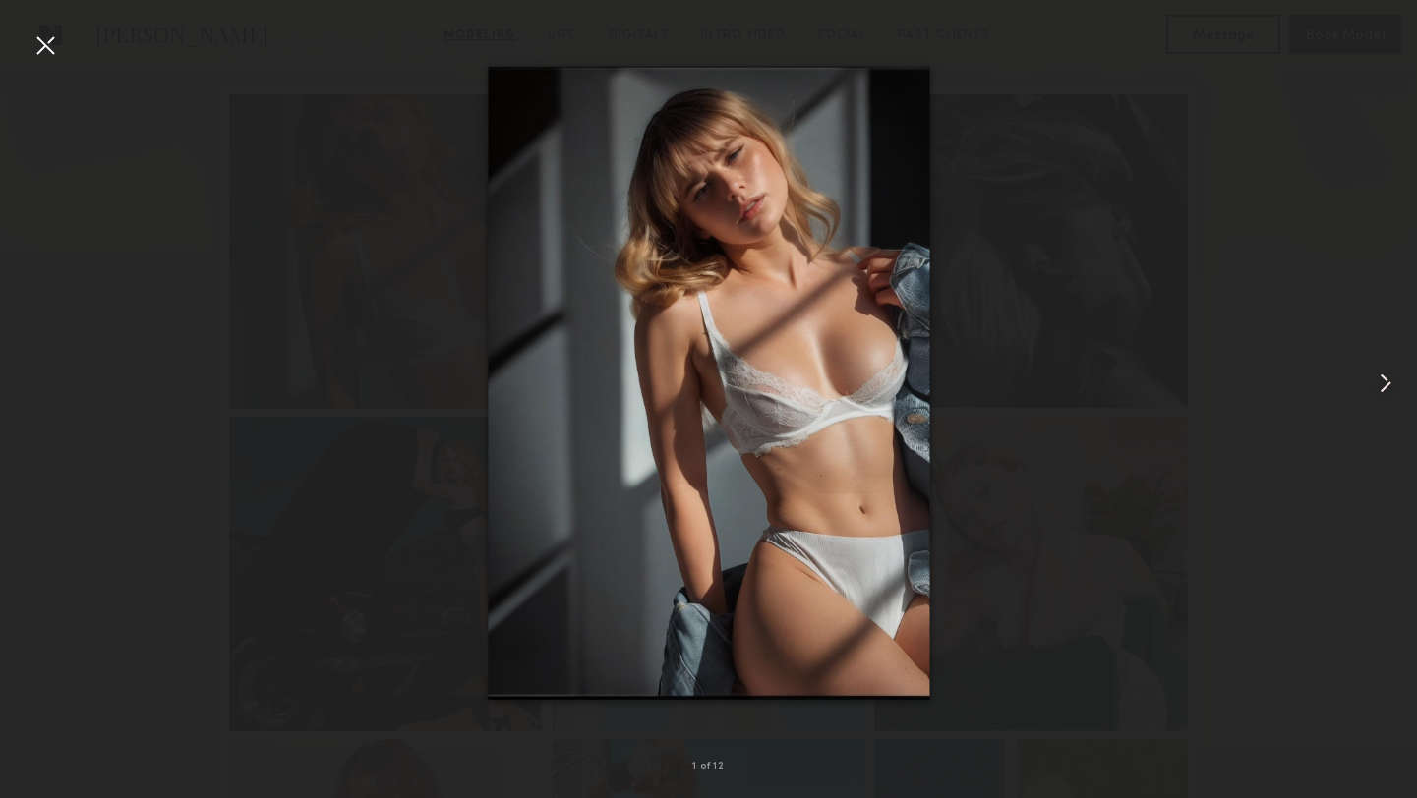
drag, startPoint x: 1366, startPoint y: 380, endPoint x: 1376, endPoint y: 383, distance: 10.6
click at [1366, 380] on div at bounding box center [1388, 383] width 57 height 704
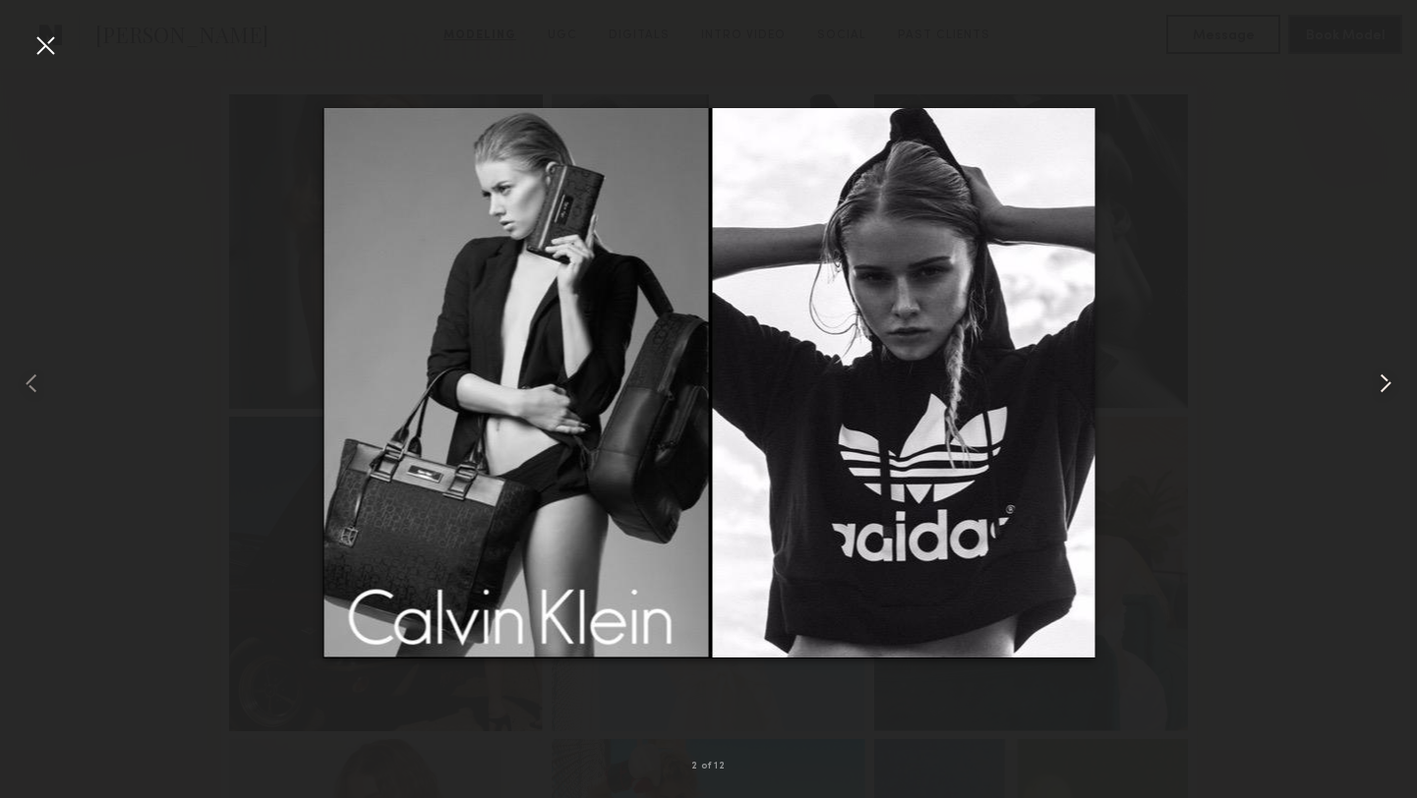
click at [1381, 376] on common-icon at bounding box center [1385, 383] width 31 height 31
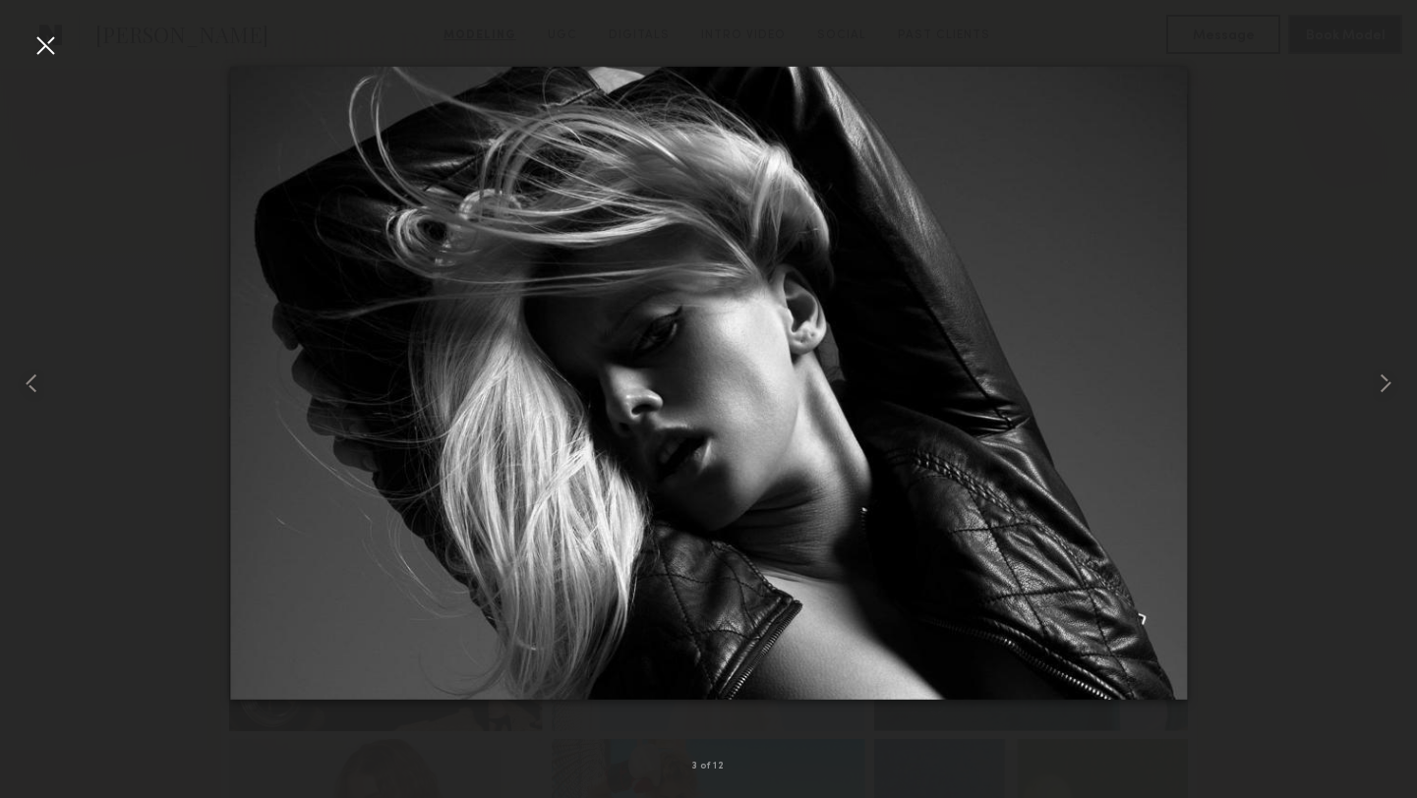
click at [55, 50] on div at bounding box center [44, 44] width 31 height 31
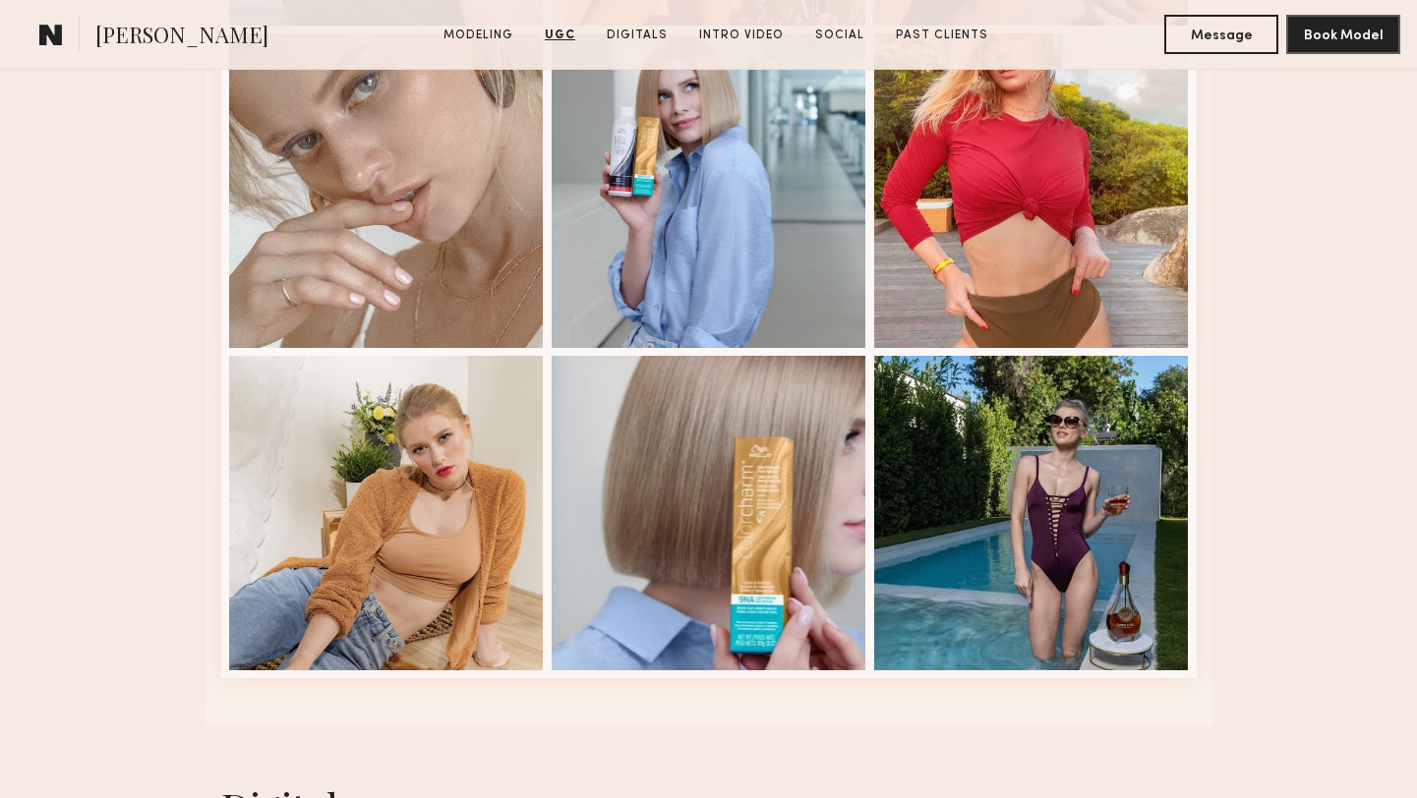
scroll to position [4159, 0]
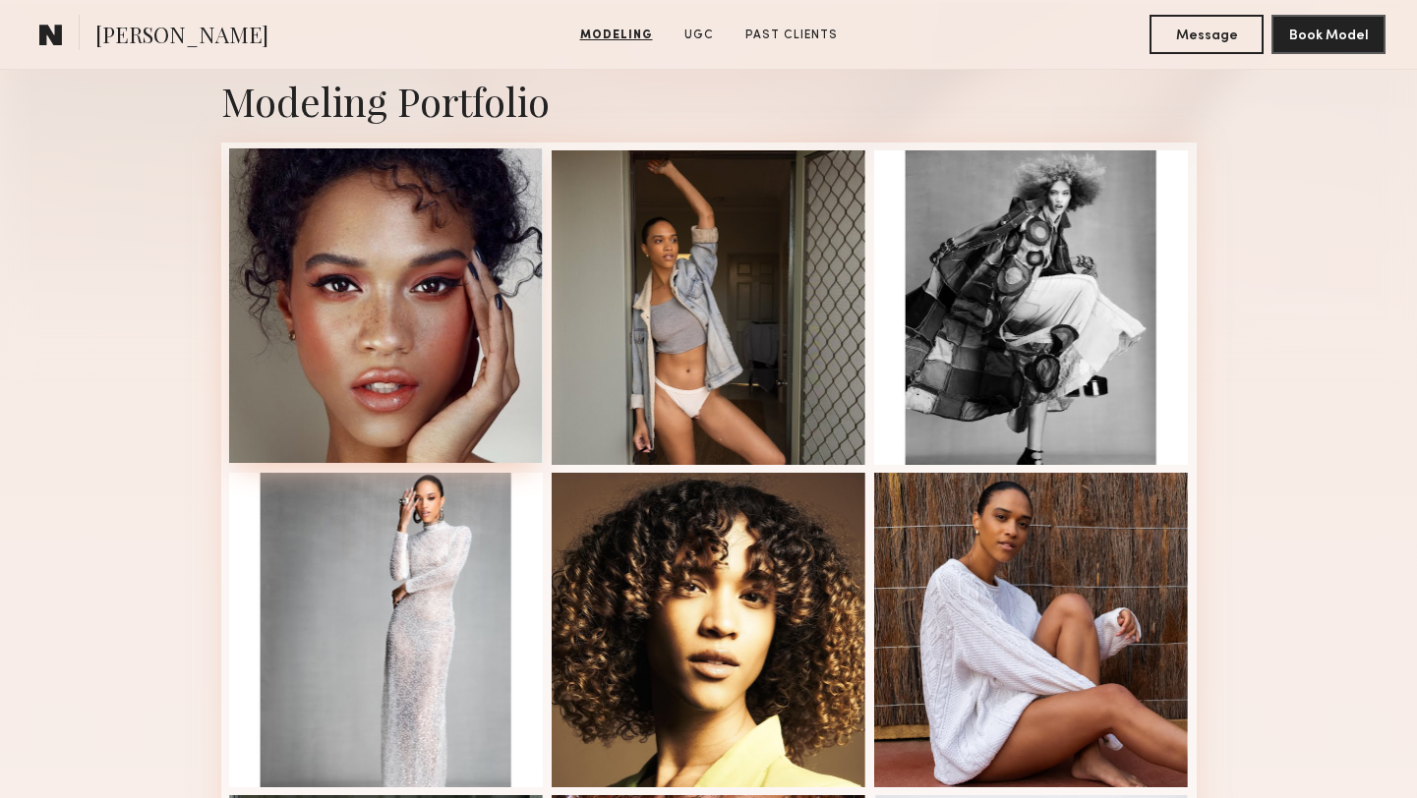
scroll to position [413, 0]
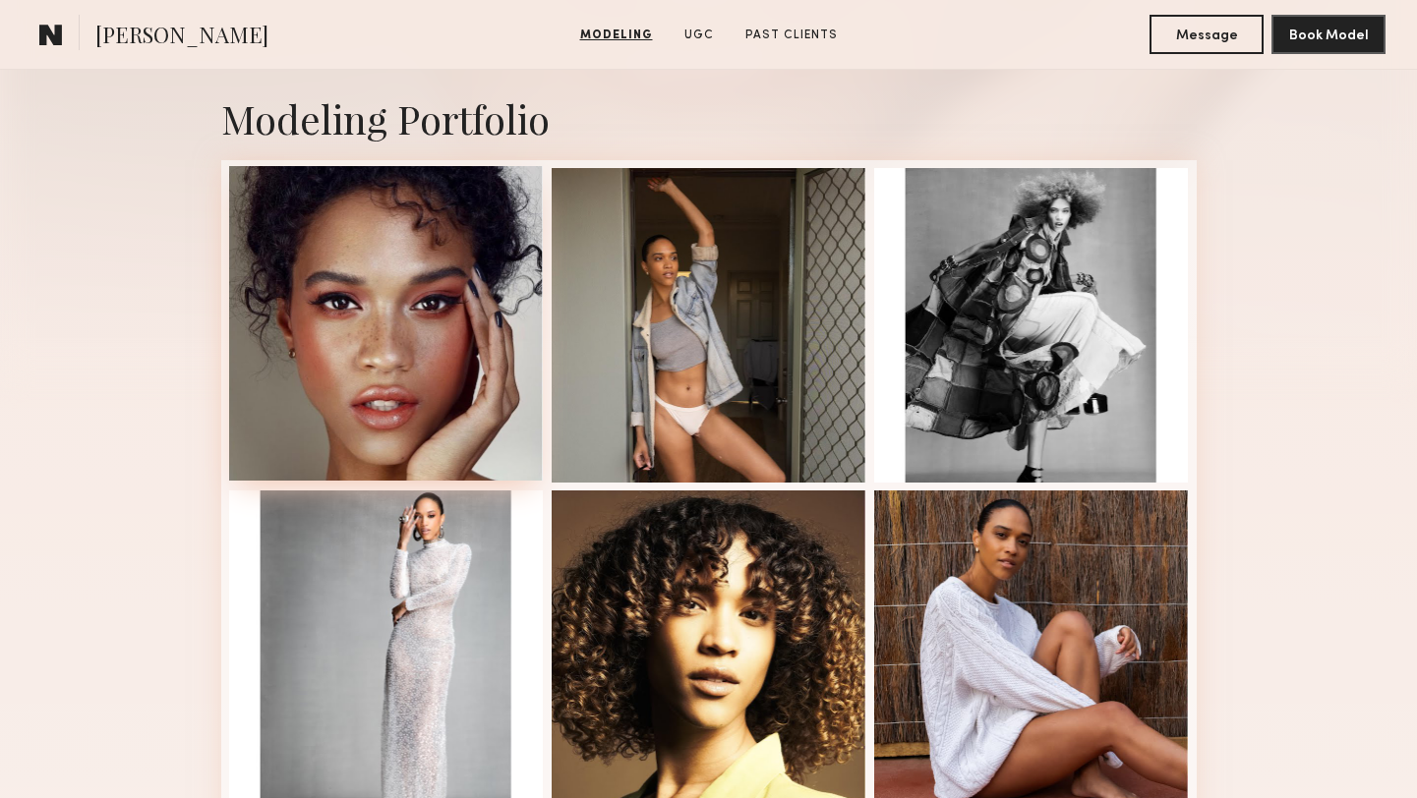
drag, startPoint x: 417, startPoint y: 297, endPoint x: 438, endPoint y: 294, distance: 20.9
click at [417, 297] on div at bounding box center [386, 323] width 315 height 315
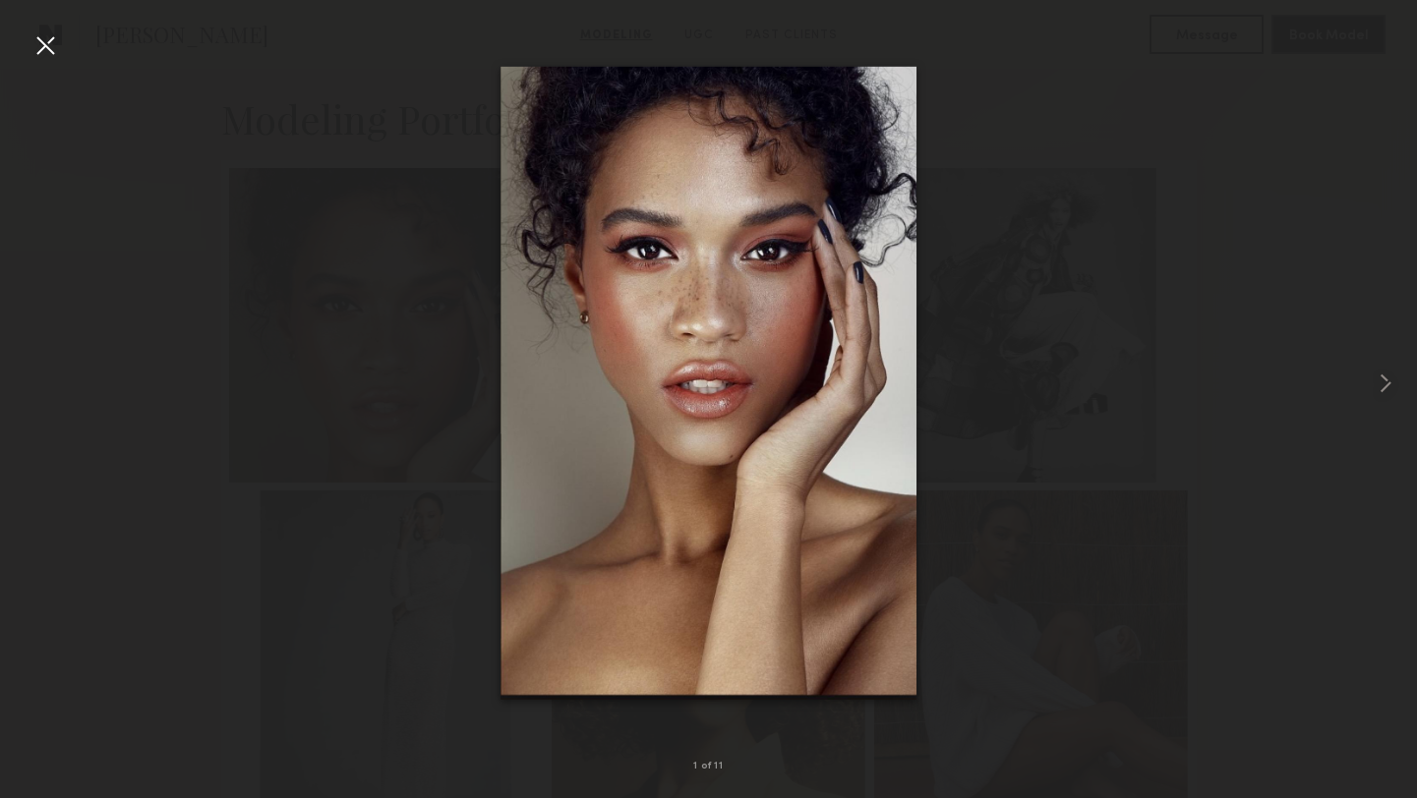
click at [53, 51] on div at bounding box center [44, 44] width 31 height 31
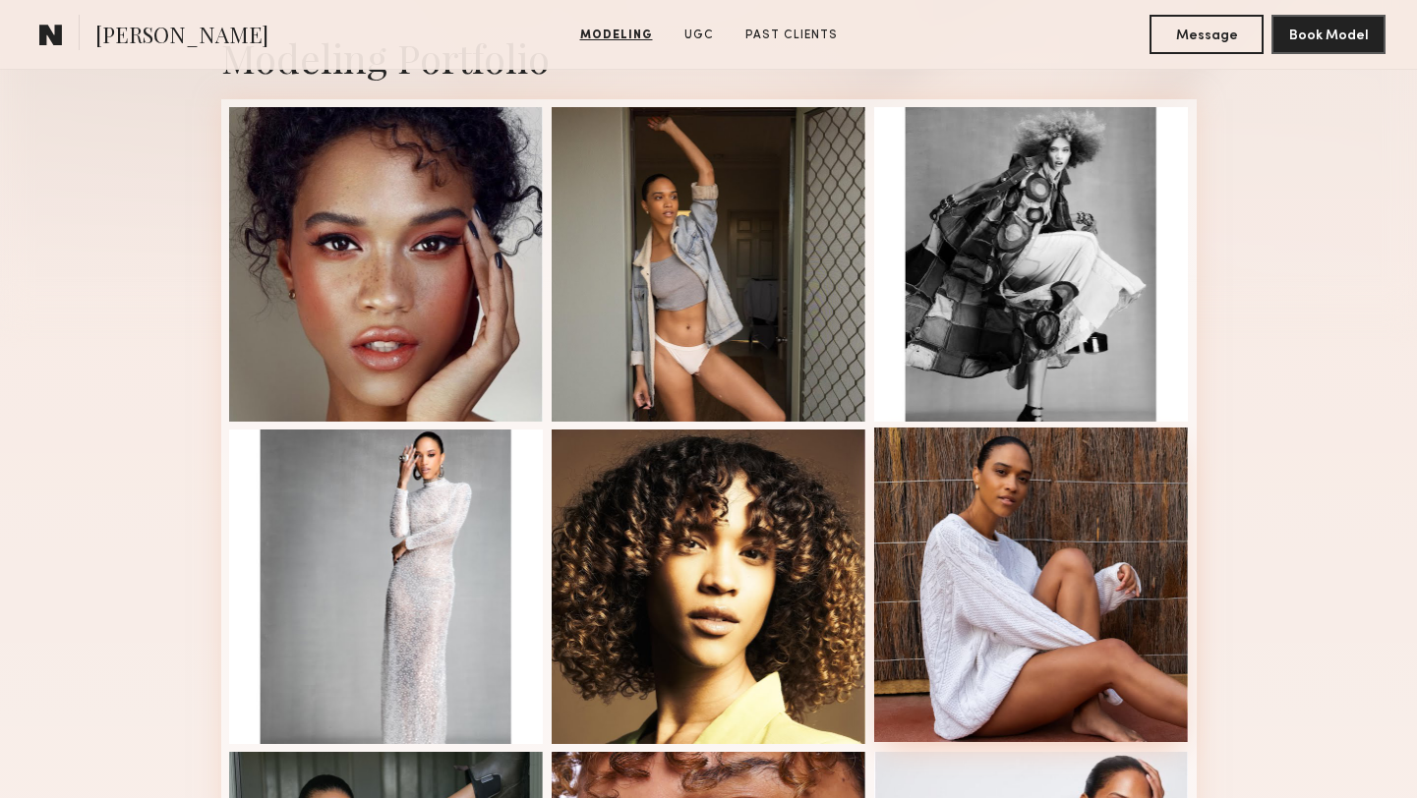
scroll to position [467, 0]
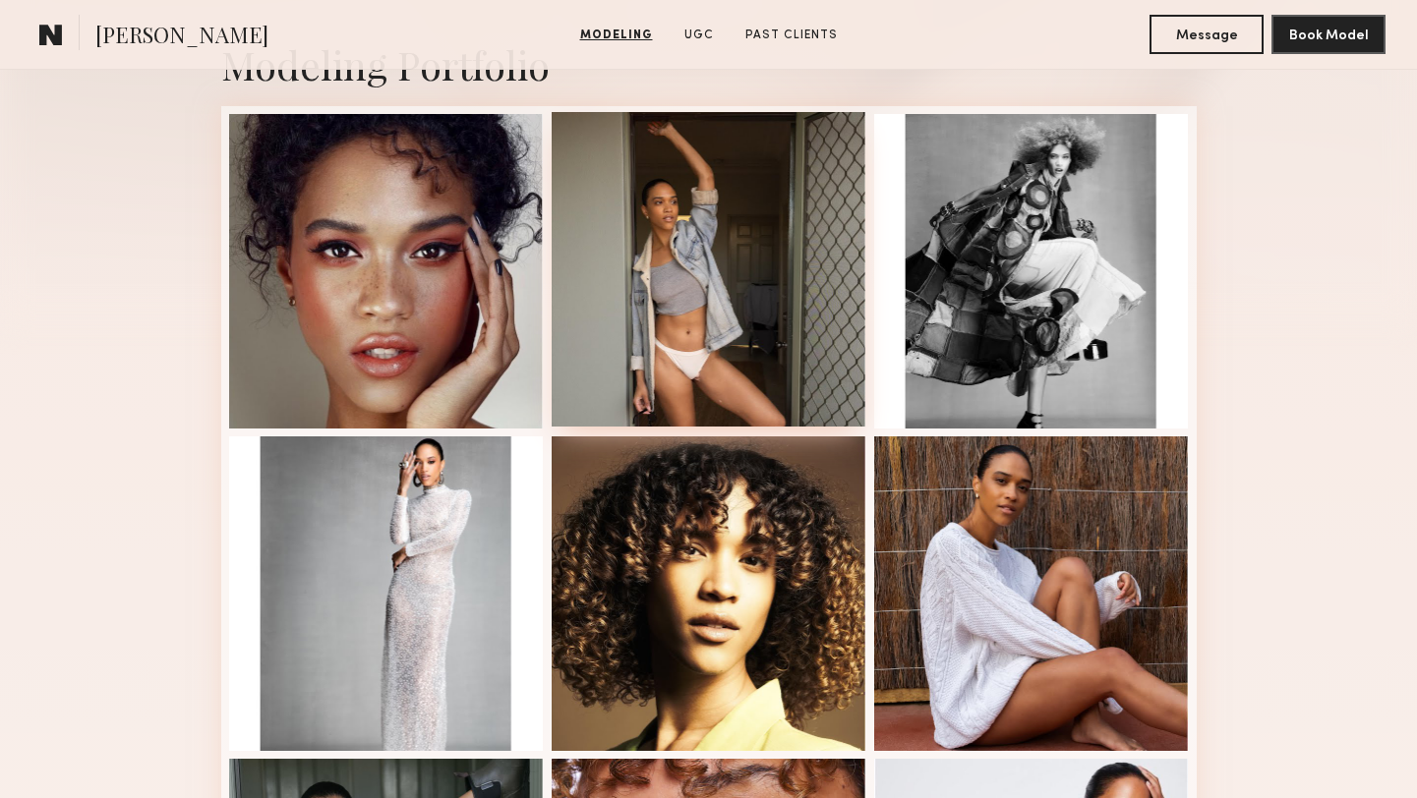
click at [690, 251] on div at bounding box center [709, 269] width 315 height 315
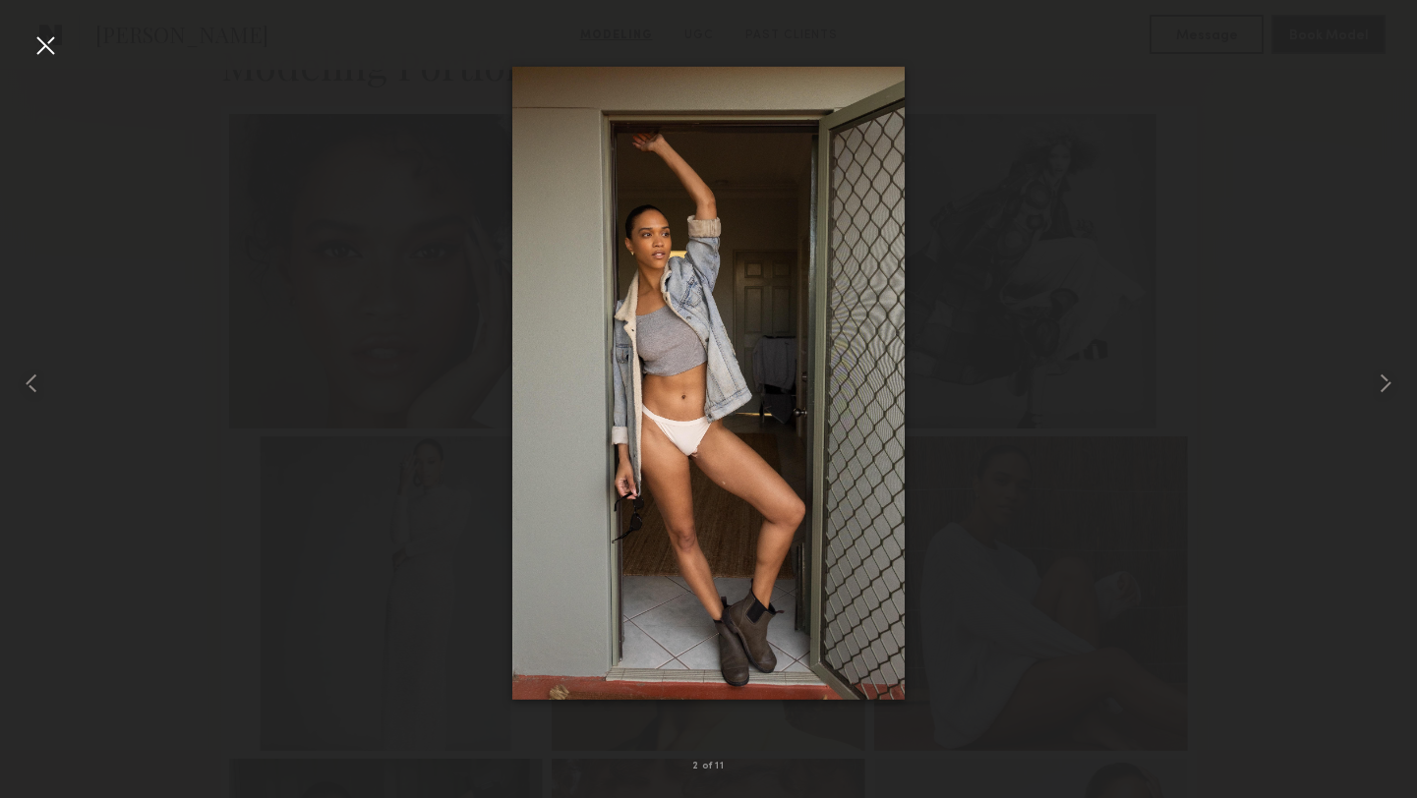
scroll to position [450, 0]
click at [47, 69] on div at bounding box center [28, 383] width 57 height 704
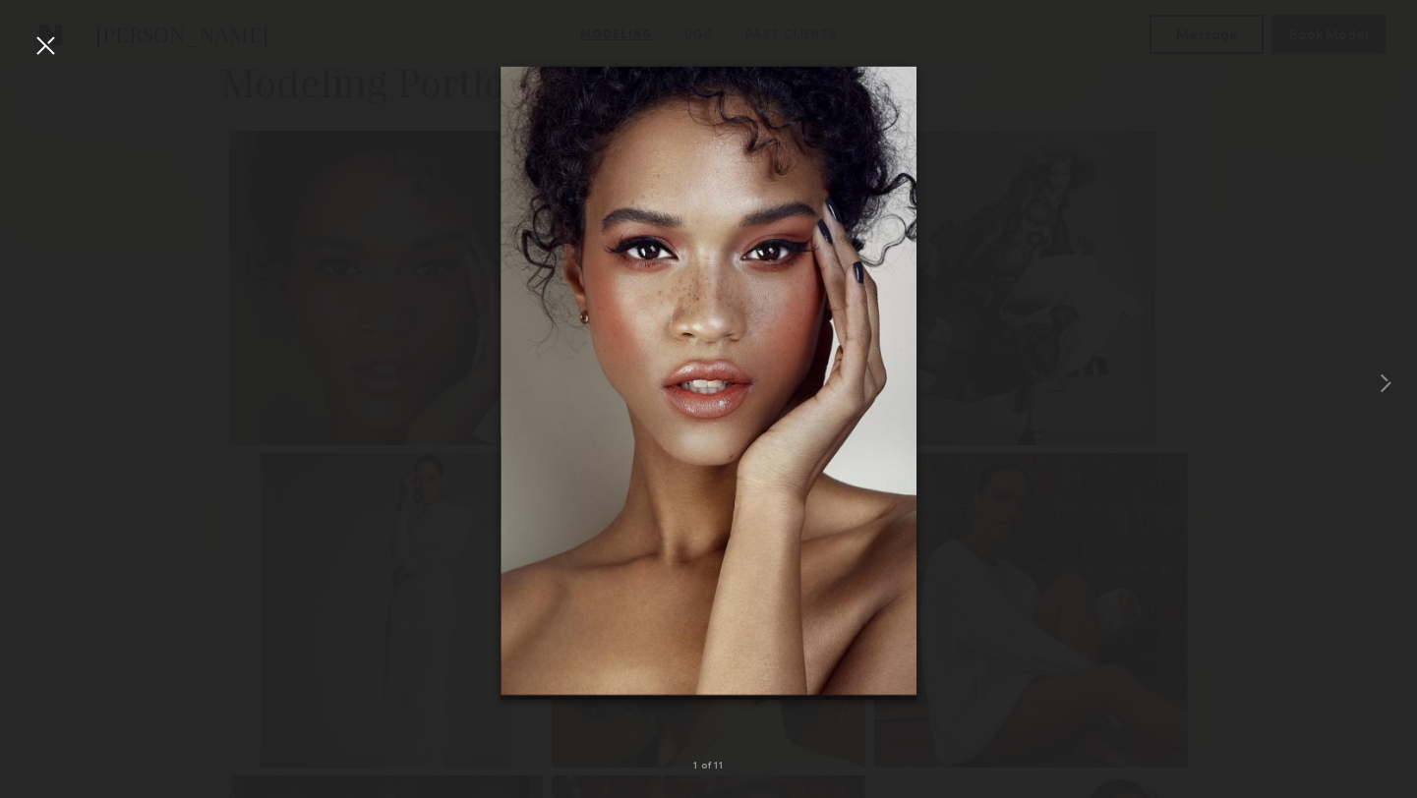
scroll to position [443, 0]
click at [46, 41] on div at bounding box center [44, 44] width 31 height 31
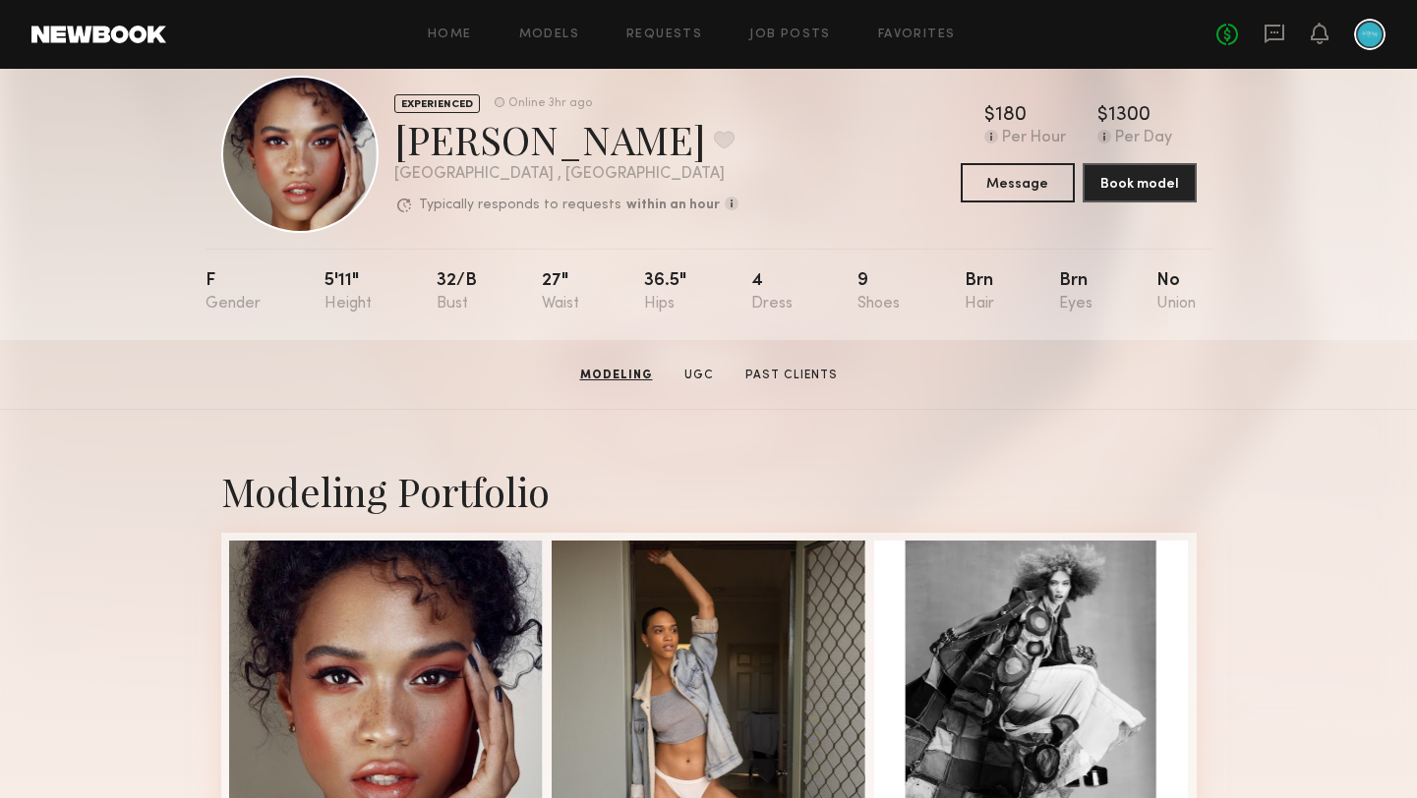
scroll to position [0, 0]
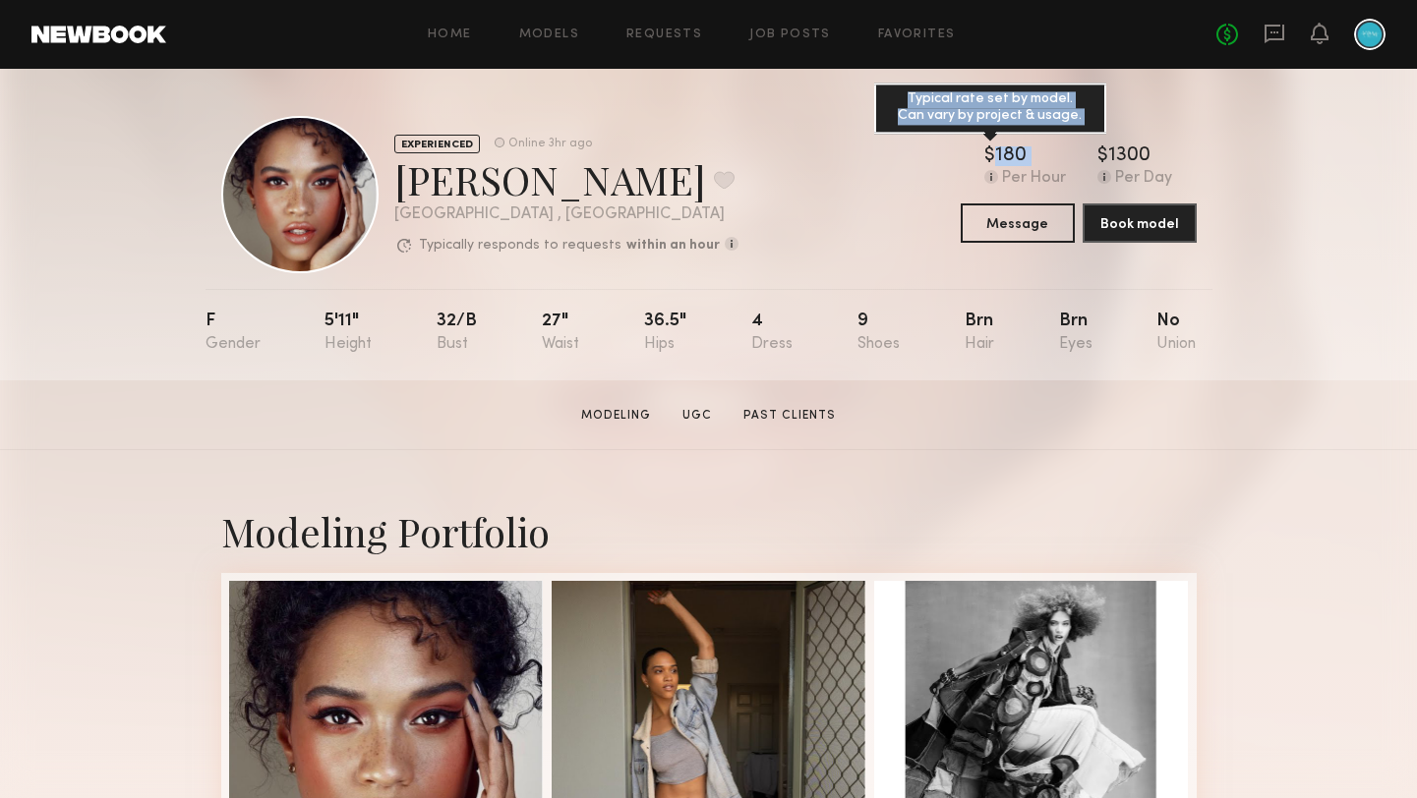
drag, startPoint x: 975, startPoint y: 146, endPoint x: 1055, endPoint y: 165, distance: 82.0
click at [1055, 165] on div "EXPERIENCED Online 3hr ago Alexandra W. Favorite Los Angeles , CA Typically res…" at bounding box center [708, 194] width 975 height 157
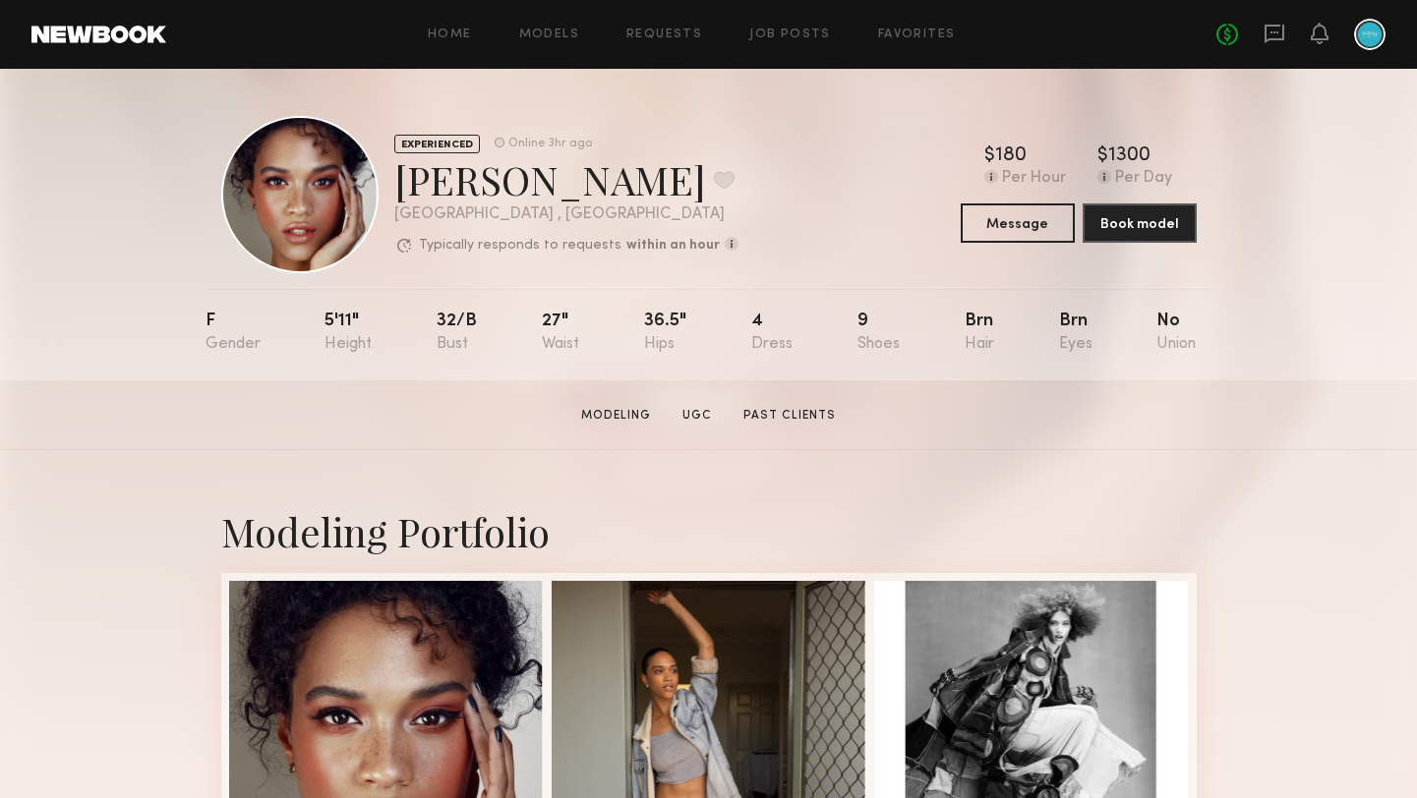
click at [1173, 435] on section "Alexandra W. Modeling UGC Past Clients Message Book Model" at bounding box center [708, 416] width 1417 height 70
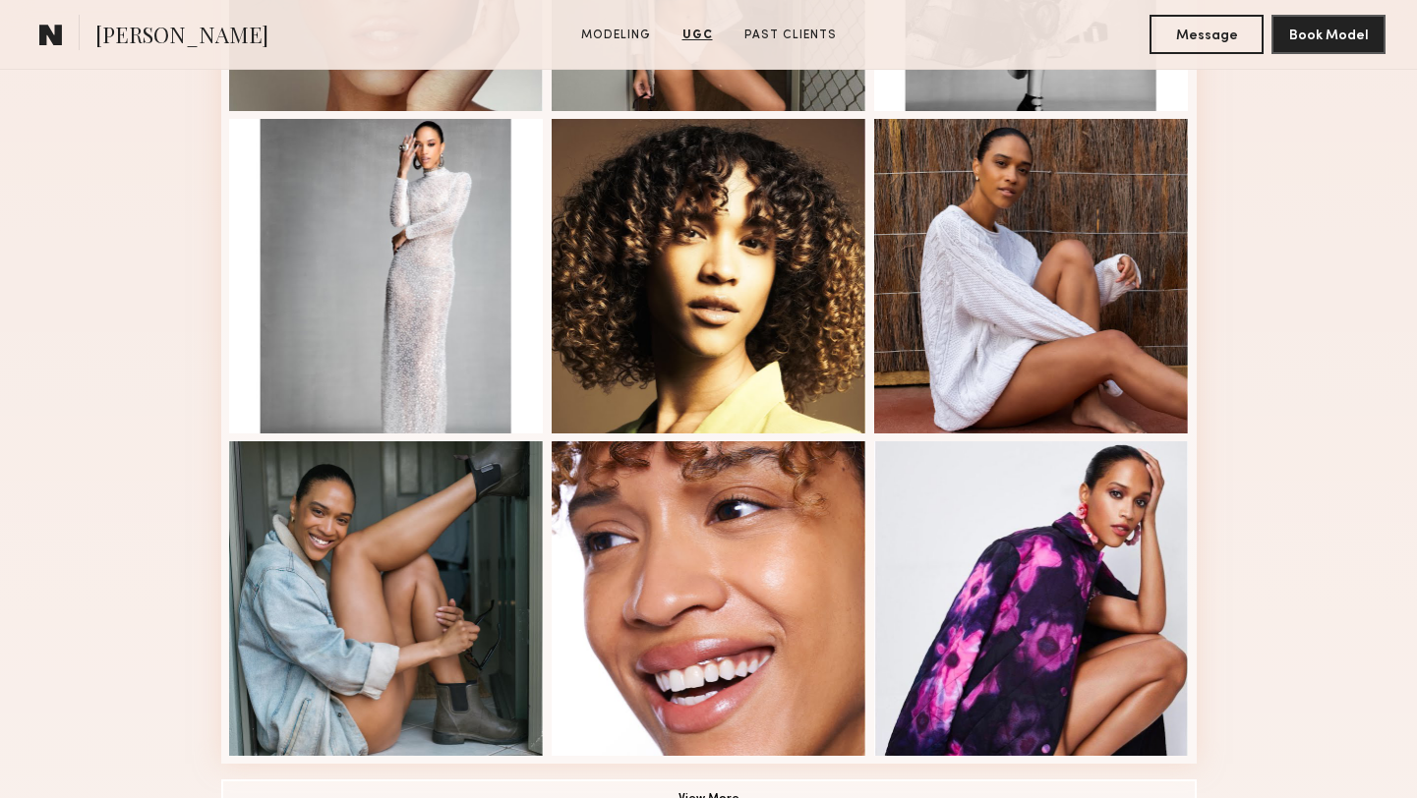
scroll to position [777, 0]
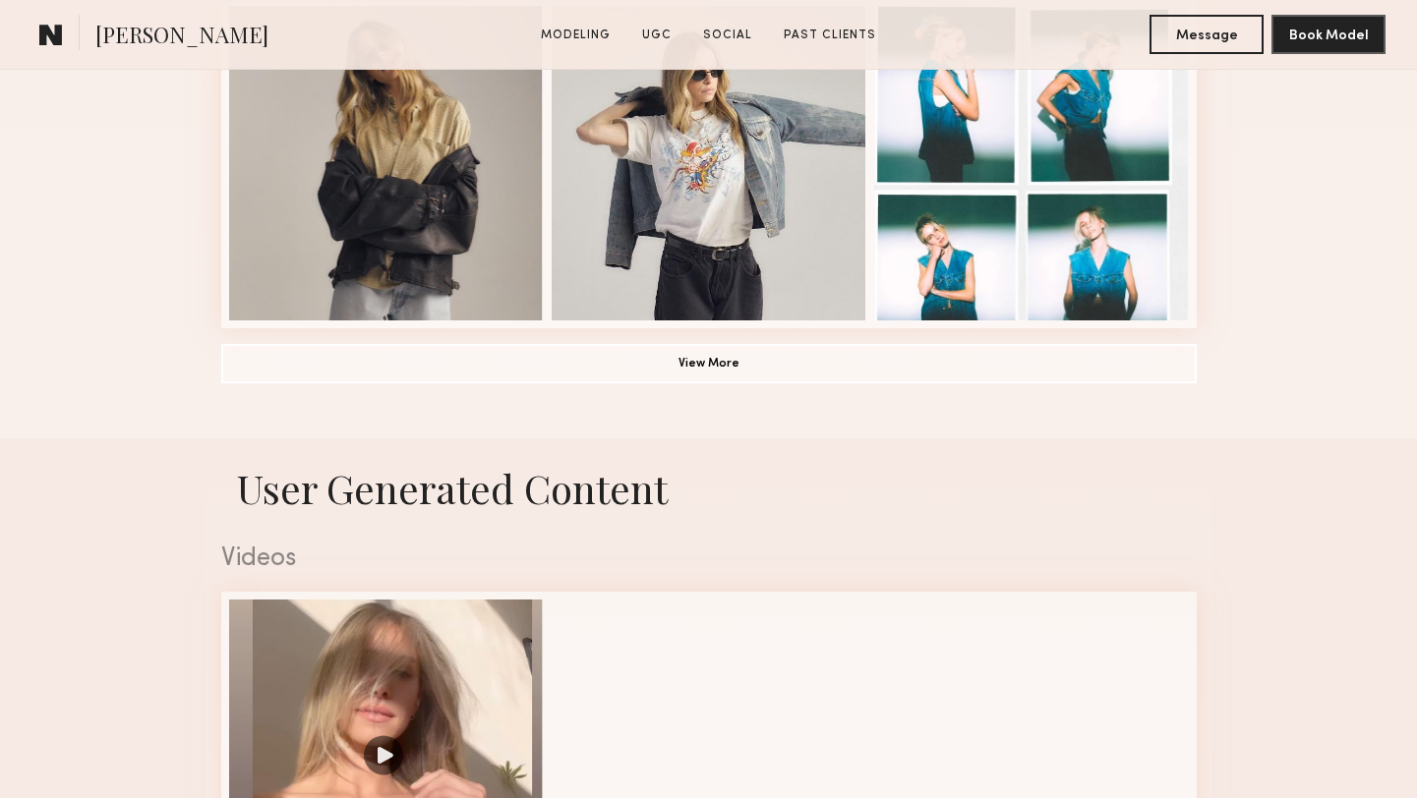
scroll to position [2189, 0]
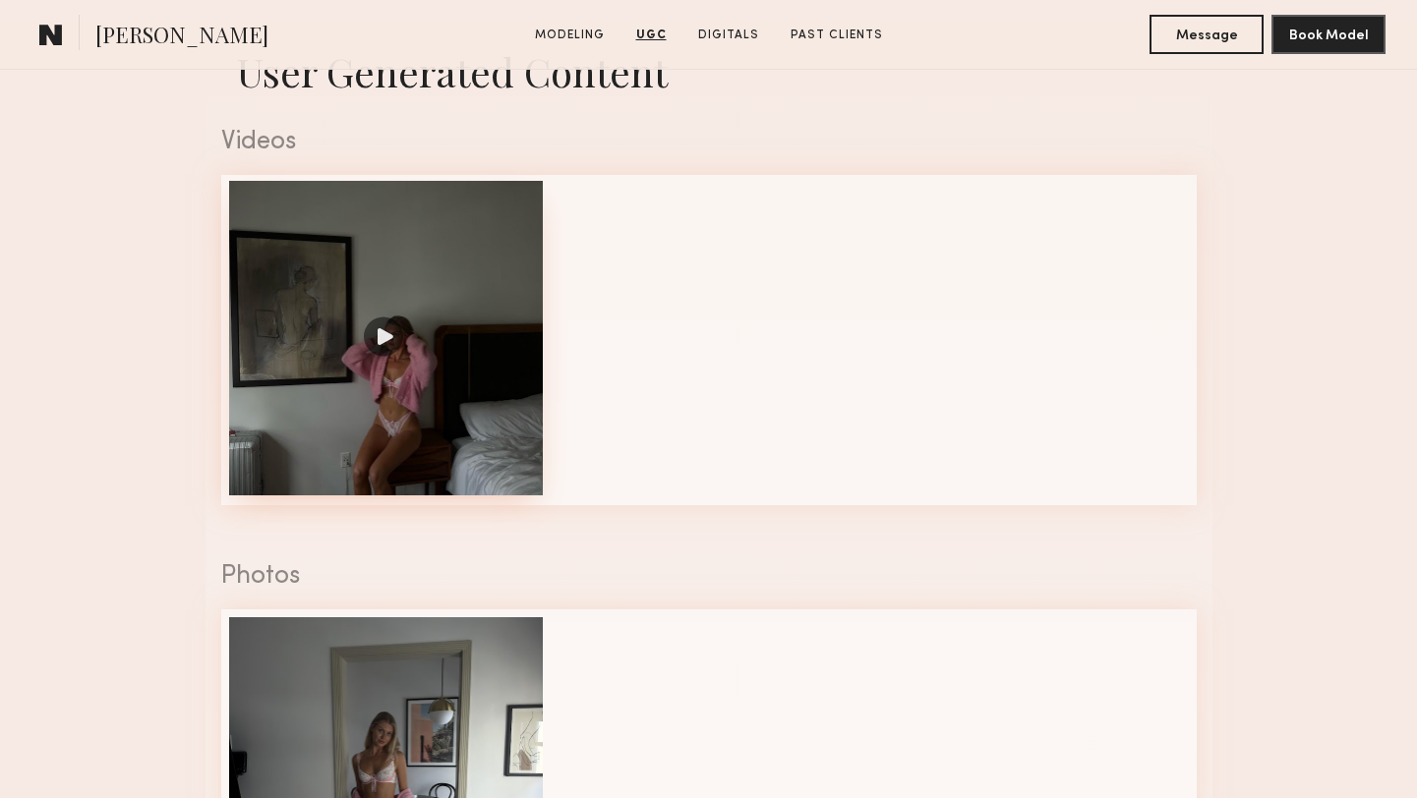
scroll to position [1969, 0]
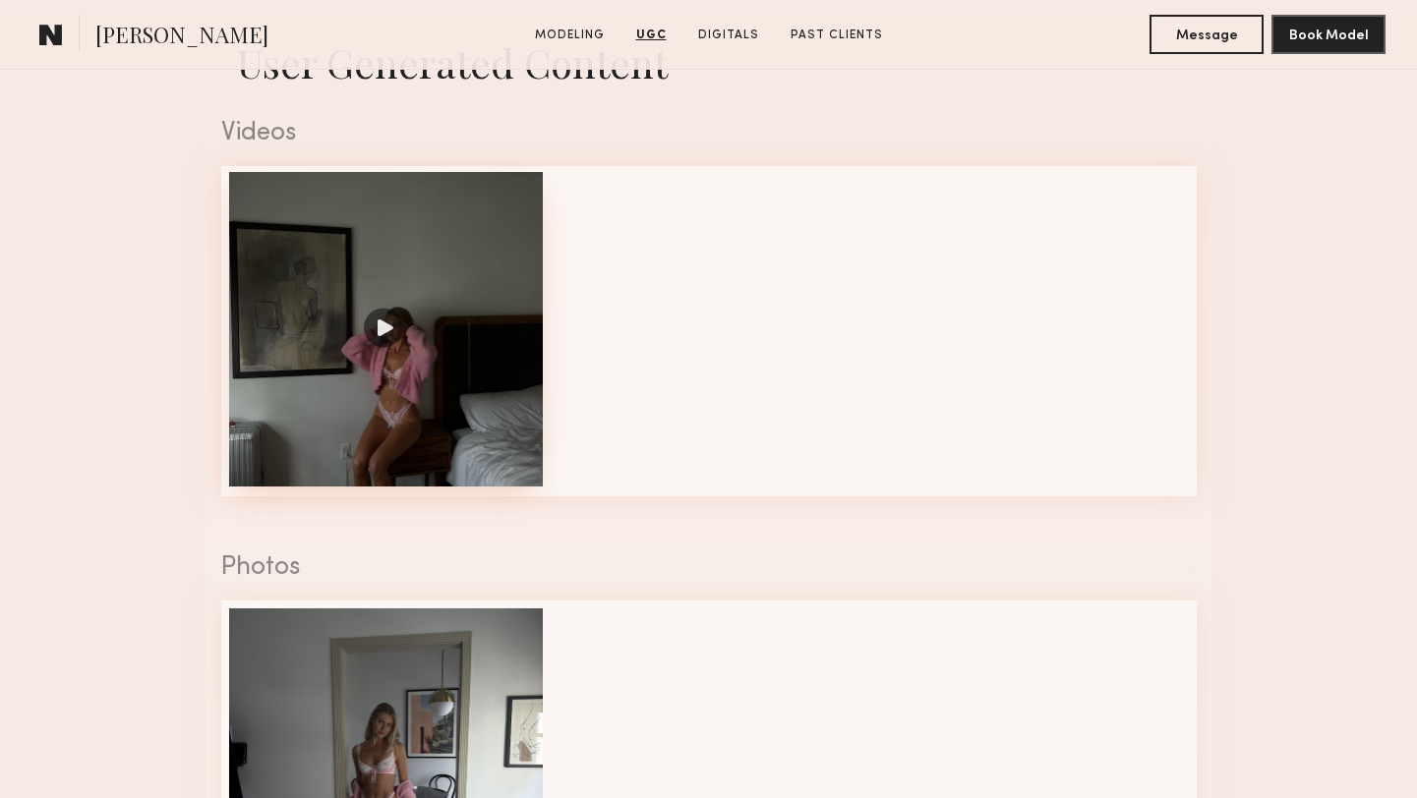
click at [343, 321] on div at bounding box center [386, 329] width 315 height 315
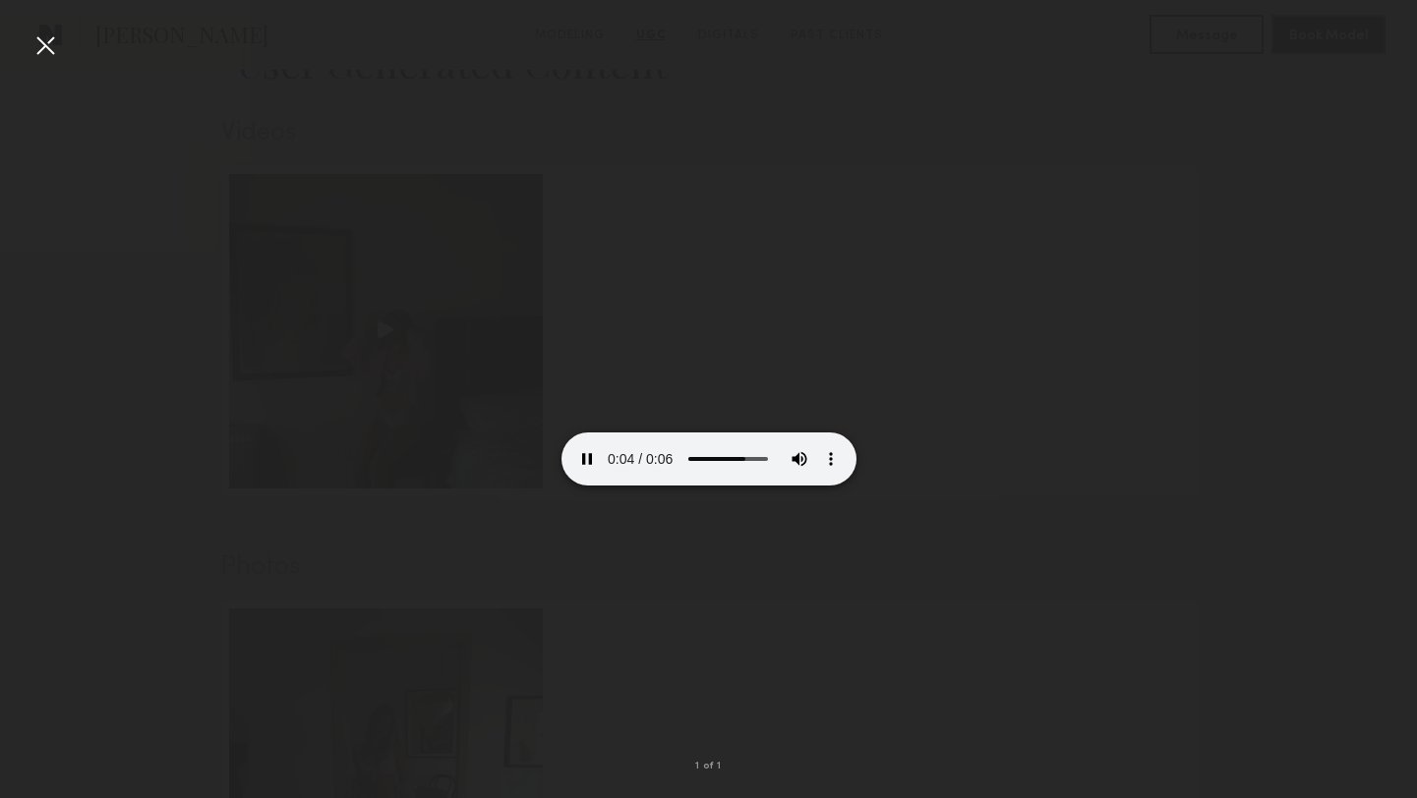
click at [50, 50] on div at bounding box center [44, 44] width 31 height 31
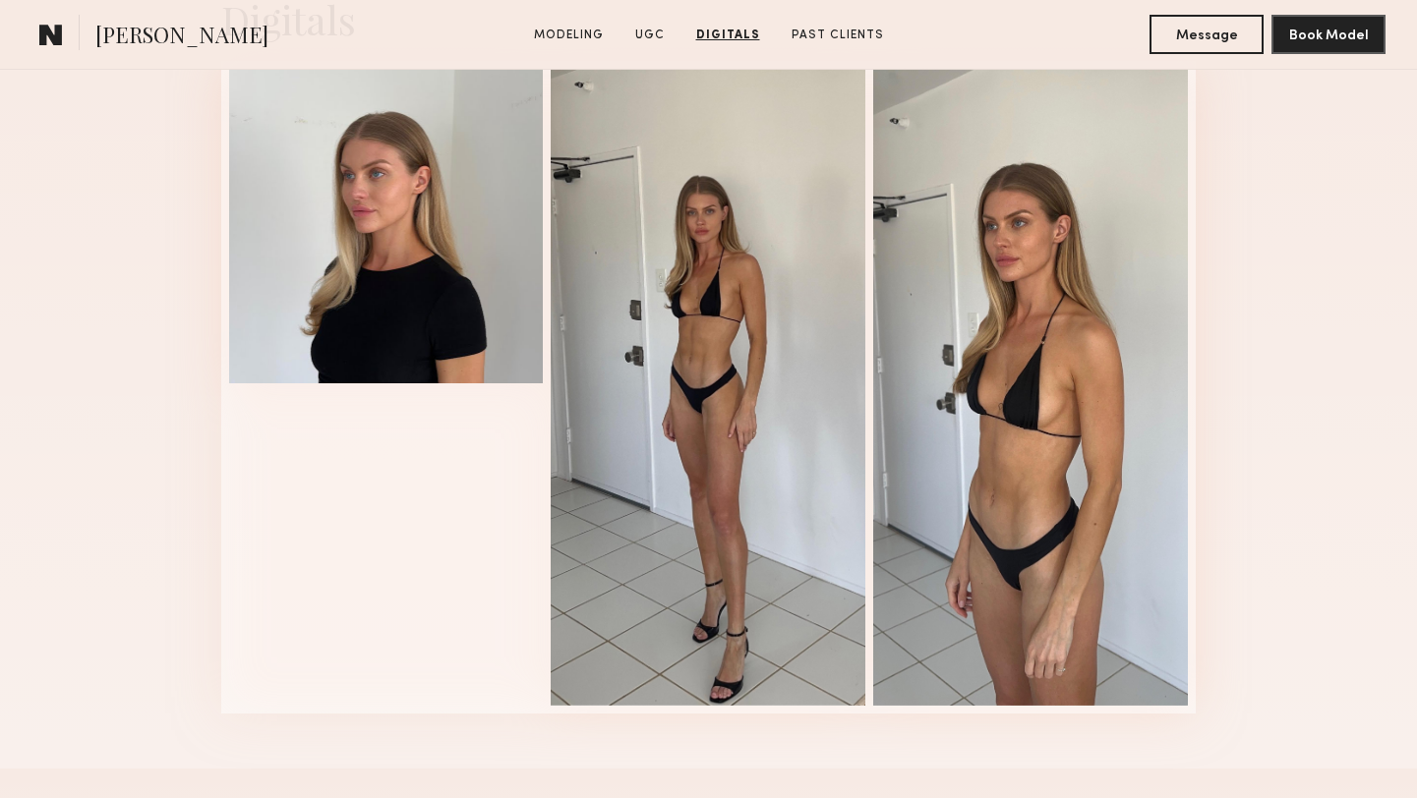
scroll to position [3005, 0]
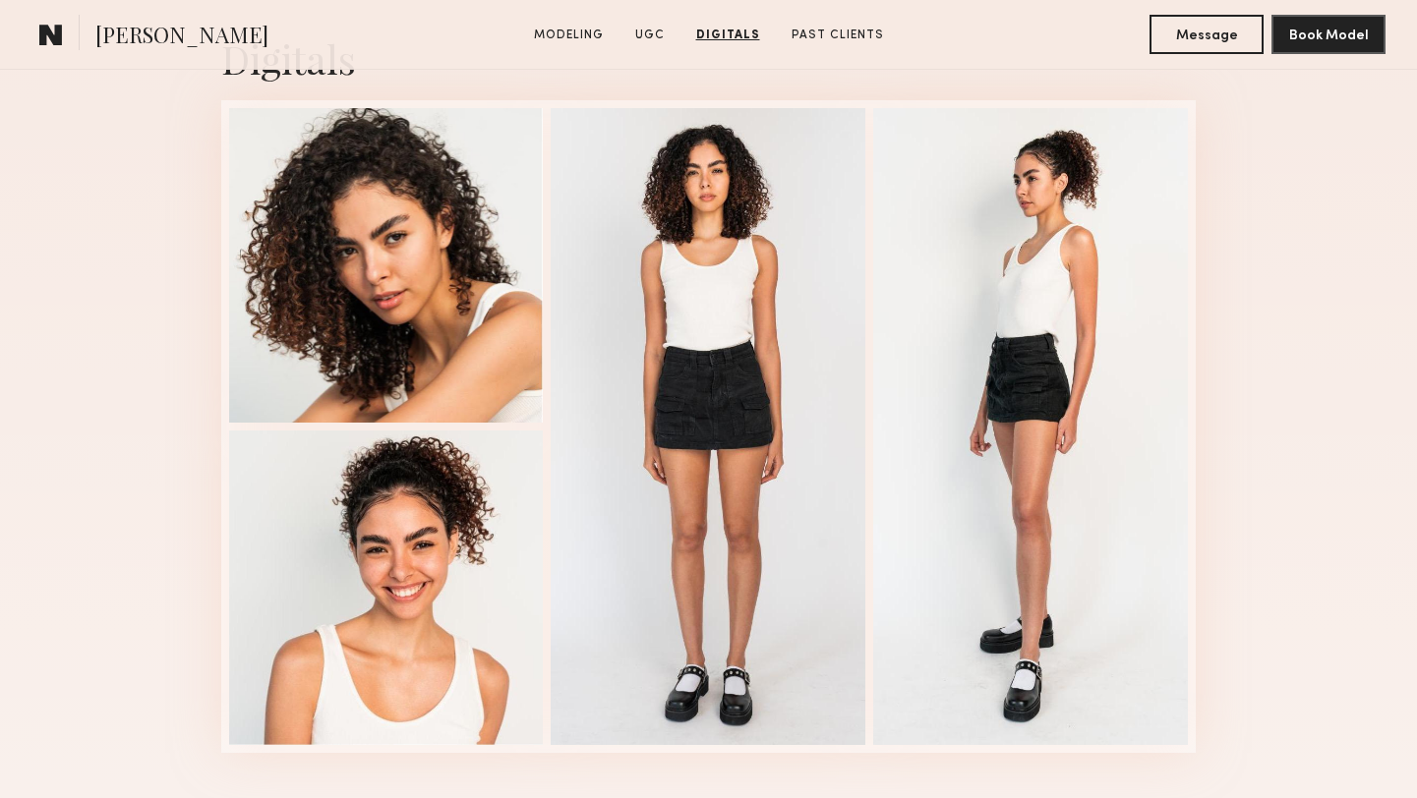
scroll to position [3534, 0]
